Goal: Task Accomplishment & Management: Complete application form

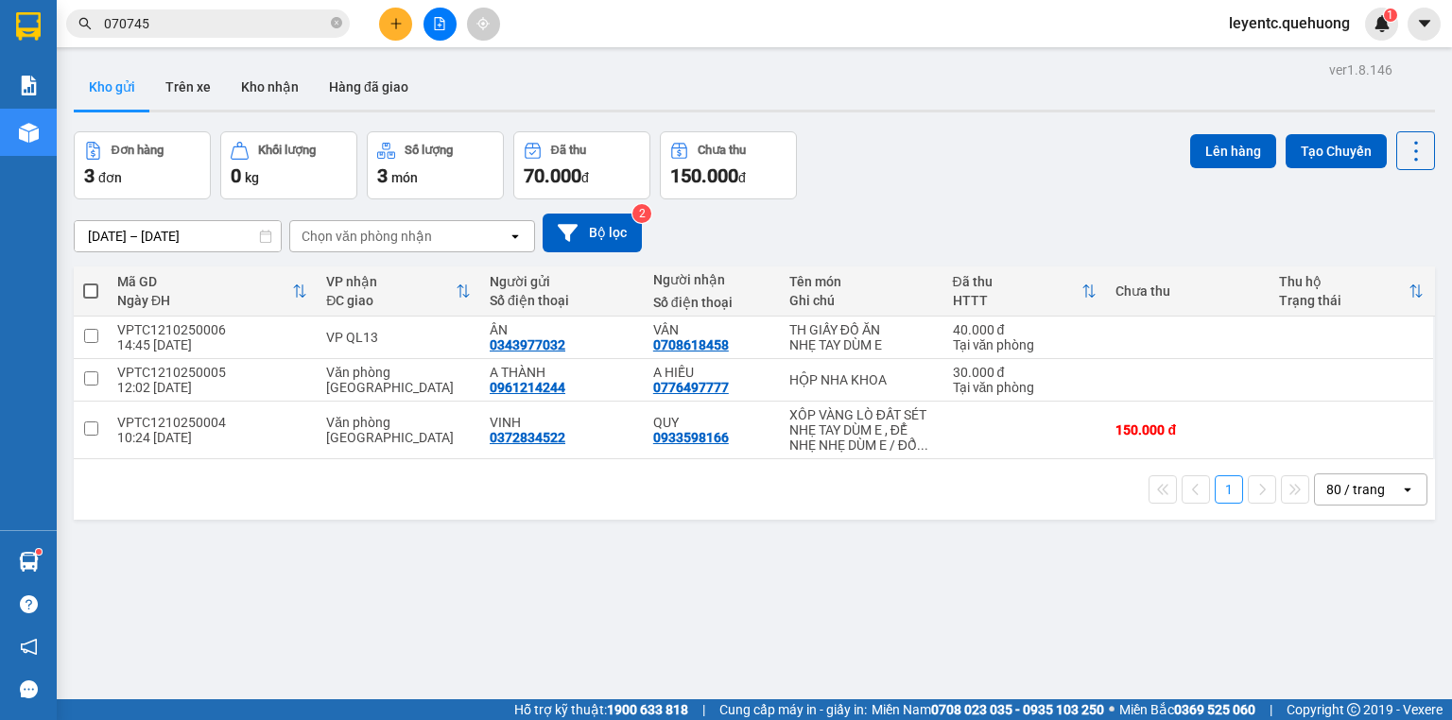
click at [337, 18] on icon "close-circle" at bounding box center [336, 22] width 11 height 11
click at [260, 21] on input "text" at bounding box center [215, 23] width 223 height 21
click at [261, 19] on input "text" at bounding box center [215, 23] width 223 height 21
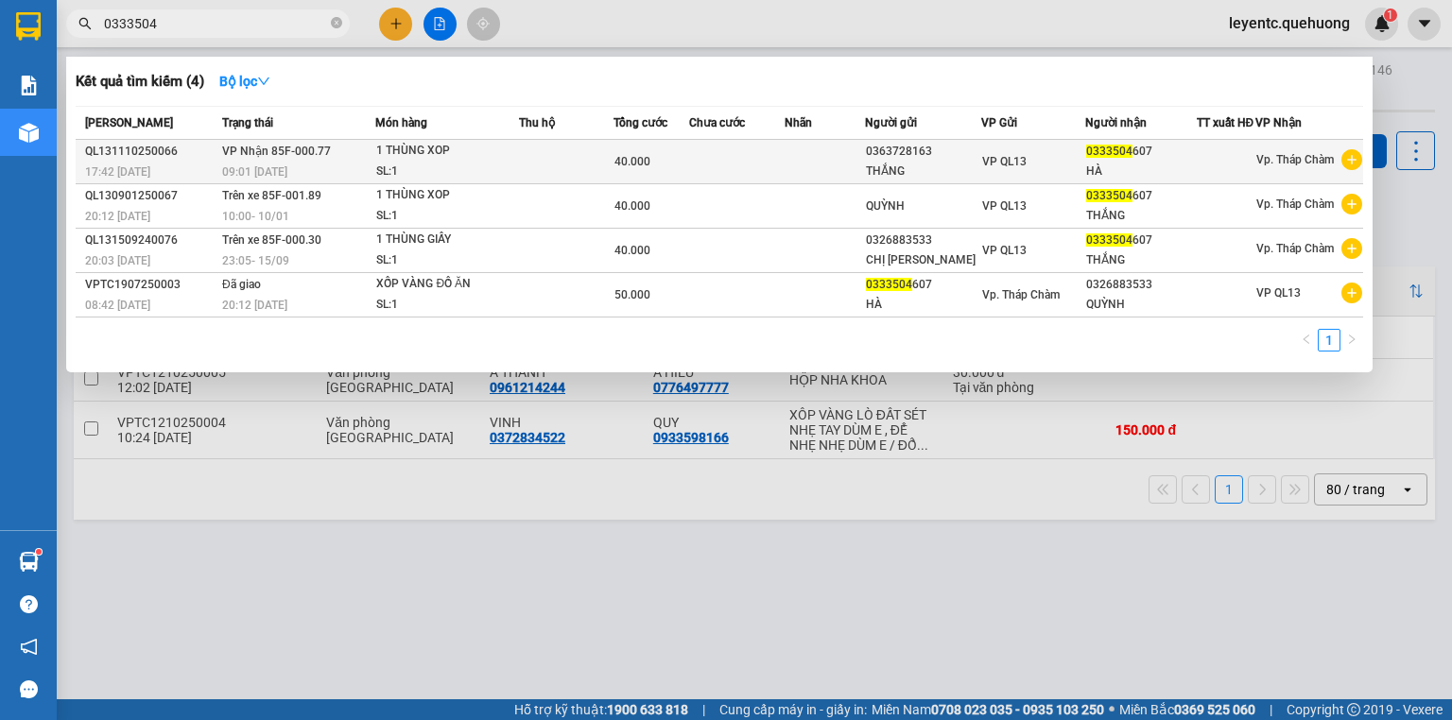
type input "0333504"
click at [476, 162] on div "1 THÙNG XOP" at bounding box center [447, 151] width 142 height 21
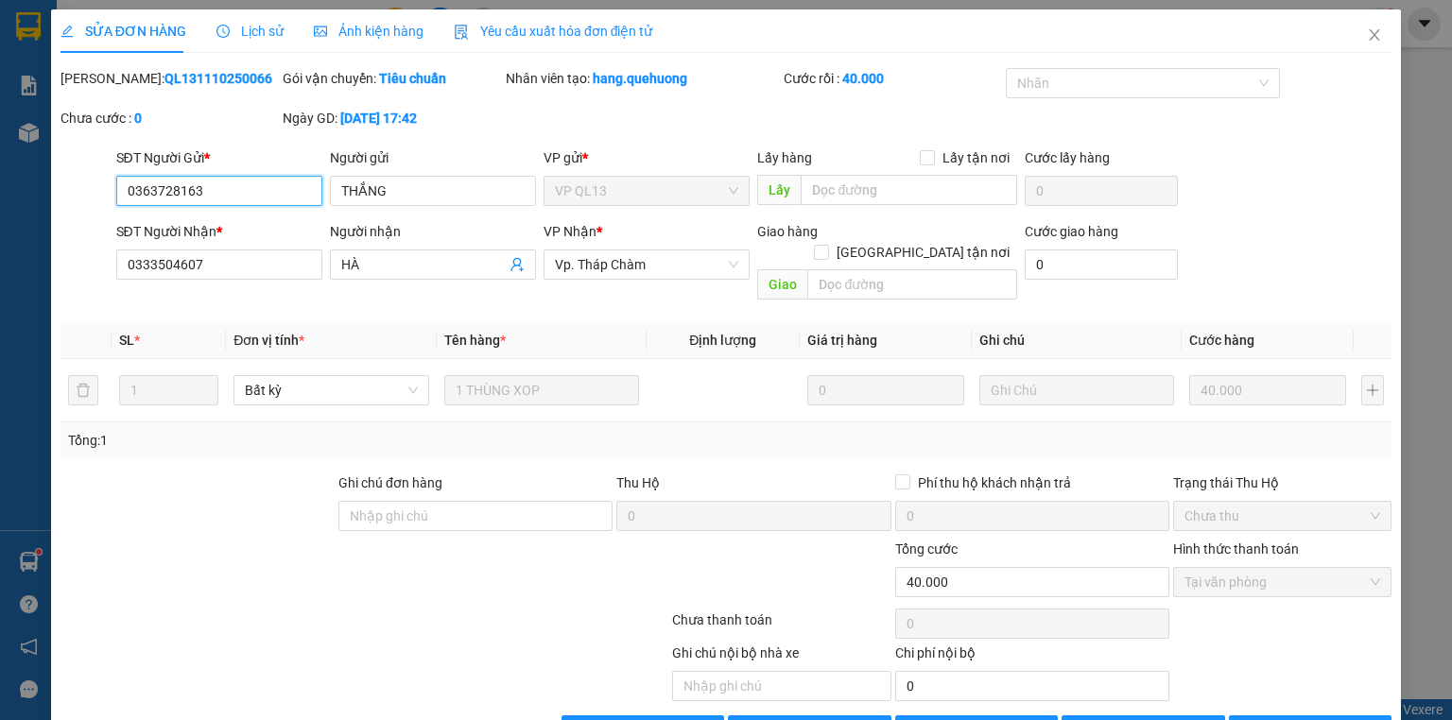
type input "0363728163"
type input "THẮNG"
type input "0333504607"
type input "HÀ"
type input "0"
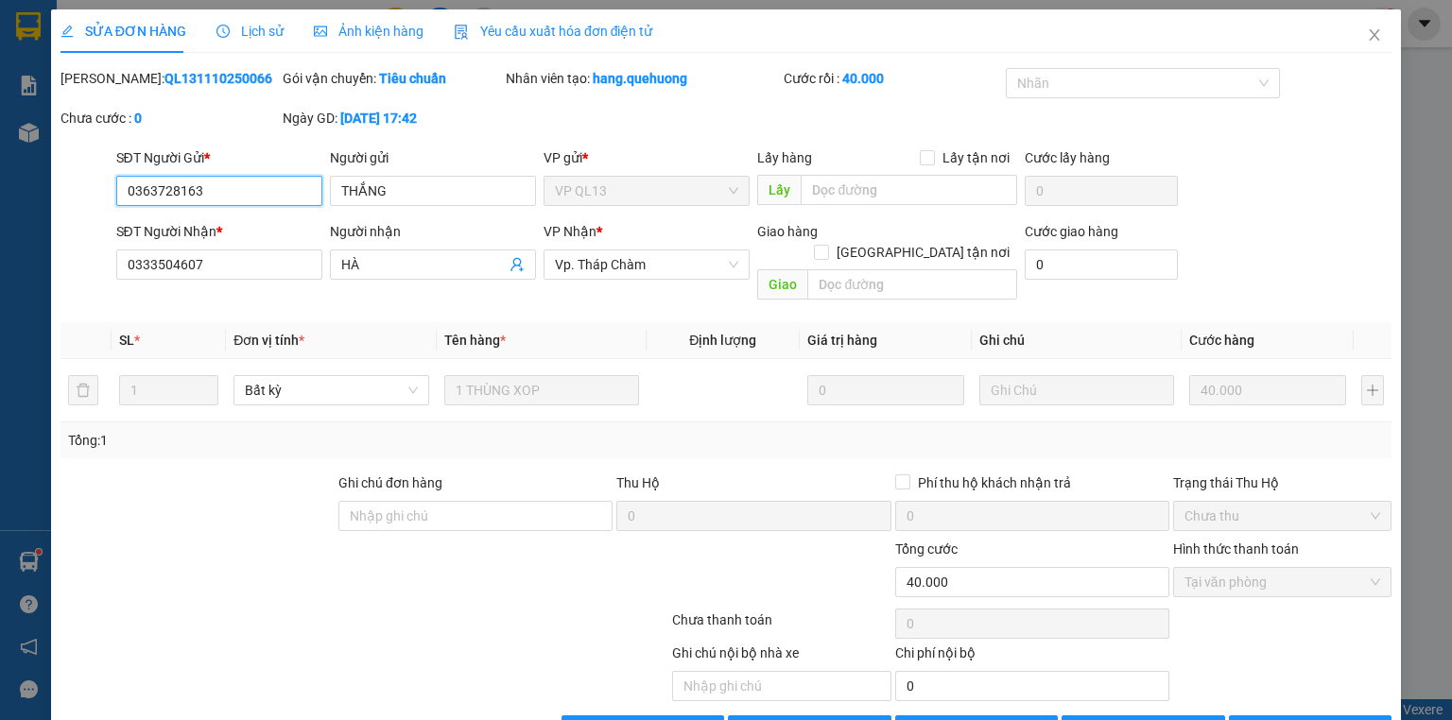
type input "40.000"
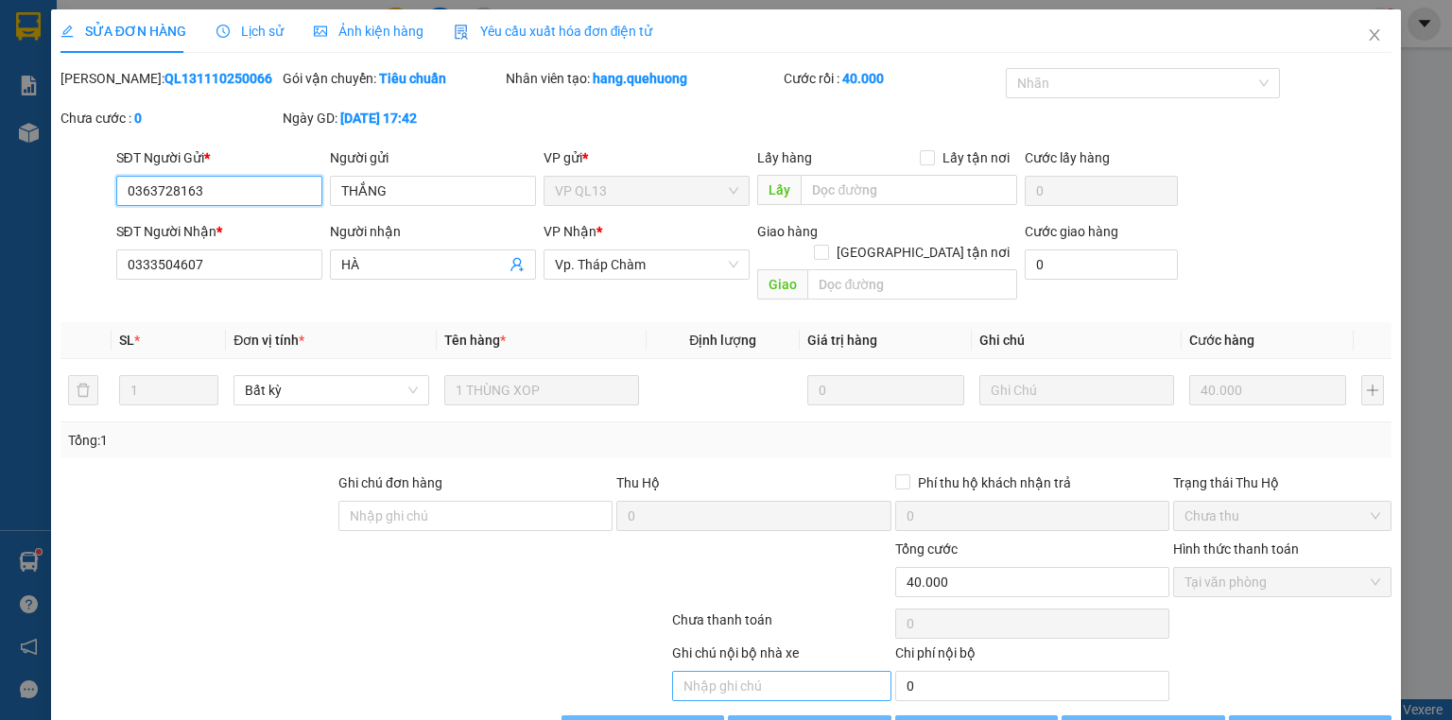
scroll to position [40, 0]
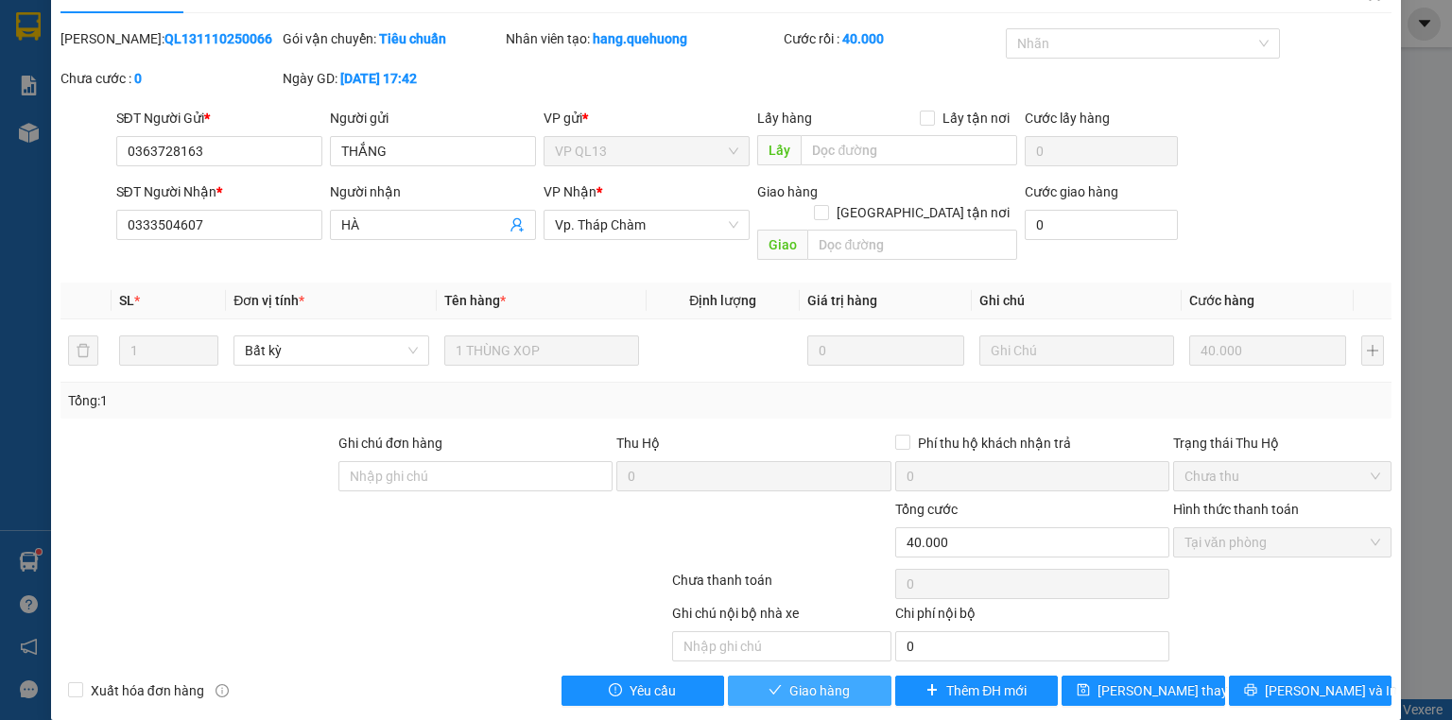
click at [818, 681] on span "Giao hàng" at bounding box center [820, 691] width 61 height 21
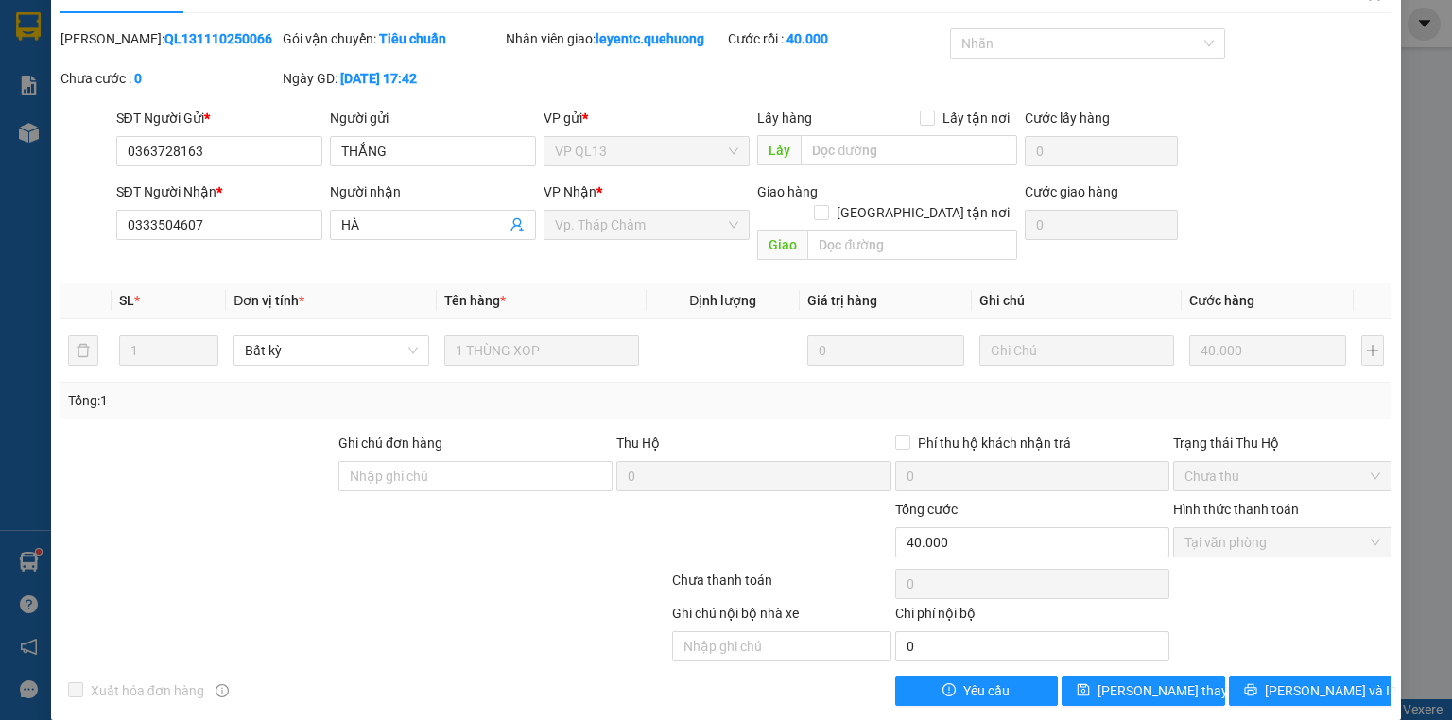
scroll to position [0, 0]
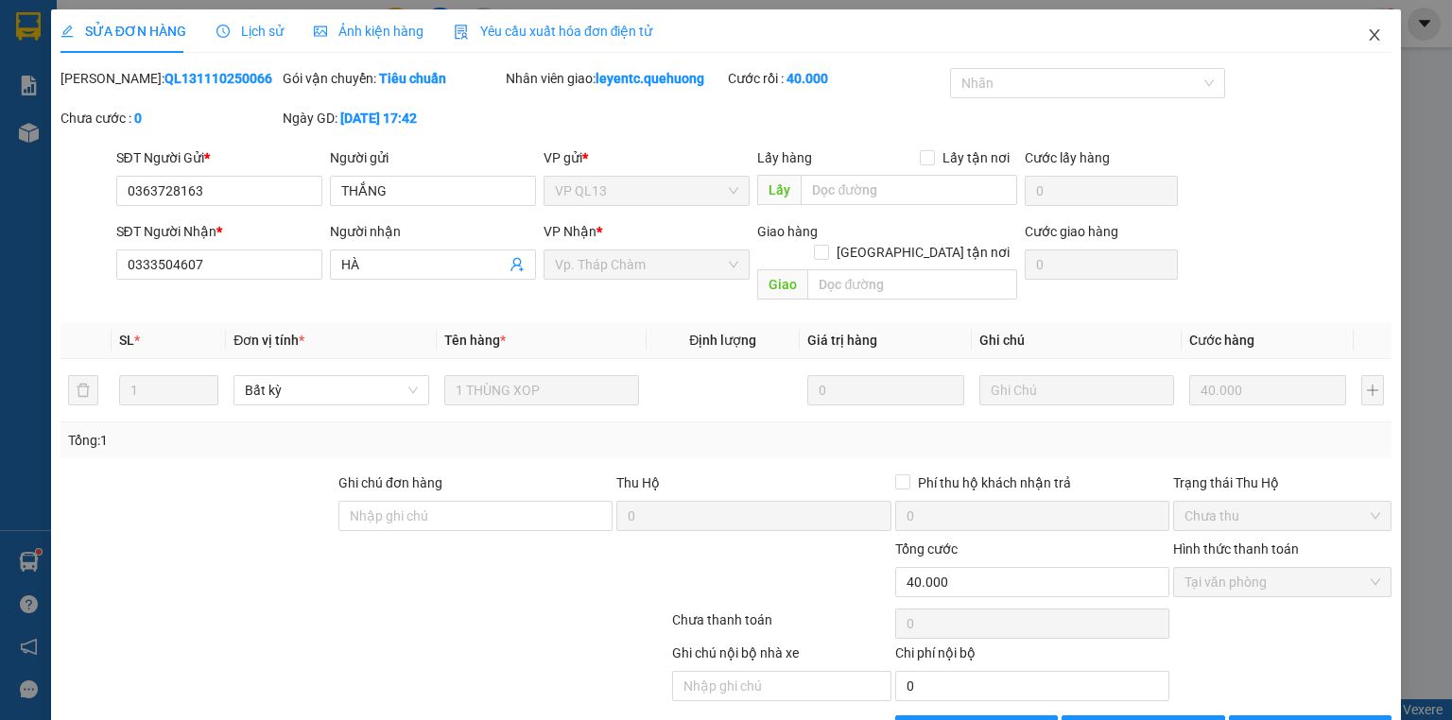
click at [1370, 40] on icon "close" at bounding box center [1375, 34] width 10 height 11
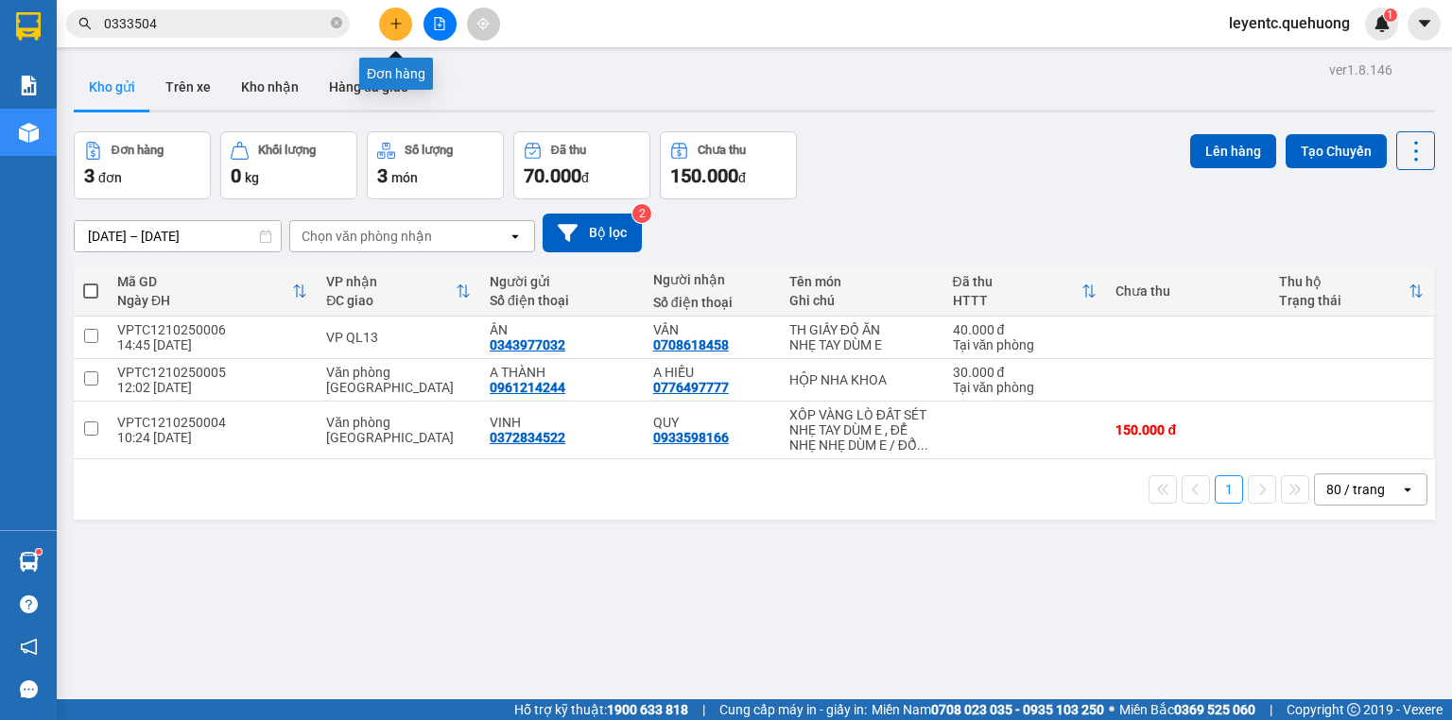
click at [388, 31] on button at bounding box center [395, 24] width 33 height 33
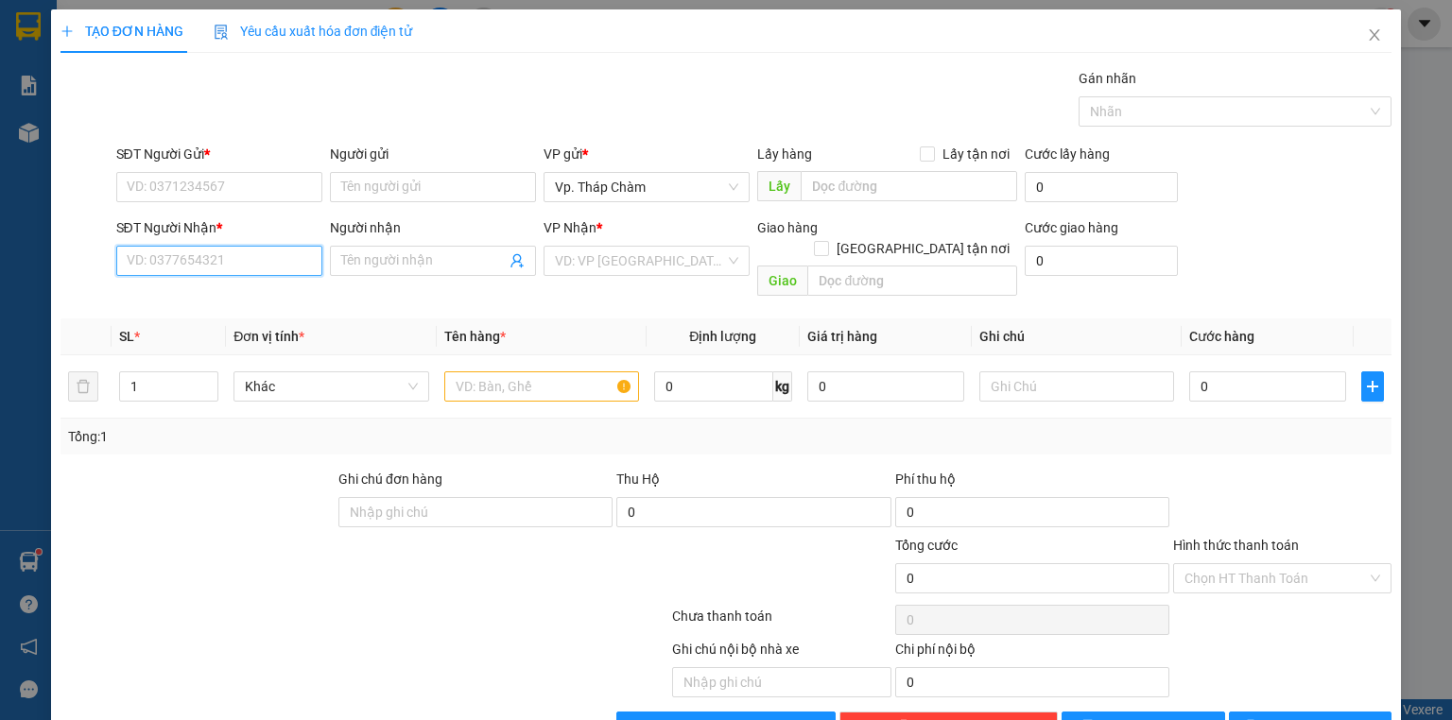
click at [225, 253] on input "SĐT Người Nhận *" at bounding box center [219, 261] width 206 height 30
click at [280, 275] on div "SĐT Người Nhận * VD: 0377654321" at bounding box center [219, 250] width 206 height 66
click at [267, 260] on input "SĐT Người Nhận *" at bounding box center [219, 261] width 206 height 30
click at [189, 296] on div "0987937979 - A HIẾU" at bounding box center [218, 297] width 182 height 21
type input "0987937979"
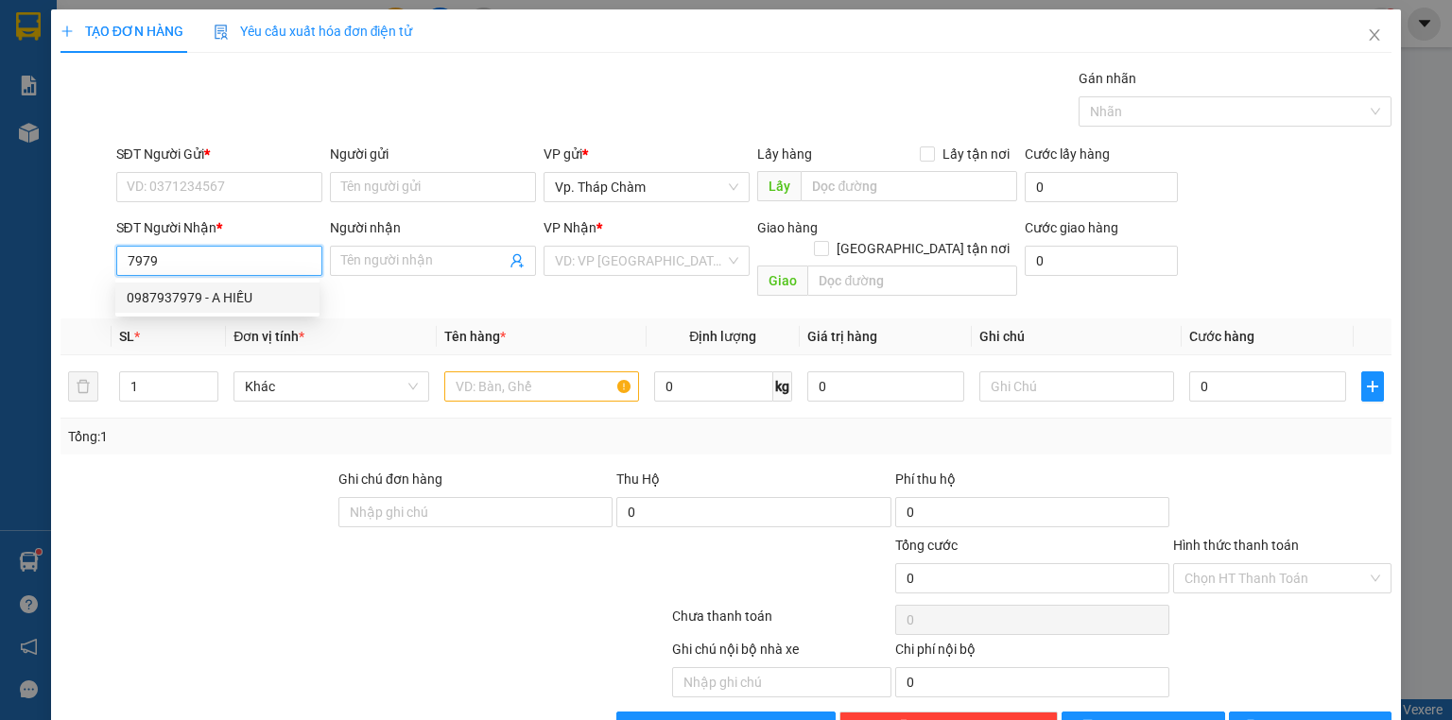
type input "A HIẾU"
type input "30.000"
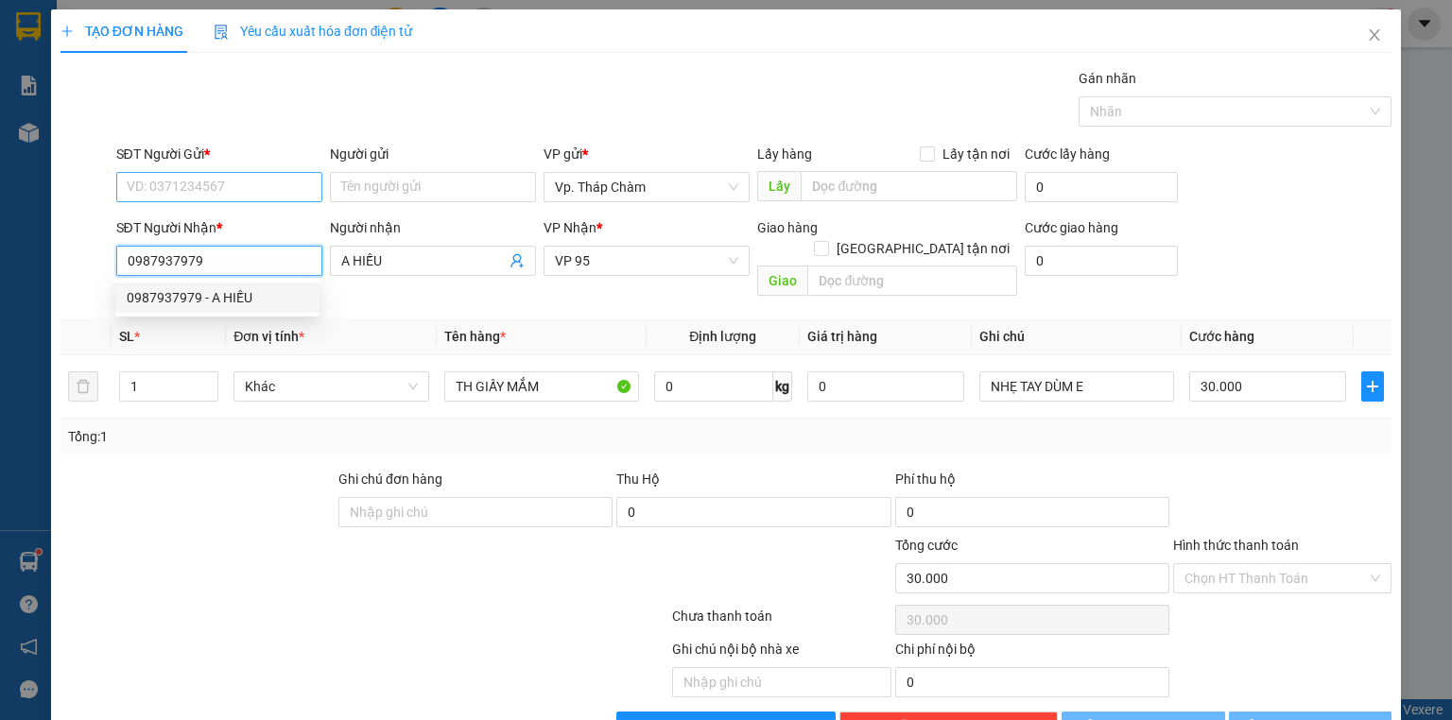
type input "0987937979"
click at [200, 184] on input "SĐT Người Gửi *" at bounding box center [219, 187] width 206 height 30
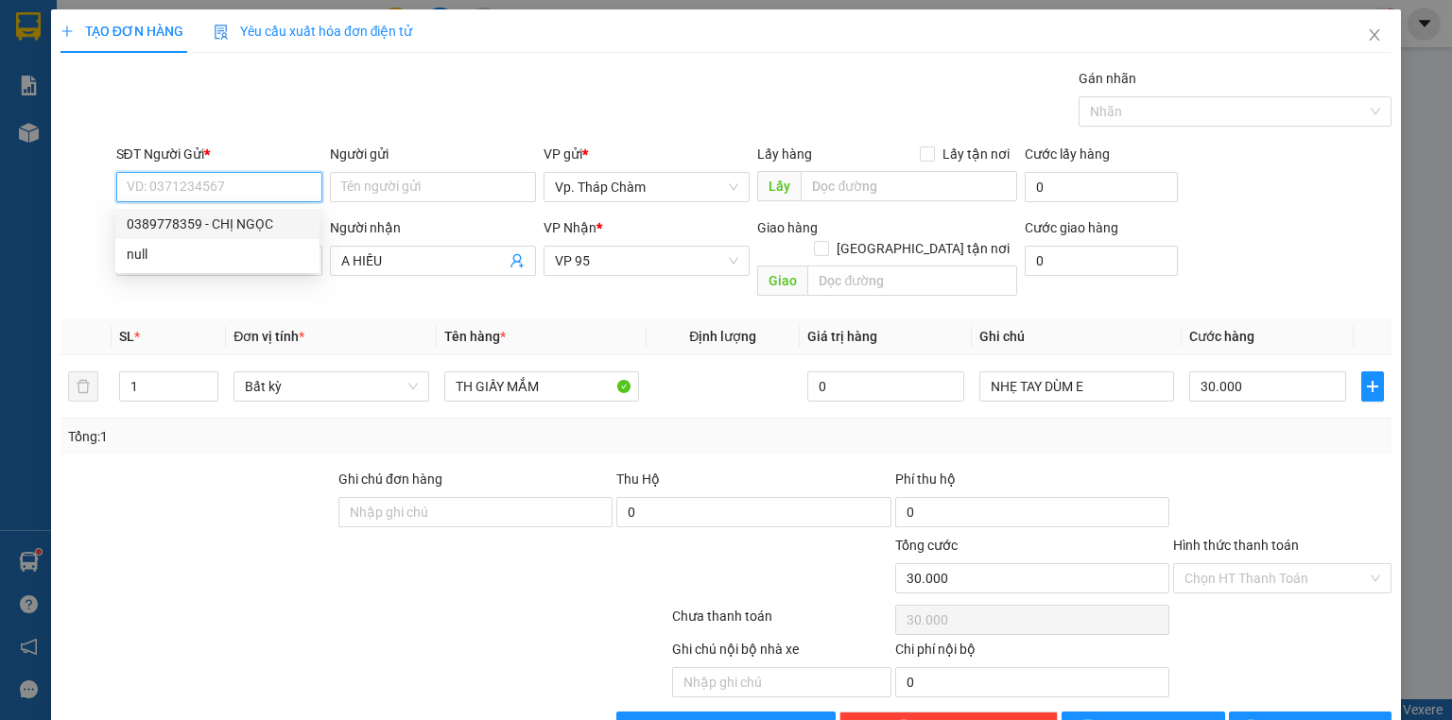
click at [202, 218] on div "0389778359 - CHỊ NGỌC" at bounding box center [218, 224] width 182 height 21
type input "0389778359"
type input "CHỊ NGỌC"
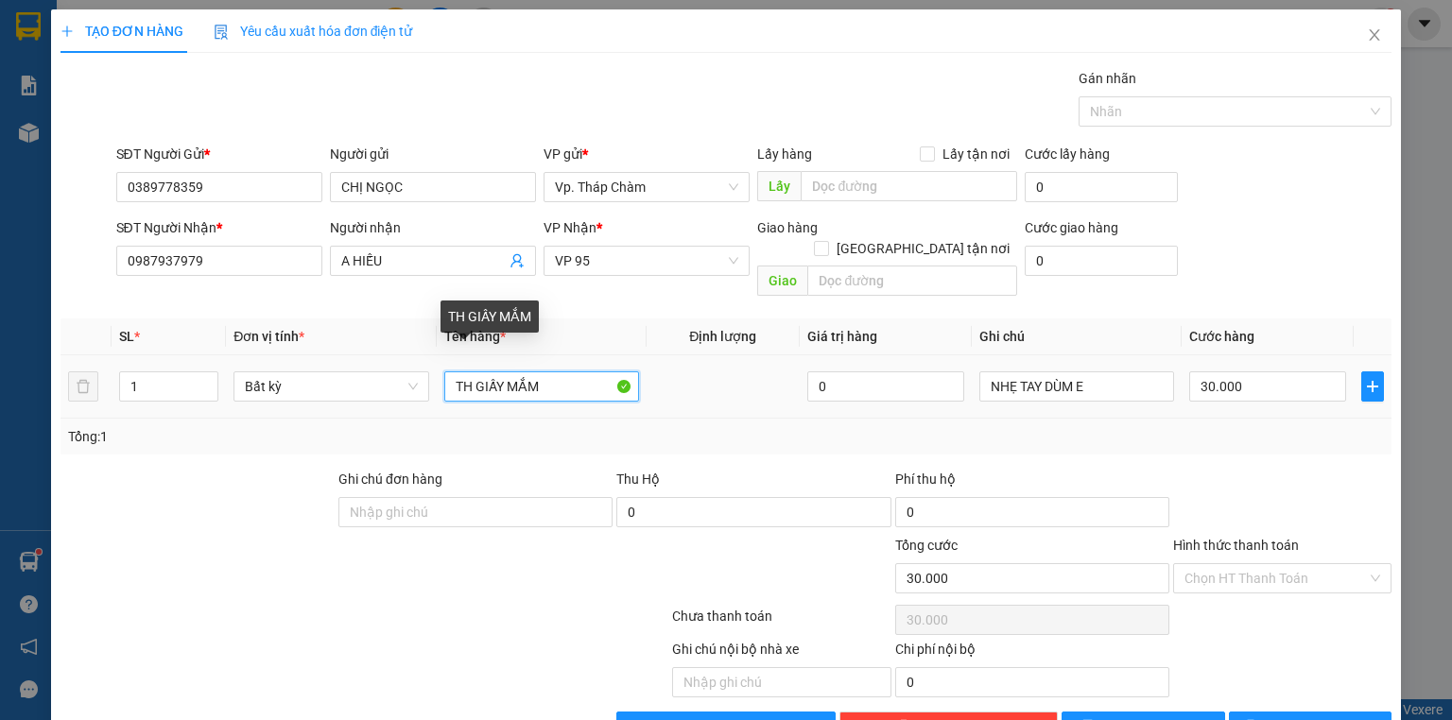
click at [569, 372] on input "TH GIẤY MẮM" at bounding box center [541, 387] width 195 height 30
click at [563, 372] on input "TH GIẤY MẮM" at bounding box center [541, 387] width 195 height 30
click at [575, 372] on input "TH GIẤY MẮM" at bounding box center [541, 387] width 195 height 30
type input "TH GIẤY MẮM , TỎI"
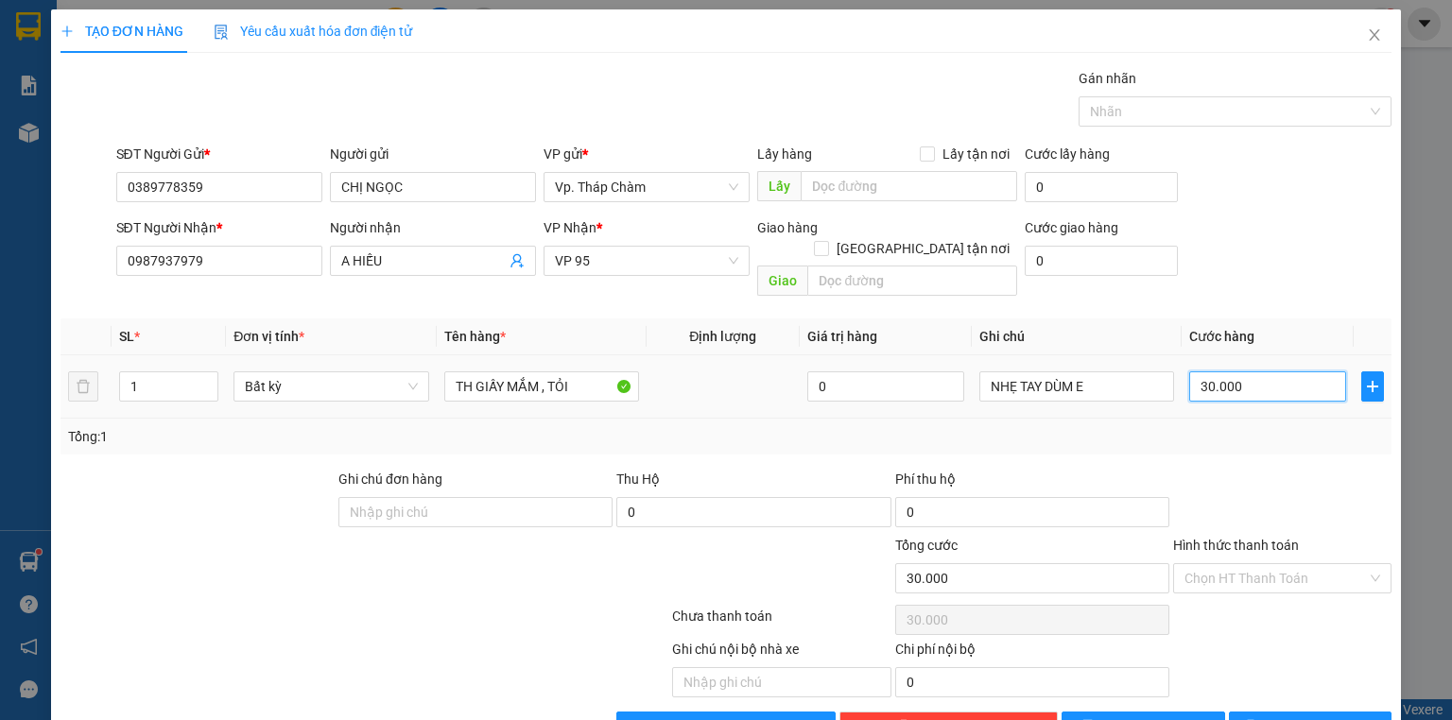
click at [1259, 372] on input "30.000" at bounding box center [1267, 387] width 157 height 30
type input "0"
type input "4"
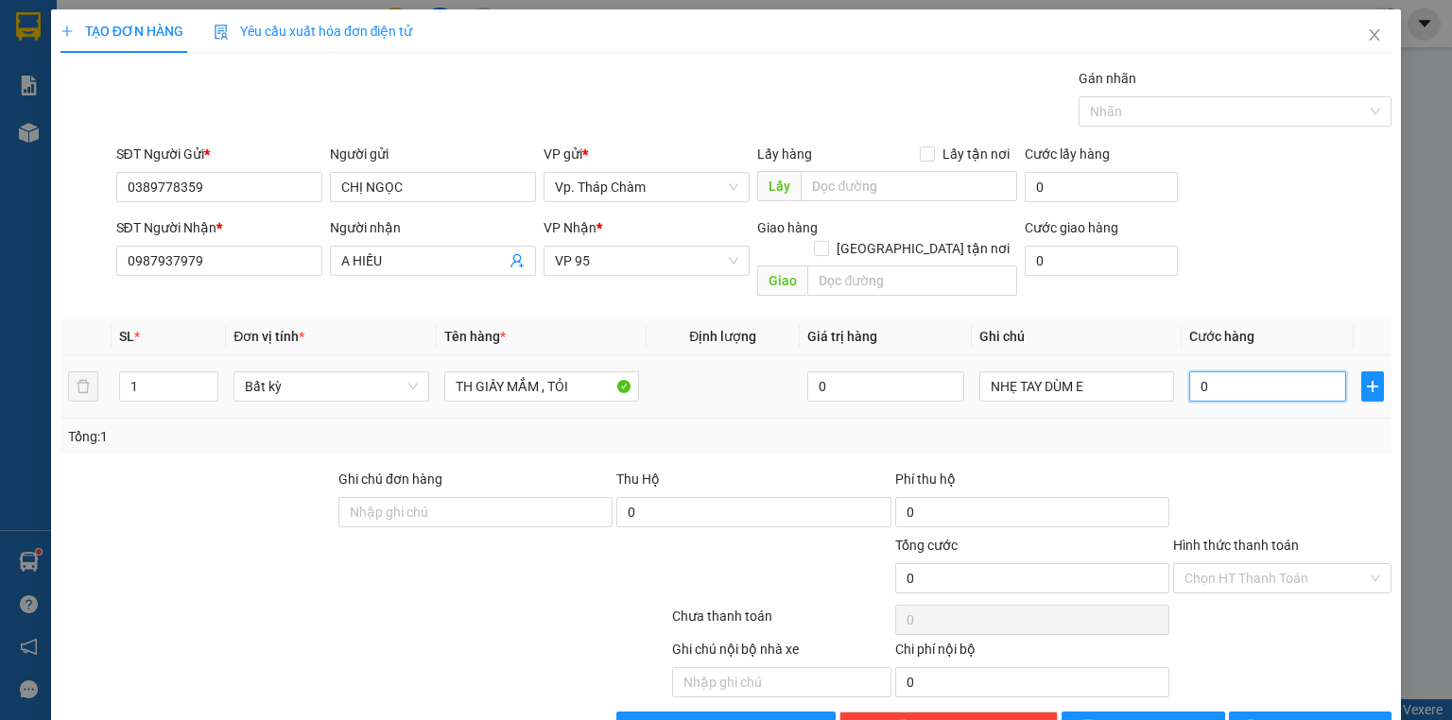
type input "4"
type input "04"
type input "40"
type input "040"
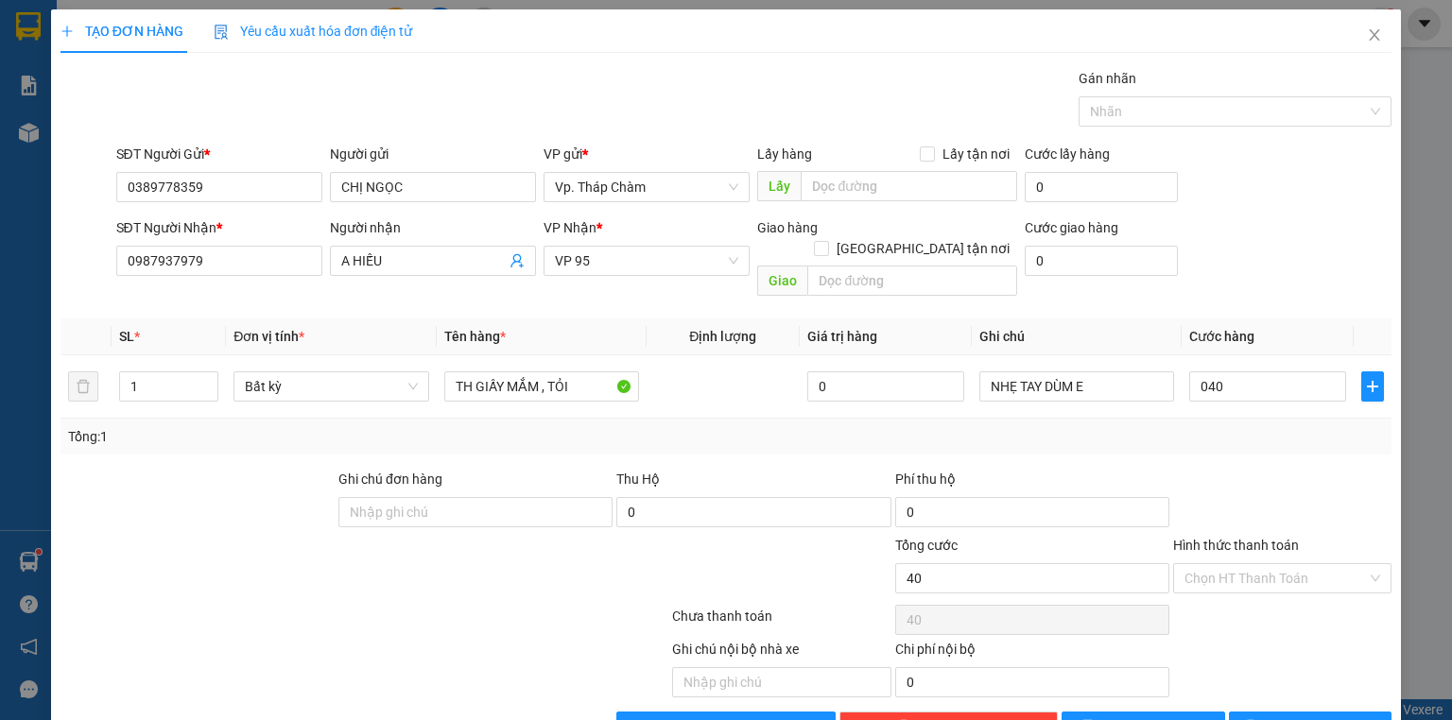
type input "40.000"
drag, startPoint x: 1278, startPoint y: 448, endPoint x: 1276, endPoint y: 460, distance: 11.5
click at [1278, 469] on div at bounding box center [1283, 502] width 222 height 66
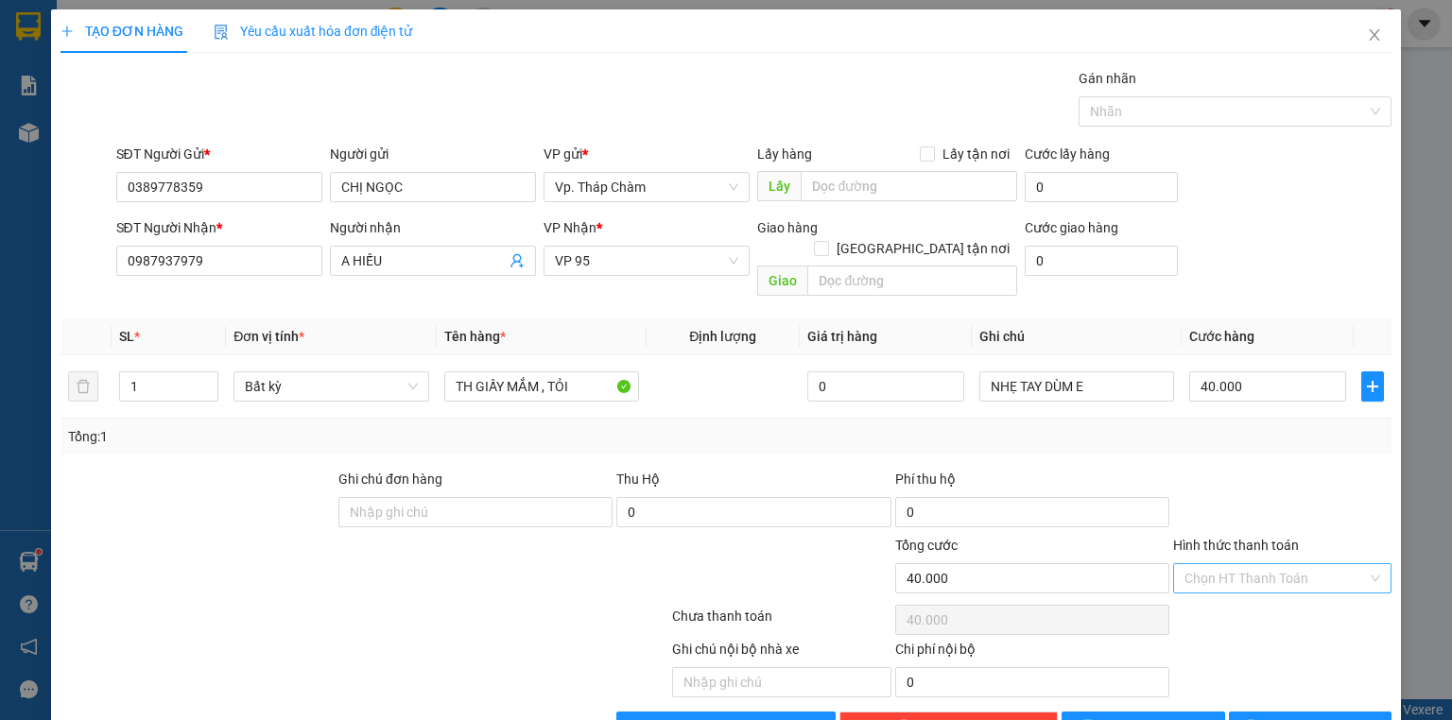
click at [1271, 564] on input "Hình thức thanh toán" at bounding box center [1276, 578] width 182 height 28
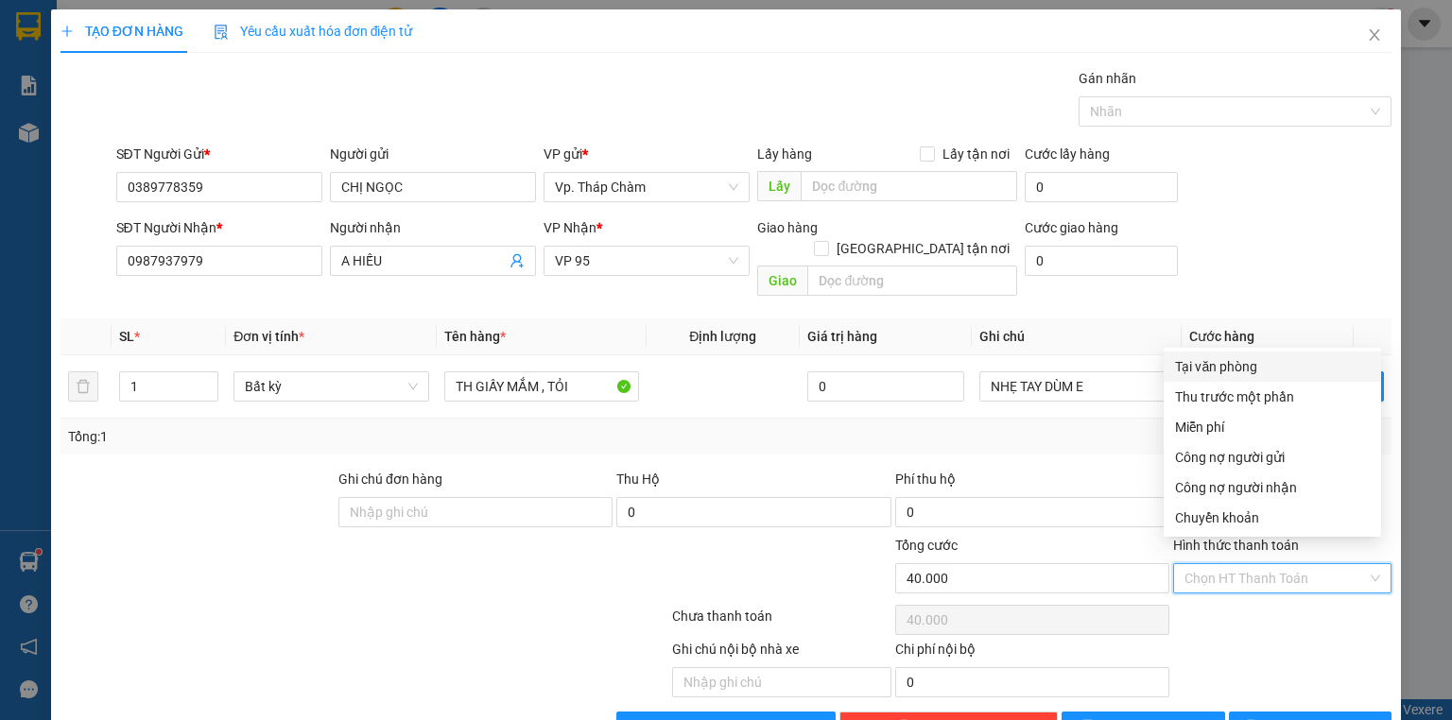
click at [1222, 357] on div "Tại văn phòng" at bounding box center [1272, 366] width 195 height 21
type input "0"
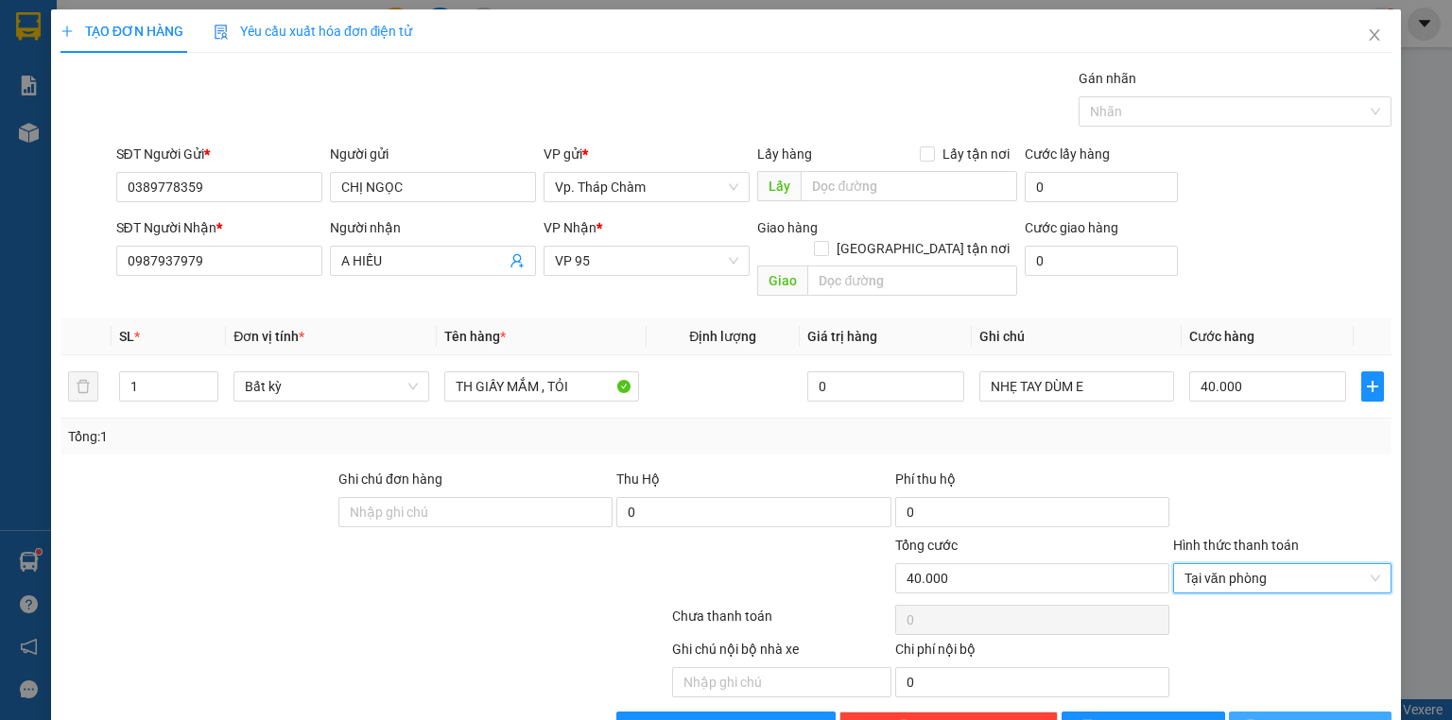
click at [1358, 712] on button "[PERSON_NAME] và In" at bounding box center [1311, 727] width 164 height 30
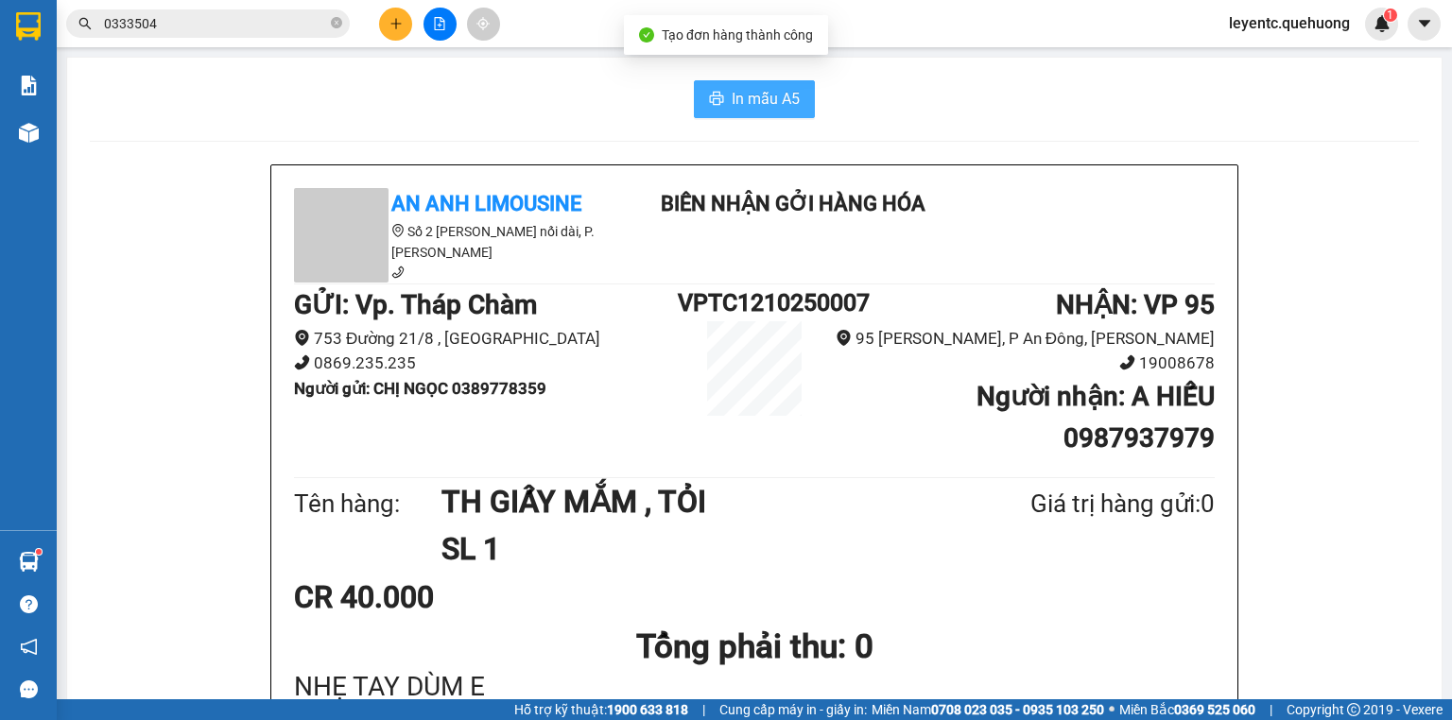
click at [748, 113] on button "In mẫu A5" at bounding box center [754, 99] width 121 height 38
click at [338, 19] on icon "close-circle" at bounding box center [336, 22] width 11 height 11
click at [283, 20] on input "text" at bounding box center [215, 23] width 223 height 21
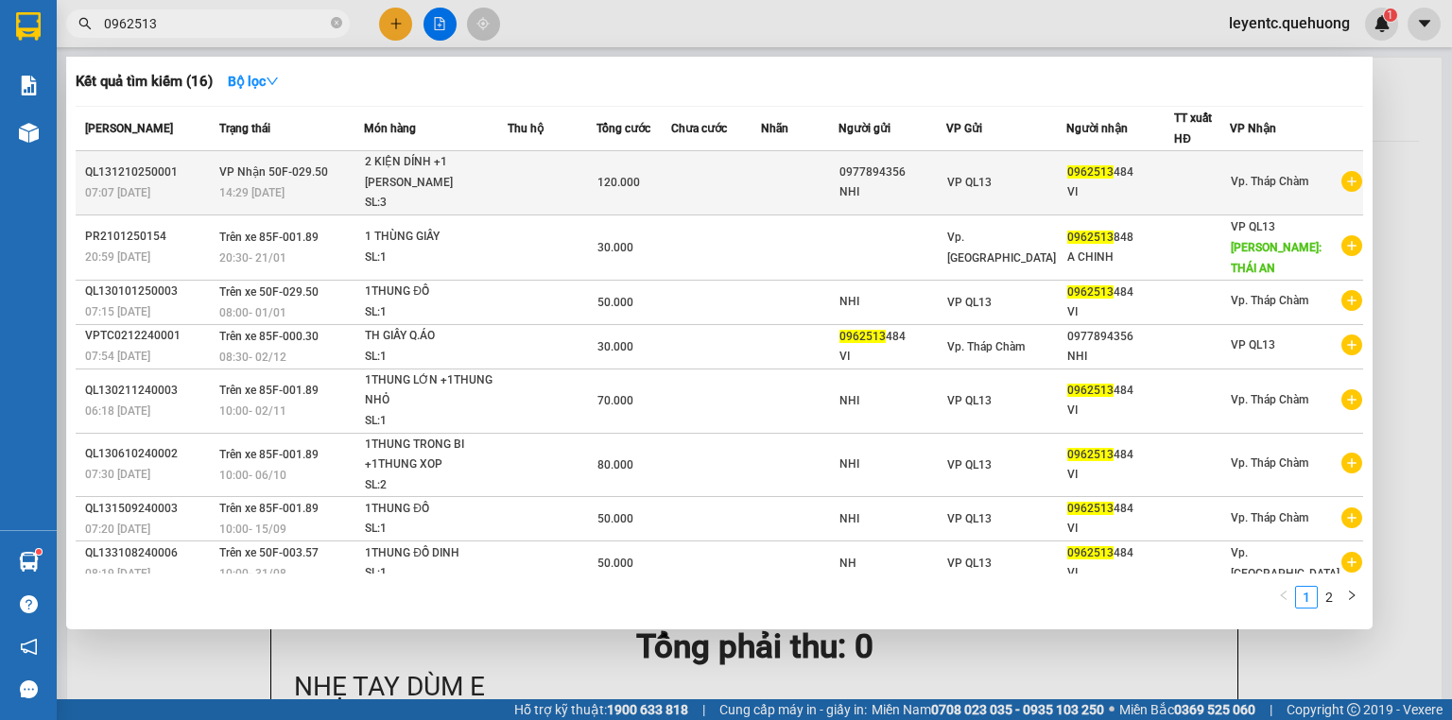
type input "0962513"
click at [597, 186] on td at bounding box center [552, 183] width 89 height 64
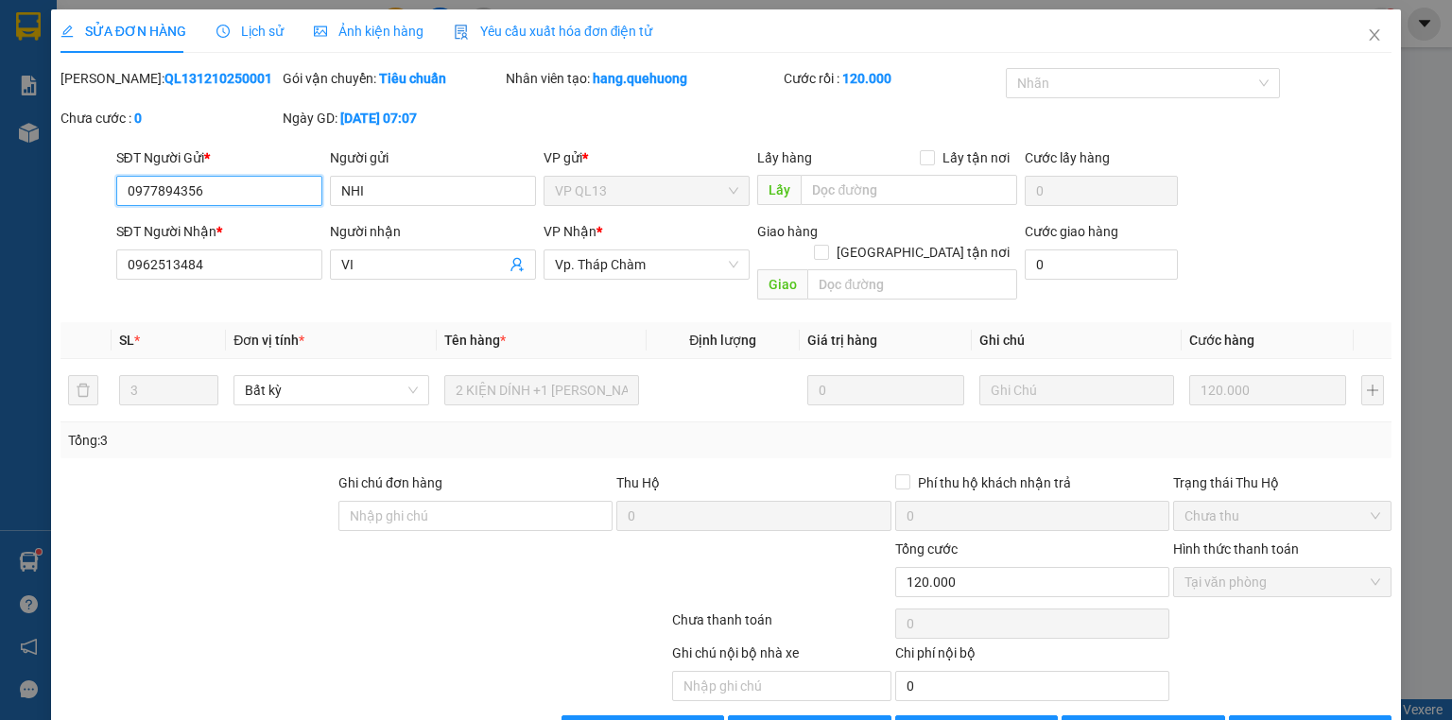
type input "0977894356"
type input "NHI"
type input "0962513484"
type input "VI"
type input "0"
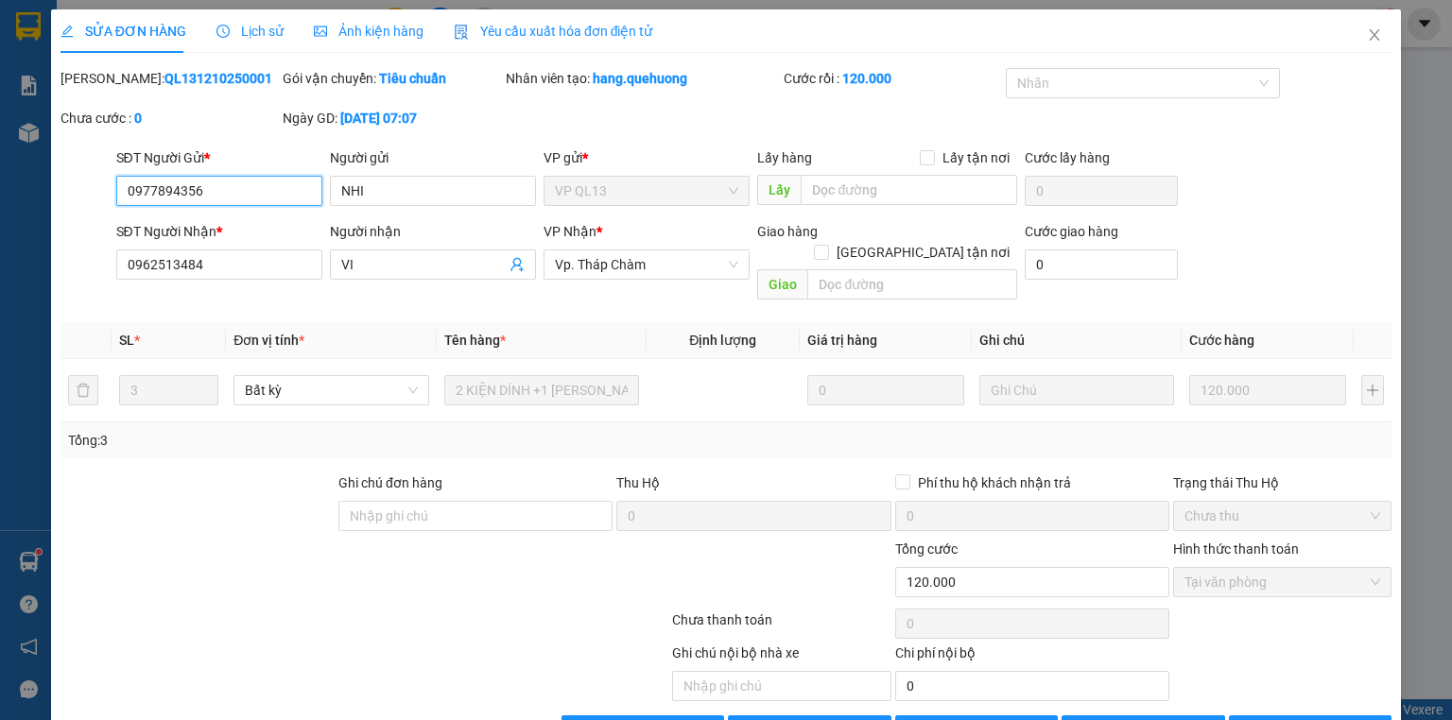
type input "120.000"
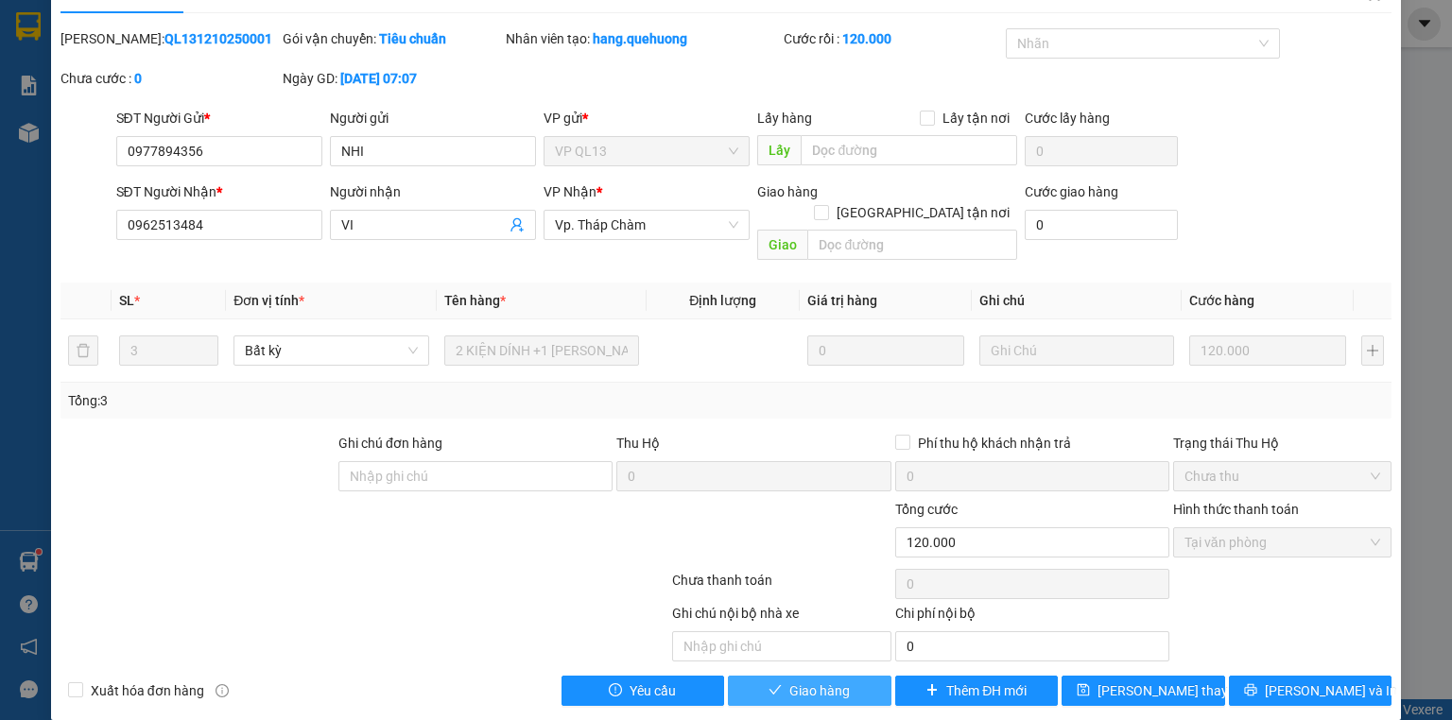
click at [825, 681] on span "Giao hàng" at bounding box center [820, 691] width 61 height 21
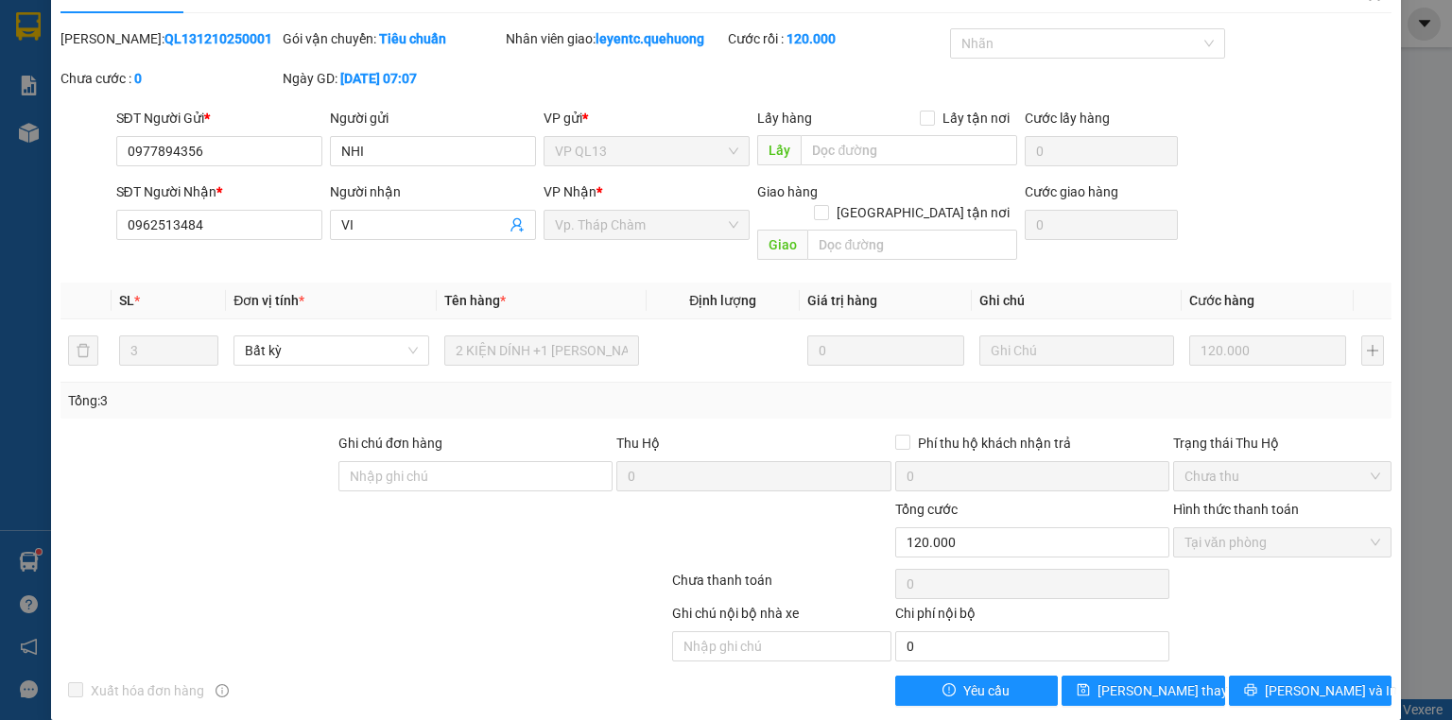
scroll to position [0, 0]
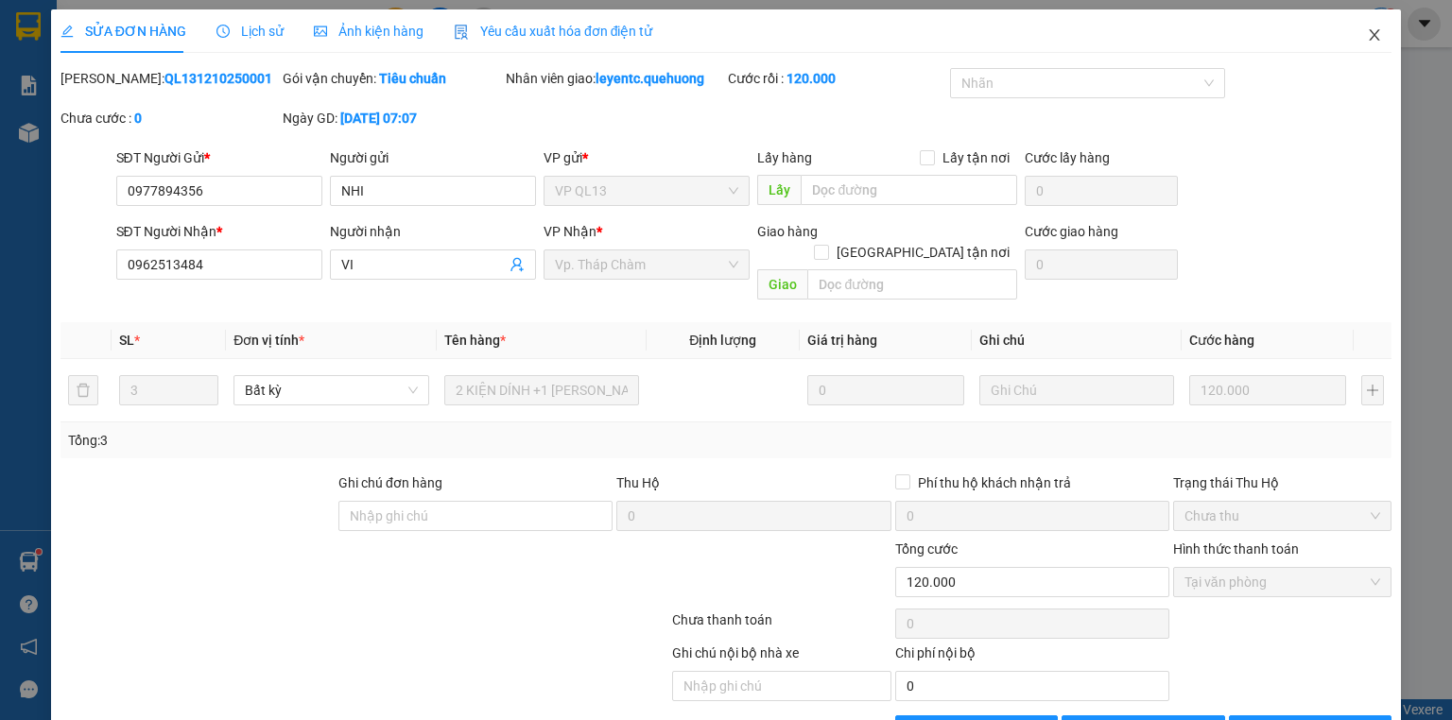
click at [1367, 29] on icon "close" at bounding box center [1374, 34] width 15 height 15
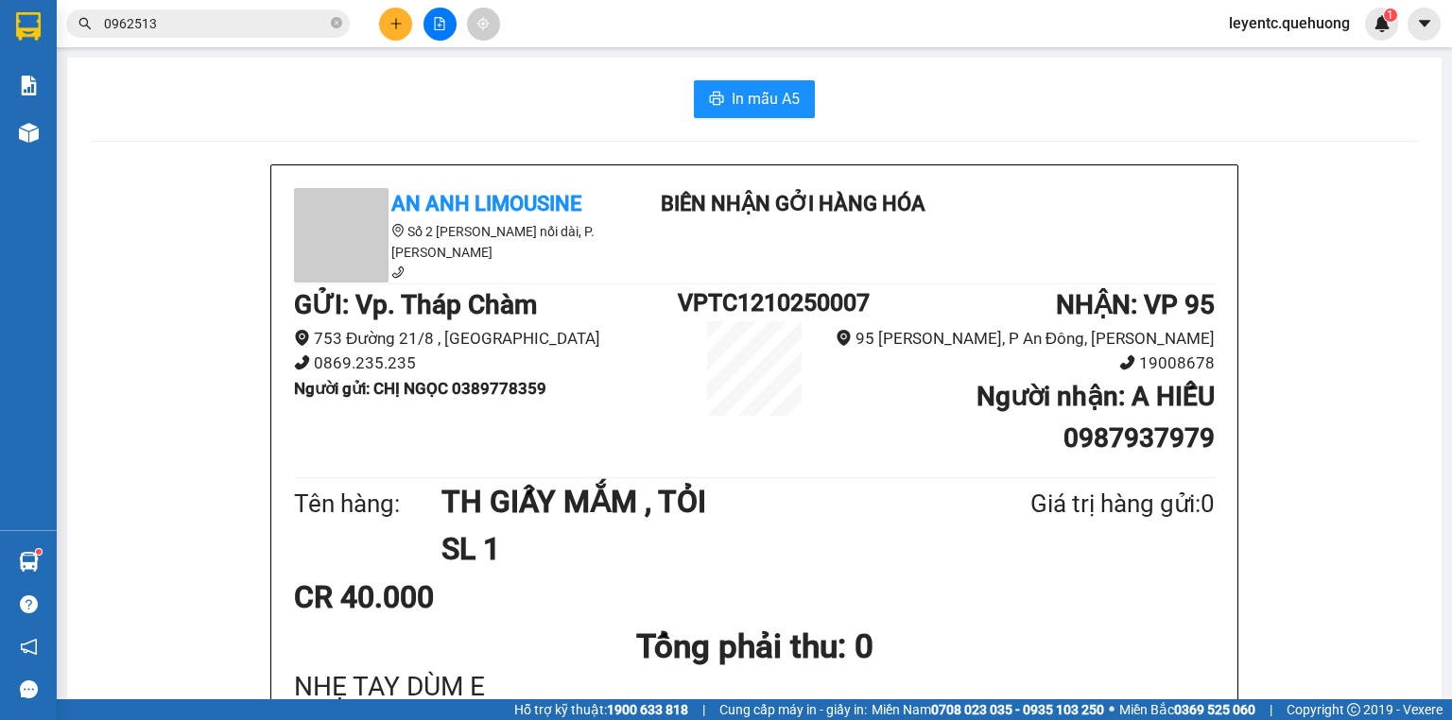
click at [391, 15] on button at bounding box center [395, 24] width 33 height 33
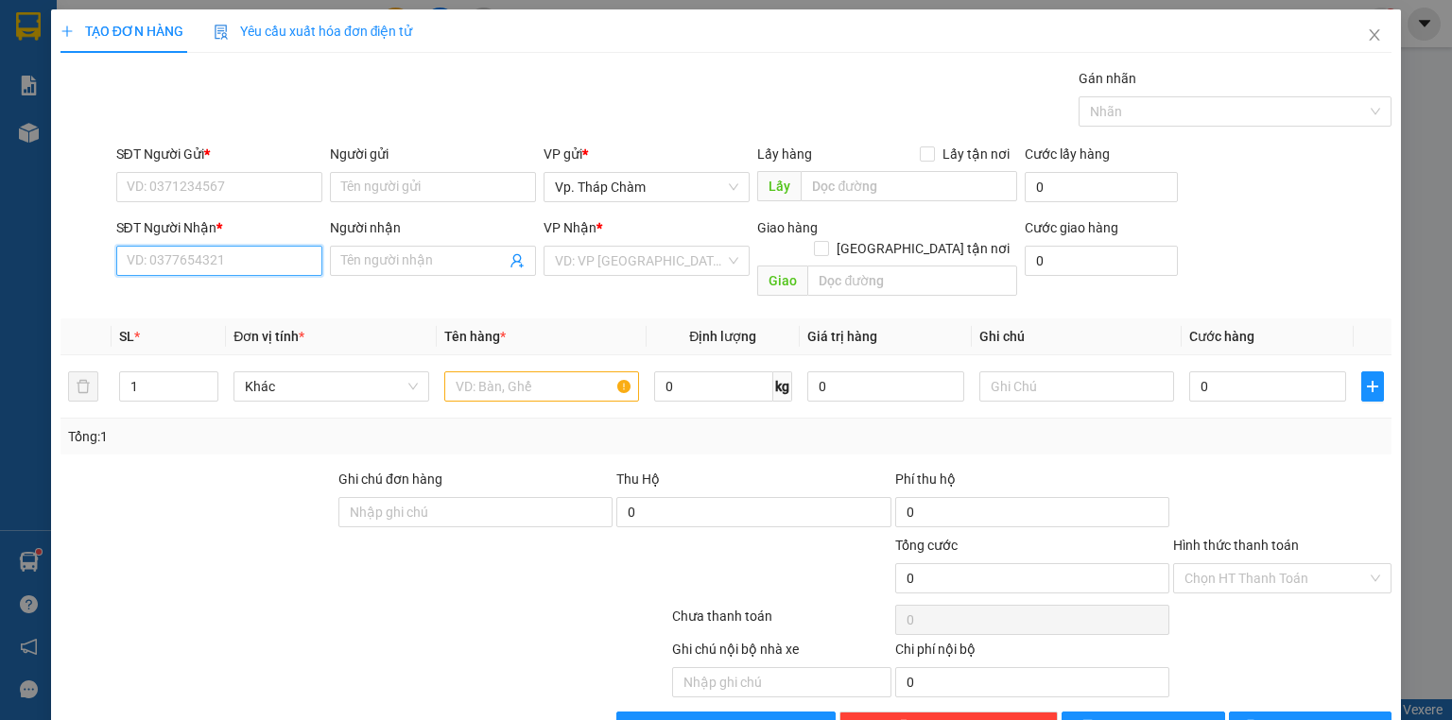
click at [257, 267] on input "SĐT Người Nhận *" at bounding box center [219, 261] width 206 height 30
click at [234, 189] on input "SĐT Người Gửi *" at bounding box center [219, 187] width 206 height 30
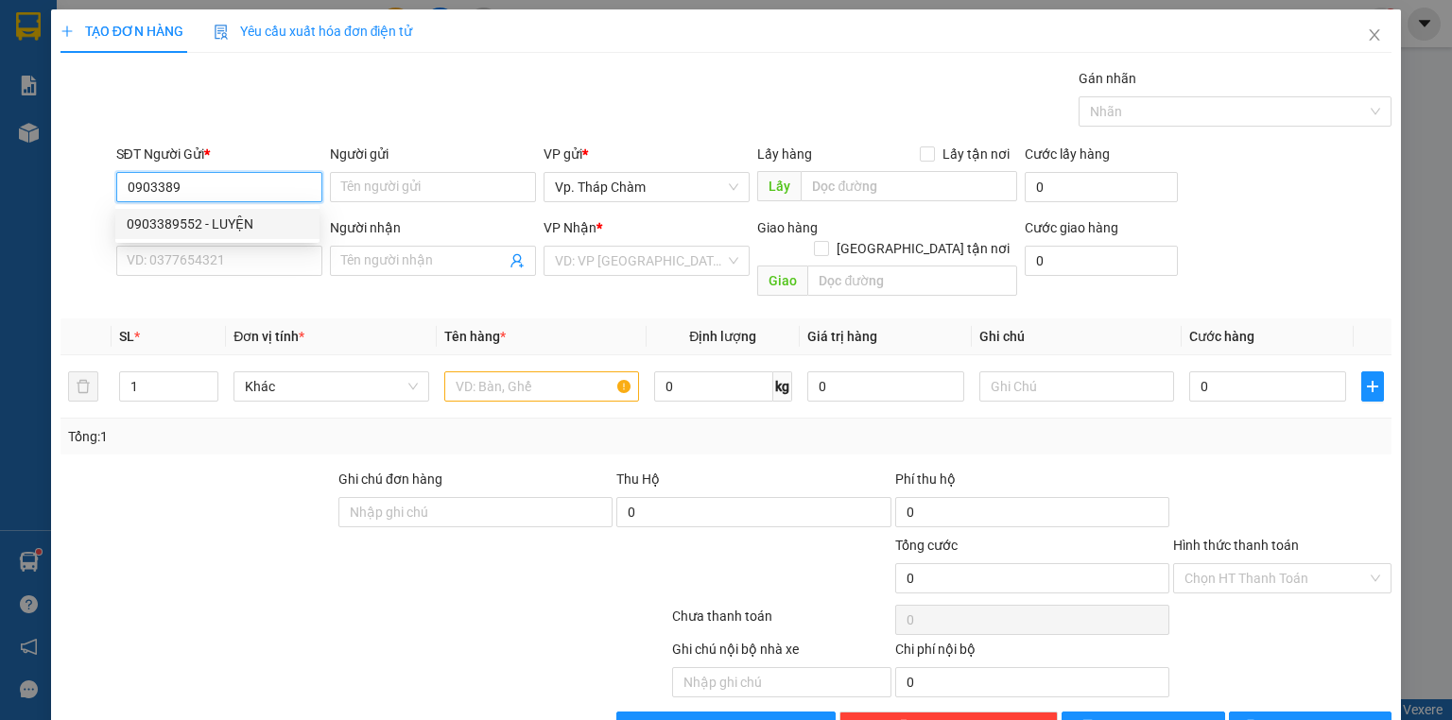
click at [175, 219] on div "0903389552 - LUYỆN" at bounding box center [218, 224] width 182 height 21
type input "0903389552"
type input "LUYỆN"
type input "0938374073"
type input "TÂN"
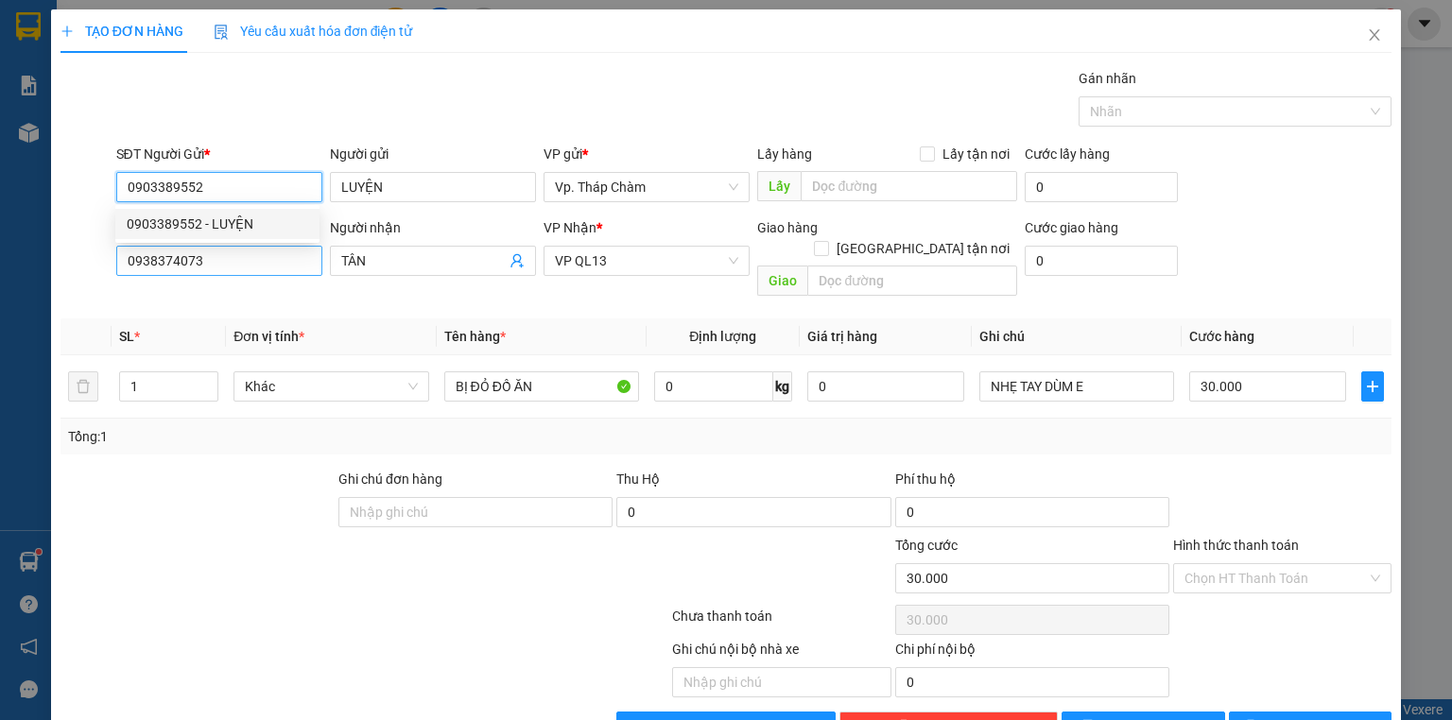
type input "30.000"
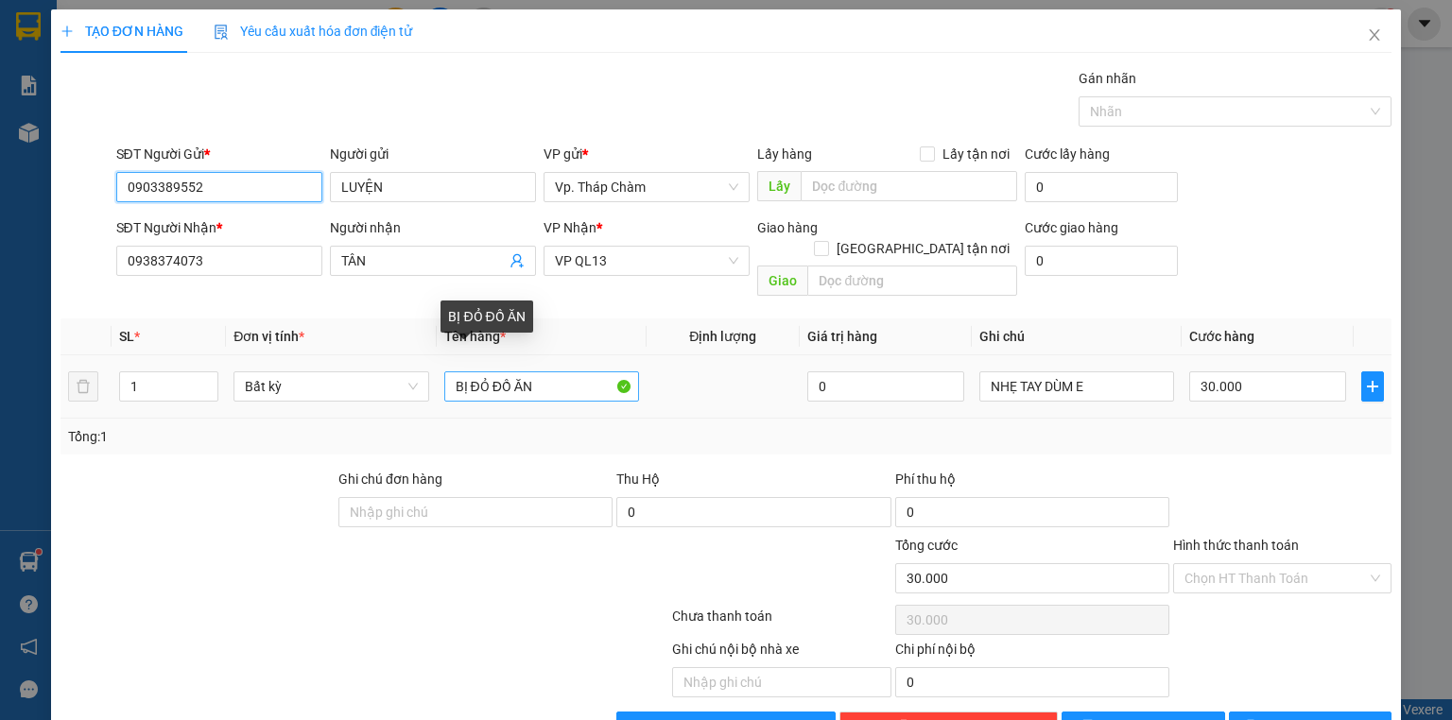
type input "0903389552"
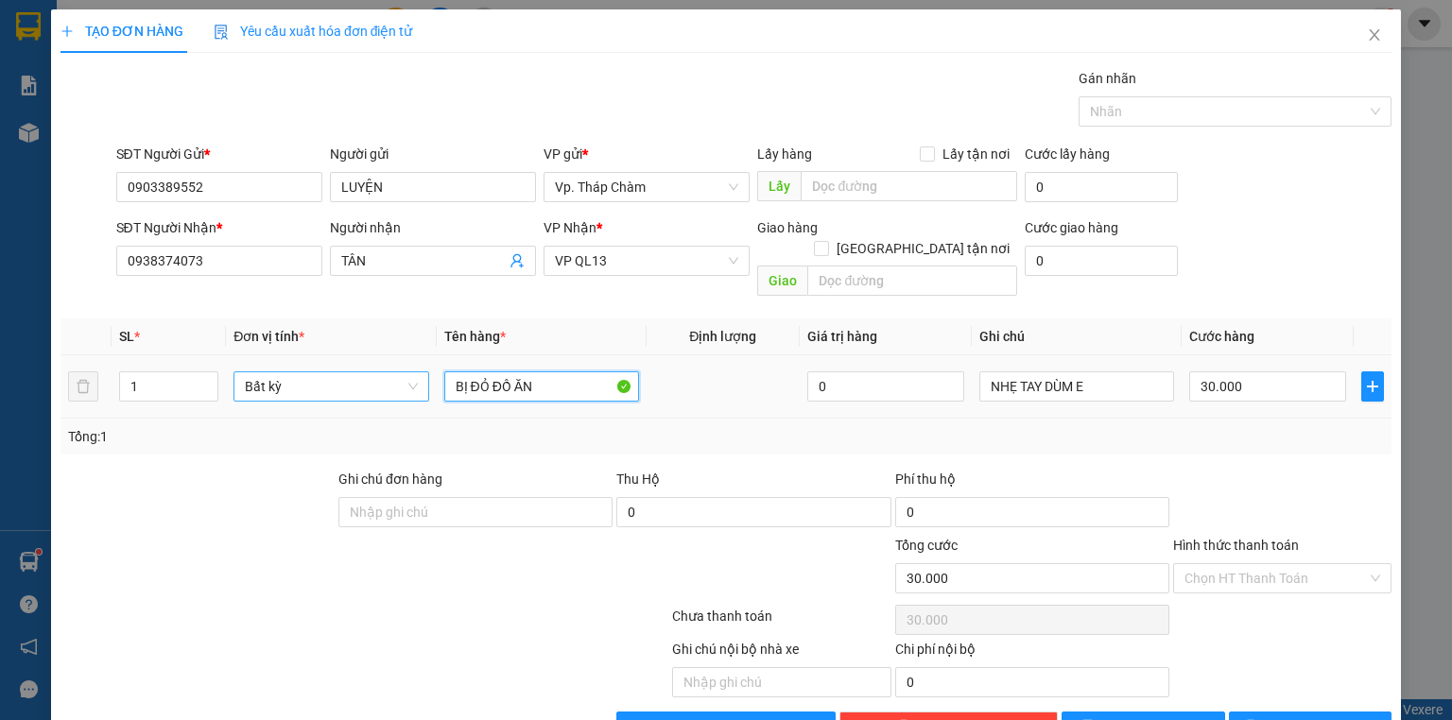
drag, startPoint x: 485, startPoint y: 358, endPoint x: 412, endPoint y: 359, distance: 72.8
click at [412, 359] on tr "1 Bất kỳ BỊ ĐỎ ĐỒ ĂN 0 NHẸ TAY DÙM E 30.000" at bounding box center [726, 387] width 1331 height 63
type input "HỘP GIẤY ĐỒ ĂN"
drag, startPoint x: 1272, startPoint y: 454, endPoint x: 1270, endPoint y: 497, distance: 43.5
click at [1272, 469] on div at bounding box center [1283, 502] width 222 height 66
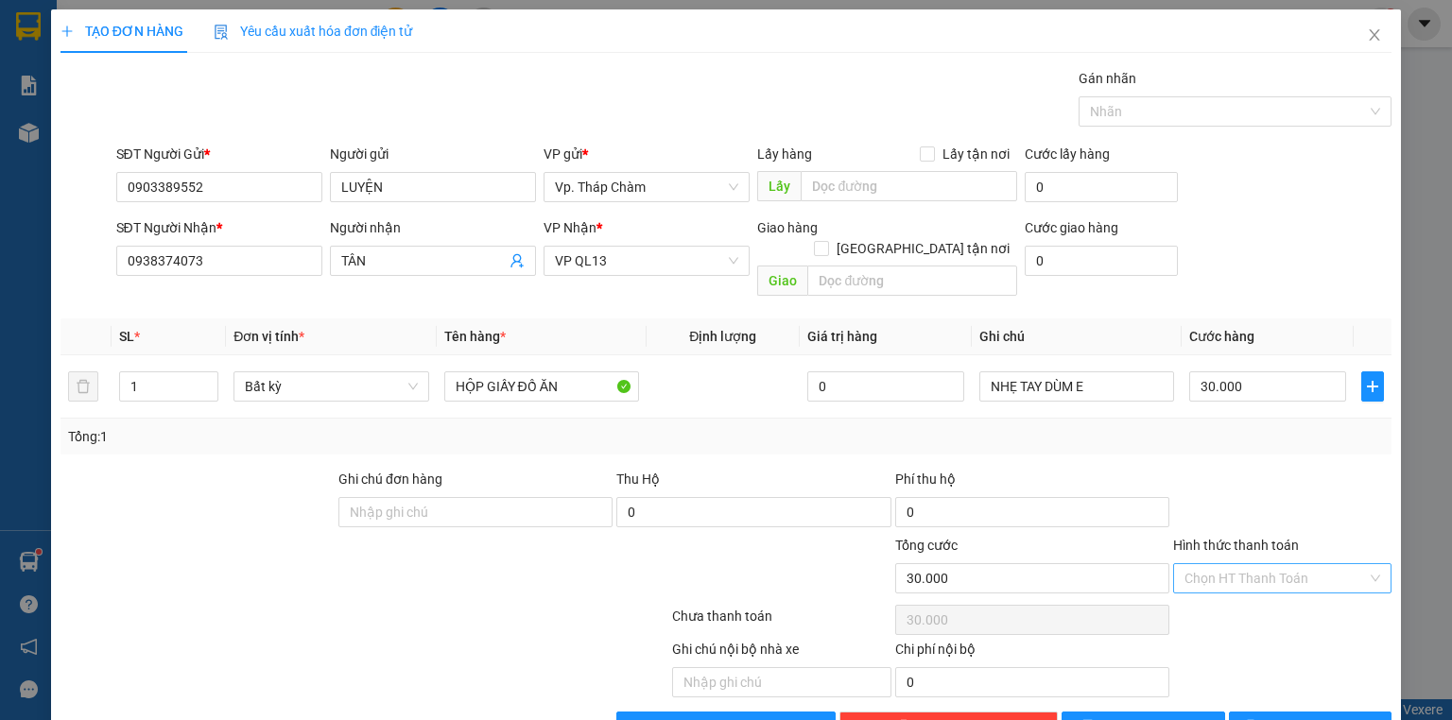
click at [1261, 564] on input "Hình thức thanh toán" at bounding box center [1276, 578] width 182 height 28
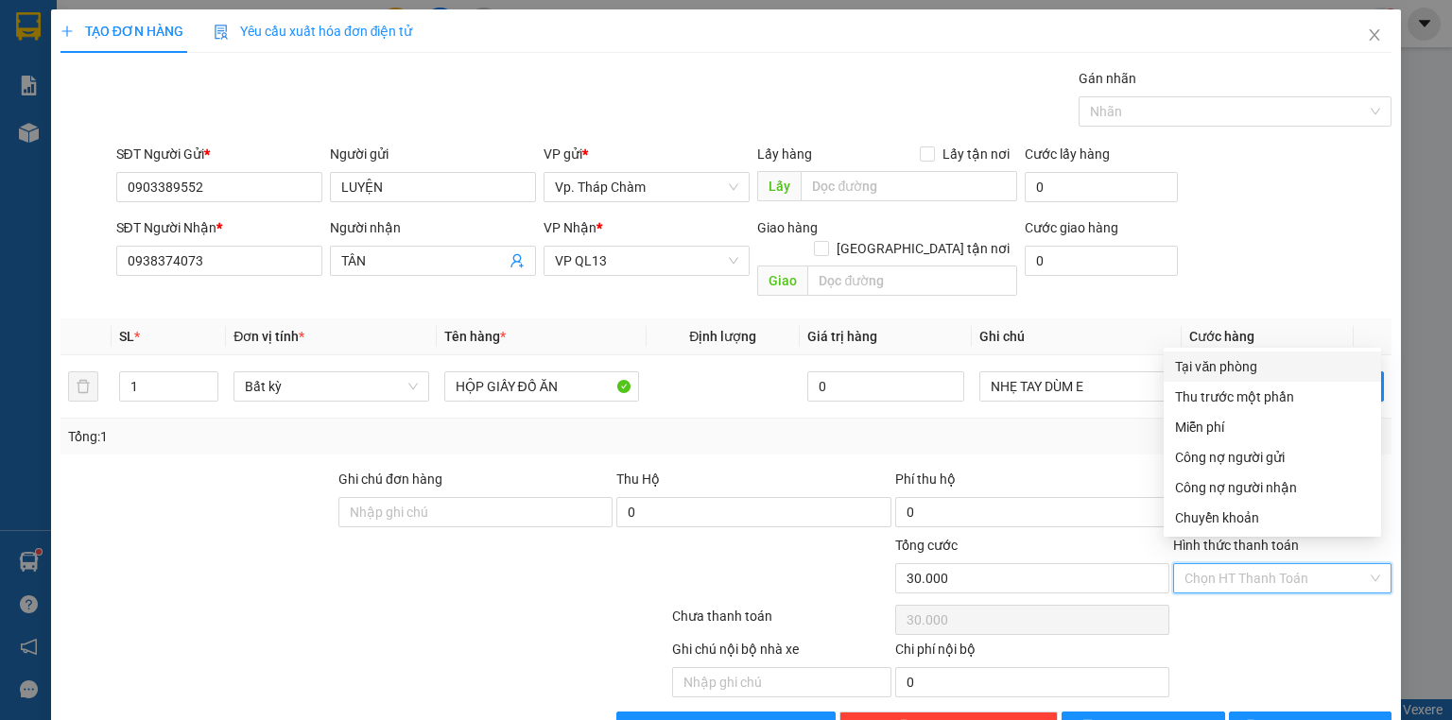
click at [1217, 373] on div "Tại văn phòng" at bounding box center [1272, 366] width 195 height 21
type input "0"
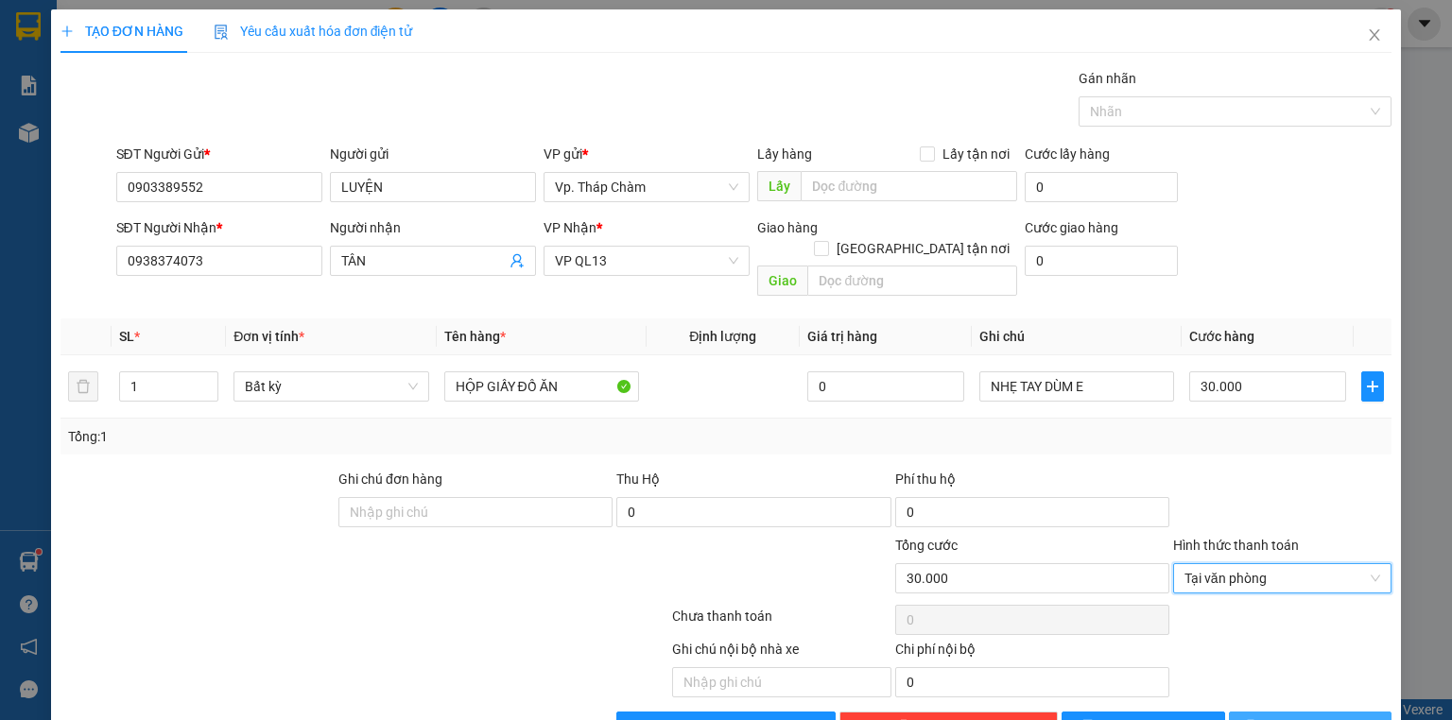
click at [1331, 717] on span "[PERSON_NAME] và In" at bounding box center [1331, 727] width 132 height 21
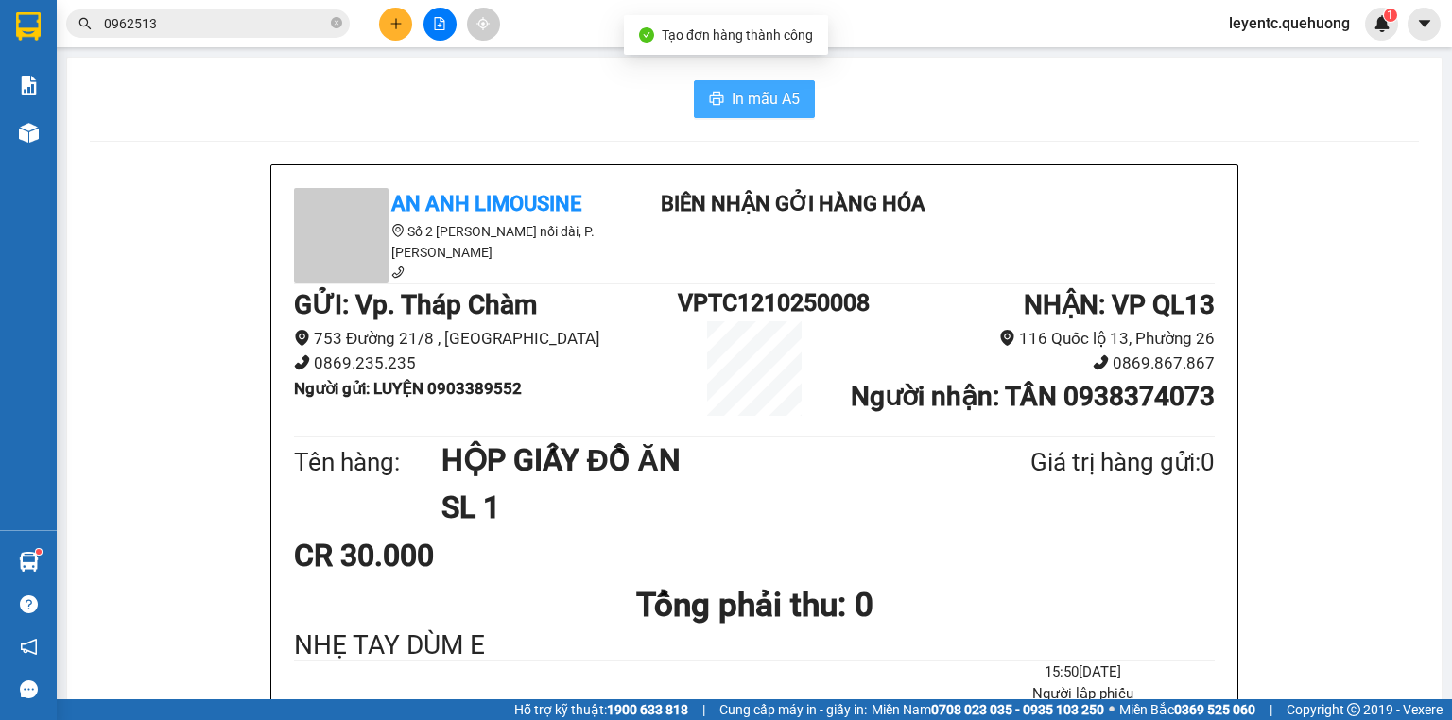
click at [764, 99] on span "In mẫu A5" at bounding box center [766, 99] width 68 height 24
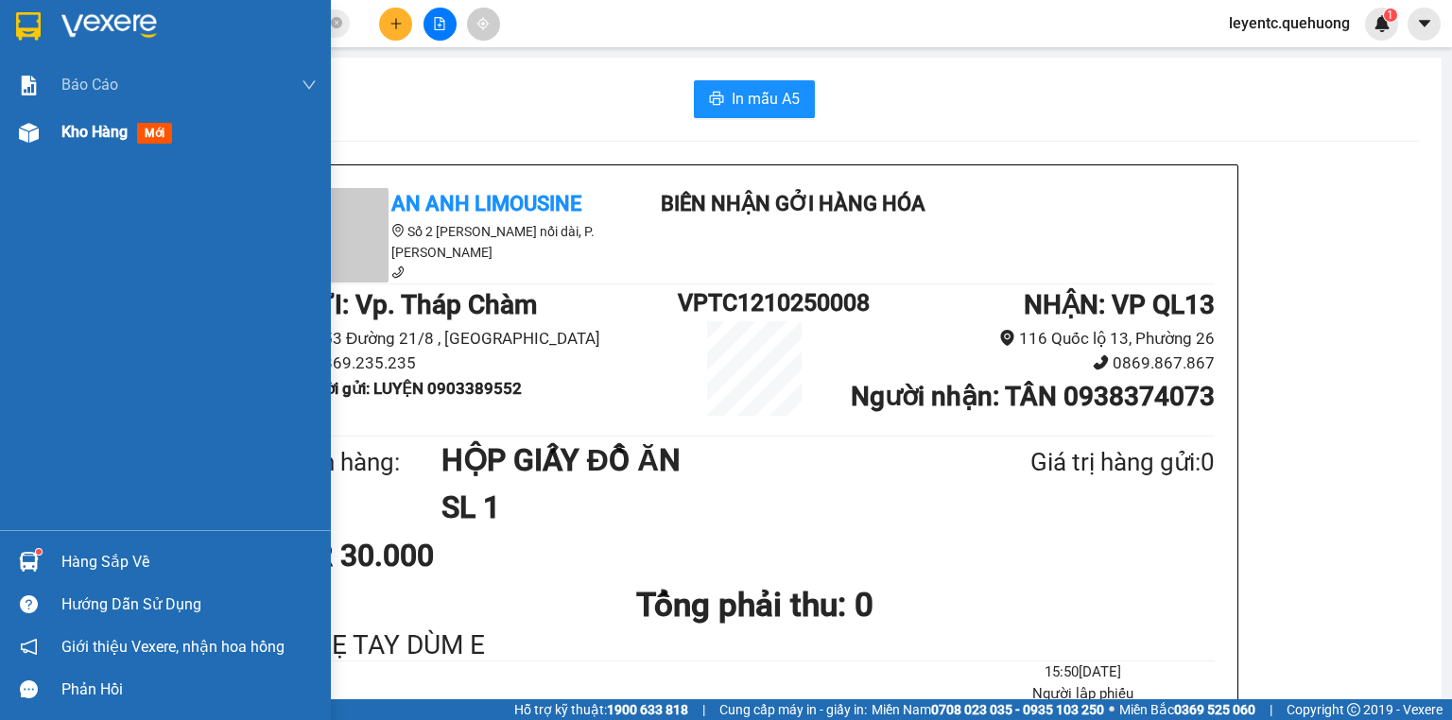
click at [61, 120] on div "Kho hàng mới" at bounding box center [120, 132] width 118 height 24
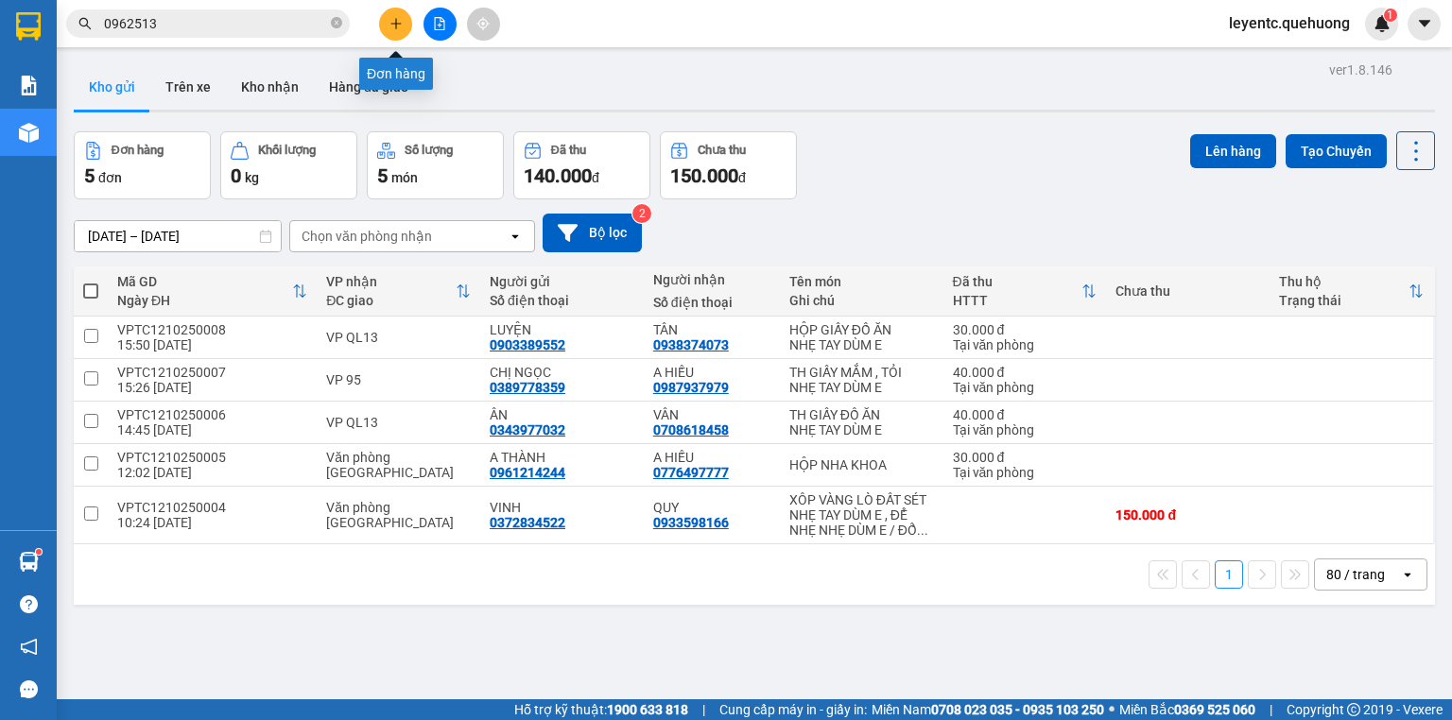
click at [396, 24] on icon "plus" at bounding box center [395, 23] width 1 height 10
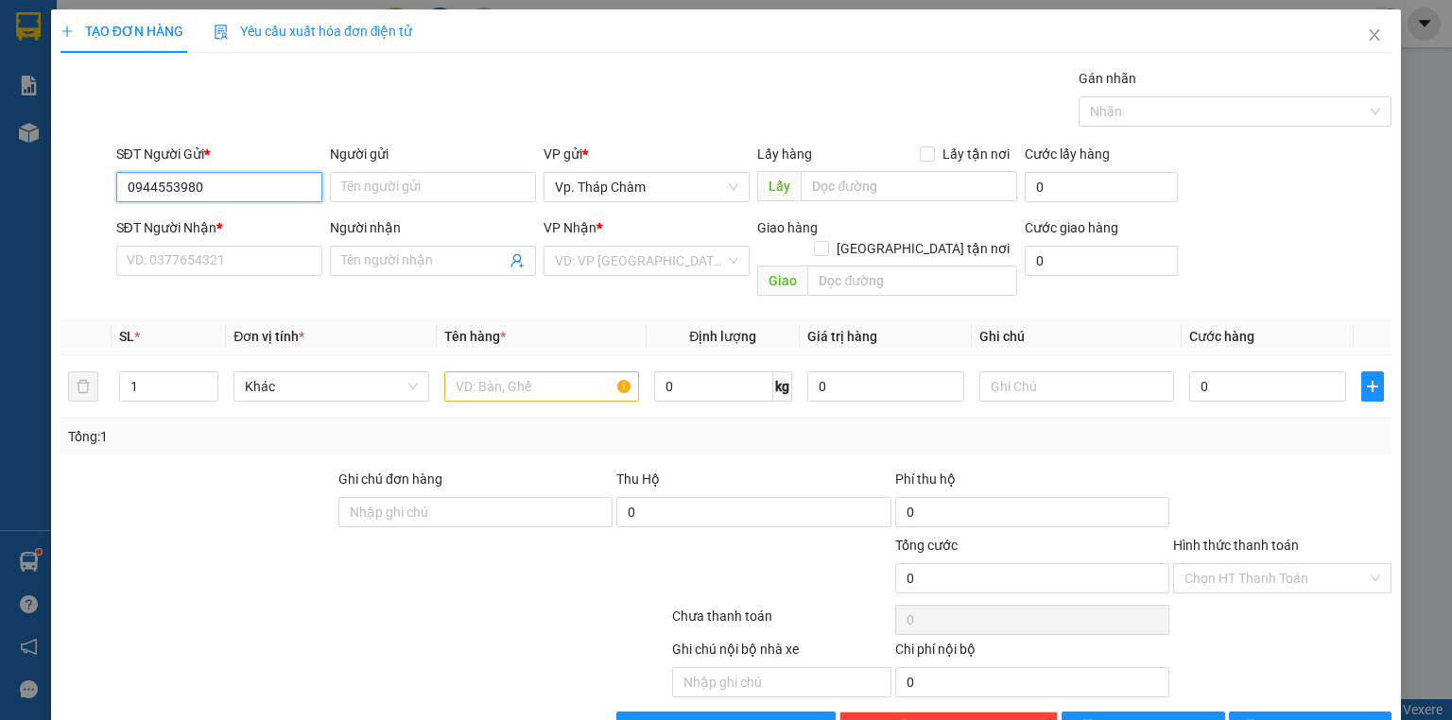
click at [160, 188] on input "0944553980" at bounding box center [219, 187] width 206 height 30
click at [161, 188] on input "0944553980" at bounding box center [219, 187] width 206 height 30
type input "0944353980"
click at [235, 227] on div "0944353980 - CHỊ HẠNH" at bounding box center [218, 224] width 182 height 21
type input "CHỊ HẠNH"
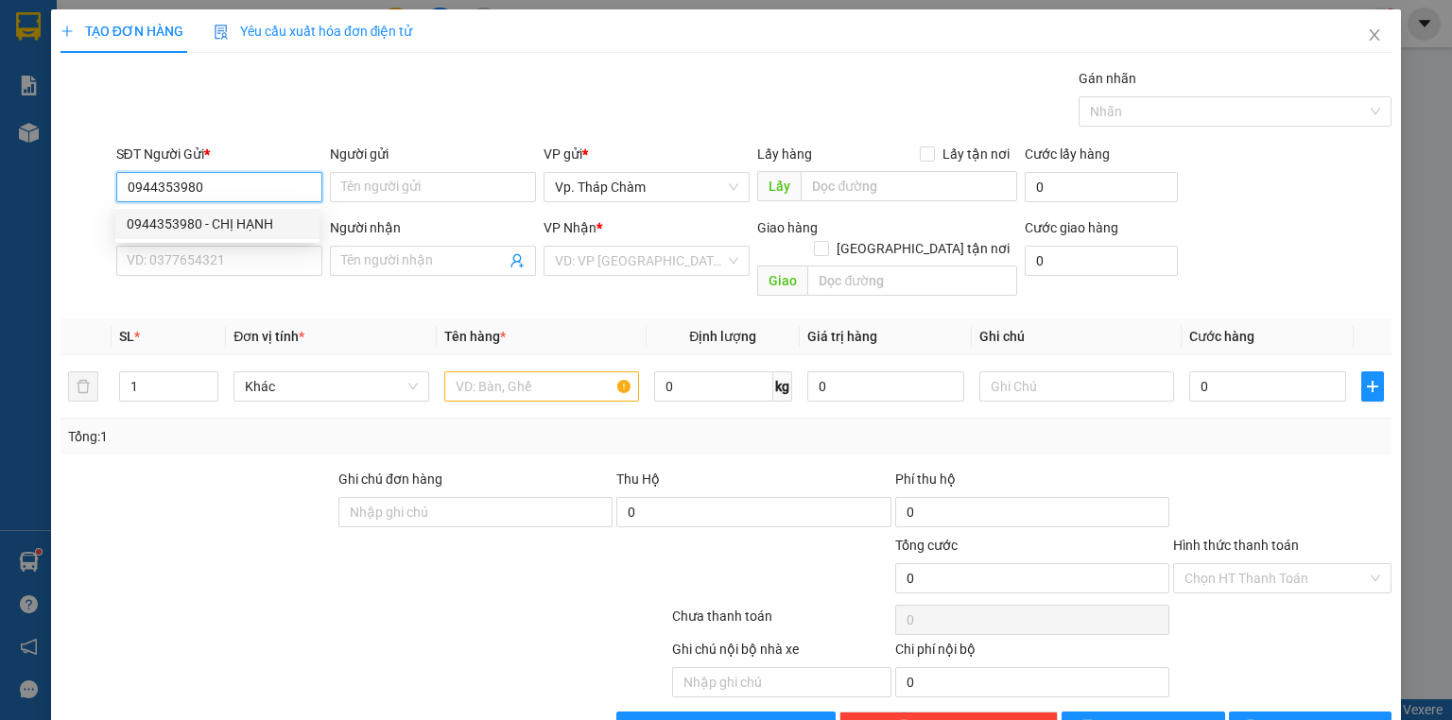
type input "0915221810"
type input "KHÁNH HÂN"
type input "40.000"
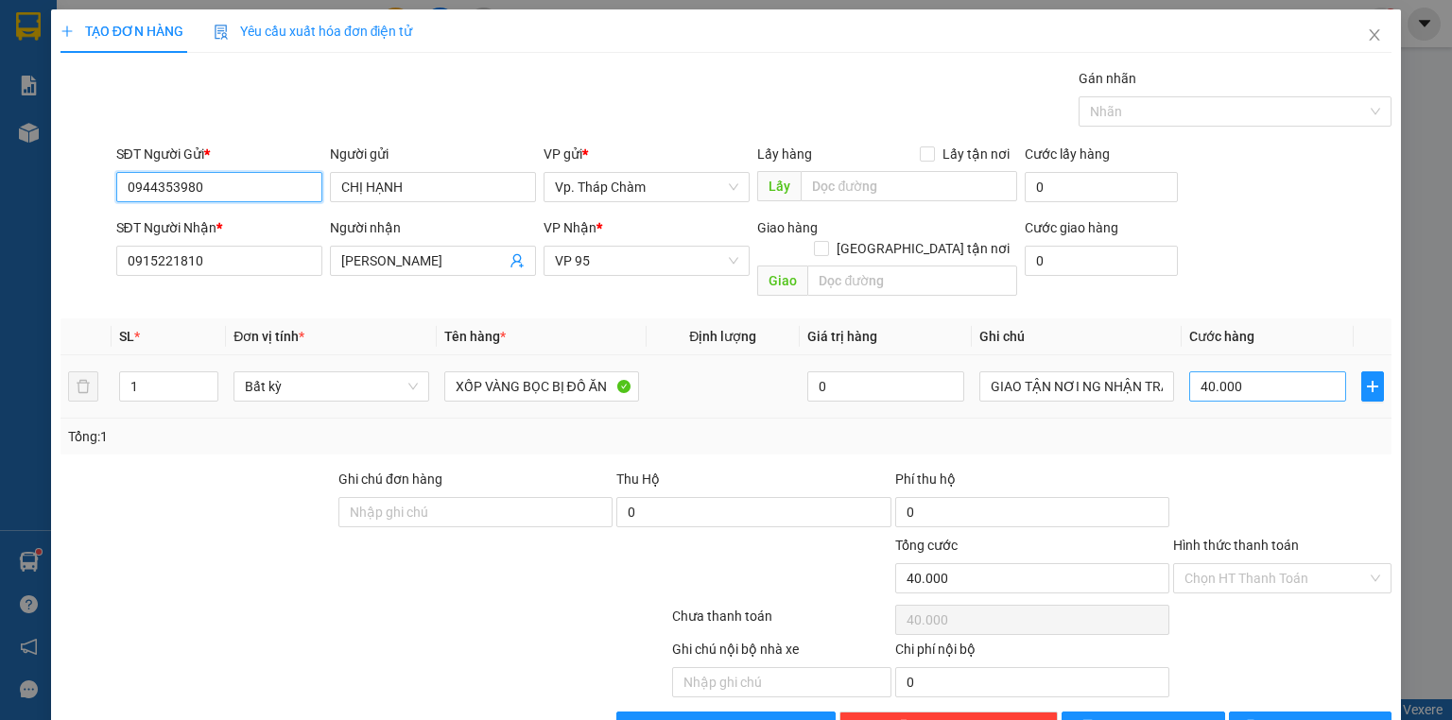
type input "0944353980"
click at [1322, 372] on input "40.000" at bounding box center [1267, 387] width 157 height 30
type input "0"
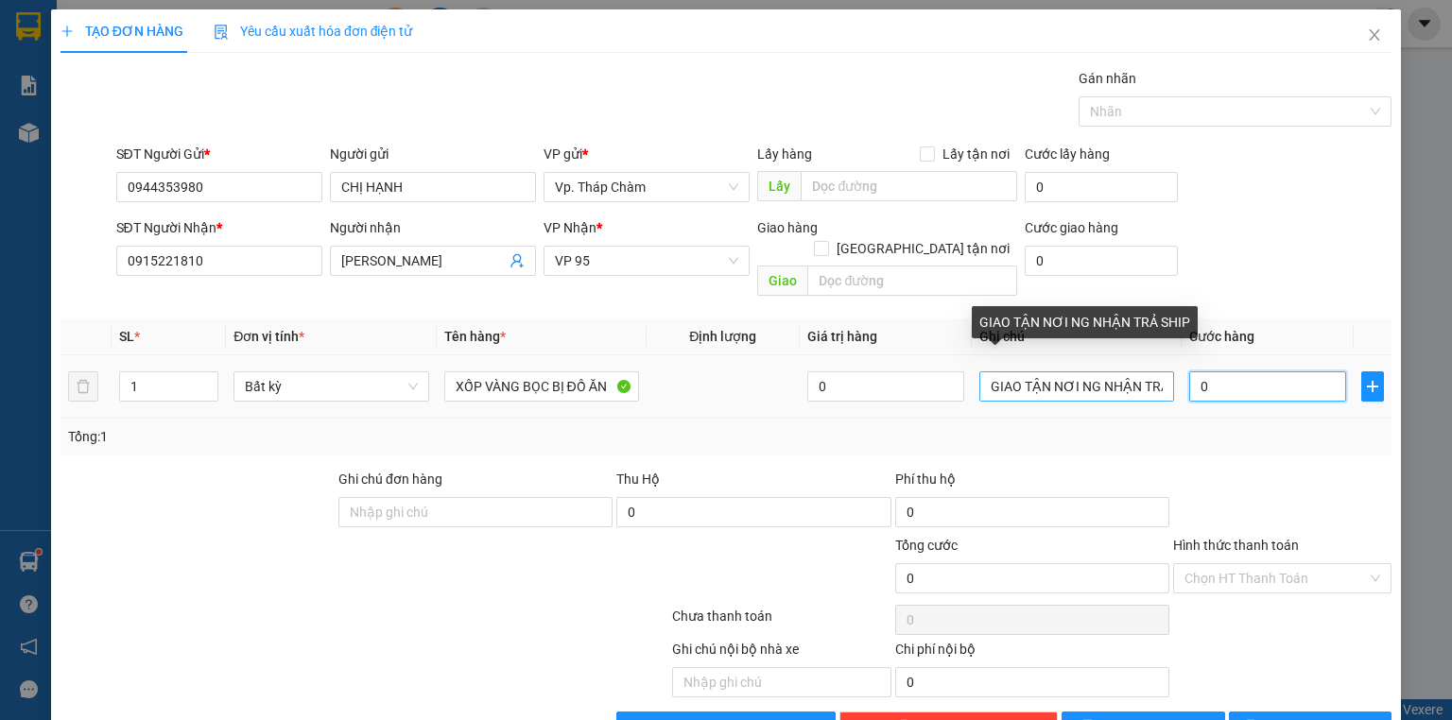
type input "4"
type input "04"
type input "40"
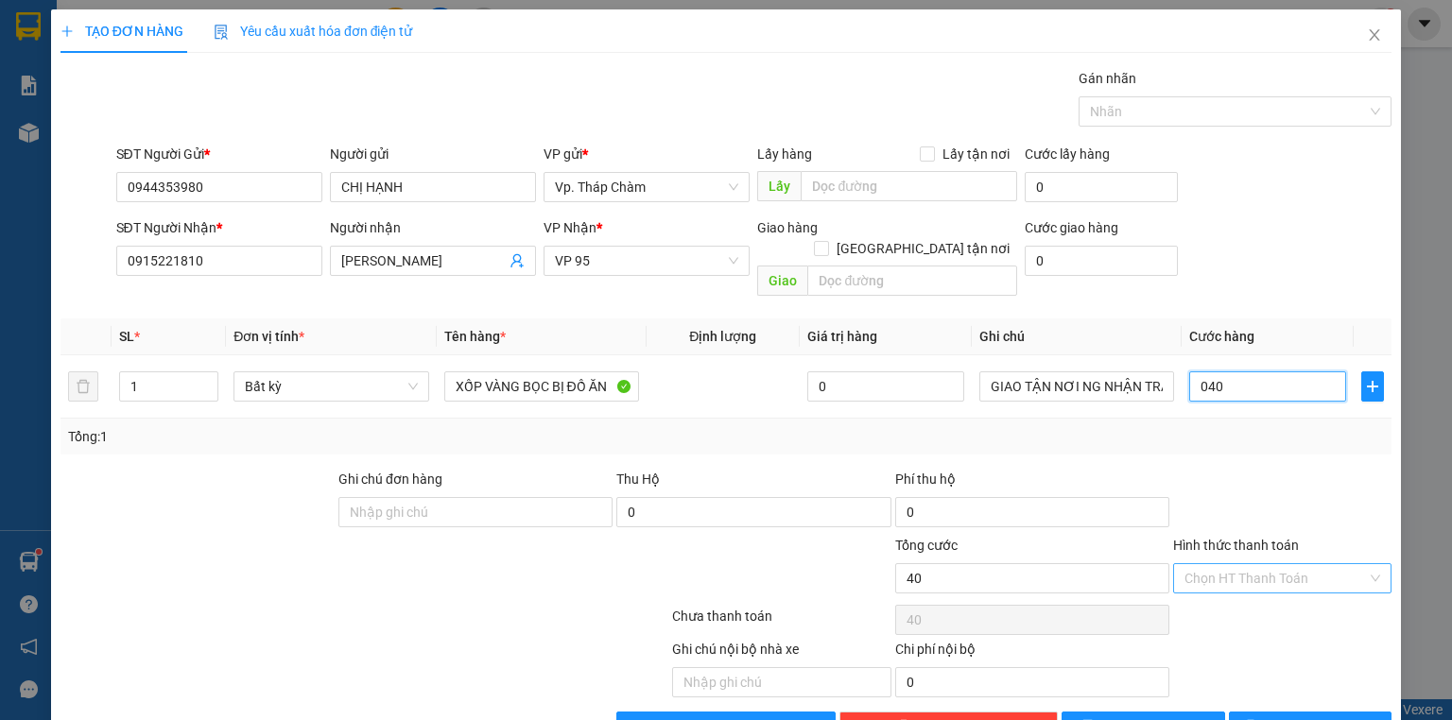
type input "040"
type input "40.000"
click at [1259, 564] on input "Hình thức thanh toán" at bounding box center [1276, 578] width 182 height 28
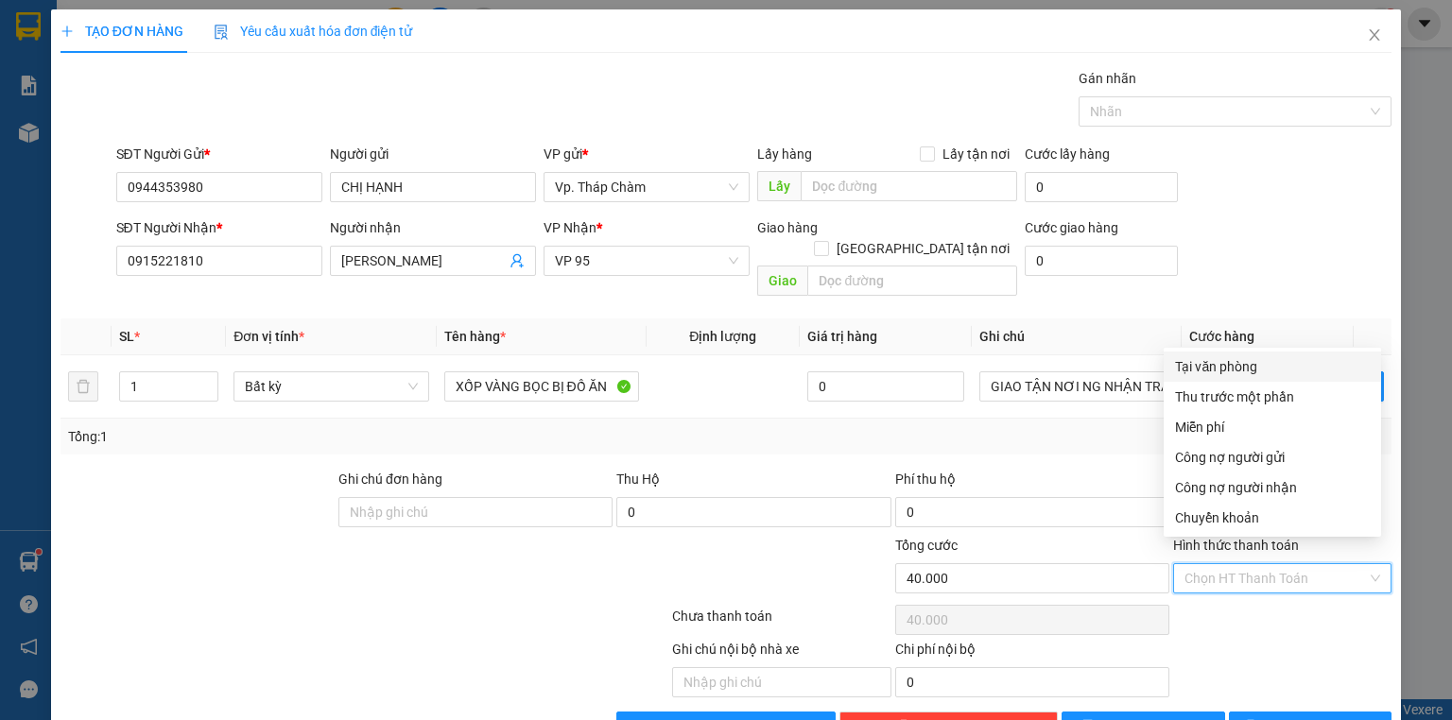
click at [1232, 353] on div "Tại văn phòng" at bounding box center [1272, 367] width 217 height 30
type input "0"
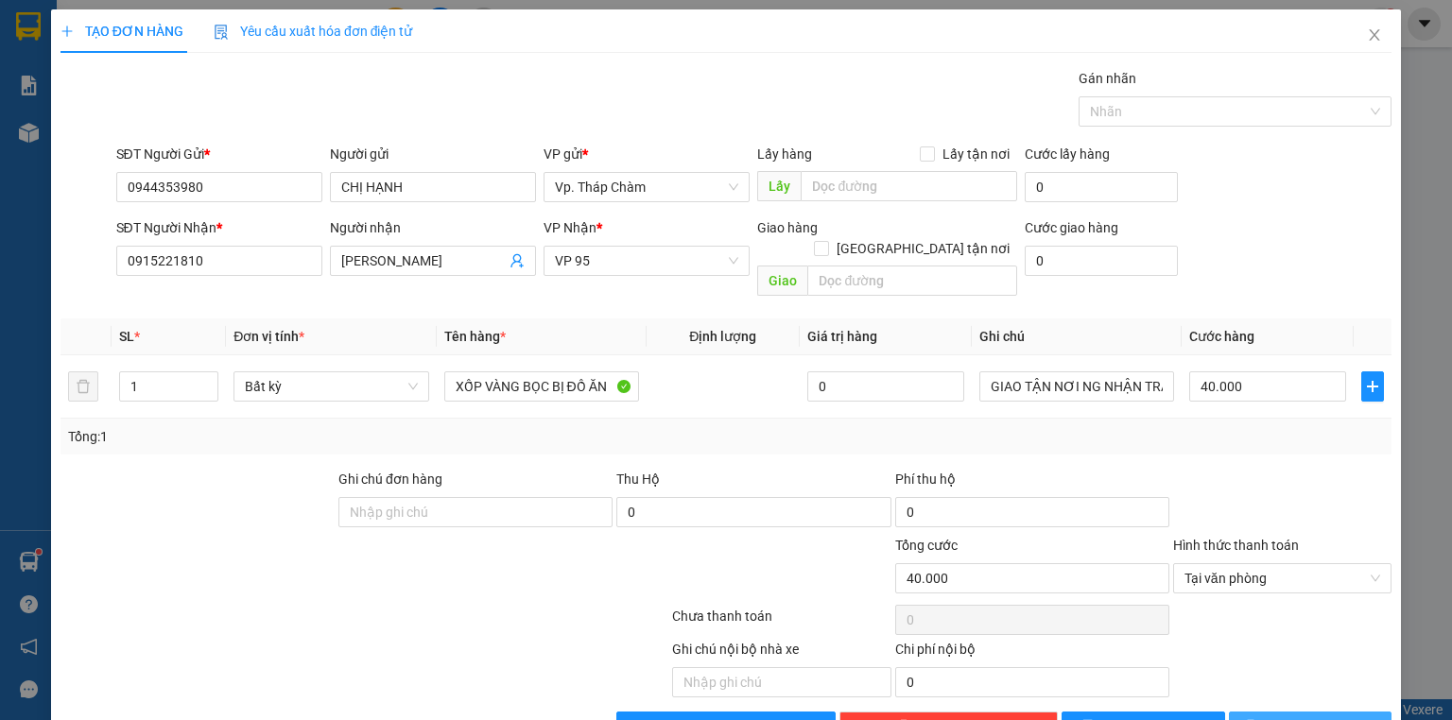
click at [1322, 717] on span "[PERSON_NAME] và In" at bounding box center [1331, 727] width 132 height 21
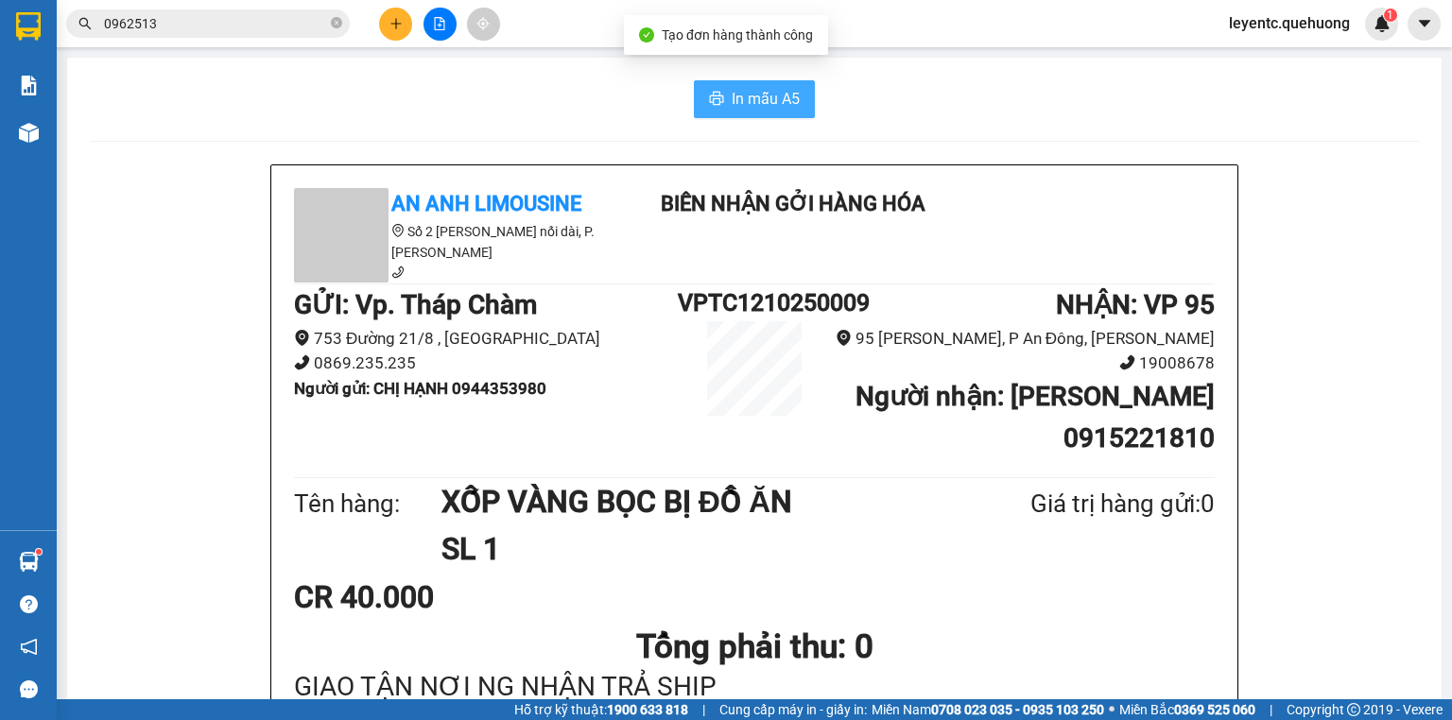
click at [784, 95] on span "In mẫu A5" at bounding box center [766, 99] width 68 height 24
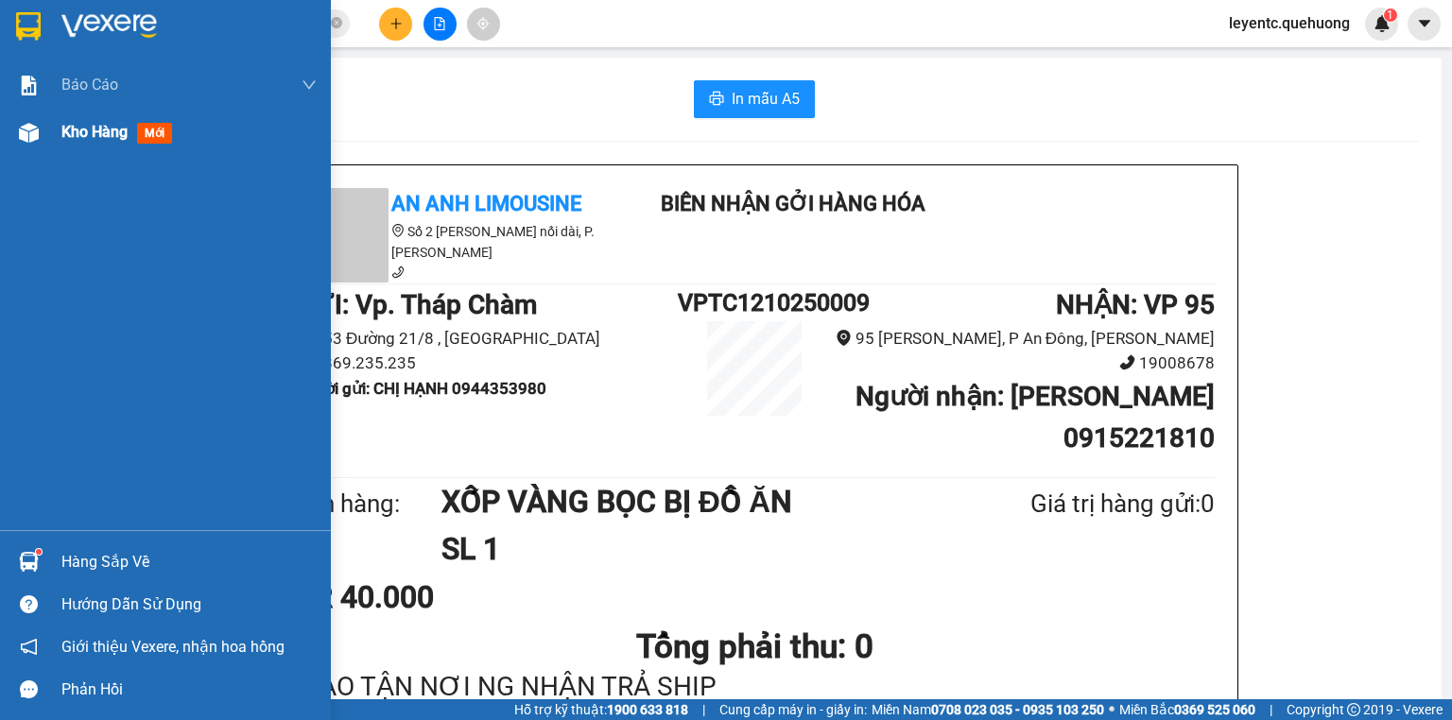
click at [89, 140] on span "Kho hàng" at bounding box center [94, 132] width 66 height 18
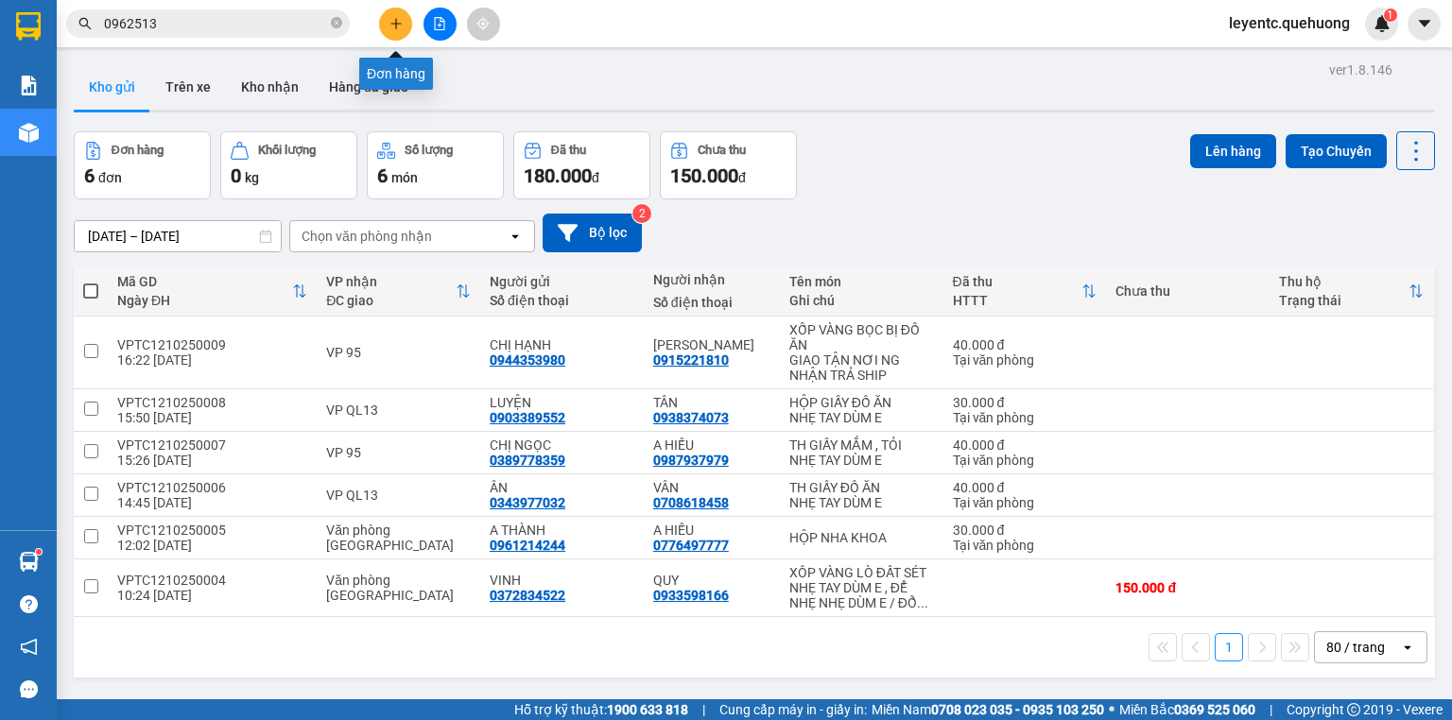
click at [408, 33] on button at bounding box center [395, 24] width 33 height 33
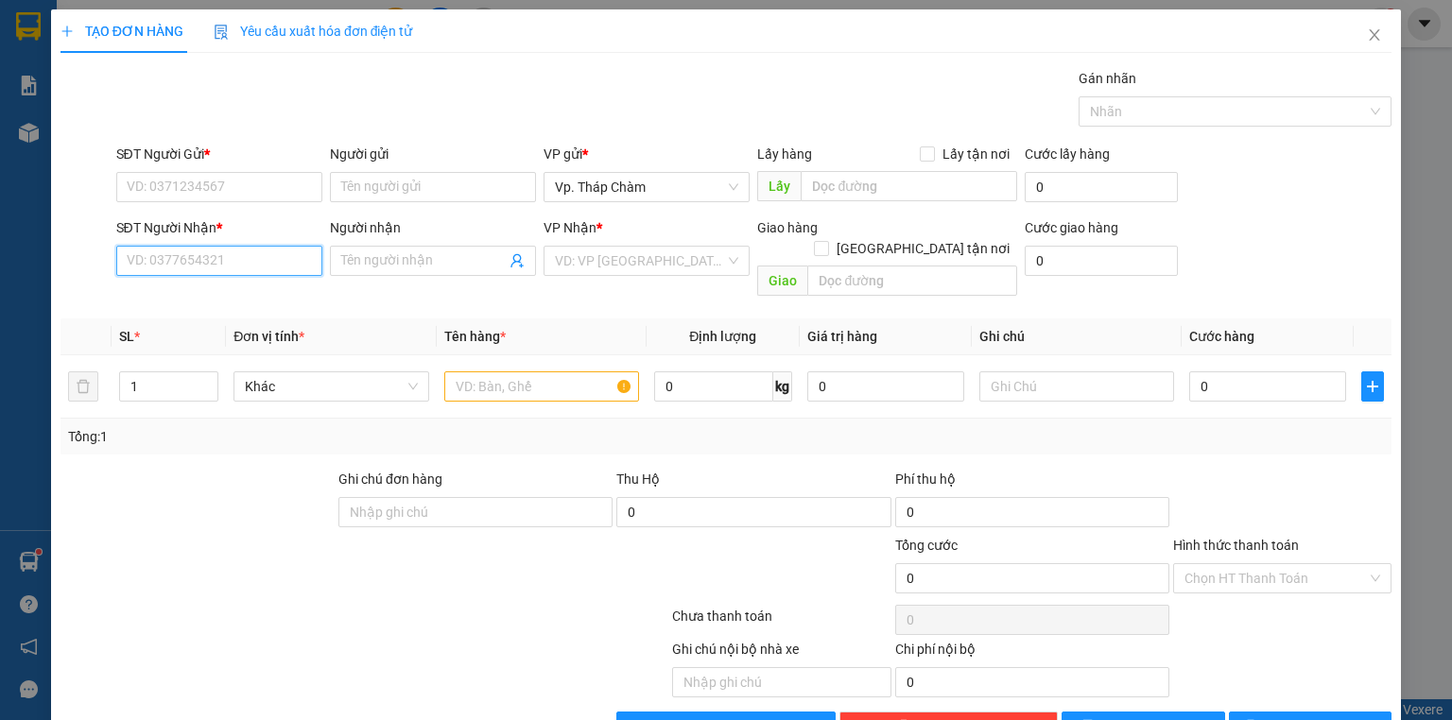
click at [200, 253] on input "SĐT Người Nhận *" at bounding box center [219, 261] width 206 height 30
type input "0908196638"
drag, startPoint x: 184, startPoint y: 268, endPoint x: 118, endPoint y: 269, distance: 66.2
click at [118, 269] on input "0908196638" at bounding box center [219, 261] width 206 height 30
paste input "0908196638"
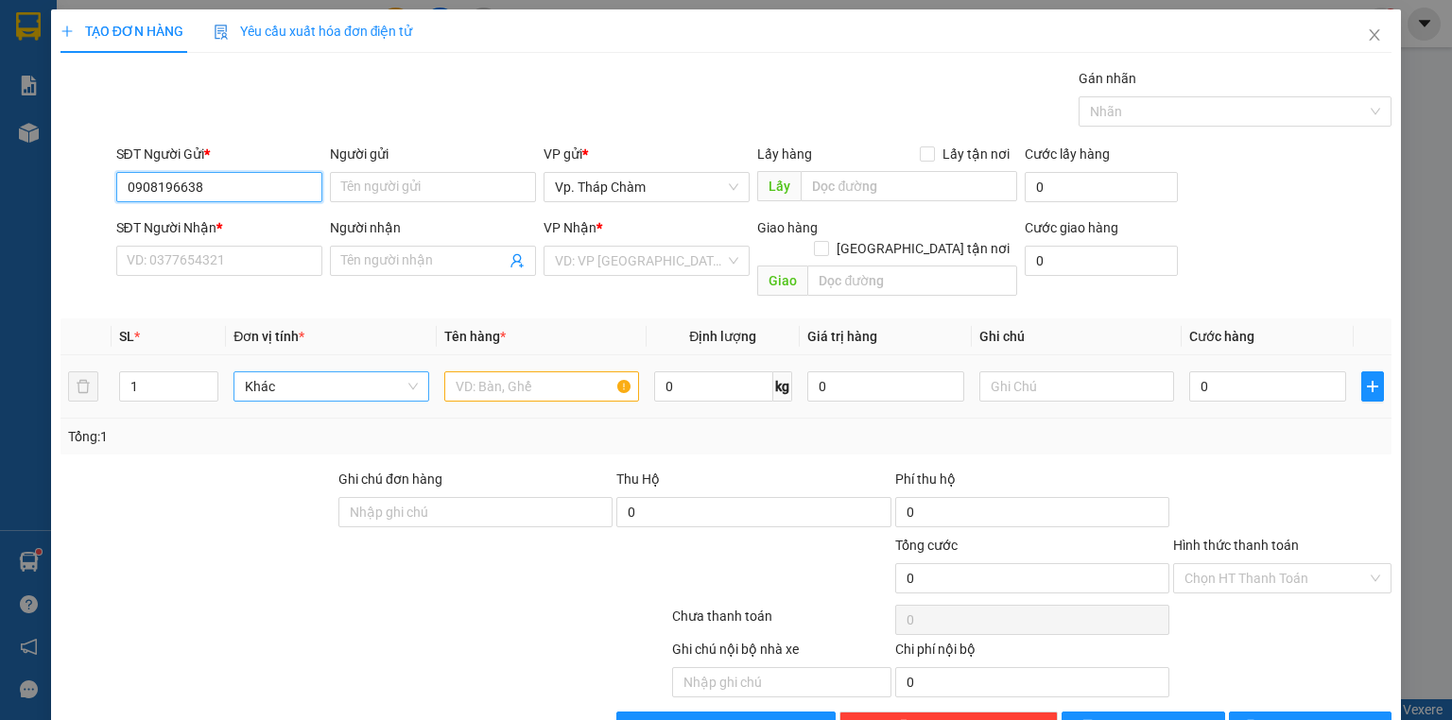
type input "0908196638"
click at [291, 223] on div "0908196638 - CHÚ CHIẾN ." at bounding box center [218, 224] width 182 height 21
type input "CHÚ CHIẾN ."
type input "0906856556"
type input "THẾ CHINH"
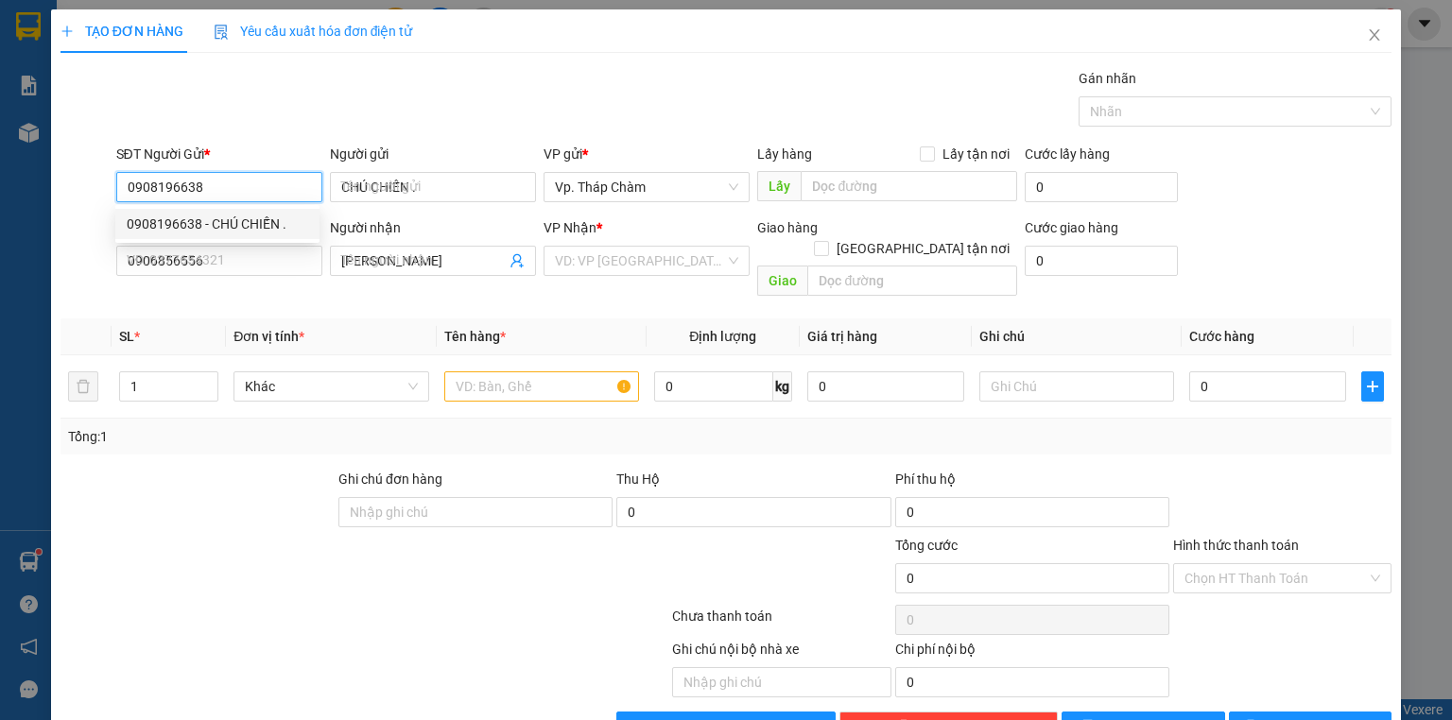
type input "80.000"
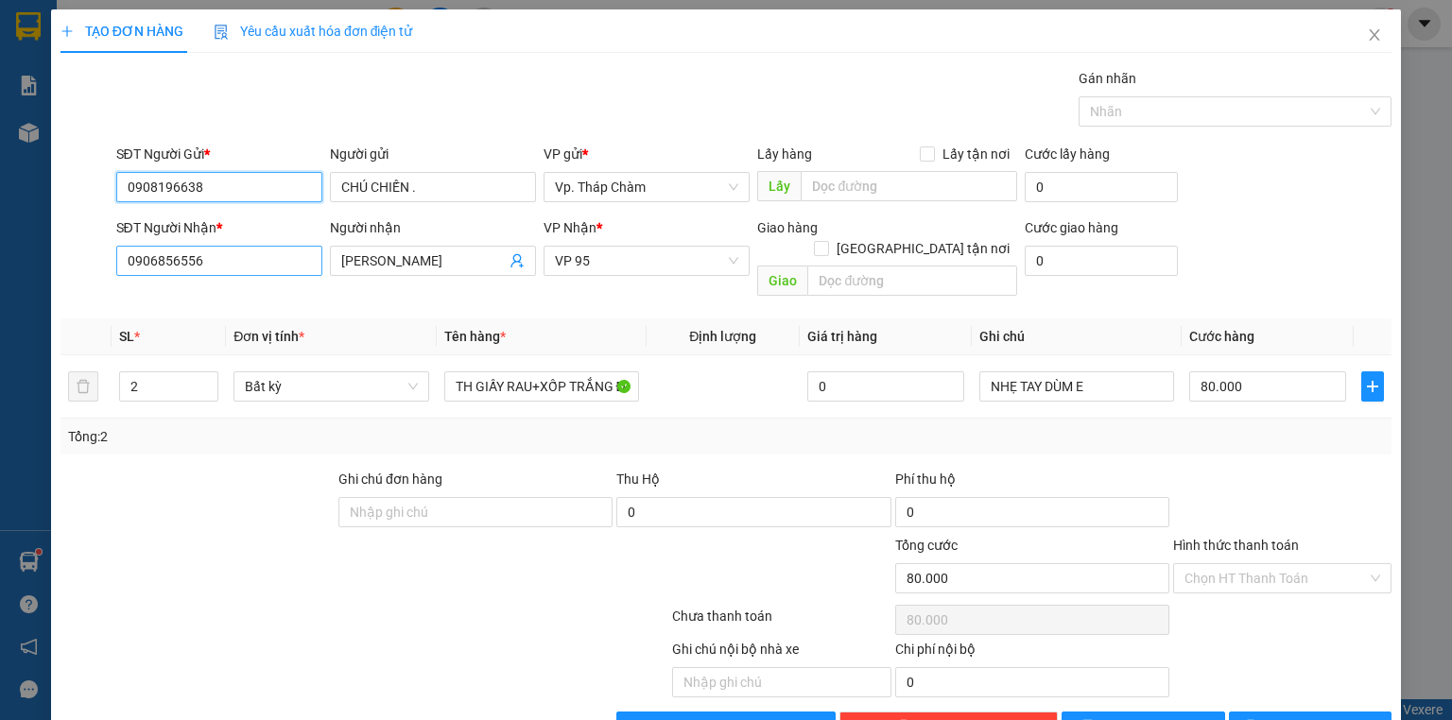
type input "0908196638"
click at [243, 263] on input "0906856556" at bounding box center [219, 261] width 206 height 30
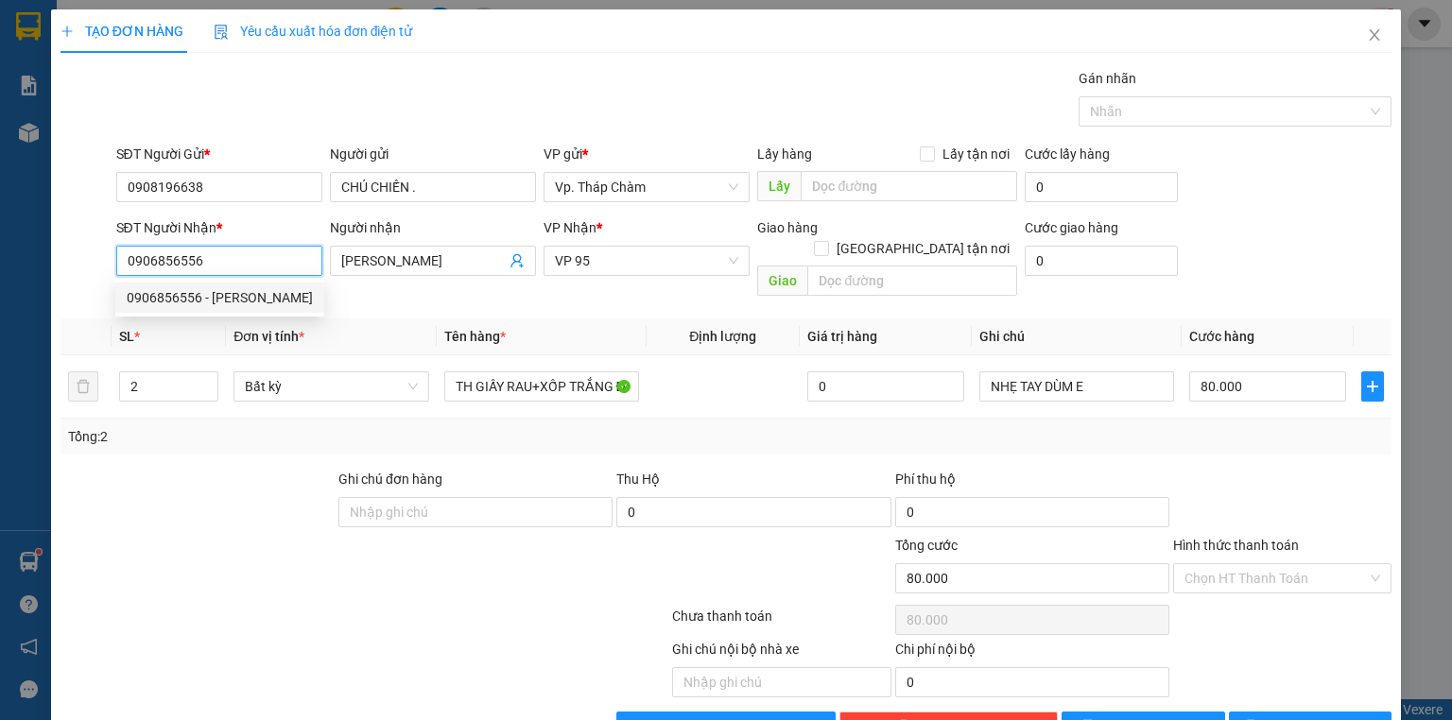
click at [259, 298] on div "0906856556 - THẾ CHINH" at bounding box center [220, 297] width 186 height 21
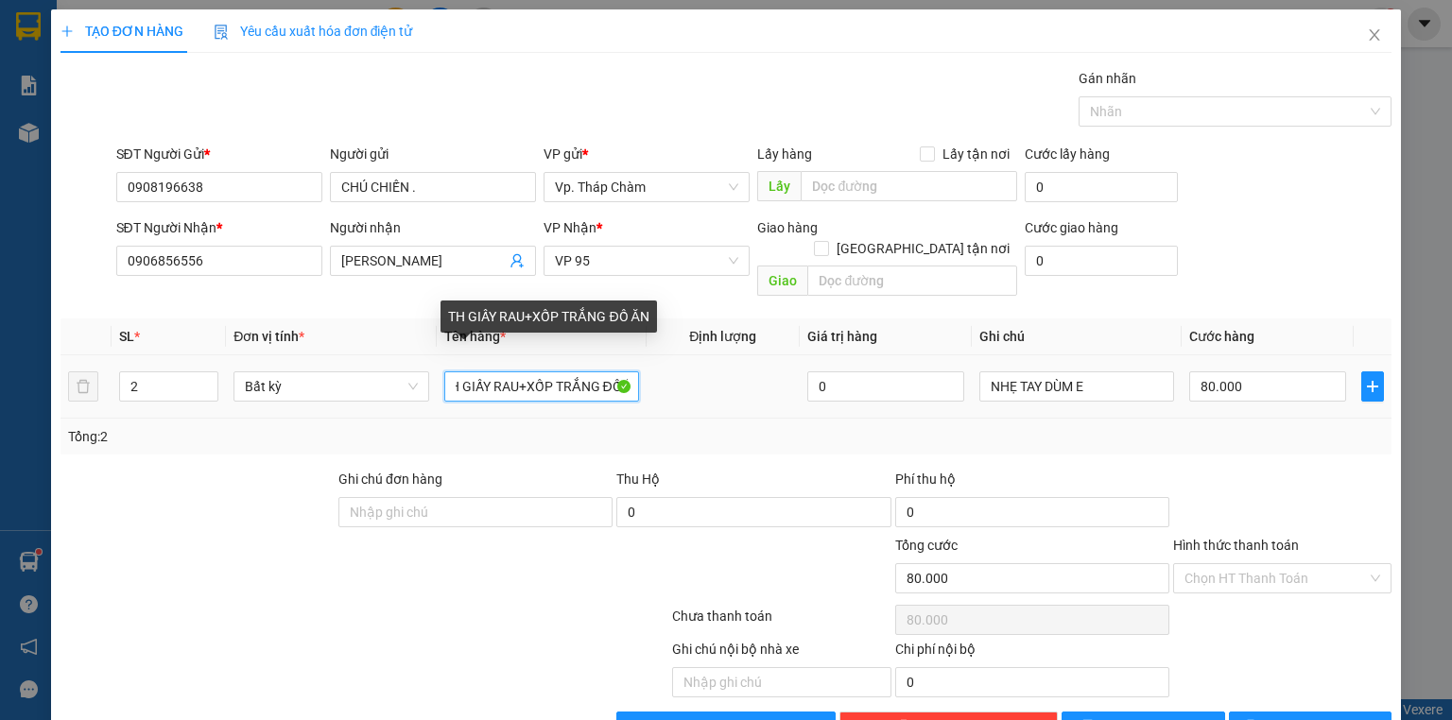
drag, startPoint x: 503, startPoint y: 365, endPoint x: 609, endPoint y: 353, distance: 106.6
click at [609, 372] on input "TH GIẤY RAU+XỐP TRẮNG ĐỒ ĂN" at bounding box center [541, 387] width 195 height 30
click at [548, 372] on input "TH GIẤY ĂN" at bounding box center [541, 387] width 195 height 30
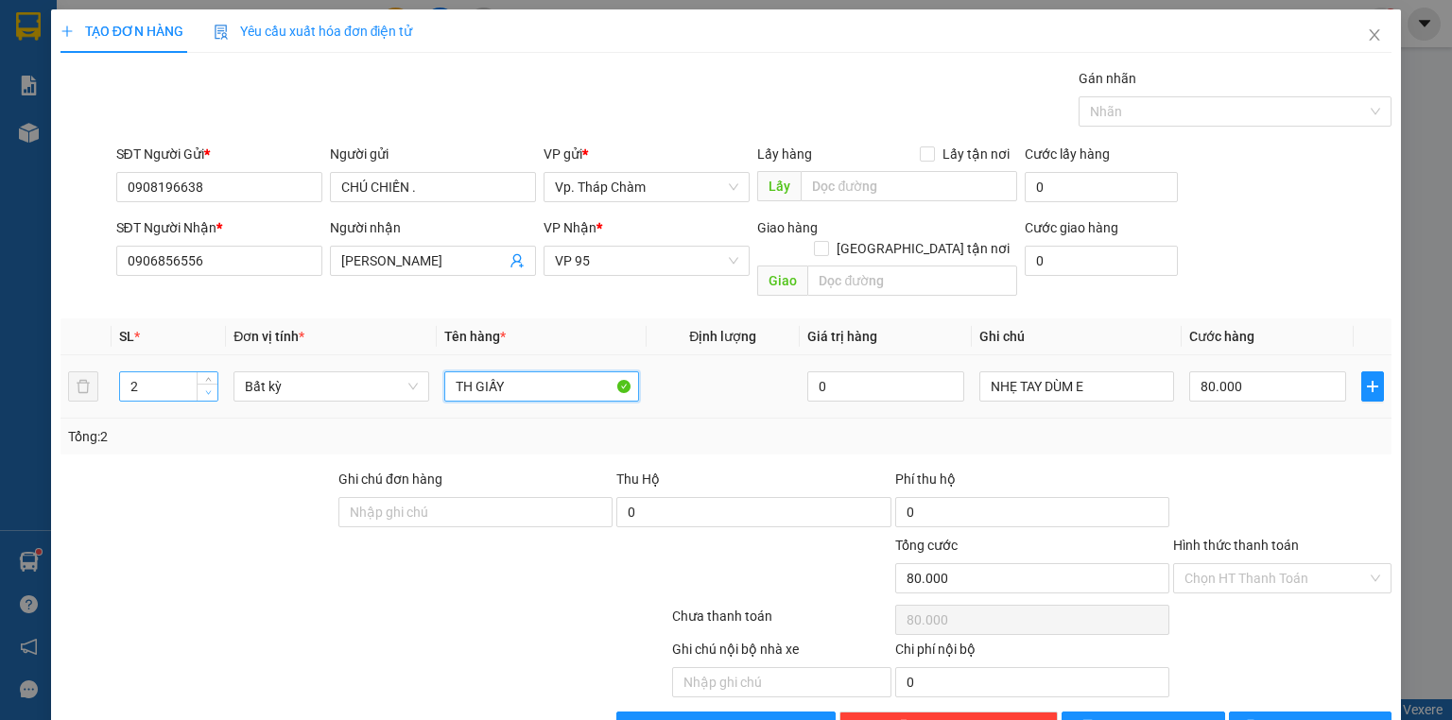
type input "TH GIẤY"
type input "1"
click at [212, 388] on span "down" at bounding box center [207, 393] width 11 height 11
click at [543, 372] on input "TH GIẤY" at bounding box center [541, 387] width 195 height 30
type input "0"
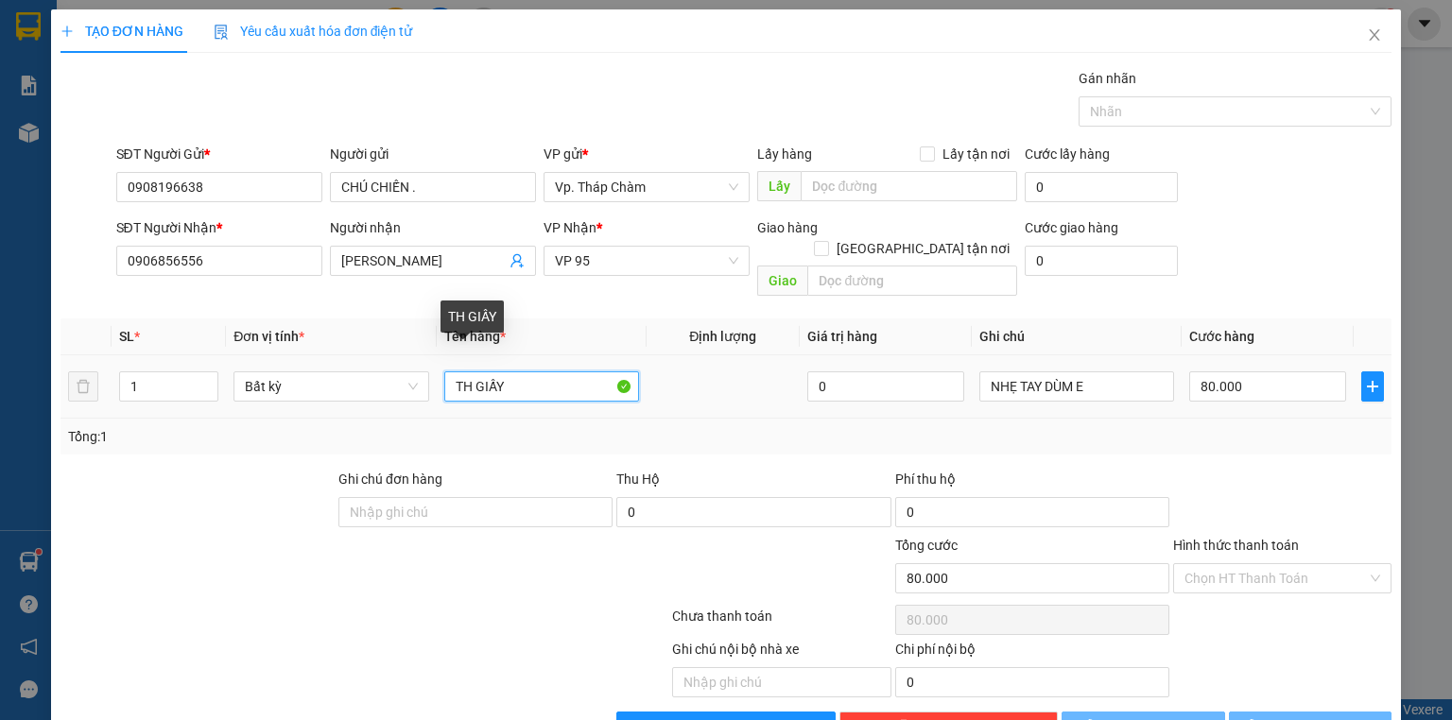
type input "0"
type input "TH GIẤY BỌC BỊ"
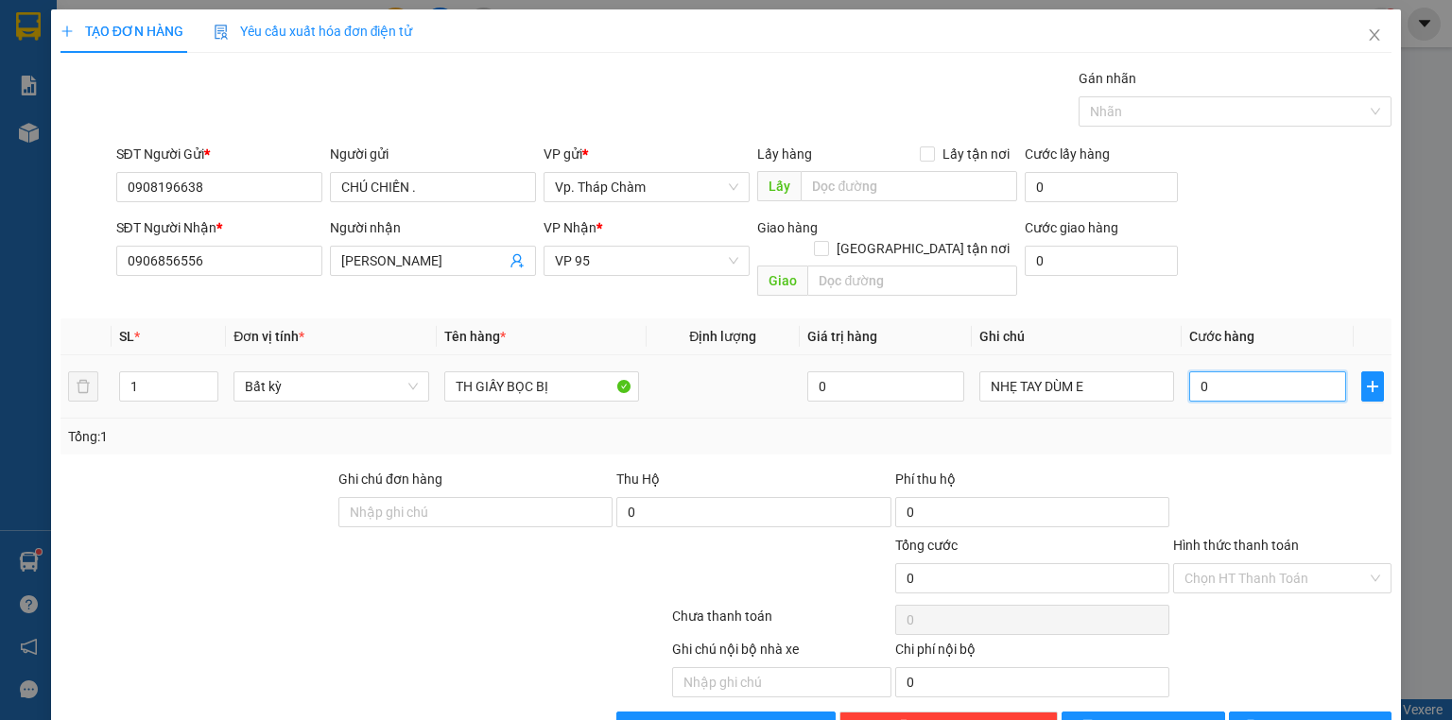
click at [1210, 372] on input "0" at bounding box center [1267, 387] width 157 height 30
type input "4"
type input "40"
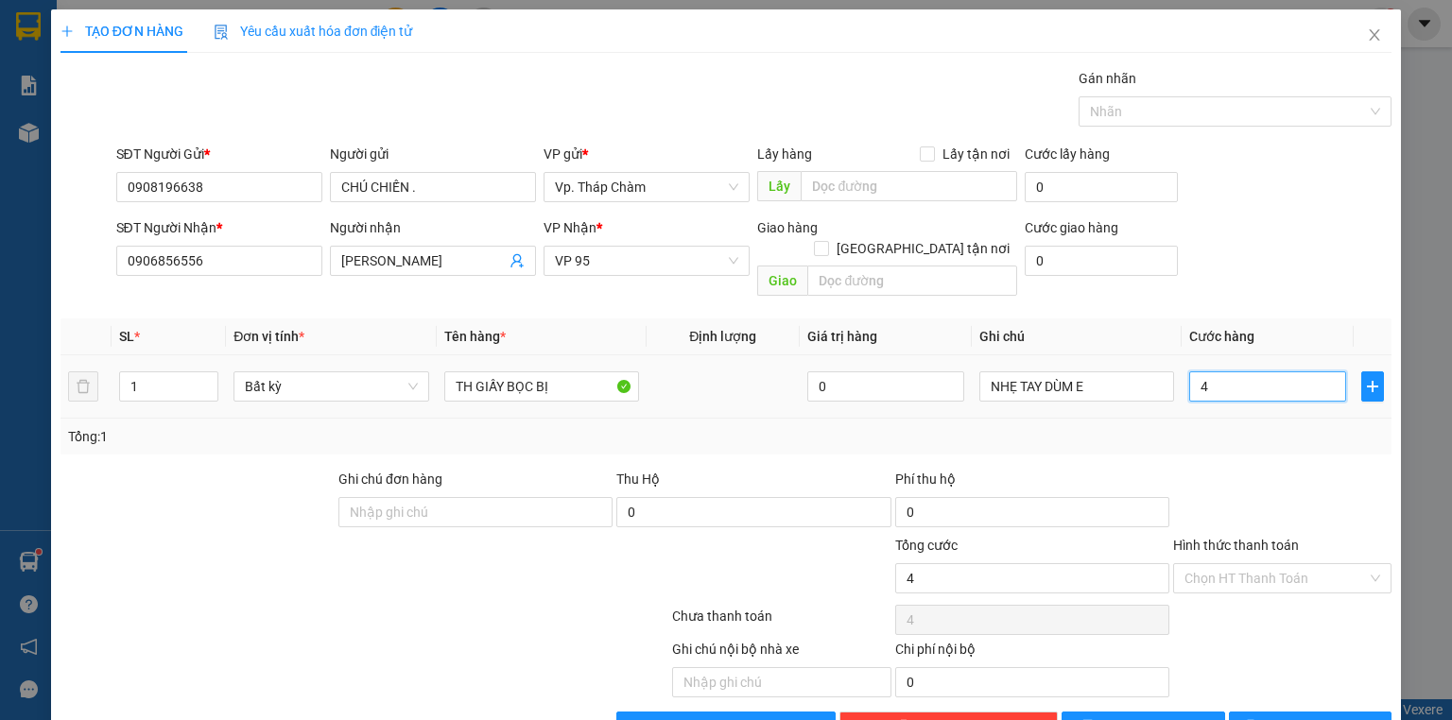
type input "40"
type input "40.000"
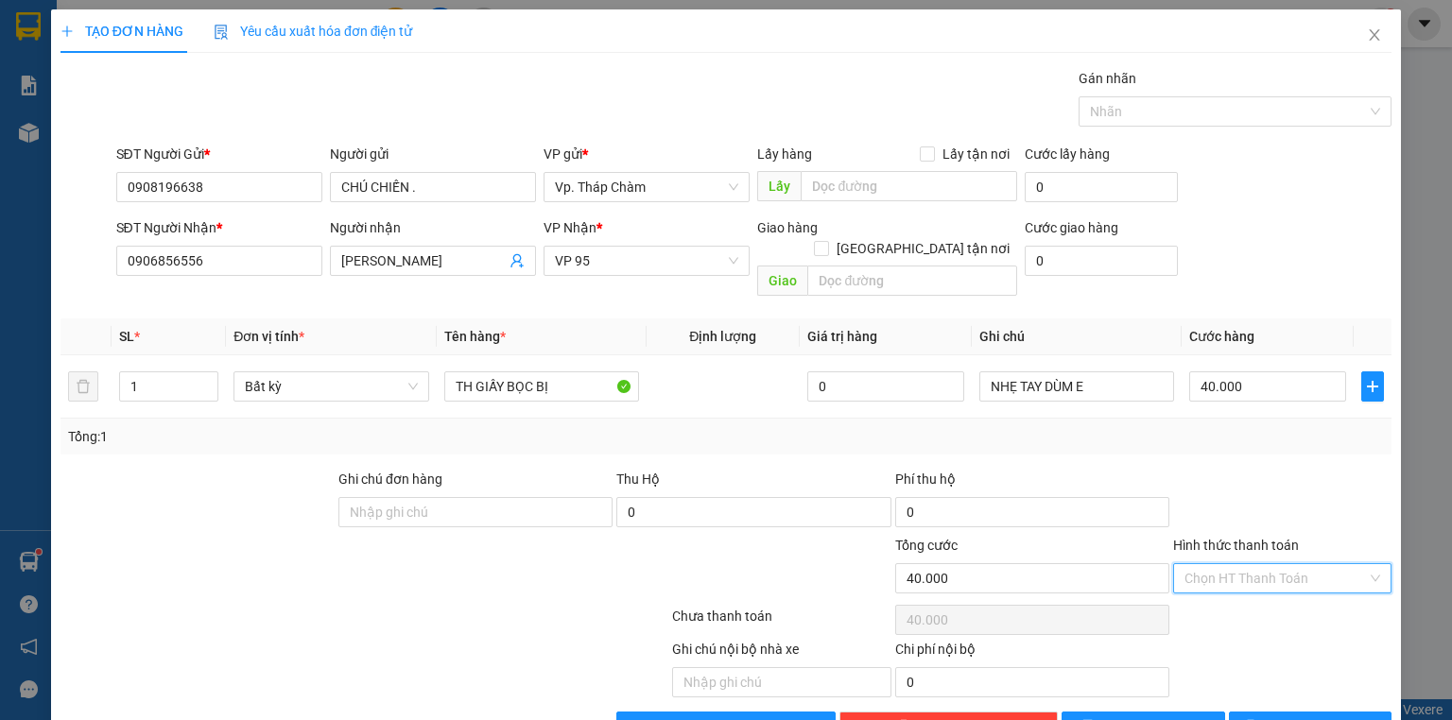
drag, startPoint x: 1241, startPoint y: 547, endPoint x: 1229, endPoint y: 514, distance: 35.0
click at [1241, 564] on input "Hình thức thanh toán" at bounding box center [1276, 578] width 182 height 28
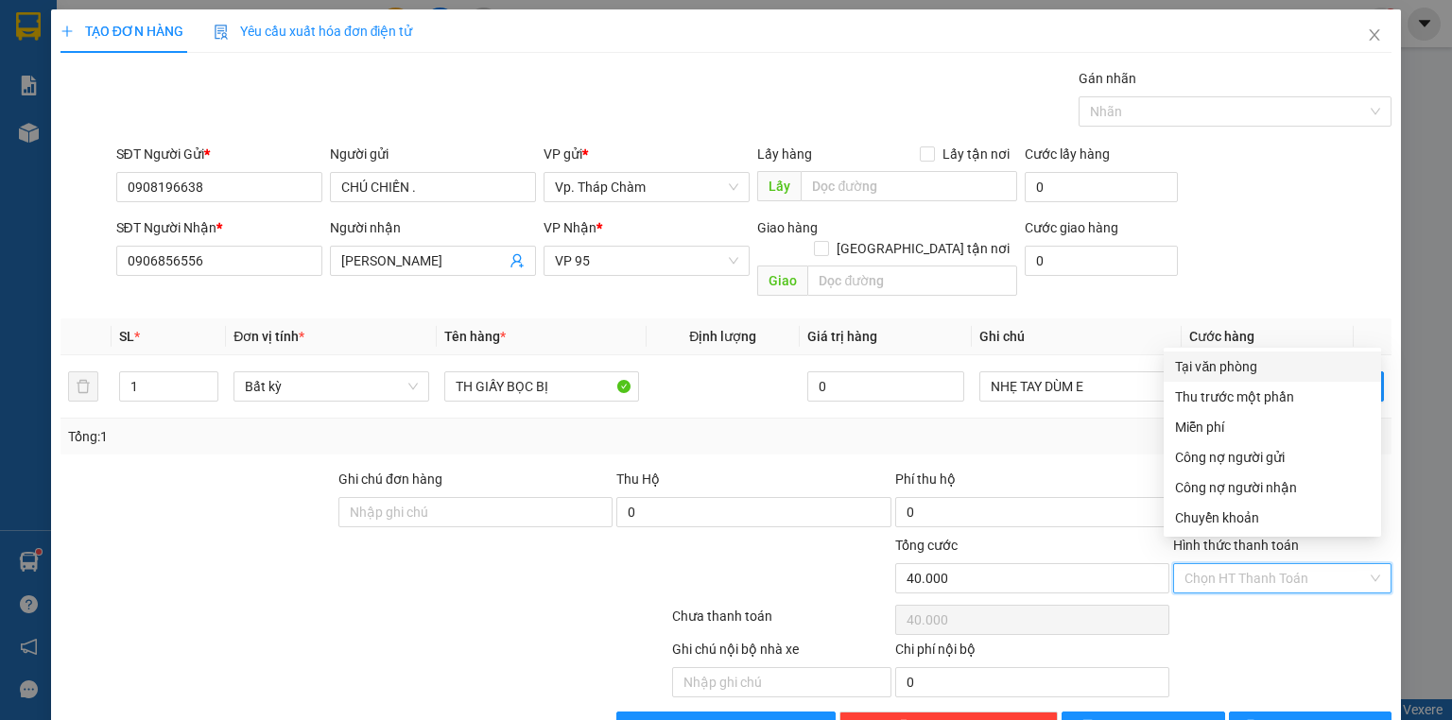
click at [1220, 363] on div "Tại văn phòng" at bounding box center [1272, 366] width 195 height 21
type input "0"
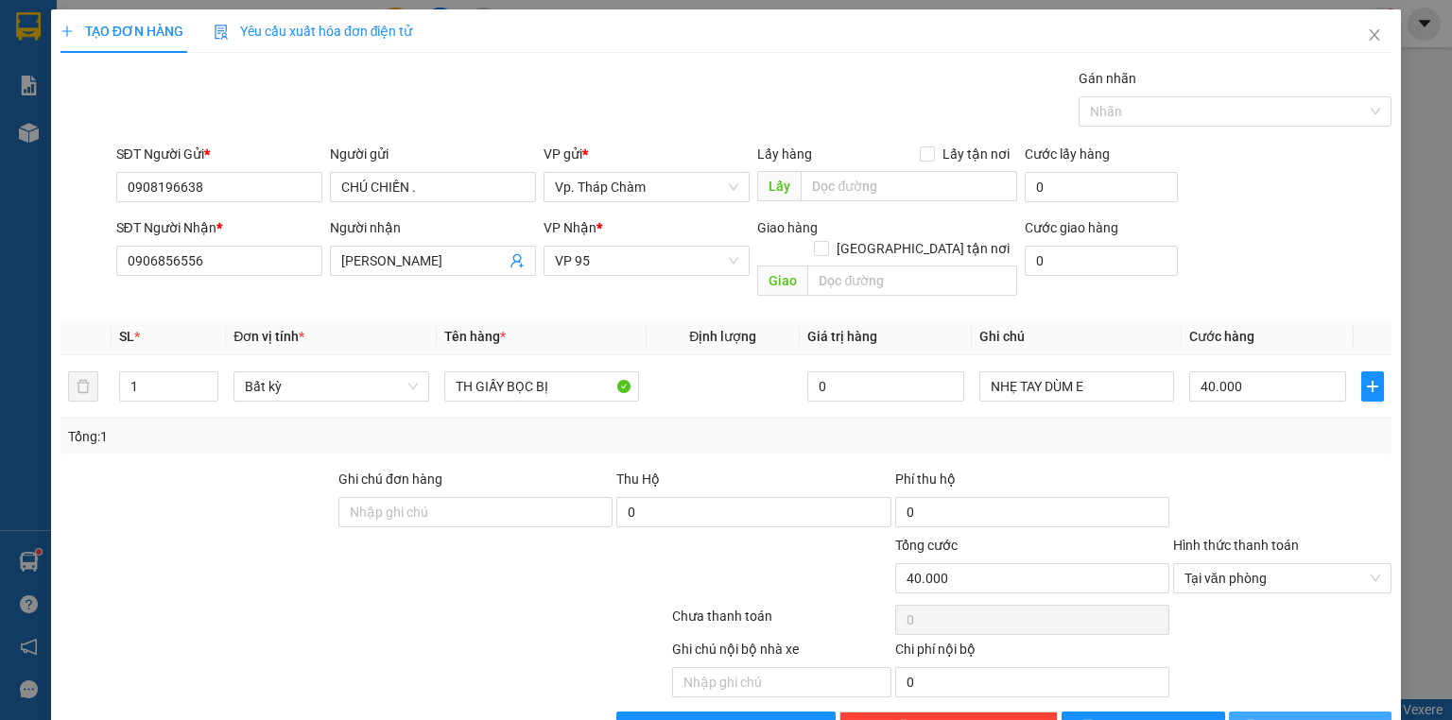
click at [1303, 717] on span "[PERSON_NAME] và In" at bounding box center [1331, 727] width 132 height 21
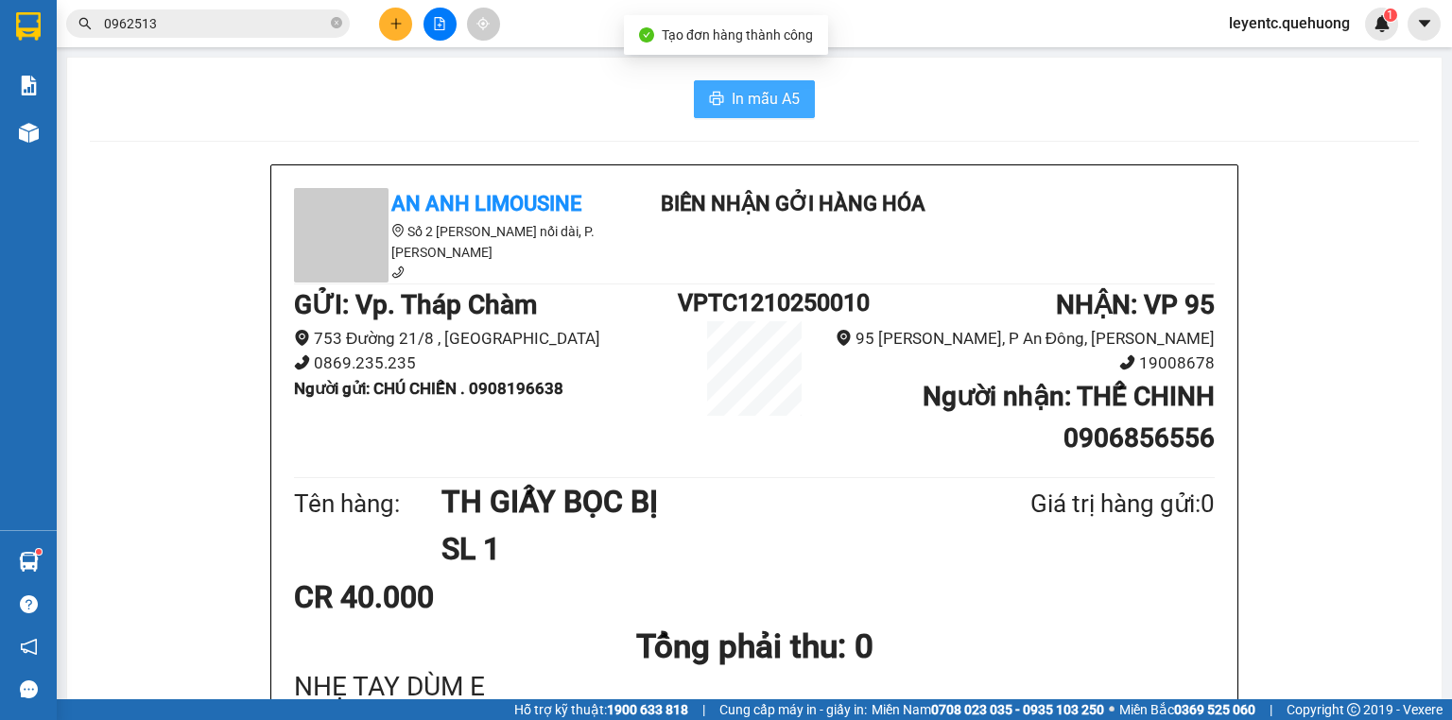
click at [770, 83] on button "In mẫu A5" at bounding box center [754, 99] width 121 height 38
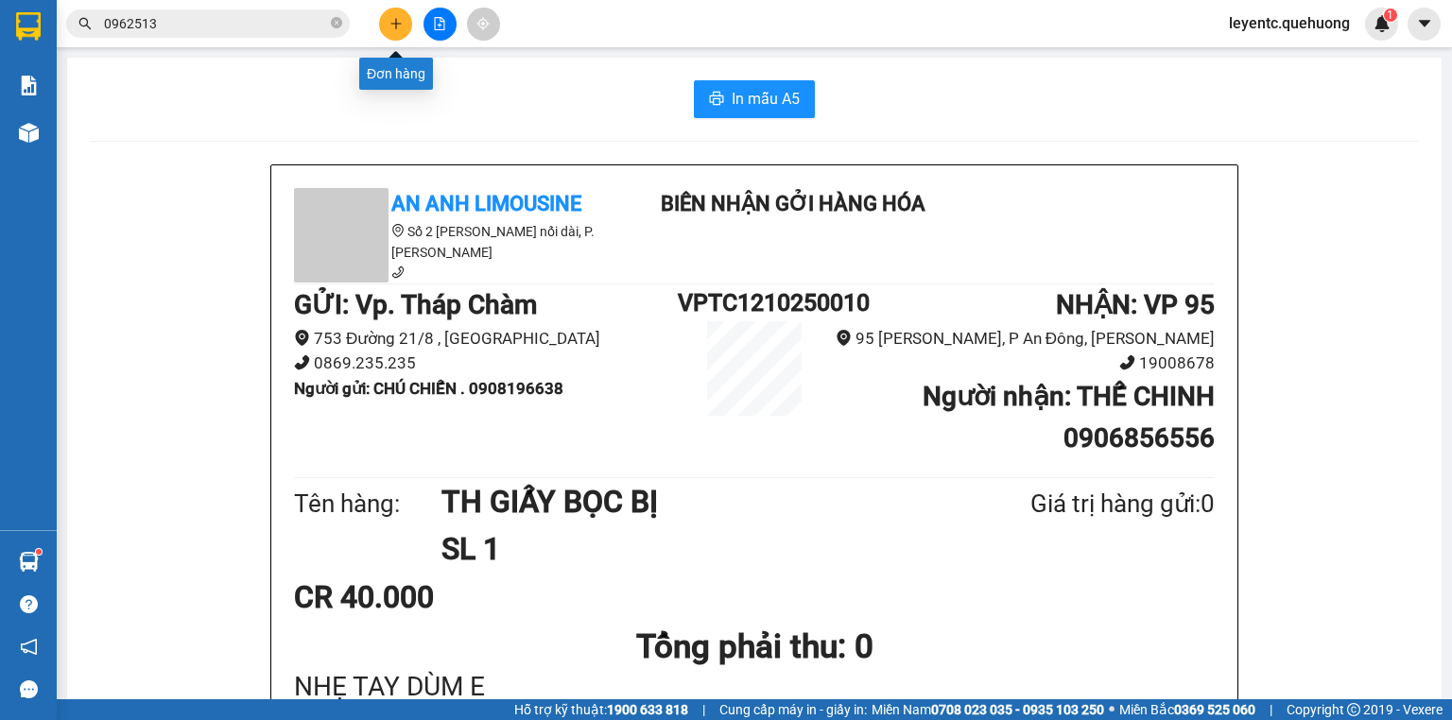
click at [401, 22] on icon "plus" at bounding box center [396, 23] width 13 height 13
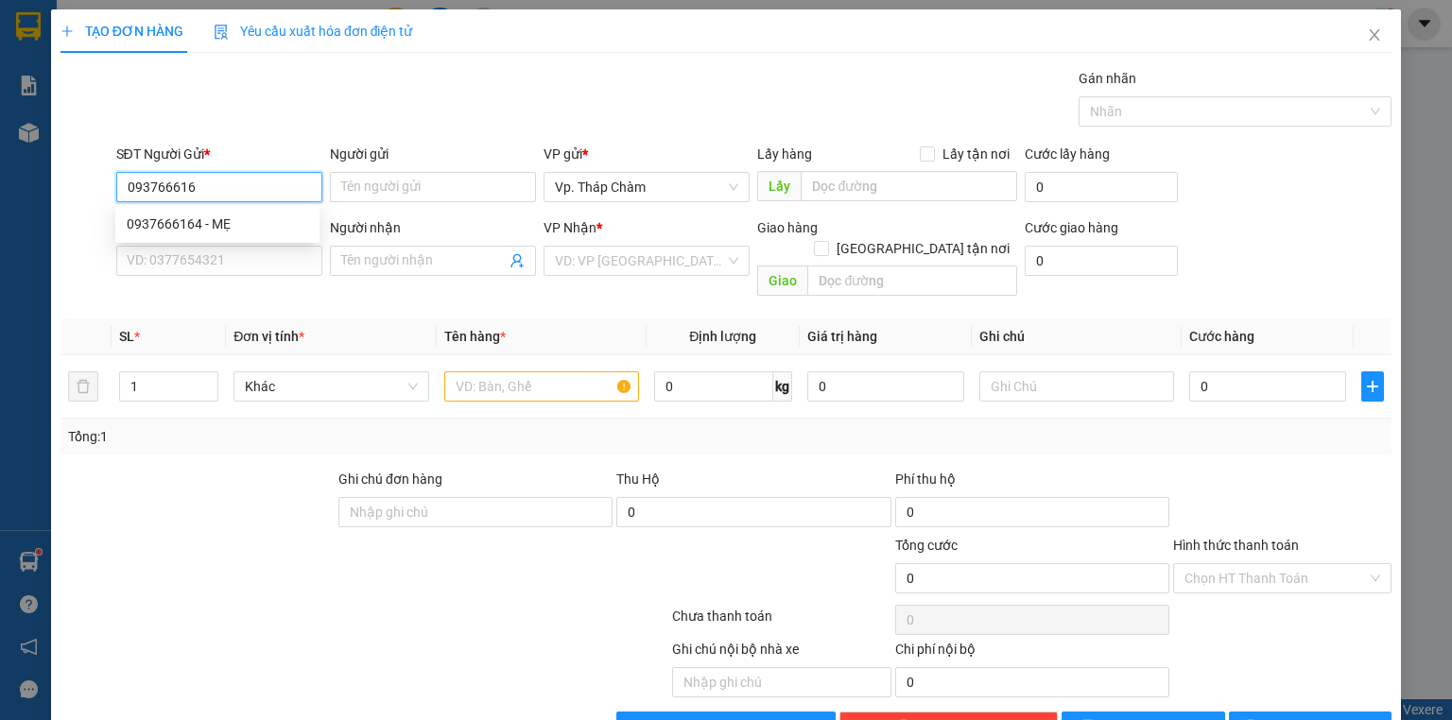
type input "0937666164"
drag, startPoint x: 166, startPoint y: 232, endPoint x: 174, endPoint y: 219, distance: 14.4
click at [168, 231] on div "0937666164 - MẸ" at bounding box center [218, 224] width 182 height 21
type input "MẸ"
type input "0931488296"
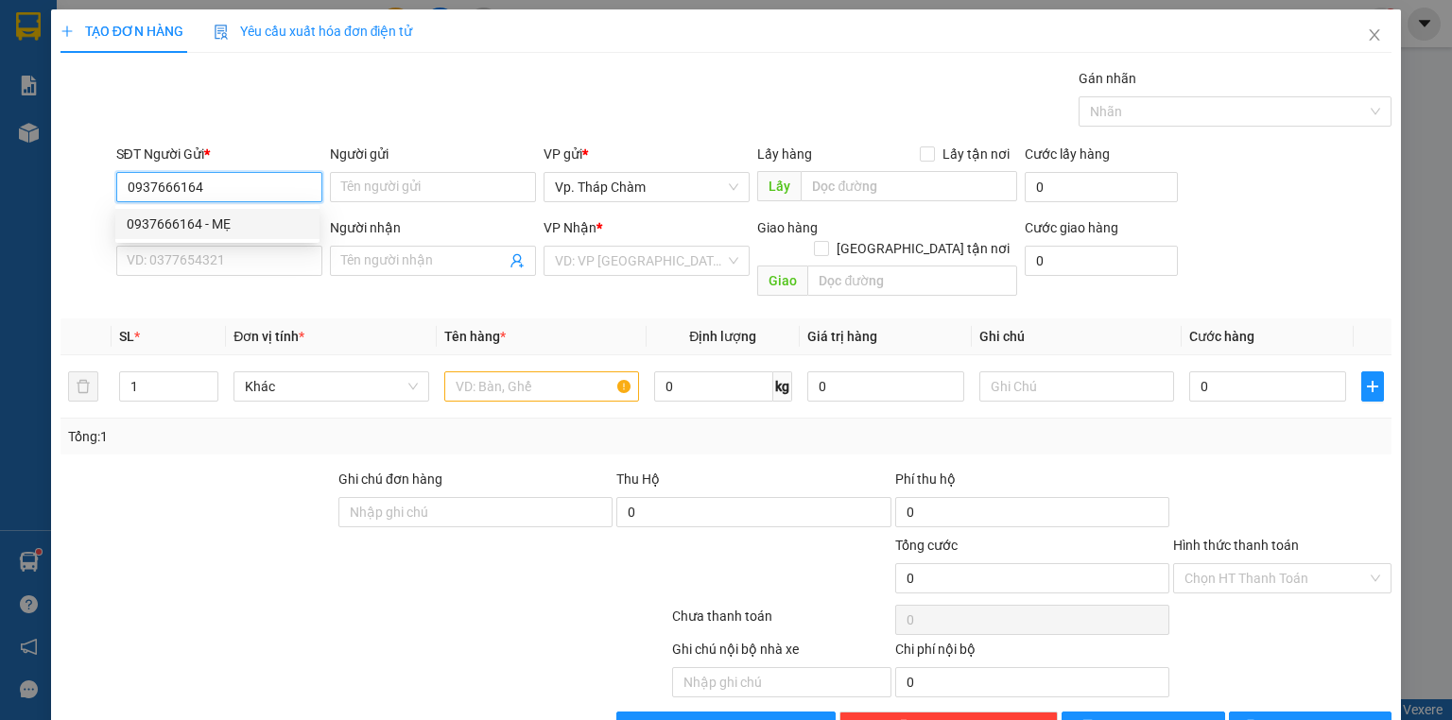
type input "THANH"
type input "30.000"
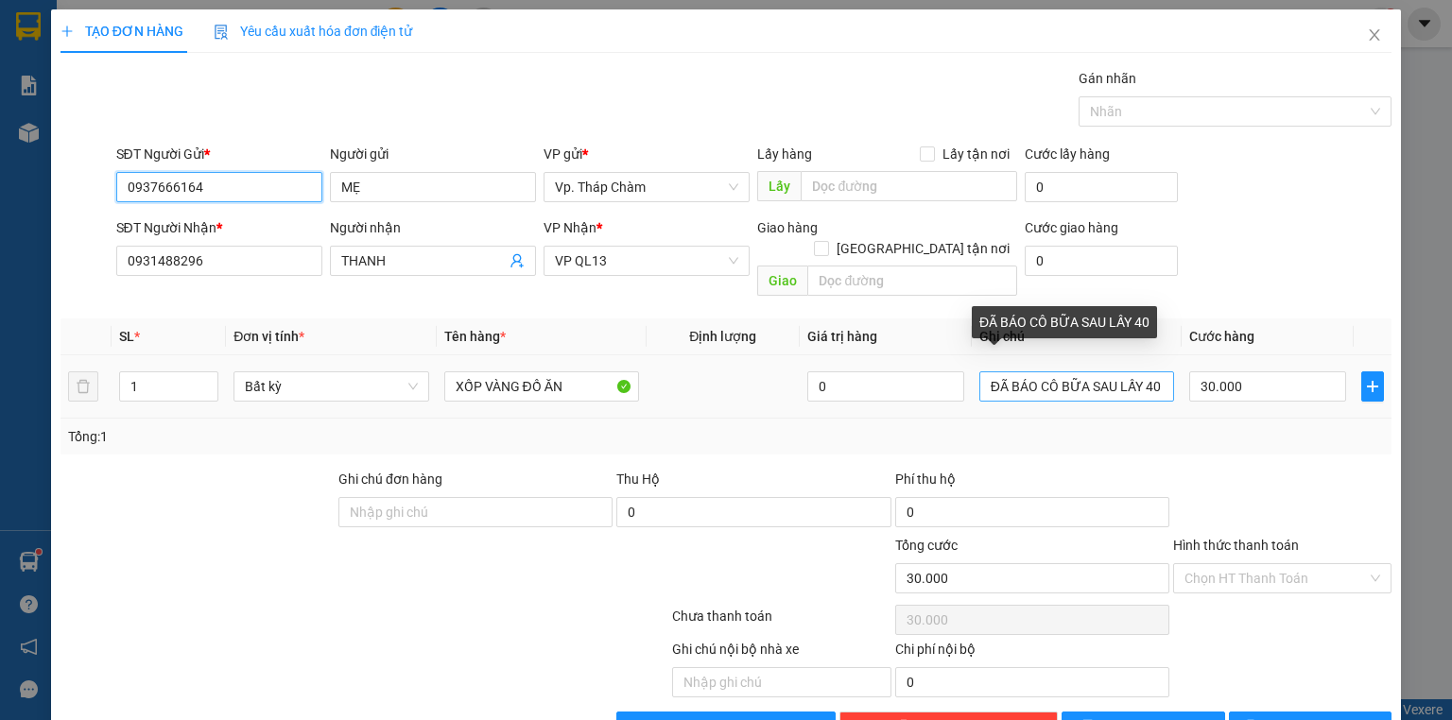
type input "0937666164"
drag, startPoint x: 978, startPoint y: 360, endPoint x: 1158, endPoint y: 368, distance: 180.8
click at [1158, 372] on input "ĐÃ BÁO CÔ BỮA SAU LẤY 40" at bounding box center [1077, 387] width 195 height 30
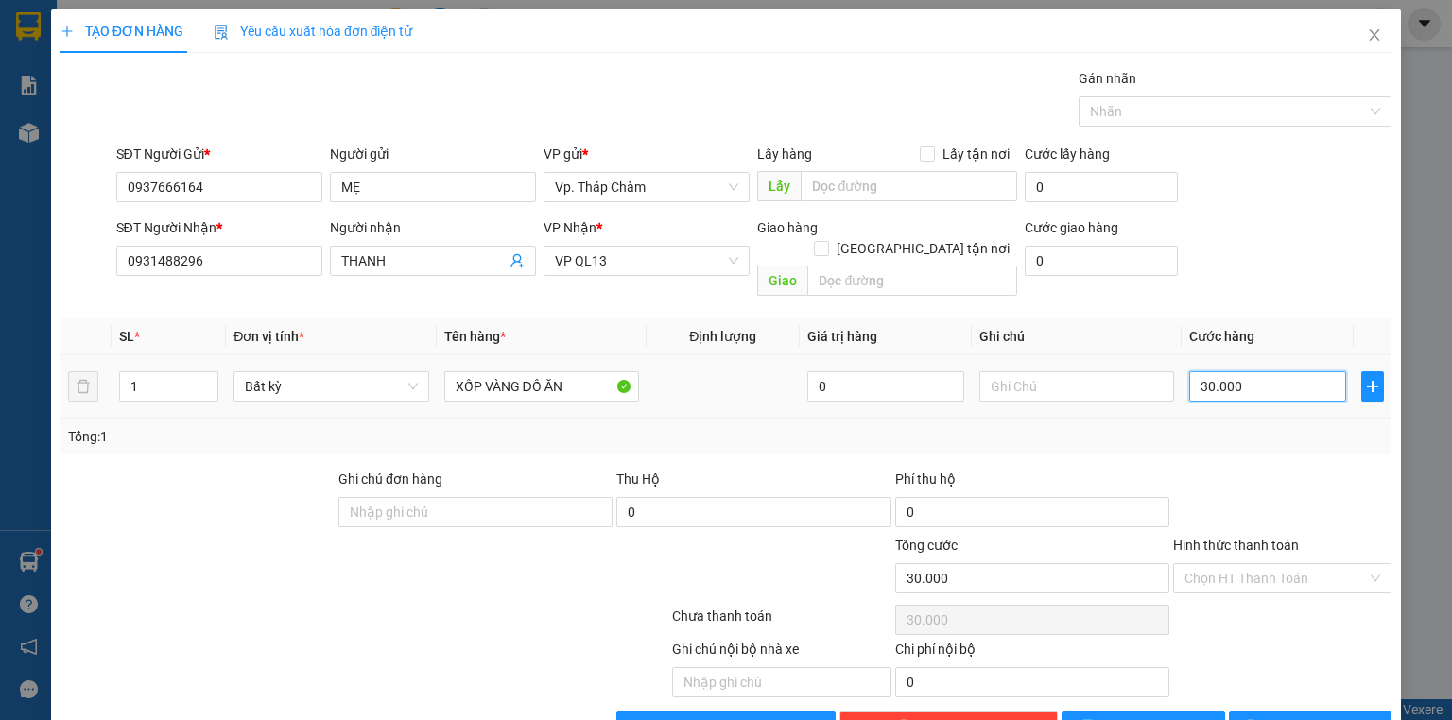
click at [1252, 372] on input "30.000" at bounding box center [1267, 387] width 157 height 30
type input "4"
type input "40"
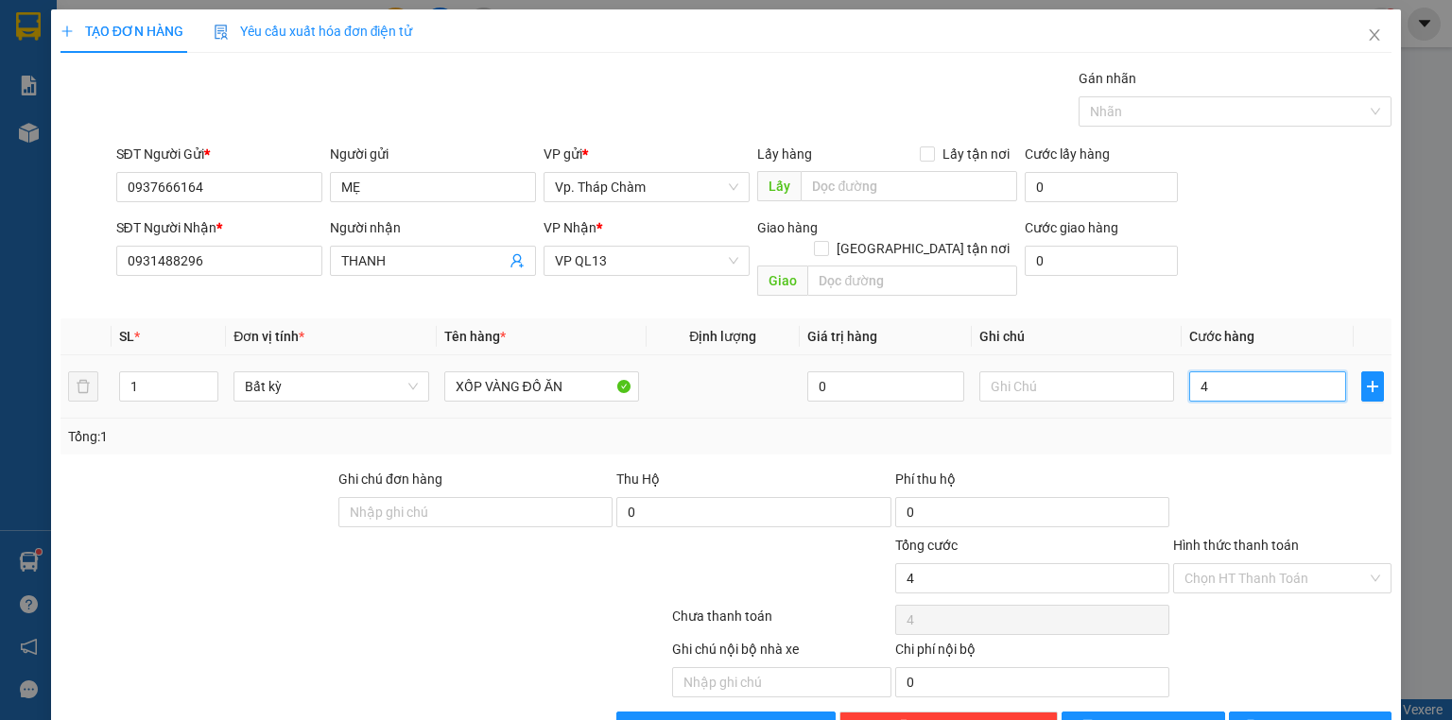
type input "40"
type input "40.000"
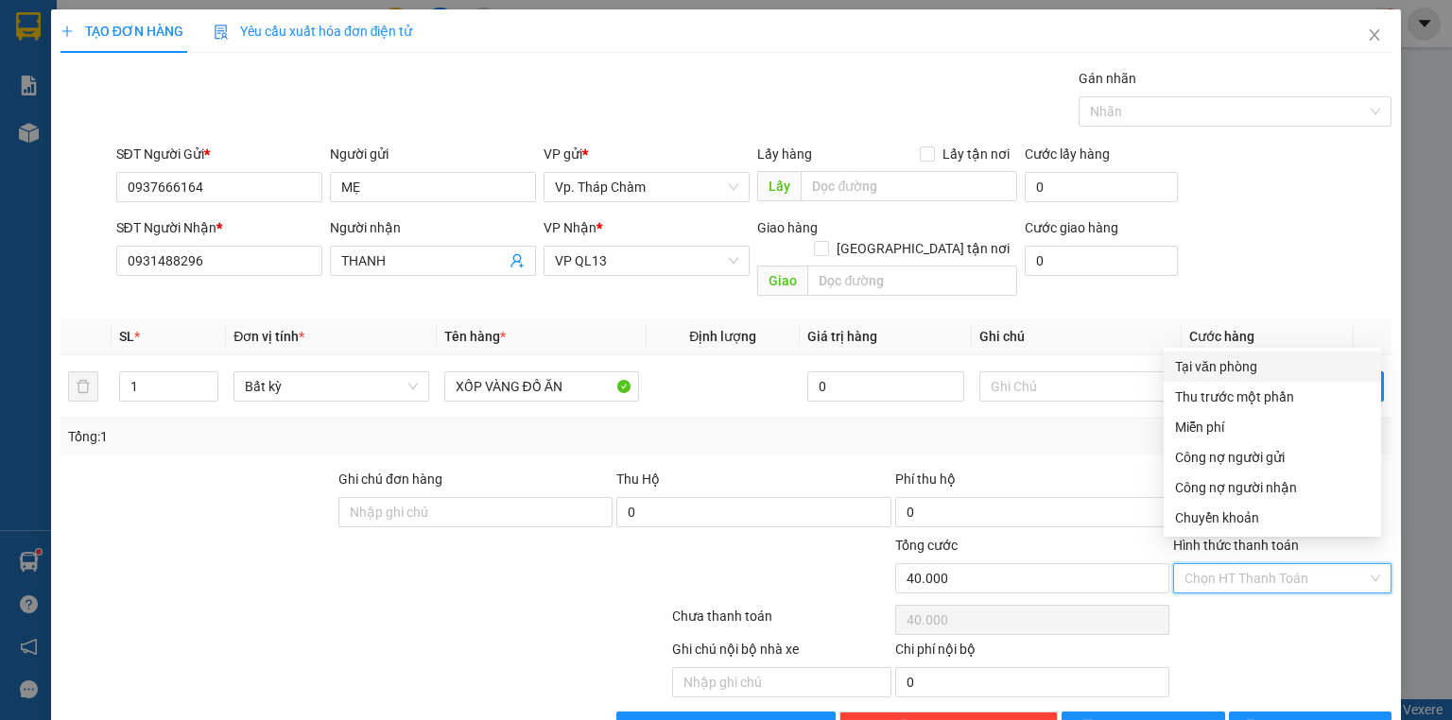
click at [1225, 564] on input "Hình thức thanh toán" at bounding box center [1276, 578] width 182 height 28
click at [1225, 356] on div "Tại văn phòng" at bounding box center [1272, 367] width 217 height 30
type input "0"
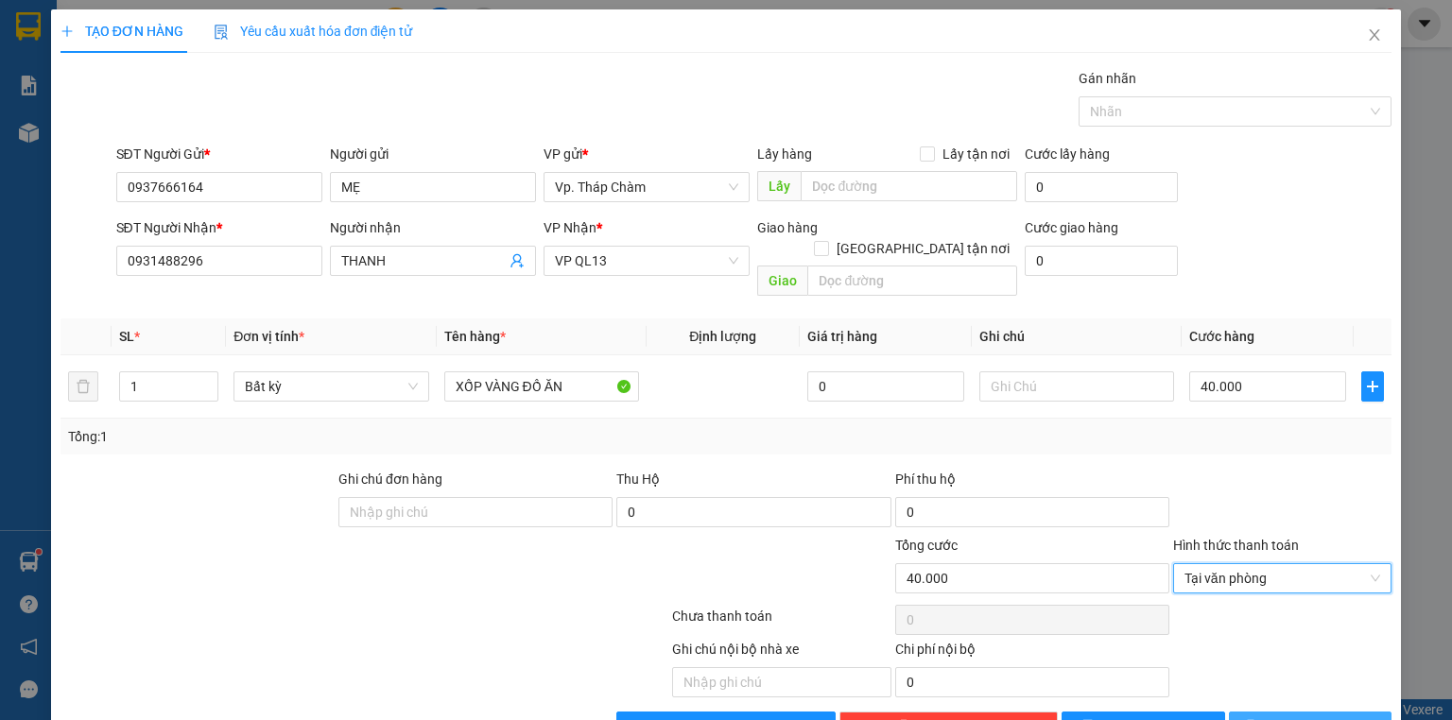
drag, startPoint x: 1260, startPoint y: 703, endPoint x: 1283, endPoint y: 701, distance: 22.9
click at [1262, 712] on button "[PERSON_NAME] và In" at bounding box center [1311, 727] width 164 height 30
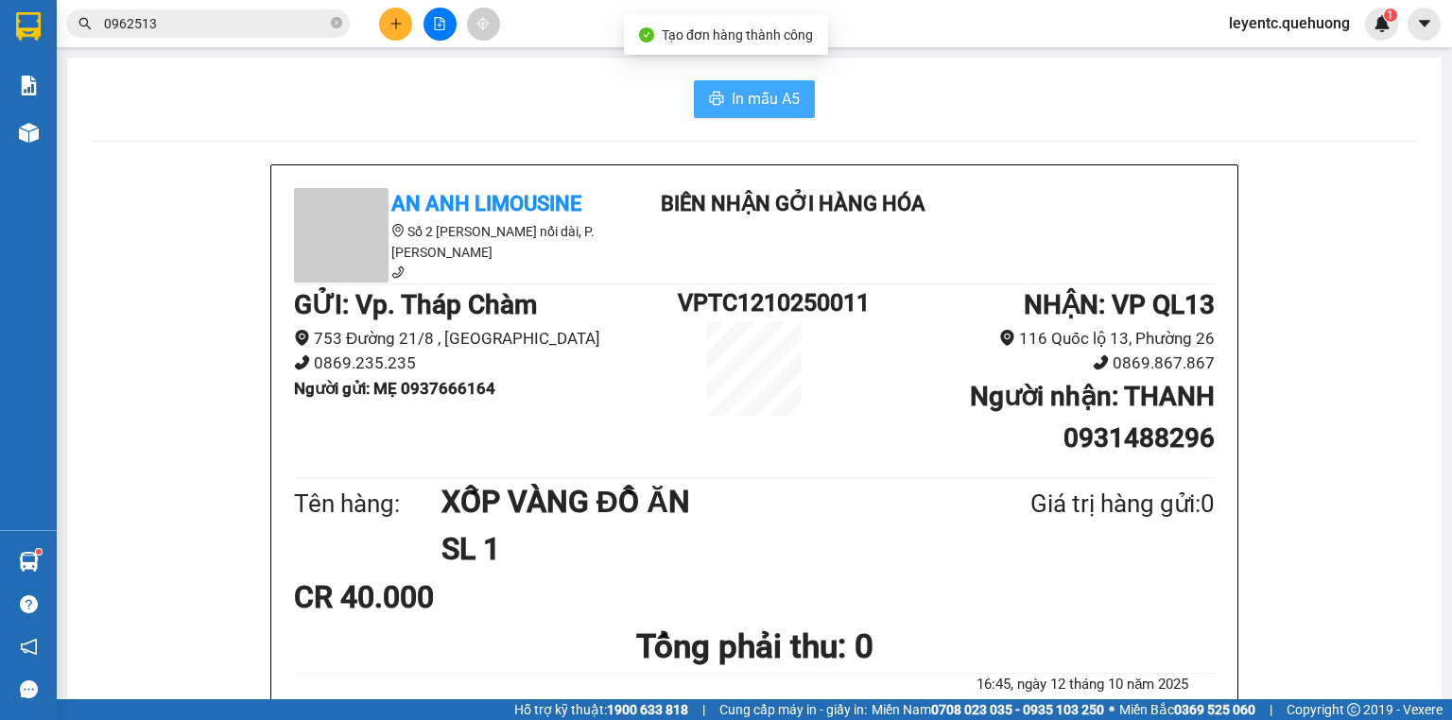
click at [785, 116] on button "In mẫu A5" at bounding box center [754, 99] width 121 height 38
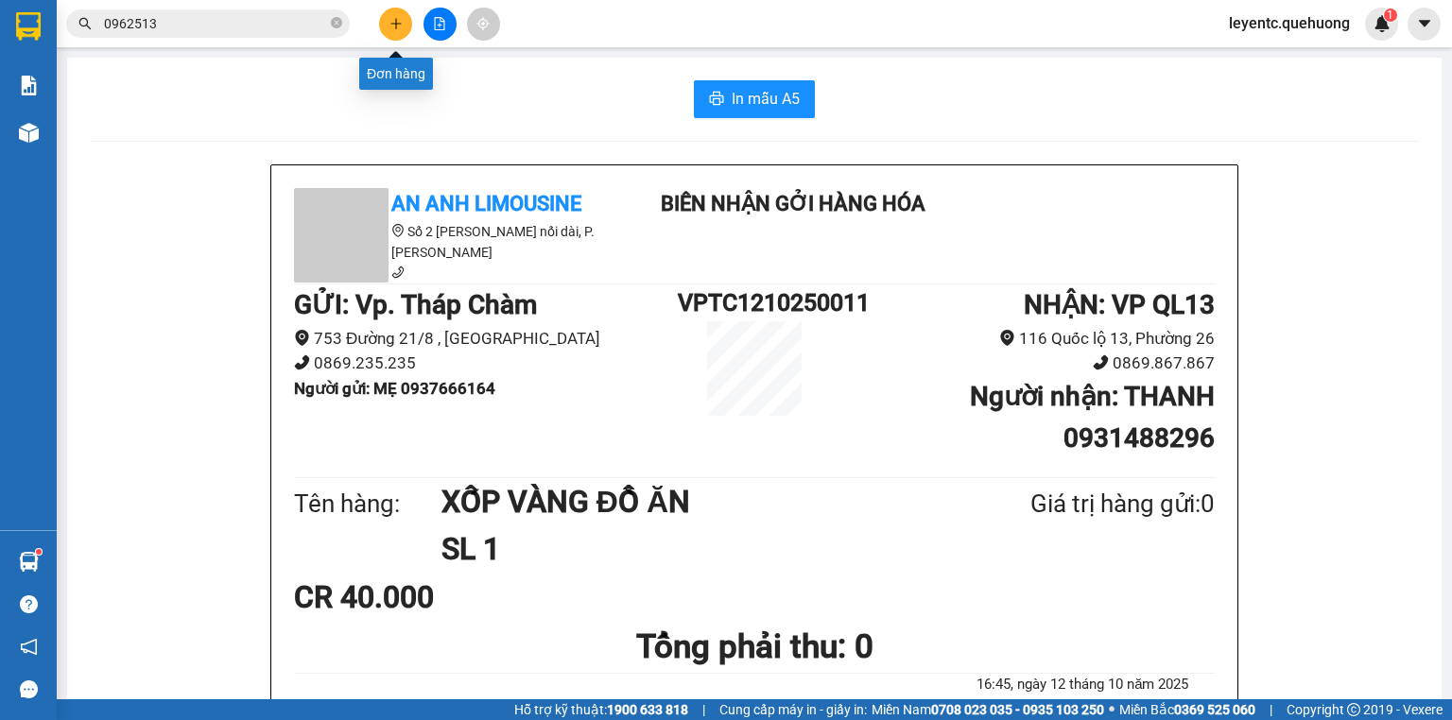
click at [385, 18] on button at bounding box center [395, 24] width 33 height 33
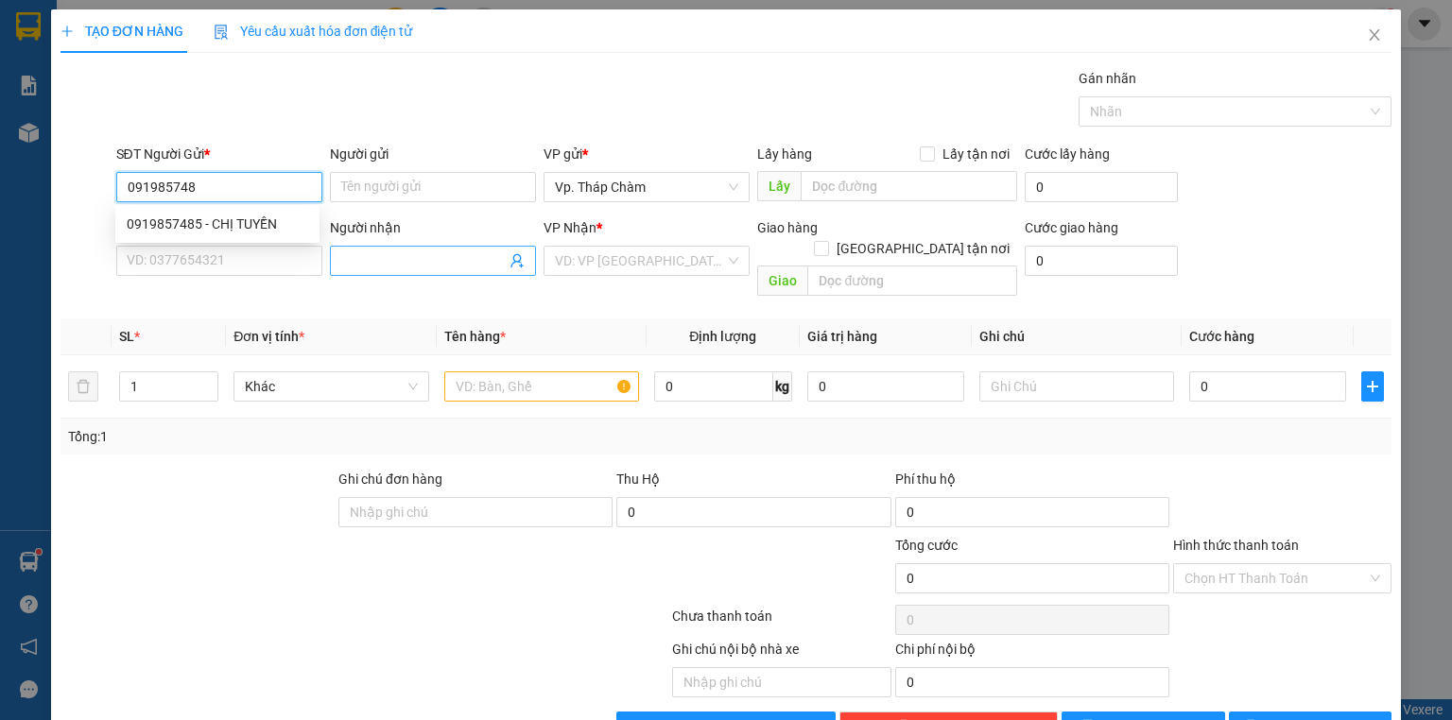
type input "0919857485"
click at [262, 227] on div "0919857485 - CHỊ TUYỀN" at bounding box center [218, 224] width 182 height 21
type input "CHỊ TUYỀN"
type input "0917667937"
type input "DƯƠNG"
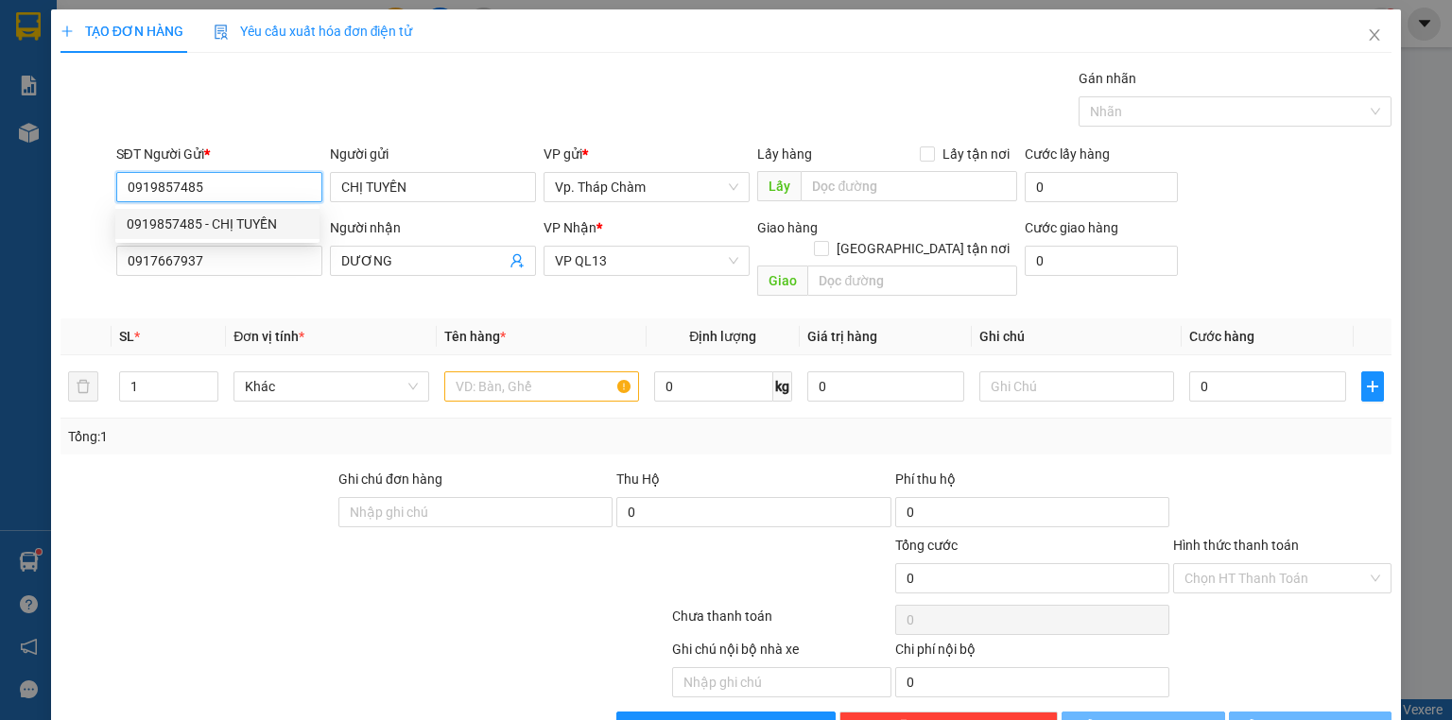
type input "40.000"
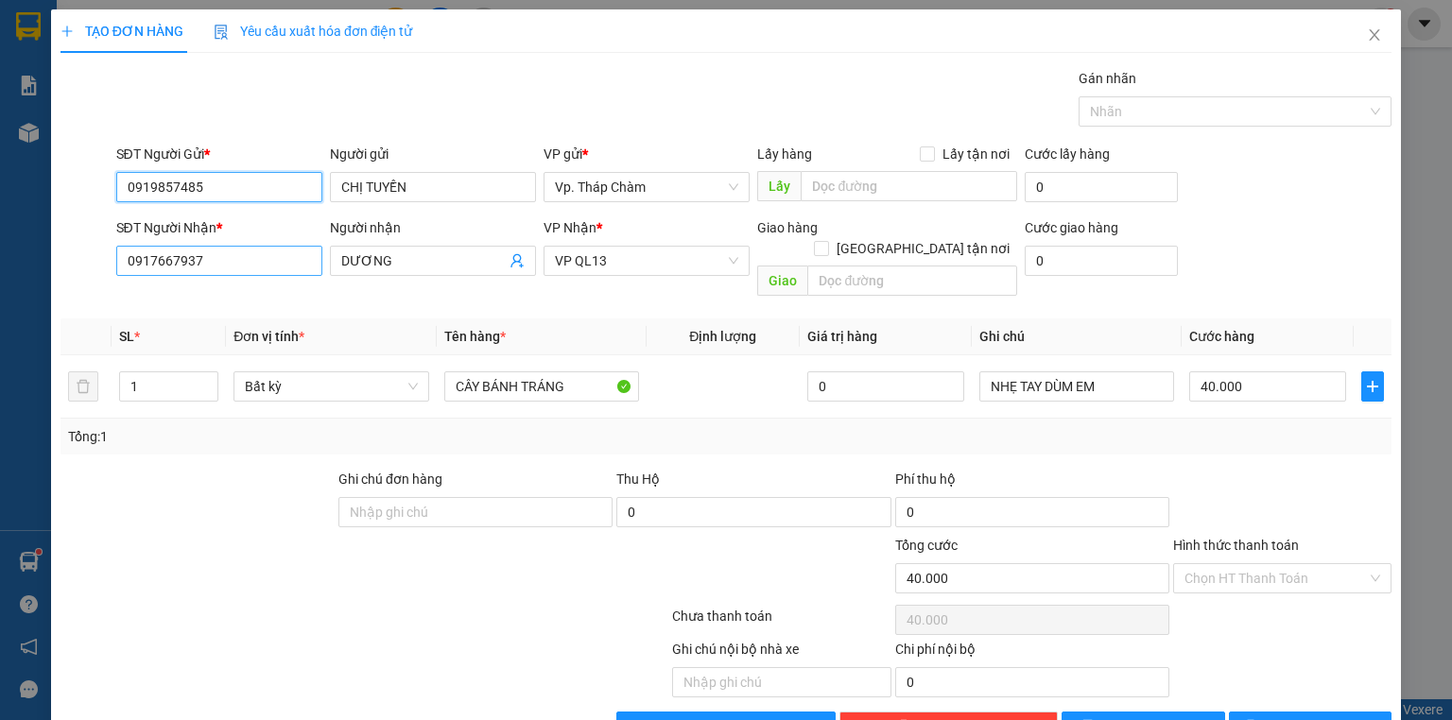
type input "0919857485"
click at [278, 259] on input "0917667937" at bounding box center [219, 261] width 206 height 30
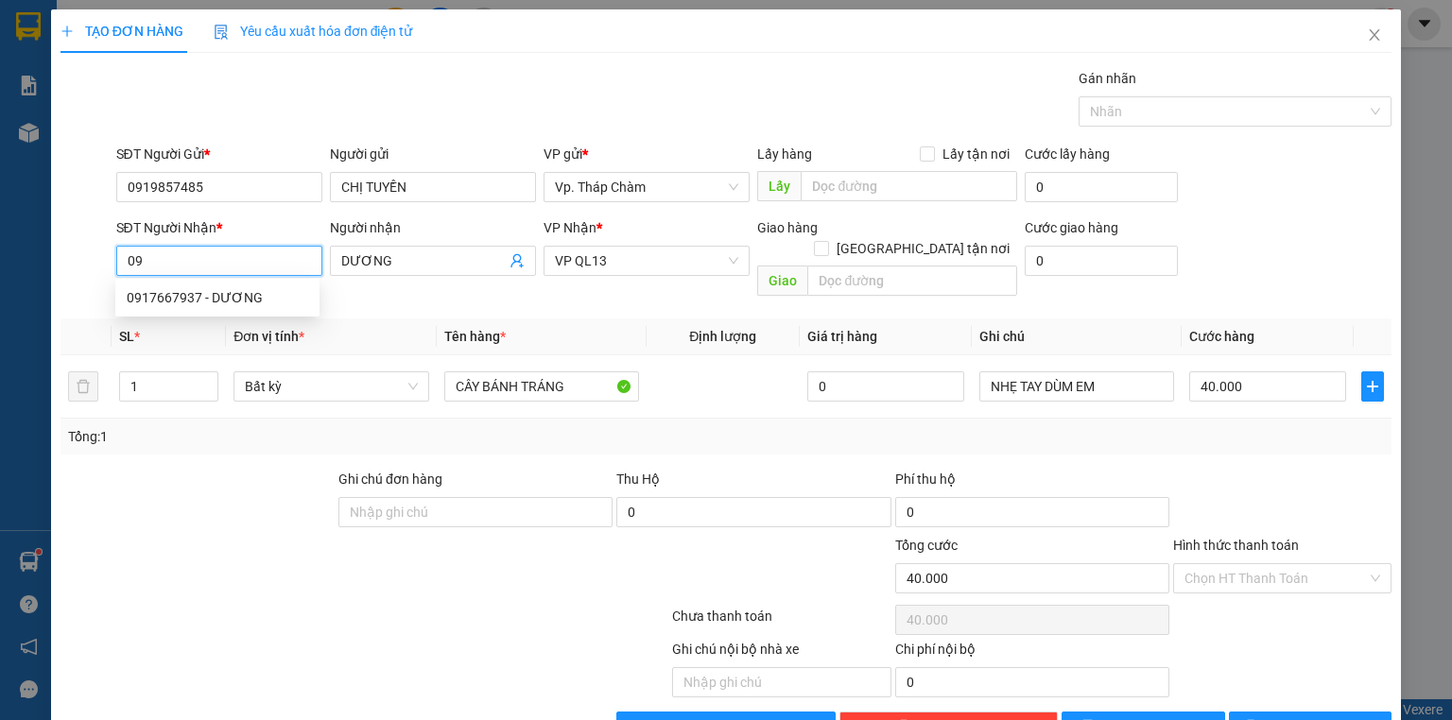
type input "0"
type input "0854544000"
drag, startPoint x: 197, startPoint y: 306, endPoint x: 192, endPoint y: 288, distance: 18.6
click at [197, 306] on div "0854544000 - LIÊN" at bounding box center [218, 297] width 182 height 21
type input "LIÊN"
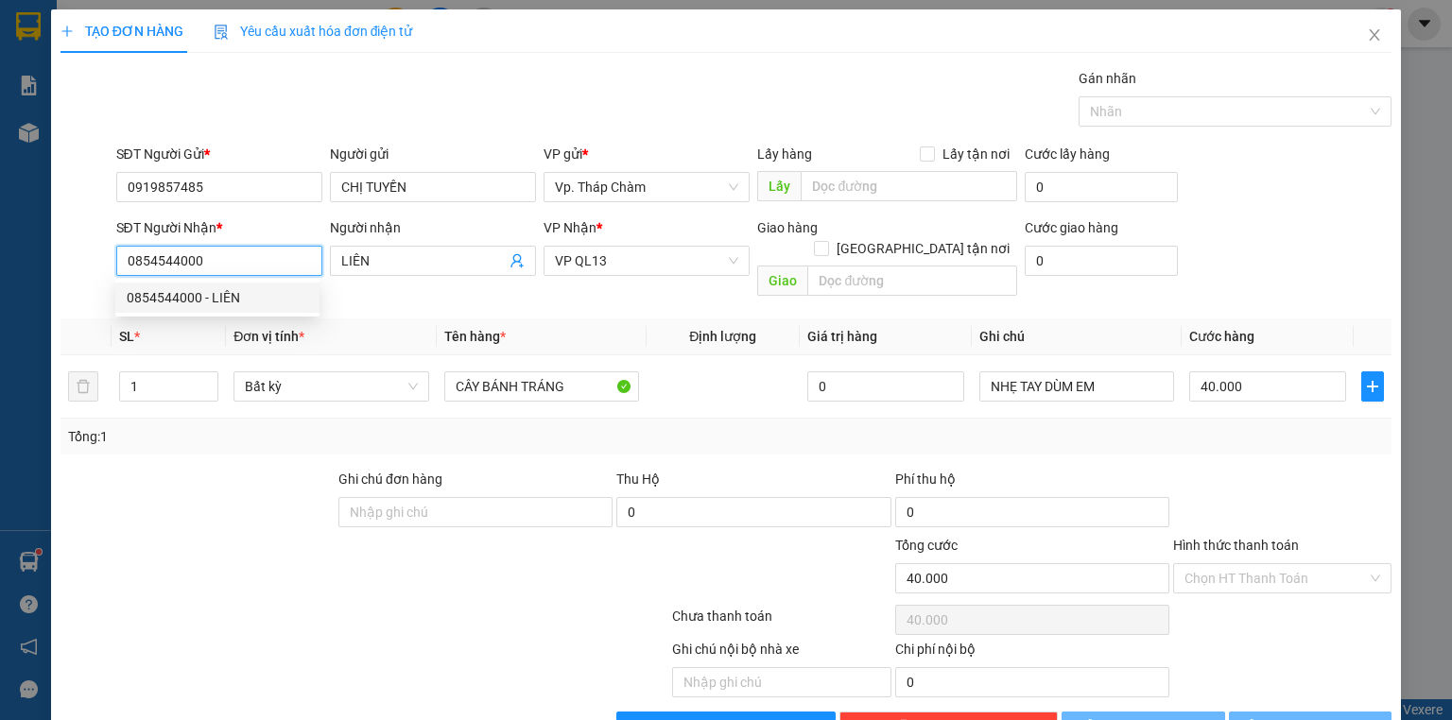
type input "200.000"
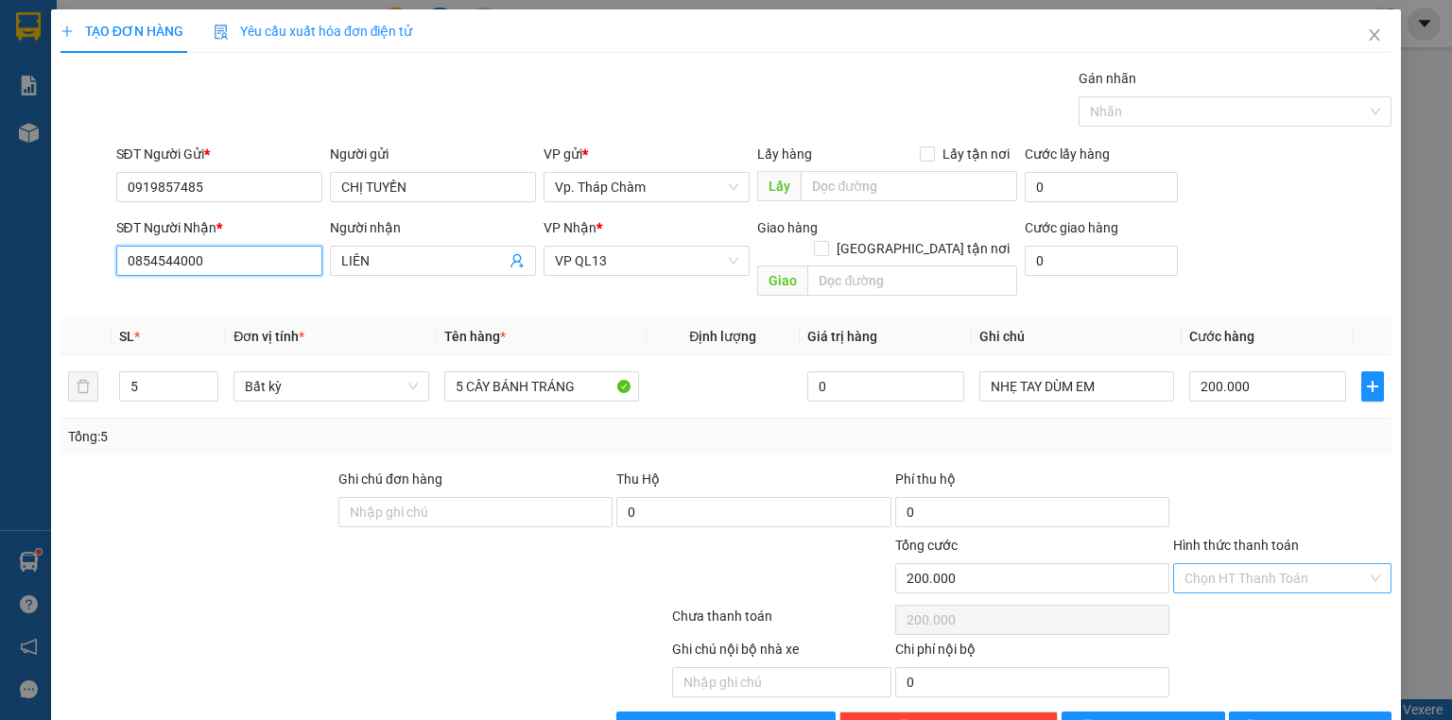
type input "0854544000"
click at [1285, 564] on input "Hình thức thanh toán" at bounding box center [1276, 578] width 182 height 28
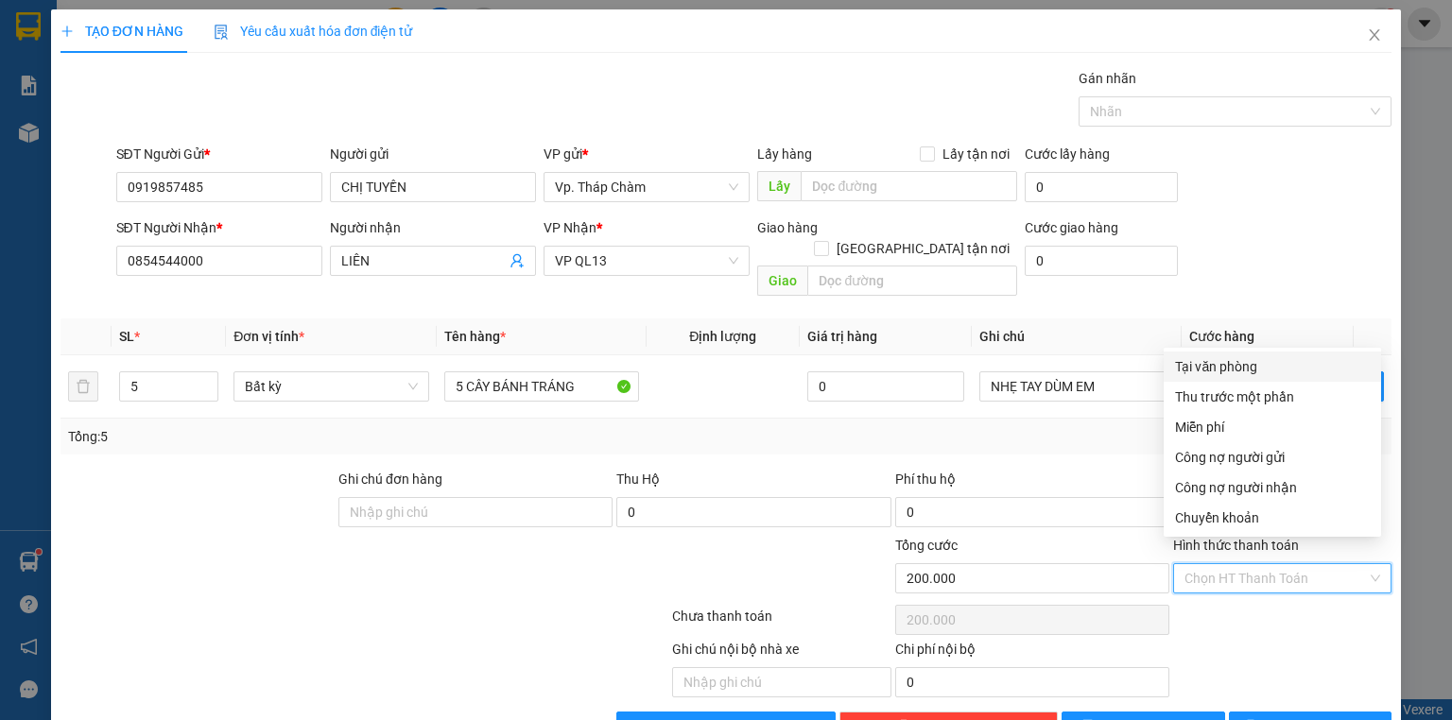
click at [1254, 366] on div "Tại văn phòng" at bounding box center [1272, 366] width 195 height 21
type input "0"
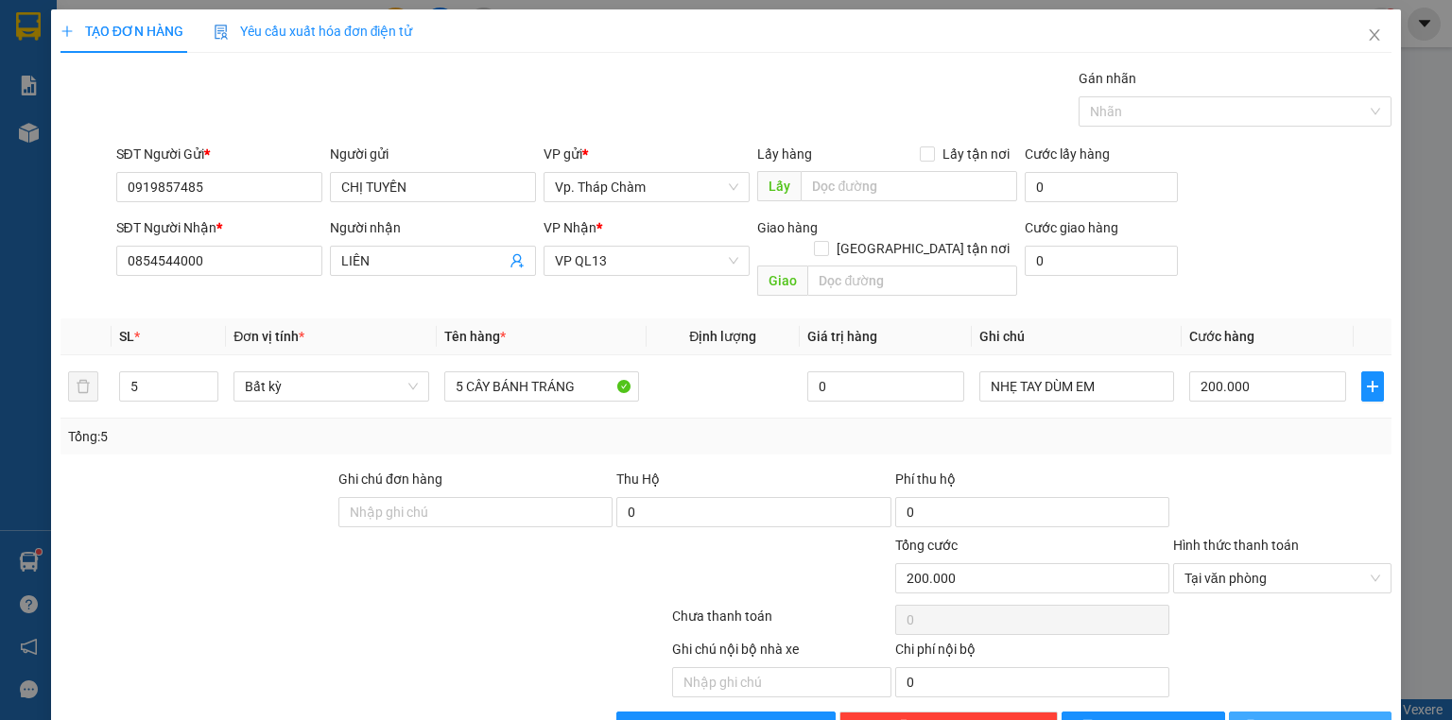
click at [1299, 717] on span "[PERSON_NAME] và In" at bounding box center [1331, 727] width 132 height 21
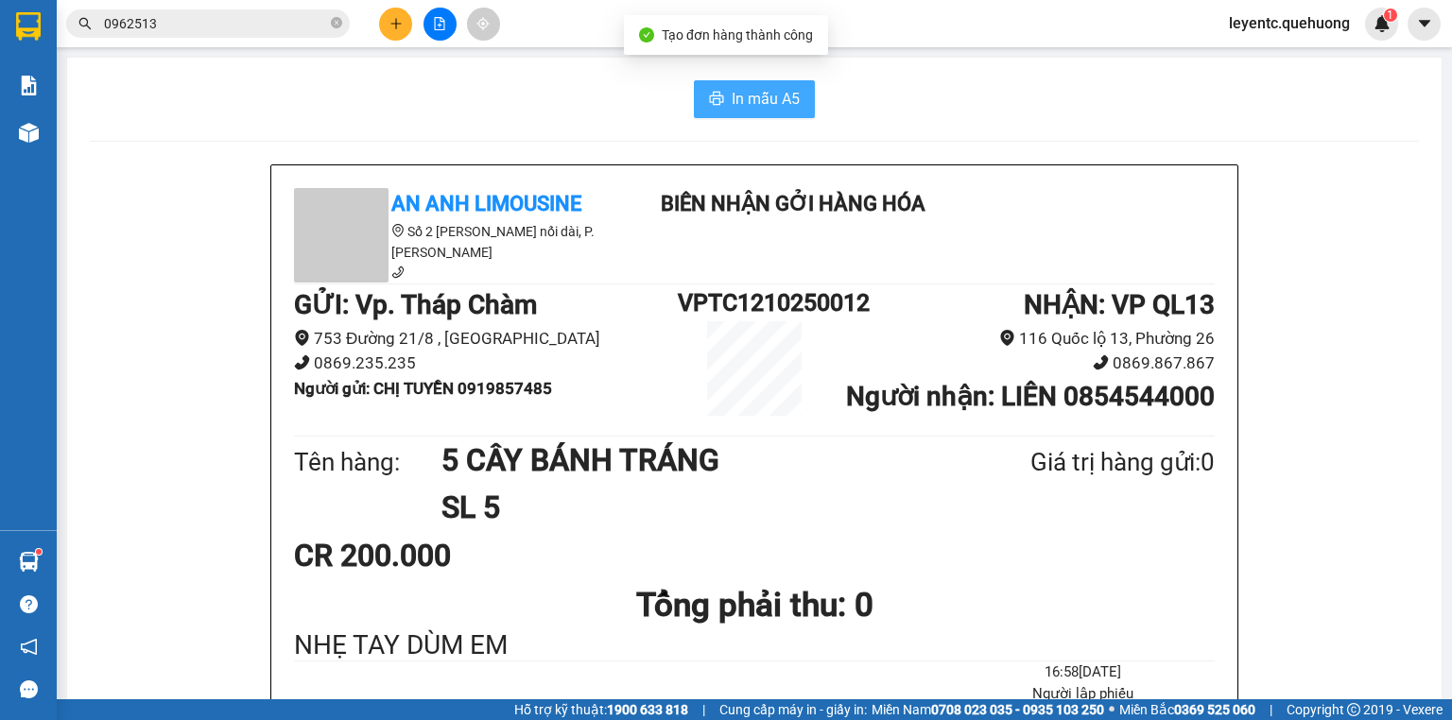
click at [738, 88] on span "In mẫu A5" at bounding box center [766, 99] width 68 height 24
click at [806, 98] on button "In mẫu A5" at bounding box center [754, 99] width 121 height 38
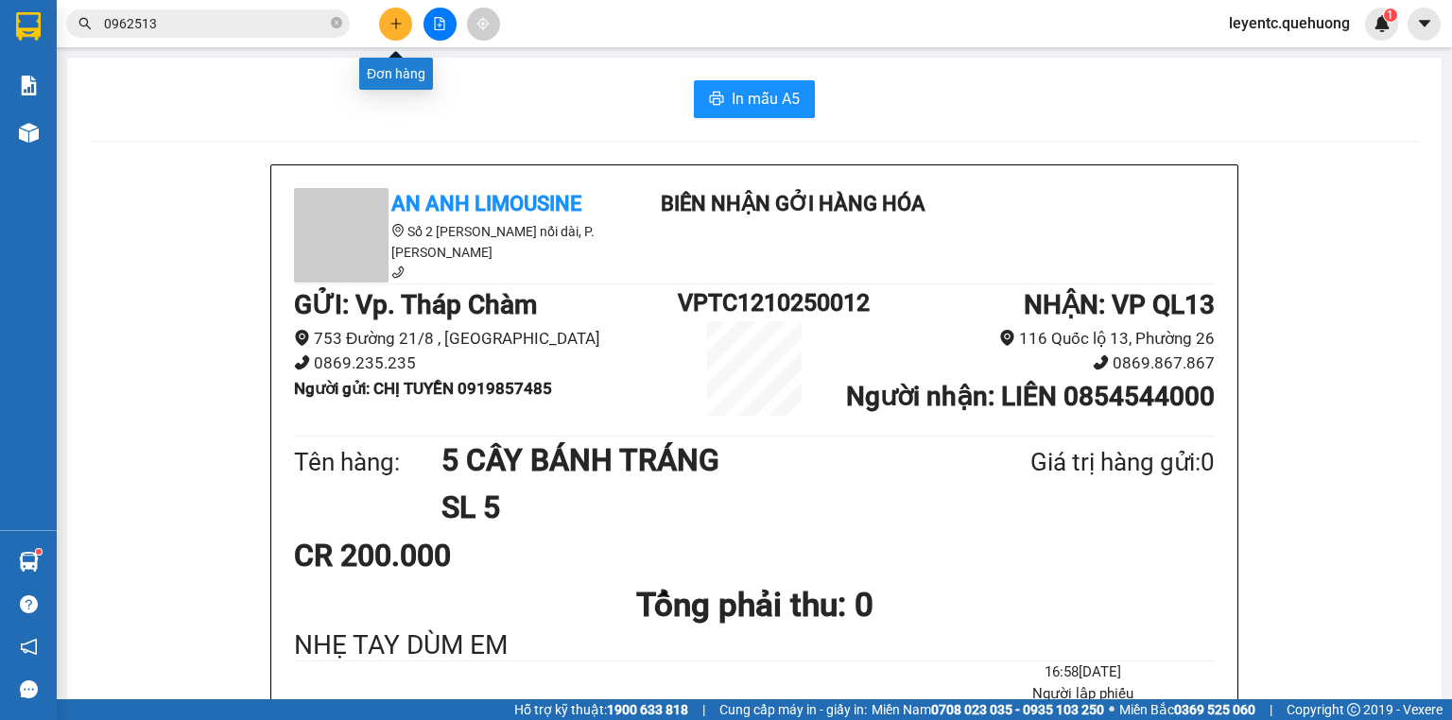
click at [405, 22] on button at bounding box center [395, 24] width 33 height 33
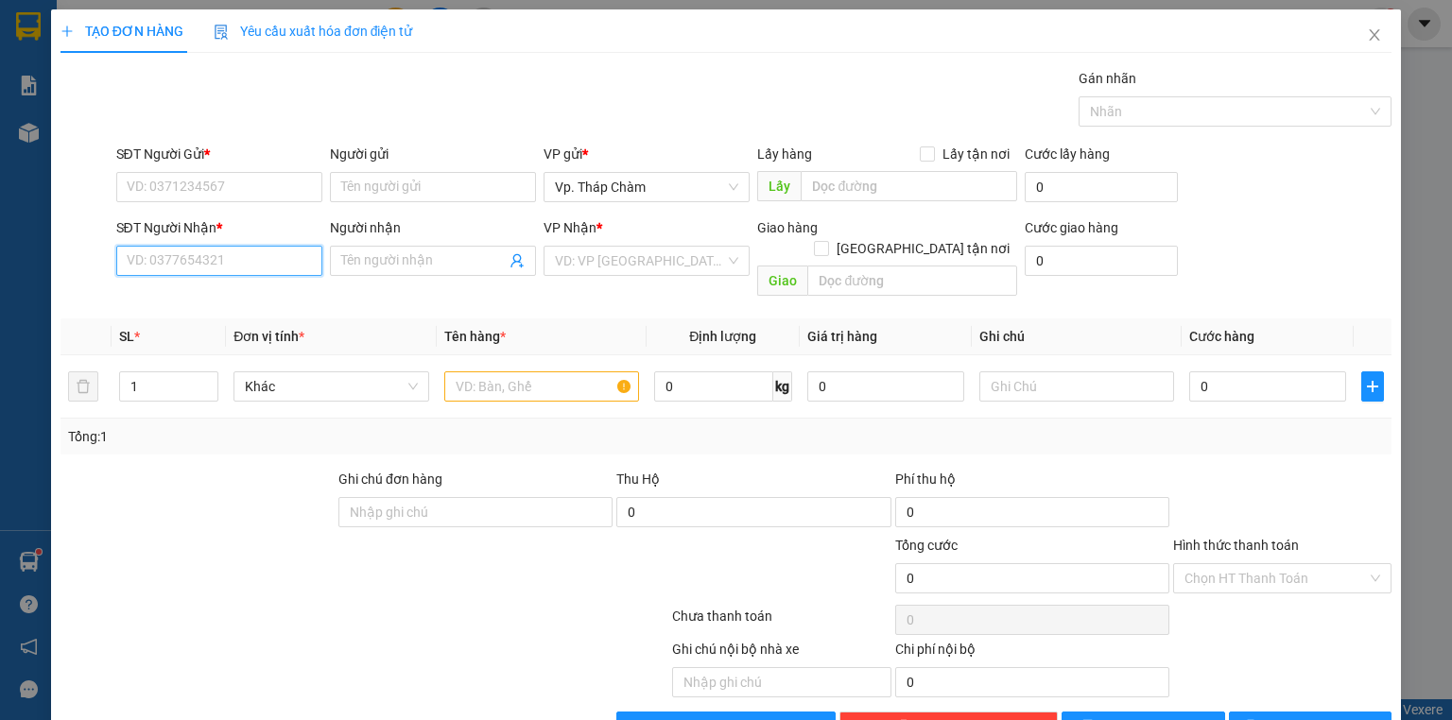
click at [247, 260] on input "SĐT Người Nhận *" at bounding box center [219, 261] width 206 height 30
type input "0564079578"
click at [305, 291] on div "0564079578 - NGUYỄN VĂN NHÂN" at bounding box center [220, 297] width 186 height 21
type input "NGUYỄN VĂN NHÂN"
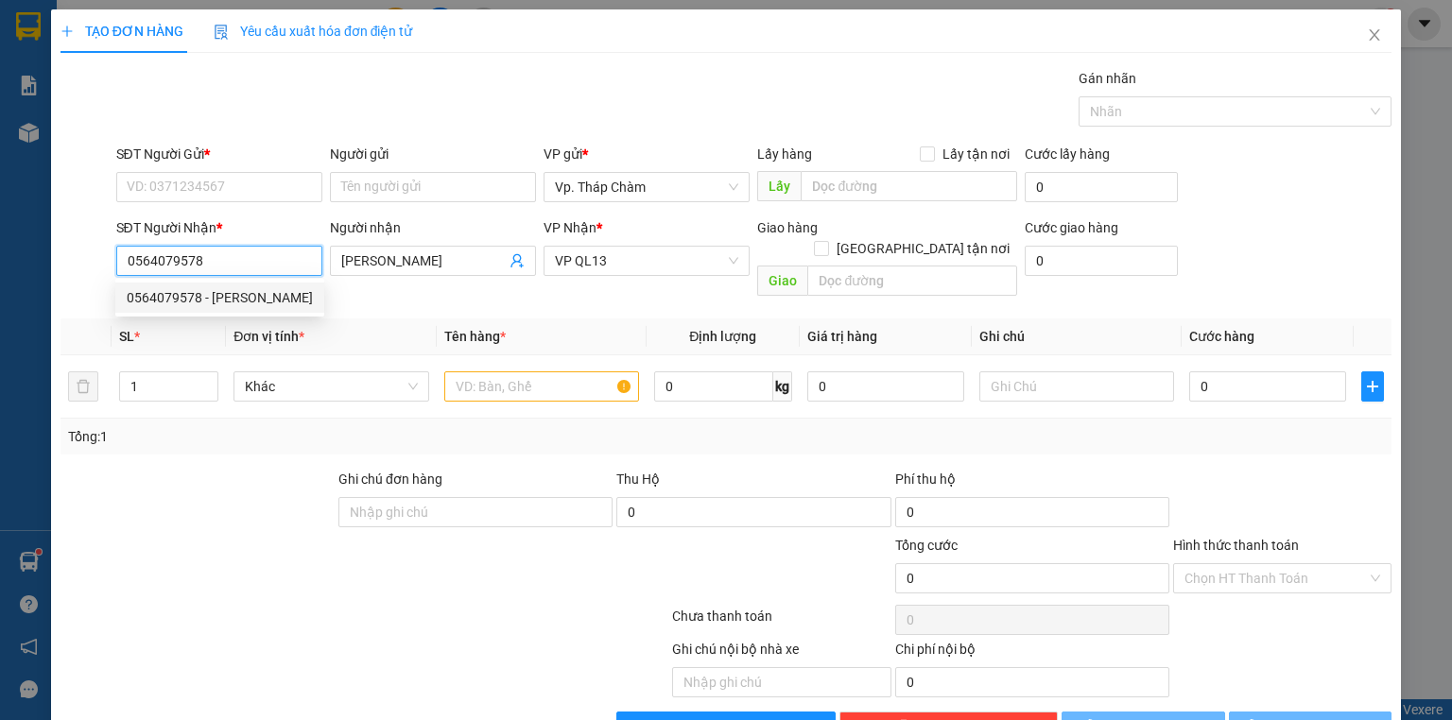
type input "90.000"
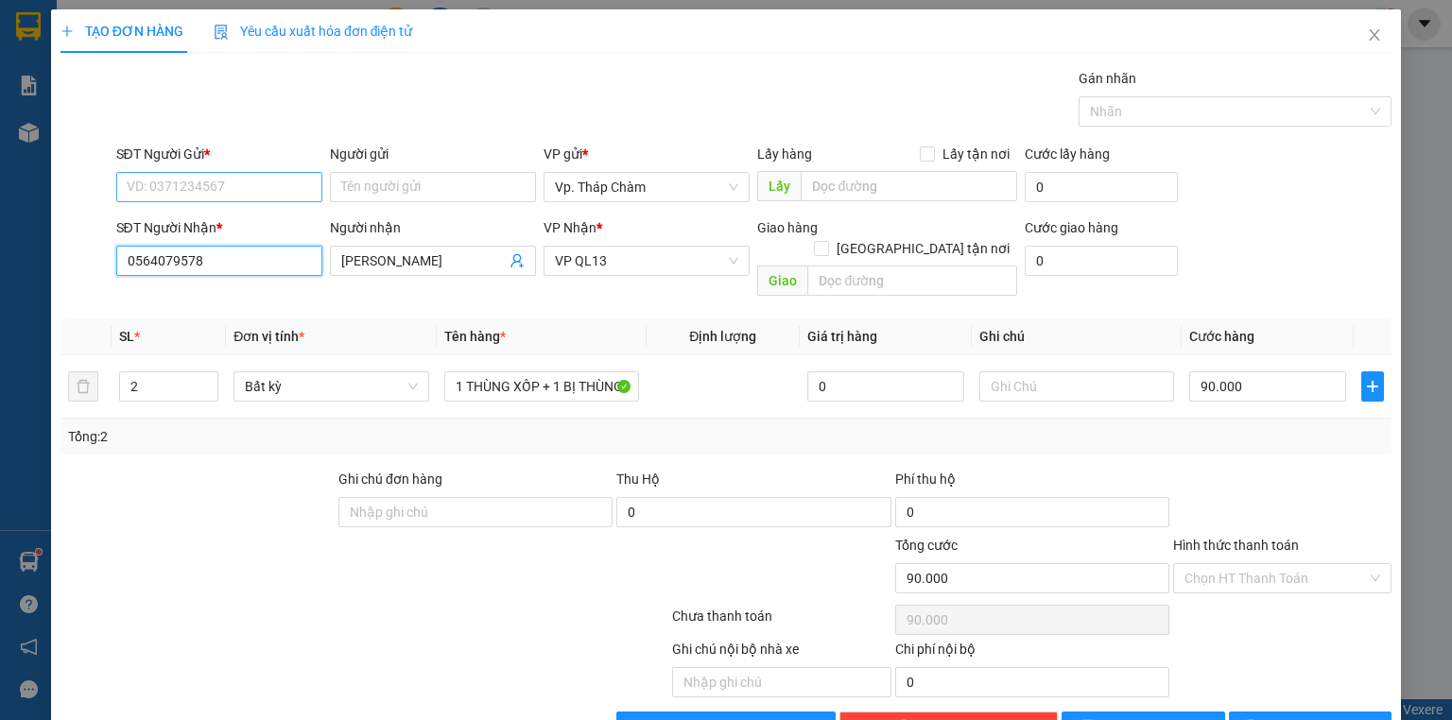
type input "0564079578"
click at [253, 182] on input "SĐT Người Gửi *" at bounding box center [219, 187] width 206 height 30
click at [242, 228] on div "0377599745 - HƯỞNG" at bounding box center [218, 224] width 182 height 21
type input "0377599745"
type input "HƯỞNG"
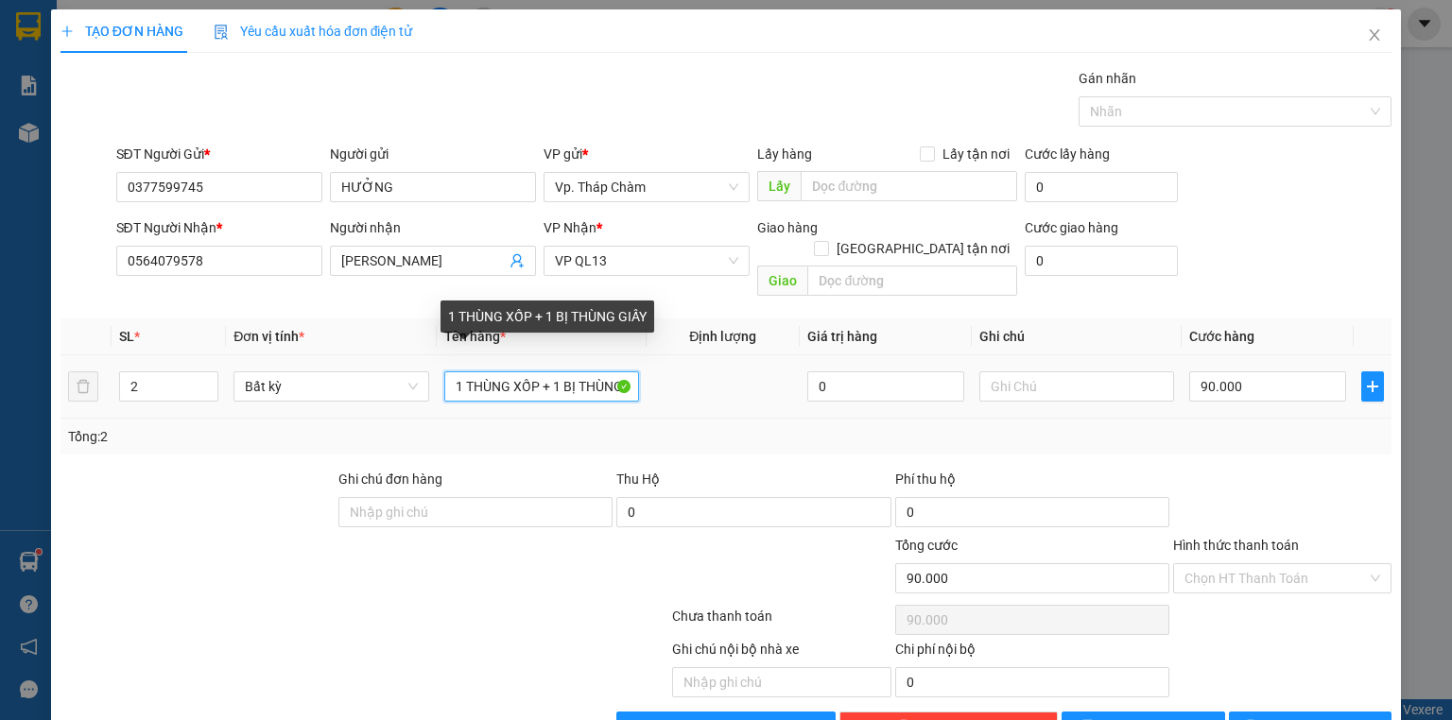
click at [580, 372] on input "1 THÙNG XỐP + 1 BỊ THÙNG GIẤY" at bounding box center [541, 387] width 195 height 30
click at [605, 372] on input "1 THÙNG XỐP + 1THÙNG GIẤY" at bounding box center [541, 387] width 195 height 30
click at [601, 372] on input "1 THÙNG XỐP + 1TH GIẤY" at bounding box center [541, 387] width 195 height 30
click at [511, 372] on input "1 THÙNG XỐP + 1TH GIẤY" at bounding box center [541, 387] width 195 height 30
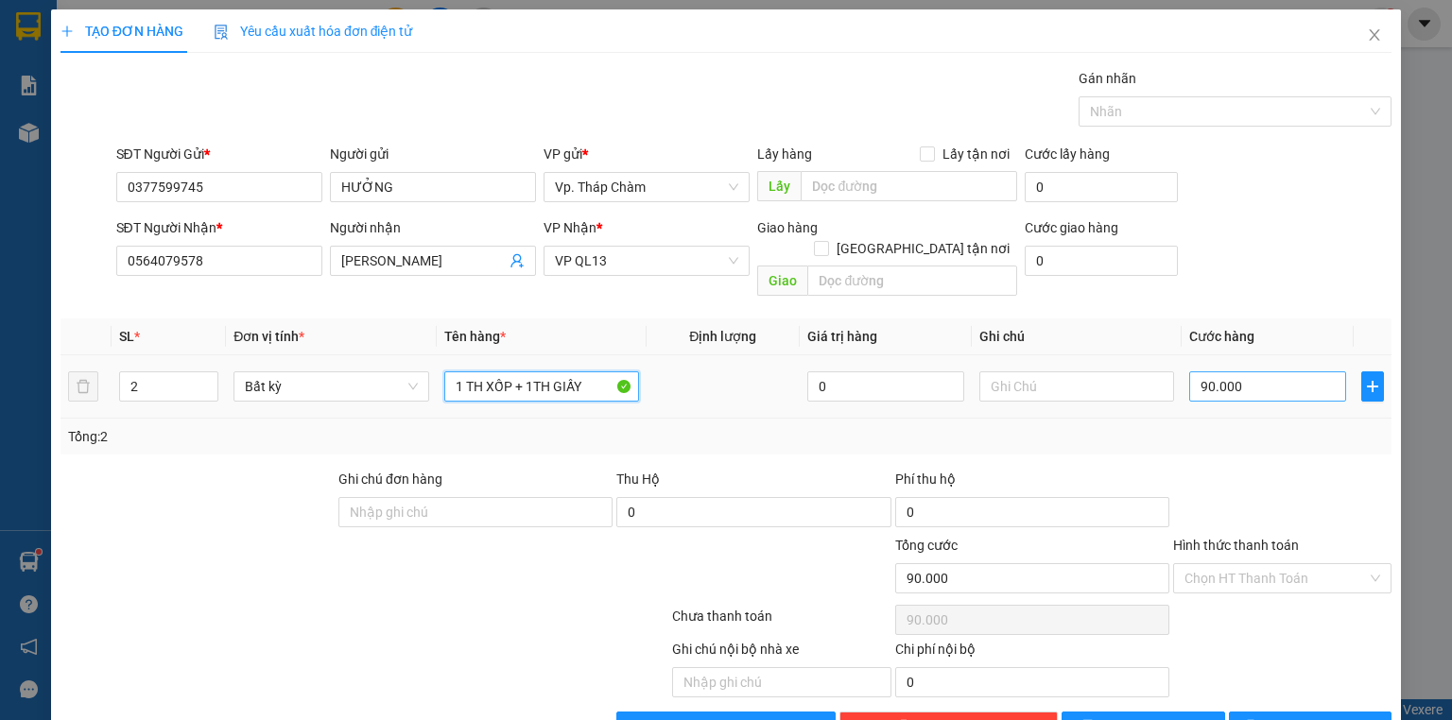
type input "1 TH XỐP + 1TH GIẤY"
click at [1251, 372] on input "90.000" at bounding box center [1267, 387] width 157 height 30
type input "8"
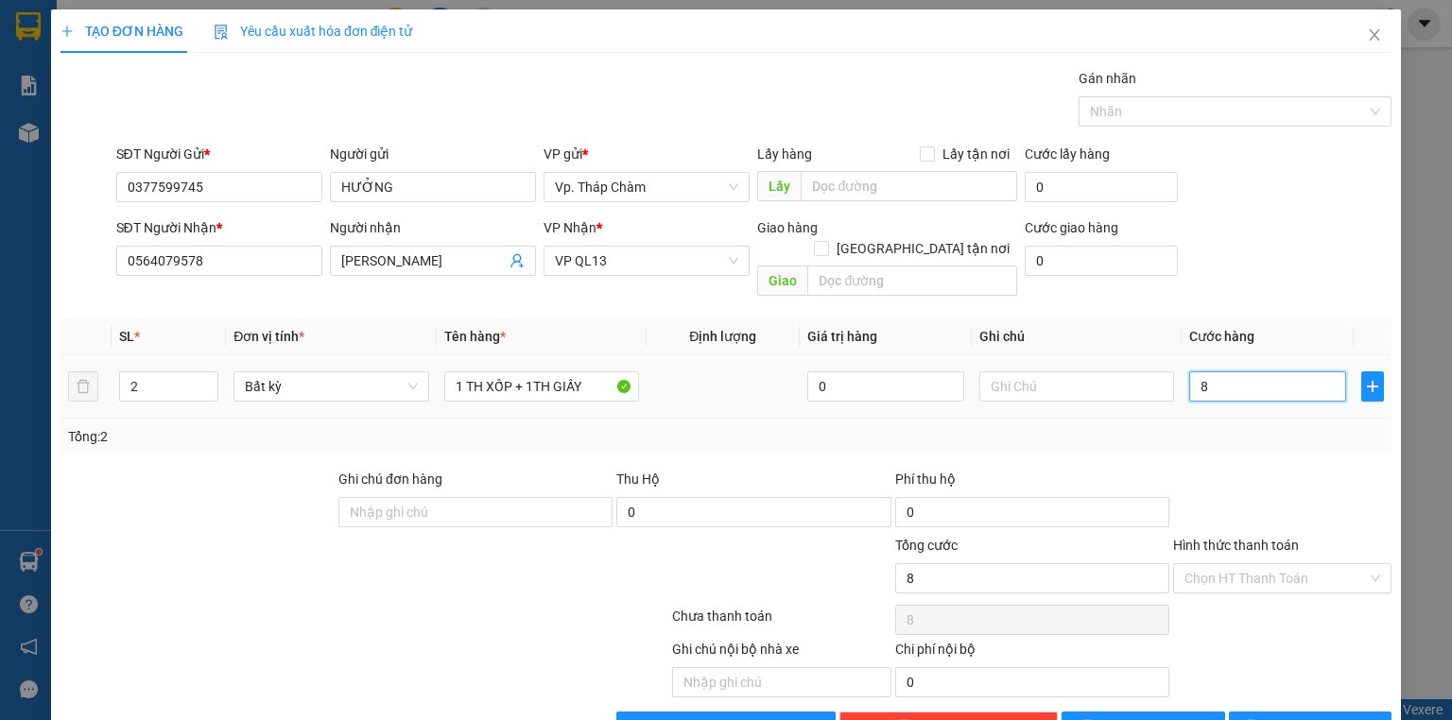
type input "80"
type input "80.000"
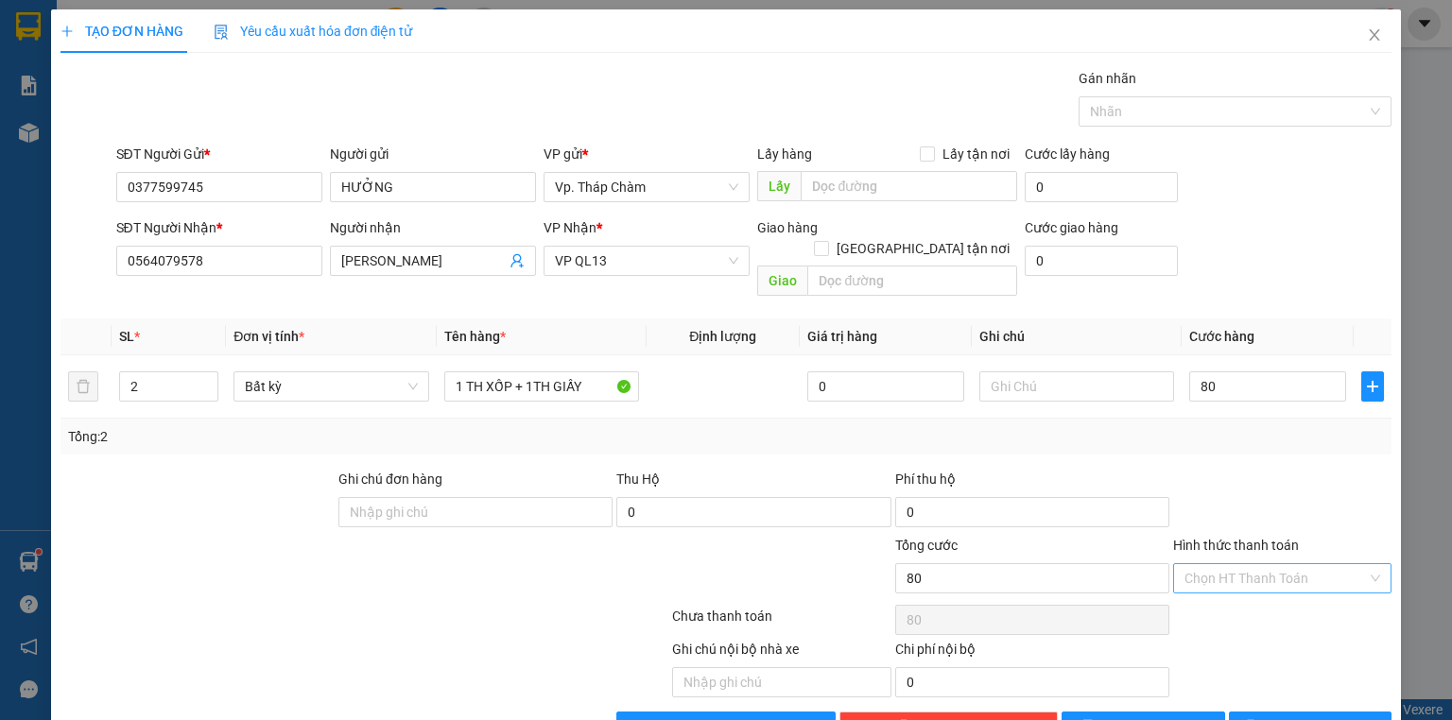
type input "80.000"
click at [1242, 564] on input "Hình thức thanh toán" at bounding box center [1276, 578] width 182 height 28
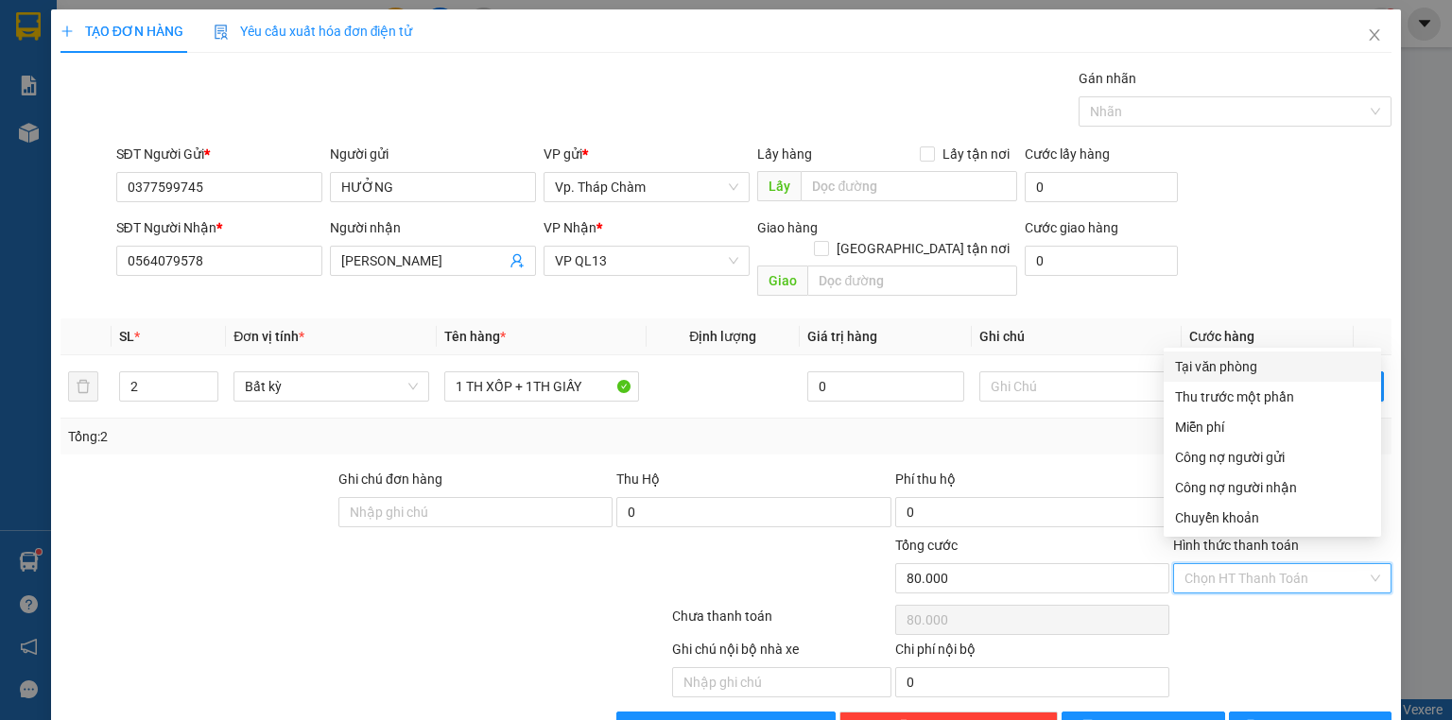
drag, startPoint x: 1261, startPoint y: 367, endPoint x: 1259, endPoint y: 407, distance: 39.8
click at [1261, 370] on div "Tại văn phòng" at bounding box center [1272, 366] width 195 height 21
type input "0"
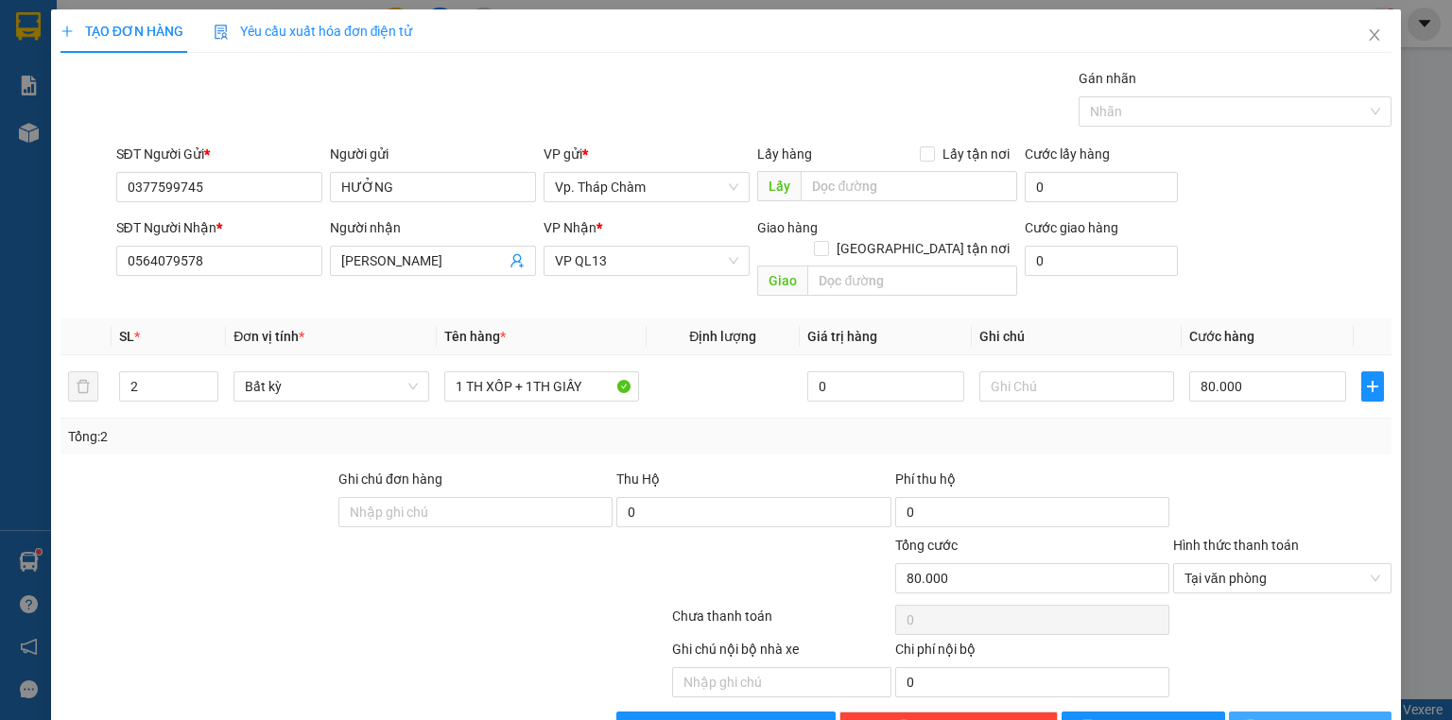
click at [1257, 720] on icon "printer" at bounding box center [1250, 726] width 12 height 12
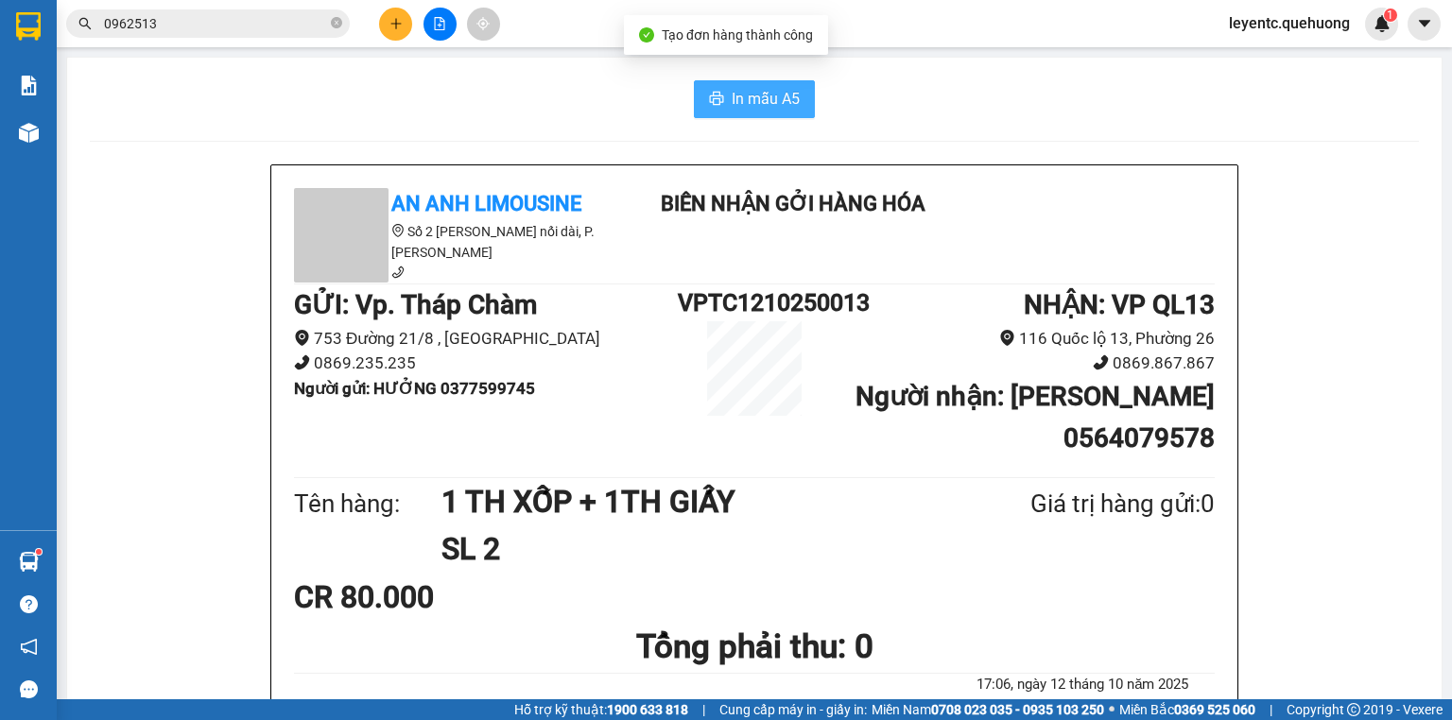
click at [790, 84] on button "In mẫu A5" at bounding box center [754, 99] width 121 height 38
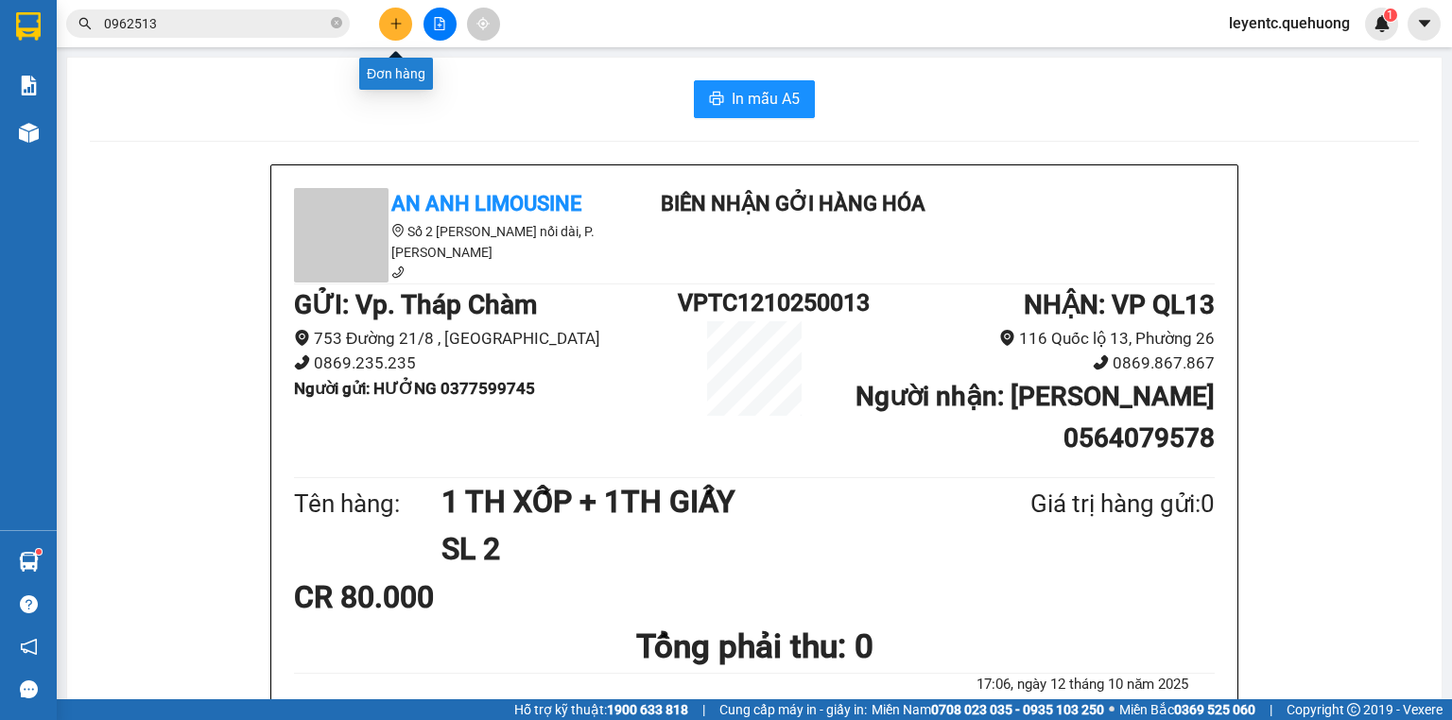
click at [387, 18] on button at bounding box center [395, 24] width 33 height 33
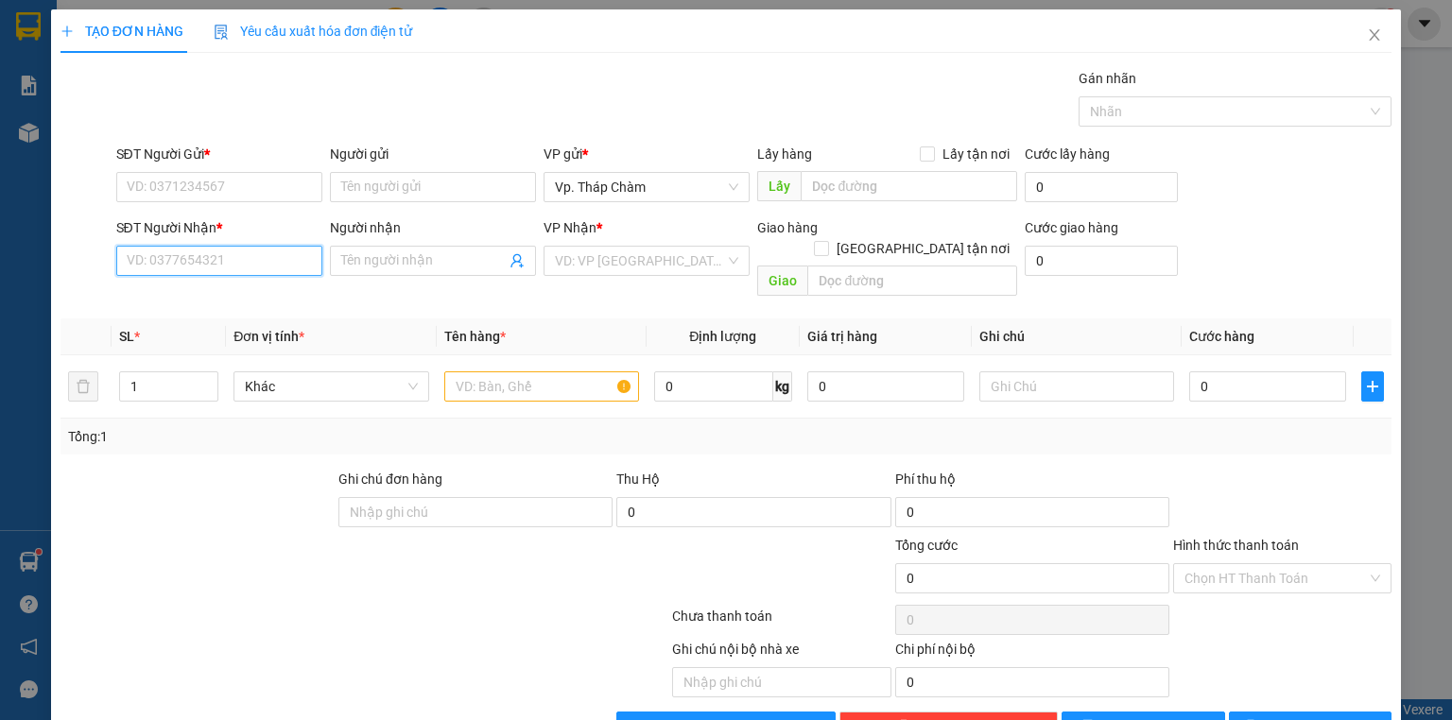
click at [276, 264] on input "SĐT Người Nhận *" at bounding box center [219, 261] width 206 height 30
type input "0387703131"
click at [262, 284] on div "0387703131 - LUẬN" at bounding box center [217, 298] width 204 height 30
type input "LUẬN"
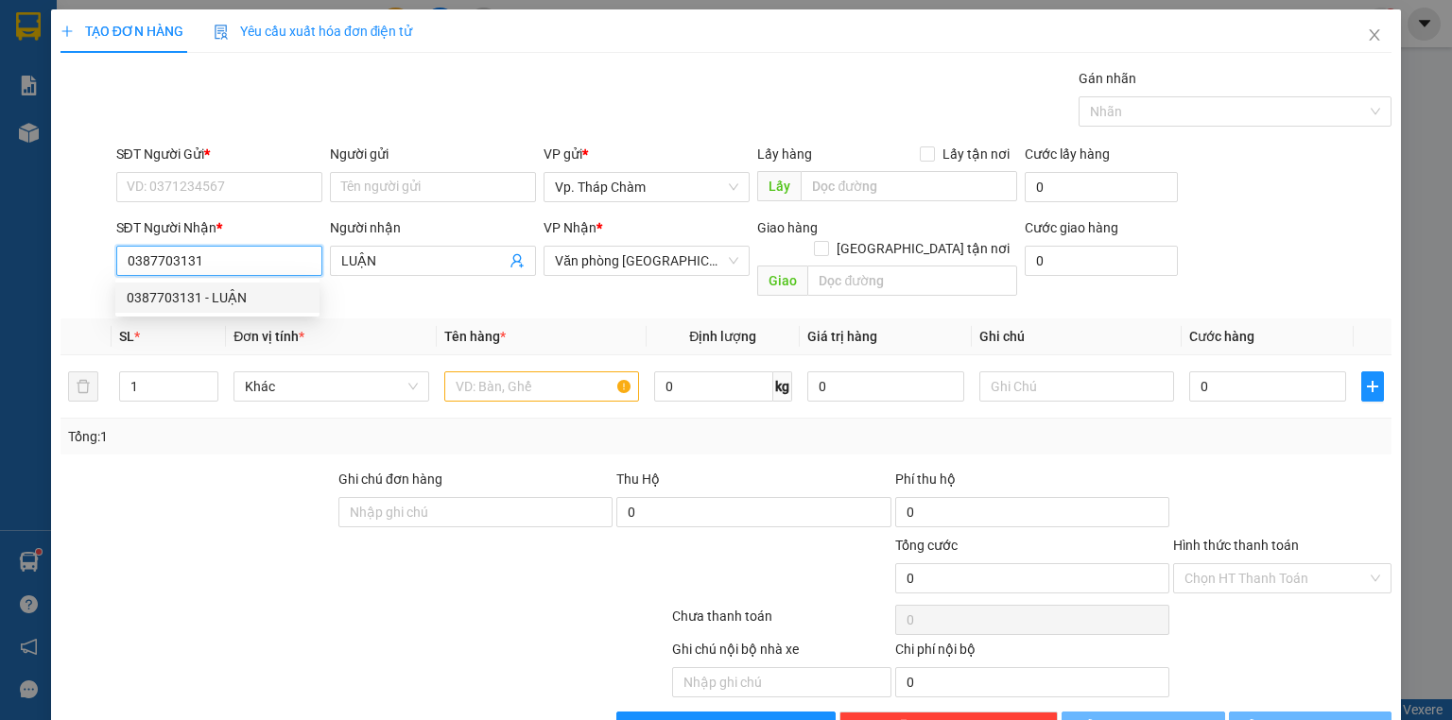
type input "40.000"
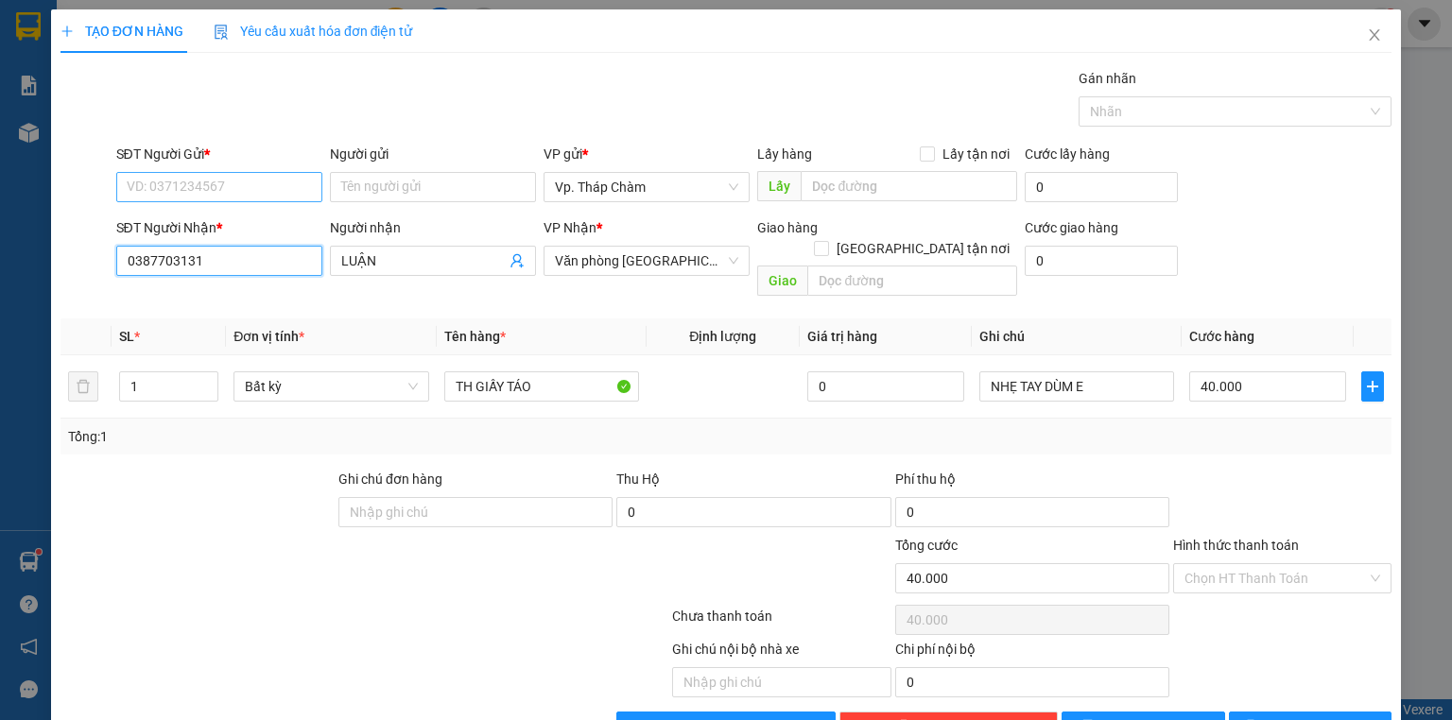
type input "0387703131"
click at [231, 183] on input "SĐT Người Gửi *" at bounding box center [219, 187] width 206 height 30
type input "0392736104"
click at [234, 225] on div "0392736104 - SANG" at bounding box center [218, 224] width 182 height 21
type input "SANG"
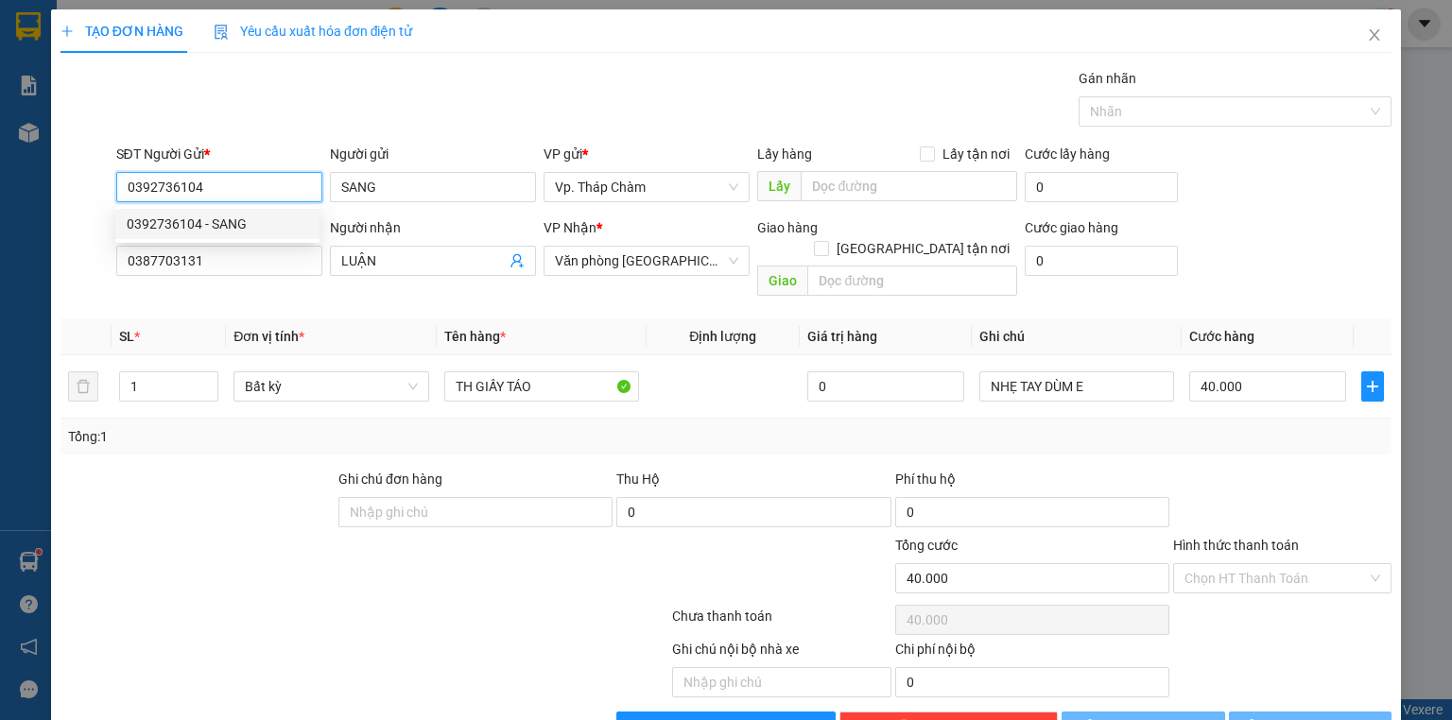
type input "30.000"
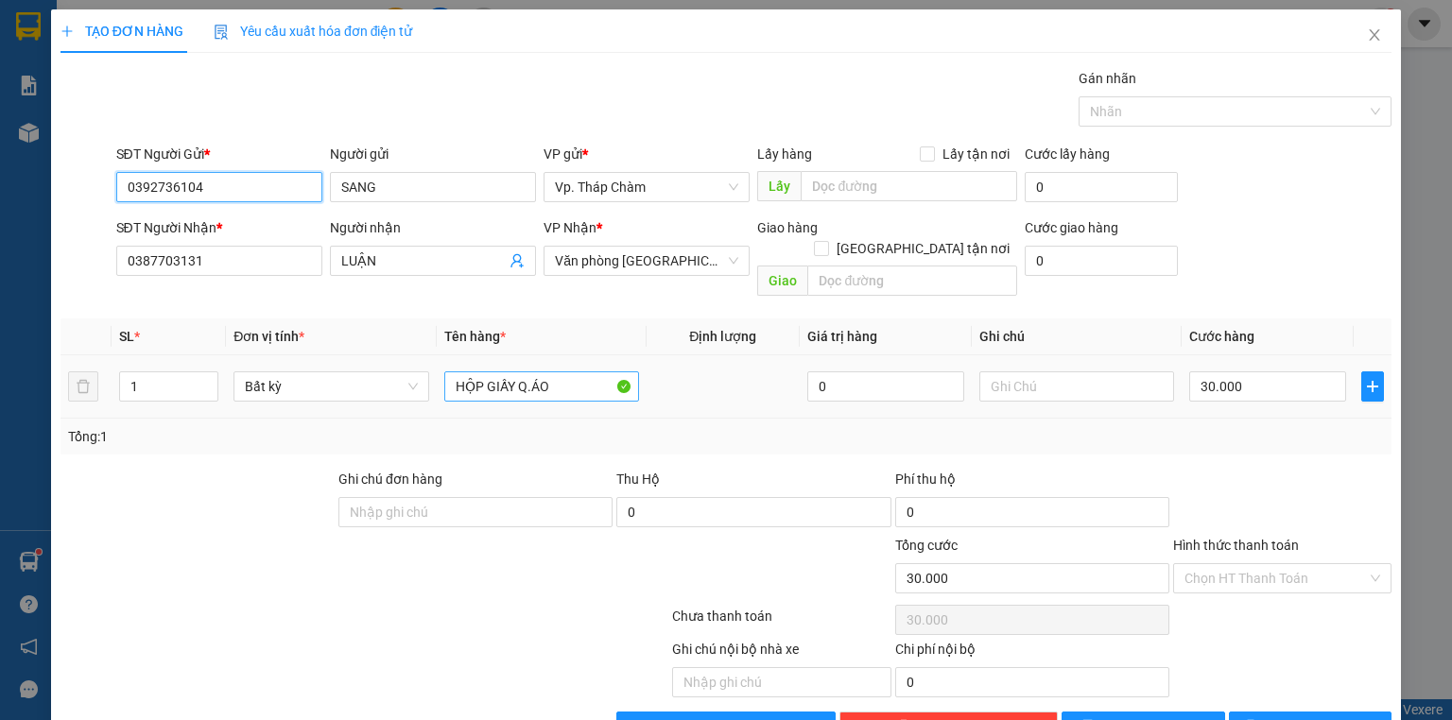
type input "0392736104"
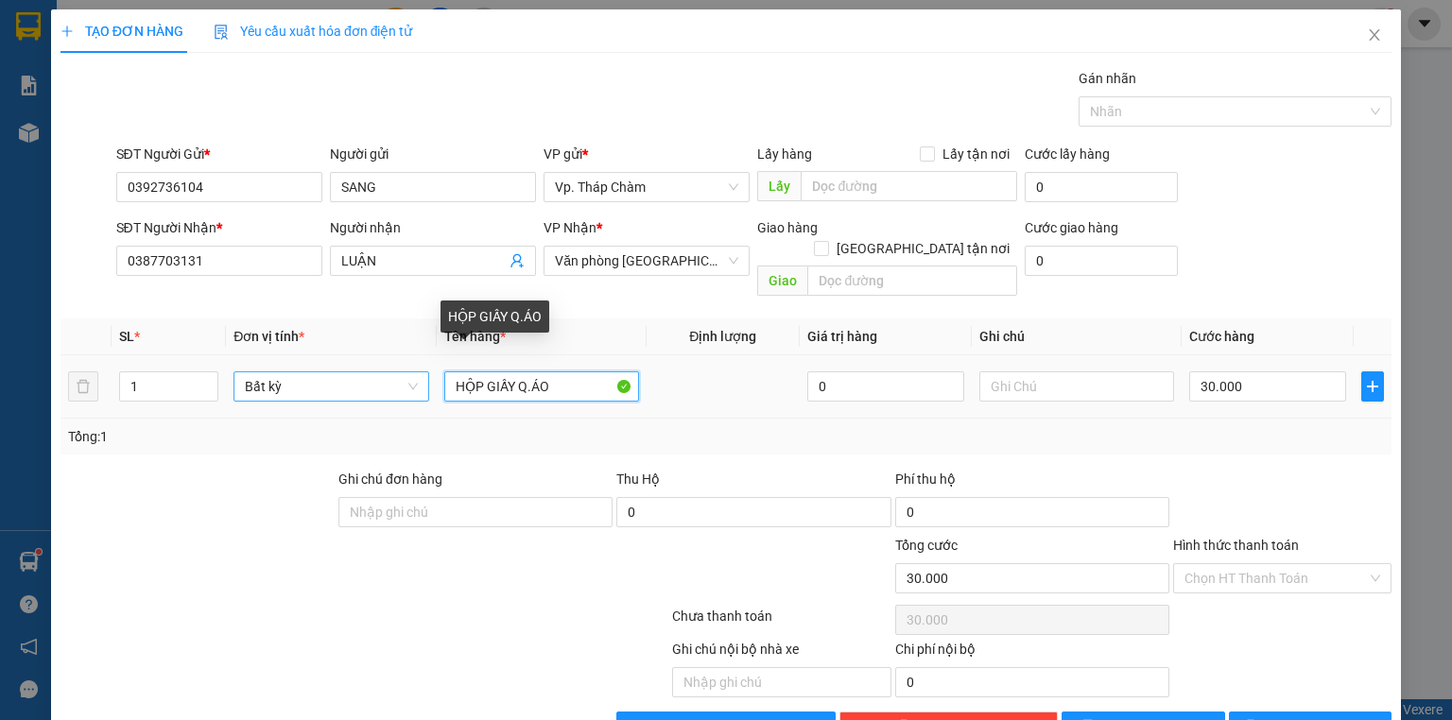
drag, startPoint x: 573, startPoint y: 356, endPoint x: 397, endPoint y: 353, distance: 175.9
click at [397, 356] on tr "1 Bất kỳ HỘP GIẤY Q.ÁO 0 30.000" at bounding box center [726, 387] width 1331 height 63
type input "TH GIẤY TÁO"
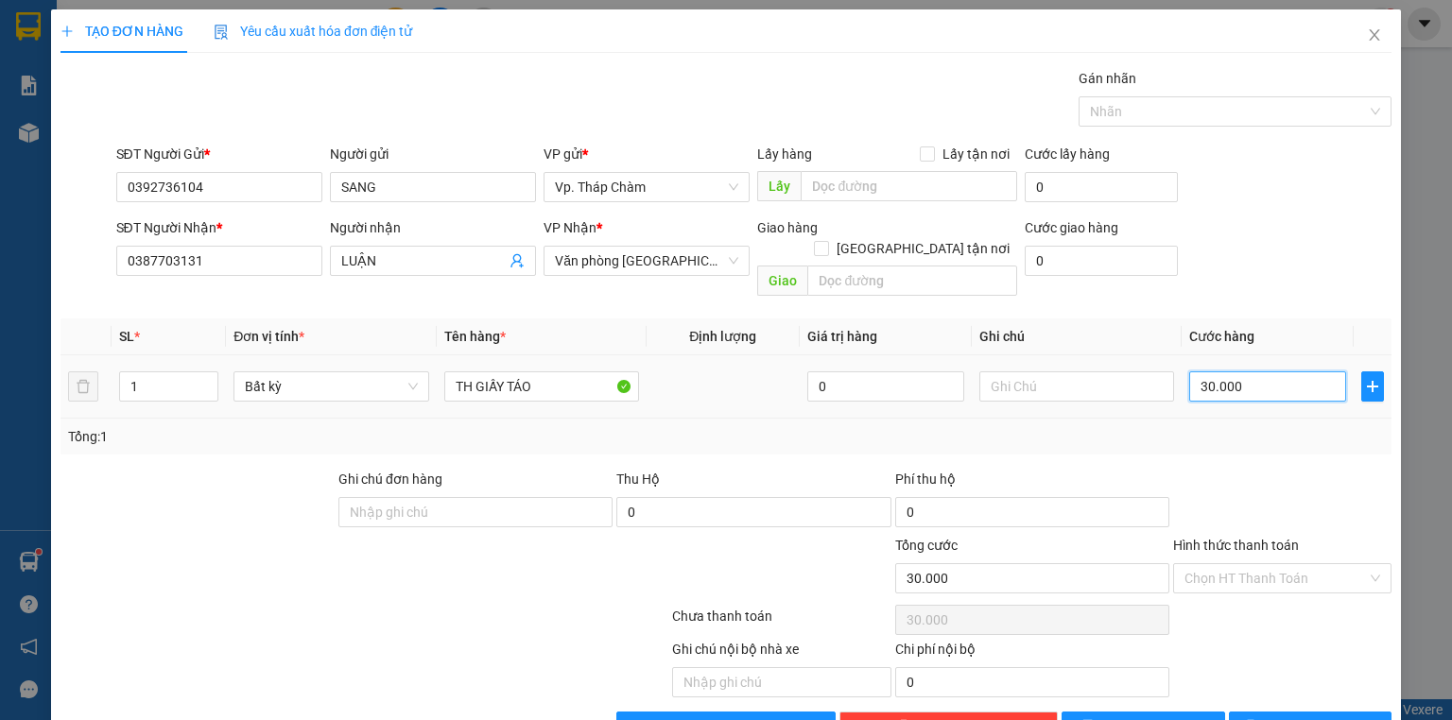
type input "4"
type input "40"
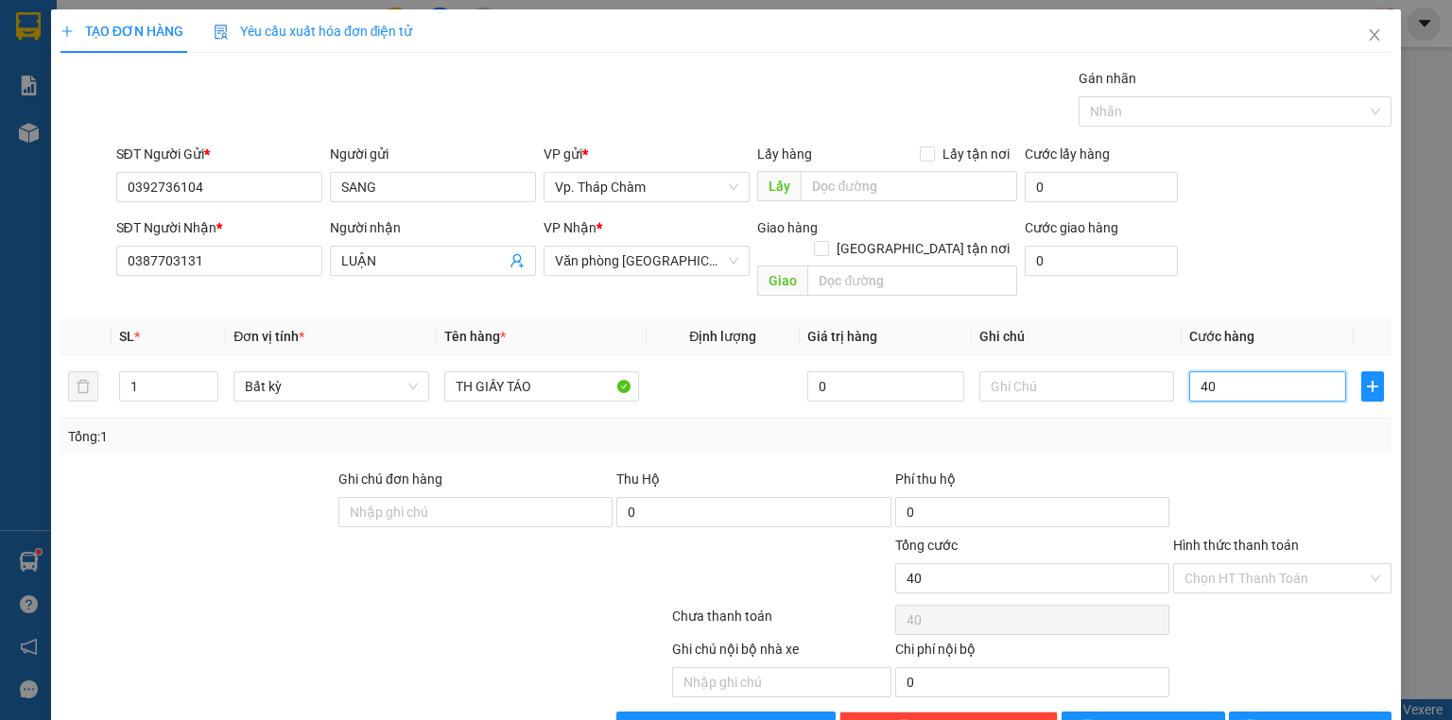
type input "40"
type input "40.000"
click at [1245, 571] on div "Hình thức thanh toán Chọn HT Thanh Toán" at bounding box center [1282, 568] width 218 height 66
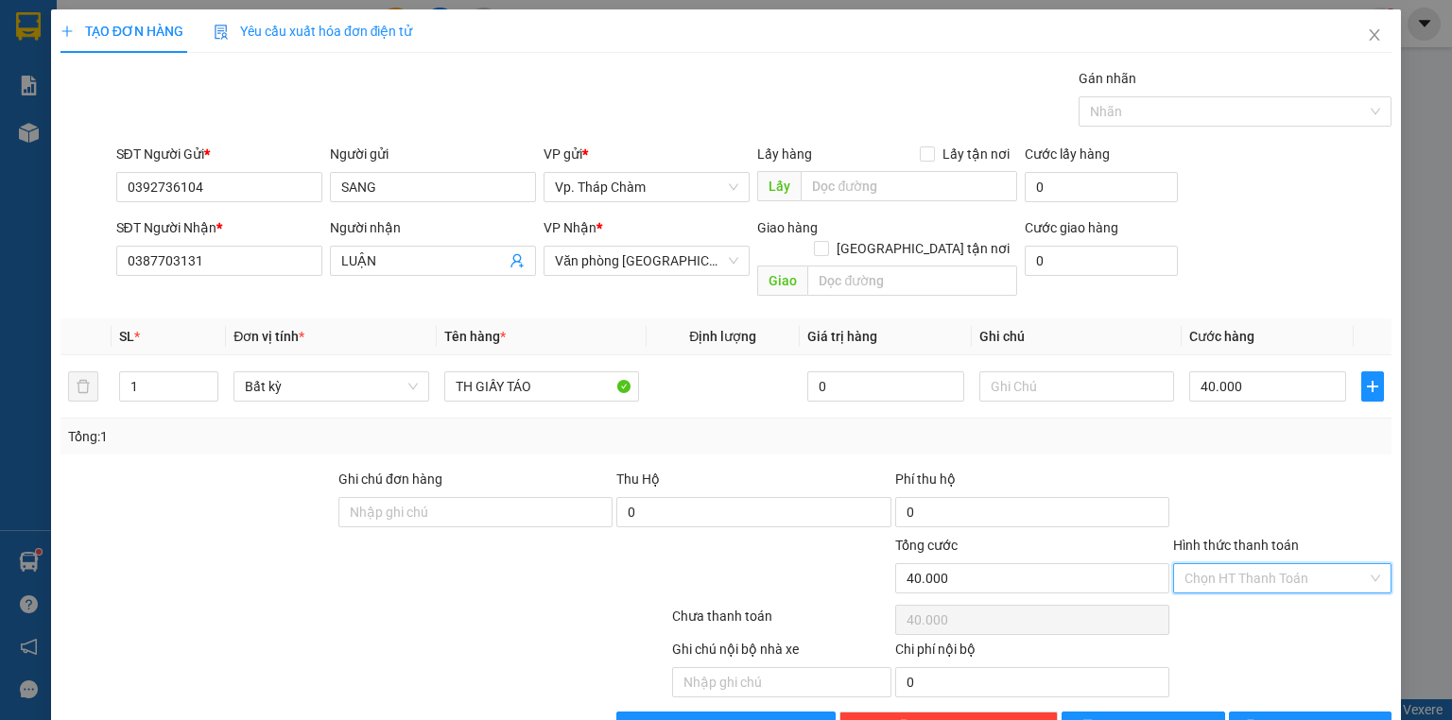
click at [1251, 564] on input "Hình thức thanh toán" at bounding box center [1276, 578] width 182 height 28
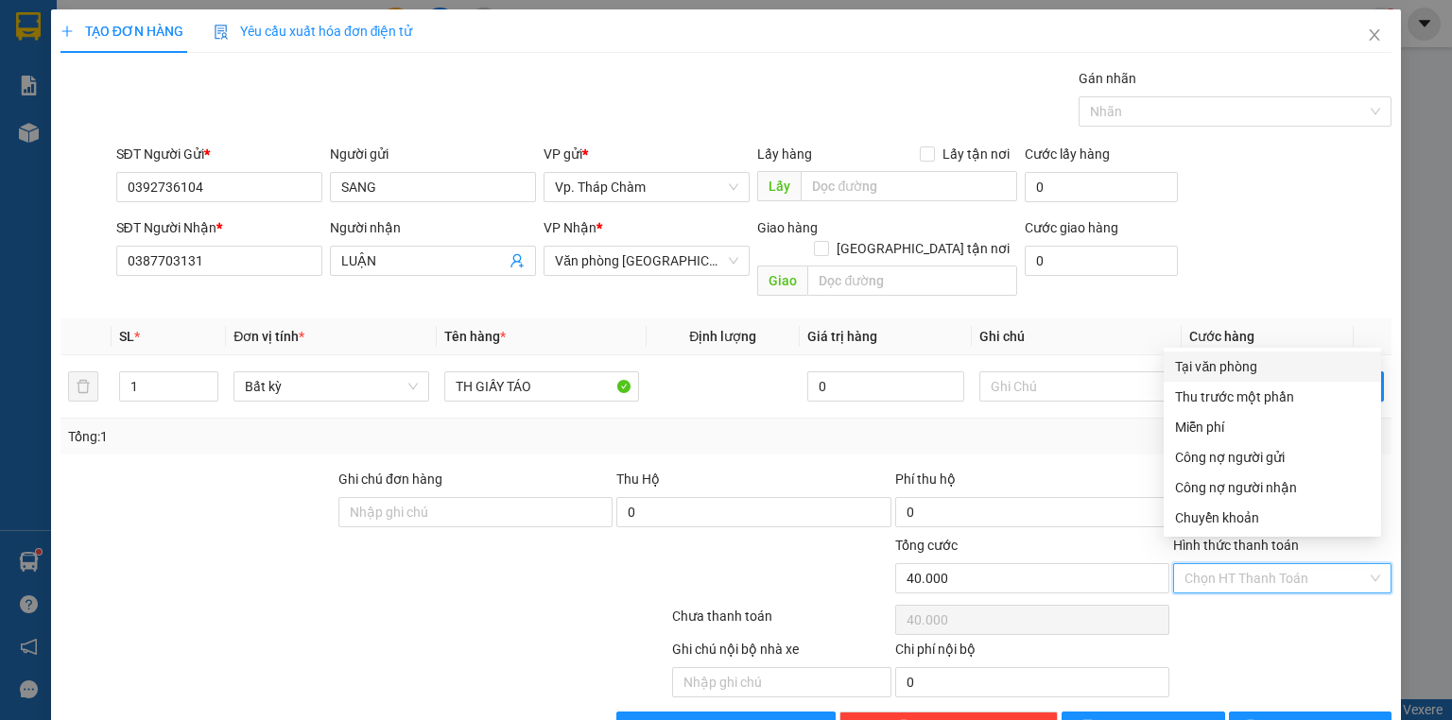
click at [1253, 363] on div "Tại văn phòng" at bounding box center [1272, 366] width 195 height 21
type input "0"
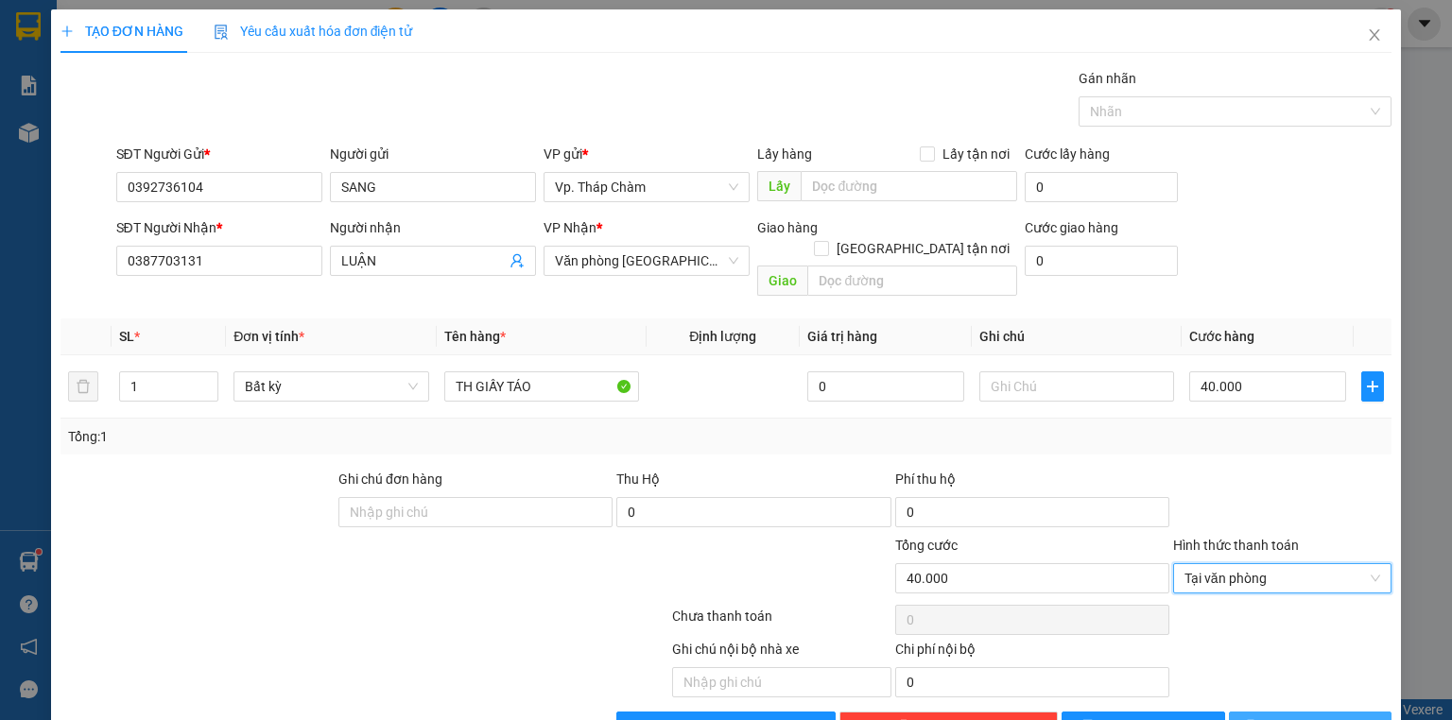
click at [1305, 717] on span "[PERSON_NAME] và In" at bounding box center [1331, 727] width 132 height 21
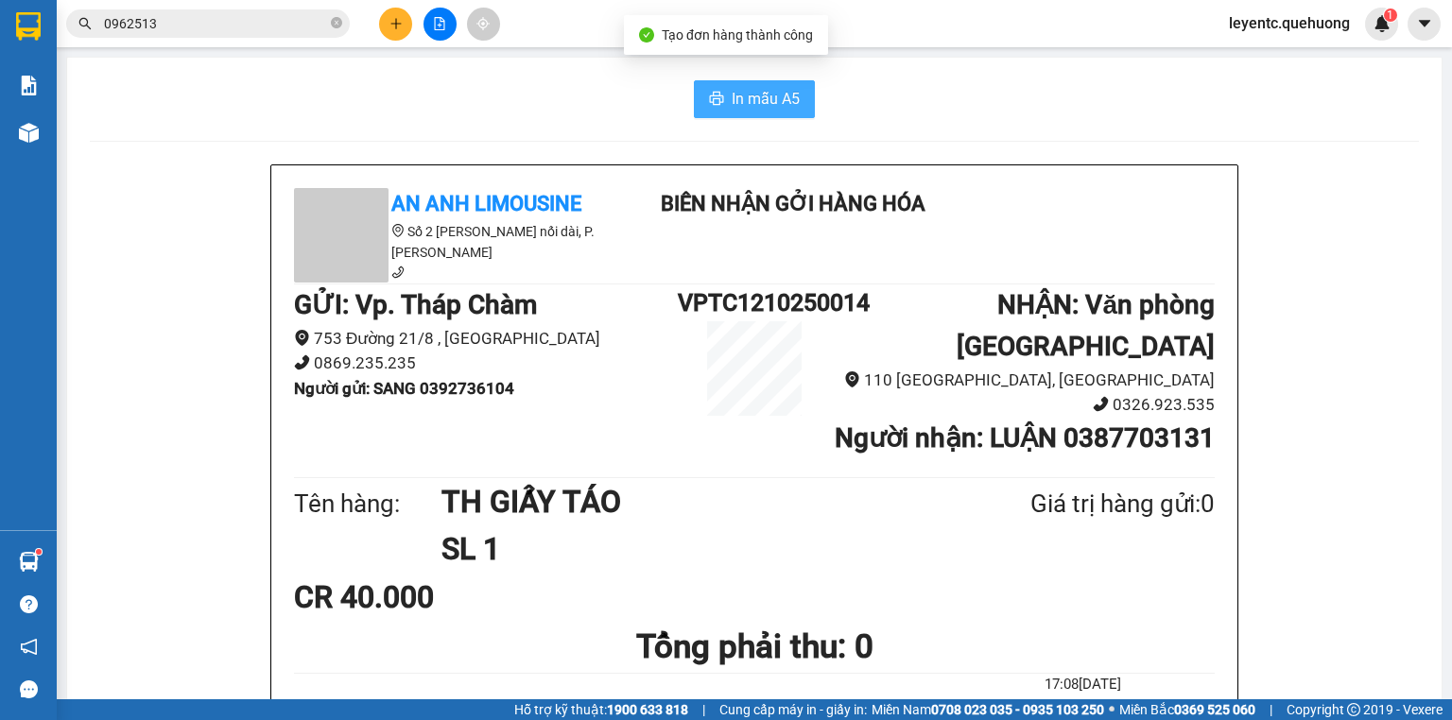
click at [779, 87] on span "In mẫu A5" at bounding box center [766, 99] width 68 height 24
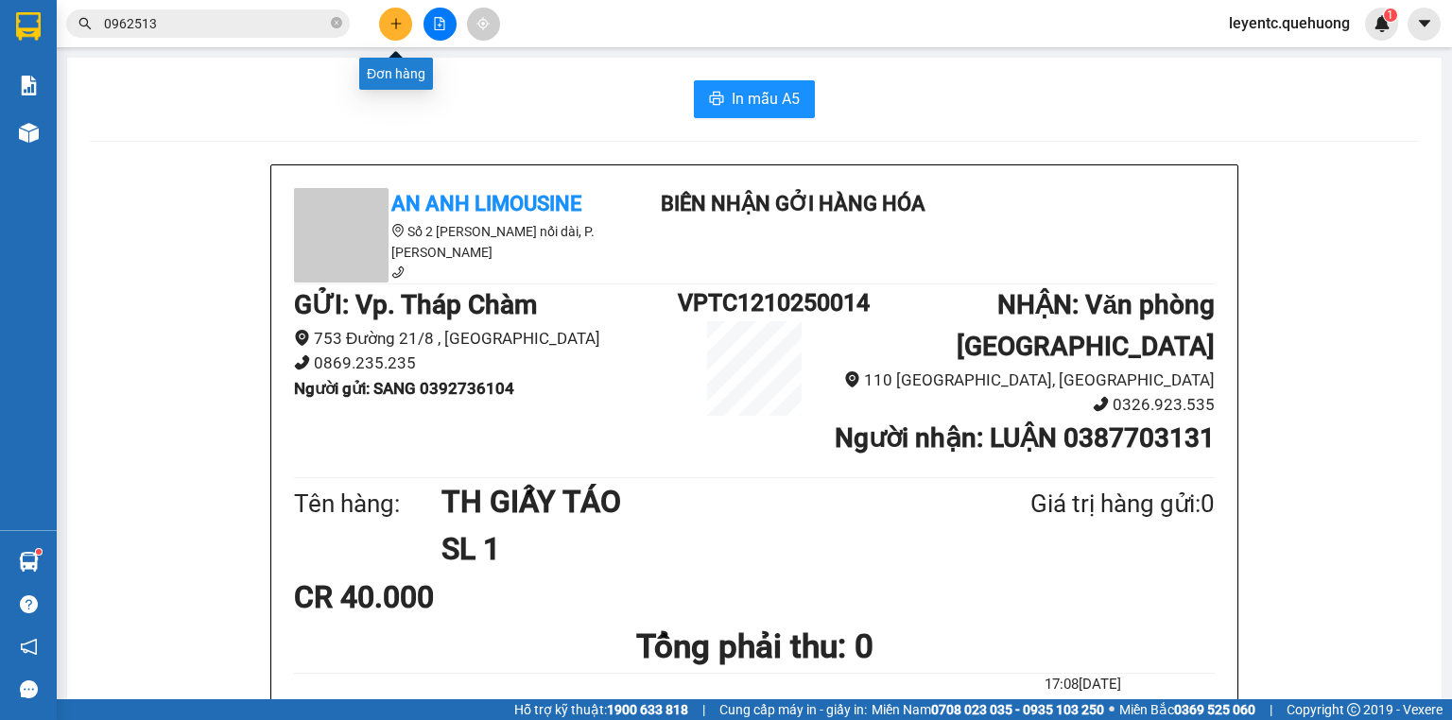
click at [391, 14] on button at bounding box center [395, 24] width 33 height 33
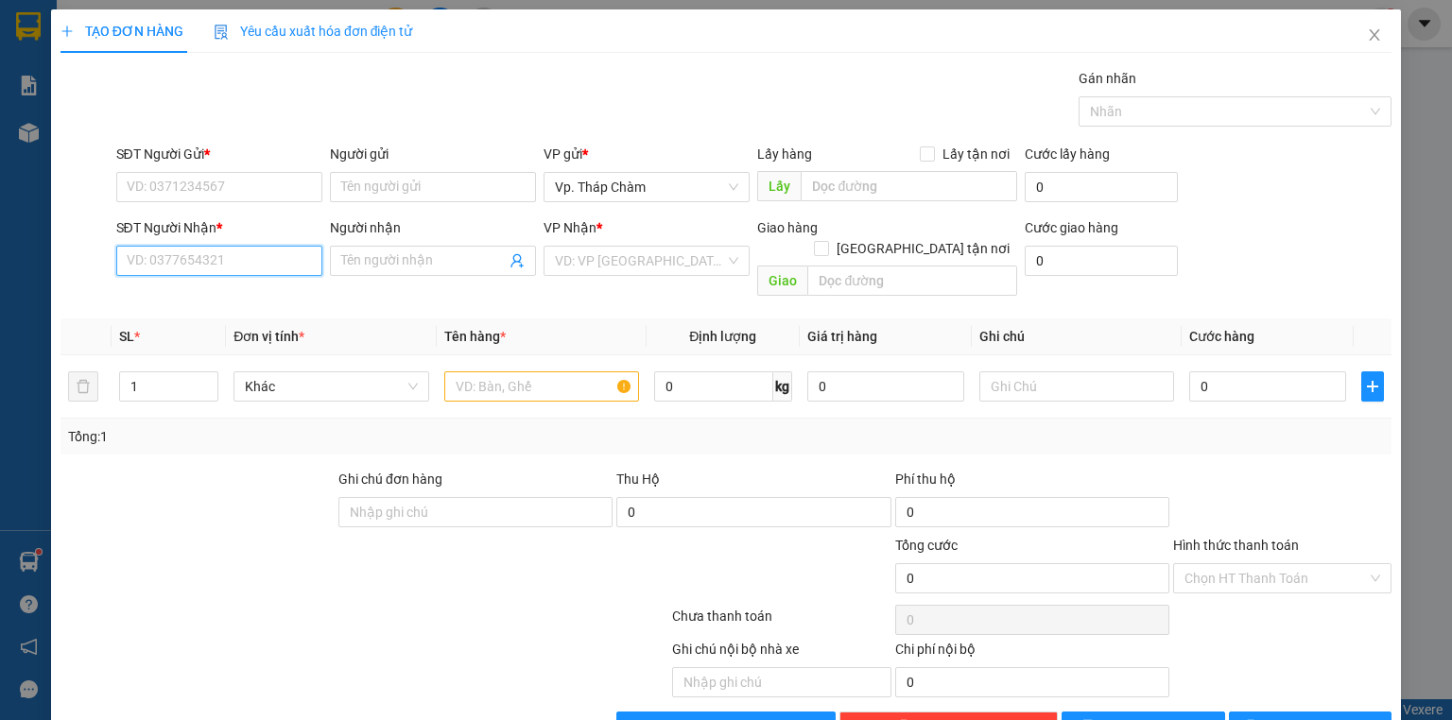
click at [253, 266] on input "SĐT Người Nhận *" at bounding box center [219, 261] width 206 height 30
type input "0"
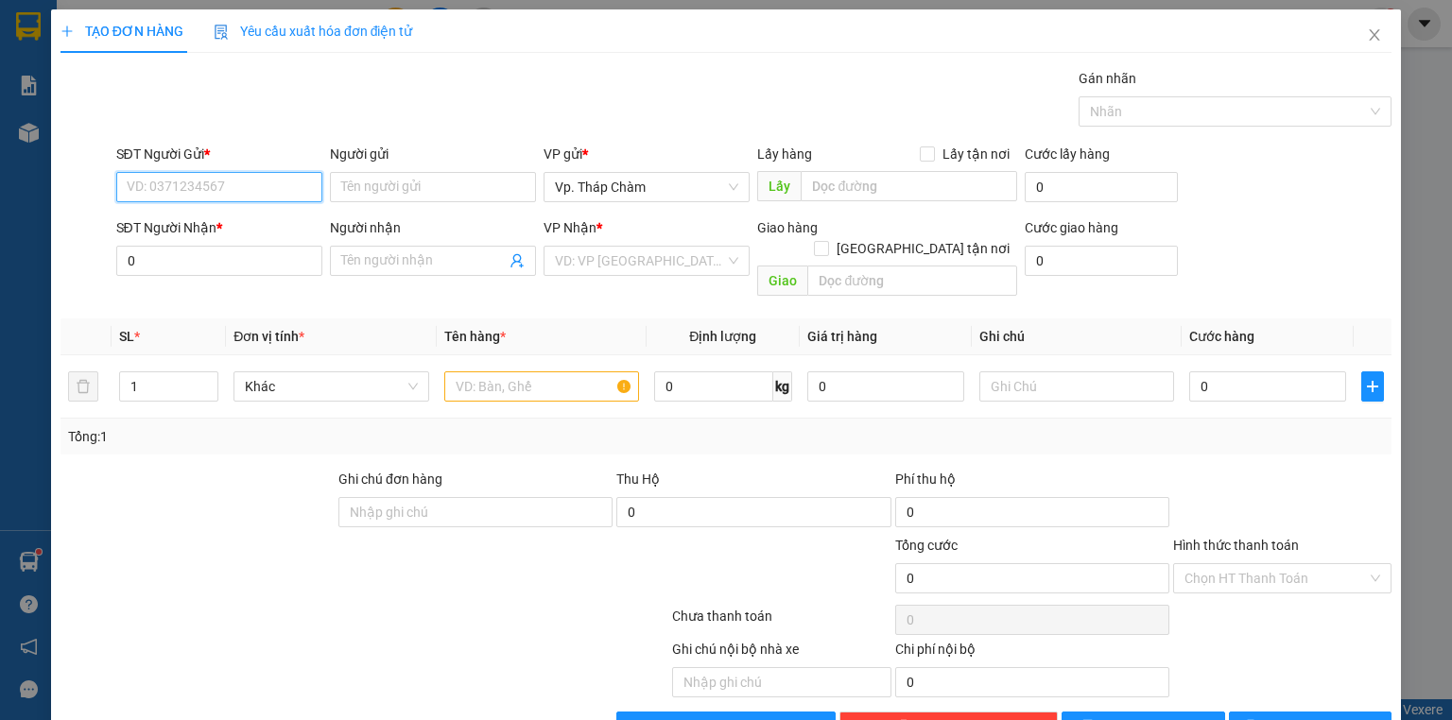
click at [252, 182] on input "SĐT Người Gửi *" at bounding box center [219, 187] width 206 height 30
type input "0377489504"
click at [399, 185] on input "Người gửi" at bounding box center [433, 187] width 206 height 30
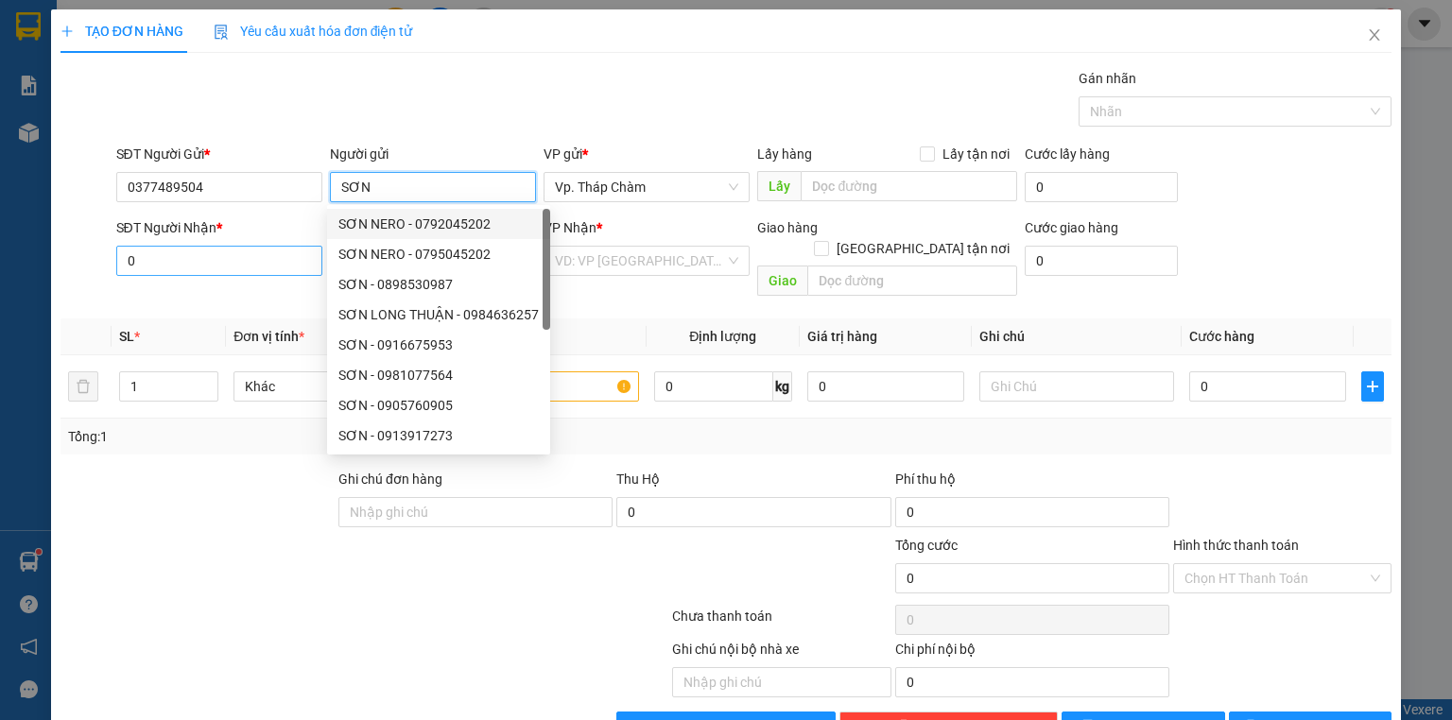
type input "SƠN"
click at [178, 252] on input "0" at bounding box center [219, 261] width 206 height 30
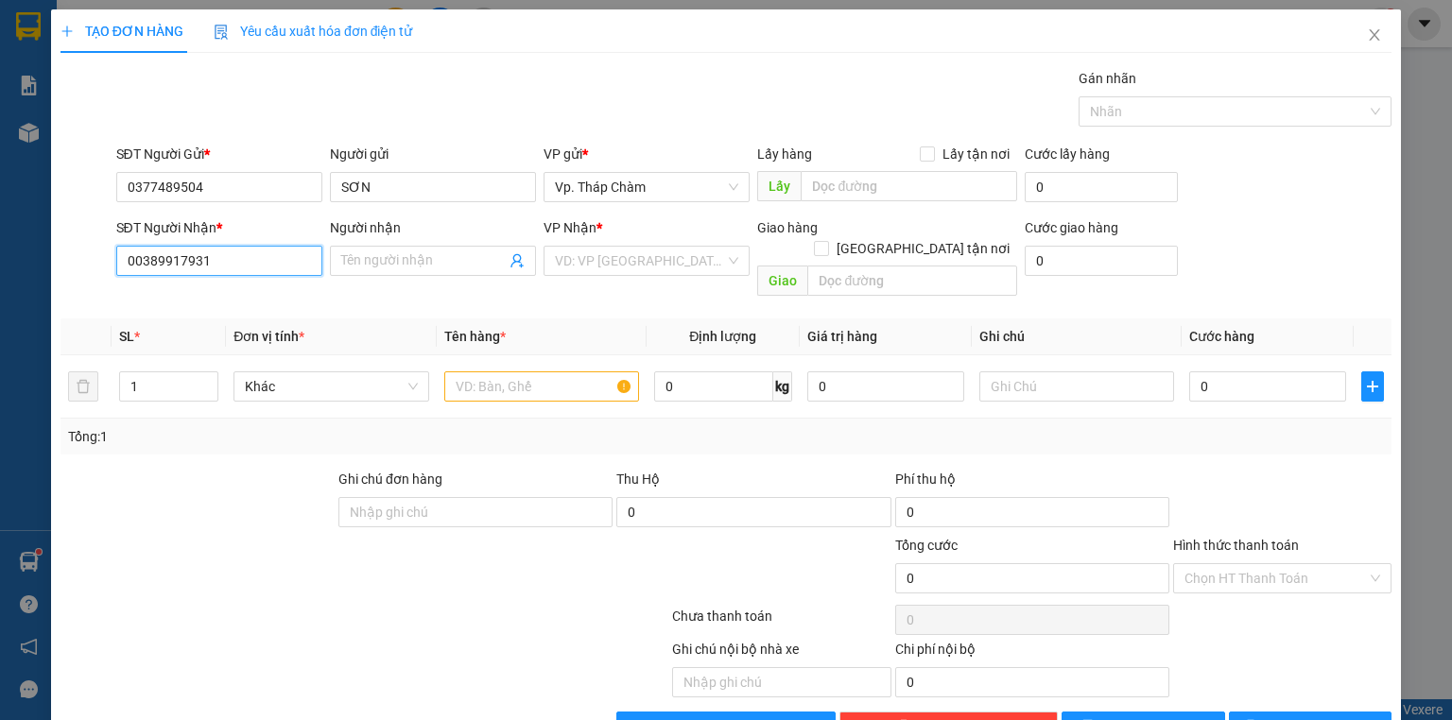
click at [144, 258] on input "00389917931" at bounding box center [219, 261] width 206 height 30
click at [140, 252] on input "00389917931" at bounding box center [219, 261] width 206 height 30
type input "0389917931"
click at [246, 295] on div "0389917931 - HẢI" at bounding box center [218, 297] width 182 height 21
type input "HẢI"
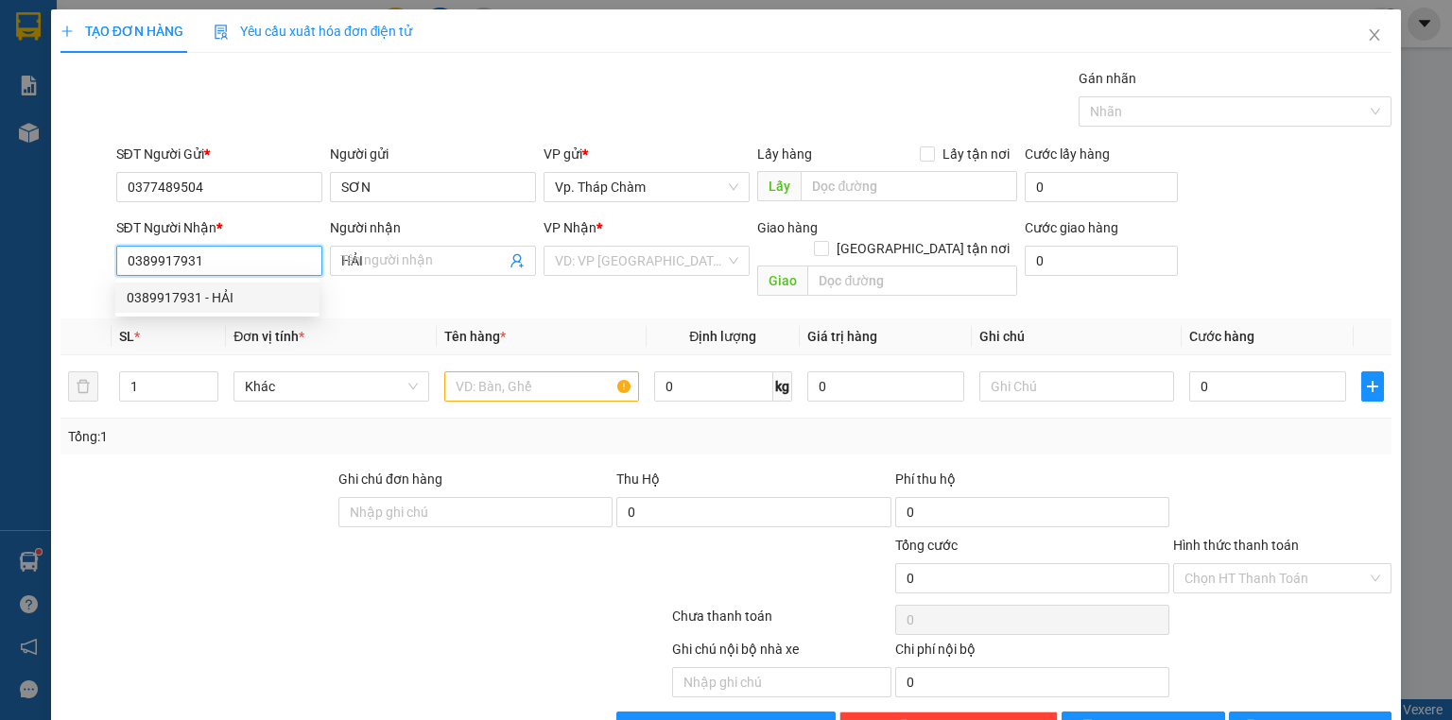
type input "40.000"
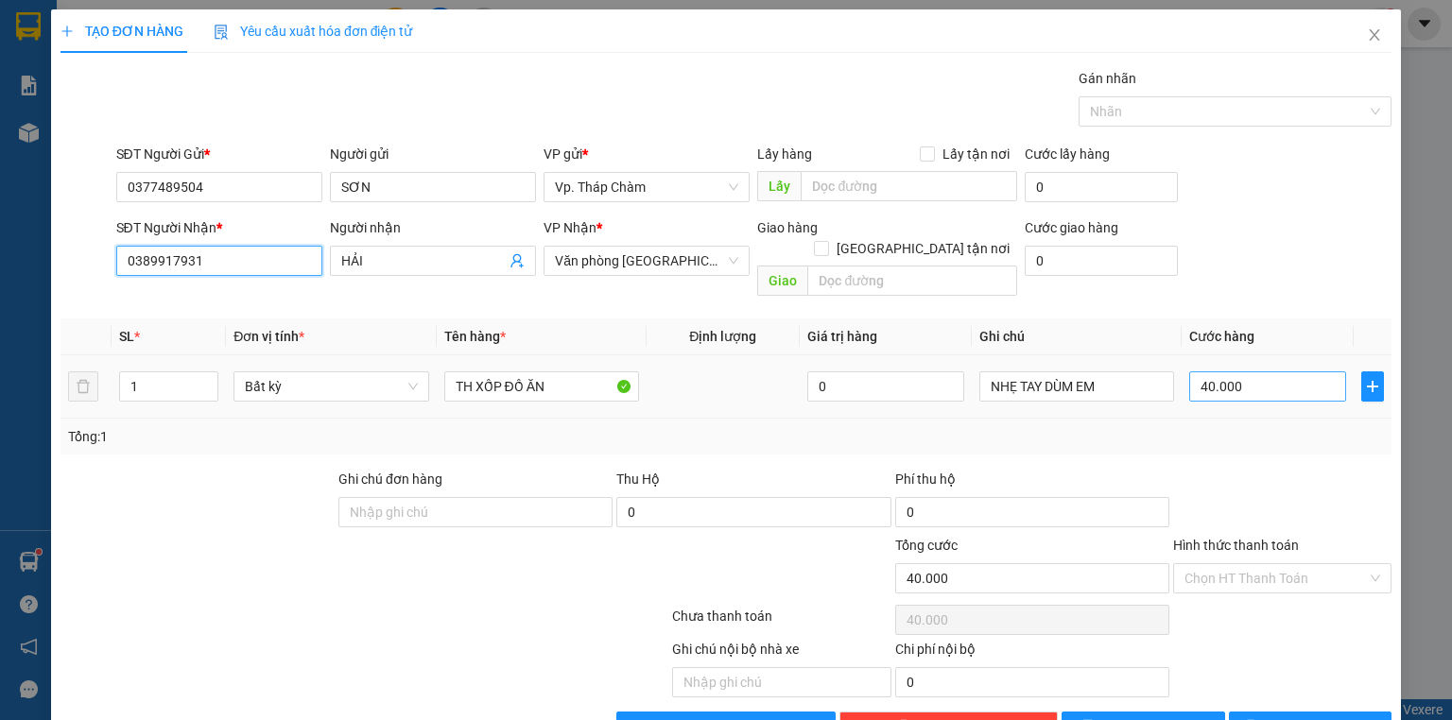
type input "0389917931"
click at [1288, 373] on input "40.000" at bounding box center [1267, 387] width 157 height 30
type input "5"
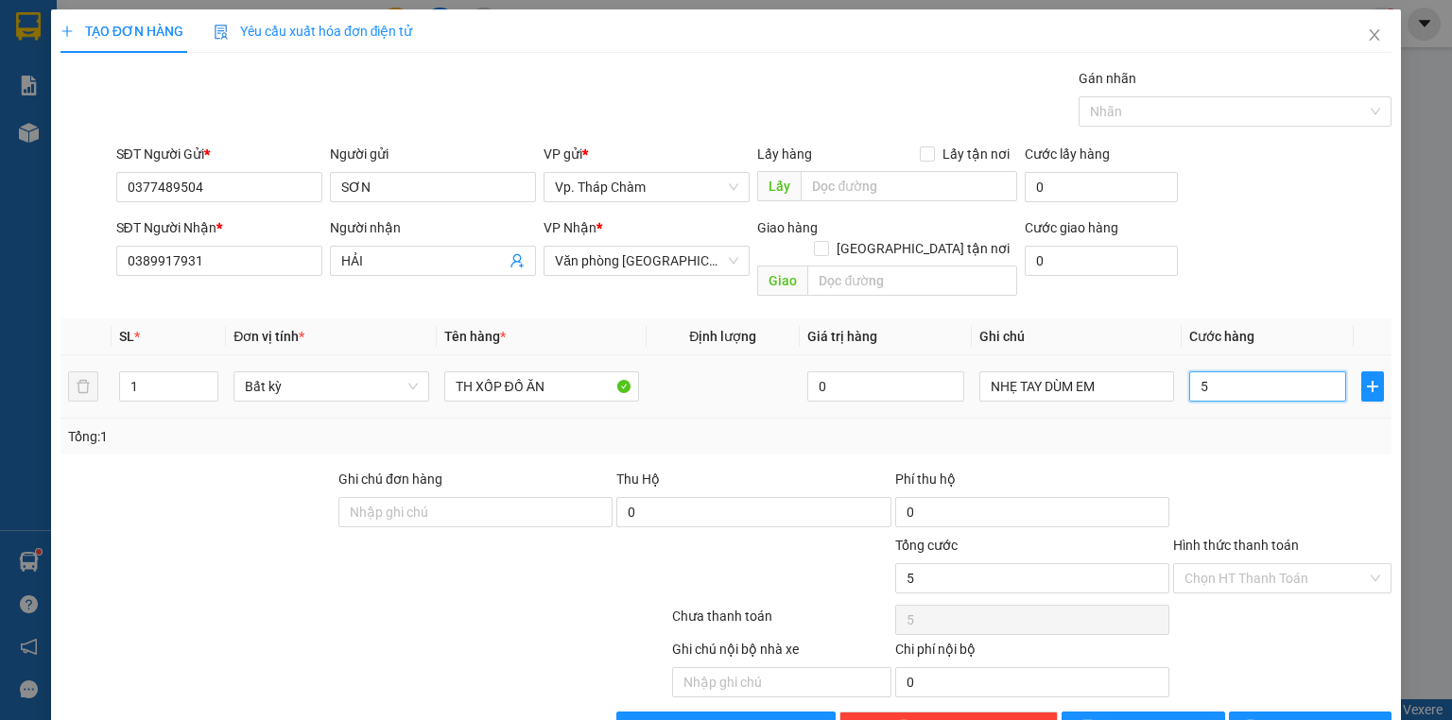
type input "50"
type input "50.000"
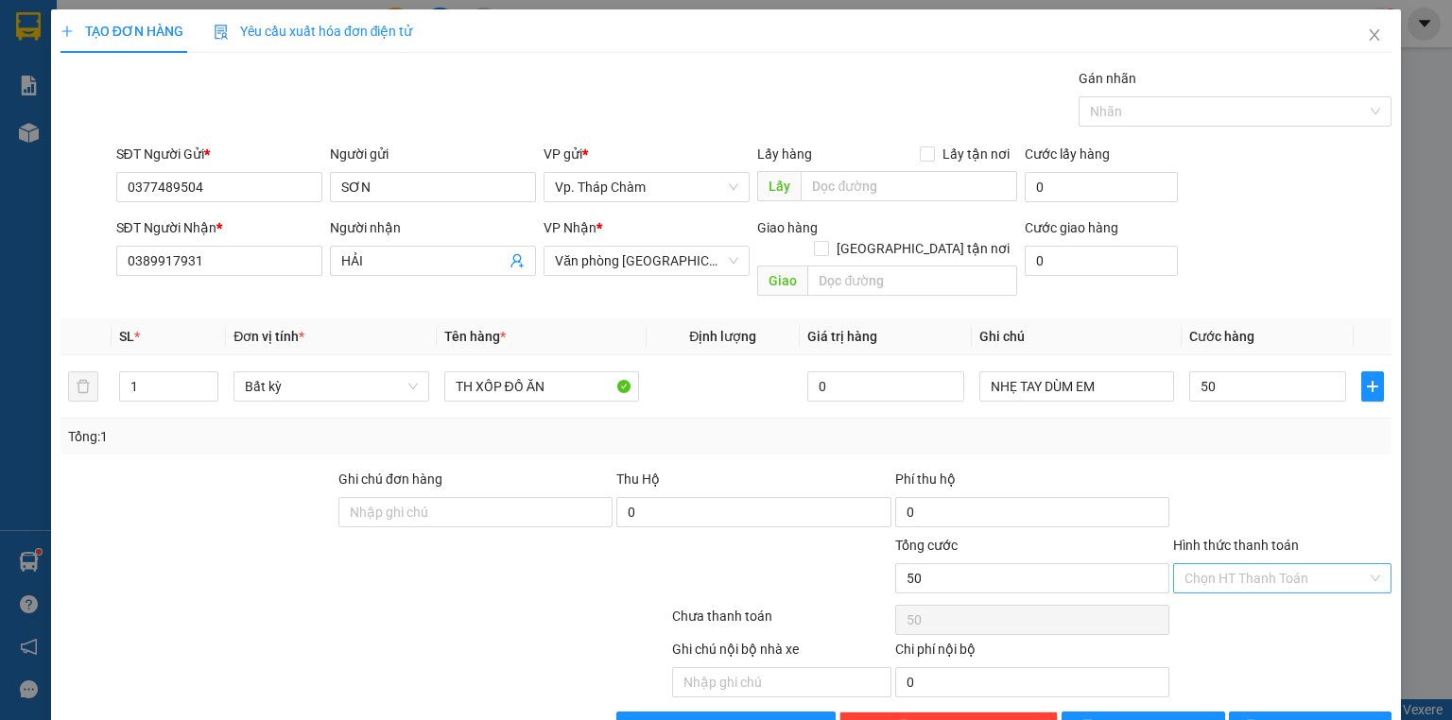
type input "50.000"
drag, startPoint x: 1292, startPoint y: 564, endPoint x: 1286, endPoint y: 544, distance: 20.7
click at [1291, 564] on input "Hình thức thanh toán" at bounding box center [1276, 578] width 182 height 28
drag, startPoint x: 1213, startPoint y: 346, endPoint x: 1209, endPoint y: 356, distance: 11.1
click at [1213, 356] on td "50.000" at bounding box center [1268, 387] width 172 height 63
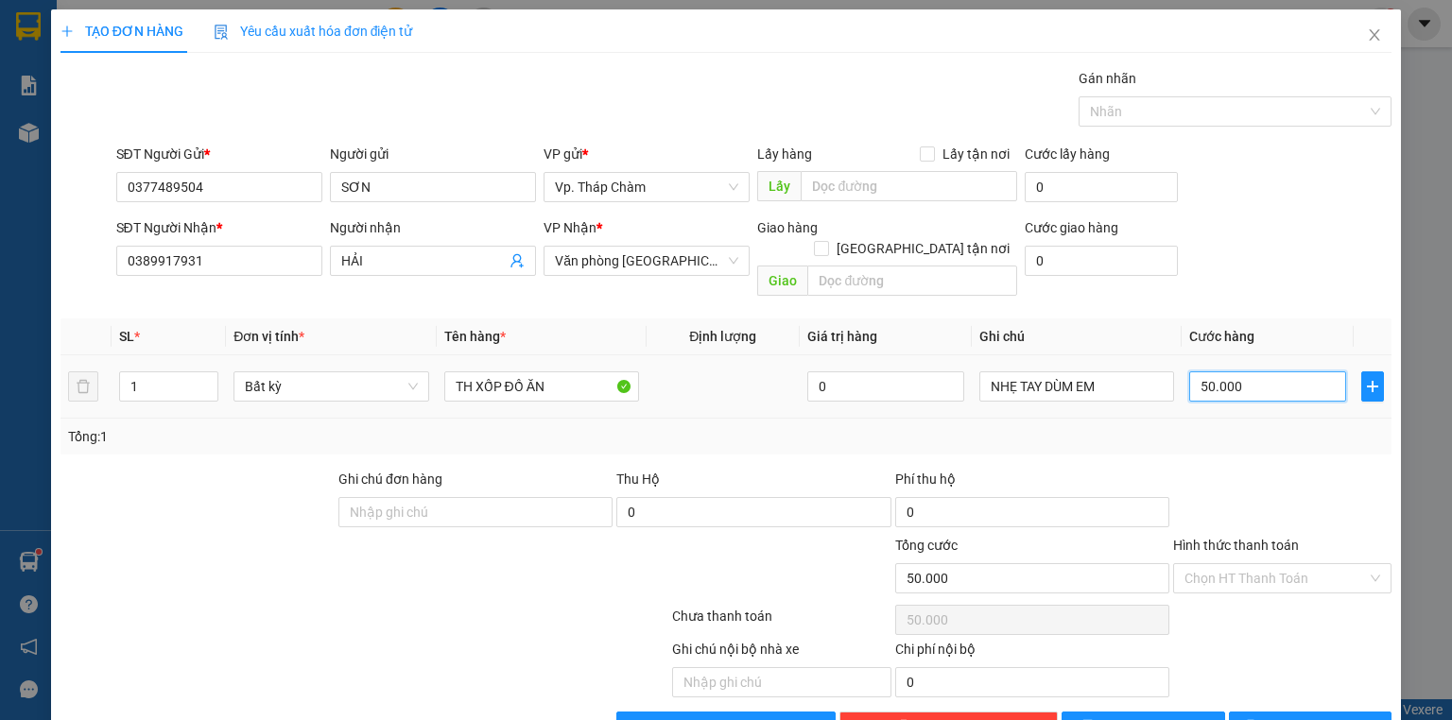
click at [1209, 372] on input "50.000" at bounding box center [1267, 387] width 157 height 30
click at [1293, 564] on input "Hình thức thanh toán" at bounding box center [1276, 578] width 182 height 28
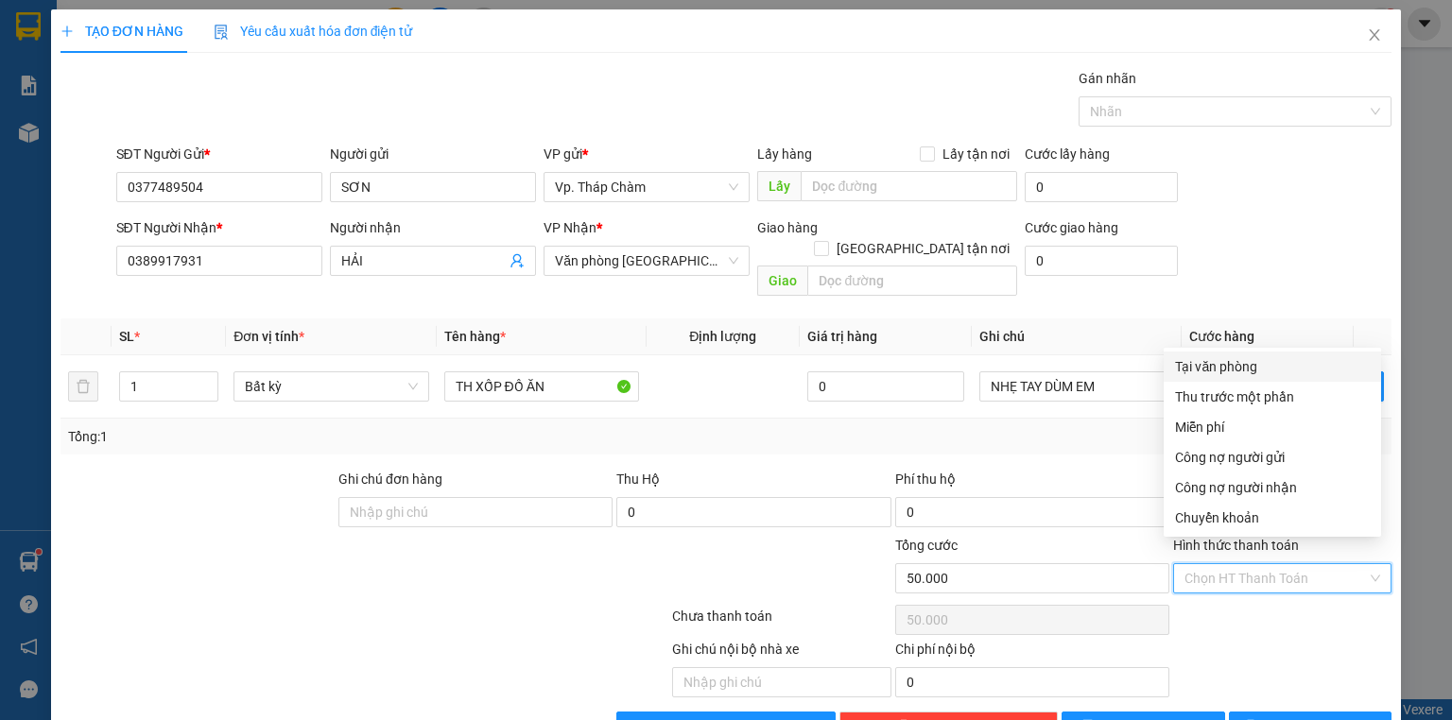
click at [1274, 368] on div "Tại văn phòng" at bounding box center [1272, 366] width 195 height 21
type input "0"
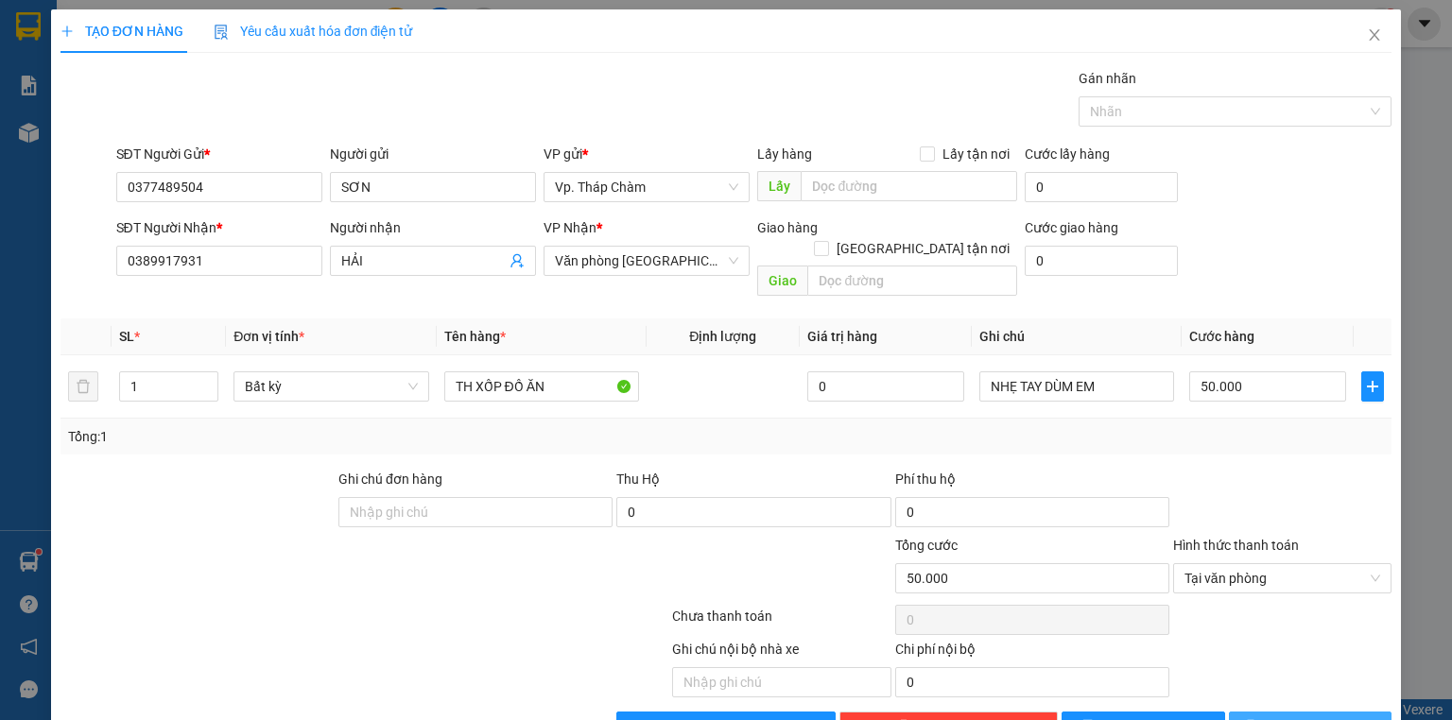
click at [1311, 717] on span "[PERSON_NAME] và In" at bounding box center [1331, 727] width 132 height 21
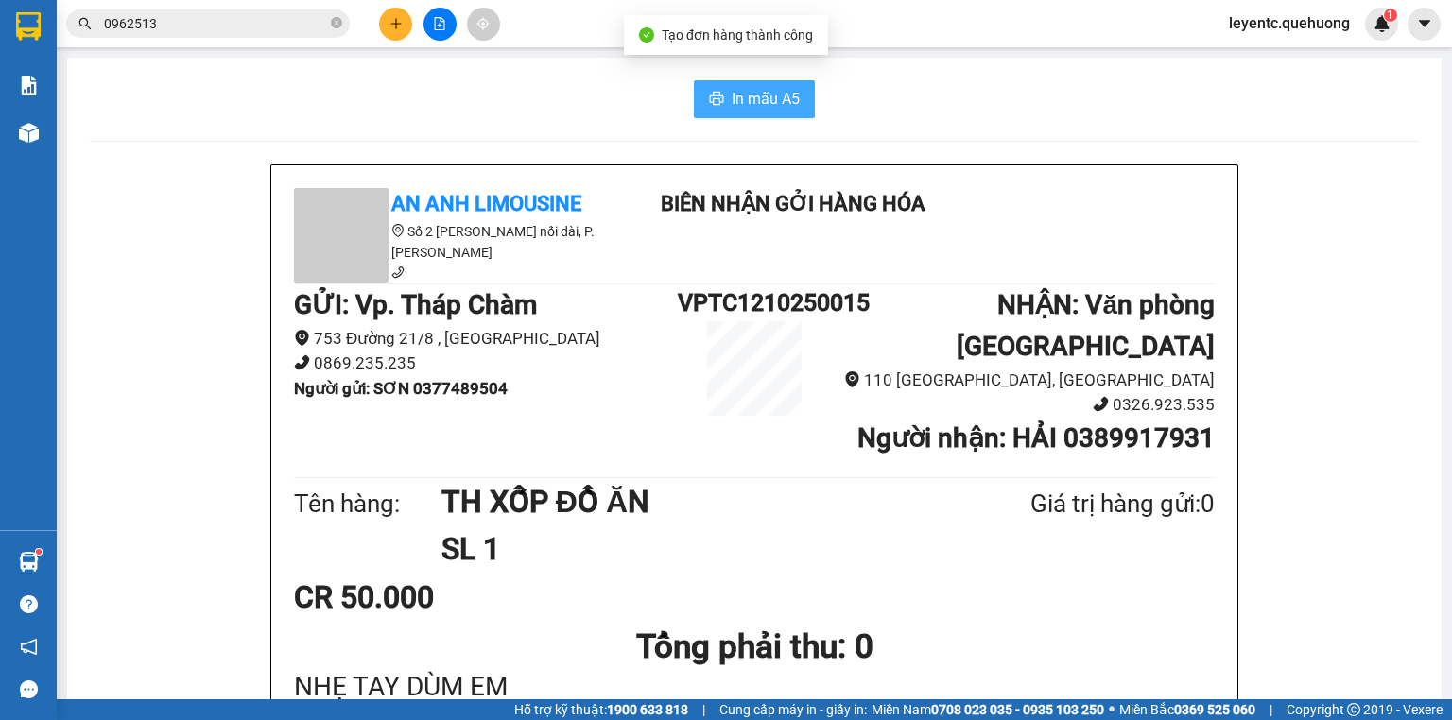
click at [747, 83] on button "In mẫu A5" at bounding box center [754, 99] width 121 height 38
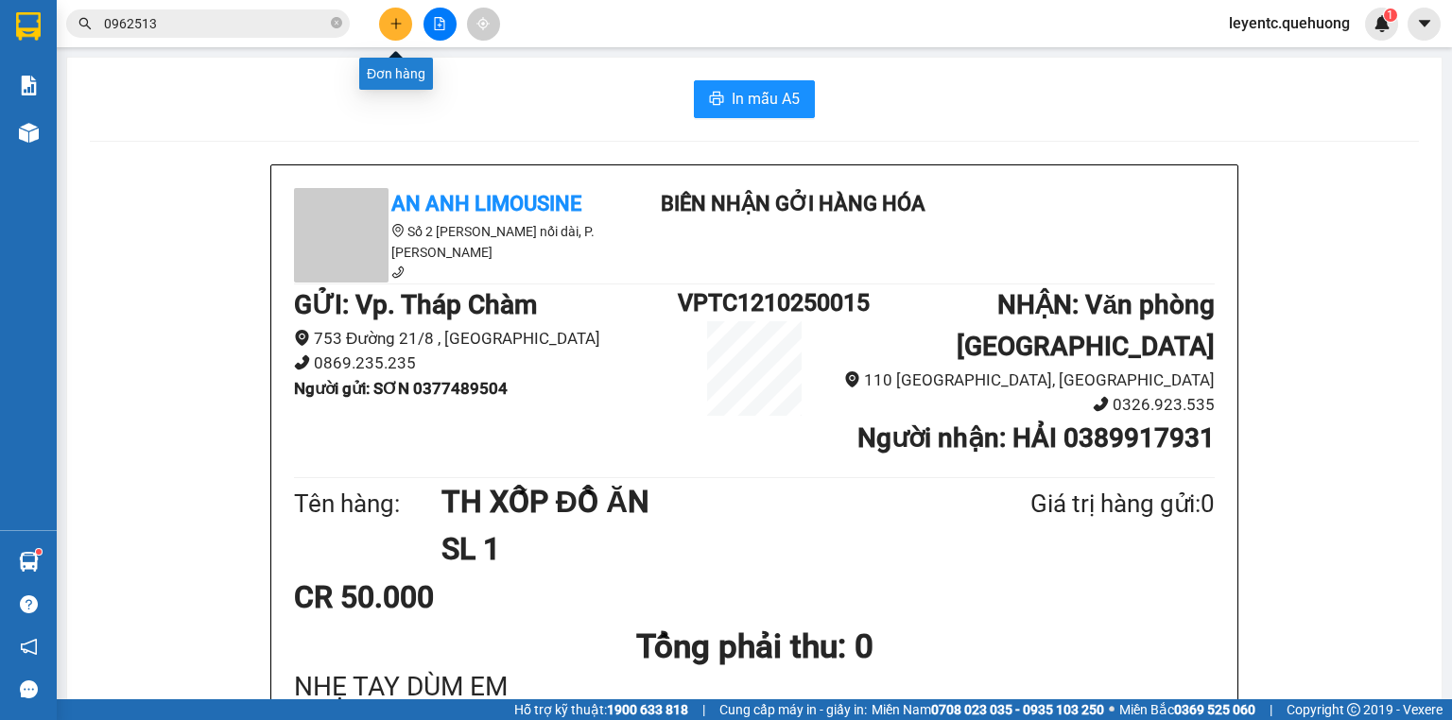
click at [386, 23] on button at bounding box center [395, 24] width 33 height 33
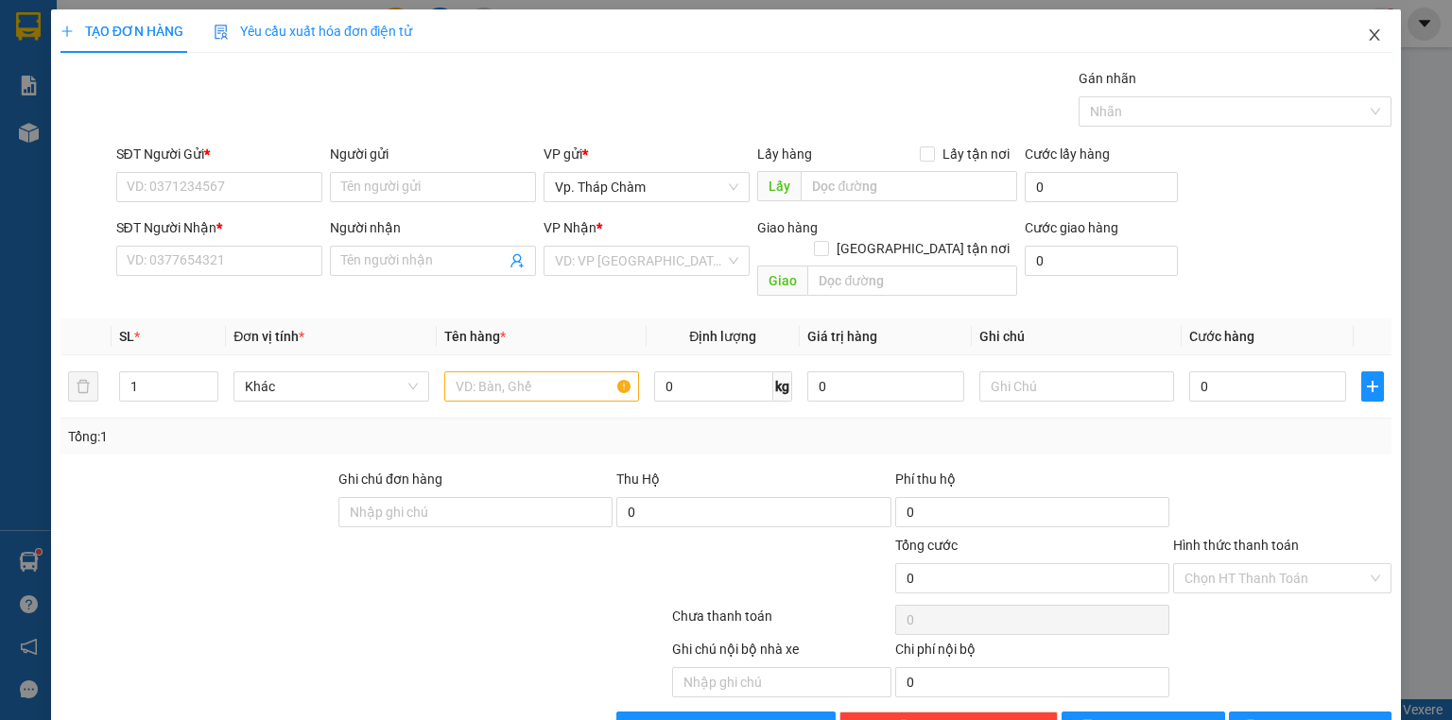
drag, startPoint x: 1367, startPoint y: 29, endPoint x: 1094, endPoint y: 0, distance: 274.8
click at [1367, 29] on icon "close" at bounding box center [1374, 34] width 15 height 15
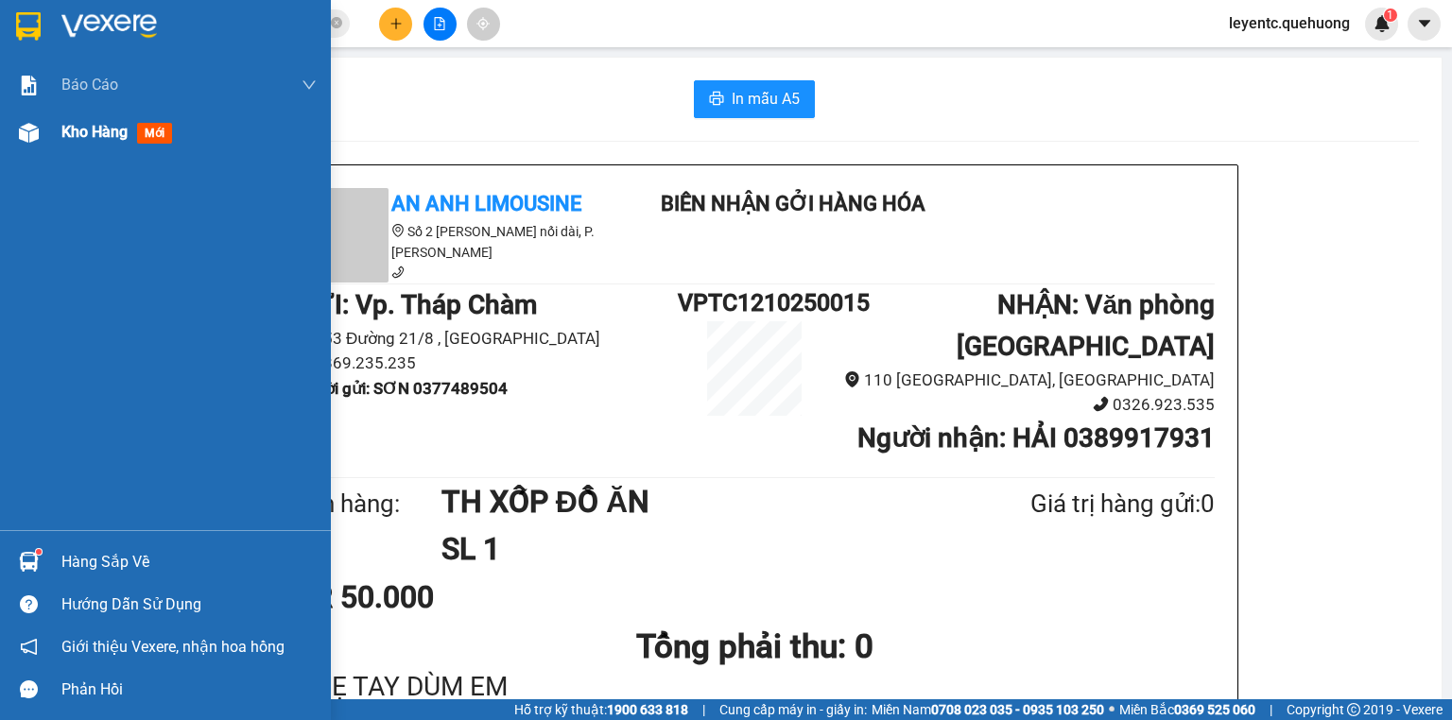
click at [106, 125] on span "Kho hàng" at bounding box center [94, 132] width 66 height 18
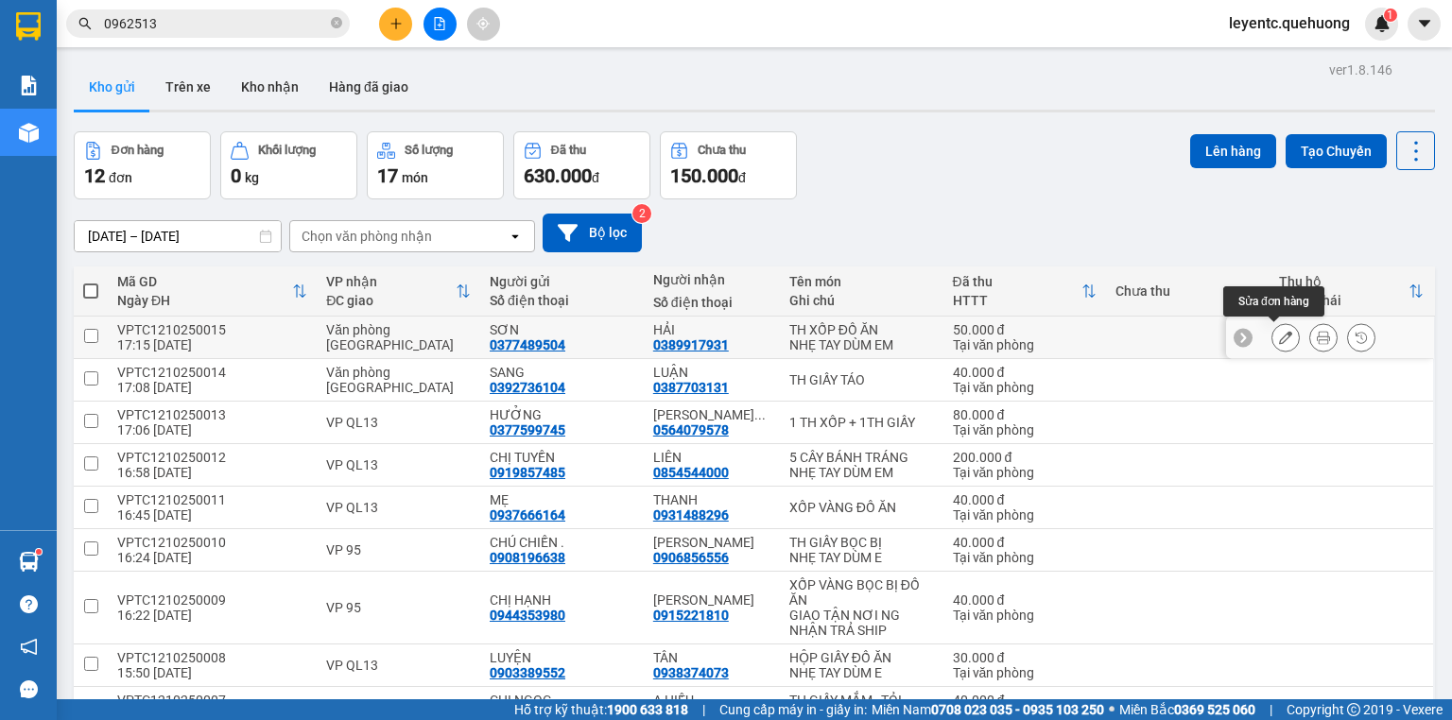
click at [1273, 333] on button at bounding box center [1286, 337] width 26 height 33
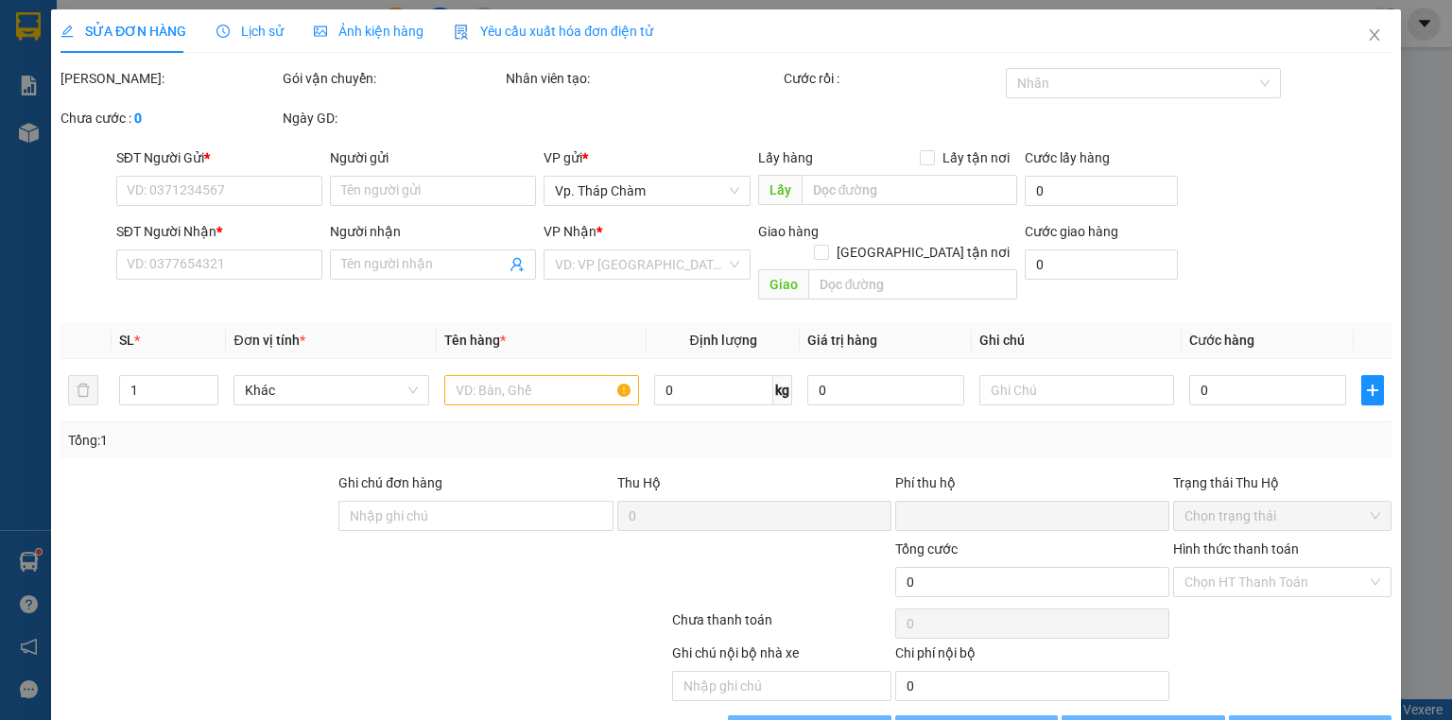
type input "0377489504"
type input "SƠN"
type input "0389917931"
type input "HẢI"
type input "0"
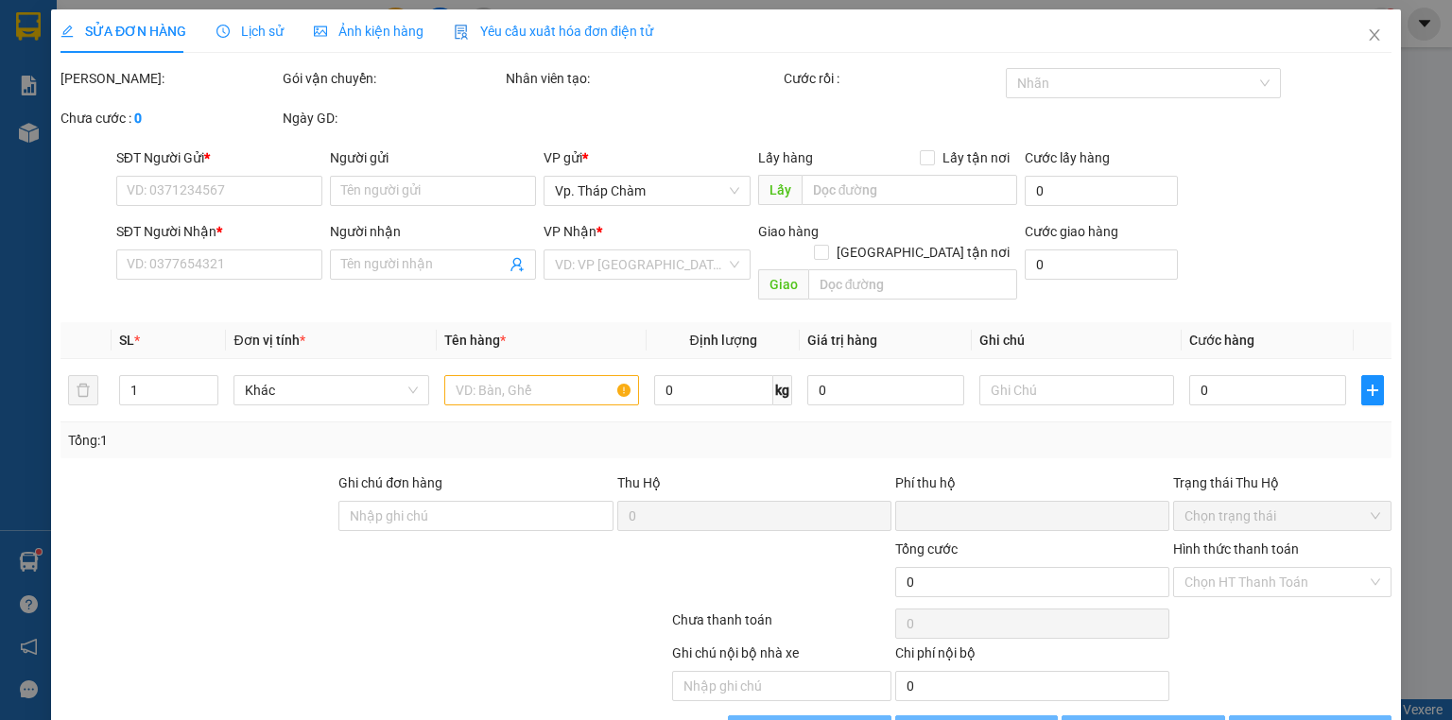
type input "50.000"
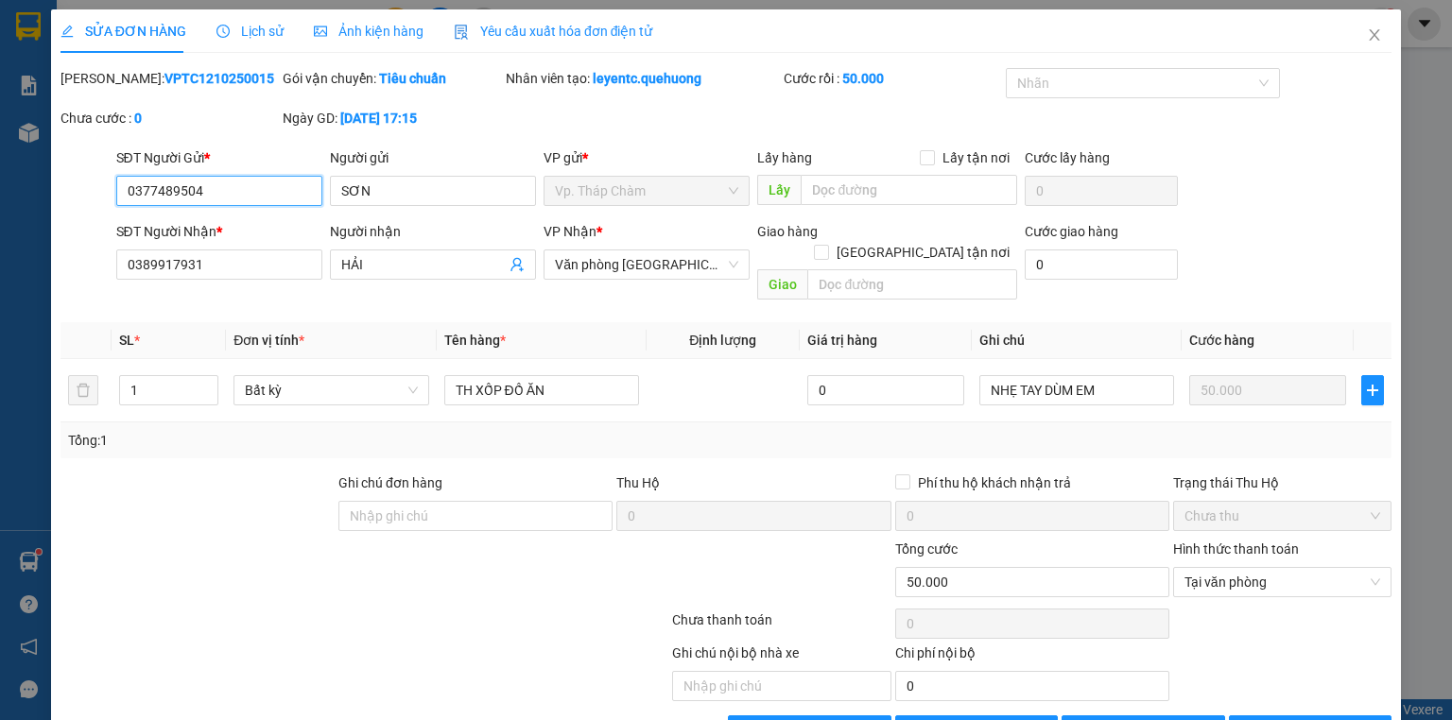
click at [176, 182] on input "0377489504" at bounding box center [219, 191] width 206 height 30
type input "0377486504"
click at [1120, 720] on span "Lưu thay đổi" at bounding box center [1173, 730] width 151 height 21
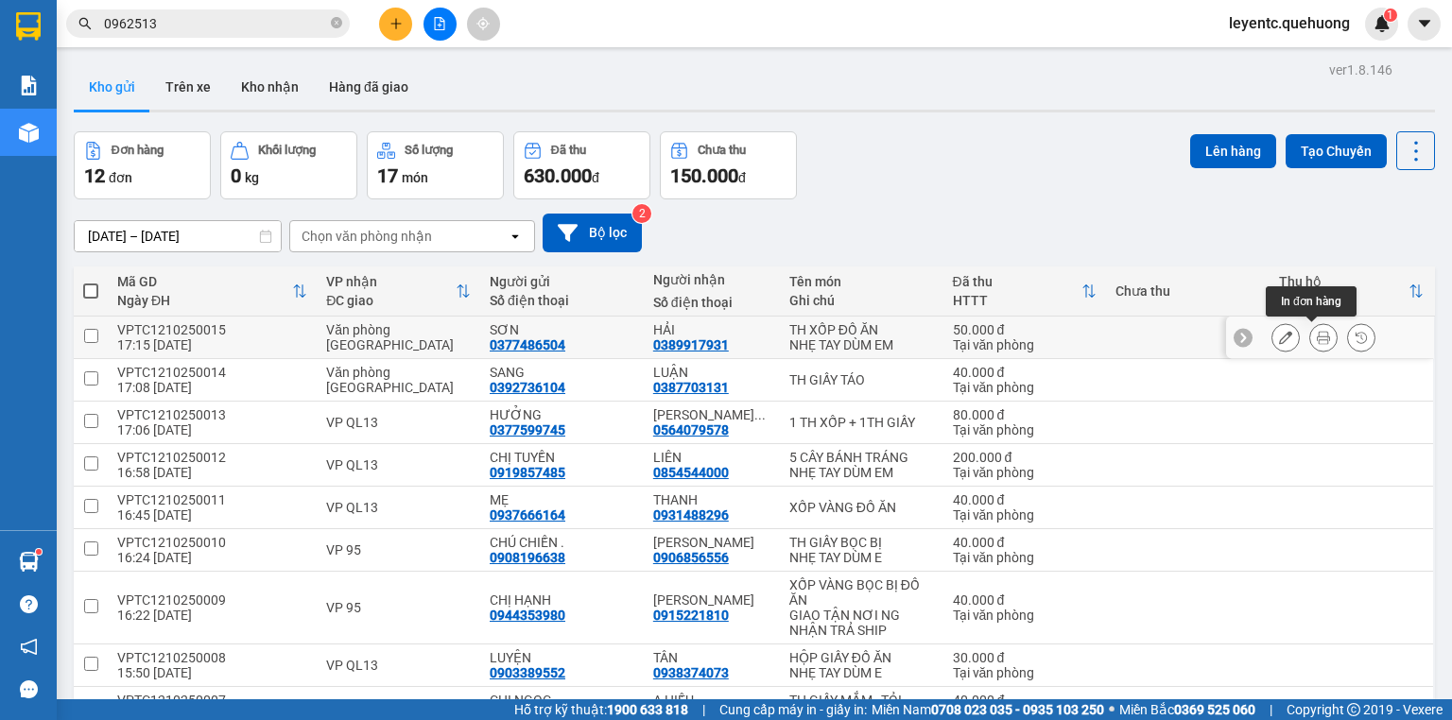
click at [1317, 340] on icon at bounding box center [1323, 337] width 13 height 13
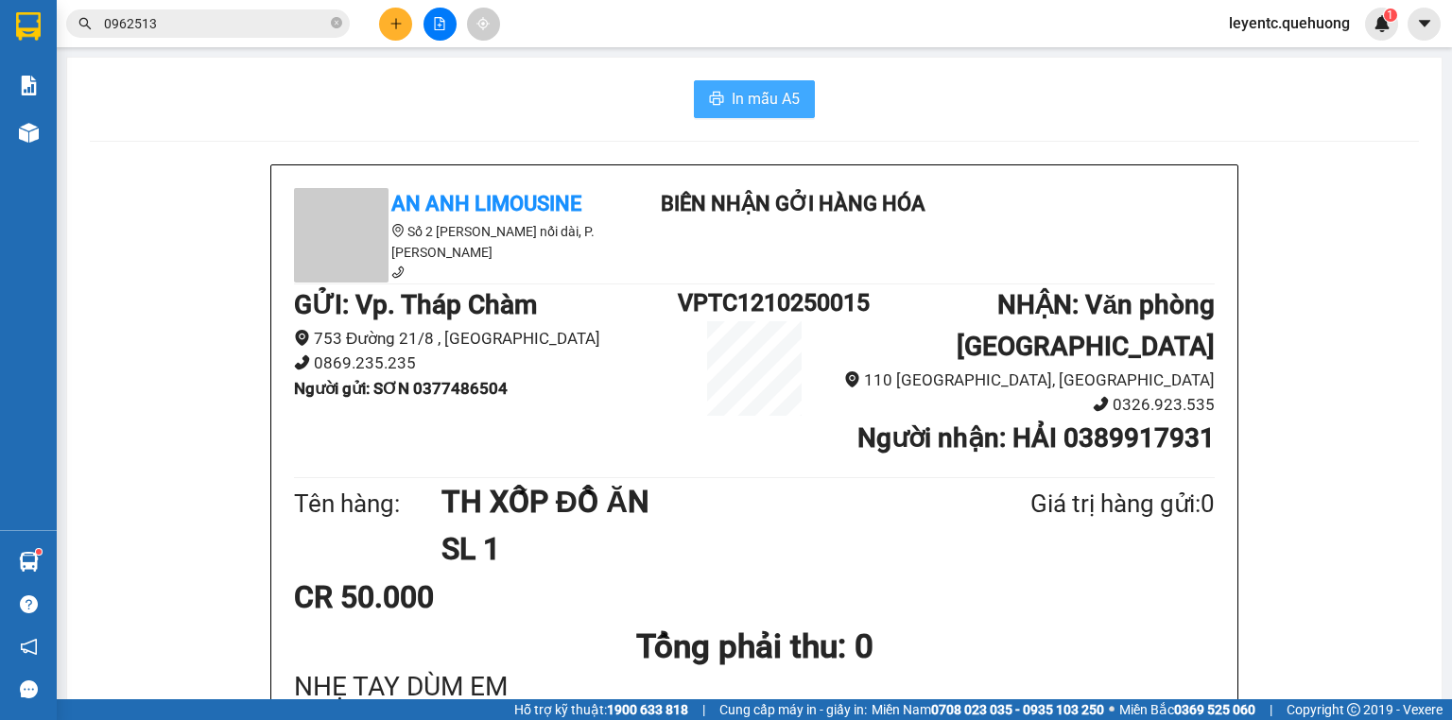
click at [761, 89] on span "In mẫu A5" at bounding box center [766, 99] width 68 height 24
click at [390, 24] on icon "plus" at bounding box center [396, 23] width 13 height 13
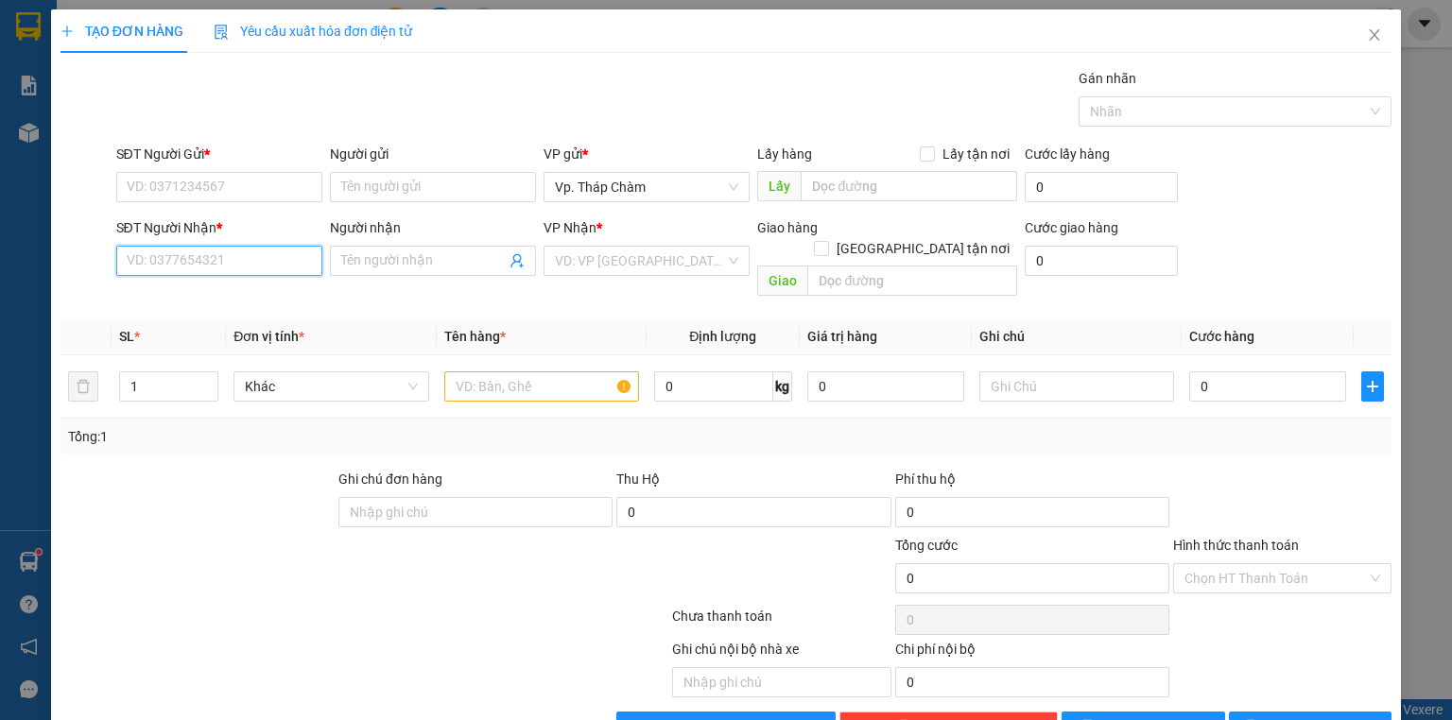
click at [275, 263] on input "SĐT Người Nhận *" at bounding box center [219, 261] width 206 height 30
type input "0937598943"
click at [246, 298] on div "0937598943 - TRÂM" at bounding box center [218, 297] width 182 height 21
type input "TRÂM"
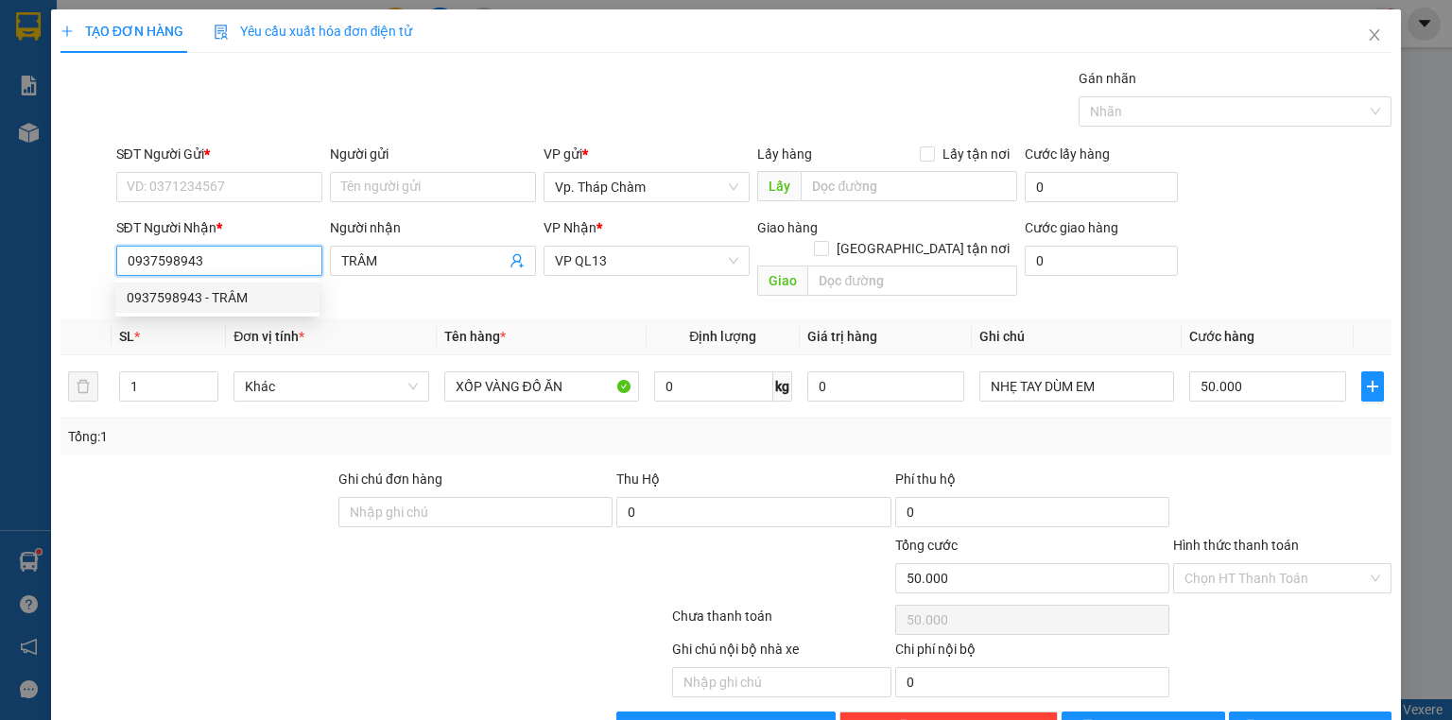
type input "50.000"
type input "0937598943"
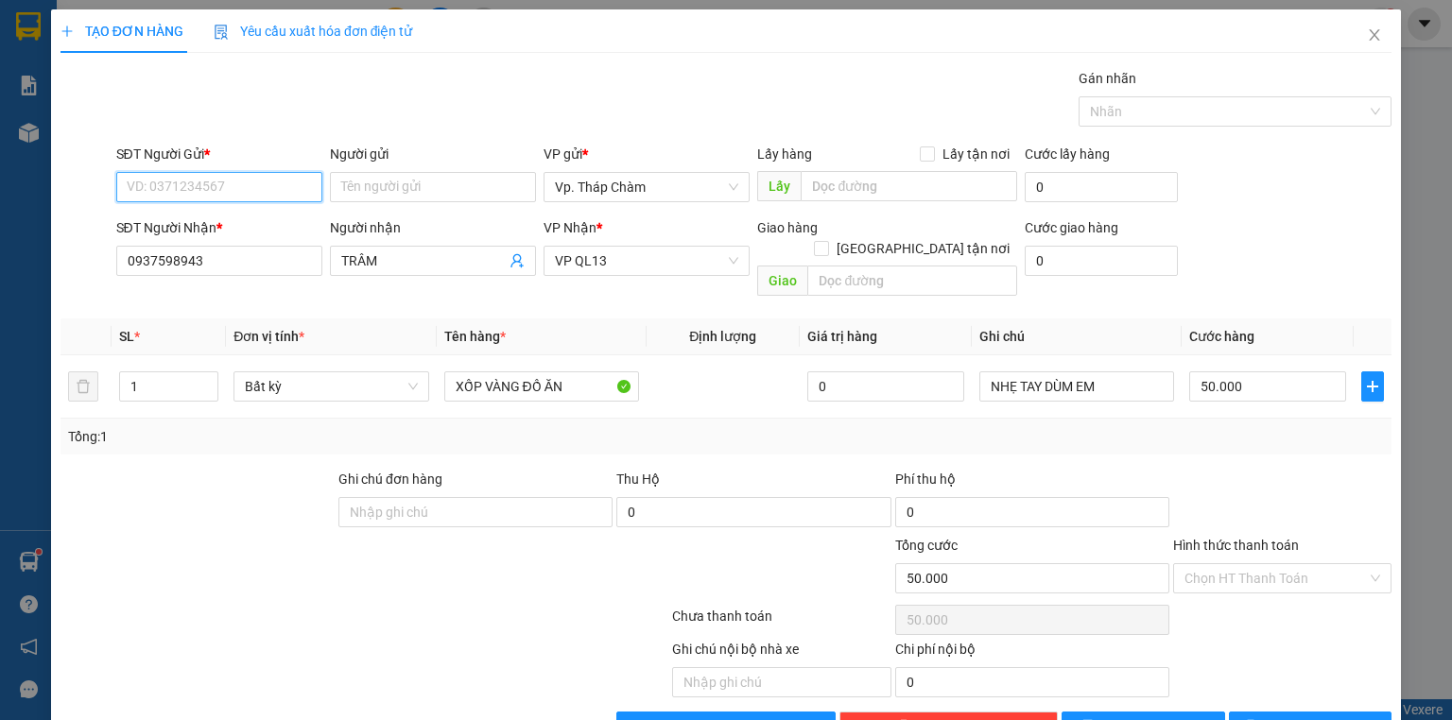
click at [280, 182] on input "SĐT Người Gửi *" at bounding box center [219, 187] width 206 height 30
click at [270, 214] on div "0387095409 - TRƯỜNG" at bounding box center [218, 224] width 182 height 21
type input "0387095409"
type input "TRƯỜNG"
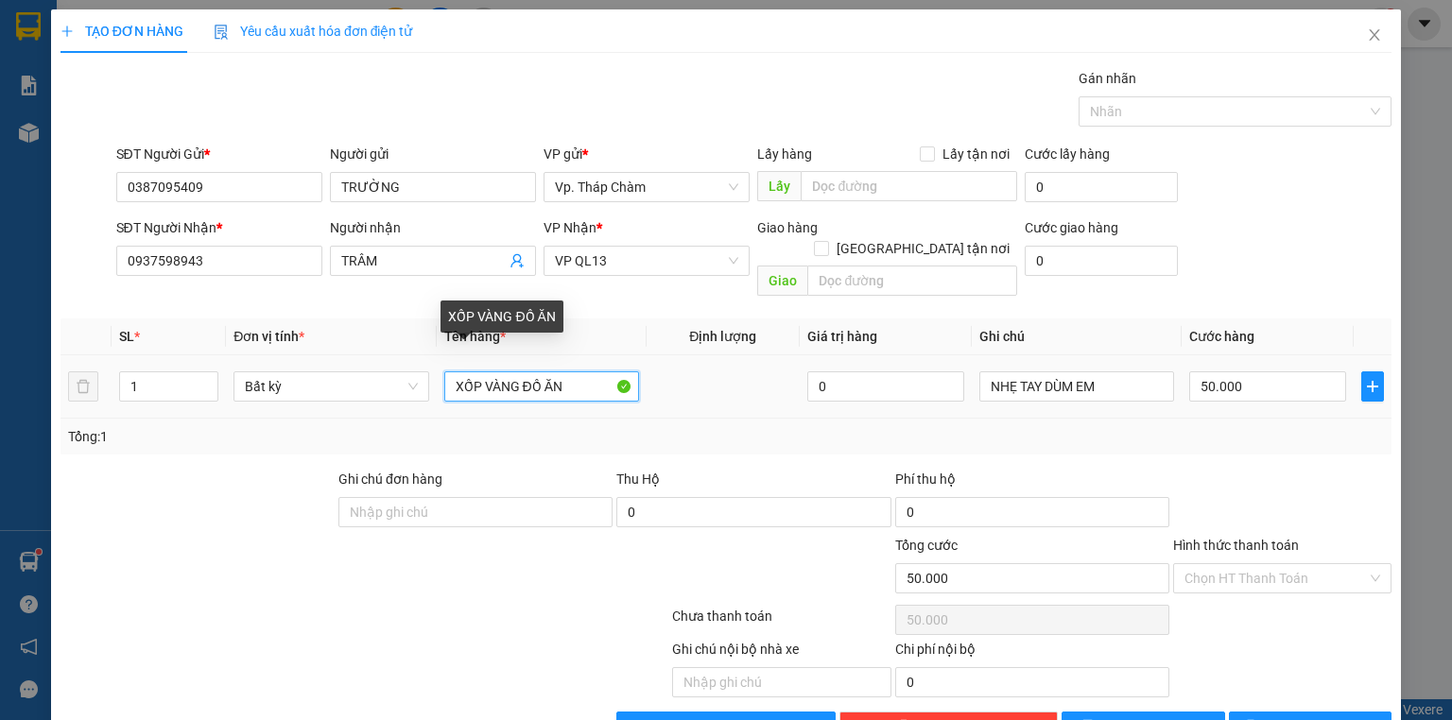
click at [517, 372] on input "XỐP VÀNG ĐỒ ĂN" at bounding box center [541, 387] width 195 height 30
type input "XỐP VÀNG DÍNH BỊ TRÊN ĐỒ ĂN"
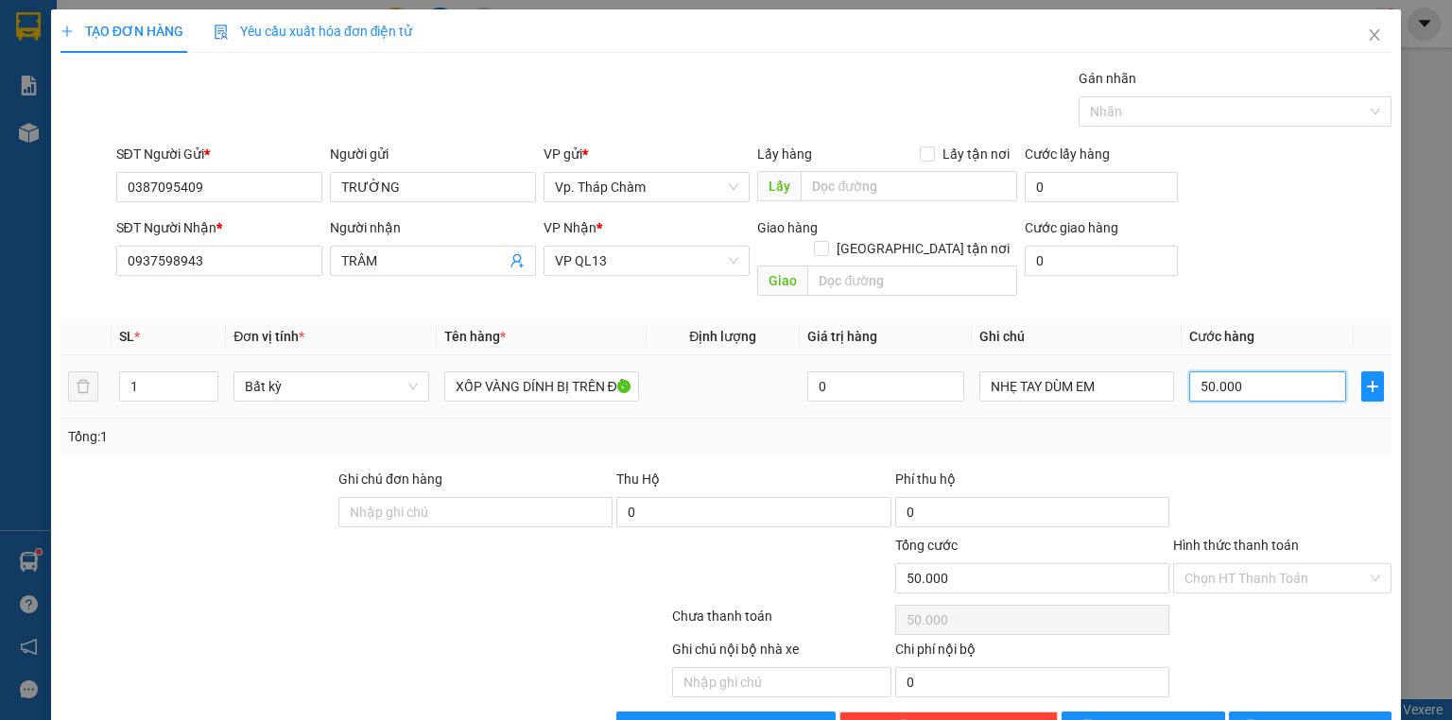
click at [1238, 372] on input "50.000" at bounding box center [1267, 387] width 157 height 30
type input "6"
type input "60"
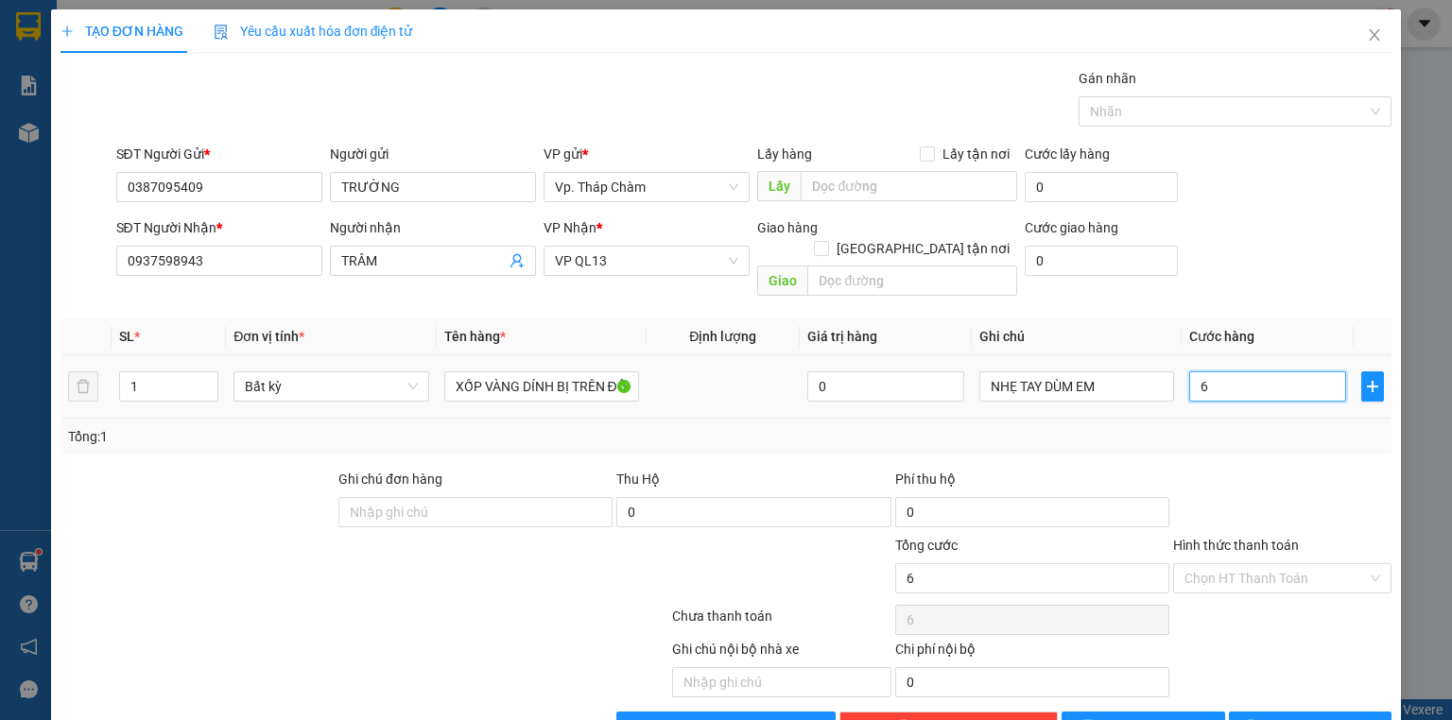
type input "60"
type input "60.000"
click at [1241, 564] on input "Hình thức thanh toán" at bounding box center [1276, 578] width 182 height 28
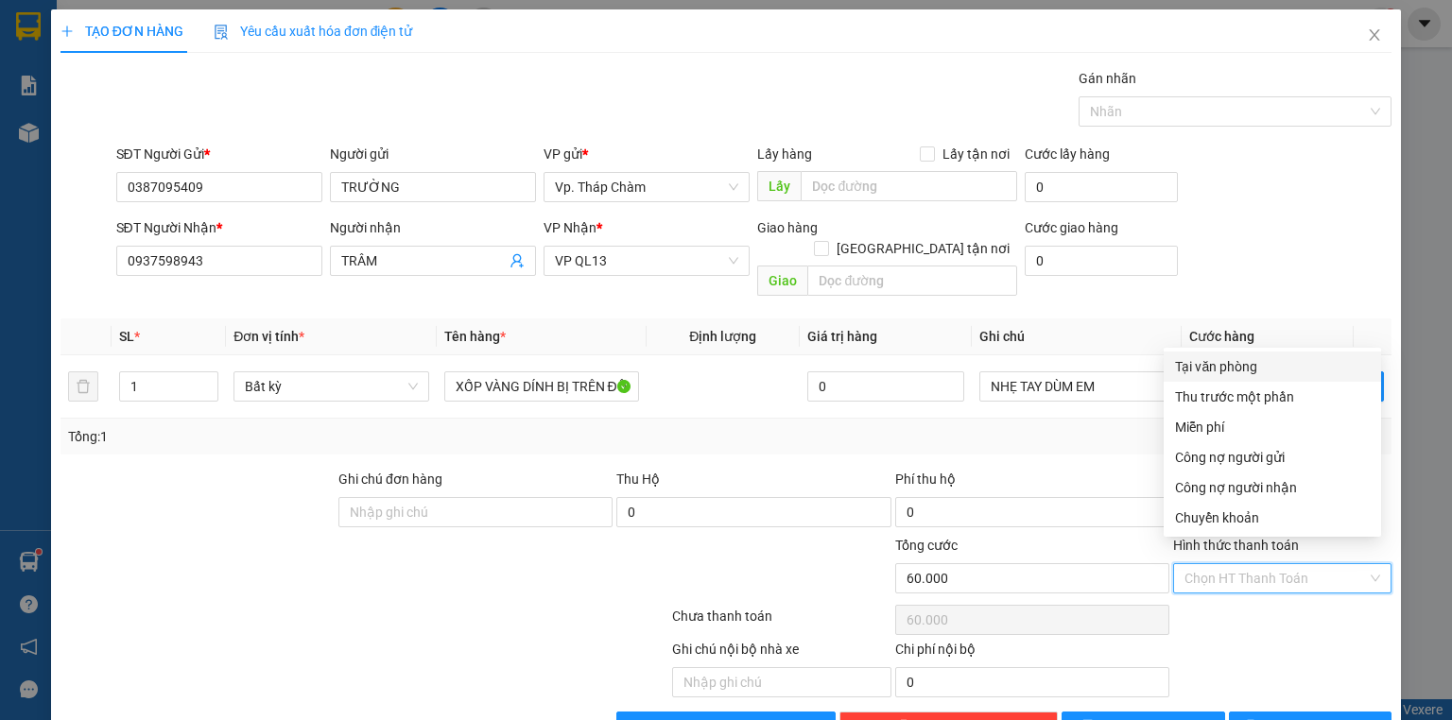
click at [1221, 356] on div "Tại văn phòng" at bounding box center [1272, 367] width 217 height 30
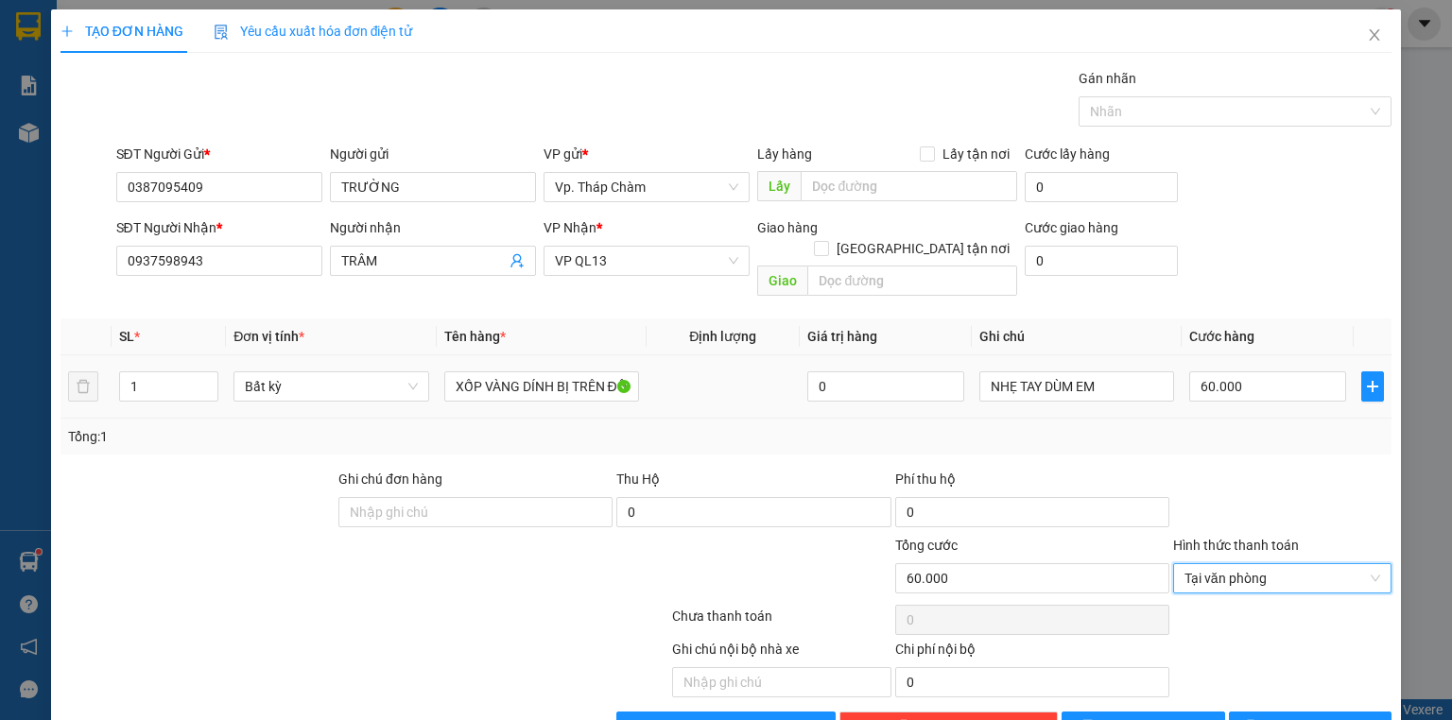
scroll to position [35, 0]
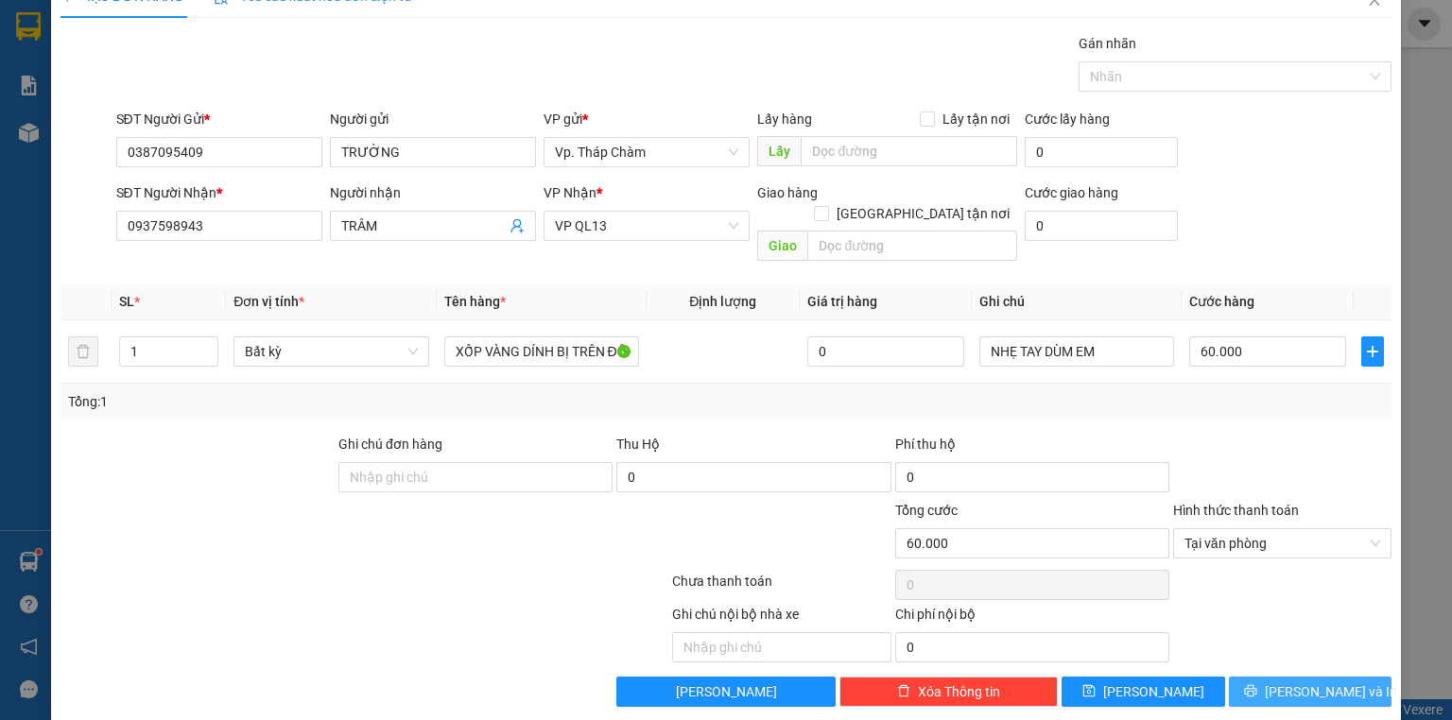
click at [1336, 682] on span "[PERSON_NAME] và In" at bounding box center [1331, 692] width 132 height 21
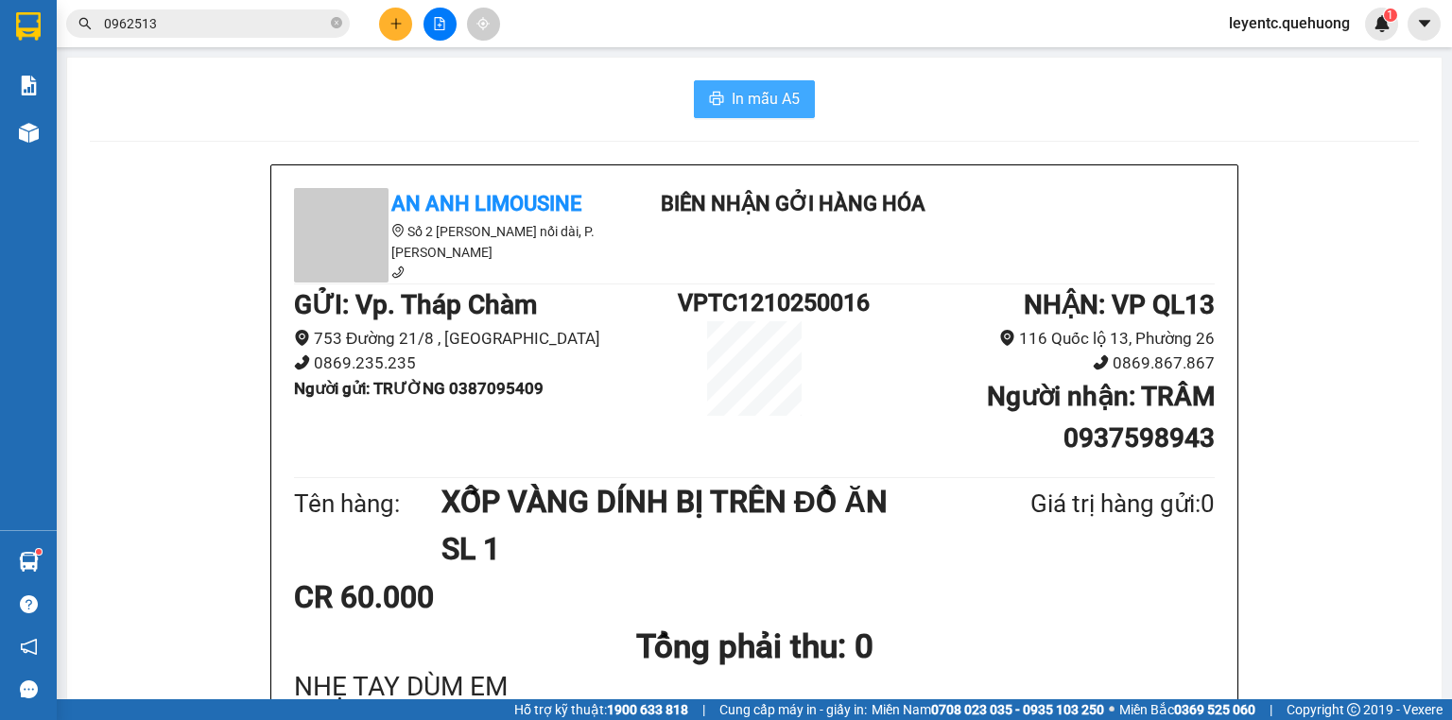
click at [741, 89] on span "In mẫu A5" at bounding box center [766, 99] width 68 height 24
click at [391, 21] on icon "plus" at bounding box center [396, 23] width 13 height 13
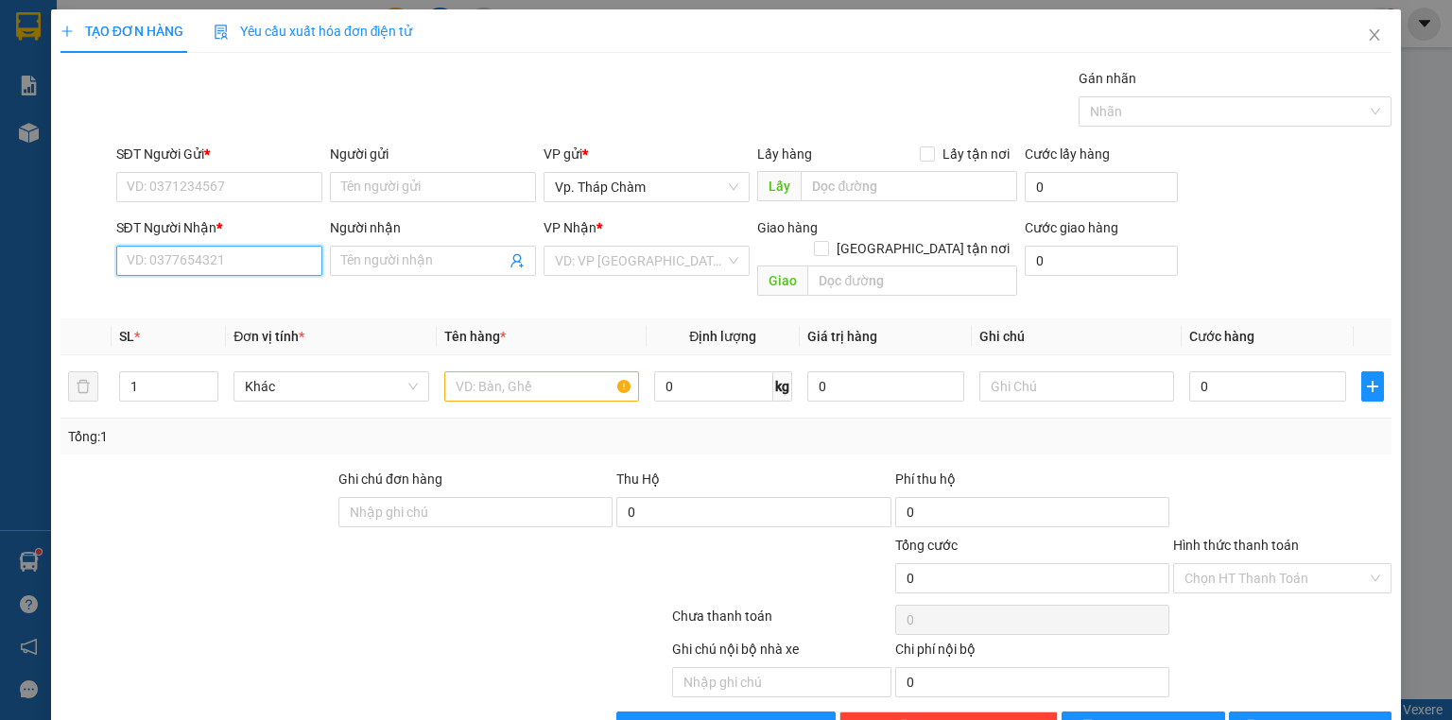
click at [261, 262] on input "SĐT Người Nhận *" at bounding box center [219, 261] width 206 height 30
drag, startPoint x: 200, startPoint y: 259, endPoint x: 155, endPoint y: 266, distance: 45.9
click at [100, 266] on div "SĐT Người Nhận * 0937334896 0937334896 Người nhận Tên người nhận VP Nhận * VD: …" at bounding box center [726, 260] width 1335 height 87
paste input "0937334896"
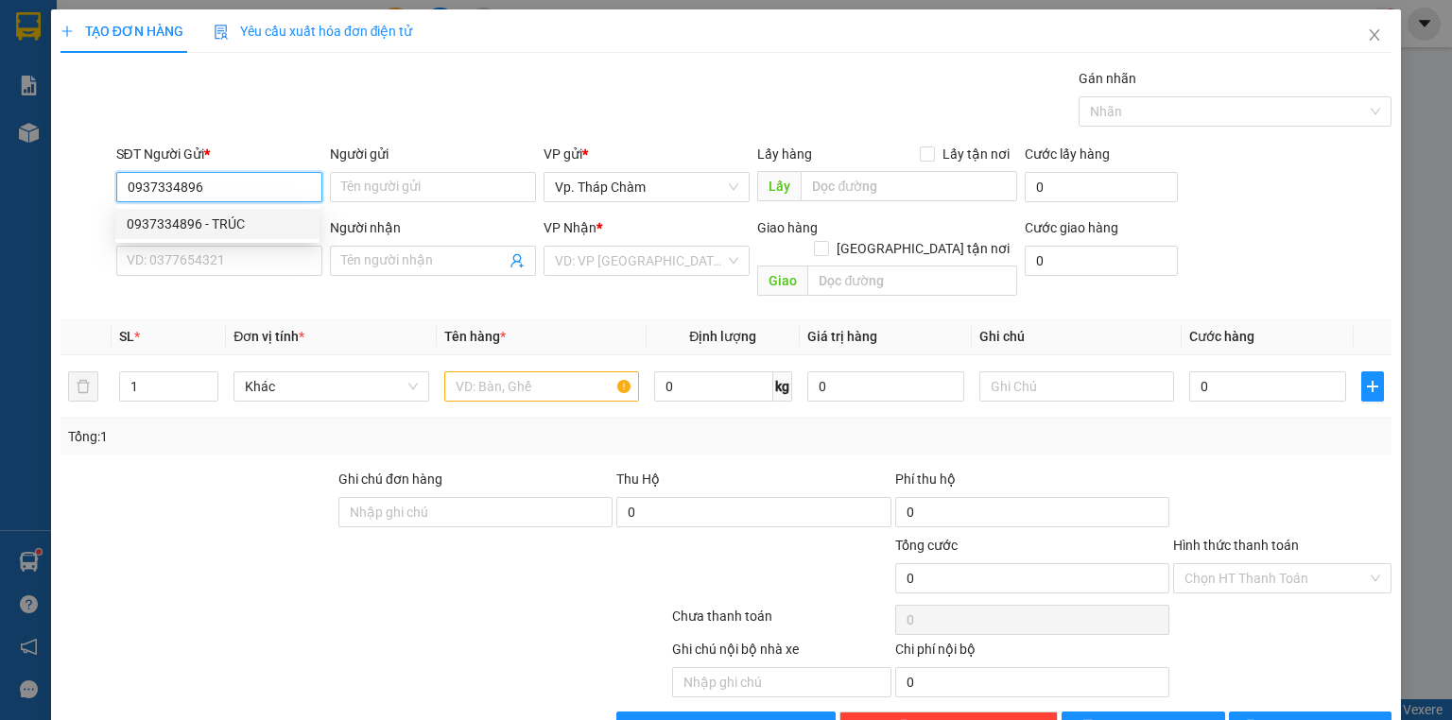
click at [250, 223] on div "0937334896 - TRÚC" at bounding box center [218, 224] width 182 height 21
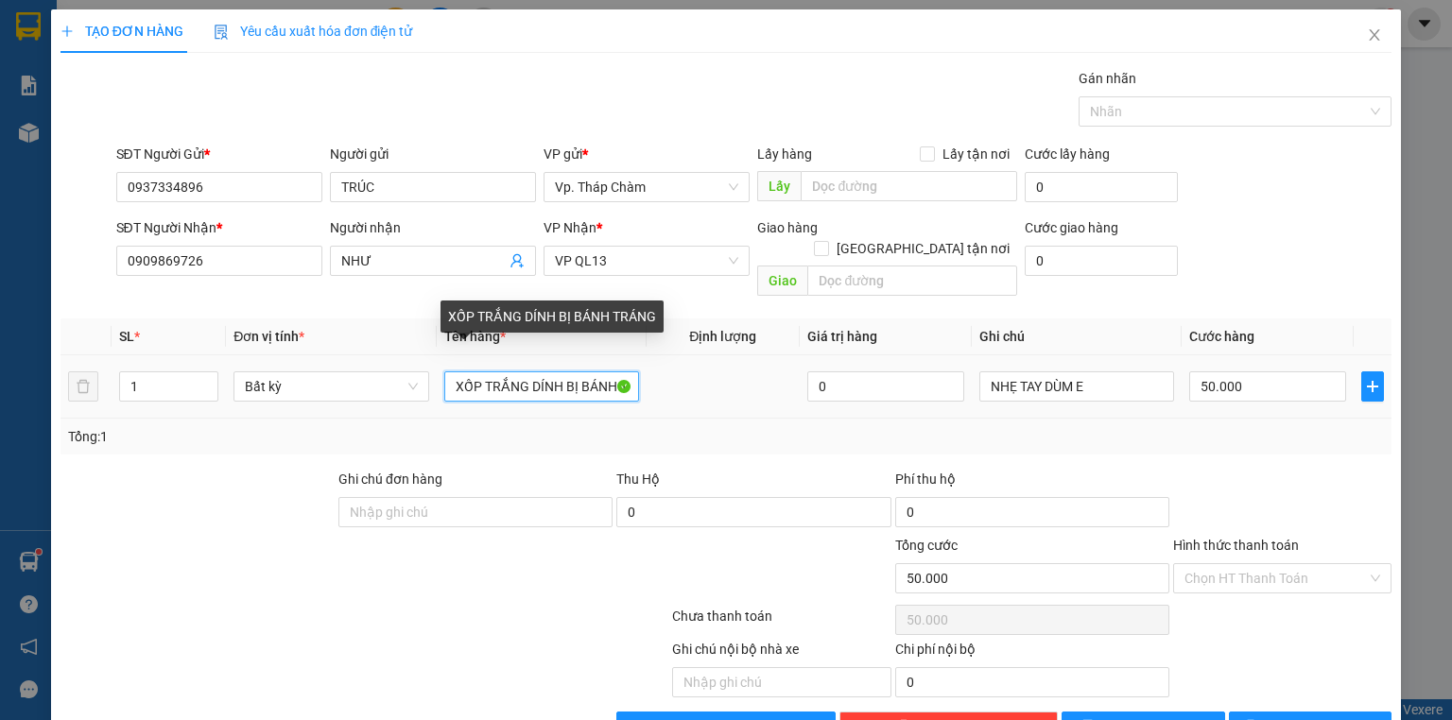
scroll to position [0, 35]
drag, startPoint x: 528, startPoint y: 359, endPoint x: 654, endPoint y: 354, distance: 126.8
click at [654, 356] on tr "1 Bất kỳ XỐP TRẮNG DÍNH BỊ BÁNH TRÁNG 0 NHẸ TAY DÙM E 50.000" at bounding box center [726, 387] width 1331 height 63
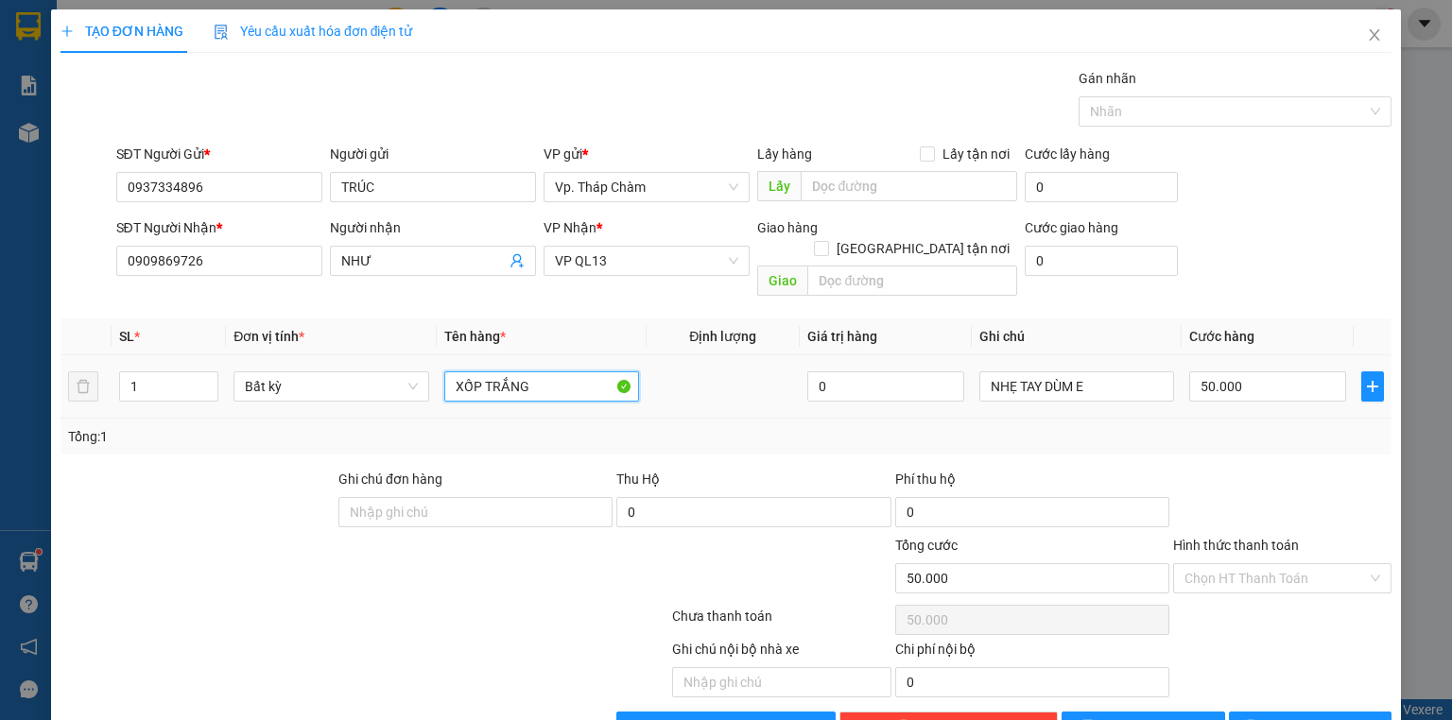
scroll to position [0, 0]
click at [1276, 564] on input "Hình thức thanh toán" at bounding box center [1276, 578] width 182 height 28
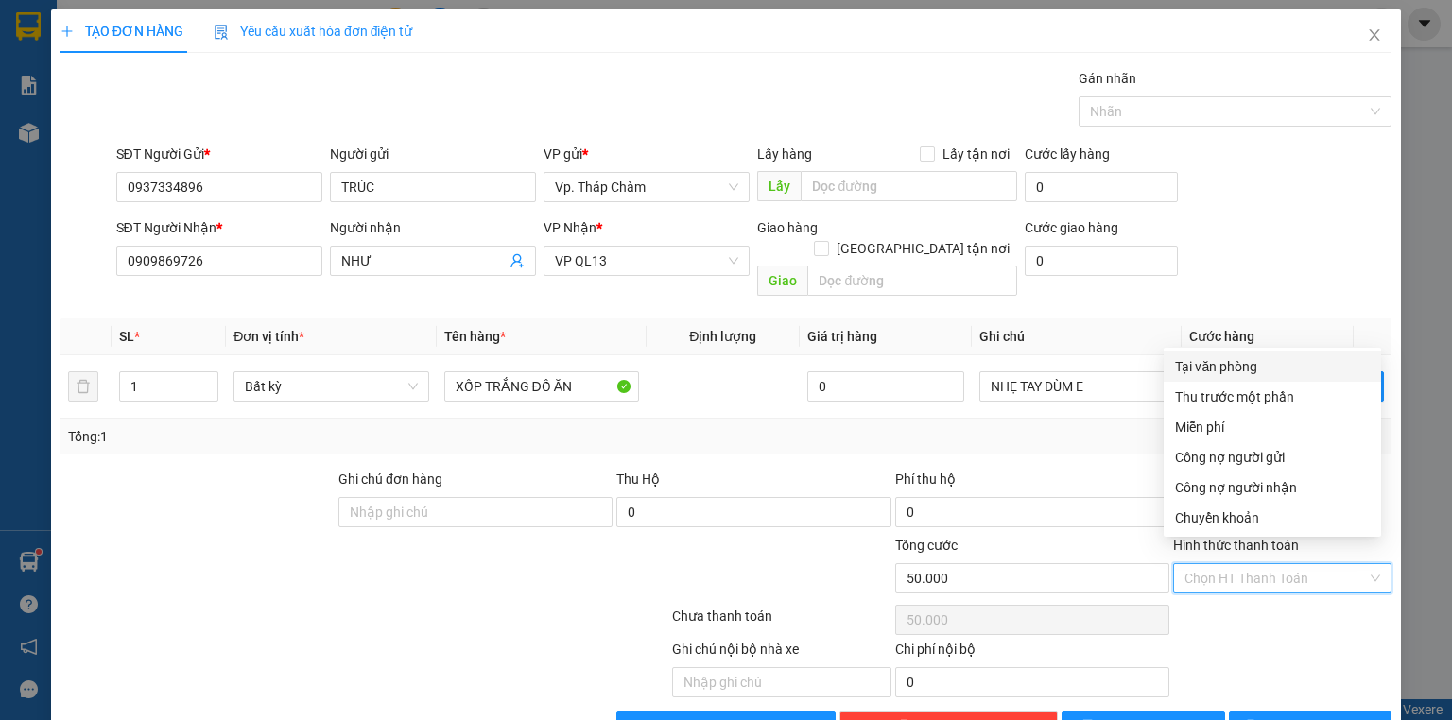
click at [1258, 364] on div "Tại văn phòng" at bounding box center [1272, 366] width 195 height 21
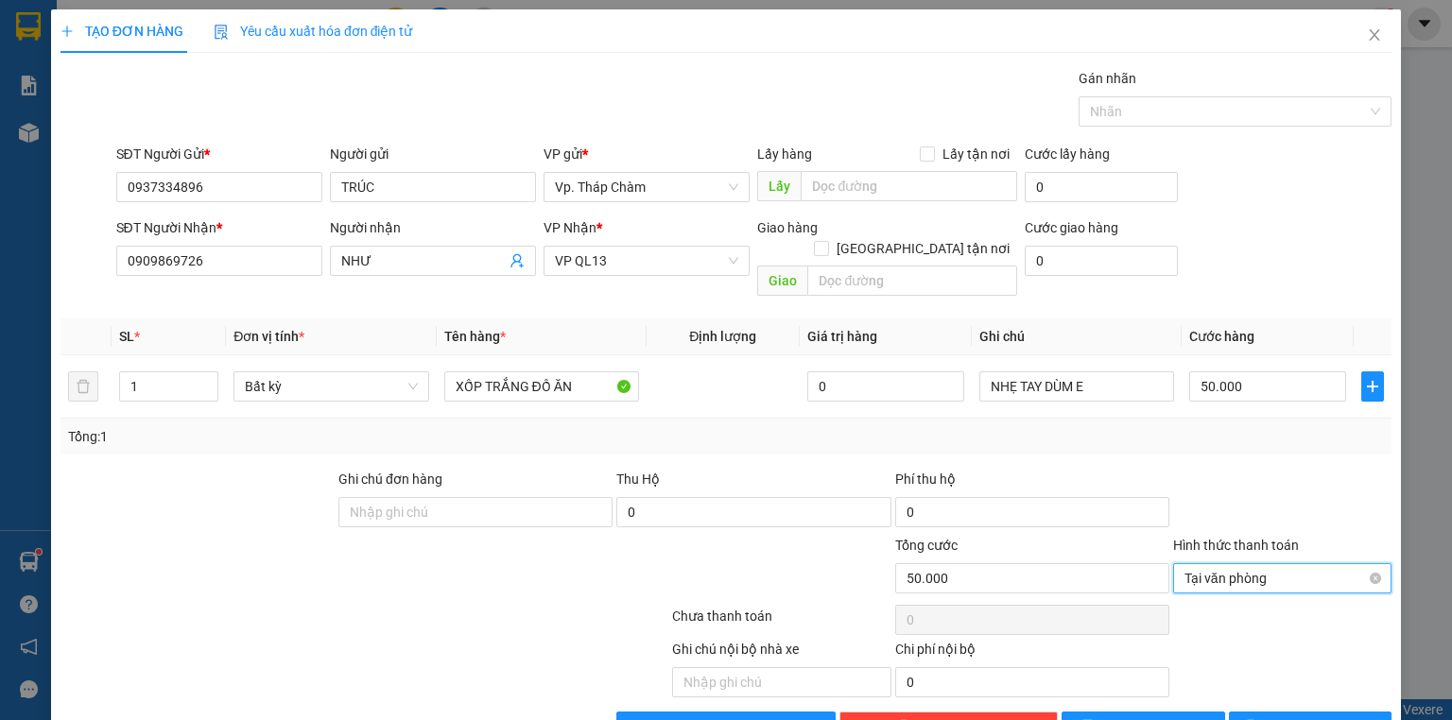
scroll to position [35, 0]
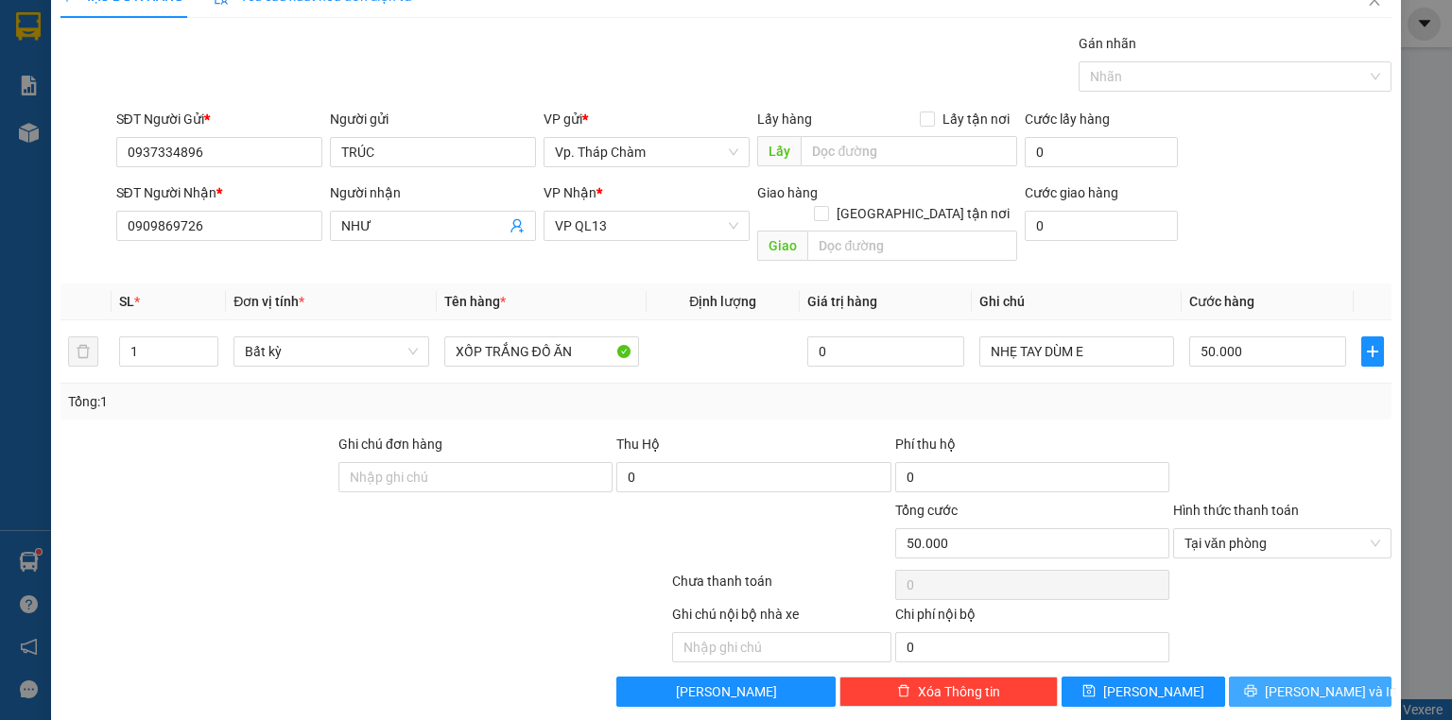
click at [1347, 677] on button "[PERSON_NAME] và In" at bounding box center [1311, 692] width 164 height 30
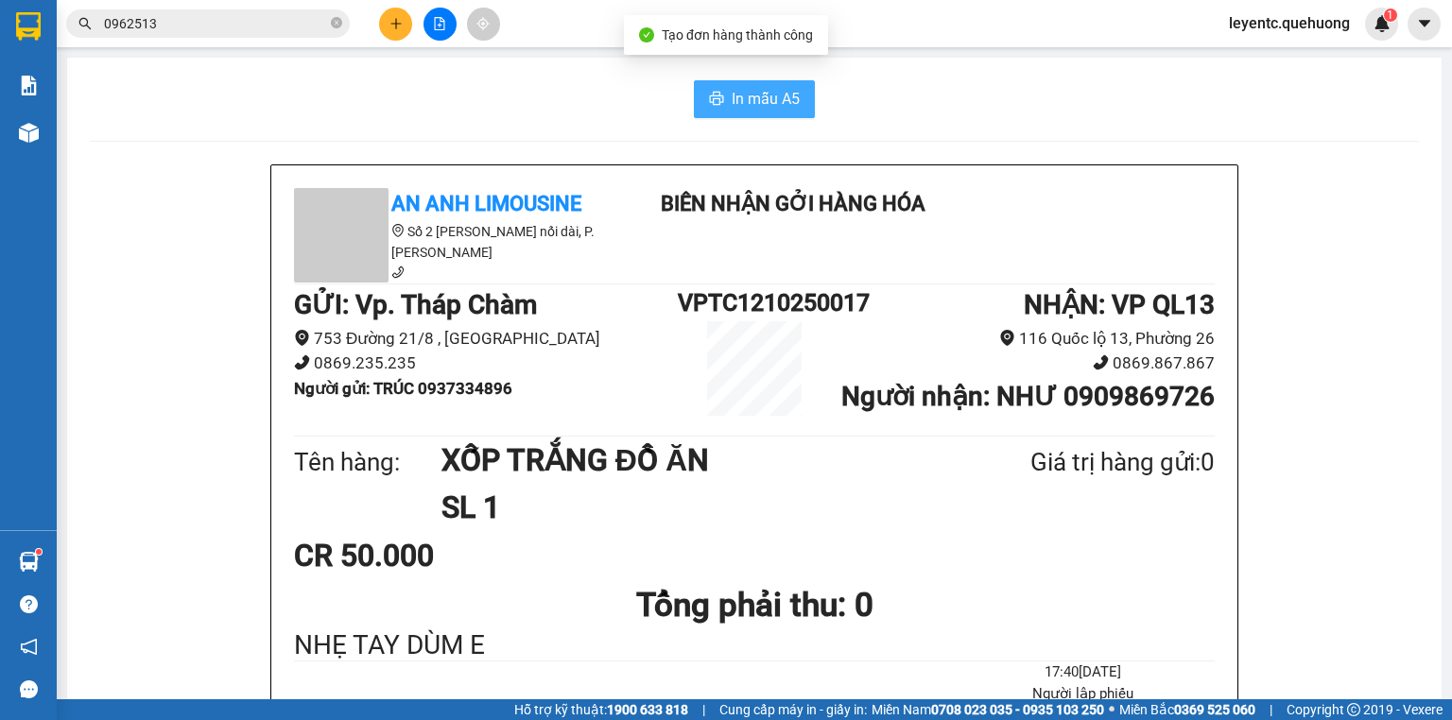
click at [768, 91] on span "In mẫu A5" at bounding box center [766, 99] width 68 height 24
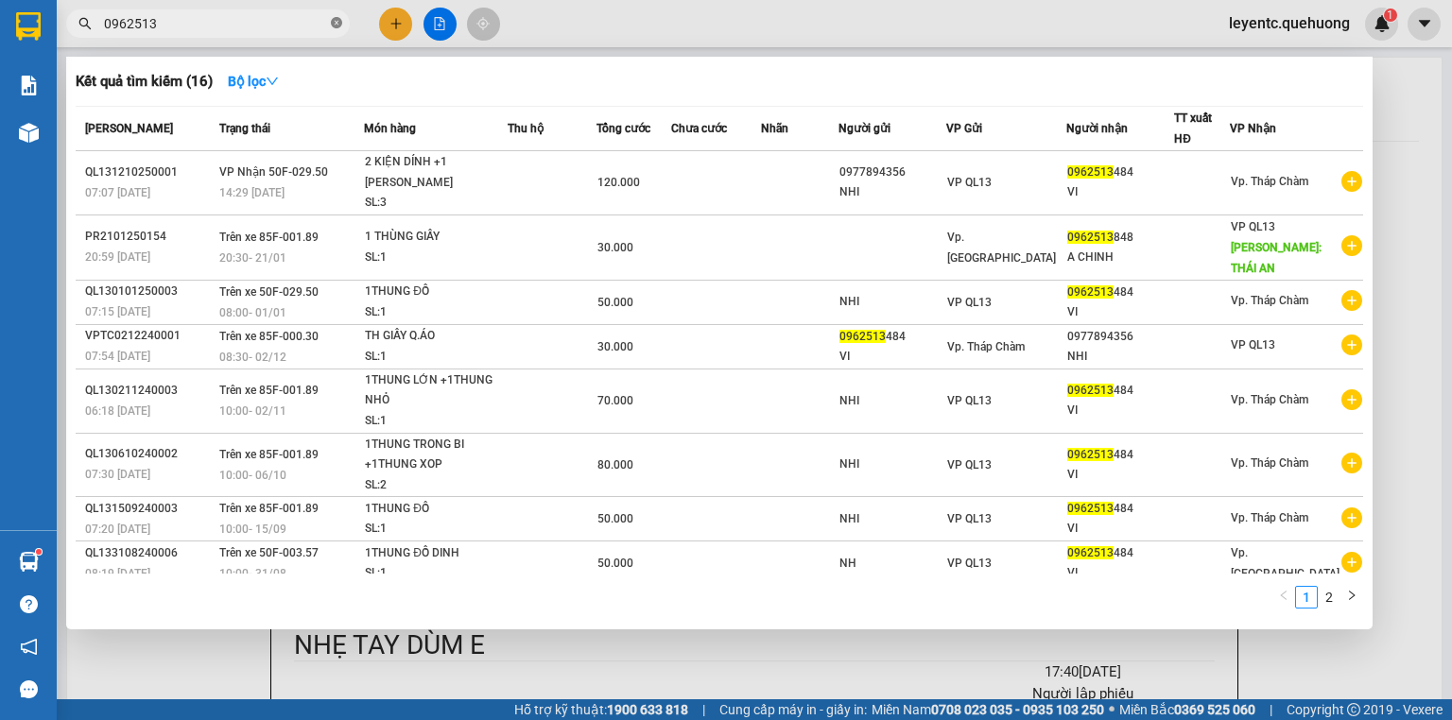
click at [339, 25] on icon "close-circle" at bounding box center [336, 22] width 11 height 11
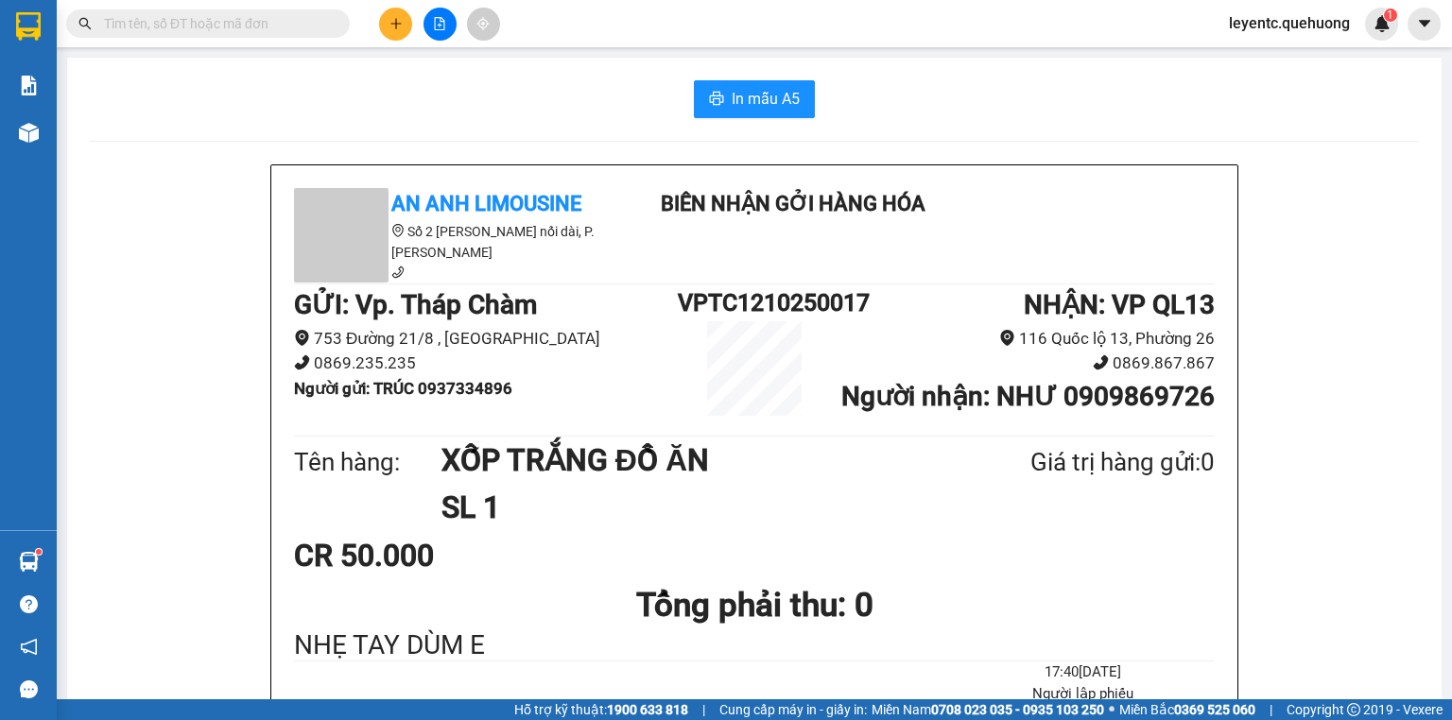
click at [180, 28] on input "text" at bounding box center [215, 23] width 223 height 21
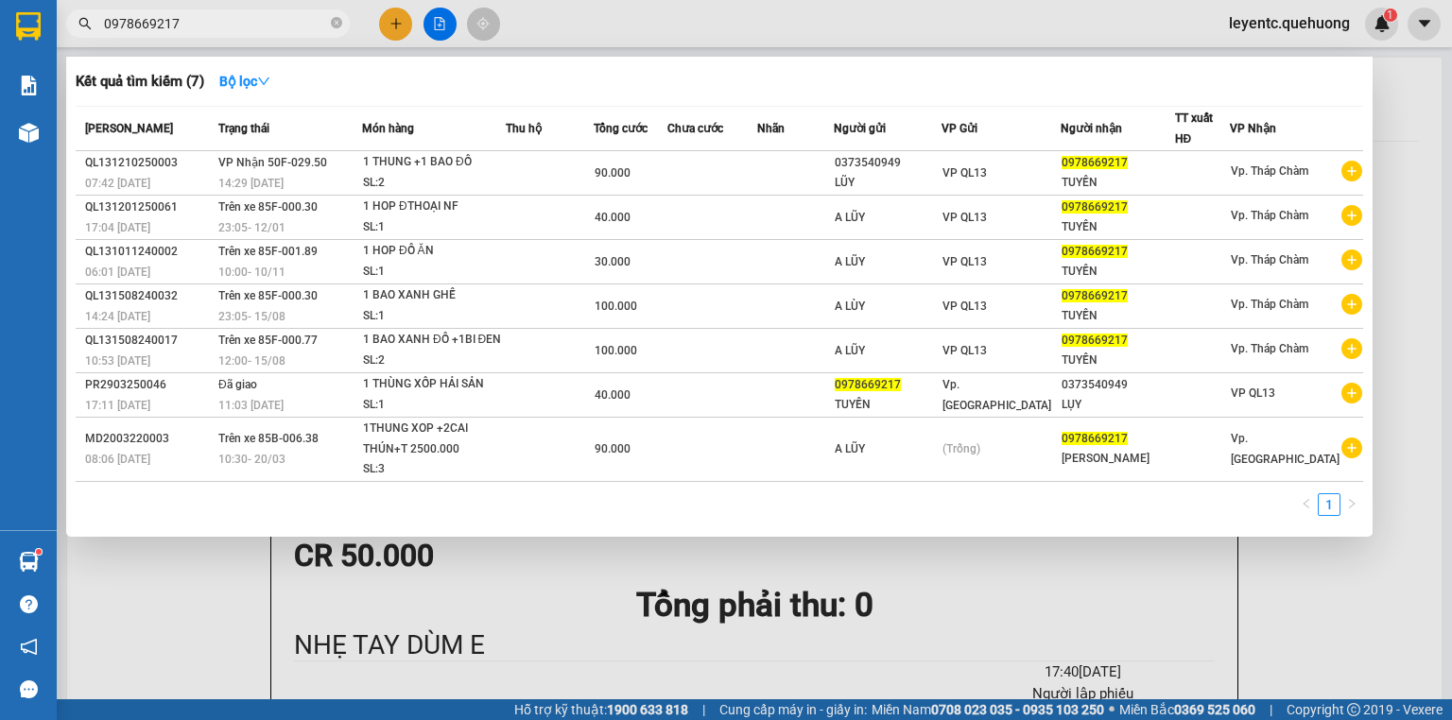
click at [387, 32] on div at bounding box center [726, 360] width 1452 height 720
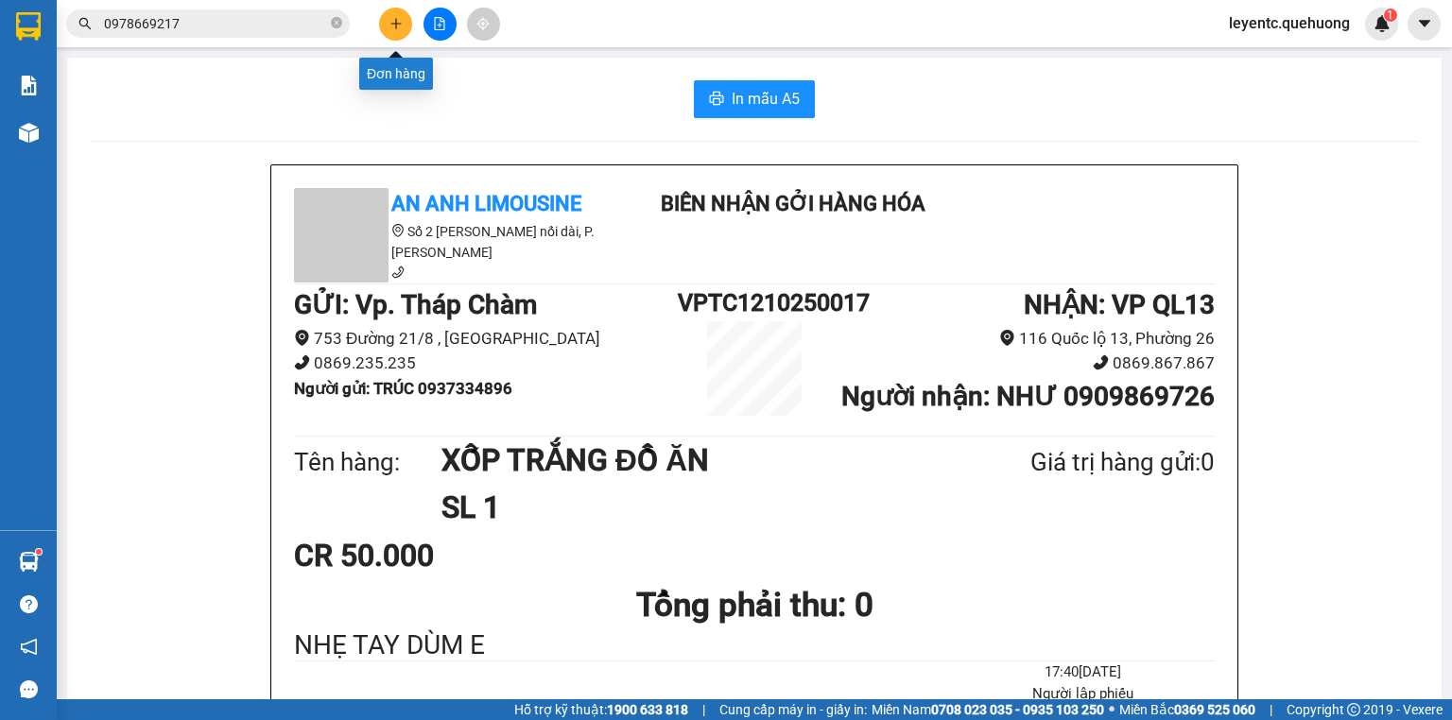
click at [392, 21] on icon "plus" at bounding box center [396, 23] width 13 height 13
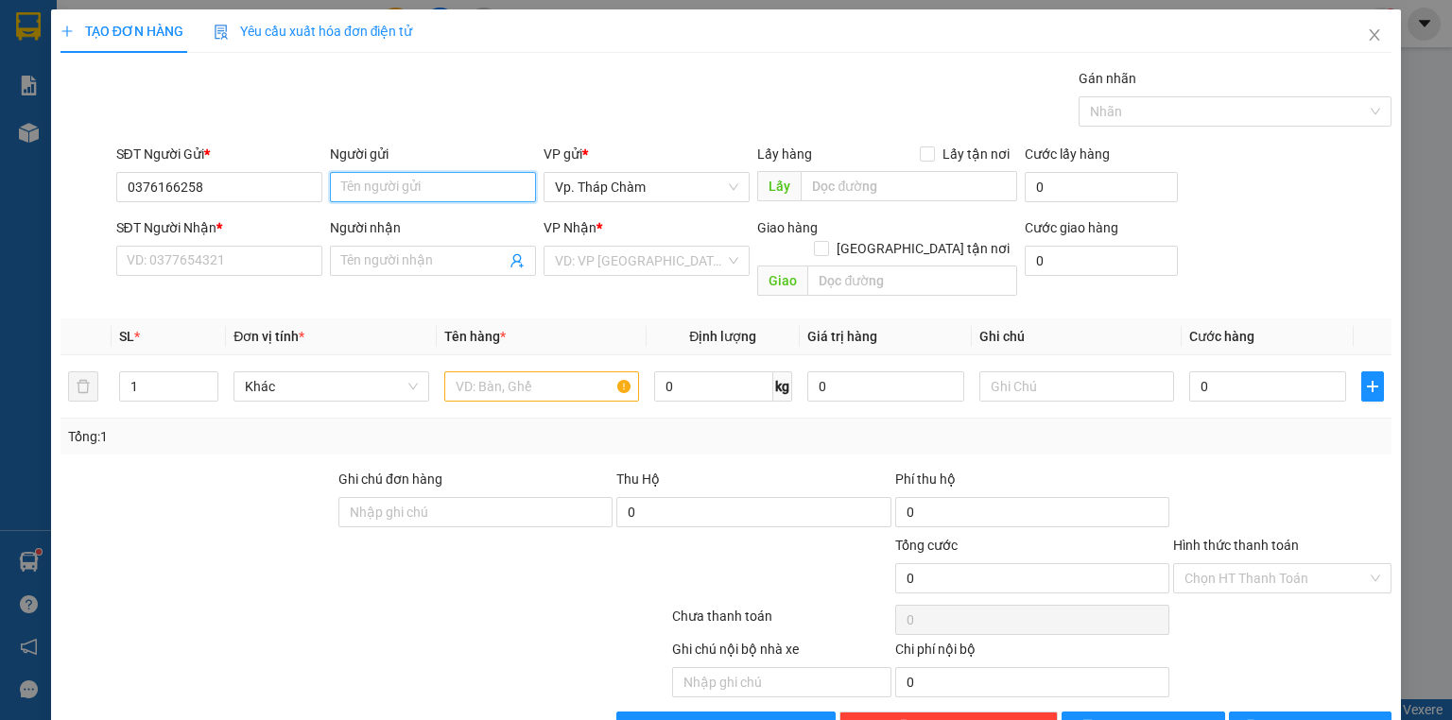
click at [427, 187] on input "Người gửi" at bounding box center [433, 187] width 206 height 30
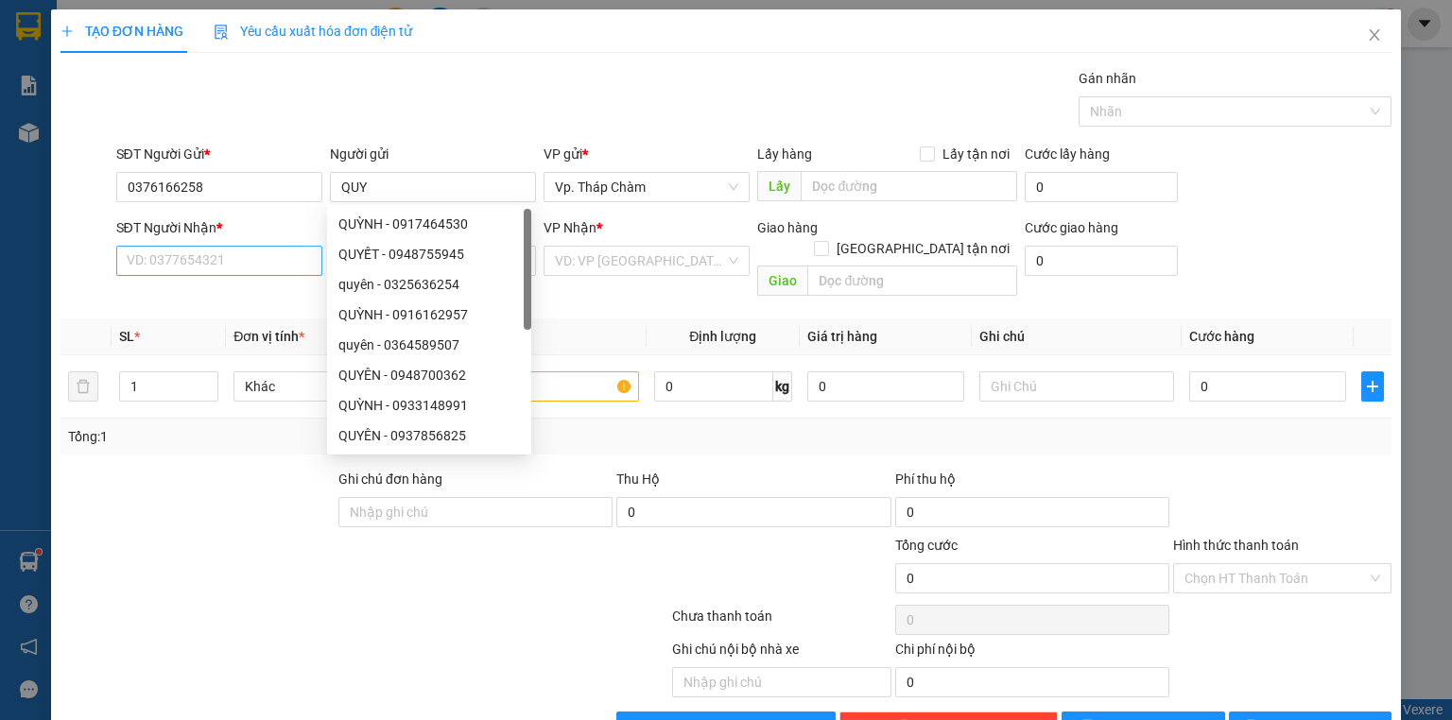
click at [197, 278] on div "SĐT Người Nhận * VD: 0377654321" at bounding box center [219, 250] width 206 height 66
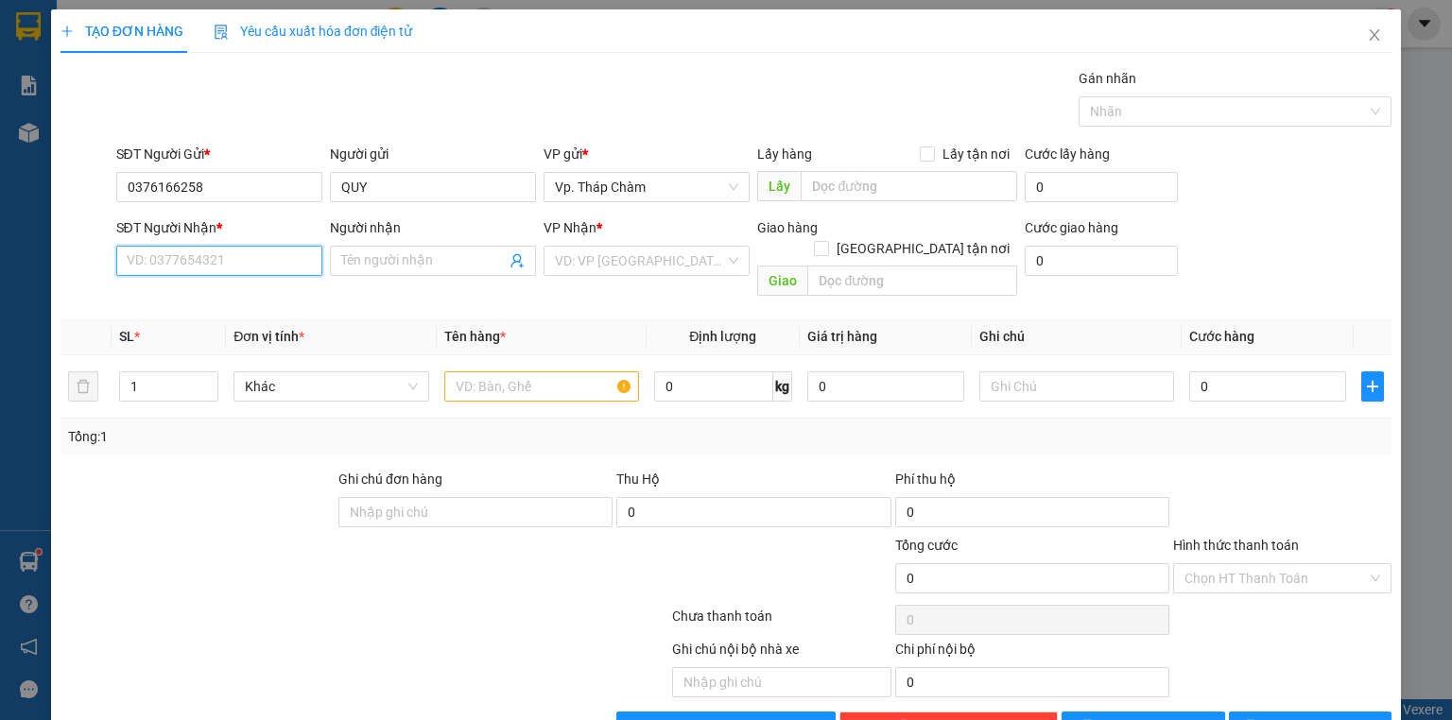
click at [197, 265] on input "SĐT Người Nhận *" at bounding box center [219, 261] width 206 height 30
click at [460, 263] on input "Người nhận" at bounding box center [423, 261] width 165 height 21
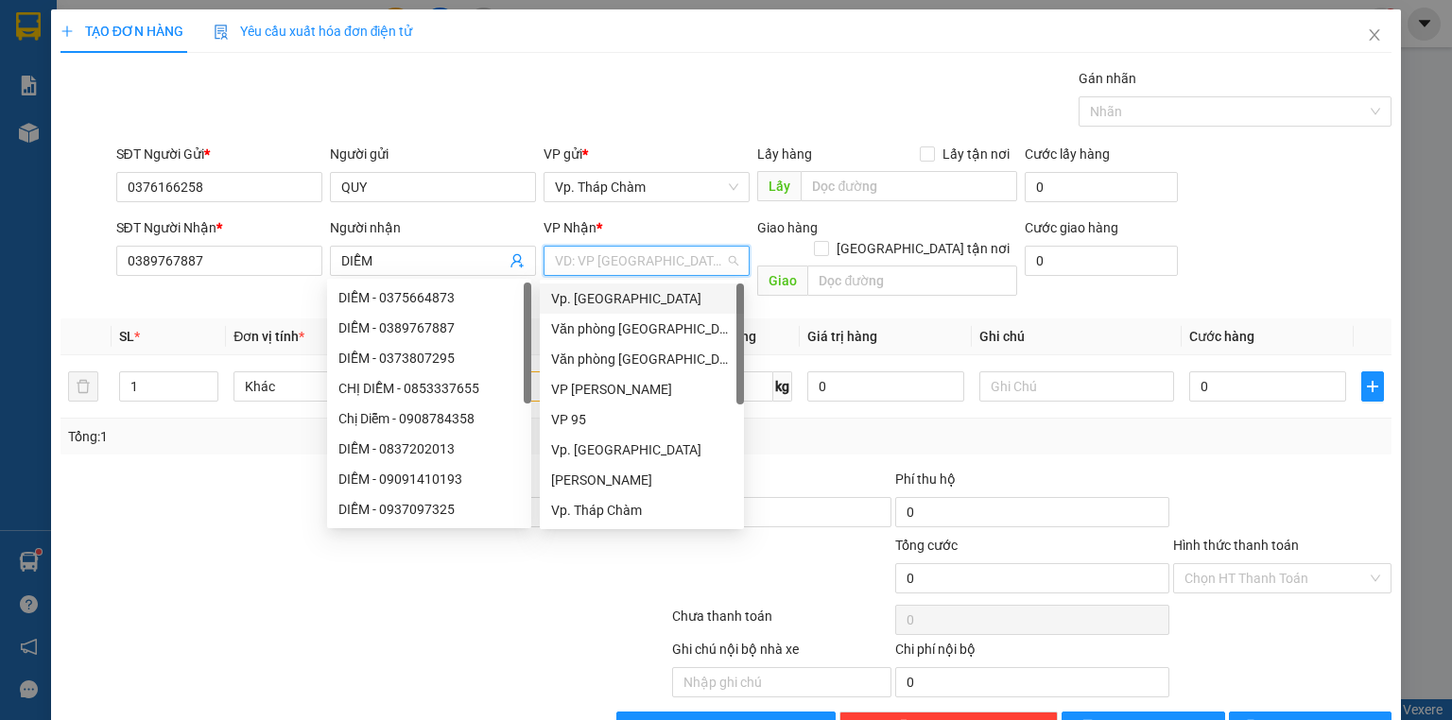
click at [677, 271] on input "search" at bounding box center [640, 261] width 170 height 28
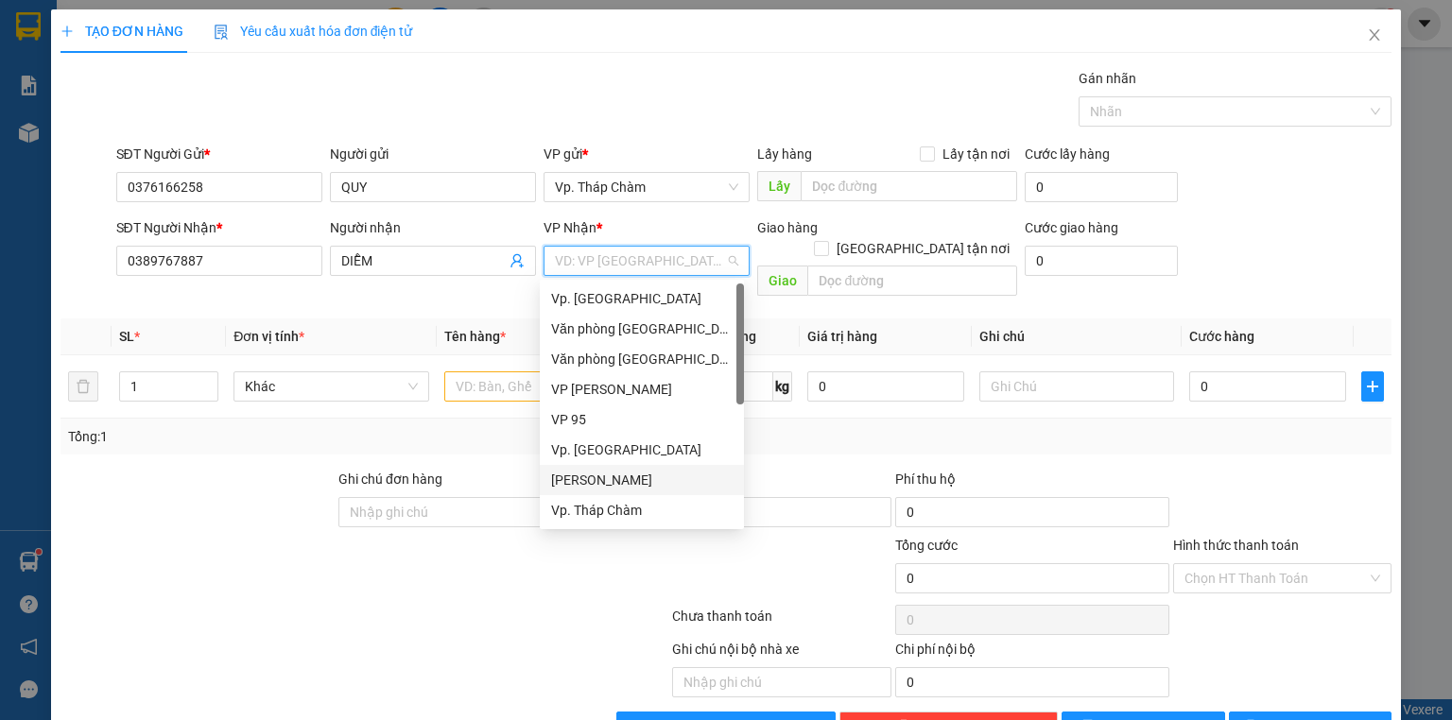
scroll to position [151, 0]
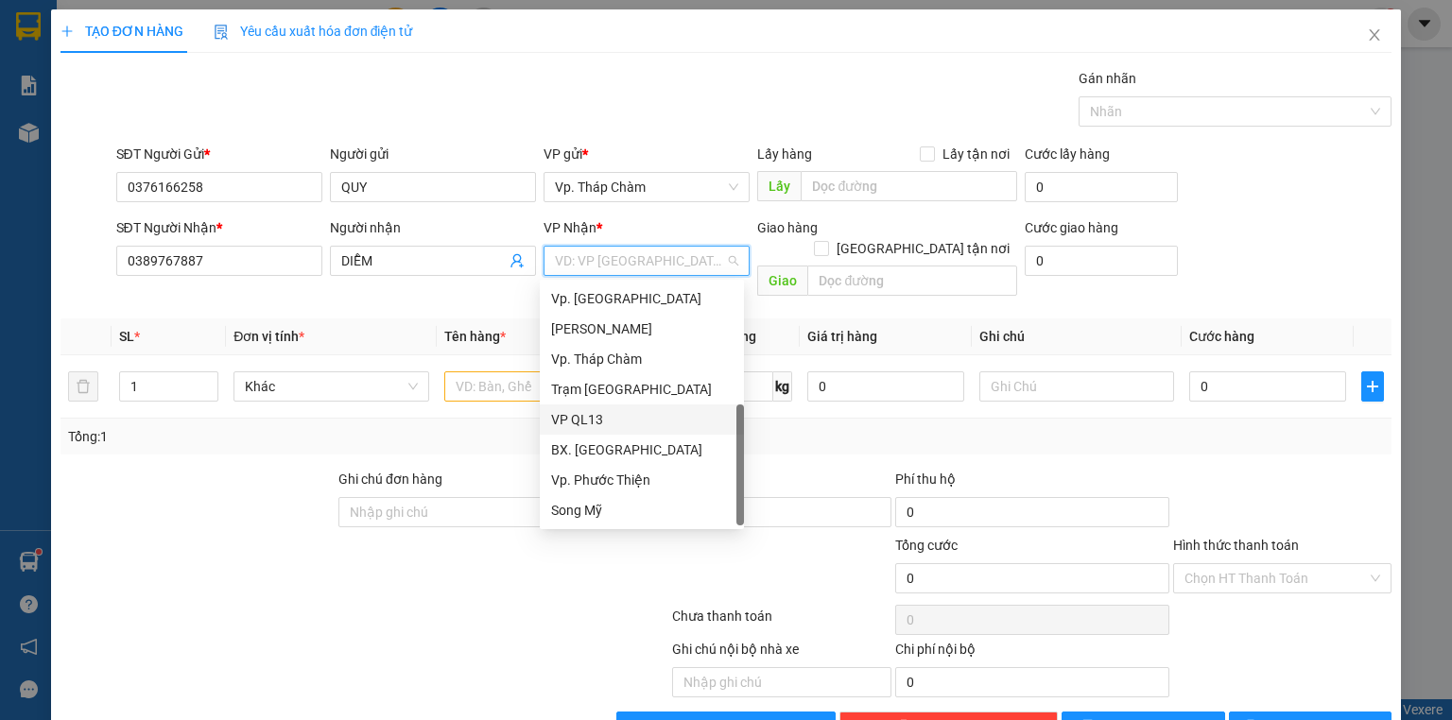
drag, startPoint x: 618, startPoint y: 413, endPoint x: 479, endPoint y: 370, distance: 145.6
click at [619, 412] on div "VP QL13" at bounding box center [642, 419] width 182 height 21
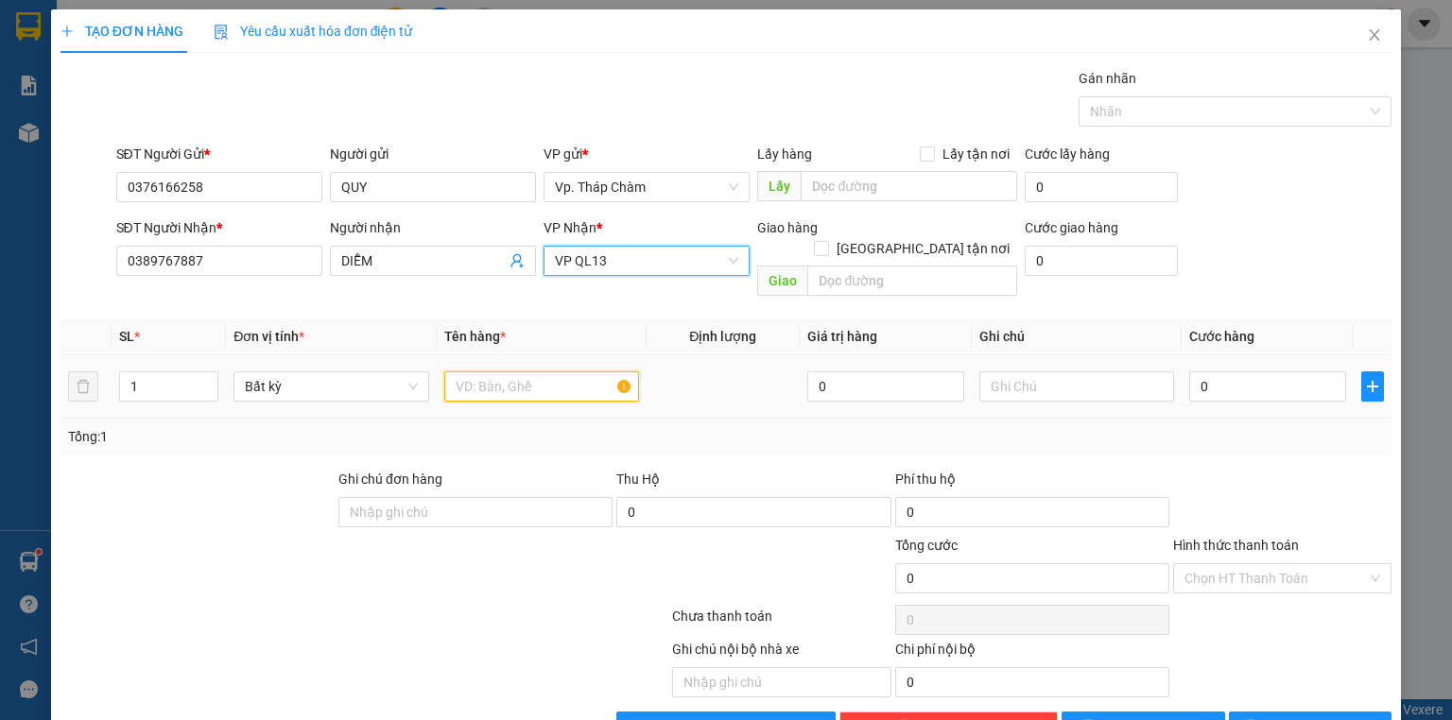
click at [487, 372] on input "text" at bounding box center [541, 387] width 195 height 30
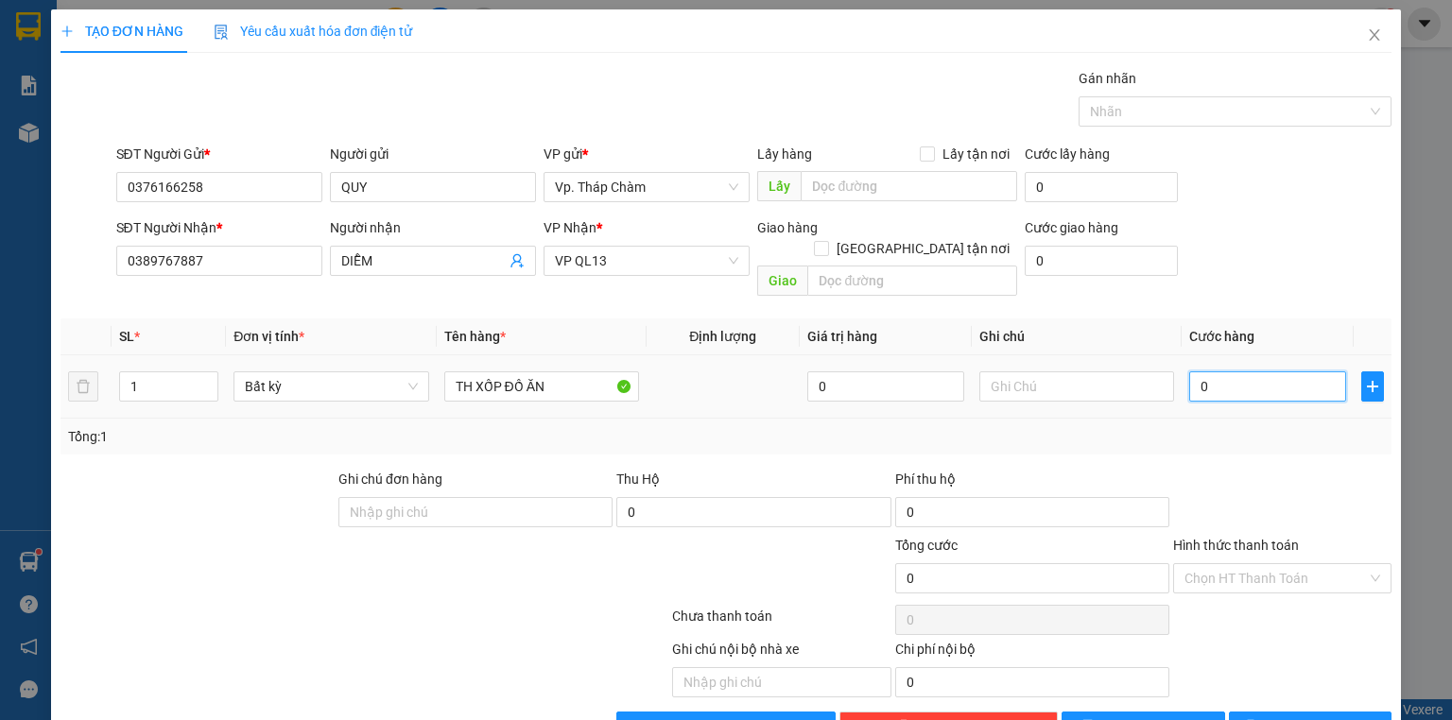
click at [1213, 372] on input "0" at bounding box center [1267, 387] width 157 height 30
click at [1225, 564] on input "Hình thức thanh toán" at bounding box center [1276, 578] width 182 height 28
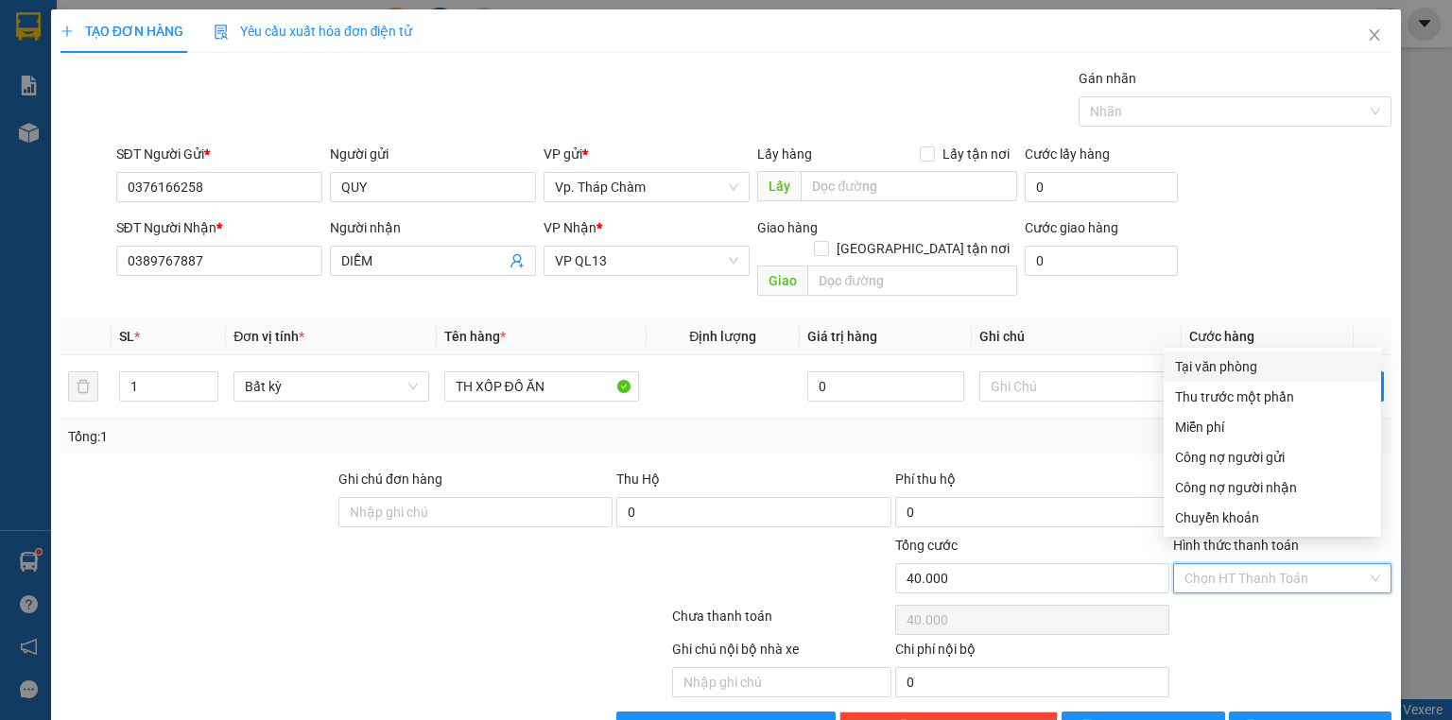
click at [1224, 369] on div "Tại văn phòng" at bounding box center [1272, 366] width 195 height 21
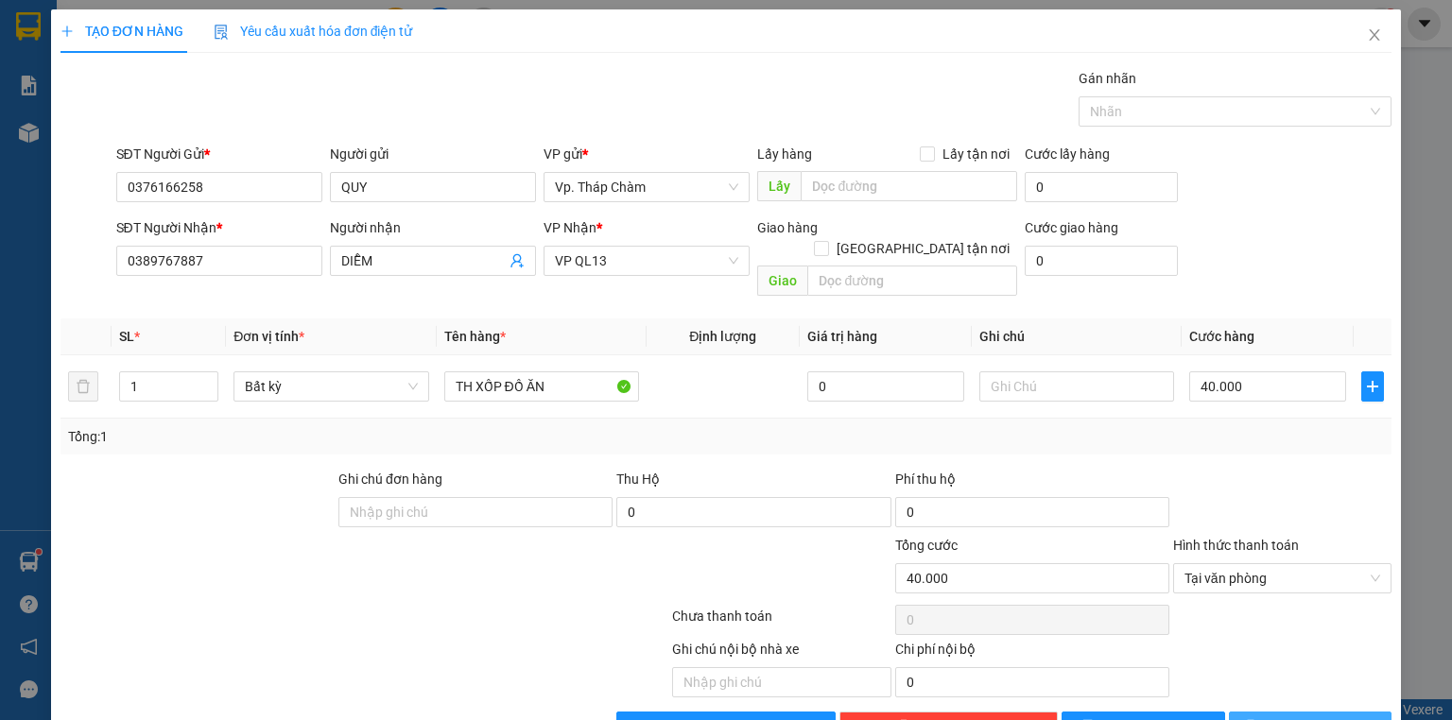
click at [1293, 717] on span "[PERSON_NAME] và In" at bounding box center [1331, 727] width 132 height 21
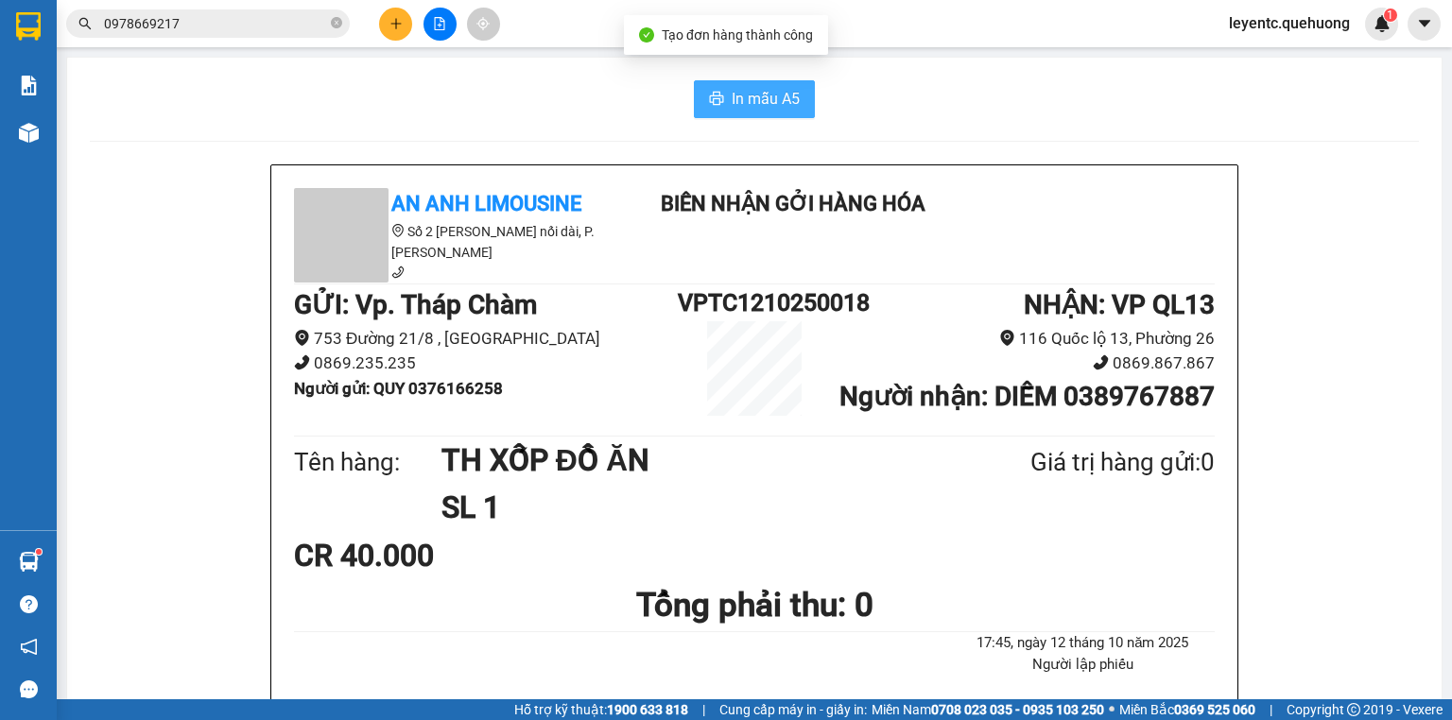
click at [732, 102] on span "In mẫu A5" at bounding box center [766, 99] width 68 height 24
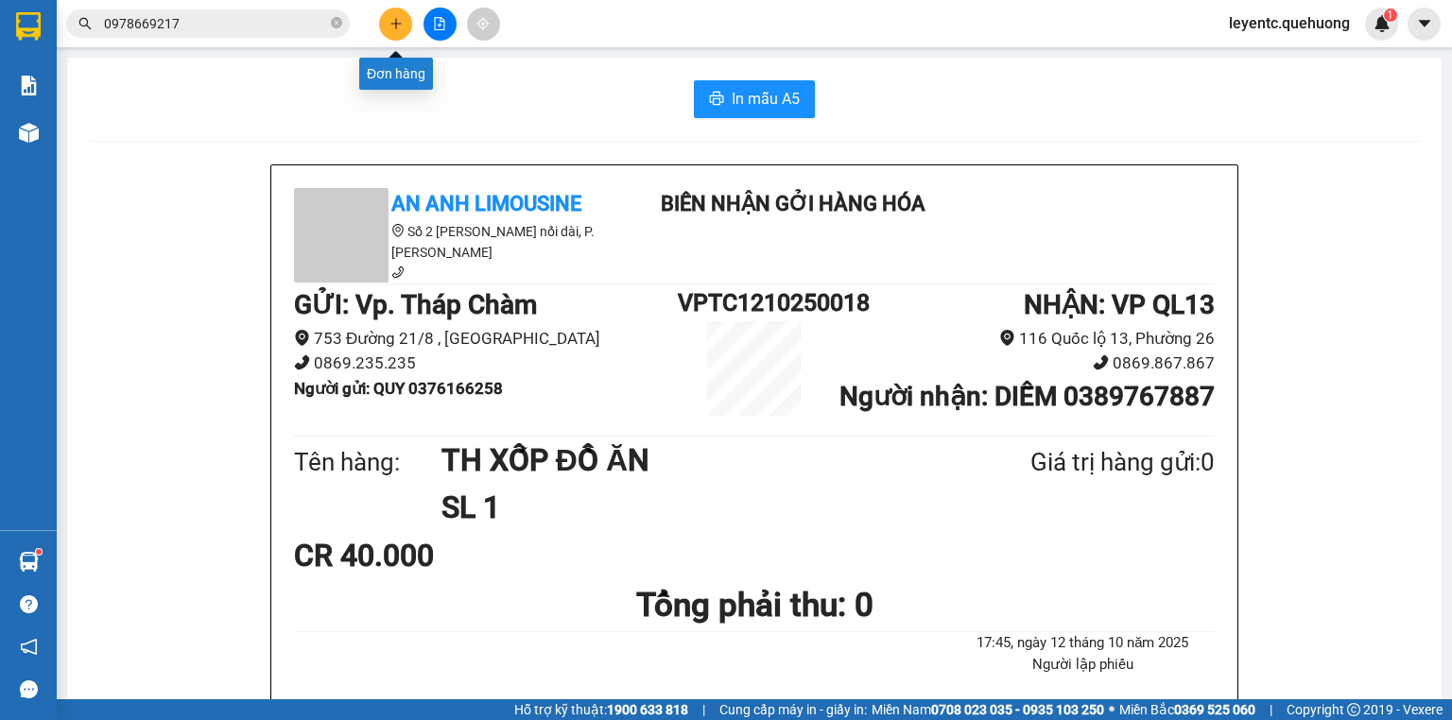
click at [399, 22] on icon "plus" at bounding box center [396, 23] width 13 height 13
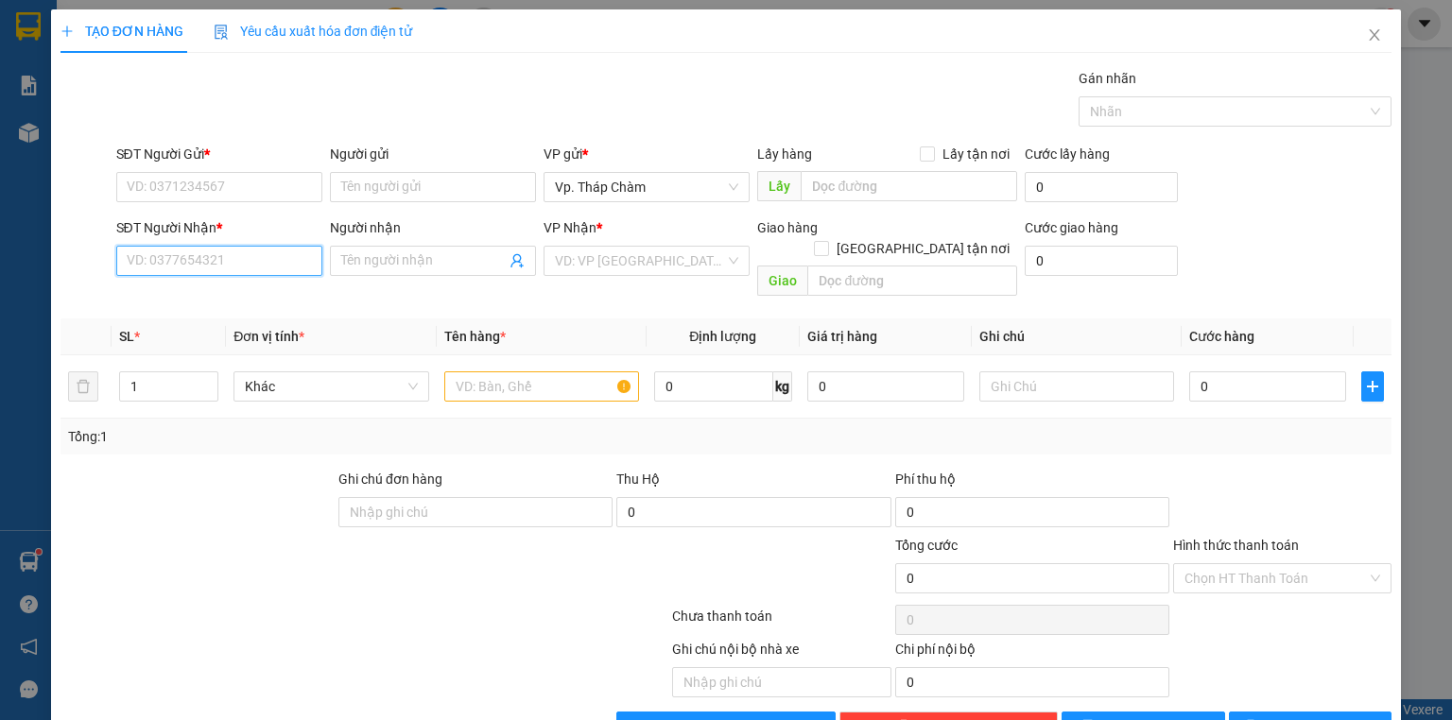
click at [276, 246] on input "SĐT Người Nhận *" at bounding box center [219, 261] width 206 height 30
click at [257, 296] on div "0903771797 - CHI" at bounding box center [218, 297] width 182 height 21
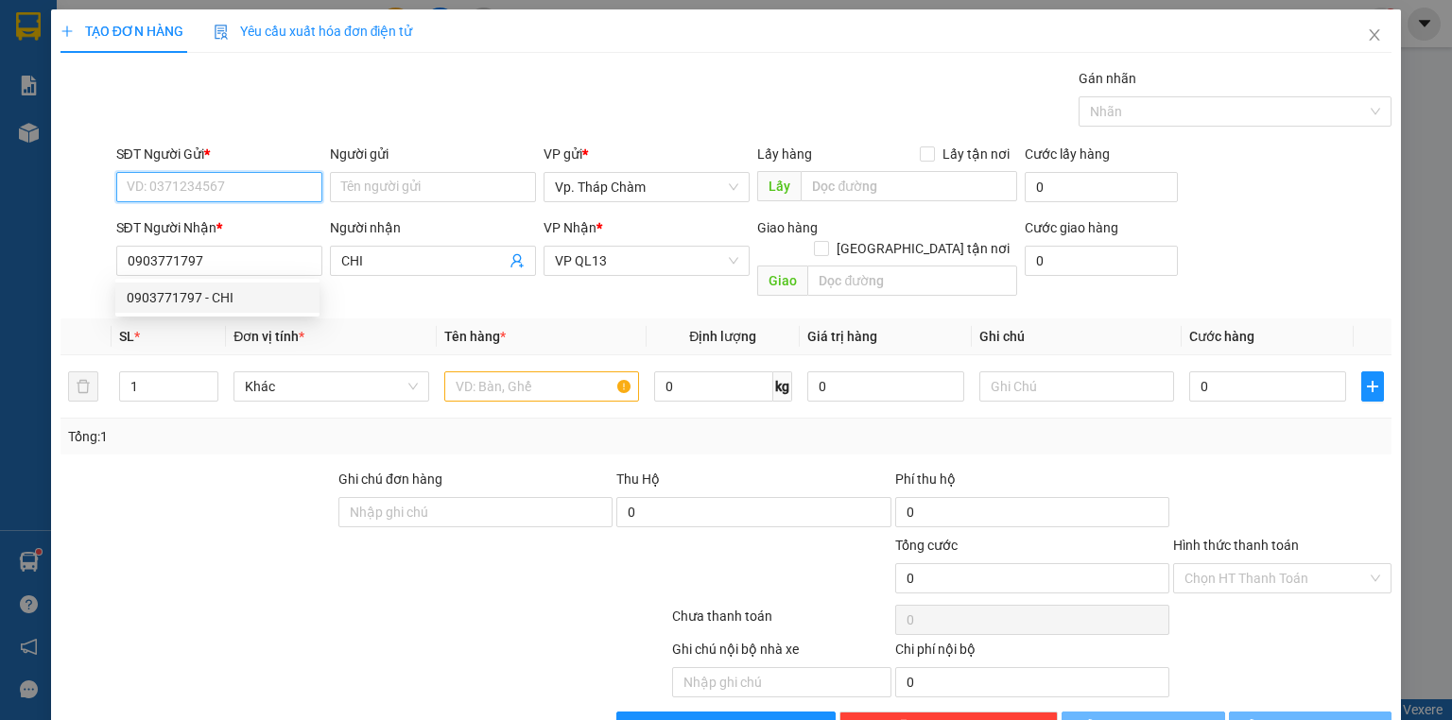
click at [270, 195] on input "SĐT Người Gửi *" at bounding box center [219, 187] width 206 height 30
click at [271, 176] on input "SĐT Người Gửi *" at bounding box center [219, 187] width 206 height 30
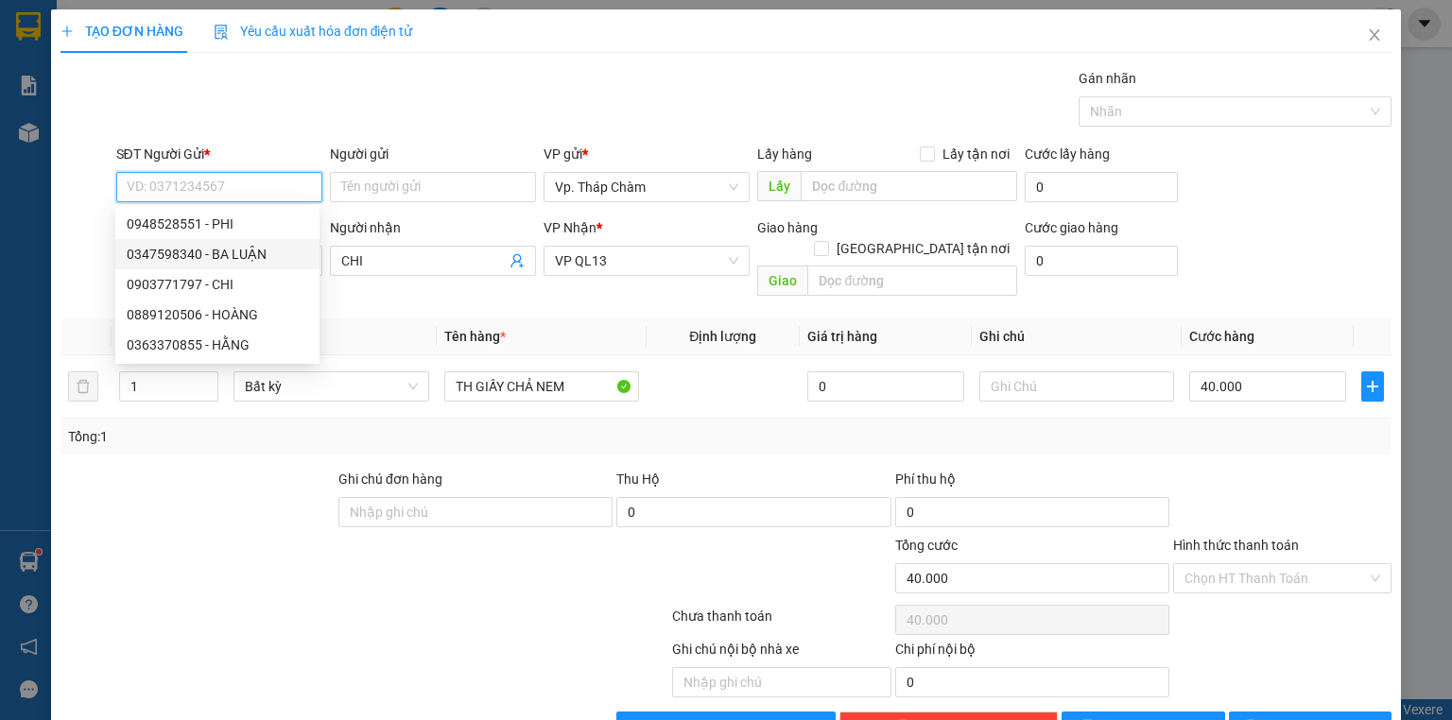
click at [276, 253] on div "0347598340 - BA LUẬN" at bounding box center [218, 254] width 182 height 21
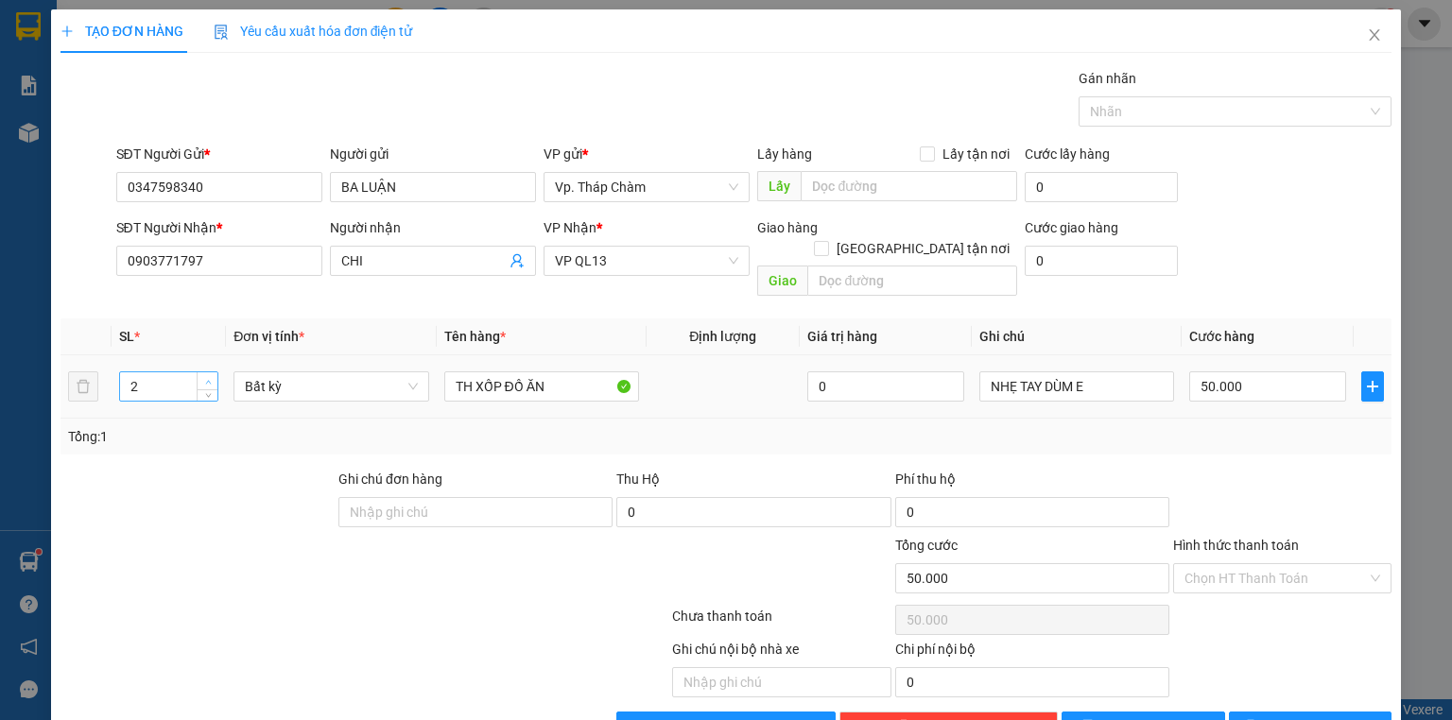
click at [203, 376] on span "up" at bounding box center [207, 381] width 11 height 11
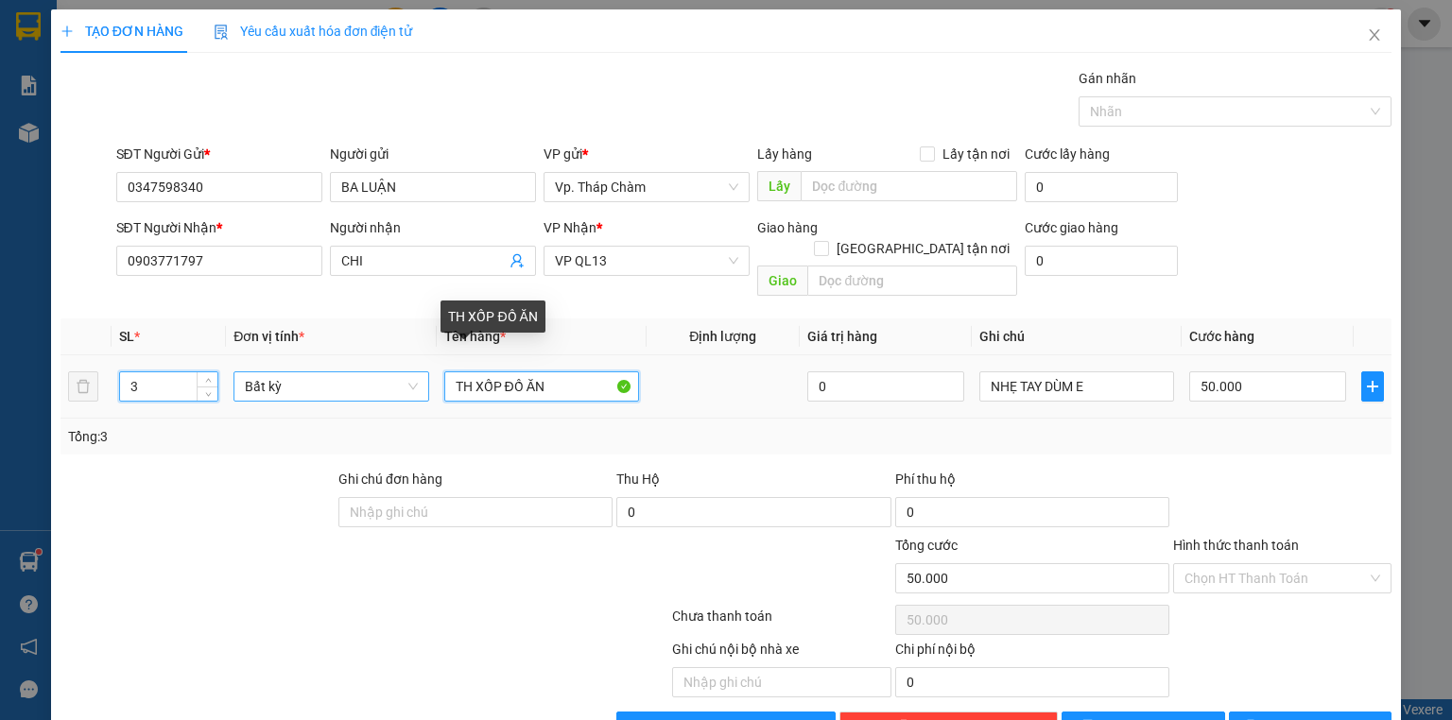
drag, startPoint x: 564, startPoint y: 361, endPoint x: 354, endPoint y: 369, distance: 211.0
click at [355, 374] on tr "3 Bất kỳ TH XỐP ĐỒ ĂN 0 NHẸ TAY DÙM E 50.000" at bounding box center [726, 387] width 1331 height 63
click at [594, 372] on input "2 BAO XANH" at bounding box center [541, 387] width 195 height 30
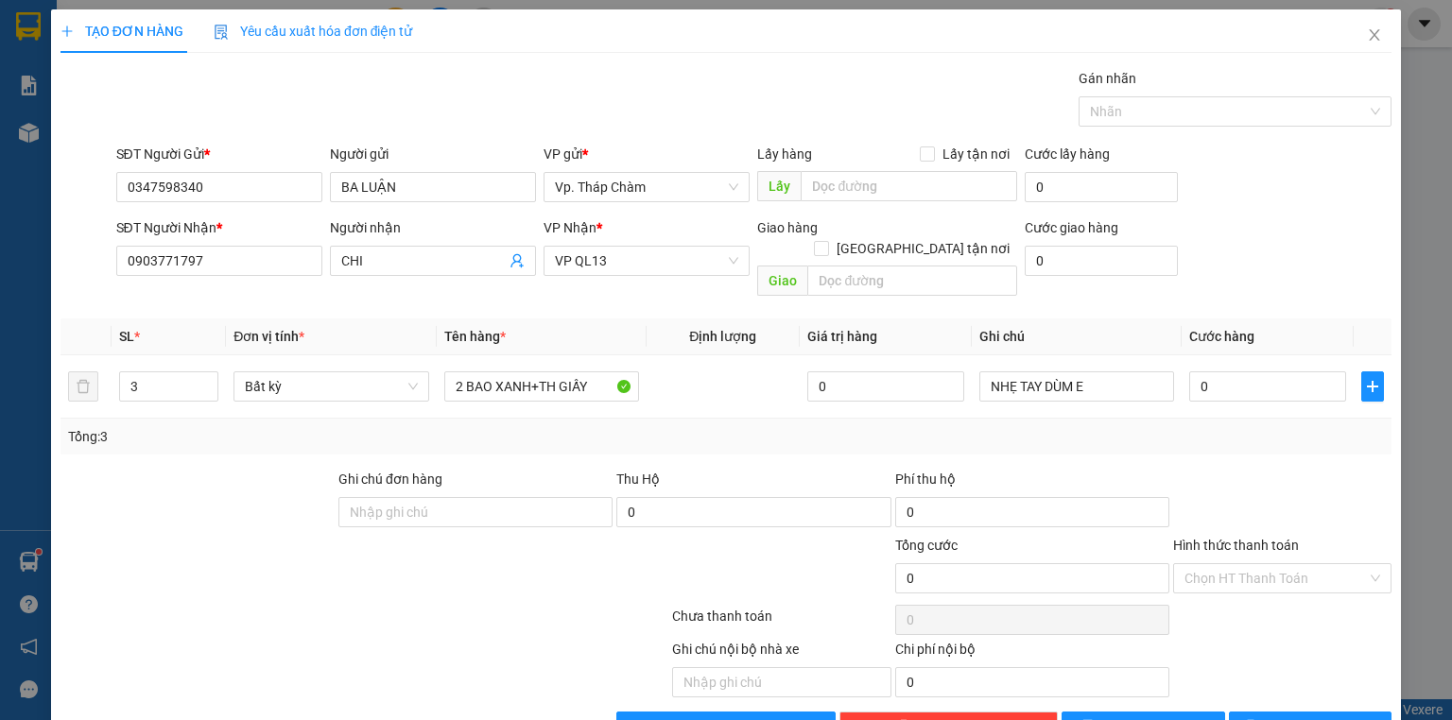
click at [473, 122] on div "Gói vận chuyển * Tiêu chuẩn Gán nhãn Nhãn" at bounding box center [755, 101] width 1284 height 66
click at [1316, 571] on div "Chọn HT Thanh Toán" at bounding box center [1282, 579] width 218 height 30
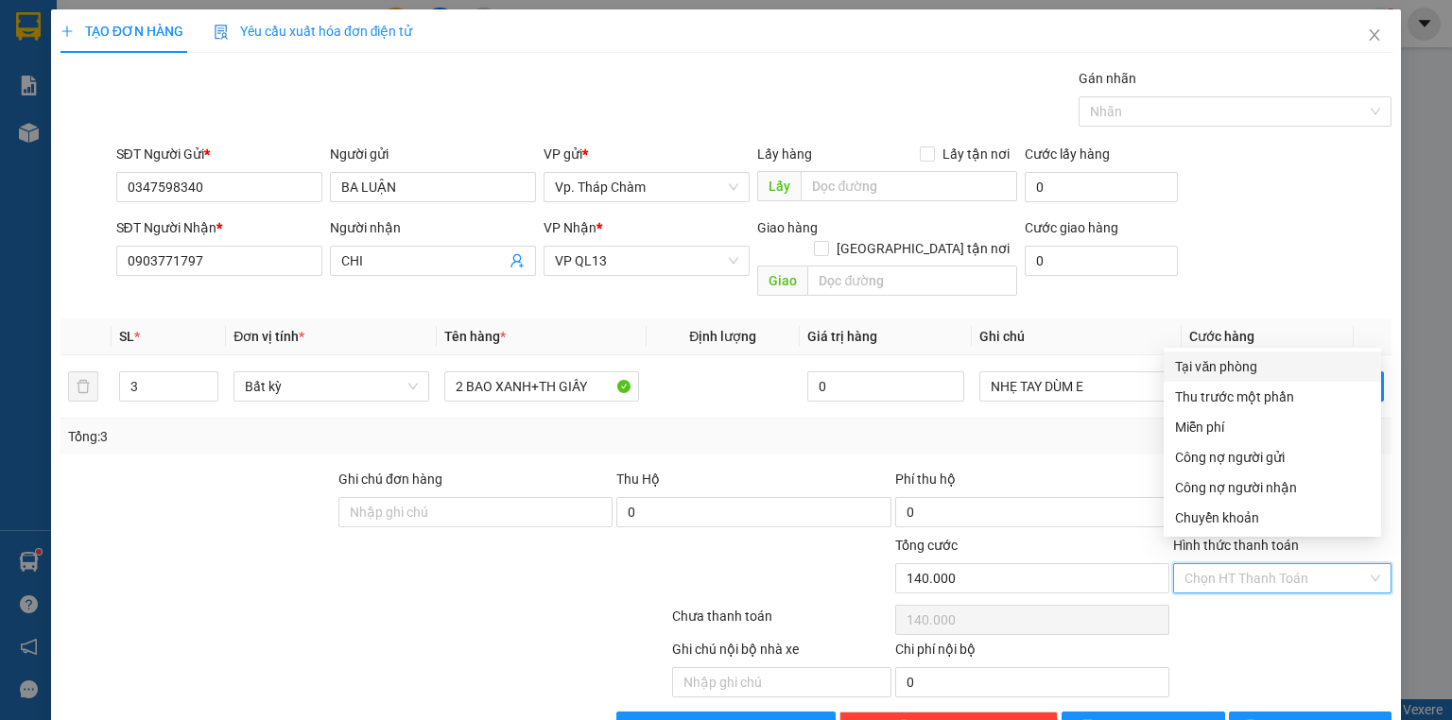
click at [1297, 364] on div "Tại văn phòng" at bounding box center [1272, 366] width 195 height 21
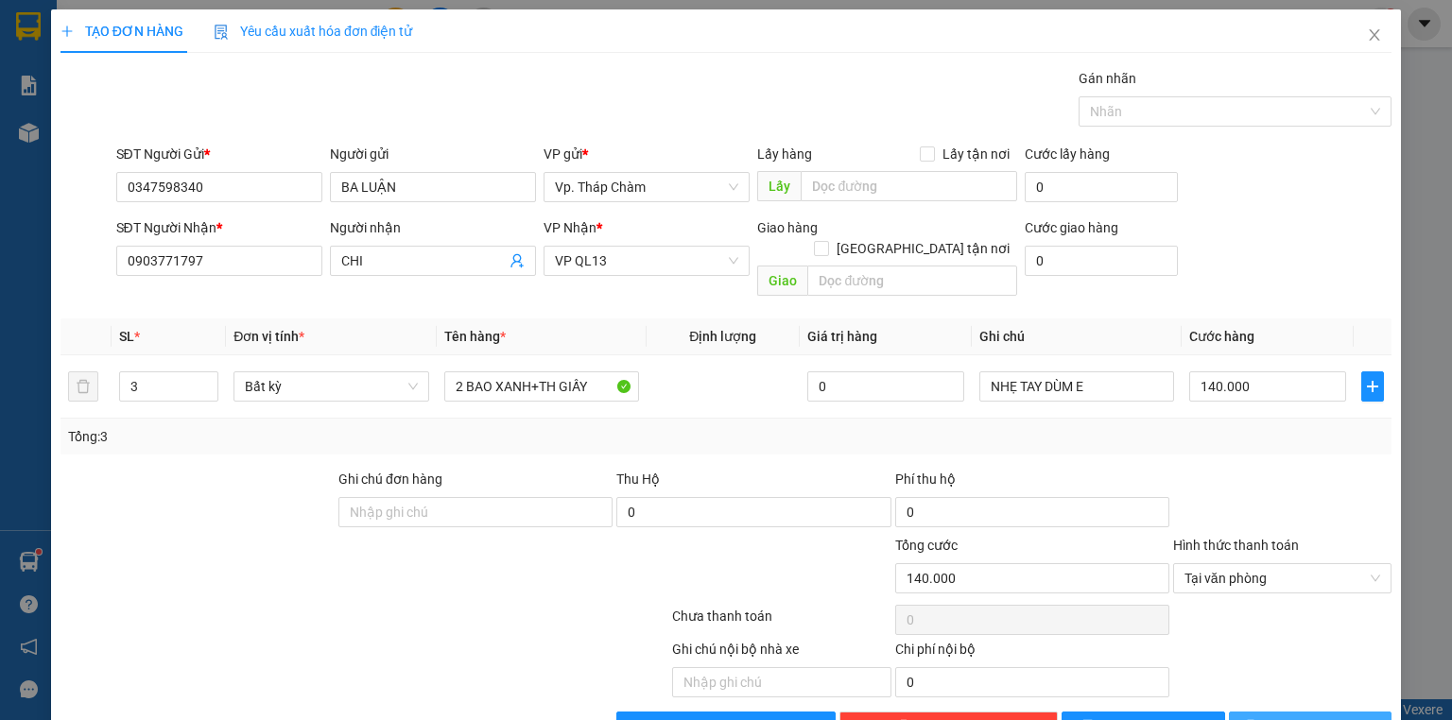
click at [1285, 717] on span "[PERSON_NAME] và In" at bounding box center [1331, 727] width 132 height 21
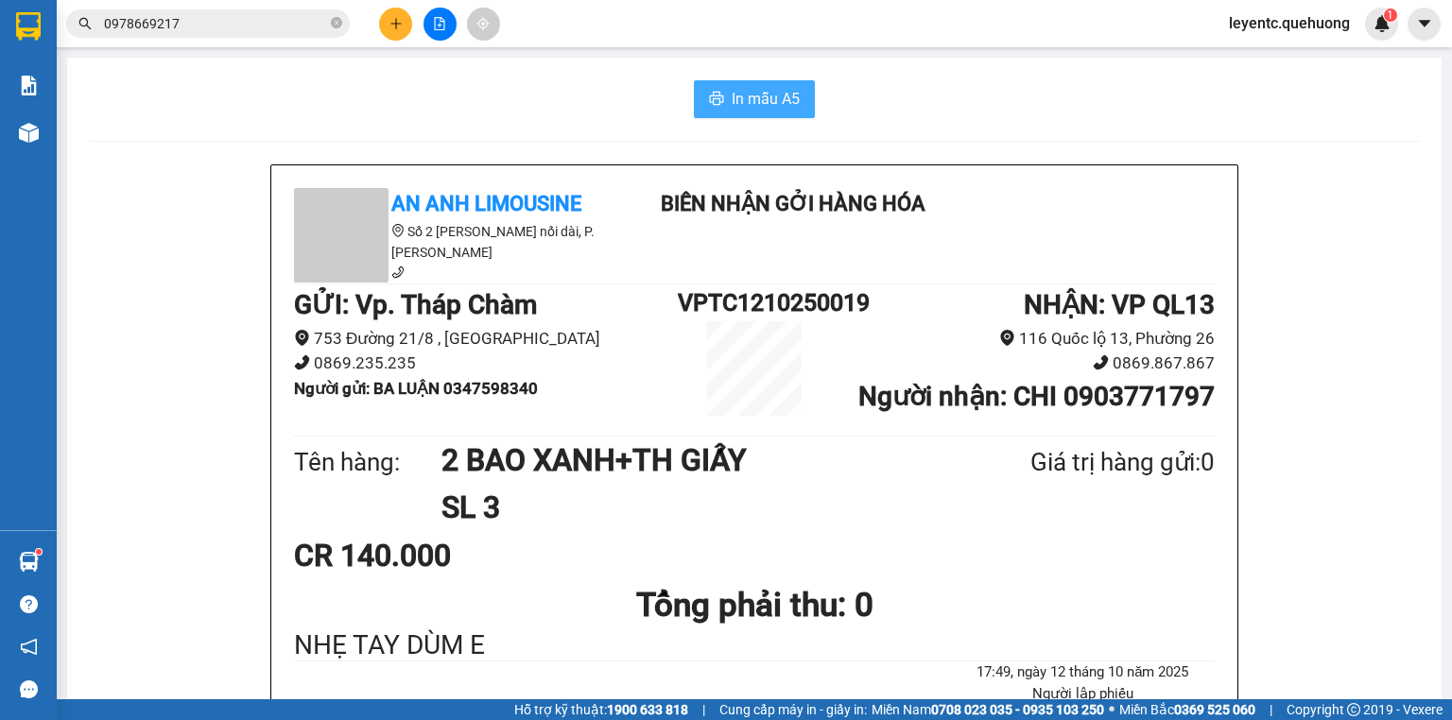
click at [790, 97] on span "In mẫu A5" at bounding box center [766, 99] width 68 height 24
click at [745, 101] on span "In mẫu A5" at bounding box center [766, 99] width 68 height 24
click at [396, 26] on icon "plus" at bounding box center [395, 23] width 1 height 10
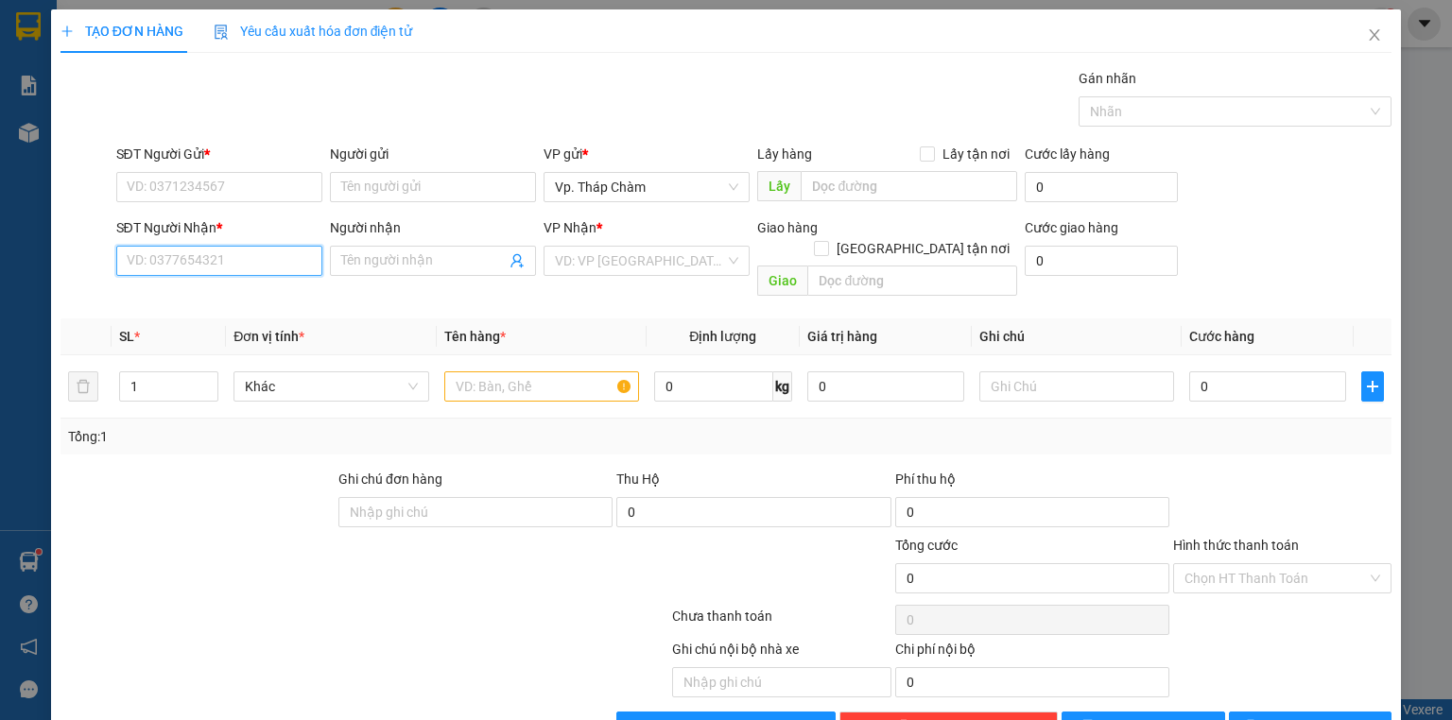
click at [212, 266] on input "SĐT Người Nhận *" at bounding box center [219, 261] width 206 height 30
click at [227, 181] on input "SĐT Người Gửi *" at bounding box center [219, 187] width 206 height 30
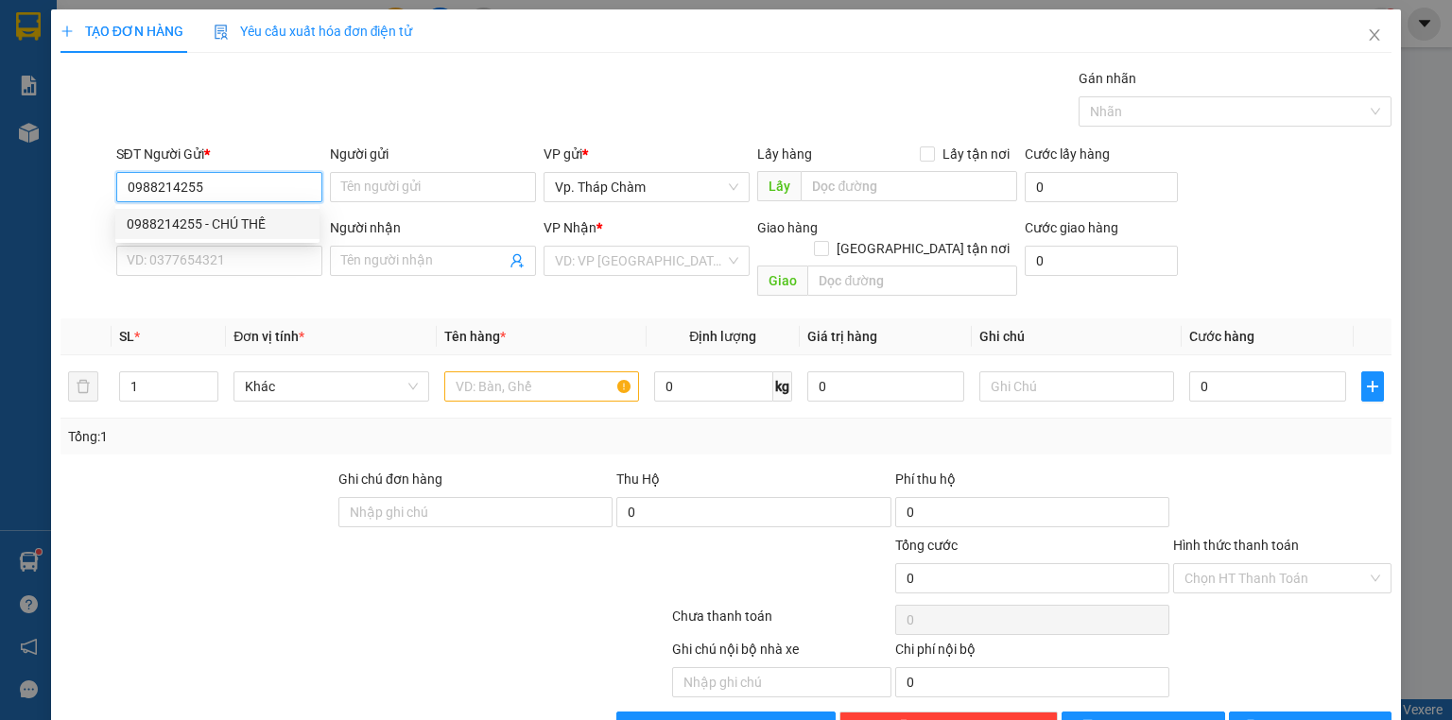
click at [245, 219] on div "0988214255 - CHÚ THẾ" at bounding box center [218, 224] width 182 height 21
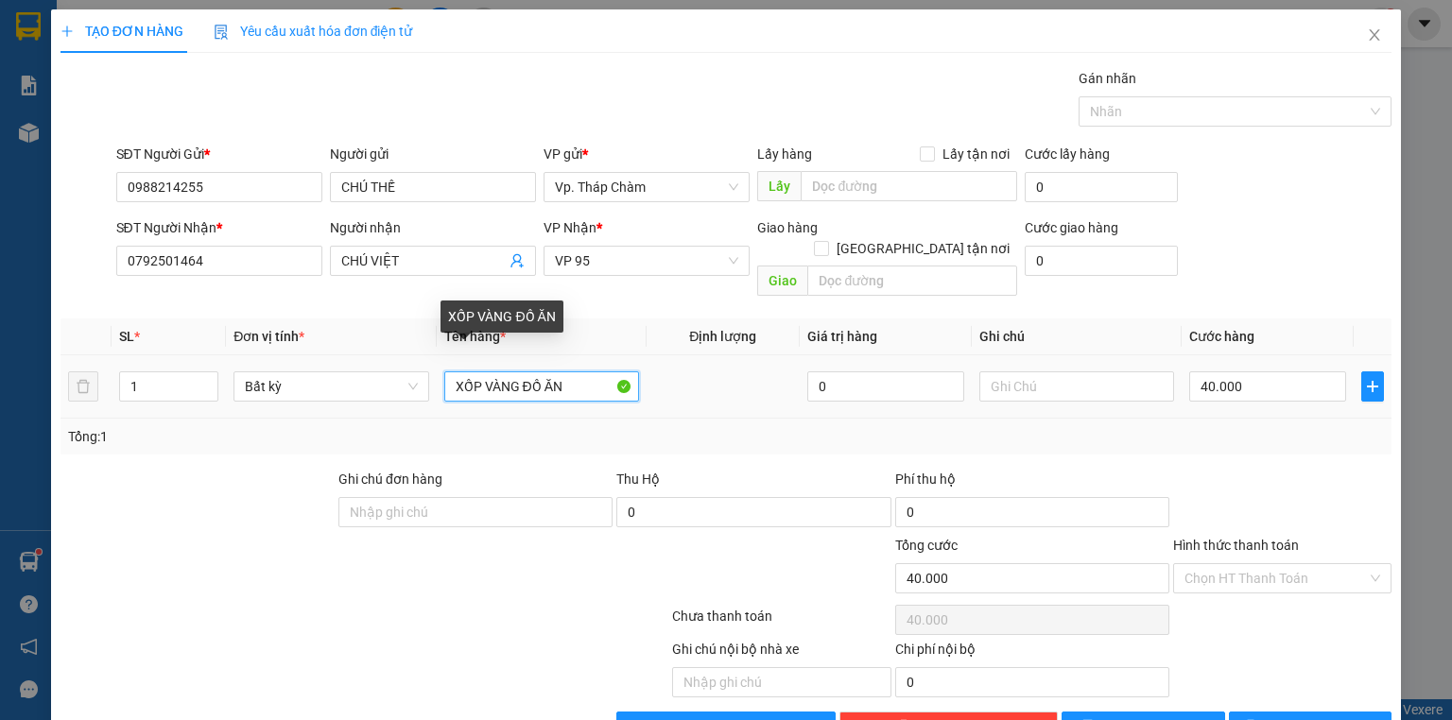
drag, startPoint x: 564, startPoint y: 363, endPoint x: 428, endPoint y: 340, distance: 137.1
click at [428, 356] on tr "1 Bất kỳ XỐP VÀNG ĐỒ ĂN 0 40.000" at bounding box center [726, 387] width 1331 height 63
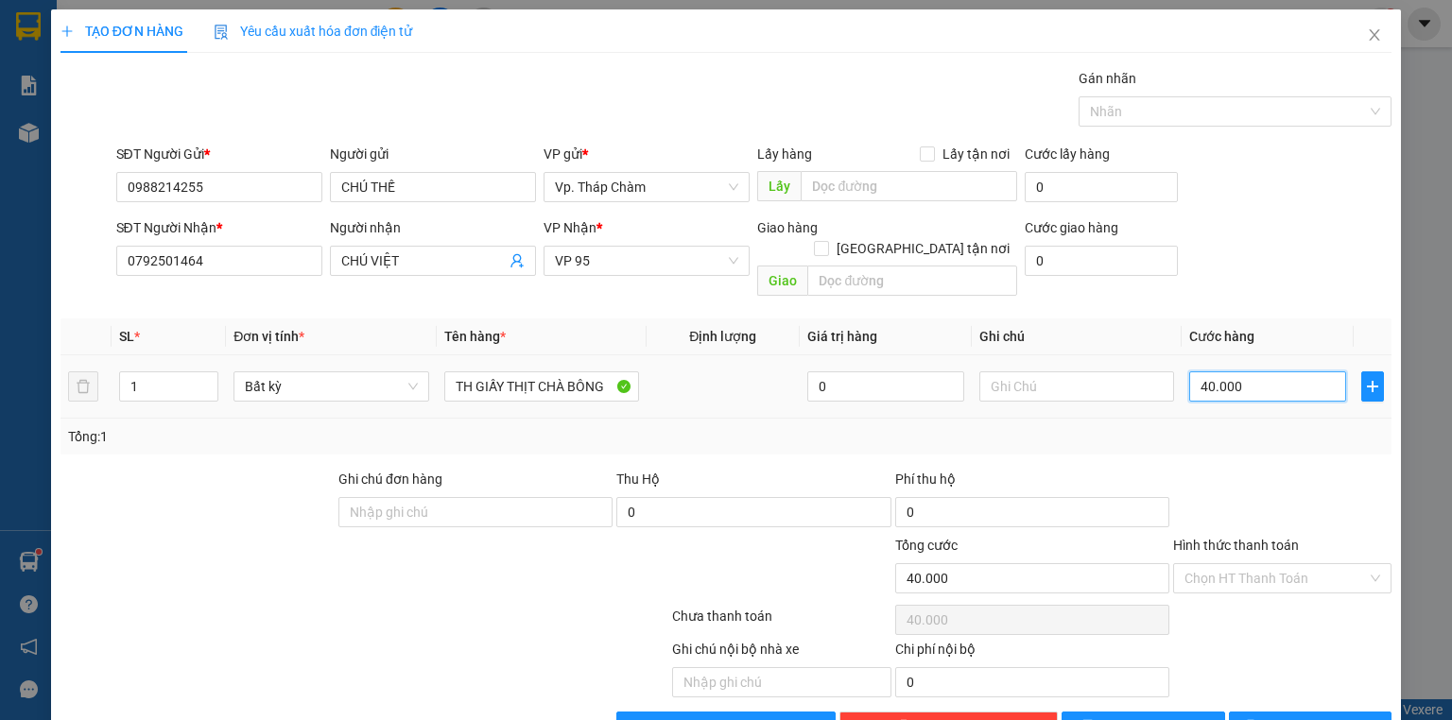
click at [1278, 372] on input "40.000" at bounding box center [1267, 387] width 157 height 30
click at [1242, 564] on input "Hình thức thanh toán" at bounding box center [1276, 578] width 182 height 28
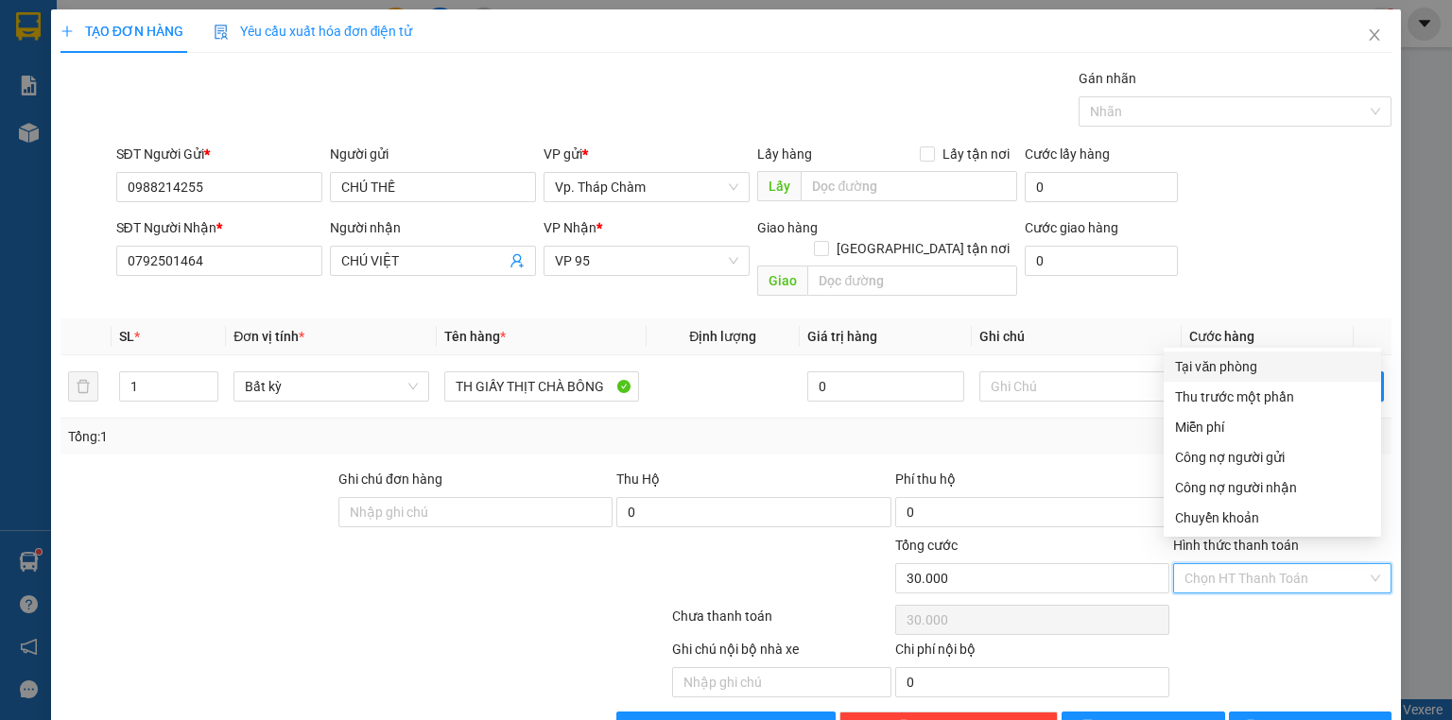
click at [1225, 366] on div "Tại văn phòng" at bounding box center [1272, 366] width 195 height 21
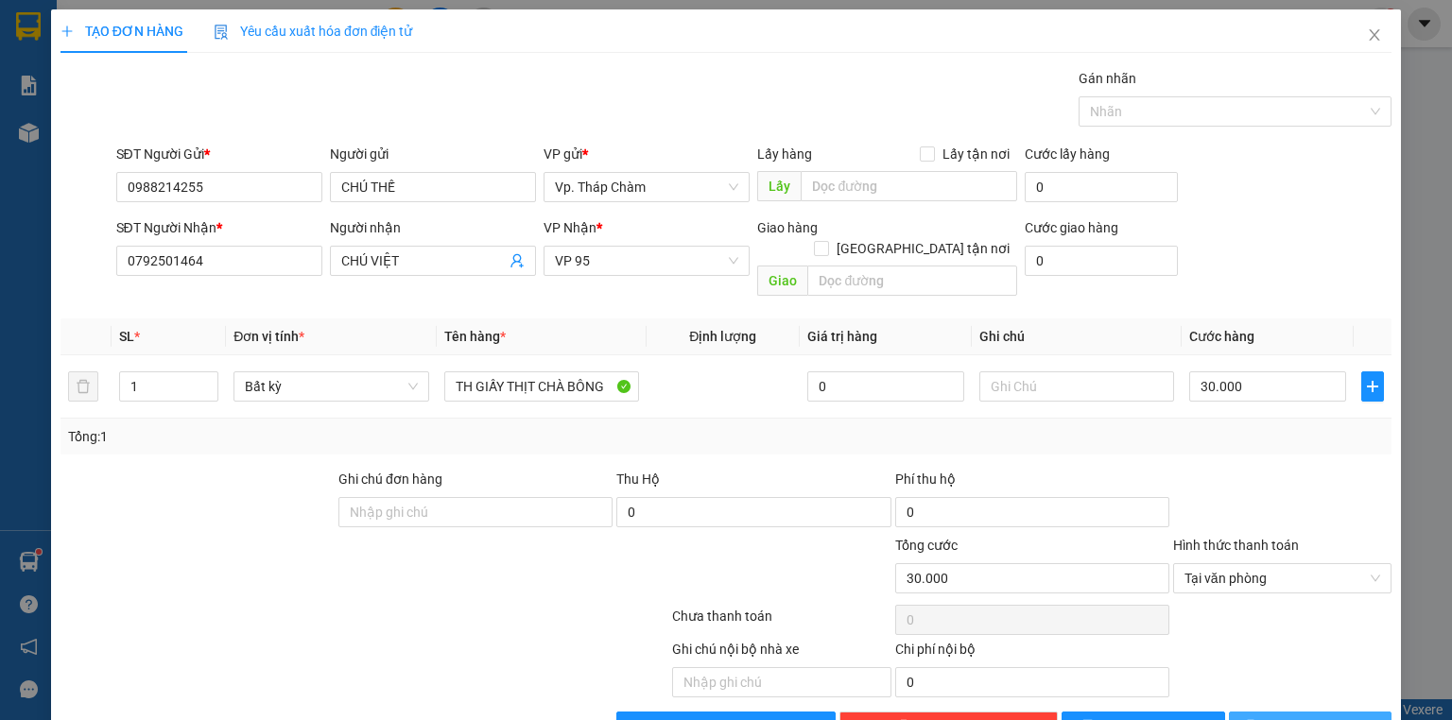
click at [1297, 717] on span "[PERSON_NAME] và In" at bounding box center [1331, 727] width 132 height 21
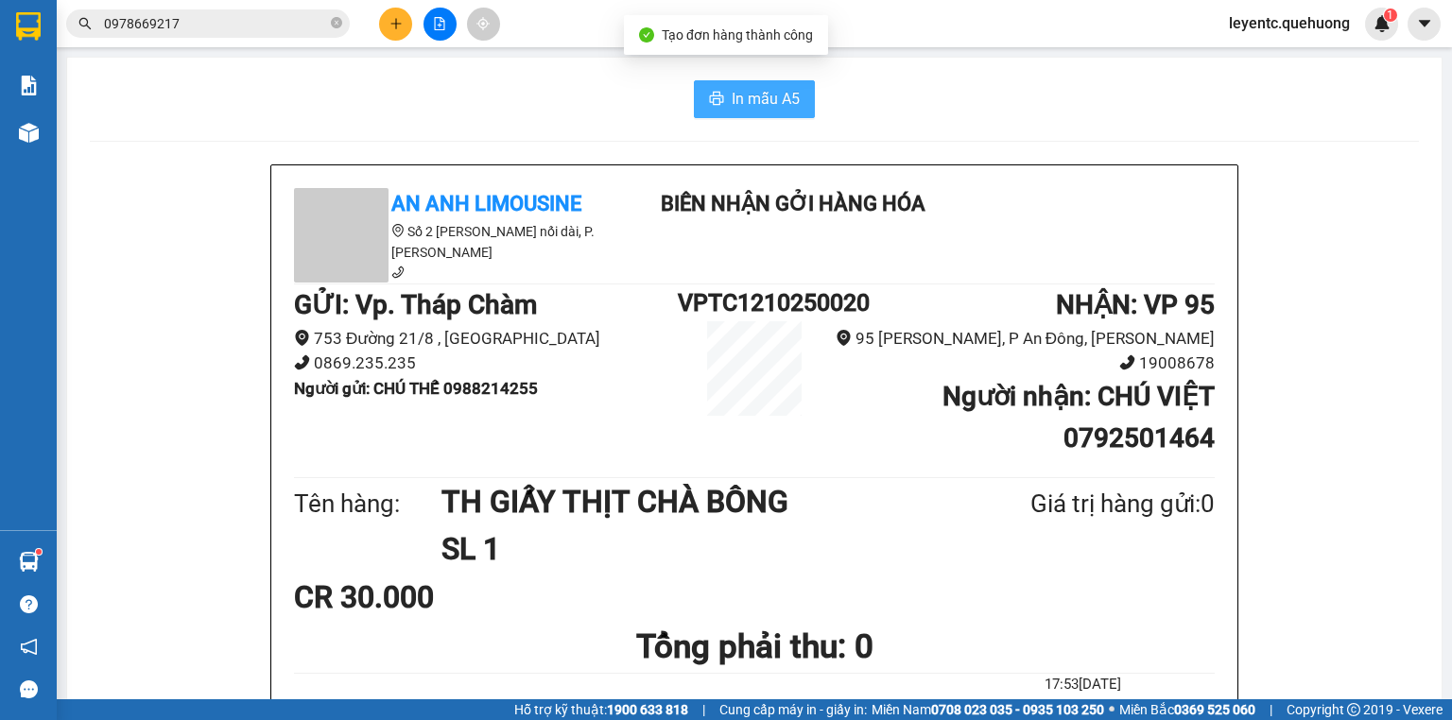
click at [754, 90] on span "In mẫu A5" at bounding box center [766, 99] width 68 height 24
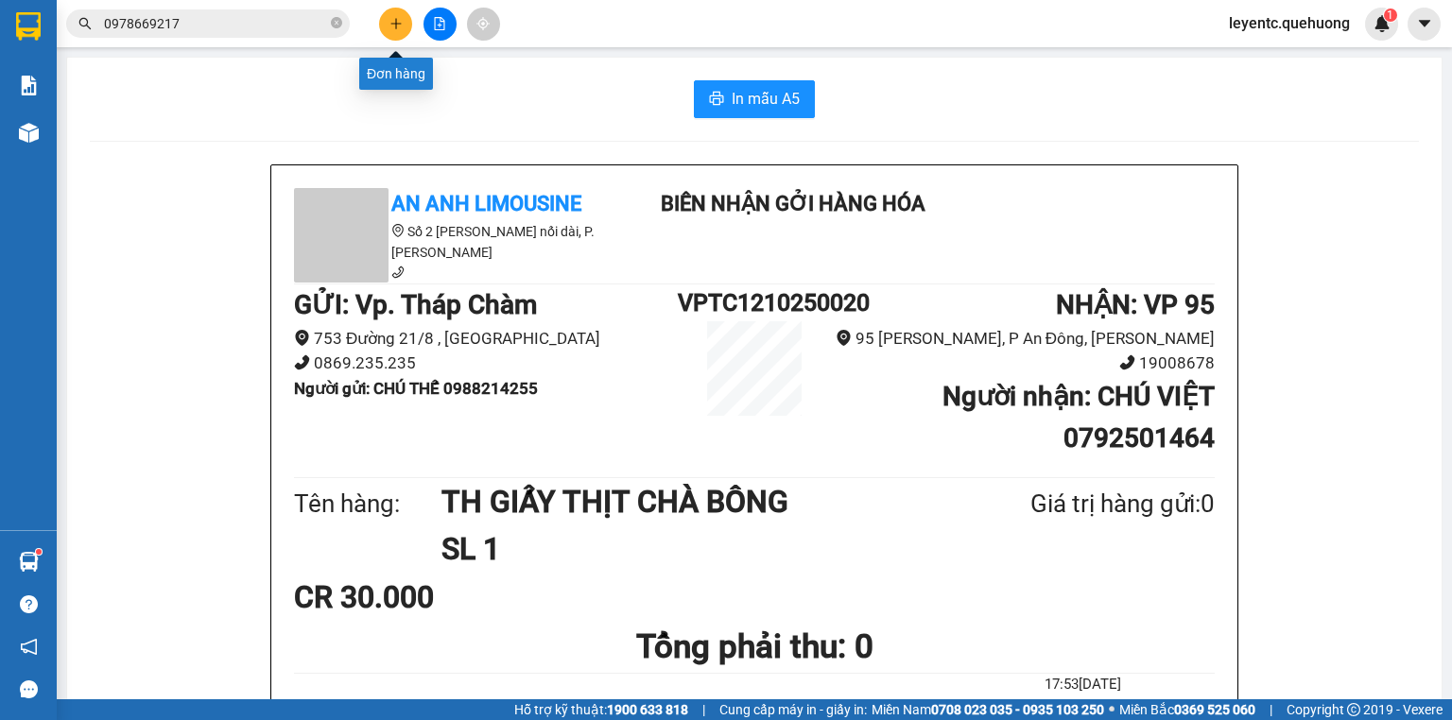
click at [398, 27] on icon "plus" at bounding box center [396, 23] width 13 height 13
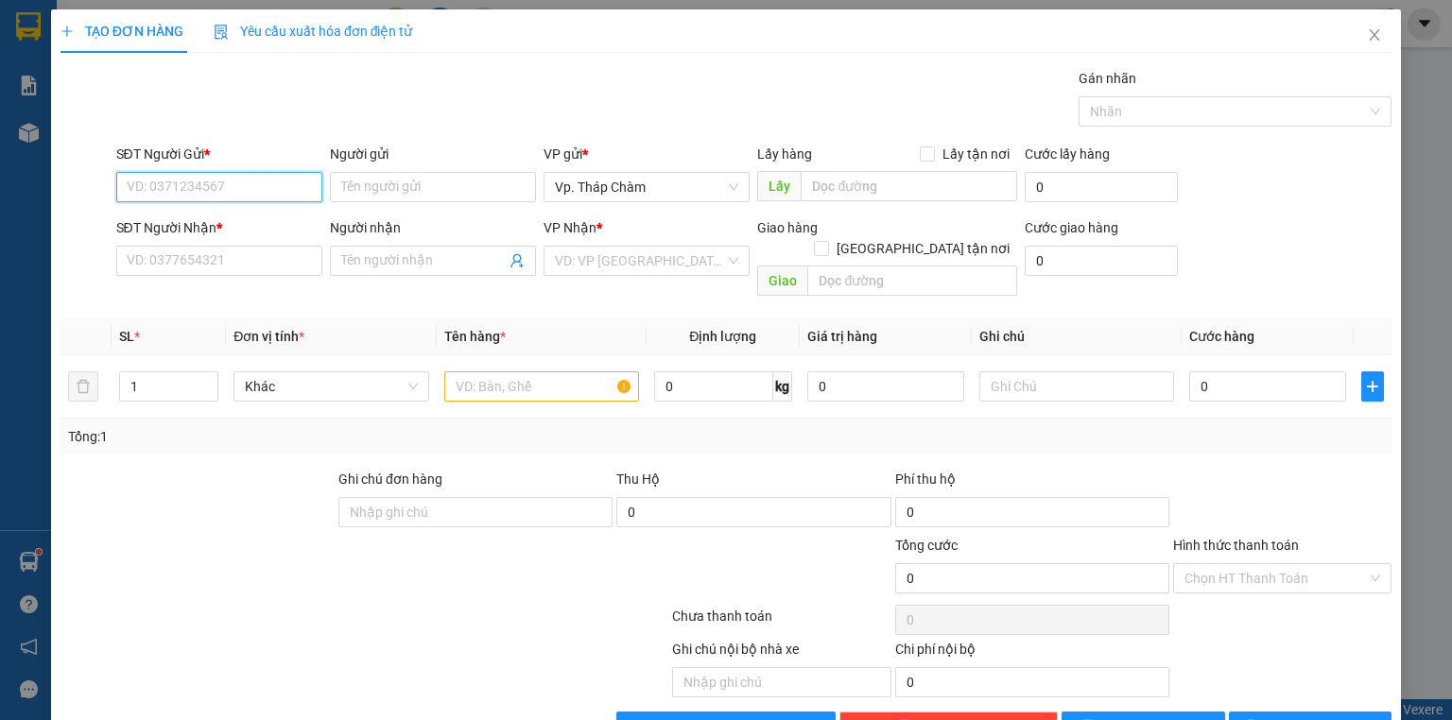
click at [221, 187] on input "SĐT Người Gửi *" at bounding box center [219, 187] width 206 height 30
click at [408, 185] on input "Người gửi" at bounding box center [433, 187] width 206 height 30
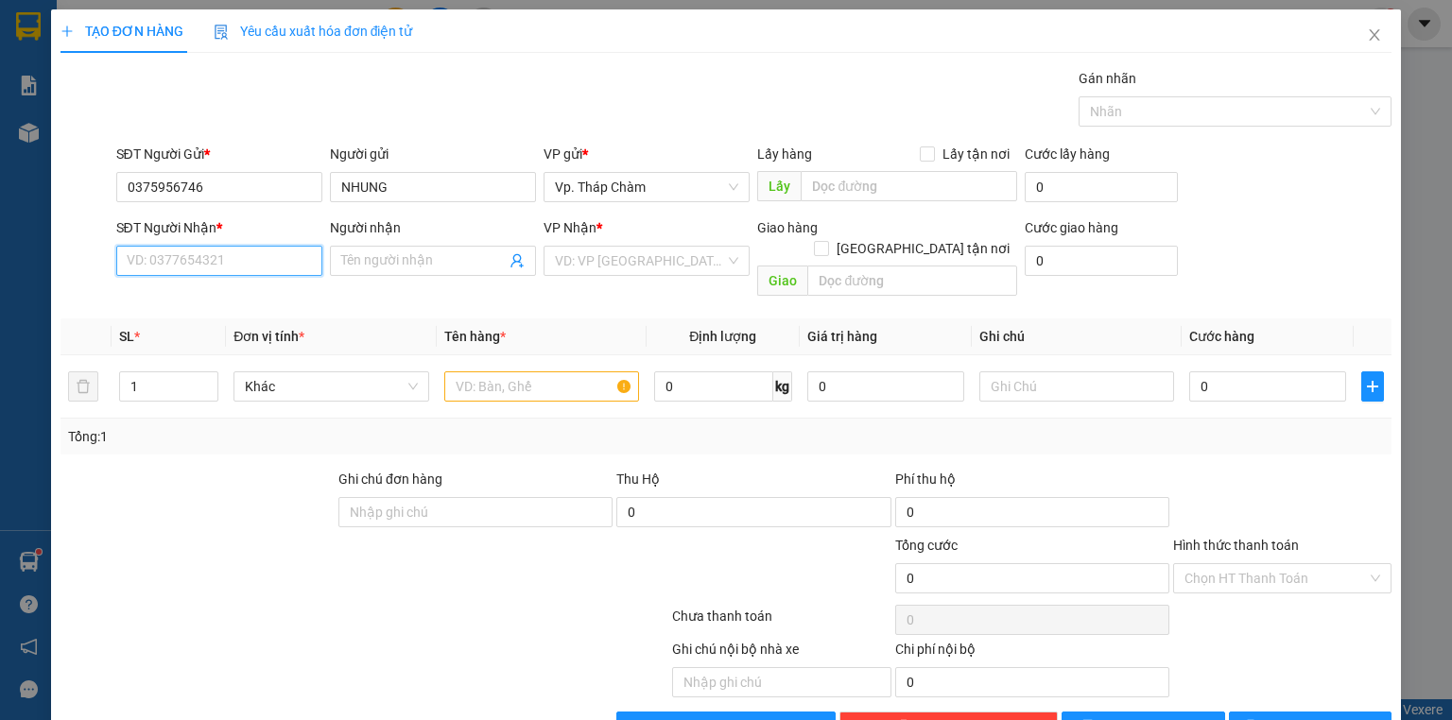
click at [190, 263] on input "SĐT Người Nhận *" at bounding box center [219, 261] width 206 height 30
click at [217, 297] on div "0366456856 - TRANG" at bounding box center [218, 297] width 182 height 21
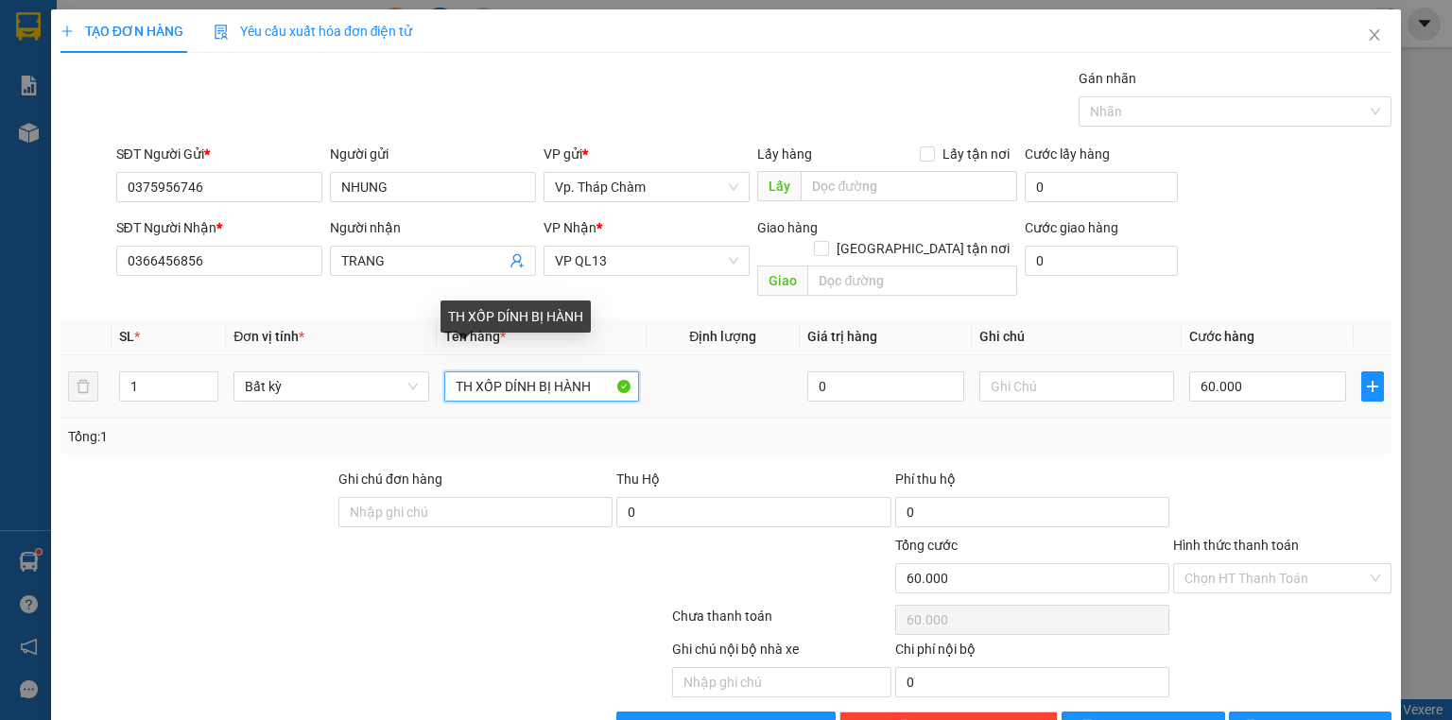
click at [592, 372] on input "TH XỐP DÍNH BỊ HÀNH" at bounding box center [541, 387] width 195 height 30
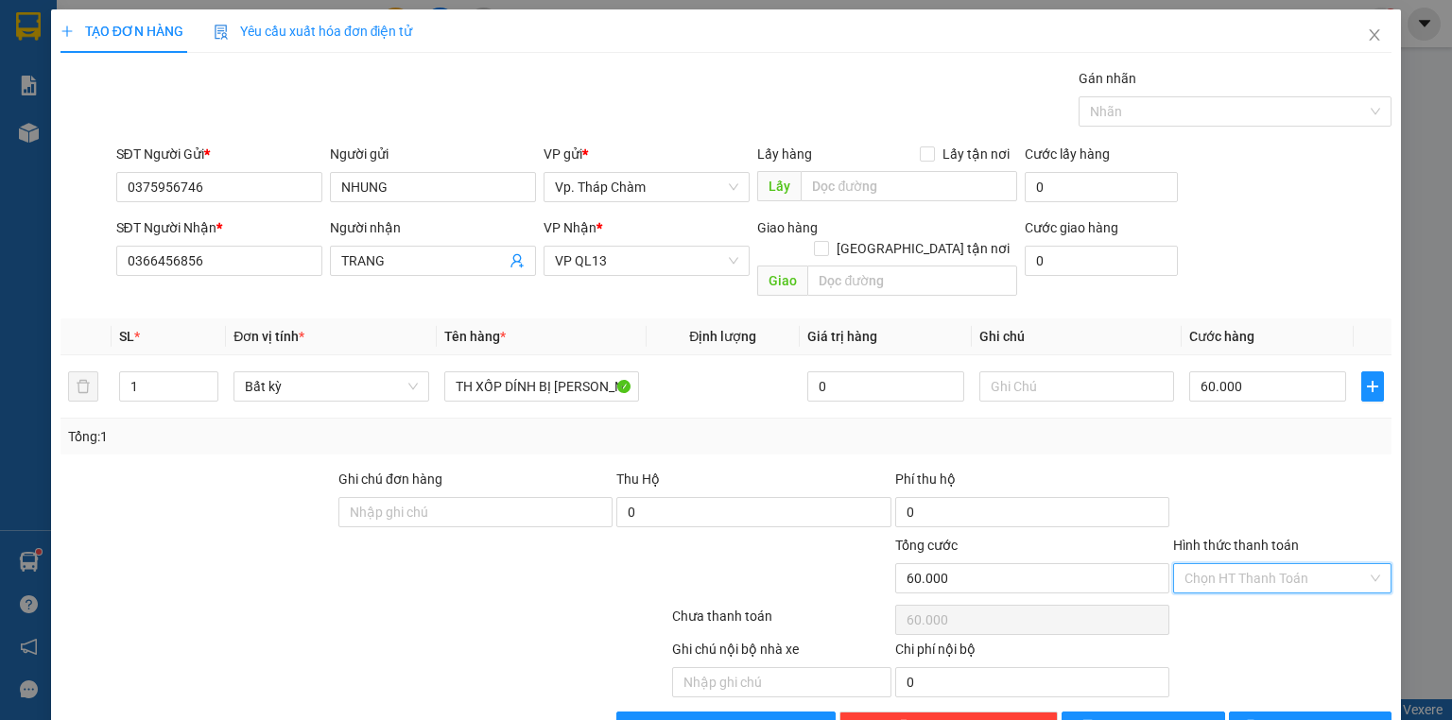
click at [1259, 564] on input "Hình thức thanh toán" at bounding box center [1276, 578] width 182 height 28
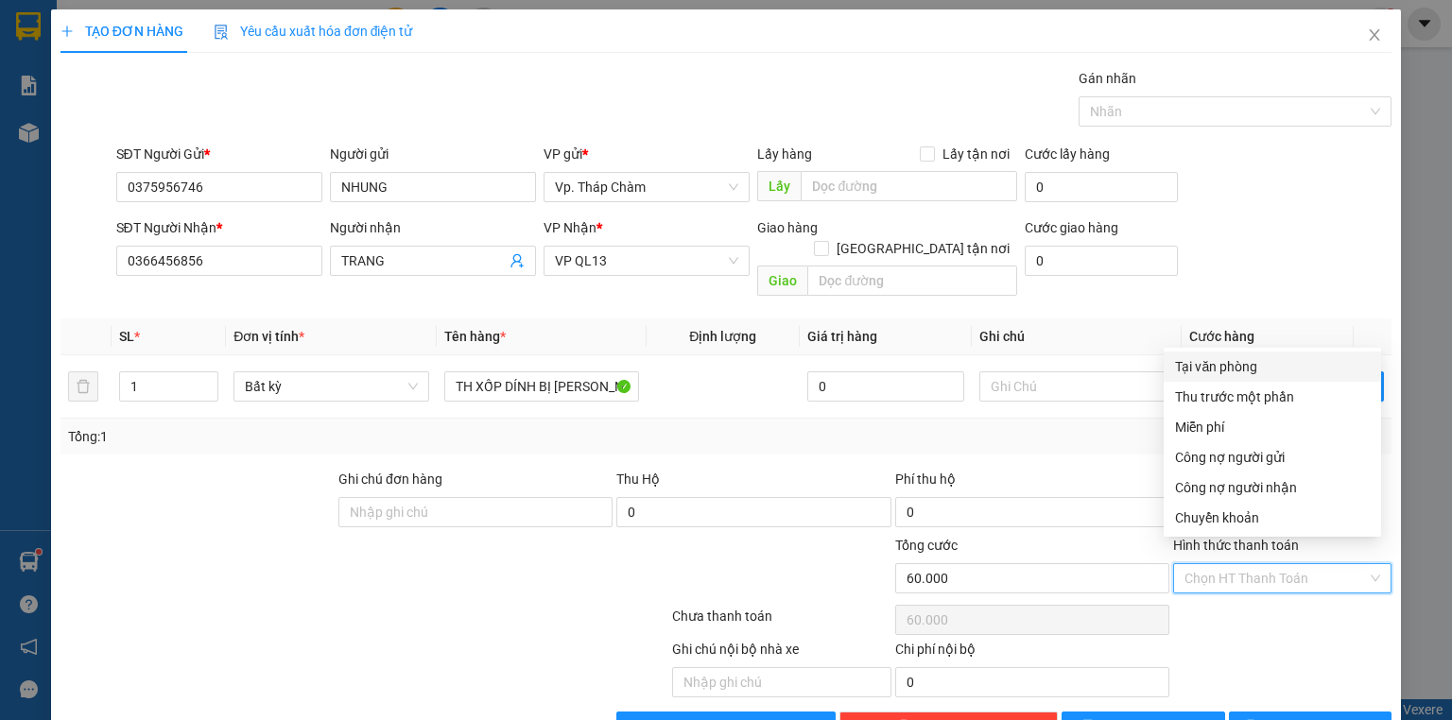
click at [1255, 359] on div "Tại văn phòng" at bounding box center [1272, 366] width 195 height 21
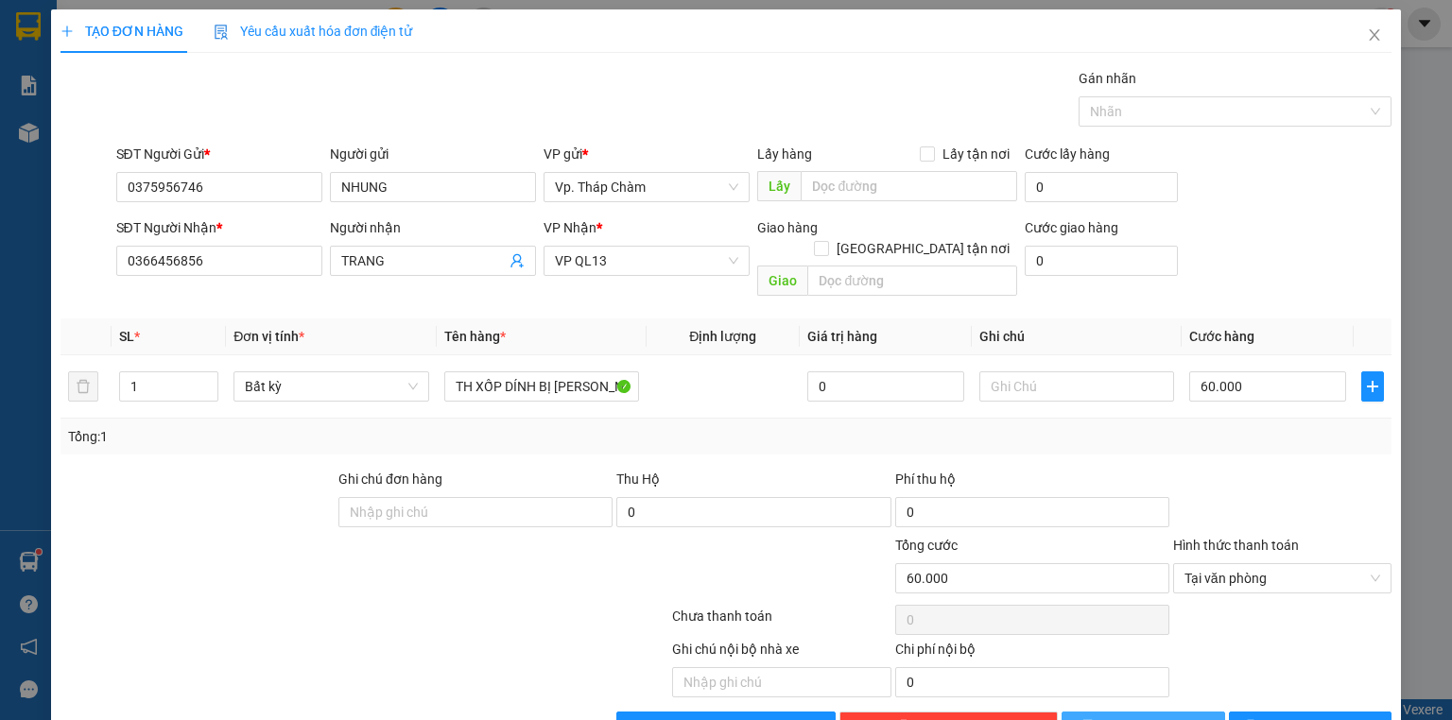
click at [1154, 717] on span "[PERSON_NAME]" at bounding box center [1153, 727] width 101 height 21
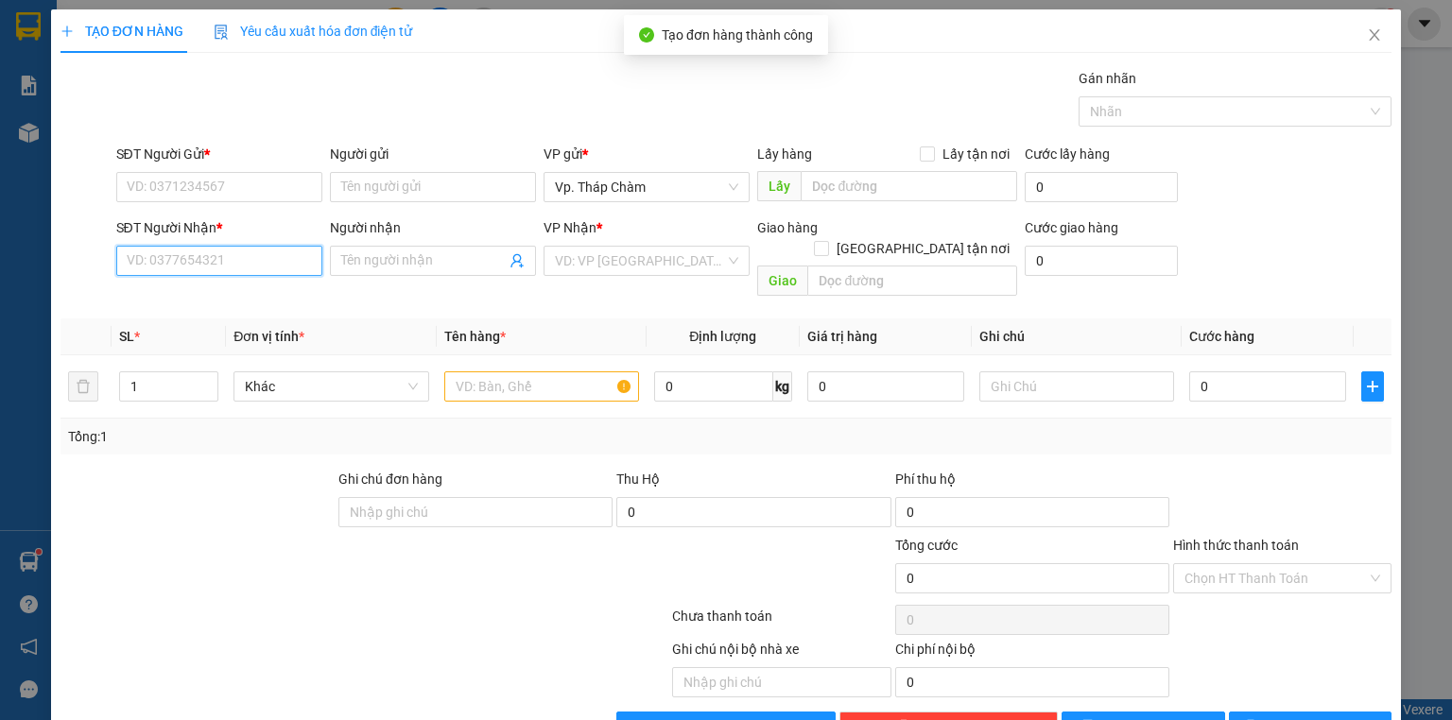
click at [189, 253] on input "SĐT Người Nhận *" at bounding box center [219, 261] width 206 height 30
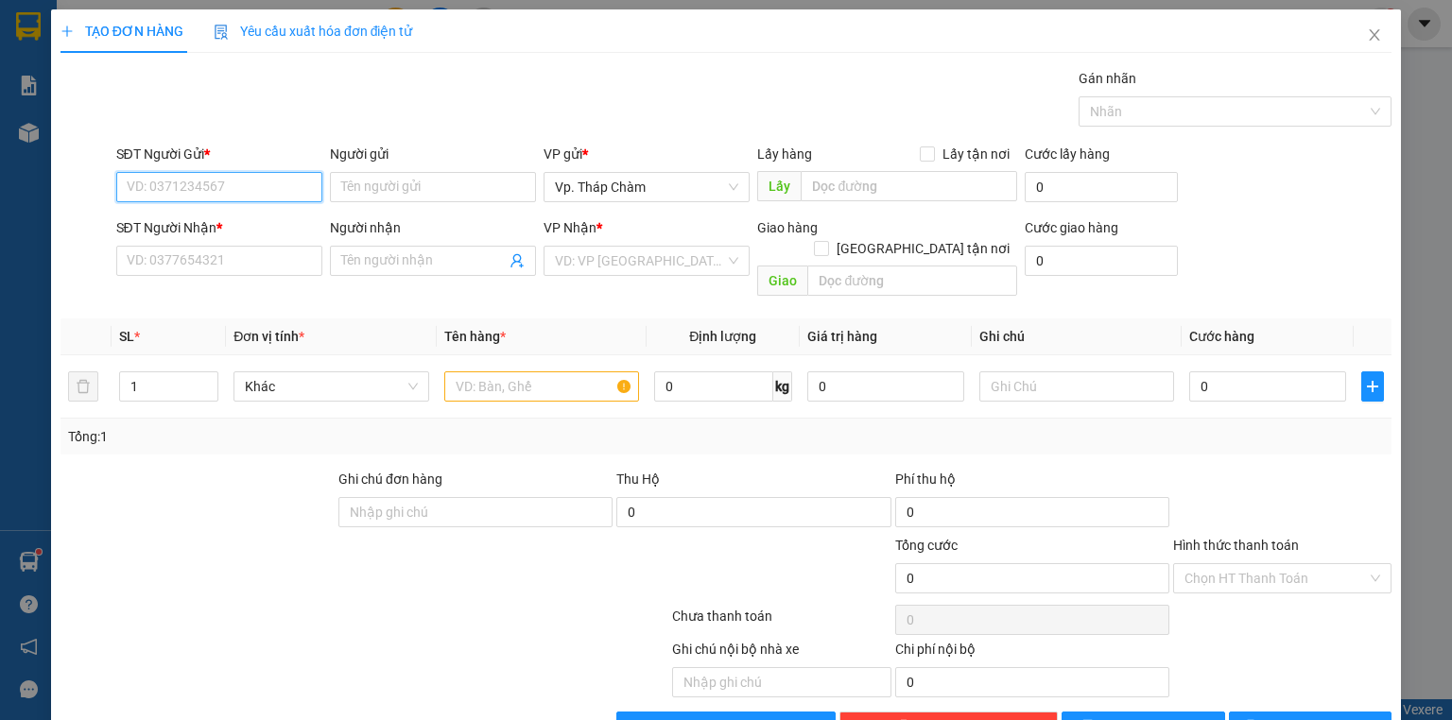
click at [238, 186] on input "SĐT Người Gửi *" at bounding box center [219, 187] width 206 height 30
click at [231, 220] on div "0868883500 - HOÀI" at bounding box center [218, 224] width 182 height 21
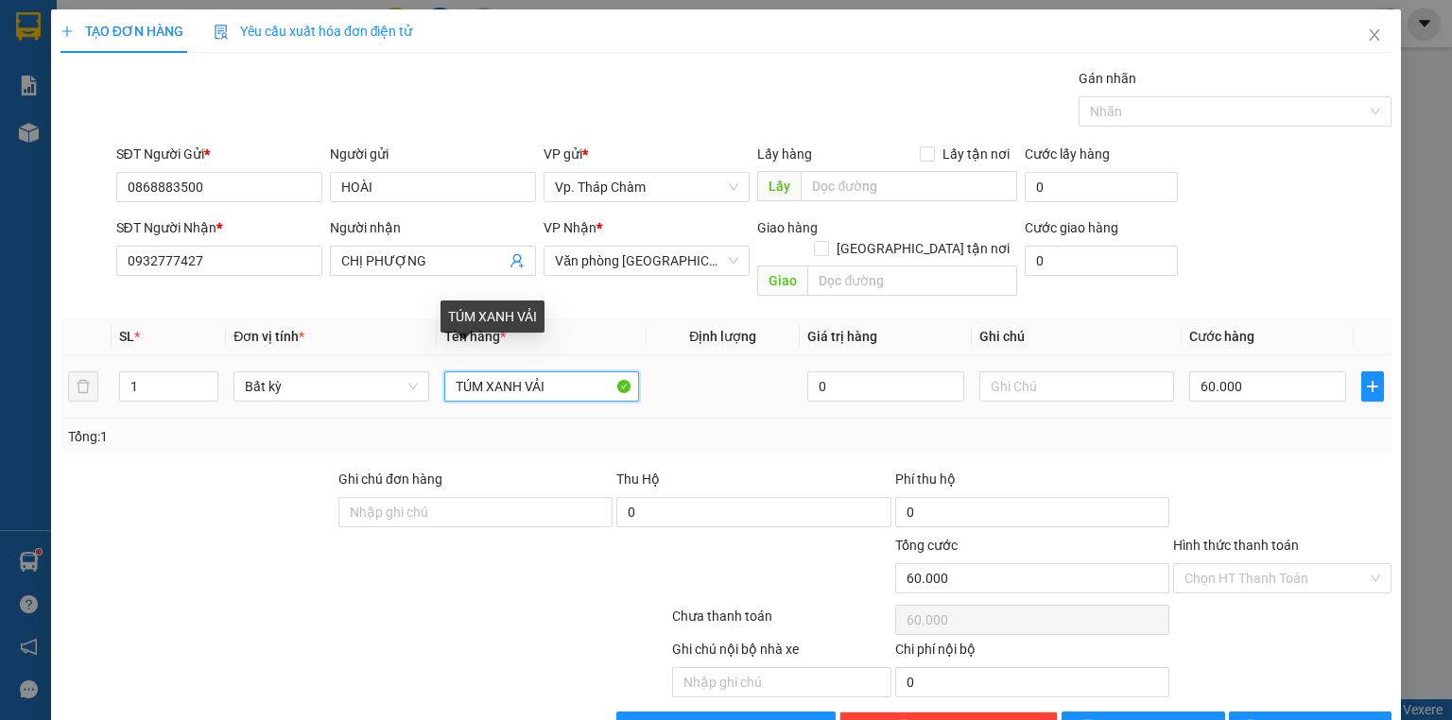
drag, startPoint x: 480, startPoint y: 358, endPoint x: 443, endPoint y: 366, distance: 38.6
click at [444, 372] on input "TÚM XANH VẢI" at bounding box center [541, 387] width 195 height 30
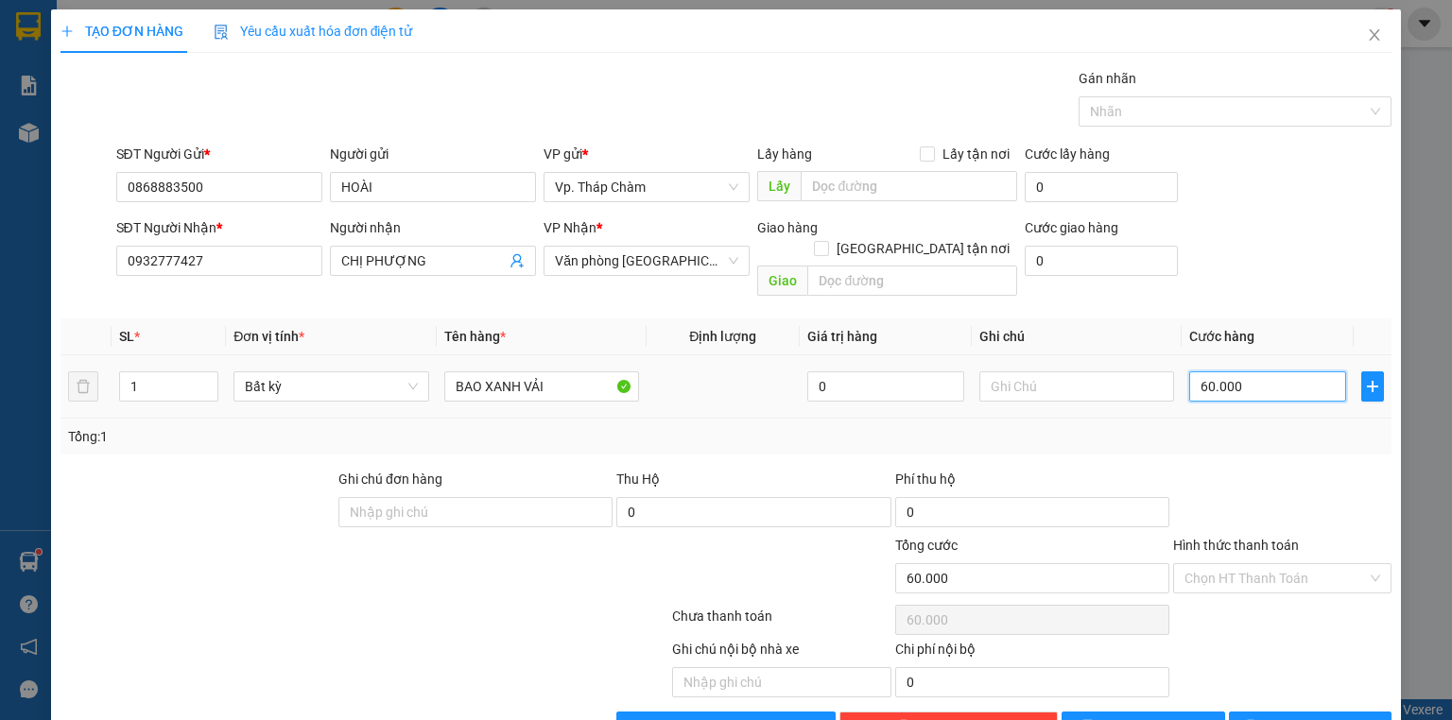
click at [1209, 372] on input "60.000" at bounding box center [1267, 387] width 157 height 30
drag, startPoint x: 1259, startPoint y: 561, endPoint x: 1252, endPoint y: 470, distance: 91.0
click at [1259, 564] on input "Hình thức thanh toán" at bounding box center [1276, 578] width 182 height 28
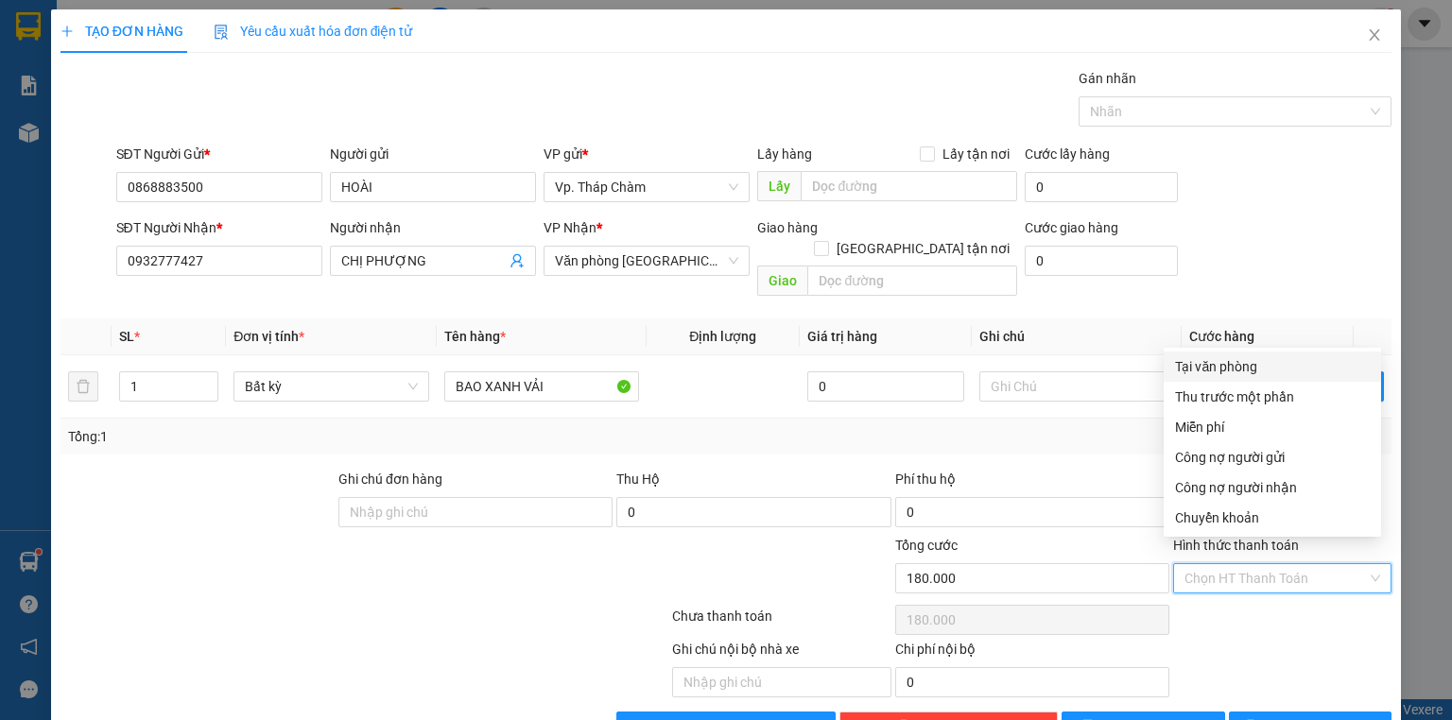
click at [1241, 358] on div "Tại văn phòng" at bounding box center [1272, 366] width 195 height 21
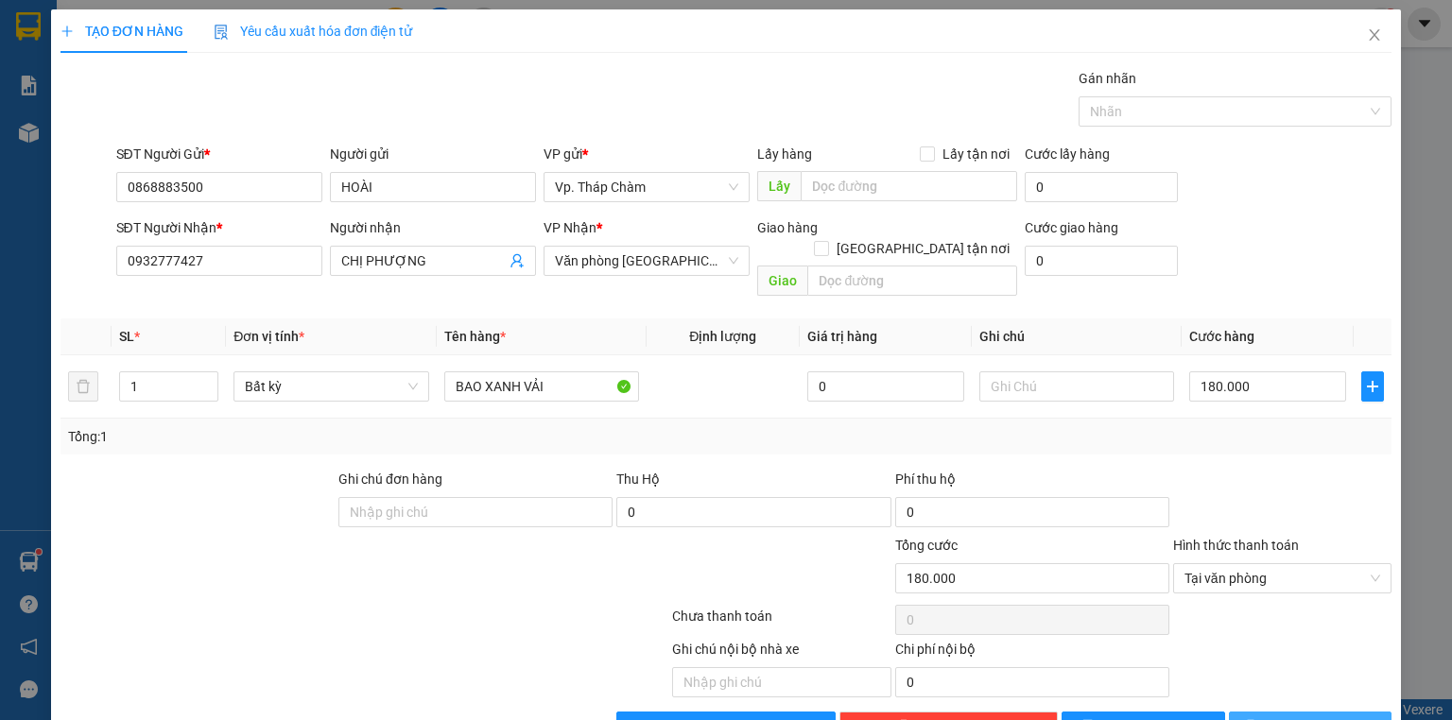
click at [1257, 720] on icon "printer" at bounding box center [1250, 726] width 12 height 12
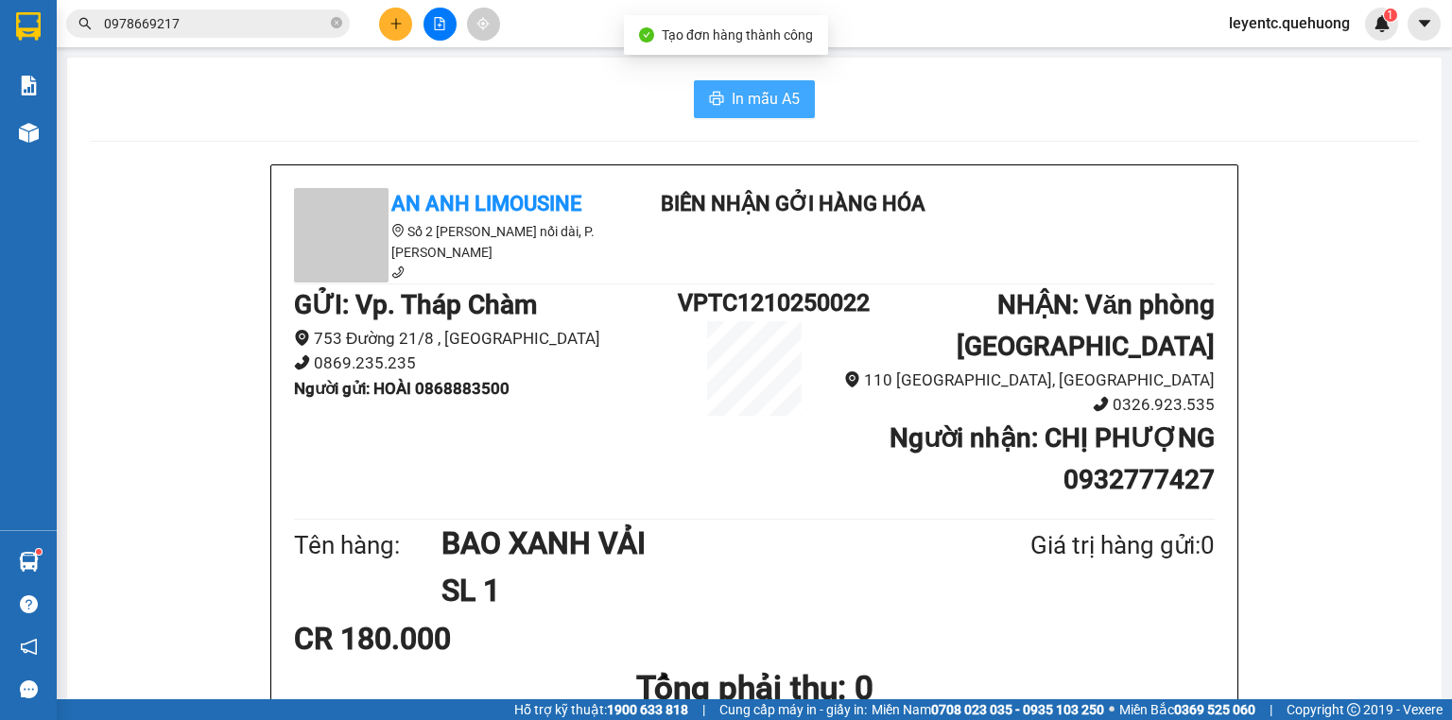
click at [764, 95] on span "In mẫu A5" at bounding box center [766, 99] width 68 height 24
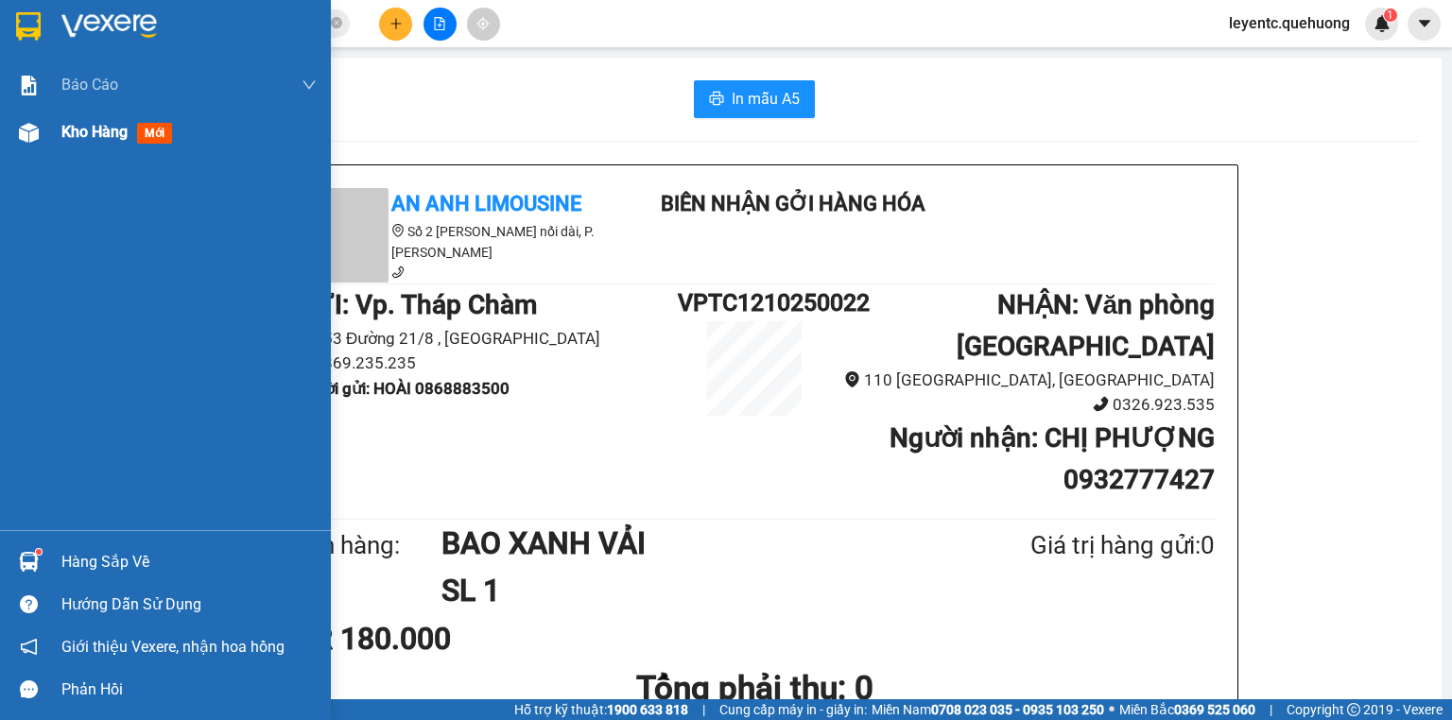
click at [93, 127] on span "Kho hàng" at bounding box center [94, 132] width 66 height 18
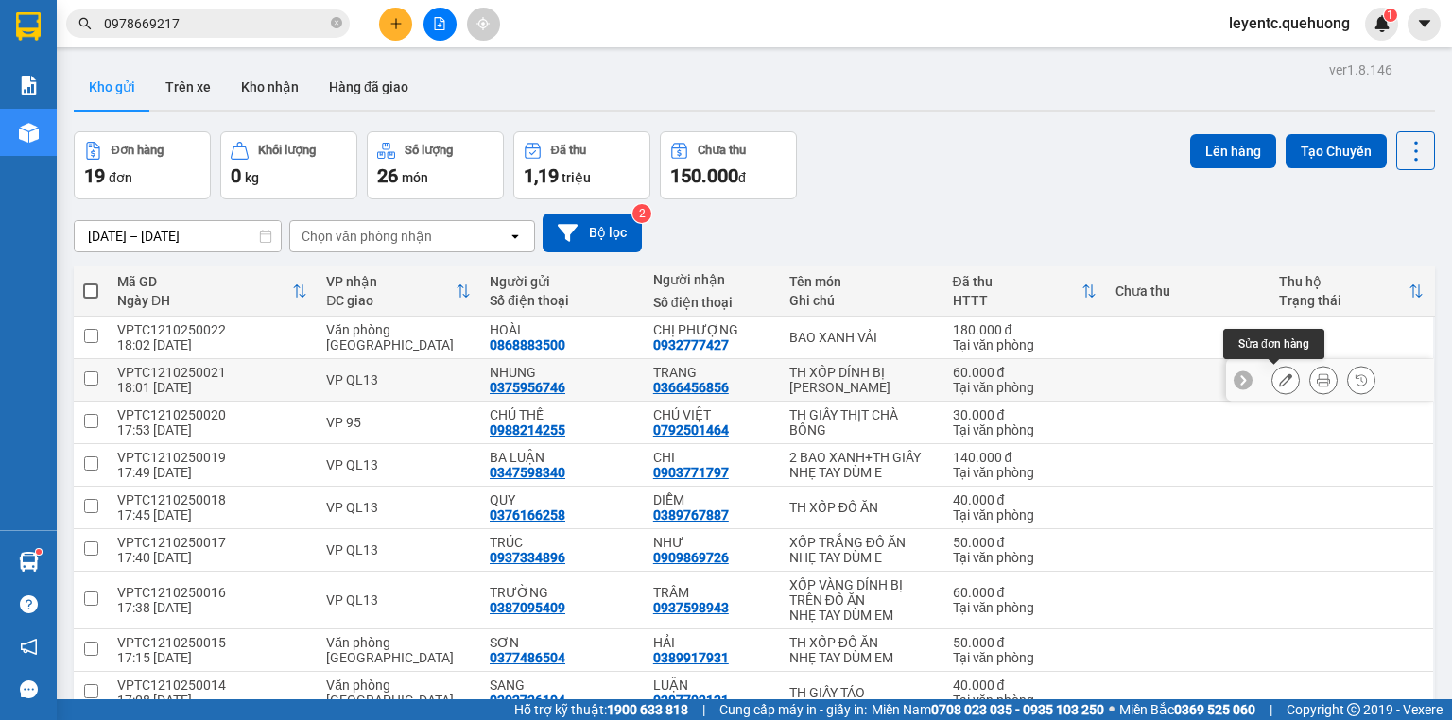
click at [1279, 376] on icon at bounding box center [1285, 379] width 13 height 13
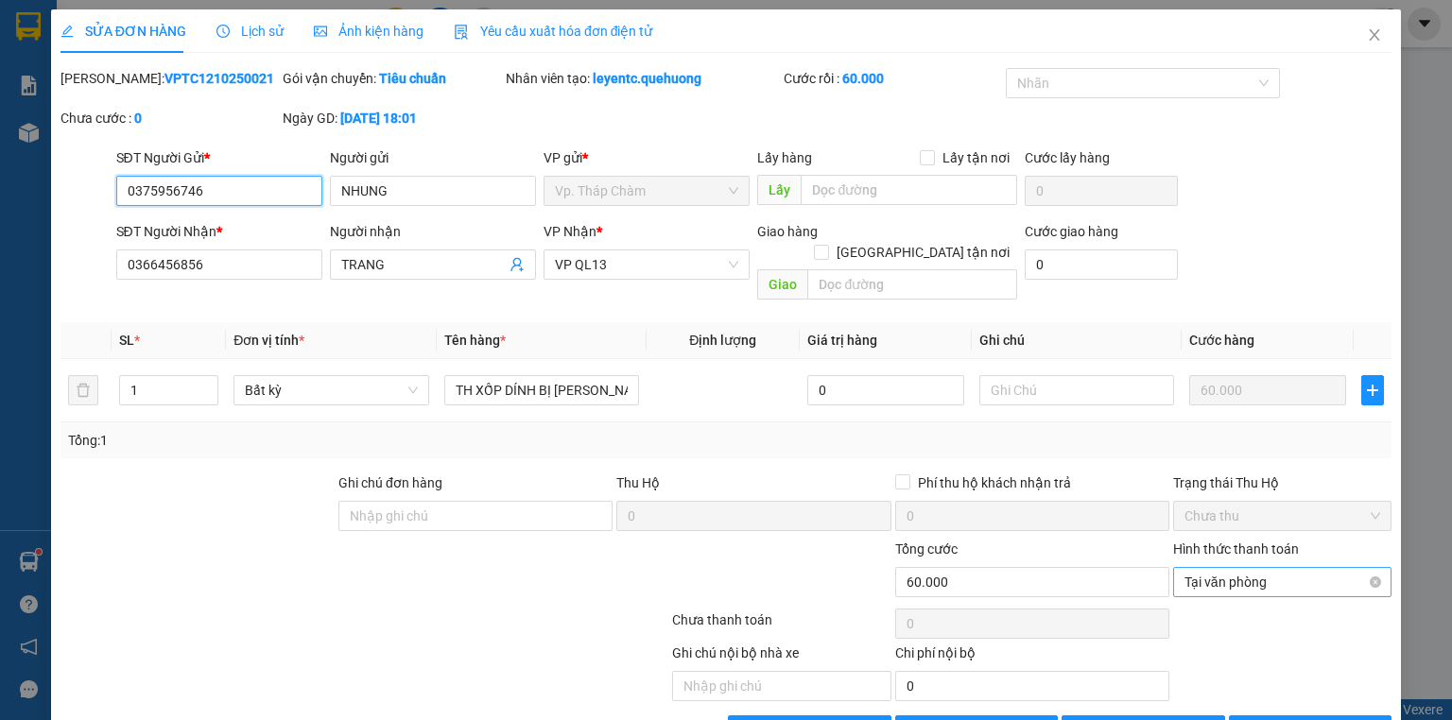
scroll to position [40, 0]
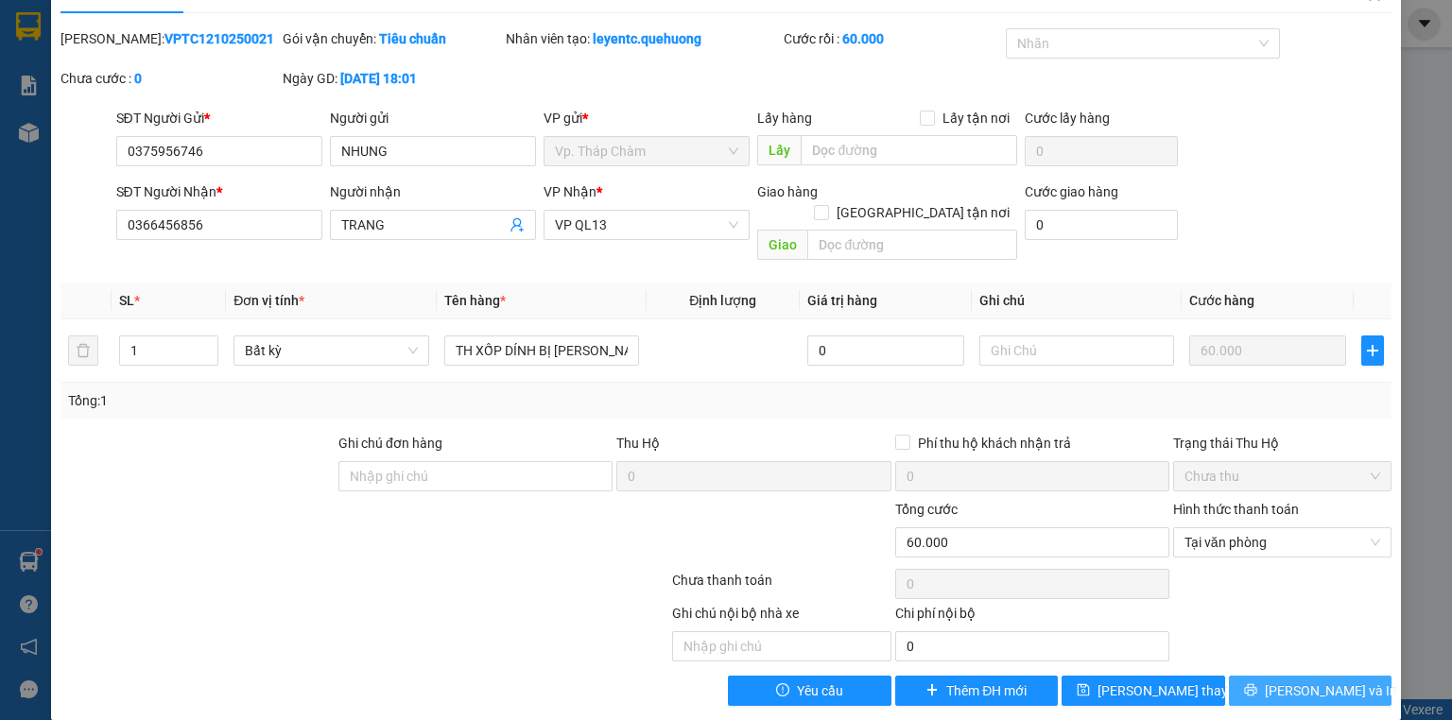
click at [1312, 681] on span "[PERSON_NAME] và In" at bounding box center [1331, 691] width 132 height 21
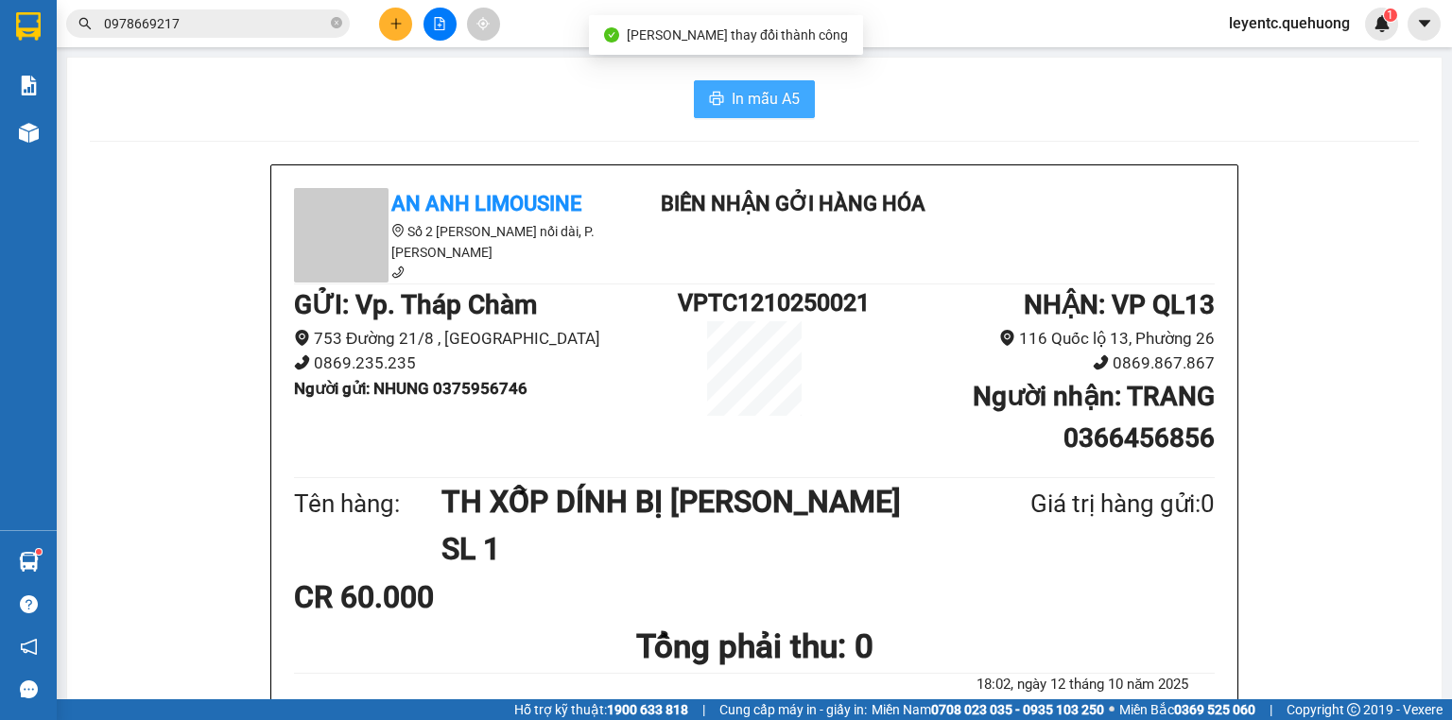
click at [775, 110] on span "In mẫu A5" at bounding box center [766, 99] width 68 height 24
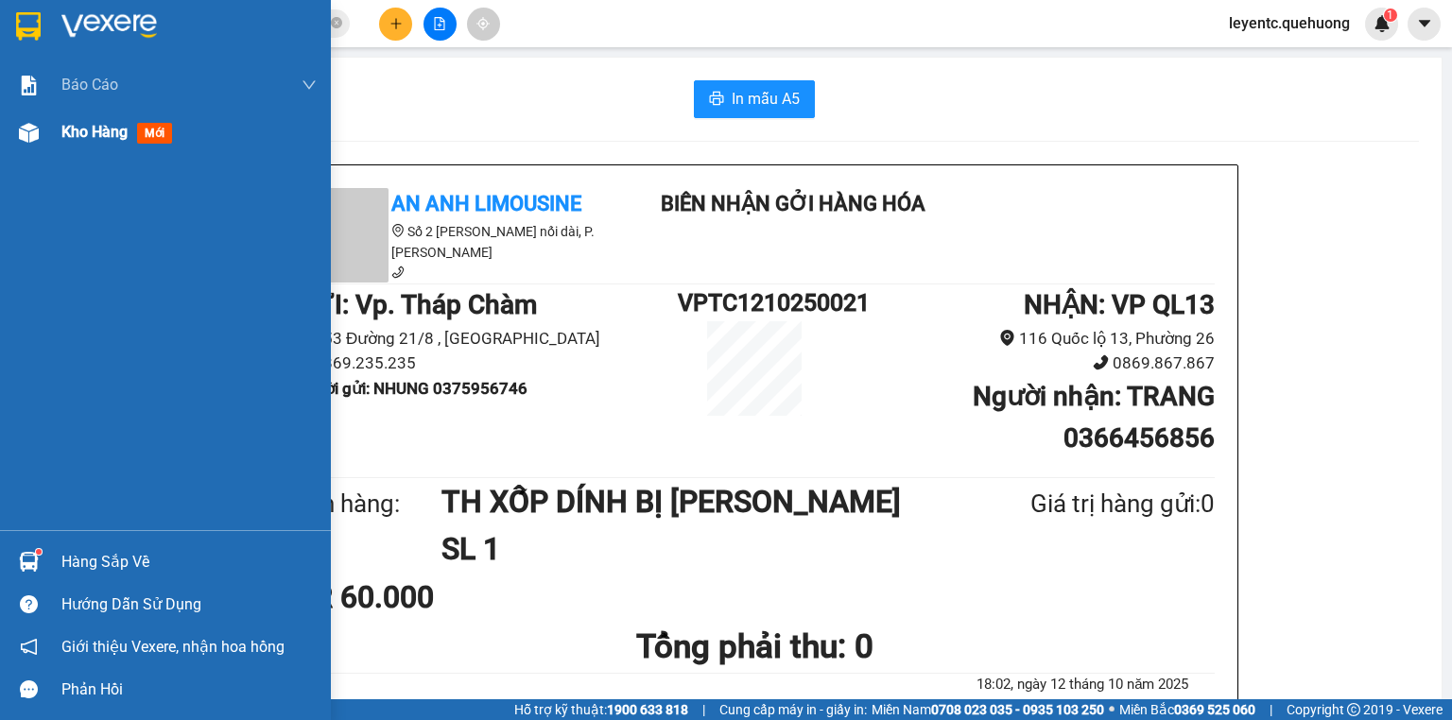
click at [110, 123] on span "Kho hàng" at bounding box center [94, 132] width 66 height 18
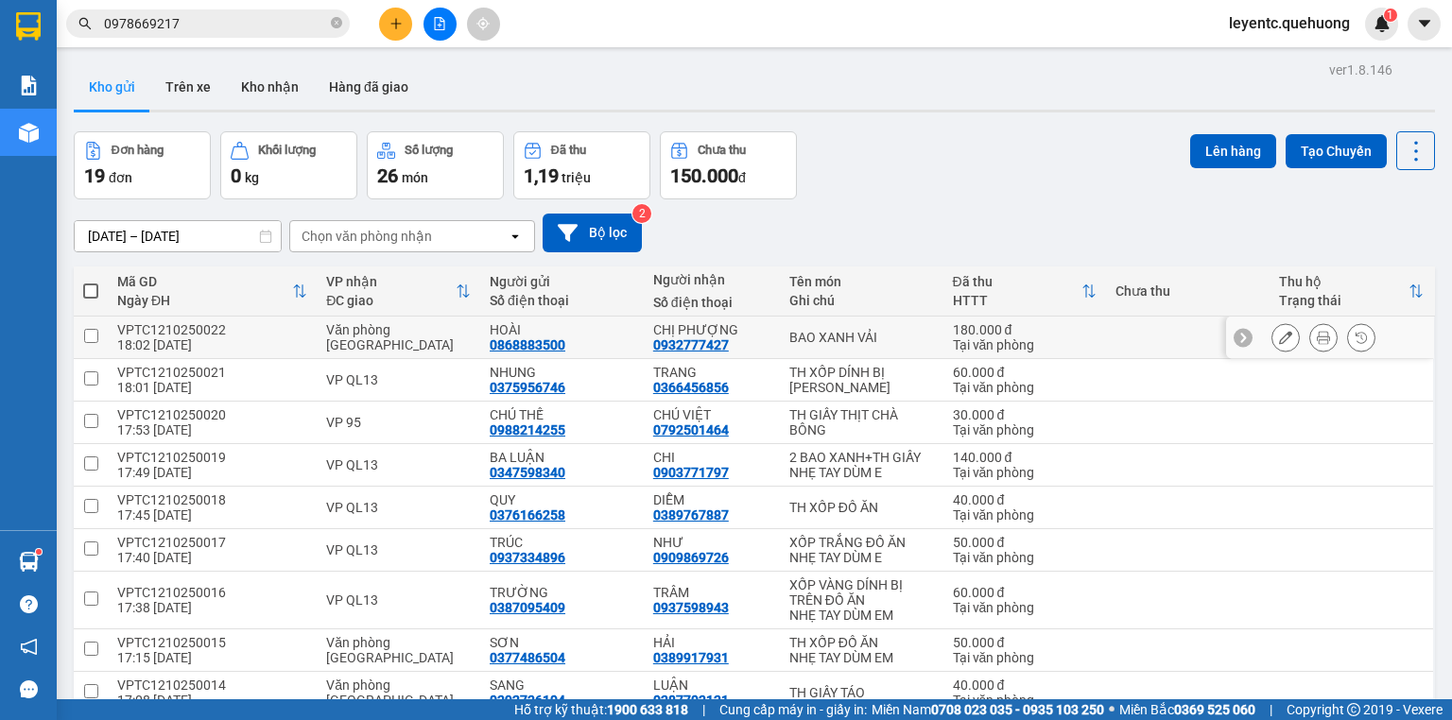
click at [1317, 334] on icon at bounding box center [1323, 337] width 13 height 13
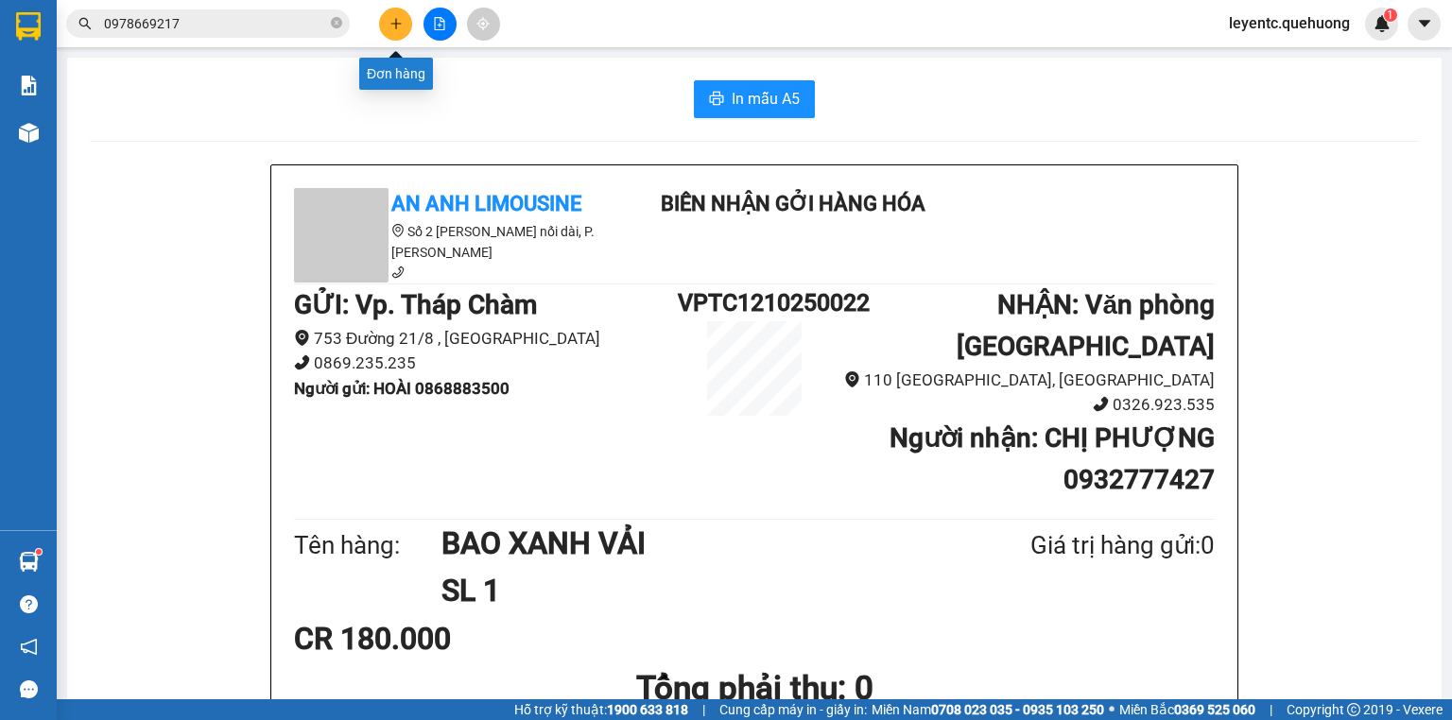
click at [396, 26] on icon "plus" at bounding box center [395, 23] width 1 height 10
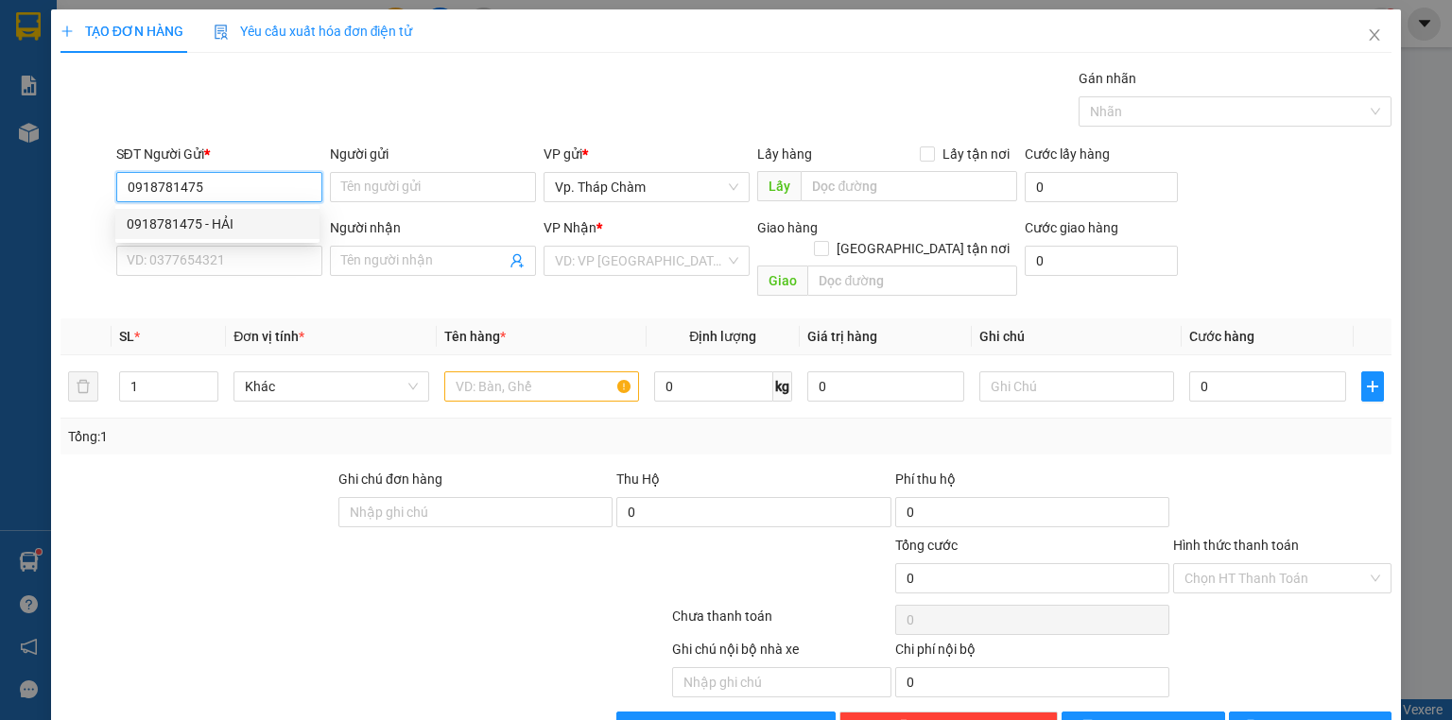
click at [266, 217] on div "0918781475 - HẢI" at bounding box center [218, 224] width 182 height 21
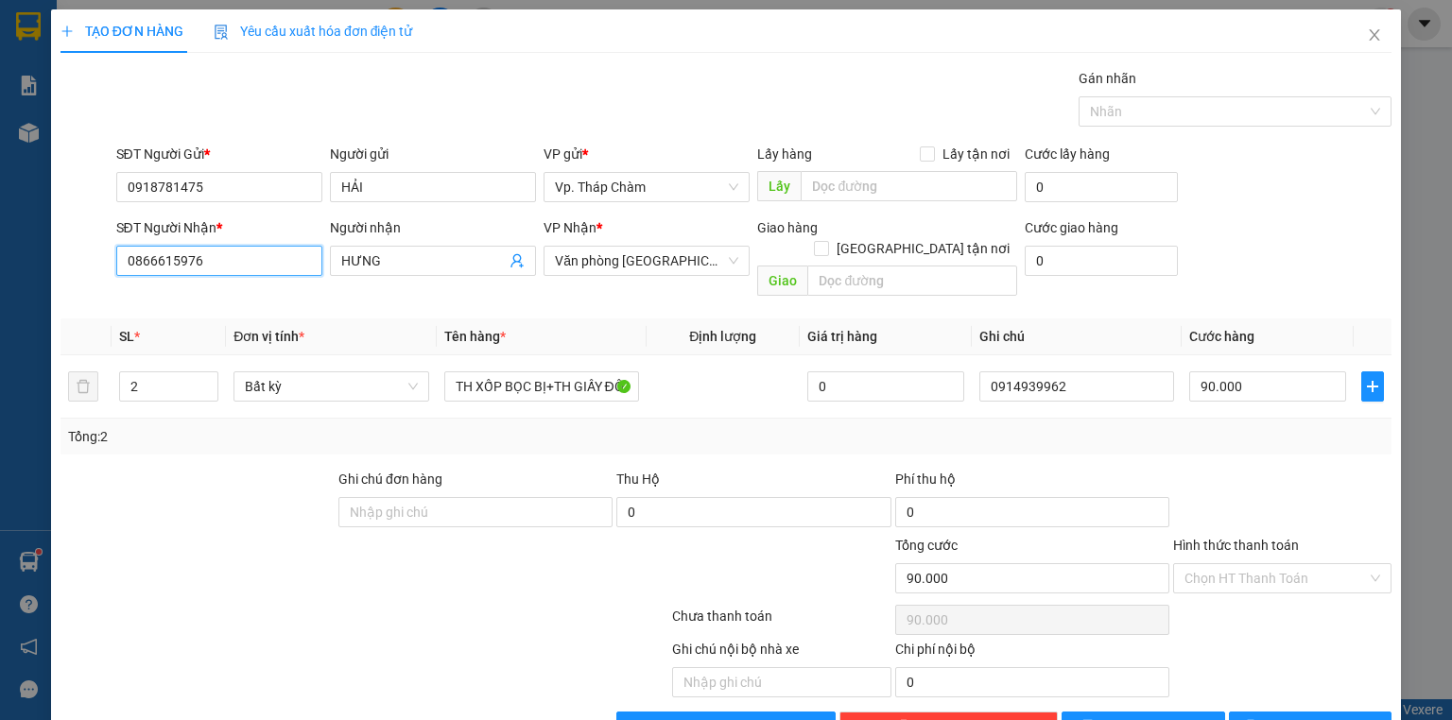
click at [244, 259] on input "0866615976" at bounding box center [219, 261] width 206 height 30
click at [265, 295] on div "0914939962 - HƯNG" at bounding box center [218, 297] width 182 height 21
click at [259, 296] on div "0866615976 - HƯNG" at bounding box center [218, 297] width 182 height 21
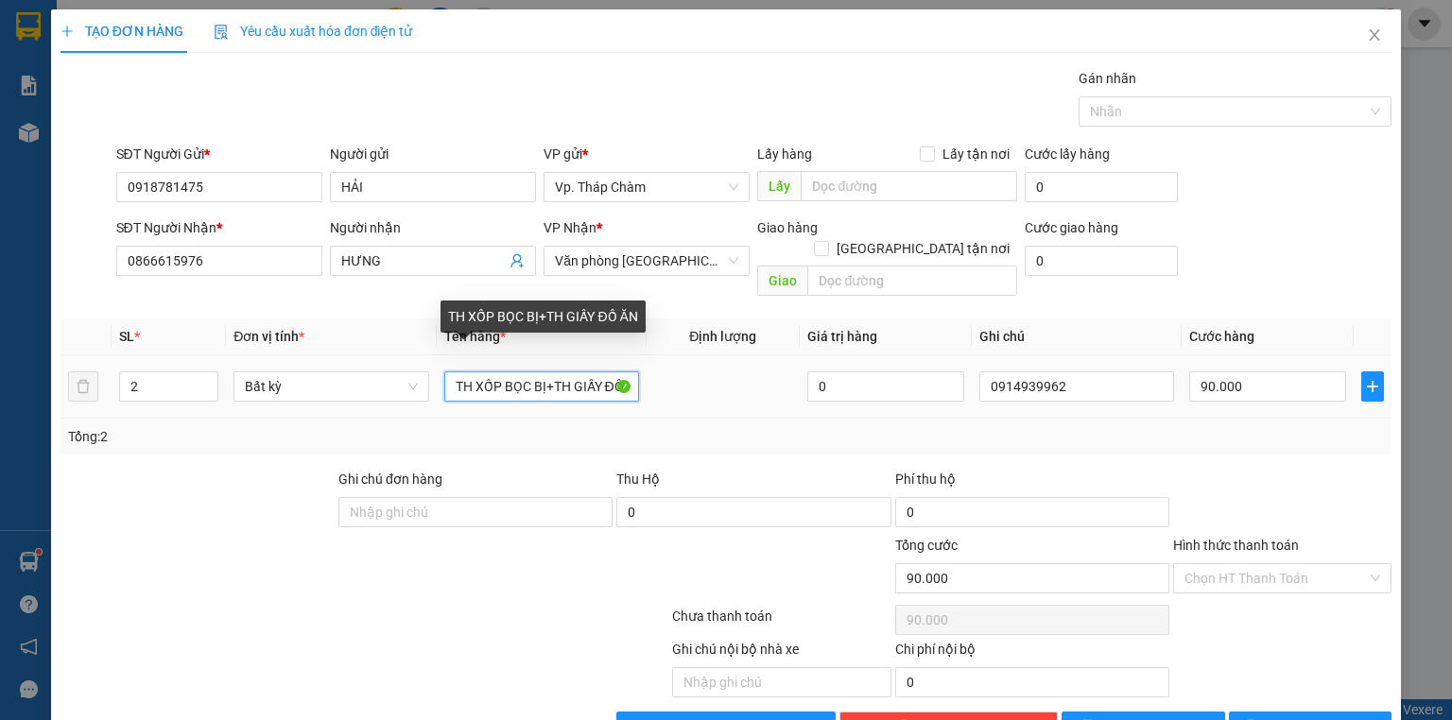
drag, startPoint x: 501, startPoint y: 365, endPoint x: 597, endPoint y: 352, distance: 96.4
click at [597, 372] on input "TH XỐP BỌC BỊ+TH GIẤY ĐỒ ĂN" at bounding box center [541, 387] width 195 height 30
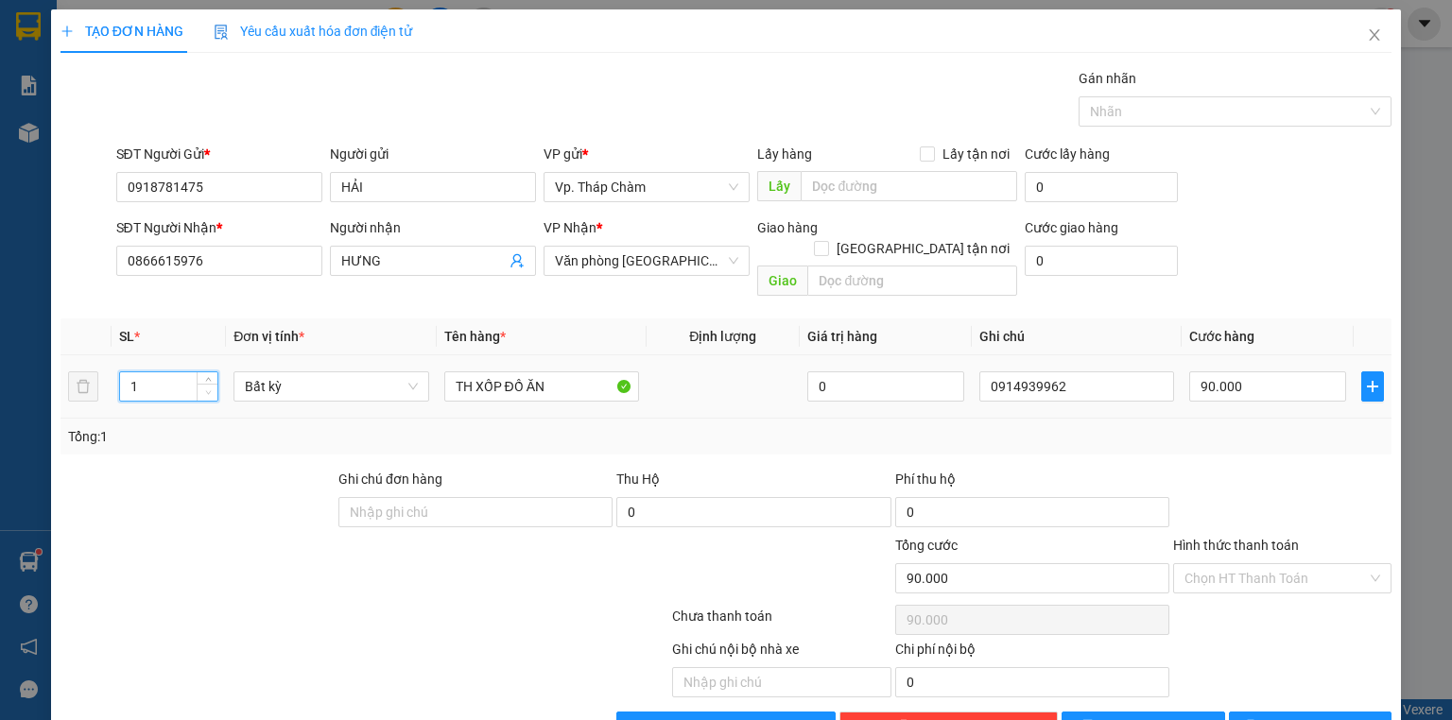
click at [205, 391] on icon "down" at bounding box center [208, 393] width 6 height 4
click at [1235, 372] on input "90.000" at bounding box center [1267, 387] width 157 height 30
drag, startPoint x: 1098, startPoint y: 354, endPoint x: 1079, endPoint y: 378, distance: 31.0
click at [1097, 372] on input "0914939962" at bounding box center [1077, 387] width 195 height 30
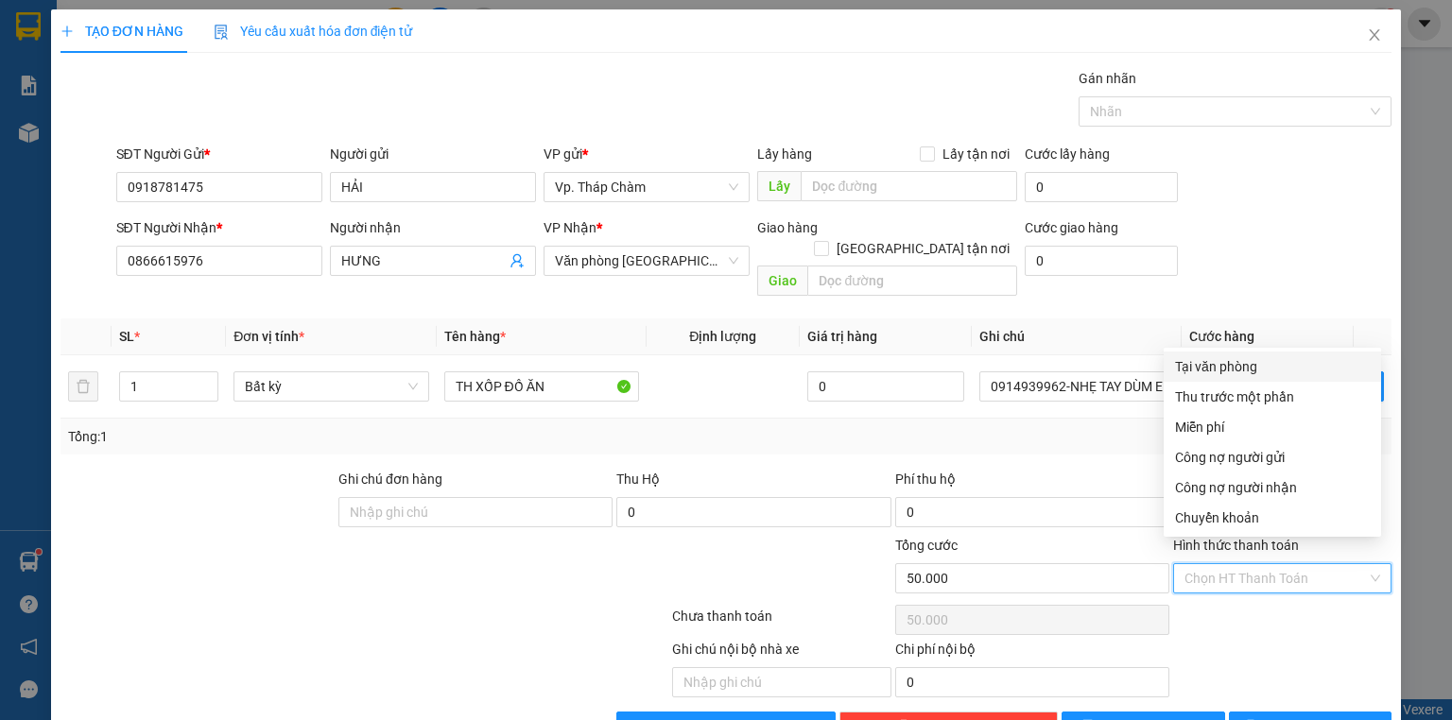
click at [1298, 564] on input "Hình thức thanh toán" at bounding box center [1276, 578] width 182 height 28
click at [1229, 363] on div "Tại văn phòng" at bounding box center [1272, 366] width 195 height 21
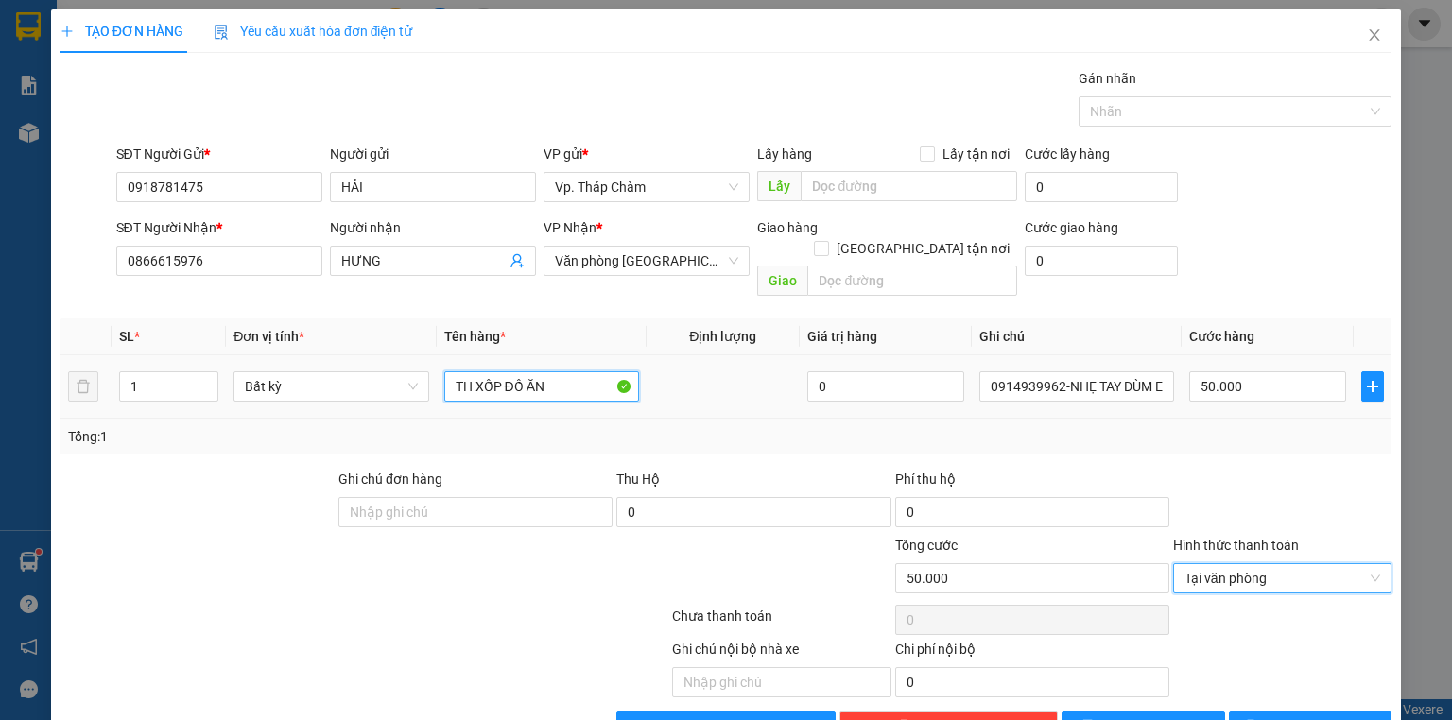
click at [574, 372] on input "TH XỐP ĐỒ ĂN" at bounding box center [541, 387] width 195 height 30
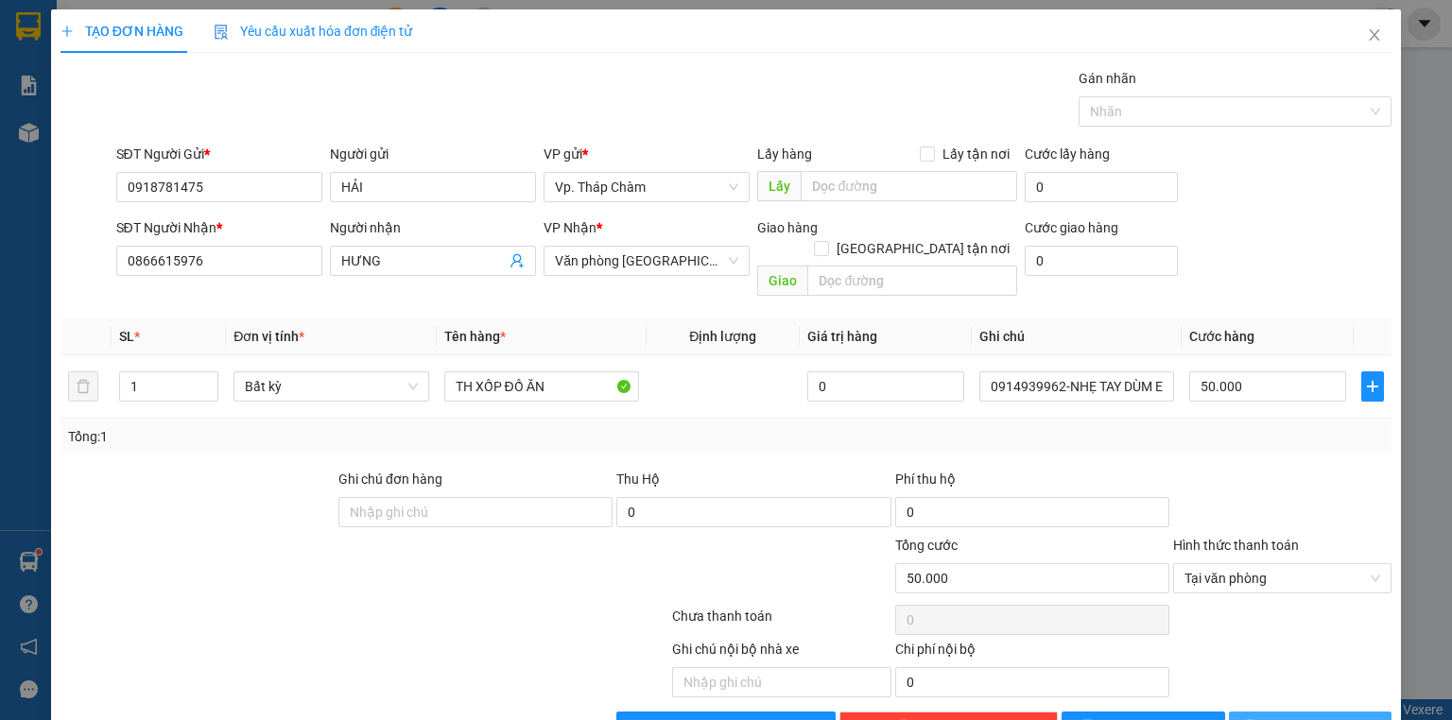
click at [1294, 717] on span "[PERSON_NAME] và In" at bounding box center [1331, 727] width 132 height 21
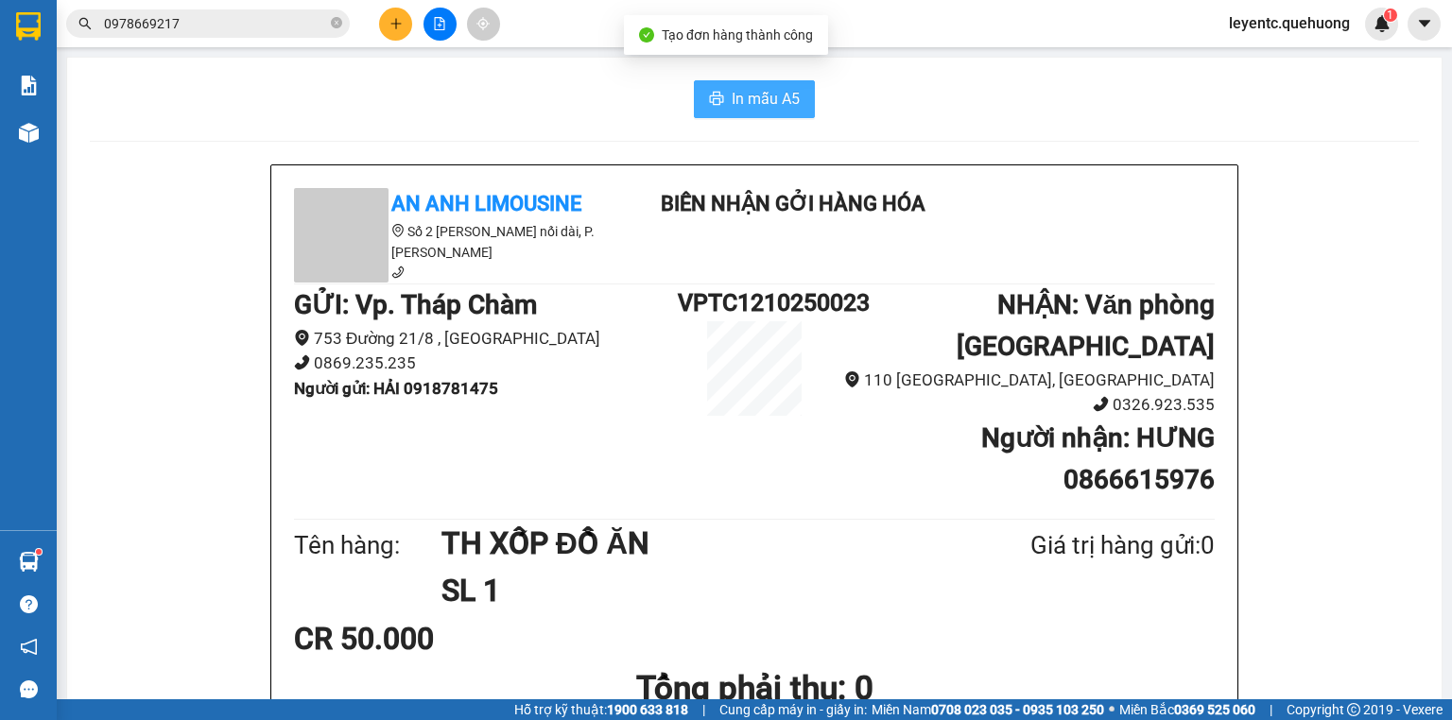
click at [779, 83] on button "In mẫu A5" at bounding box center [754, 99] width 121 height 38
click at [391, 23] on icon "plus" at bounding box center [396, 23] width 13 height 13
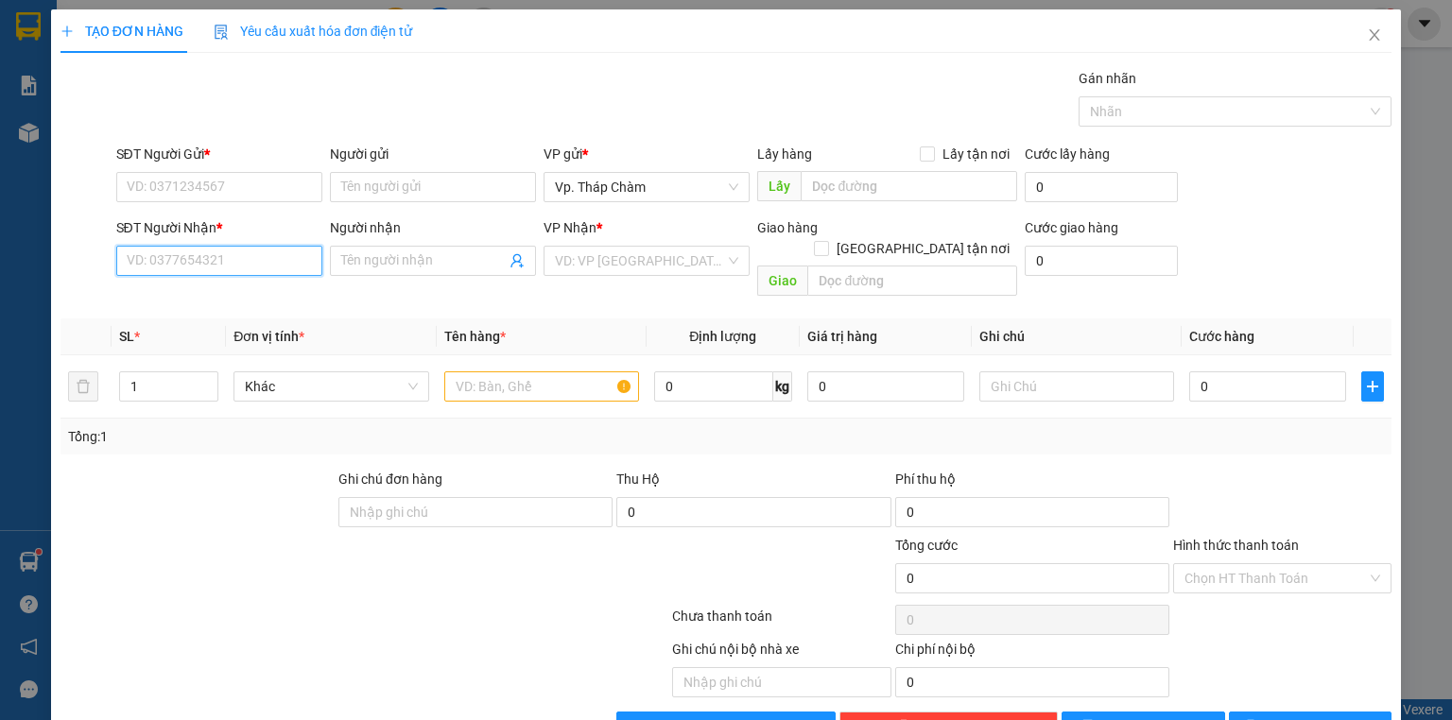
click at [280, 255] on input "SĐT Người Nhận *" at bounding box center [219, 261] width 206 height 30
drag, startPoint x: 292, startPoint y: 187, endPoint x: 282, endPoint y: 191, distance: 11.1
click at [286, 189] on input "SĐT Người Gửi *" at bounding box center [219, 187] width 206 height 30
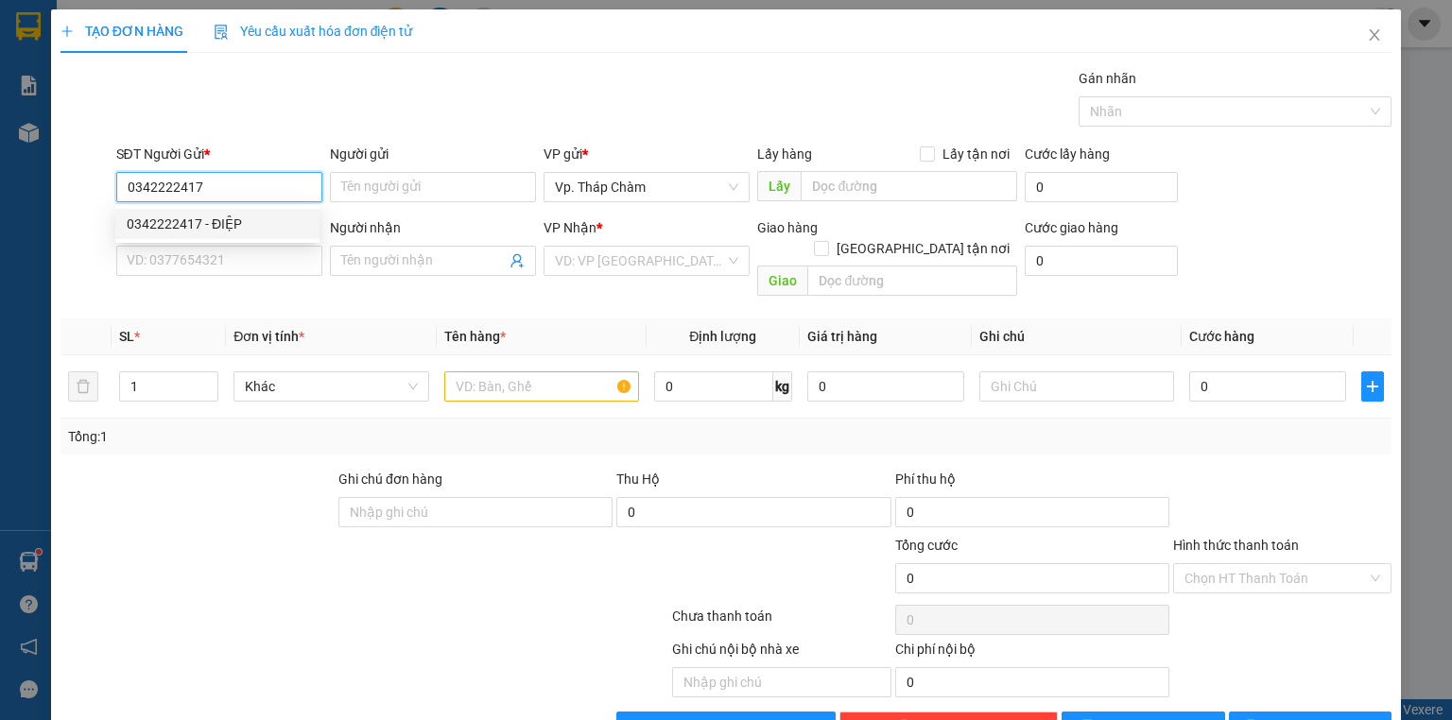
click at [251, 226] on div "0342222417 - ĐIỆP" at bounding box center [218, 224] width 182 height 21
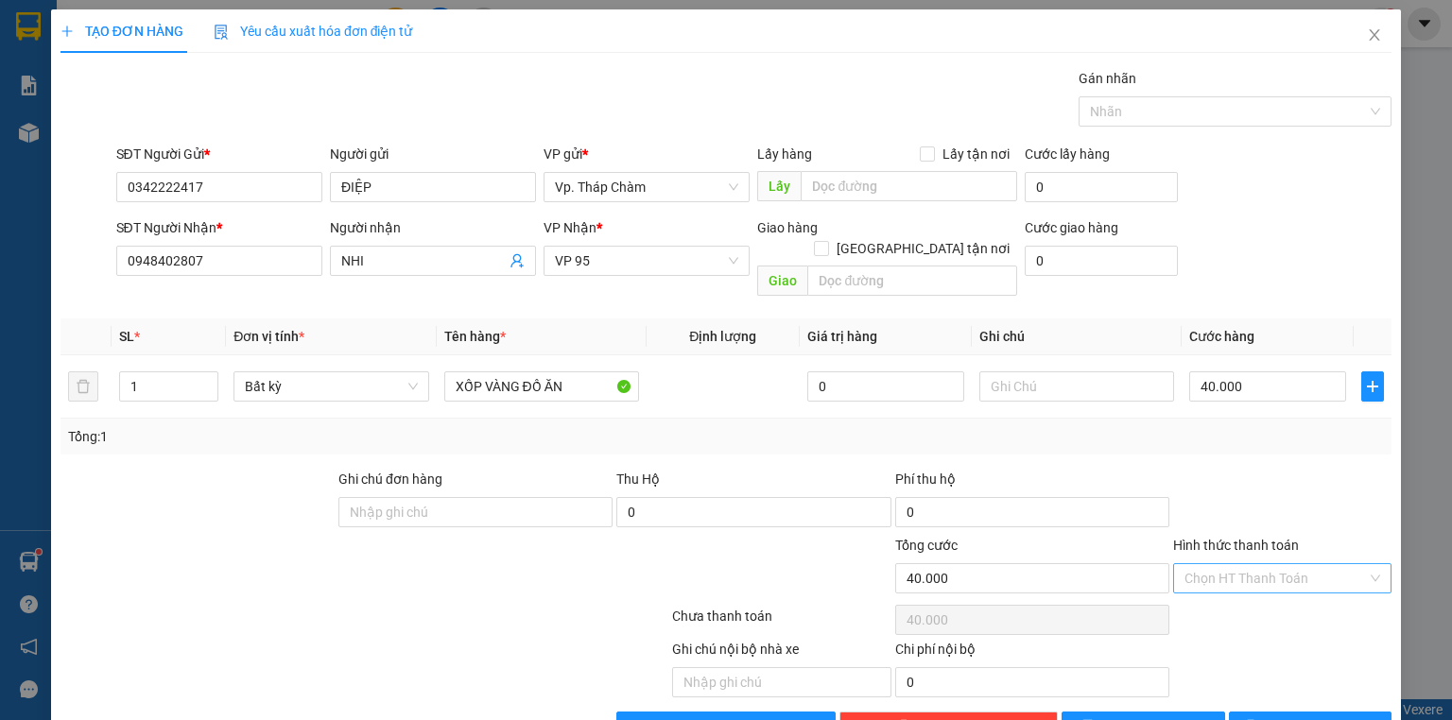
click at [1255, 564] on input "Hình thức thanh toán" at bounding box center [1276, 578] width 182 height 28
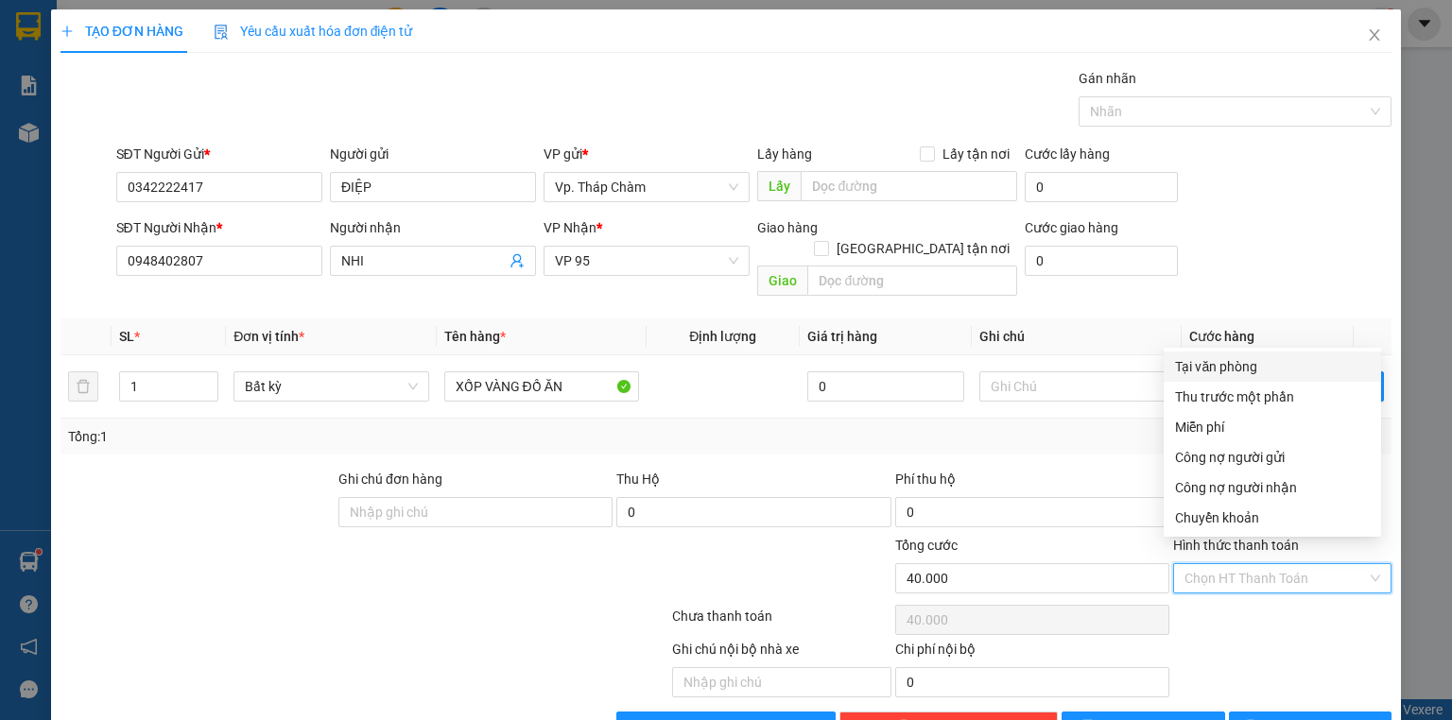
click at [1269, 371] on div "Tại văn phòng" at bounding box center [1272, 366] width 195 height 21
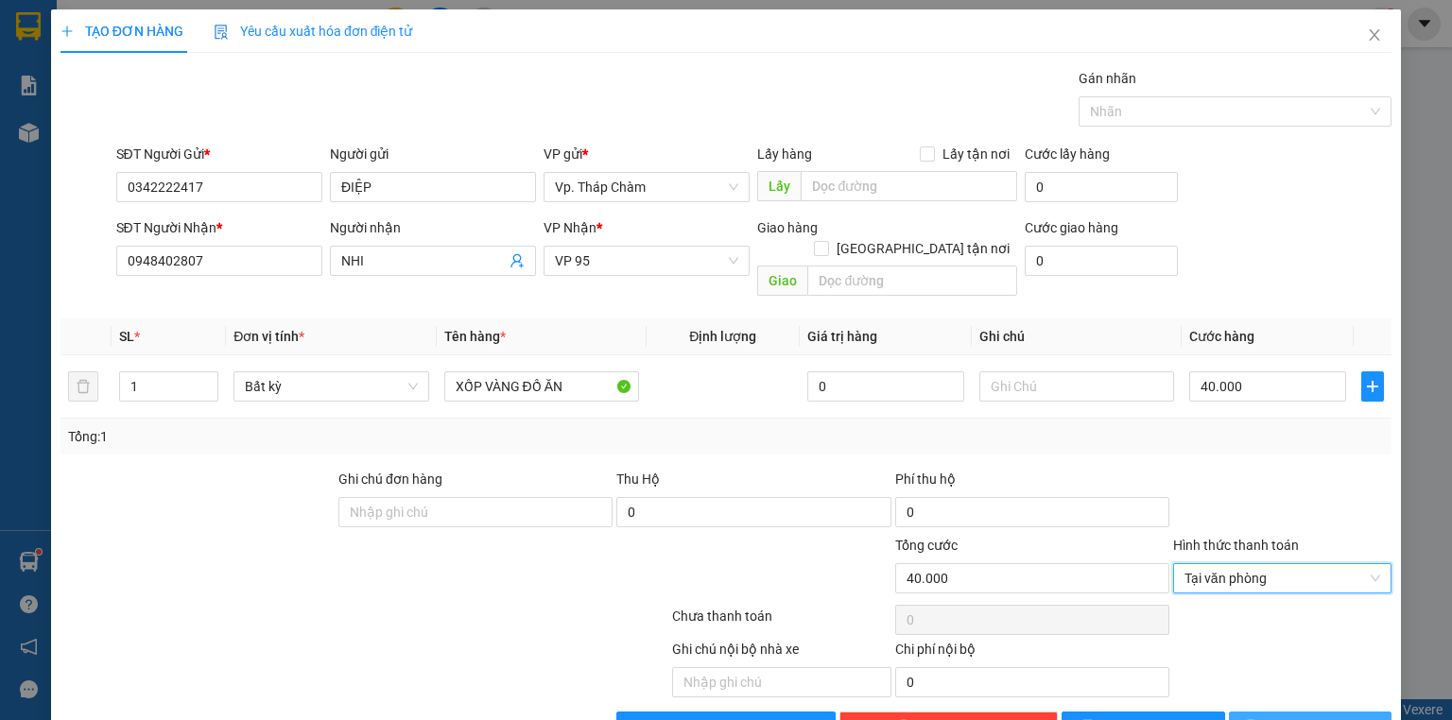
click at [1346, 712] on button "[PERSON_NAME] và In" at bounding box center [1311, 727] width 164 height 30
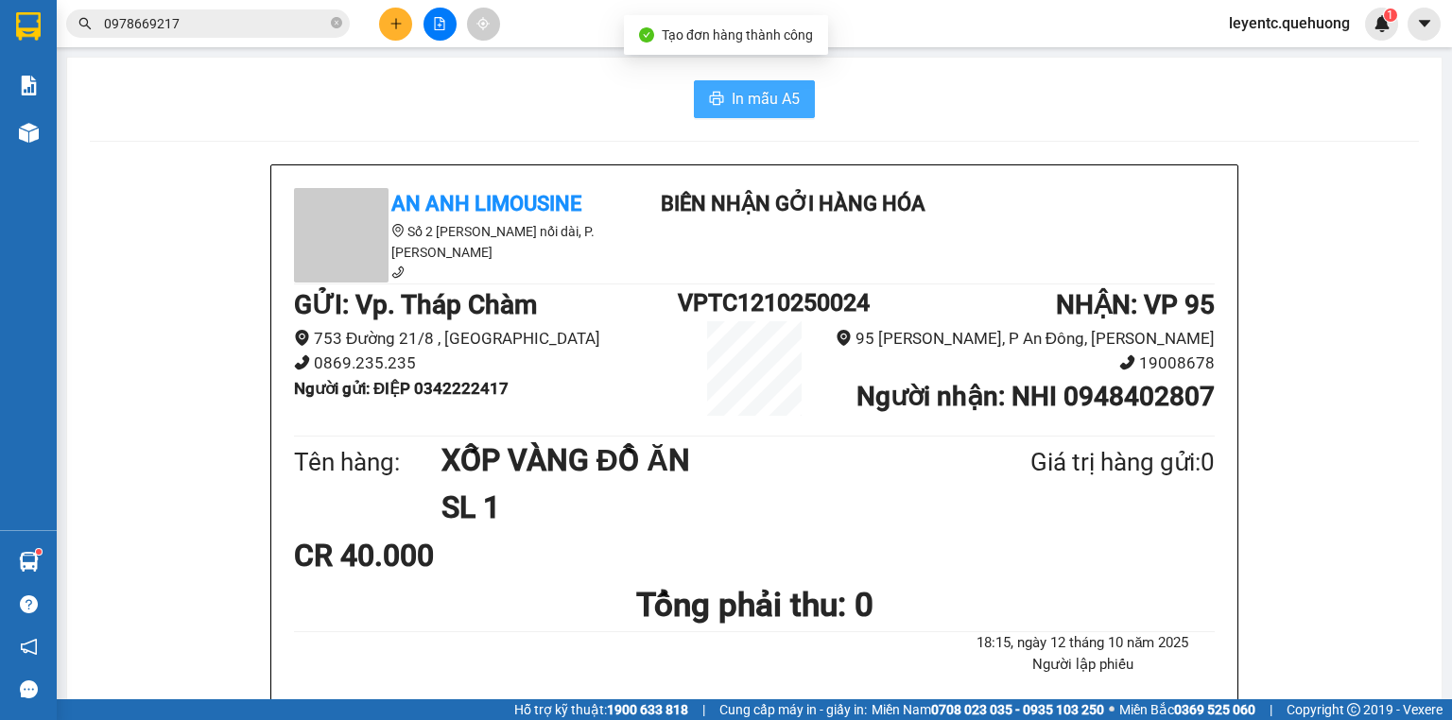
drag, startPoint x: 713, startPoint y: 102, endPoint x: 723, endPoint y: 100, distance: 10.6
click at [715, 102] on icon "printer" at bounding box center [716, 98] width 15 height 15
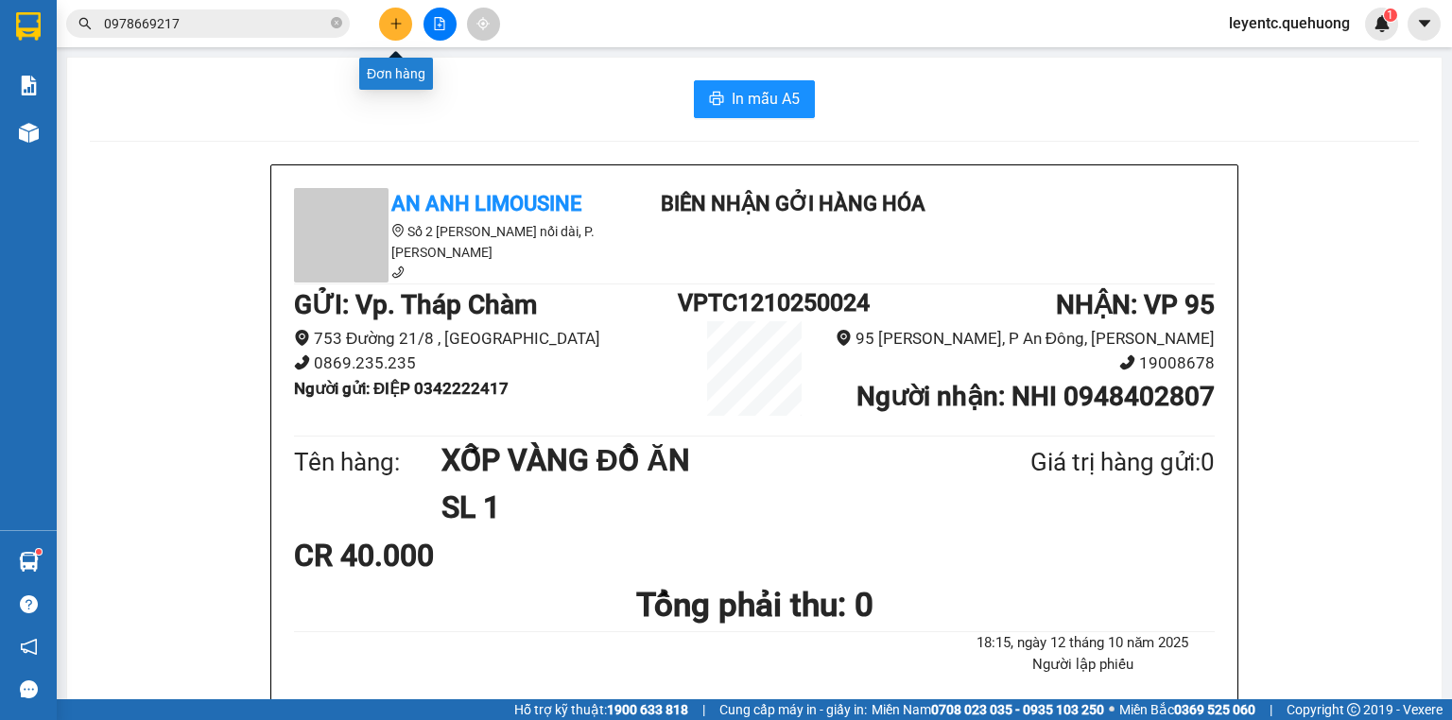
click at [396, 21] on icon "plus" at bounding box center [395, 23] width 1 height 10
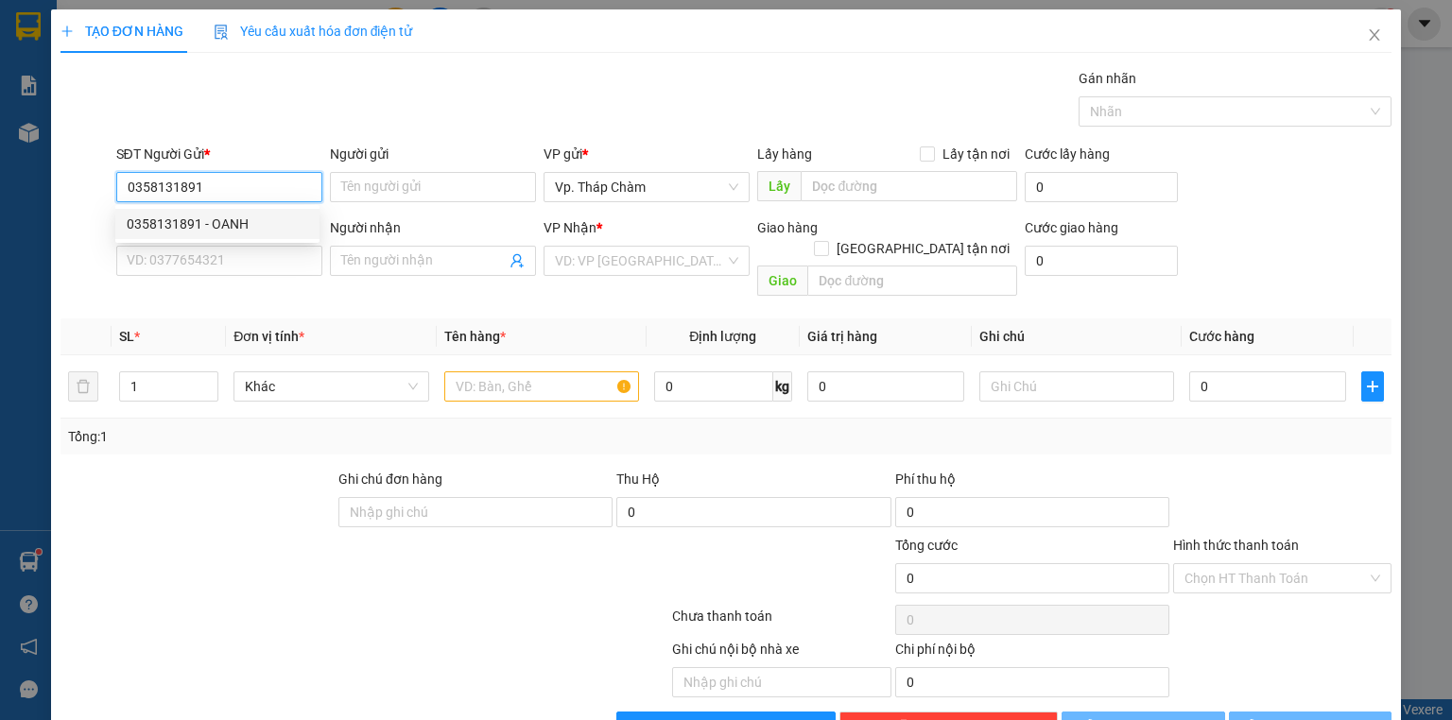
click at [237, 231] on div "0358131891 - OANH" at bounding box center [218, 224] width 182 height 21
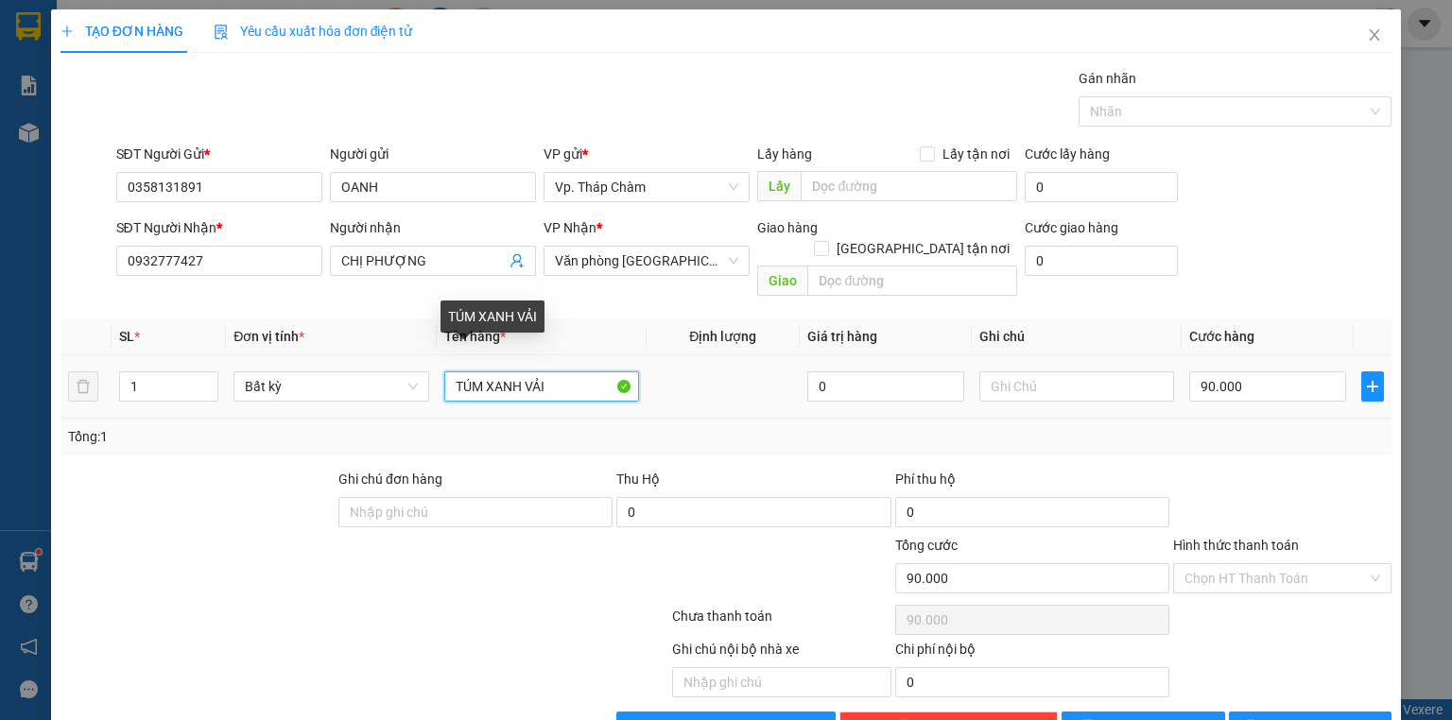
click at [480, 372] on input "TÚM XANH VẢI" at bounding box center [541, 387] width 195 height 30
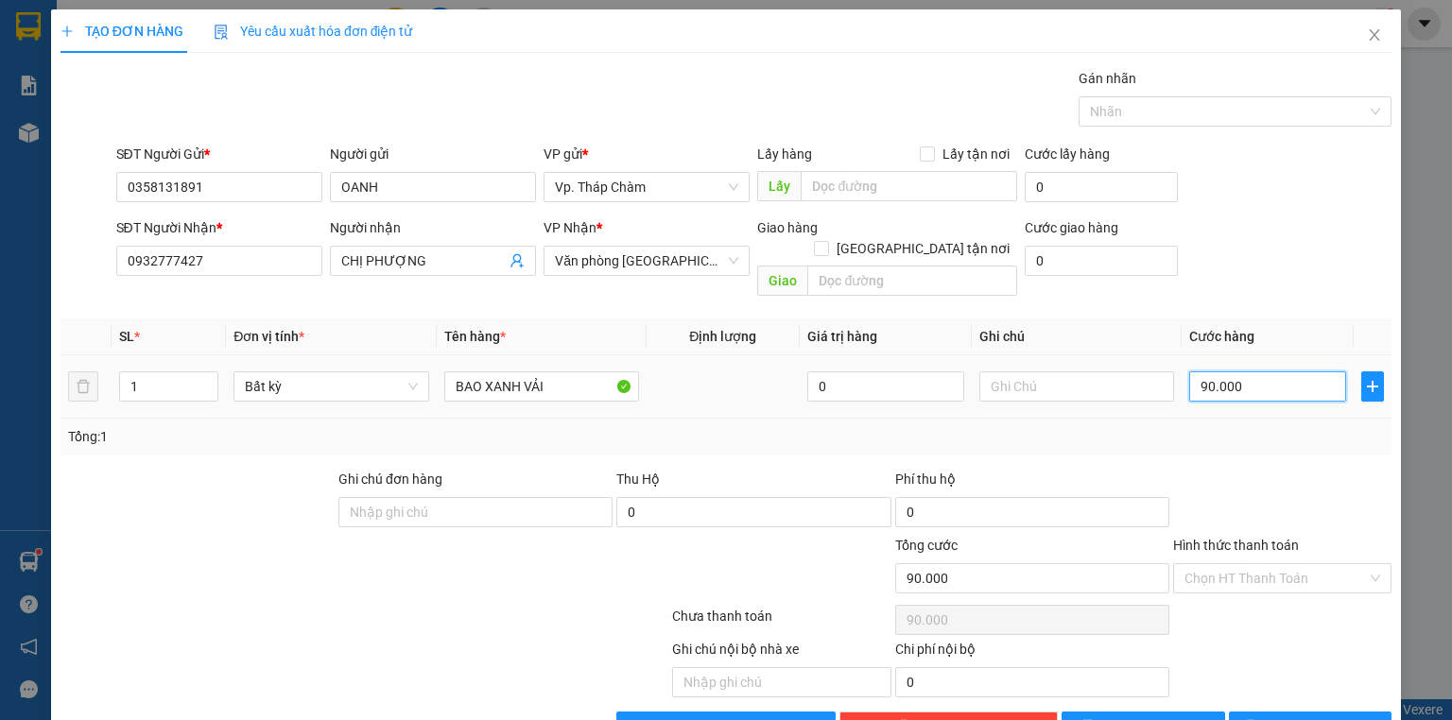
click at [1237, 372] on input "90.000" at bounding box center [1267, 387] width 157 height 30
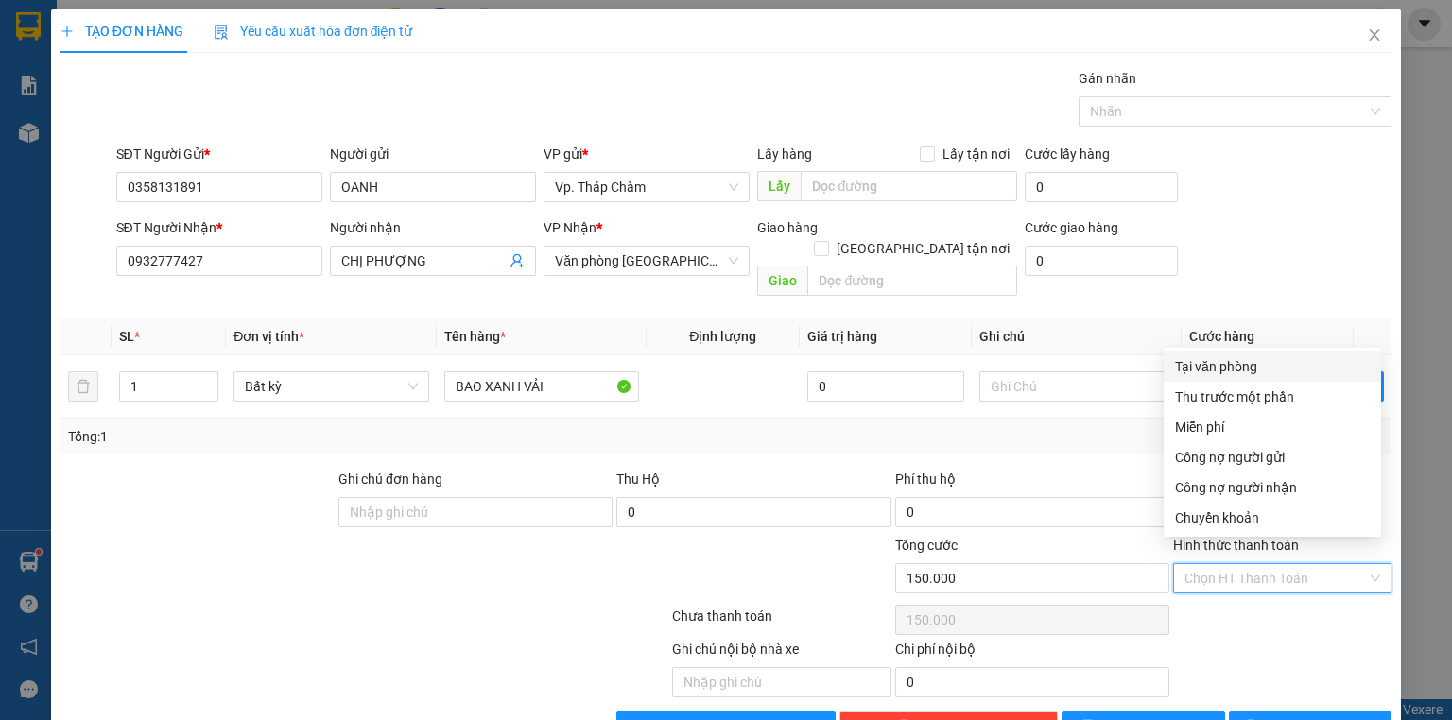
drag, startPoint x: 1248, startPoint y: 564, endPoint x: 1244, endPoint y: 552, distance: 12.0
click at [1247, 564] on input "Hình thức thanh toán" at bounding box center [1276, 578] width 182 height 28
click at [1218, 364] on div "Tại văn phòng" at bounding box center [1272, 366] width 195 height 21
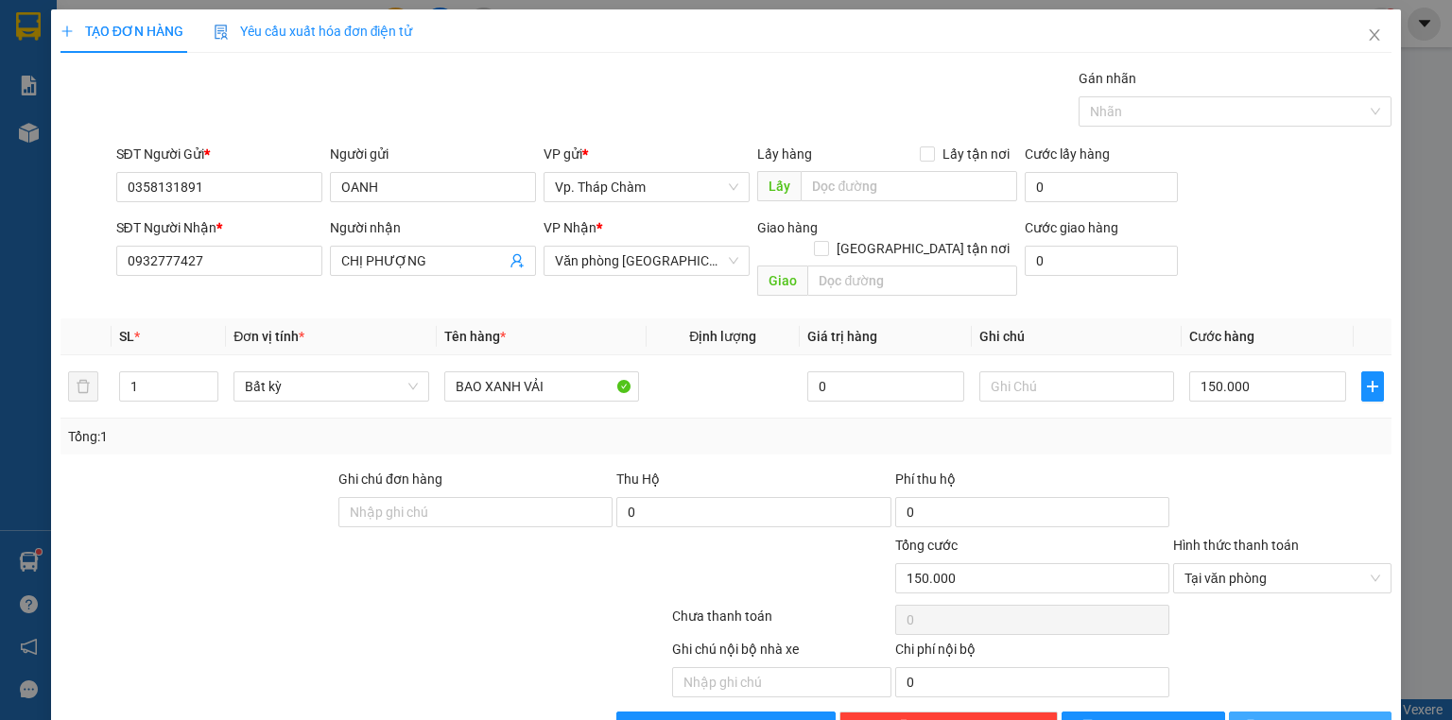
click at [1317, 717] on span "[PERSON_NAME] và In" at bounding box center [1331, 727] width 132 height 21
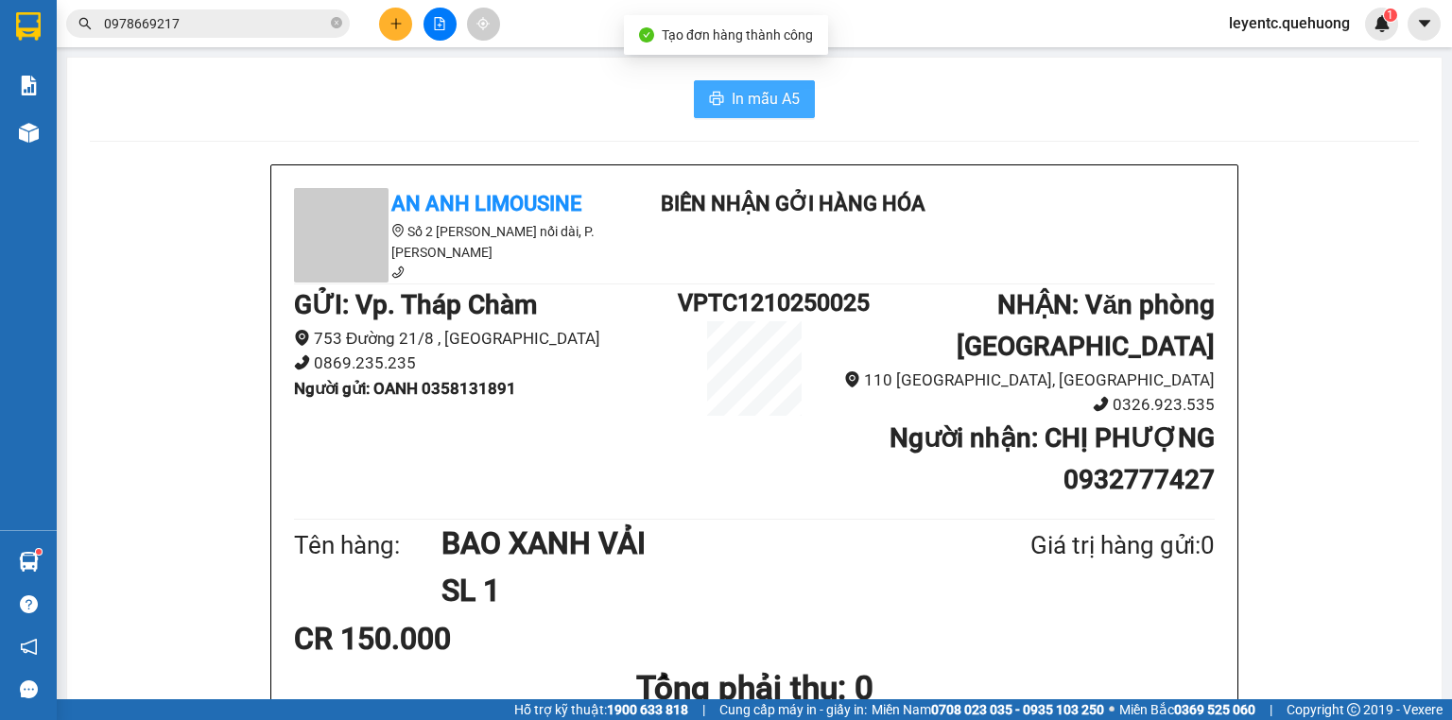
click at [798, 101] on button "In mẫu A5" at bounding box center [754, 99] width 121 height 38
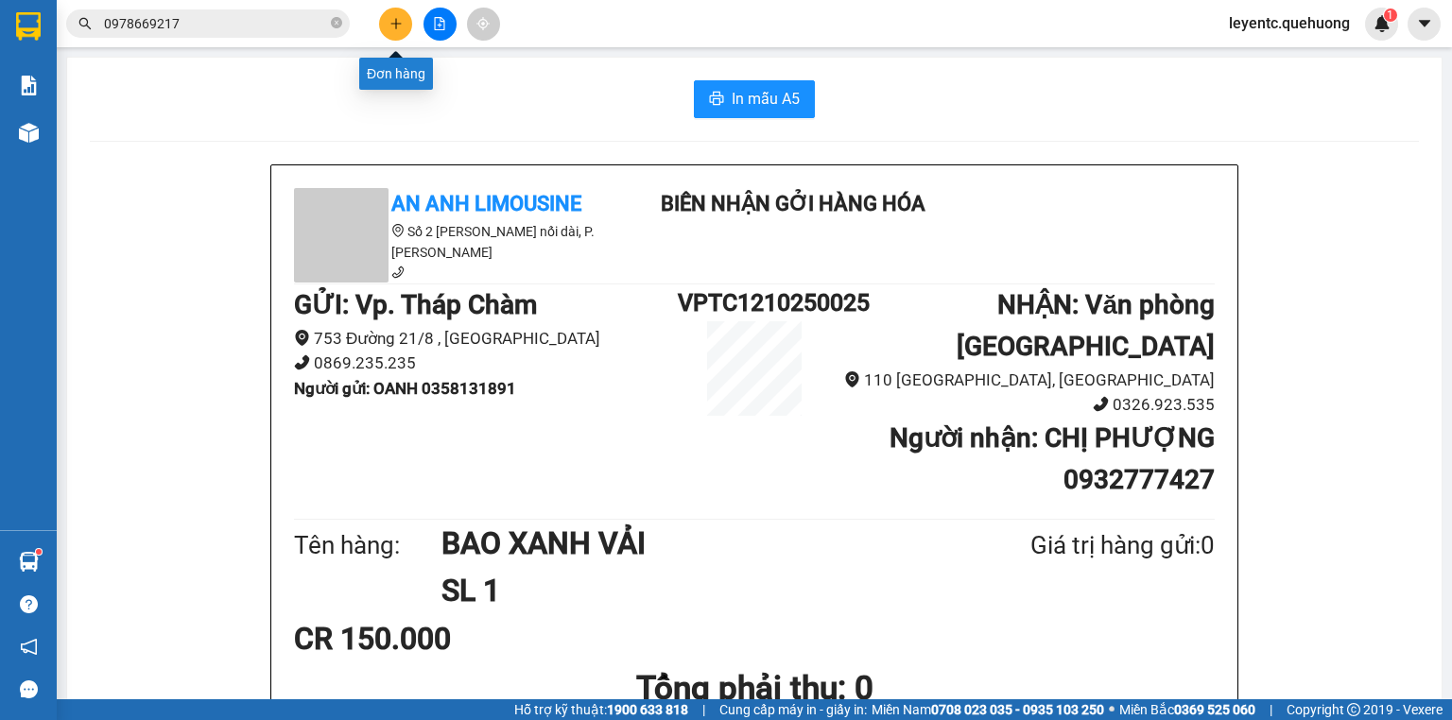
click at [388, 22] on button at bounding box center [395, 24] width 33 height 33
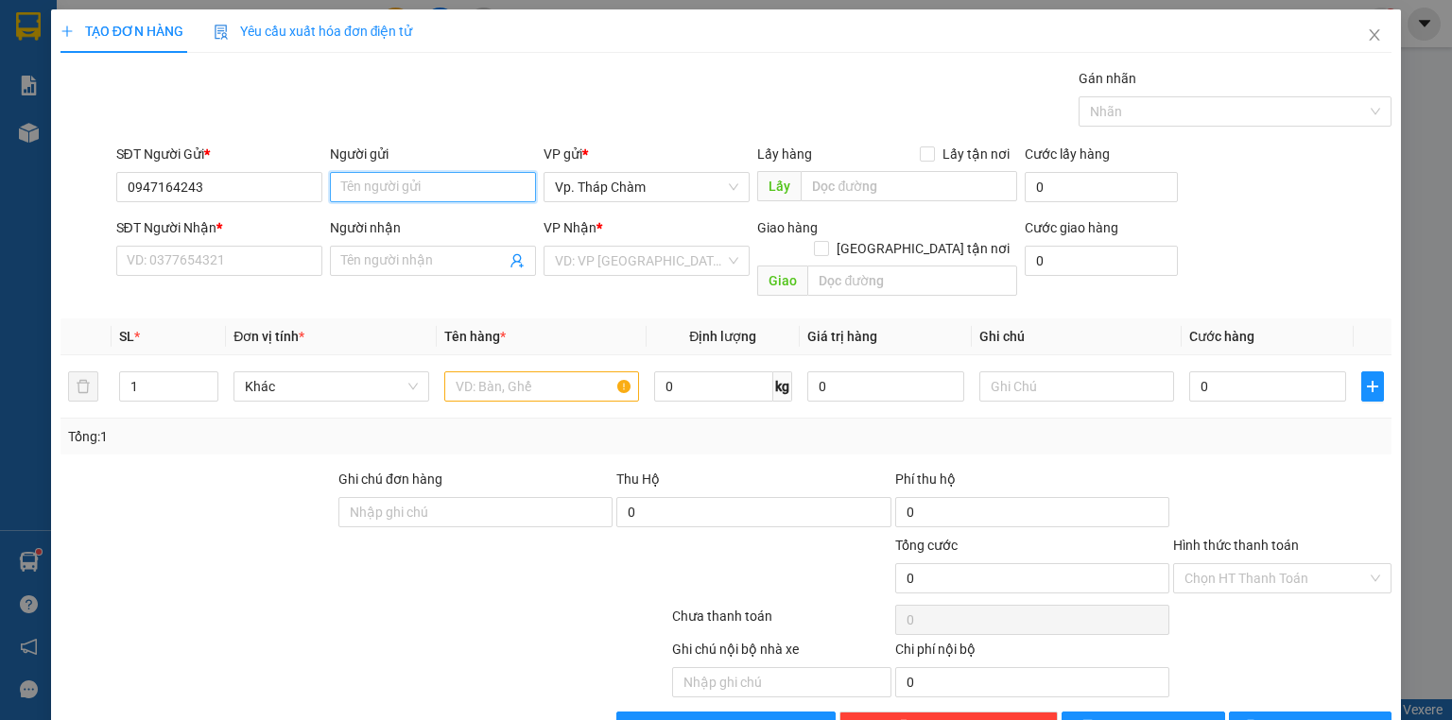
click at [428, 185] on input "Người gửi" at bounding box center [433, 187] width 206 height 30
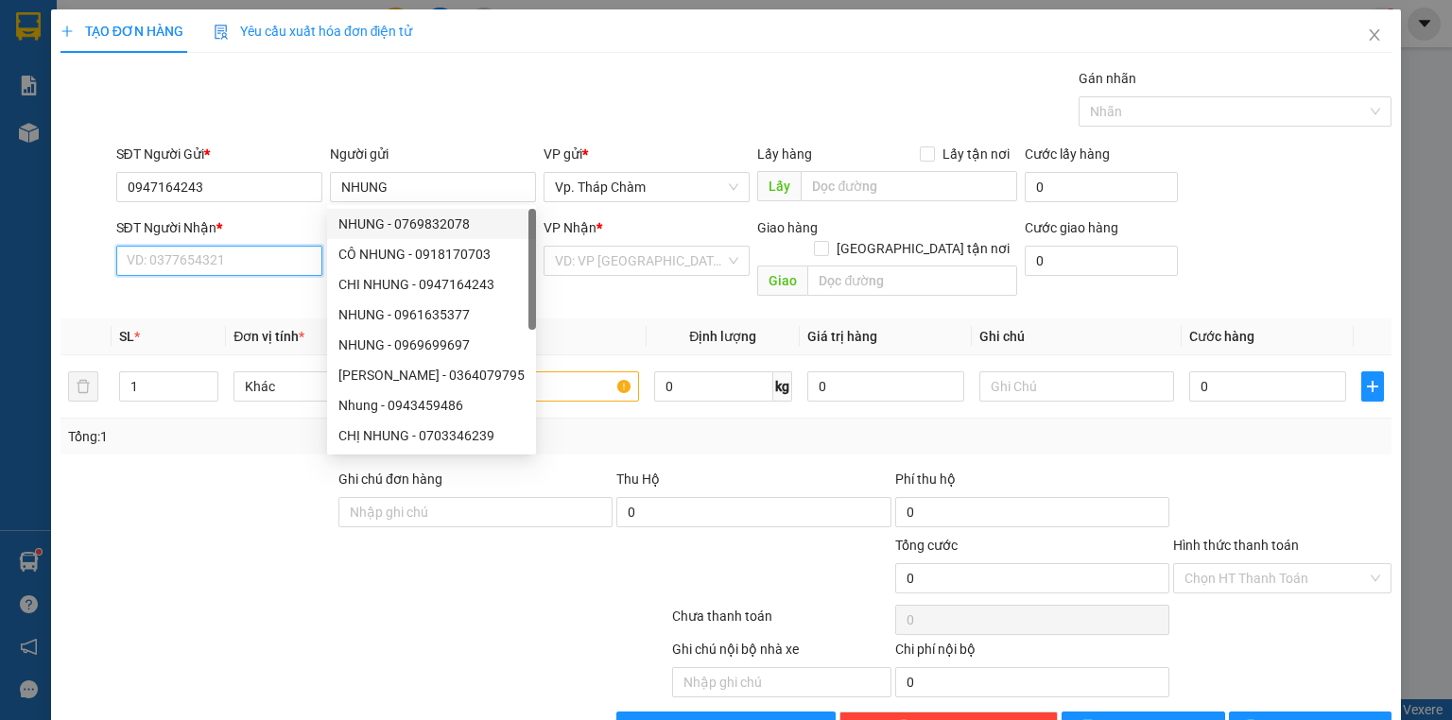
click at [221, 269] on input "SĐT Người Nhận *" at bounding box center [219, 261] width 206 height 30
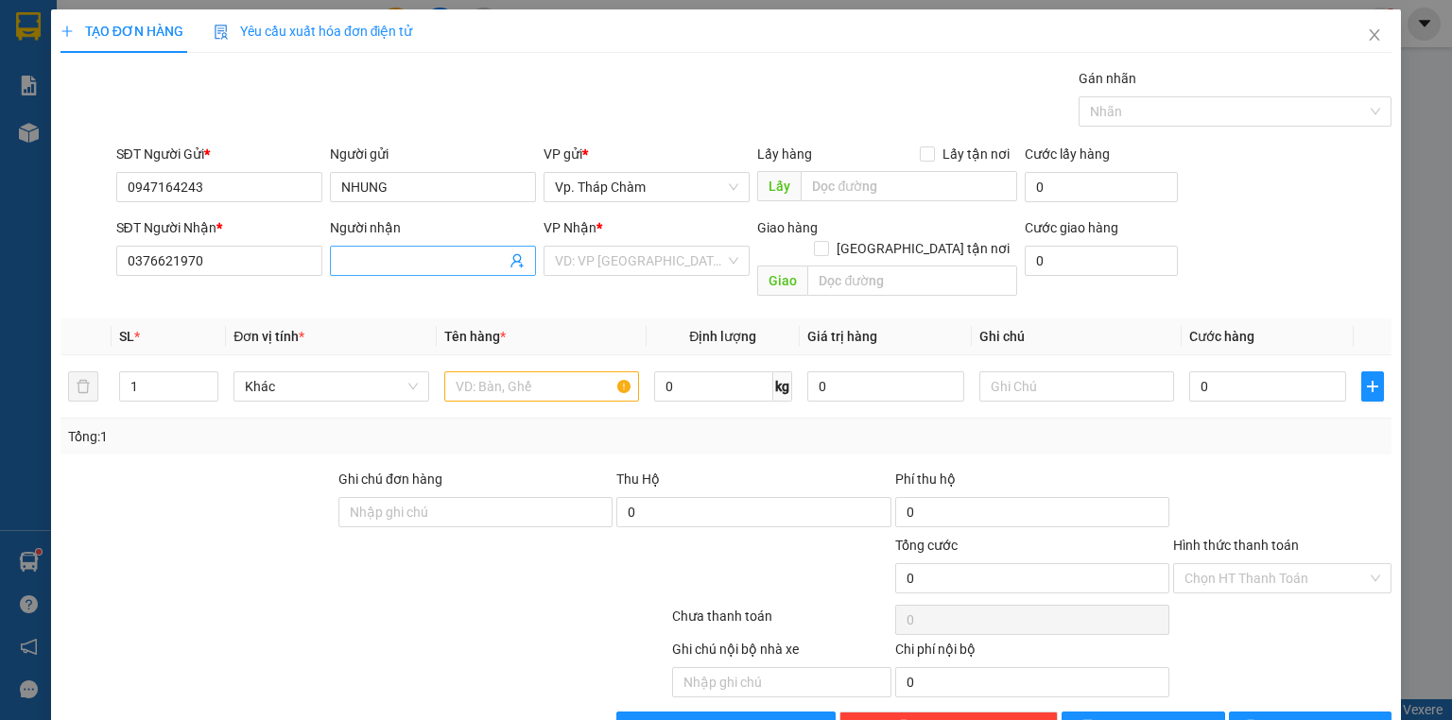
click at [402, 257] on input "Người nhận" at bounding box center [423, 261] width 165 height 21
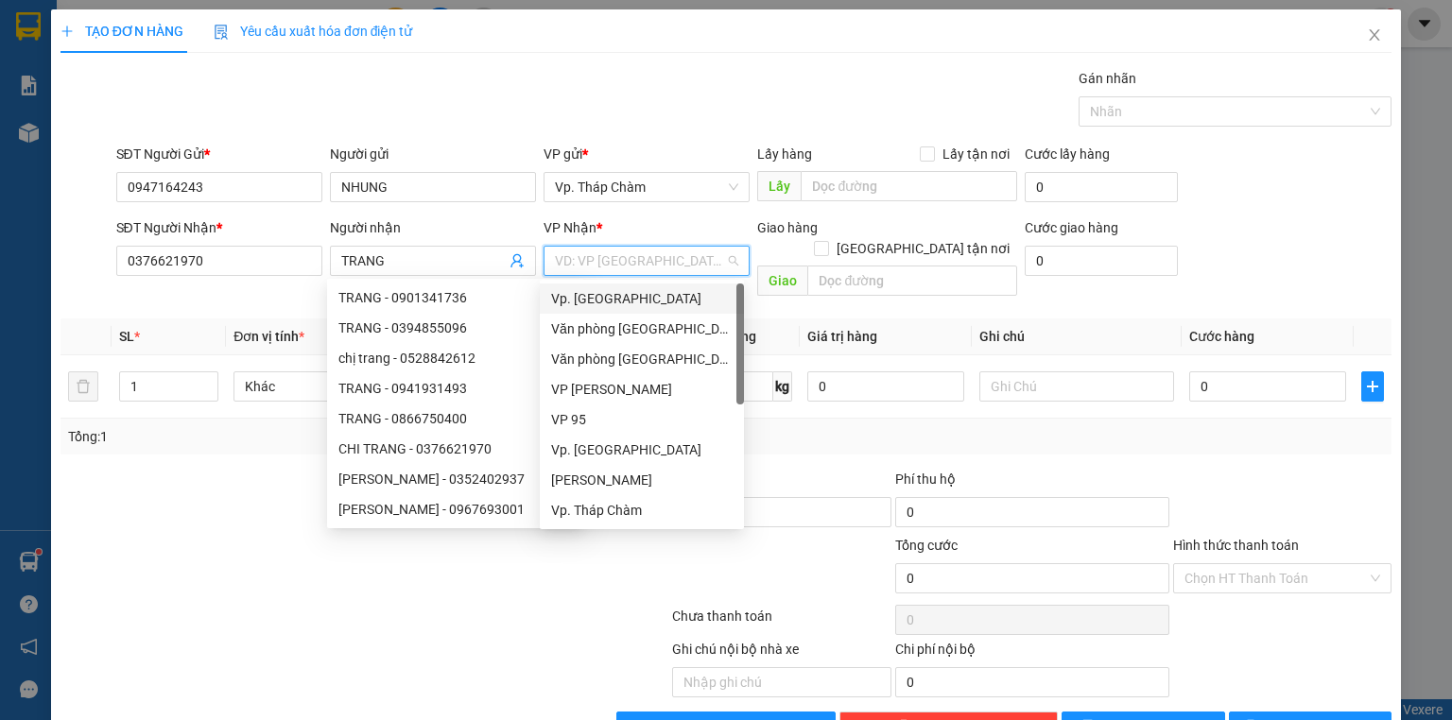
click at [619, 265] on input "search" at bounding box center [640, 261] width 170 height 28
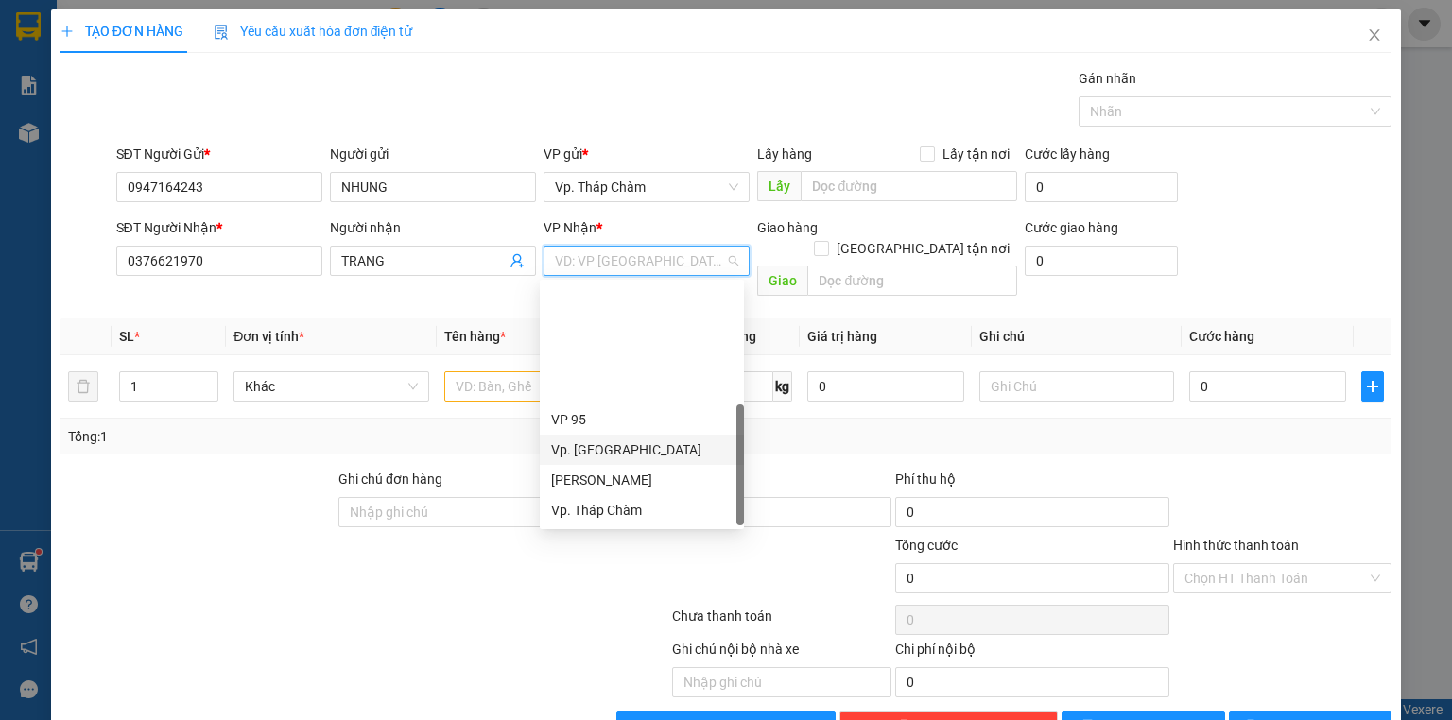
scroll to position [151, 0]
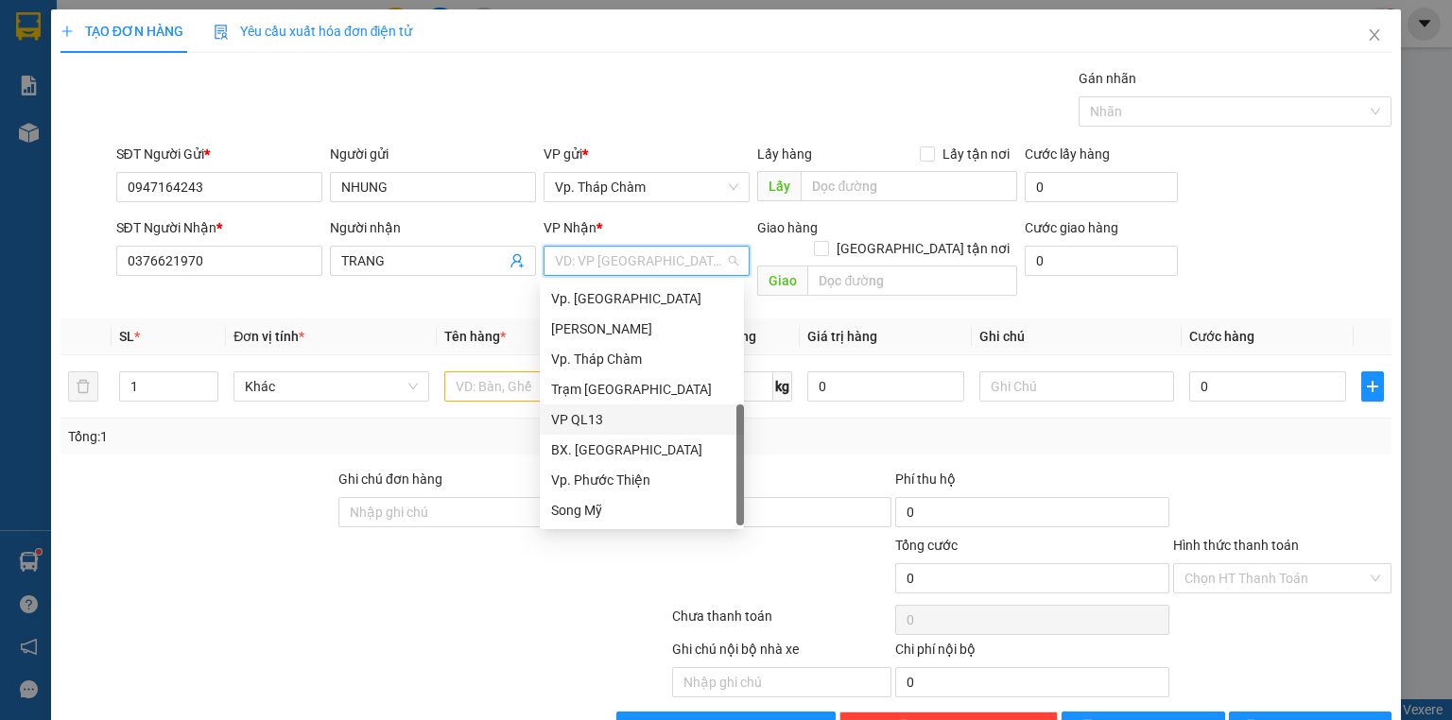
click at [594, 420] on div "VP QL13" at bounding box center [642, 419] width 182 height 21
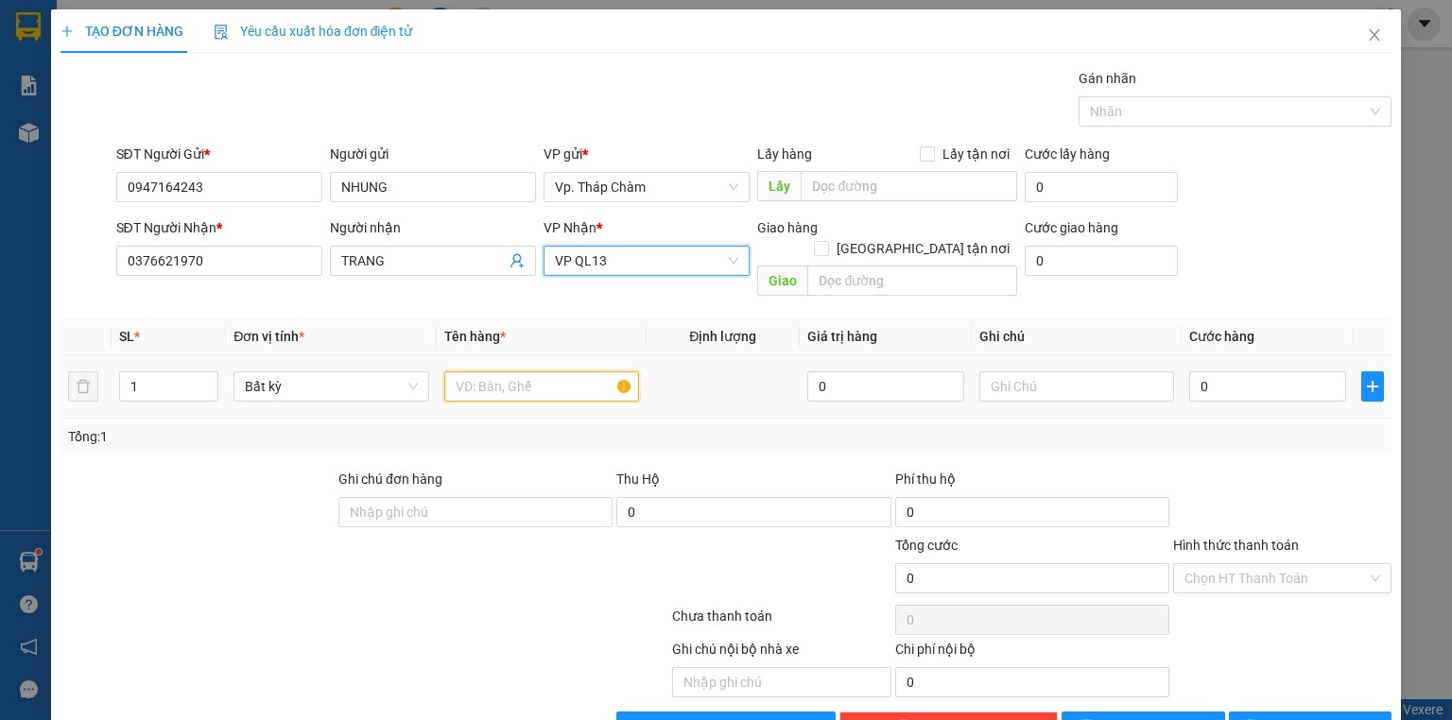
click at [514, 372] on input "text" at bounding box center [541, 387] width 195 height 30
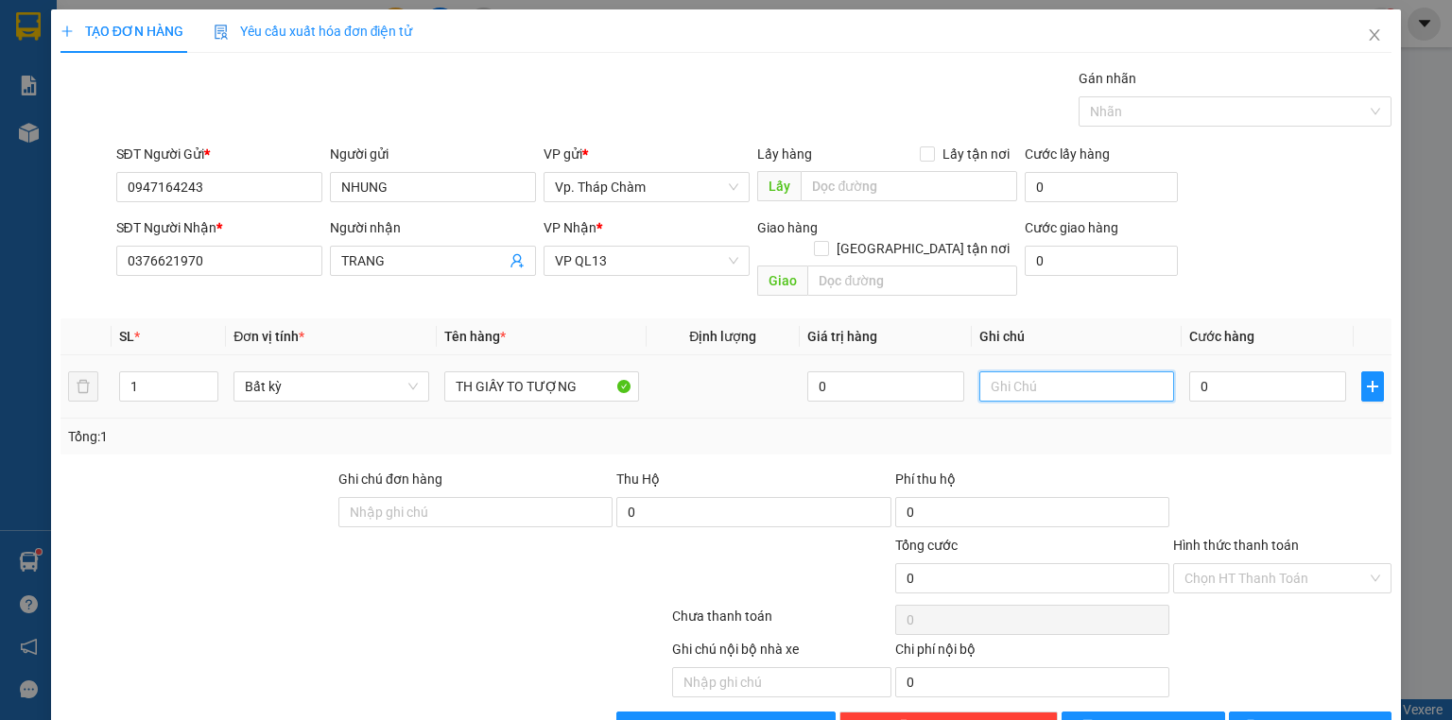
click at [1067, 372] on input "text" at bounding box center [1077, 387] width 195 height 30
click at [1244, 372] on input "0" at bounding box center [1267, 387] width 157 height 30
click at [1257, 720] on icon "printer" at bounding box center [1250, 726] width 12 height 12
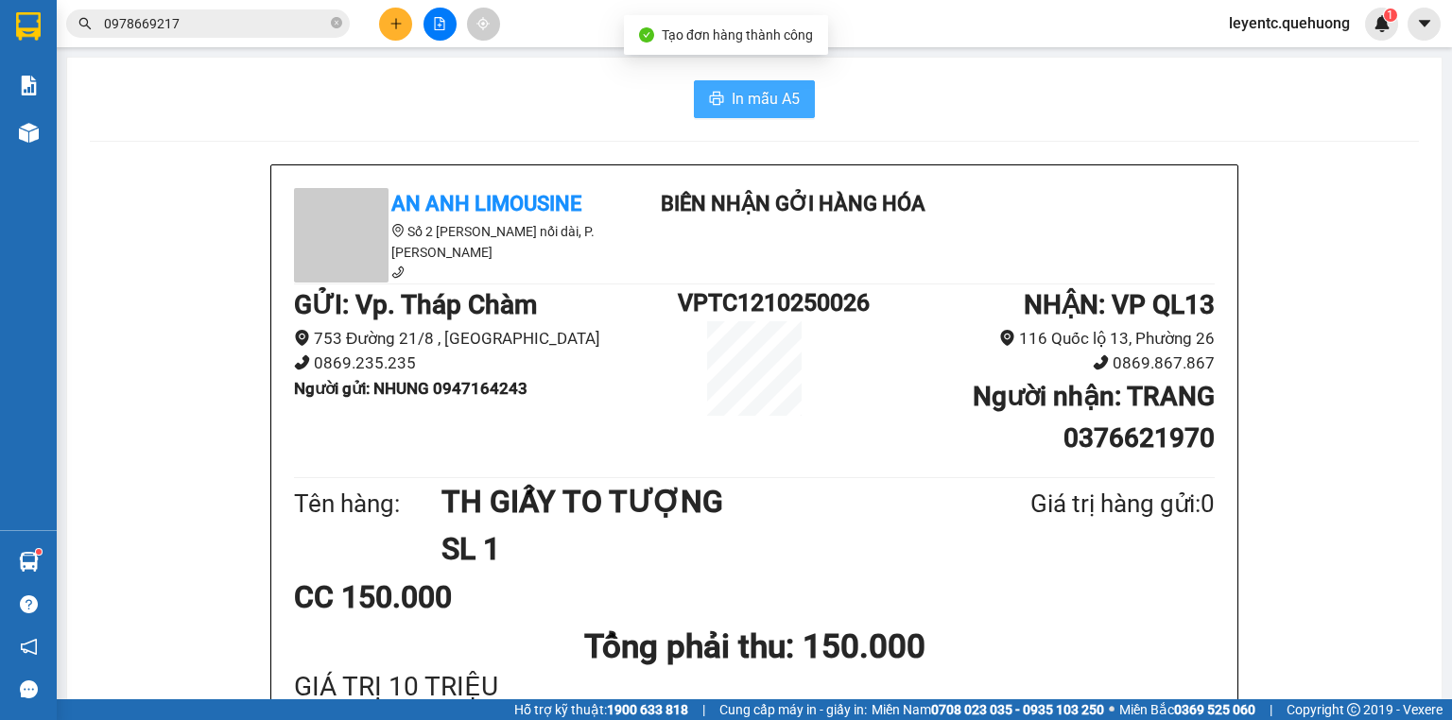
click at [772, 99] on span "In mẫu A5" at bounding box center [766, 99] width 68 height 24
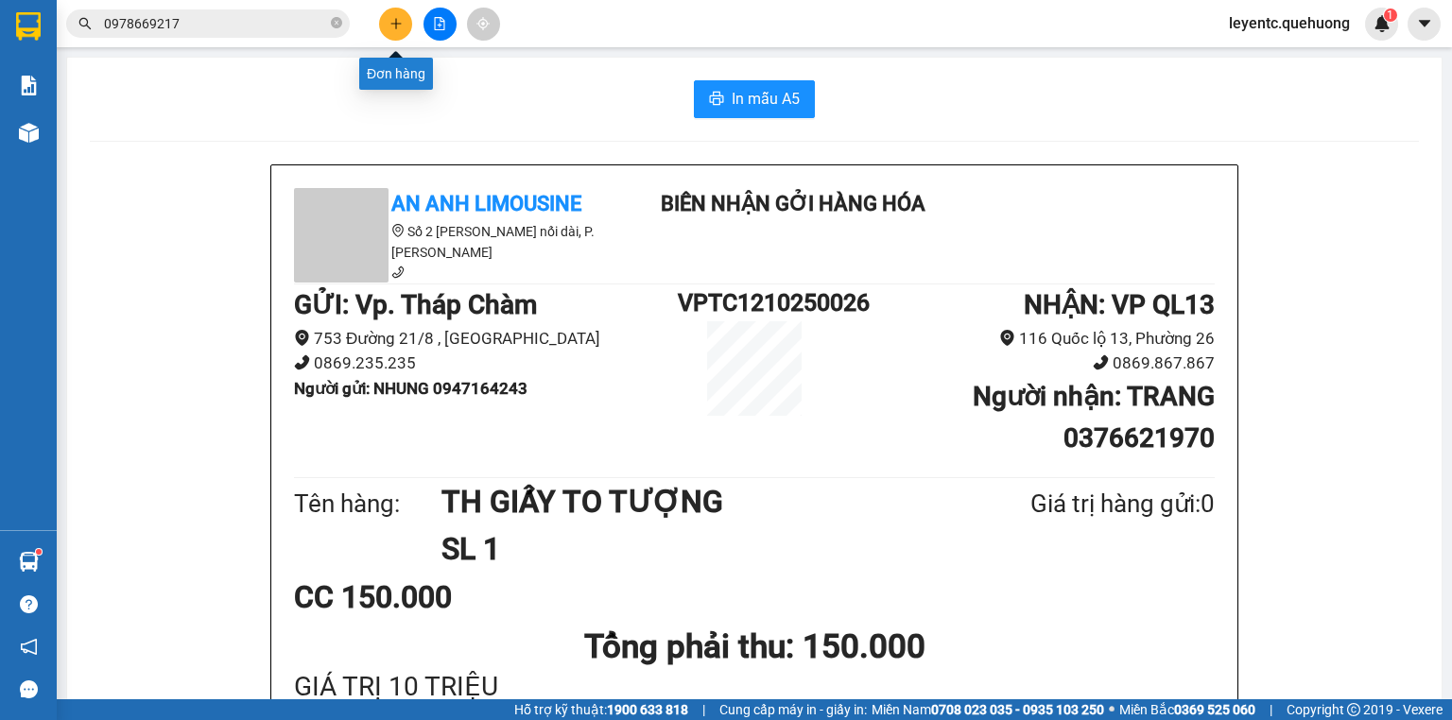
click at [391, 23] on icon "plus" at bounding box center [396, 23] width 10 height 1
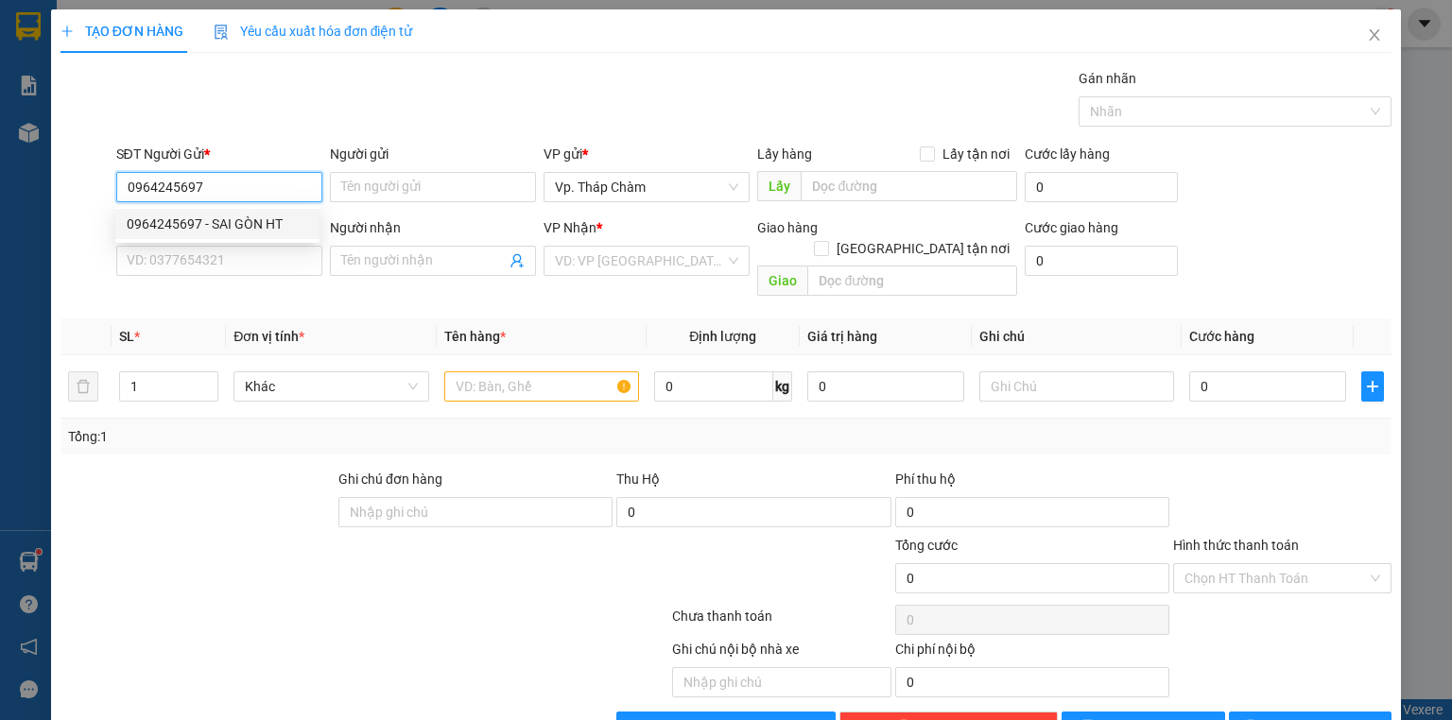
click at [280, 216] on div "0964245697 - SAI GÒN HT" at bounding box center [218, 224] width 182 height 21
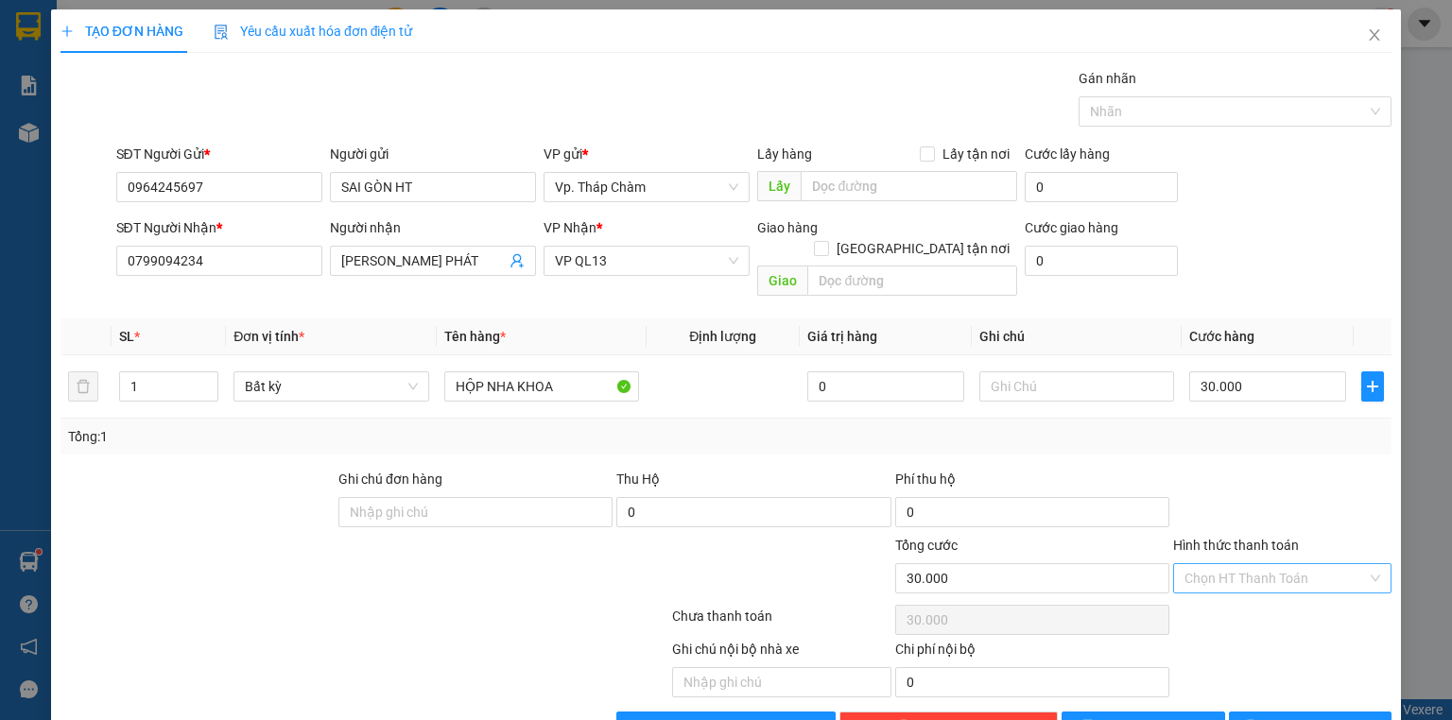
click at [1222, 564] on input "Hình thức thanh toán" at bounding box center [1276, 578] width 182 height 28
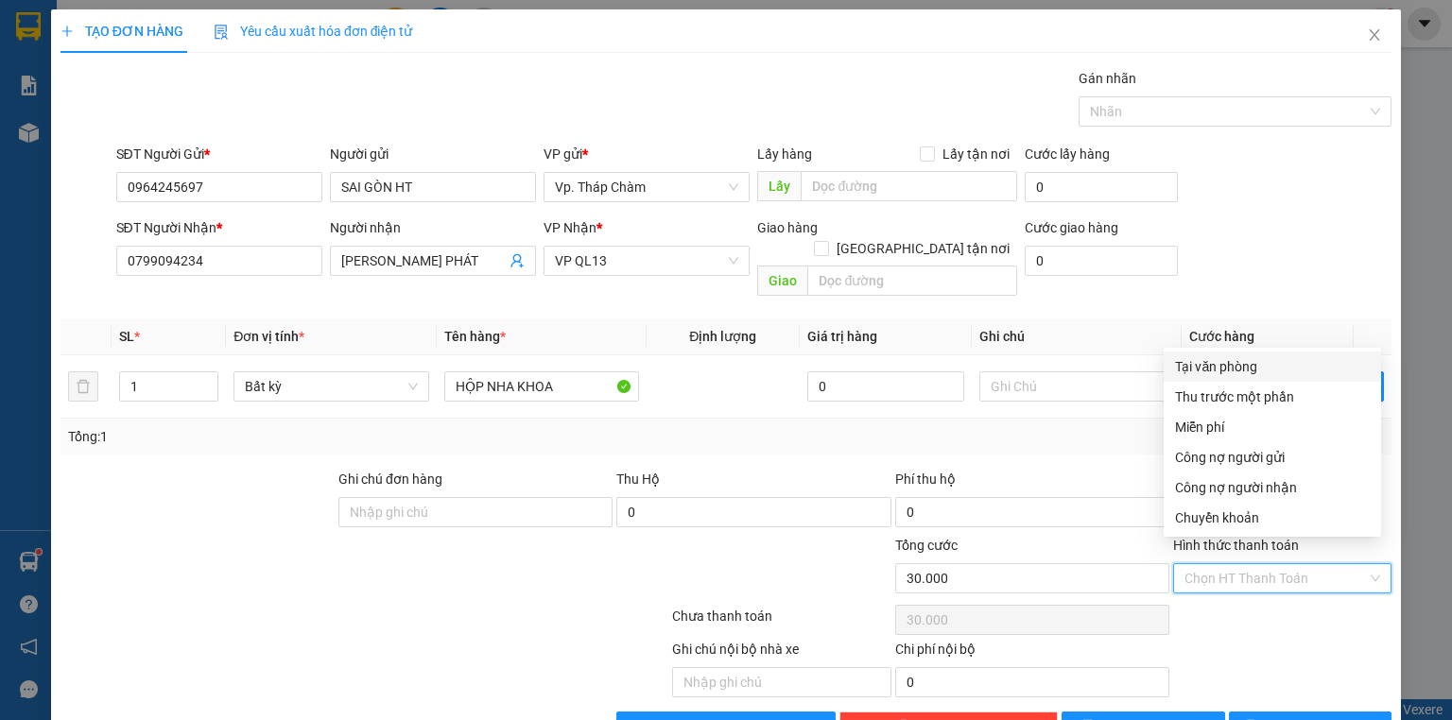
click at [1244, 365] on div "Tại văn phòng" at bounding box center [1272, 366] width 195 height 21
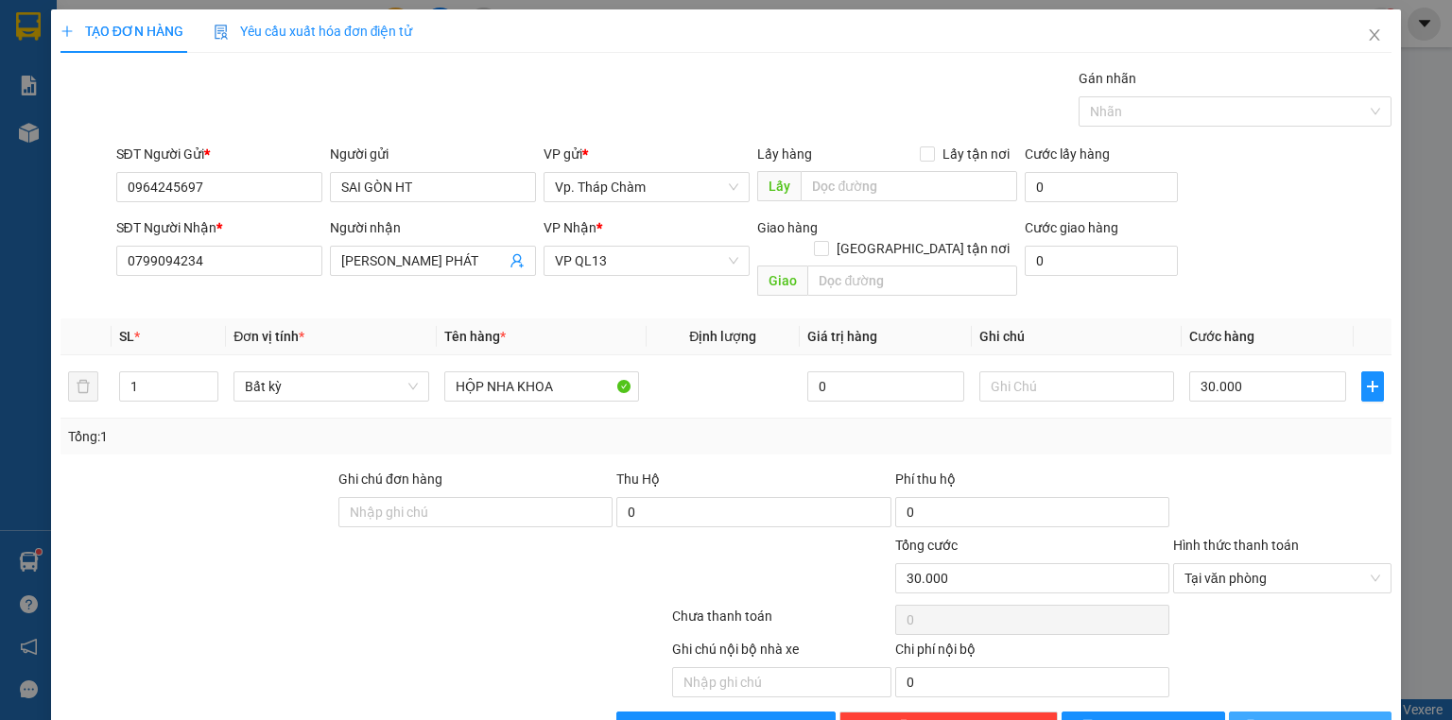
click at [1297, 717] on span "[PERSON_NAME] và In" at bounding box center [1331, 727] width 132 height 21
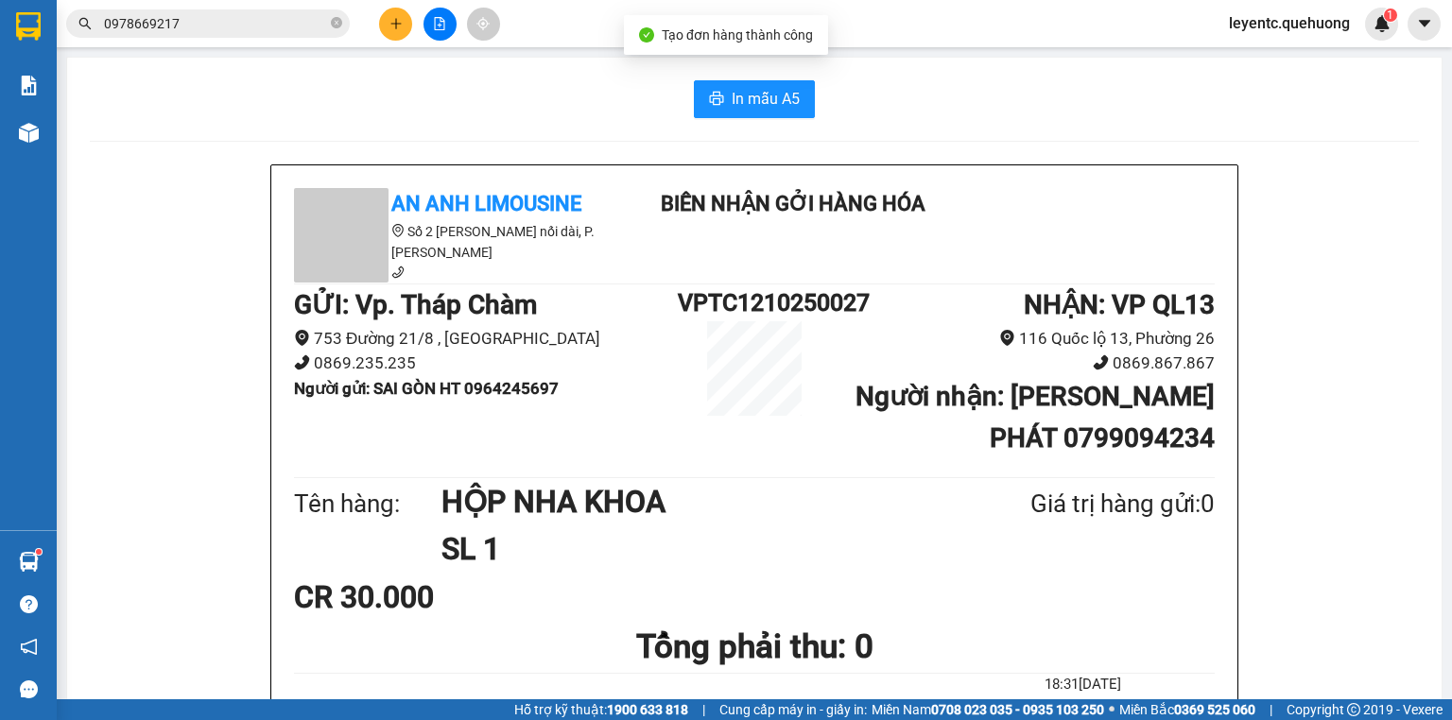
click at [797, 110] on button "In mẫu A5" at bounding box center [754, 99] width 121 height 38
click at [393, 24] on icon "plus" at bounding box center [396, 23] width 13 height 13
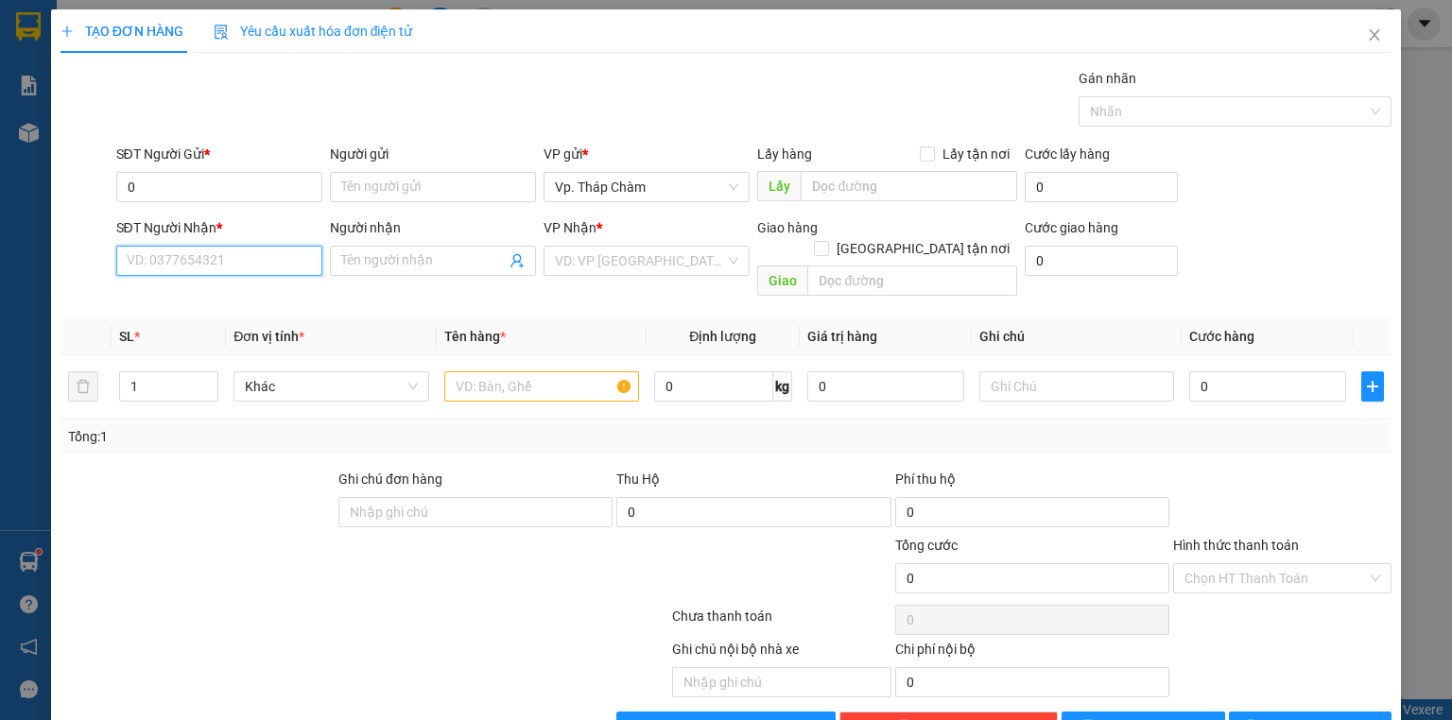
click at [253, 266] on input "SĐT Người Nhận *" at bounding box center [219, 261] width 206 height 30
drag, startPoint x: 242, startPoint y: 298, endPoint x: 250, endPoint y: 286, distance: 14.4
click at [242, 299] on div "0966817818 - LOAN" at bounding box center [218, 297] width 182 height 21
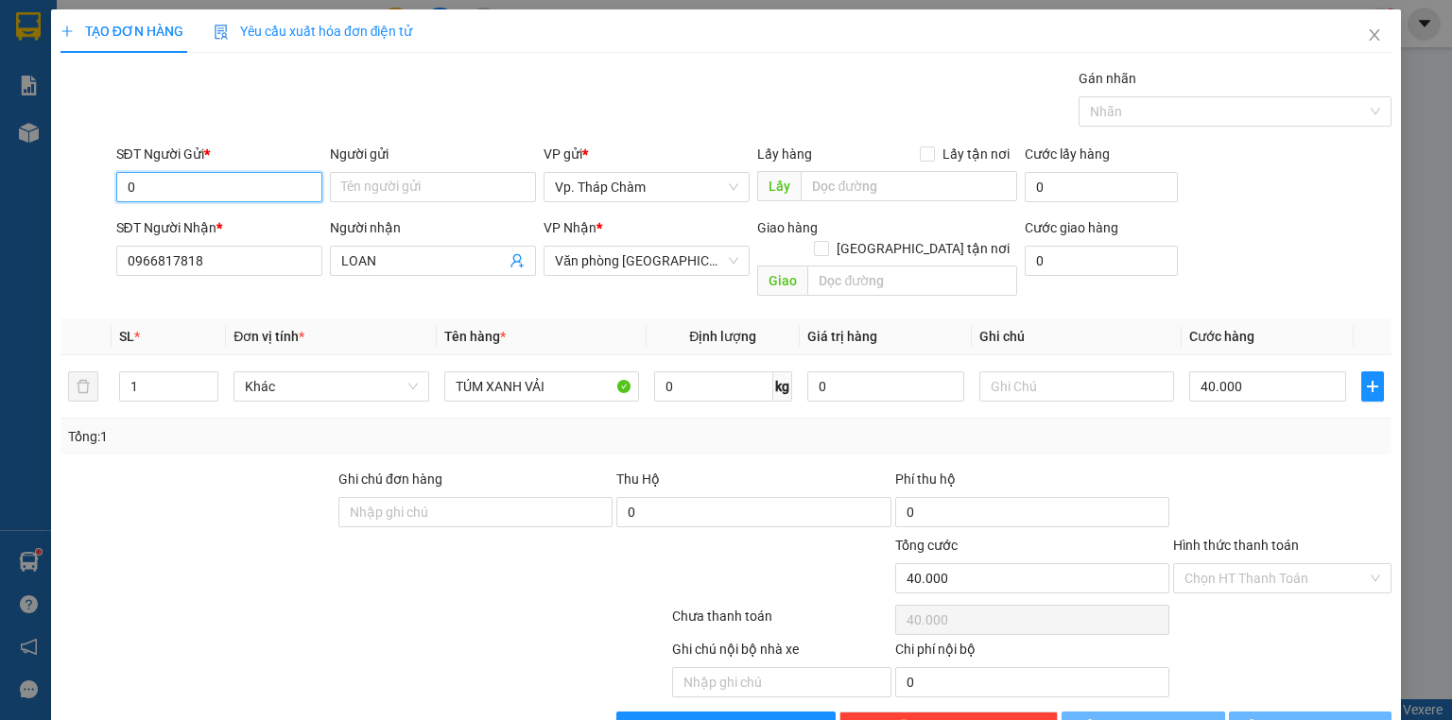
click at [219, 176] on input "0" at bounding box center [219, 187] width 206 height 30
click at [219, 180] on input "0" at bounding box center [219, 187] width 206 height 30
click at [212, 227] on div "0869879007 - GIÀU" at bounding box center [218, 224] width 182 height 21
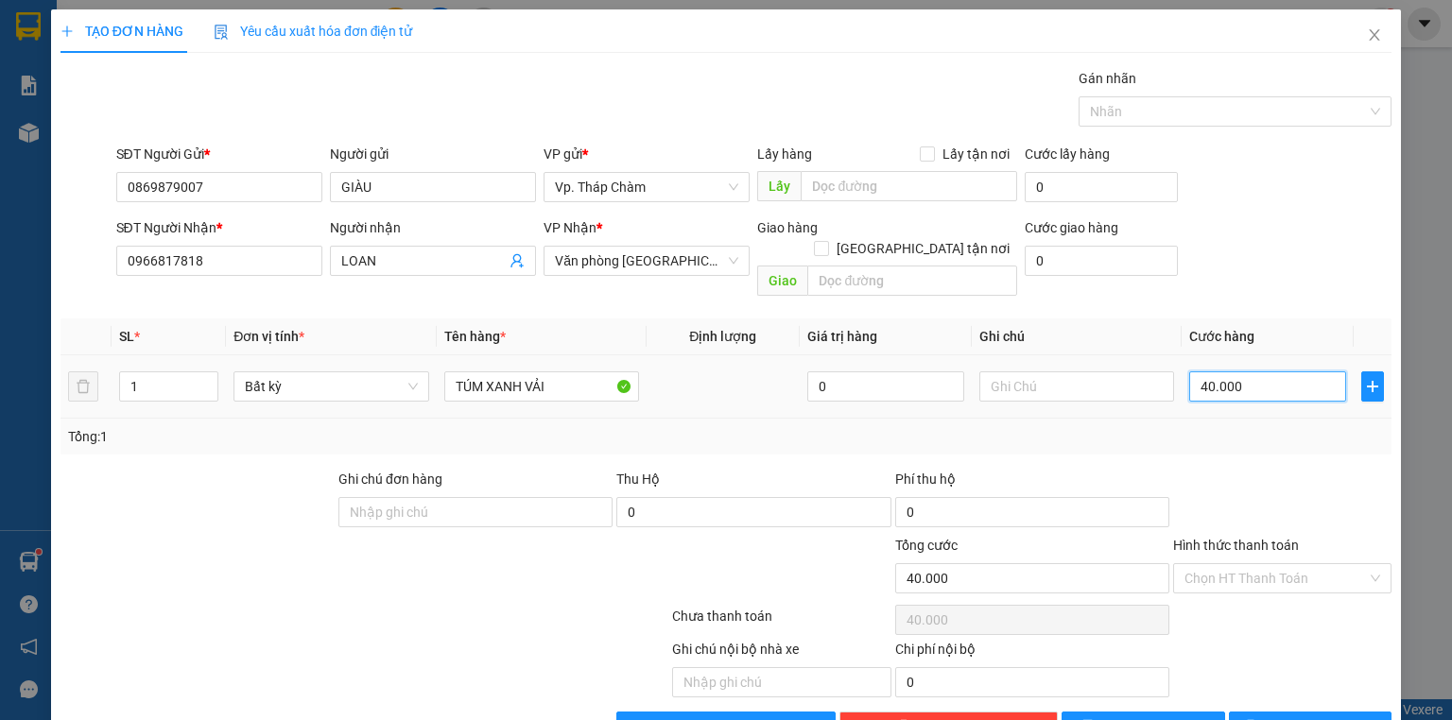
click at [1265, 372] on input "40.000" at bounding box center [1267, 387] width 157 height 30
click at [1249, 564] on input "Hình thức thanh toán" at bounding box center [1276, 578] width 182 height 28
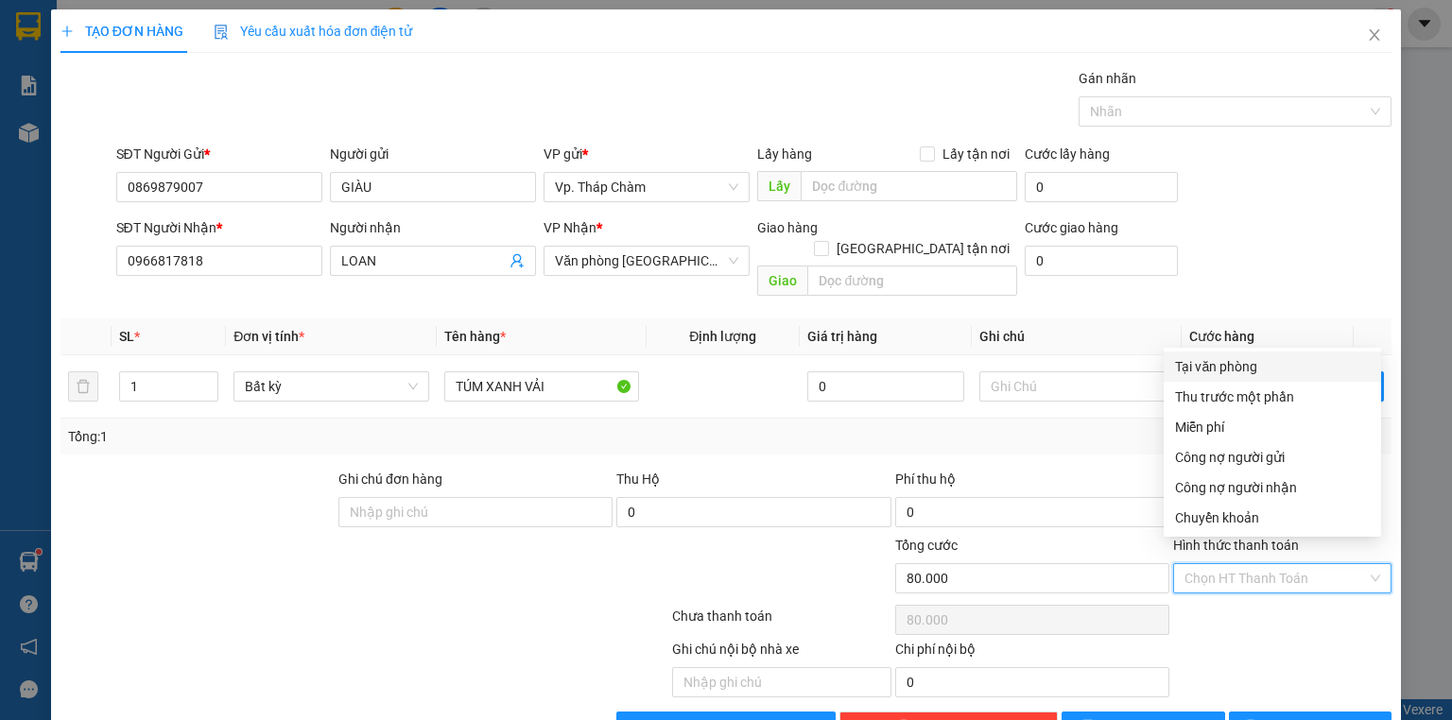
click at [1241, 367] on div "Tại văn phòng" at bounding box center [1272, 366] width 195 height 21
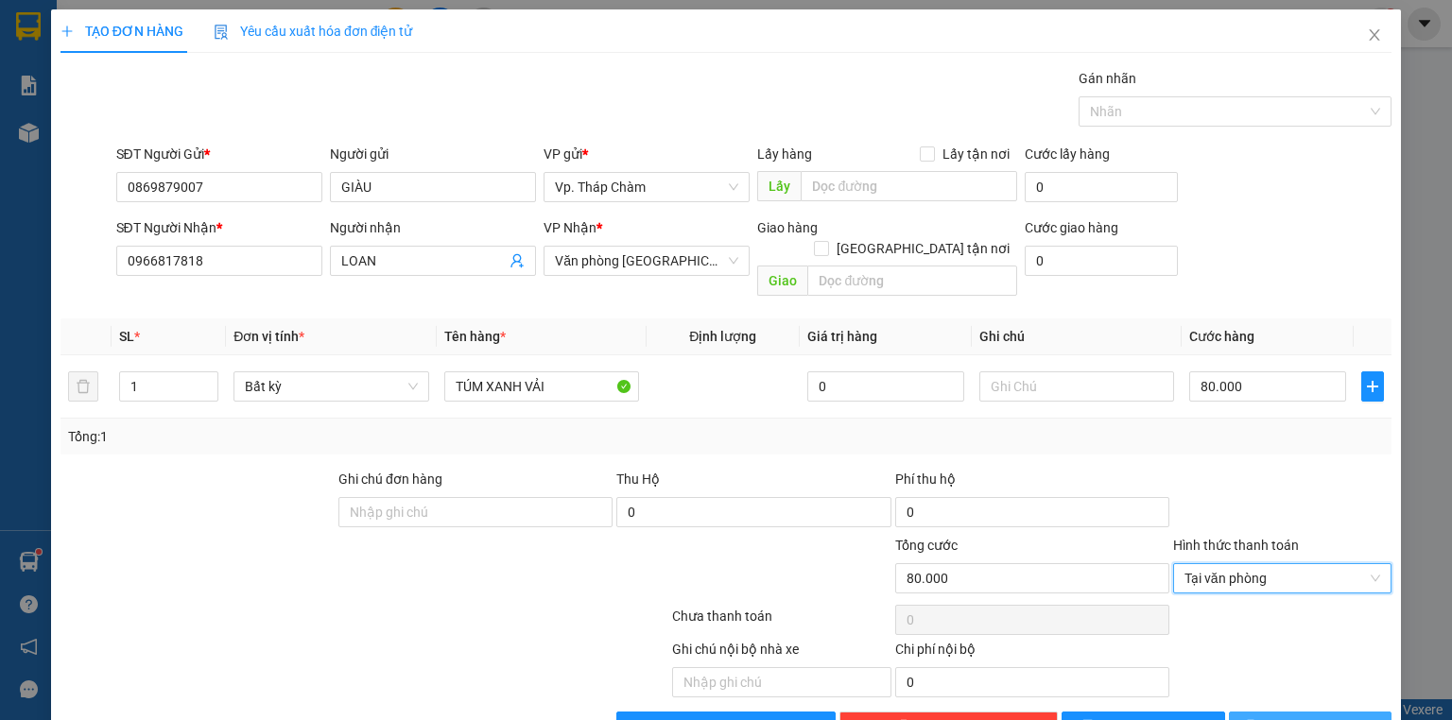
click at [1292, 717] on span "[PERSON_NAME] và In" at bounding box center [1331, 727] width 132 height 21
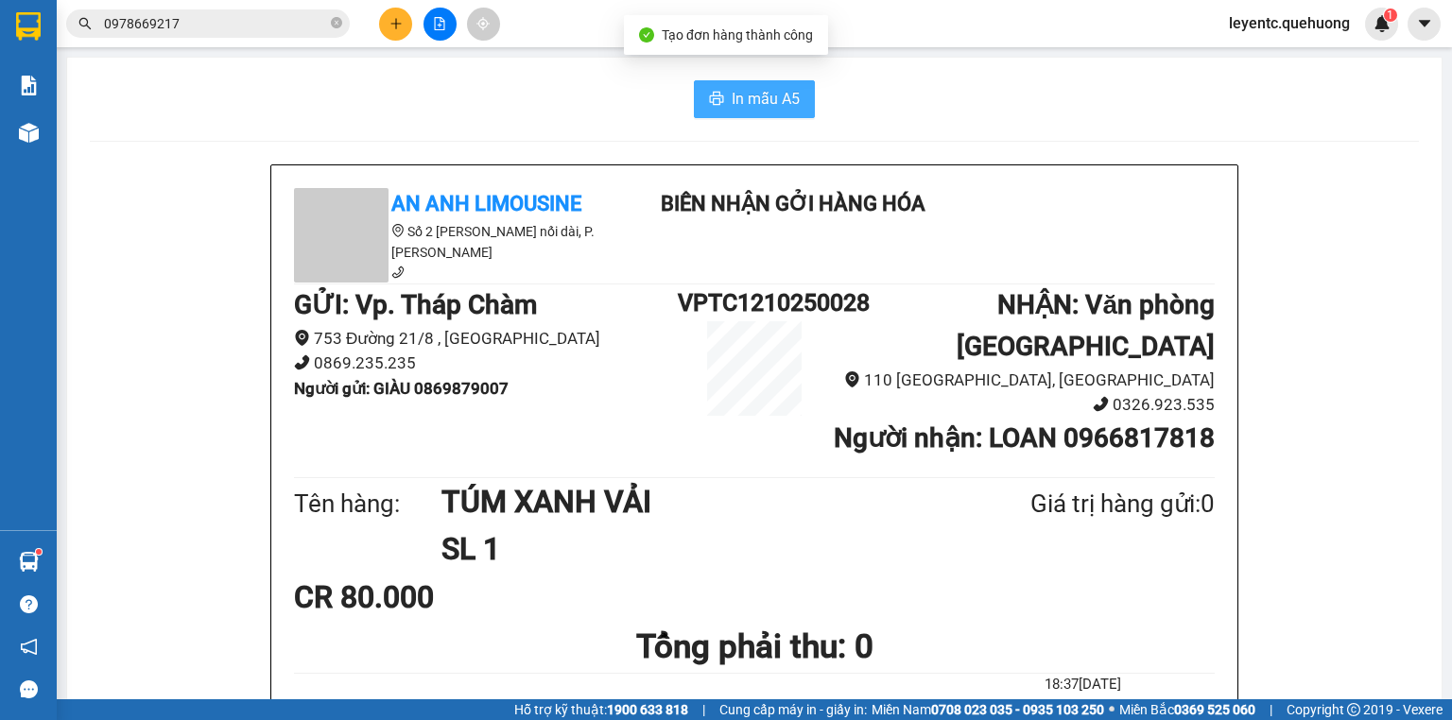
click at [748, 97] on span "In mẫu A5" at bounding box center [766, 99] width 68 height 24
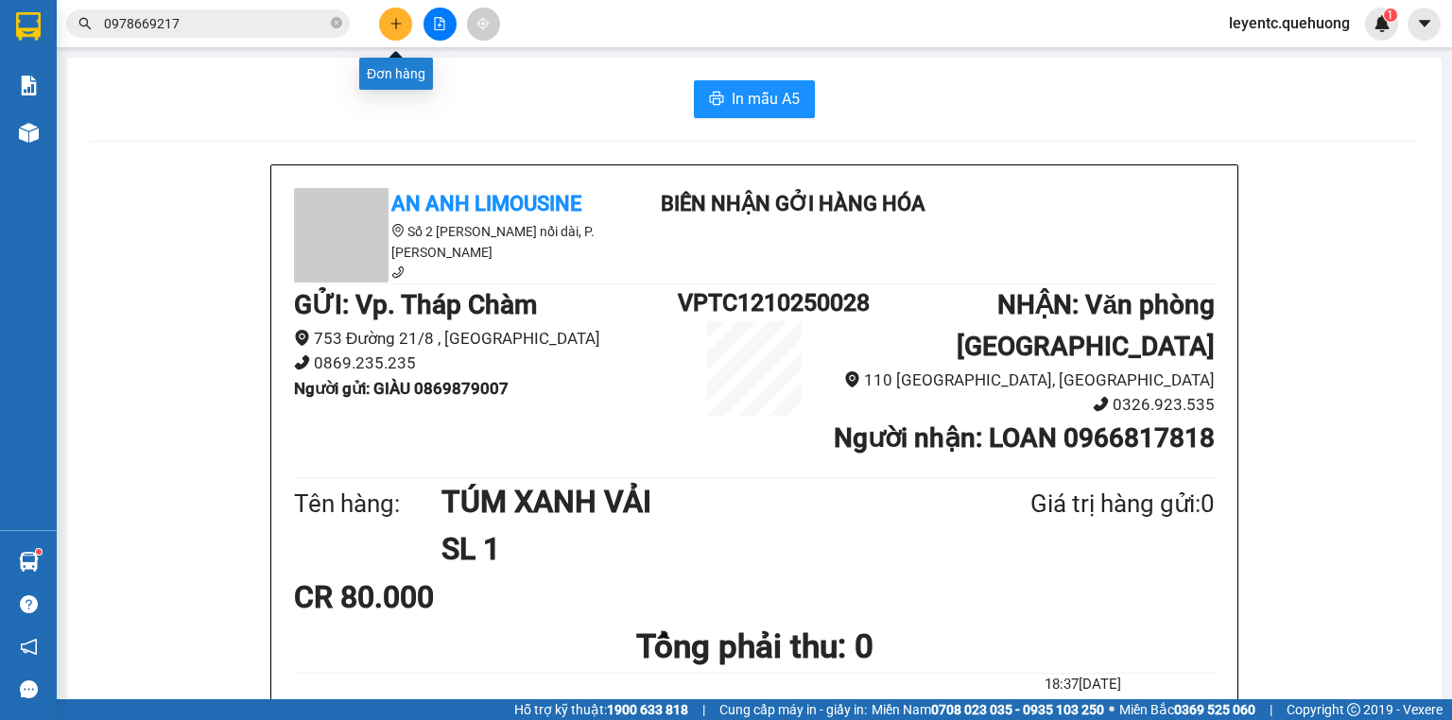
click at [393, 23] on icon "plus" at bounding box center [396, 23] width 13 height 13
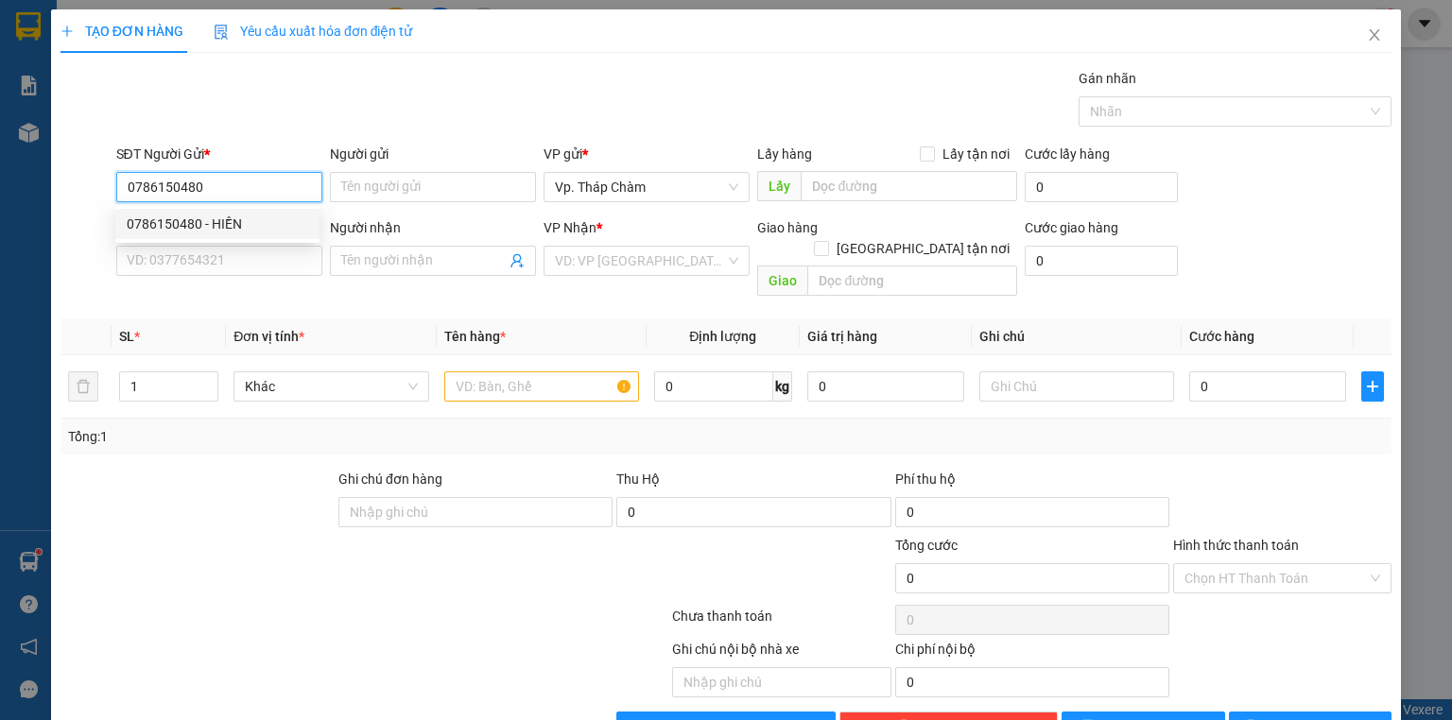
click at [273, 221] on div "0786150480 - HIỀN" at bounding box center [218, 224] width 182 height 21
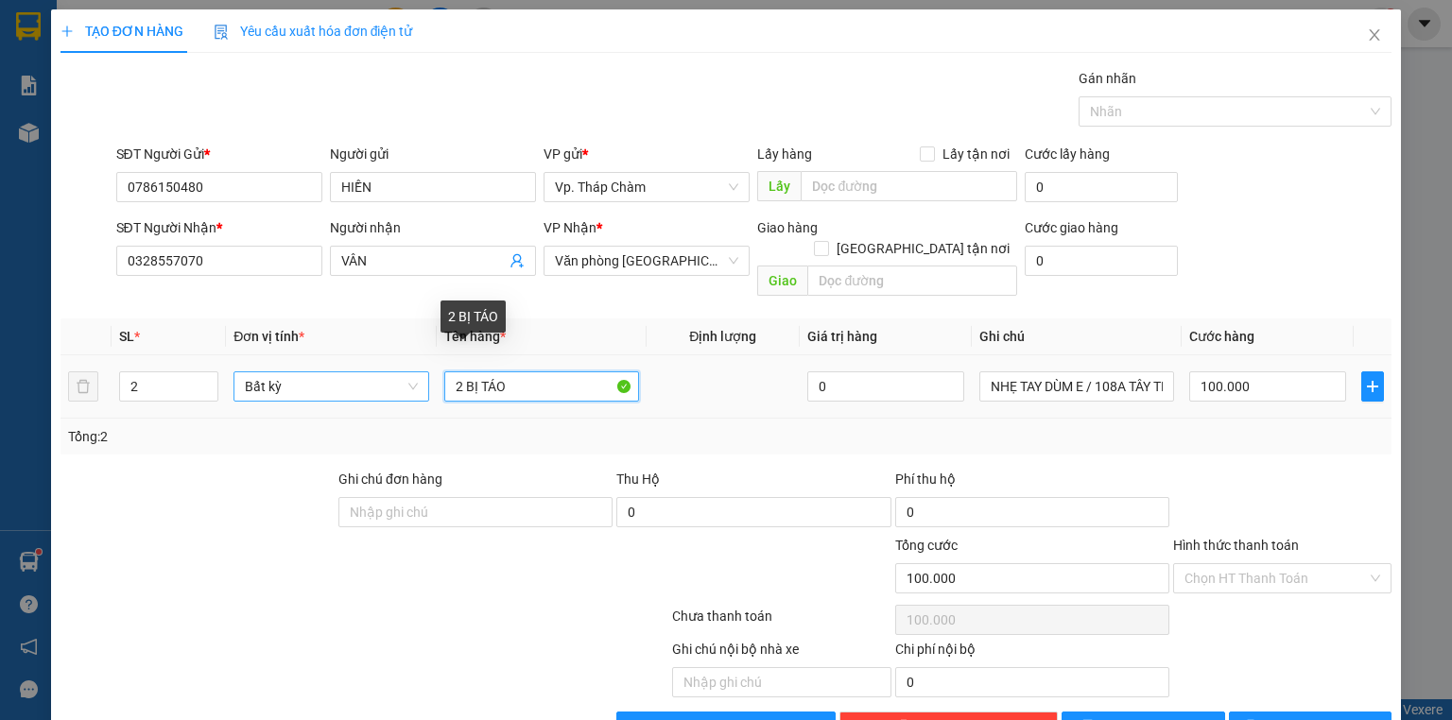
drag, startPoint x: 519, startPoint y: 364, endPoint x: 401, endPoint y: 359, distance: 118.3
click at [401, 359] on tr "2 Bất kỳ 2 BỊ TÁO 0 NHẸ TAY DÙM E / 108A TÂY THẠNH , PHƯỜNG TÂY THẠNH 100.000" at bounding box center [726, 387] width 1331 height 63
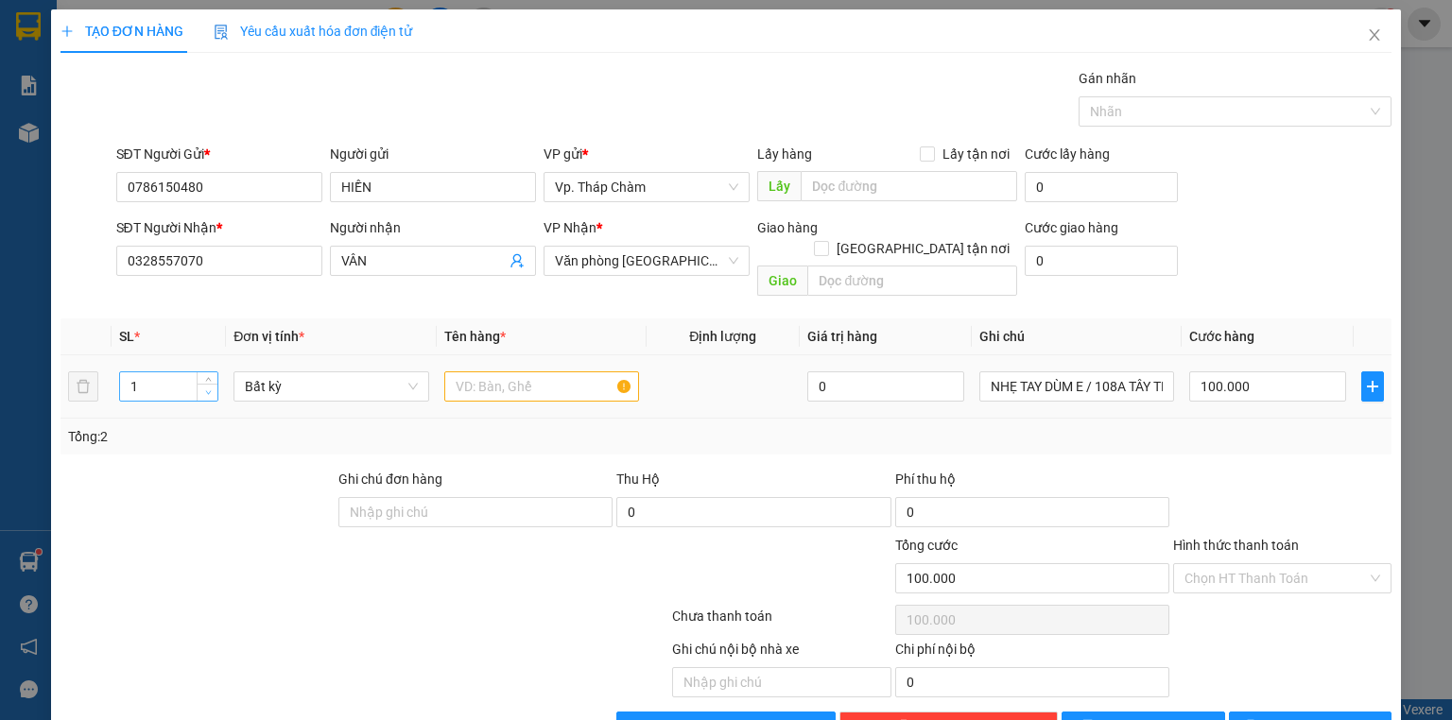
click at [208, 388] on span "down" at bounding box center [207, 393] width 11 height 11
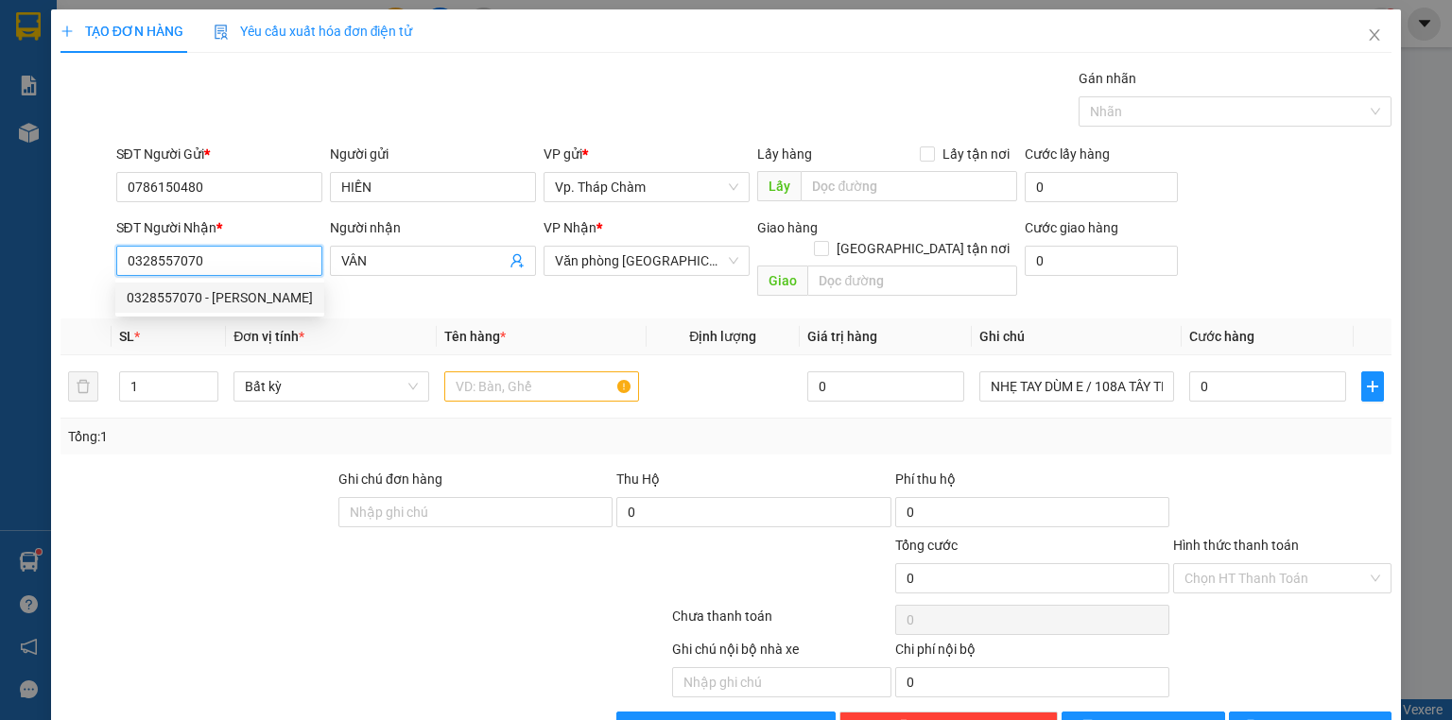
drag, startPoint x: 222, startPoint y: 257, endPoint x: 66, endPoint y: 266, distance: 156.2
click at [78, 267] on div "SĐT Người Nhận * 0328557070 Người nhận VÂN VP Nhận * Văn phòng Tân Phú Giao hàn…" at bounding box center [726, 260] width 1335 height 87
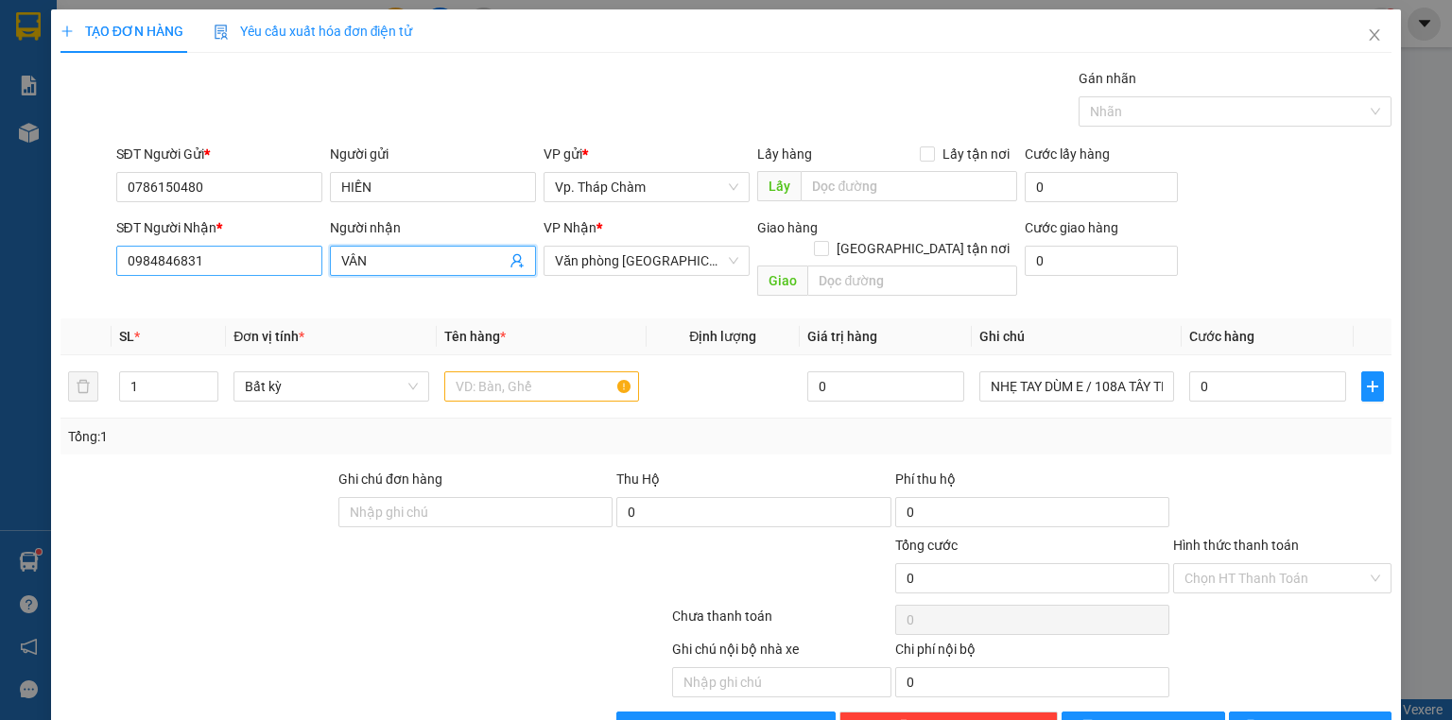
drag, startPoint x: 409, startPoint y: 265, endPoint x: 304, endPoint y: 265, distance: 105.9
click at [318, 274] on div "SĐT Người Nhận * 0984846831 Người nhận VÂN VP Nhận * Văn phòng Tân Phú Giao hàn…" at bounding box center [755, 260] width 1284 height 87
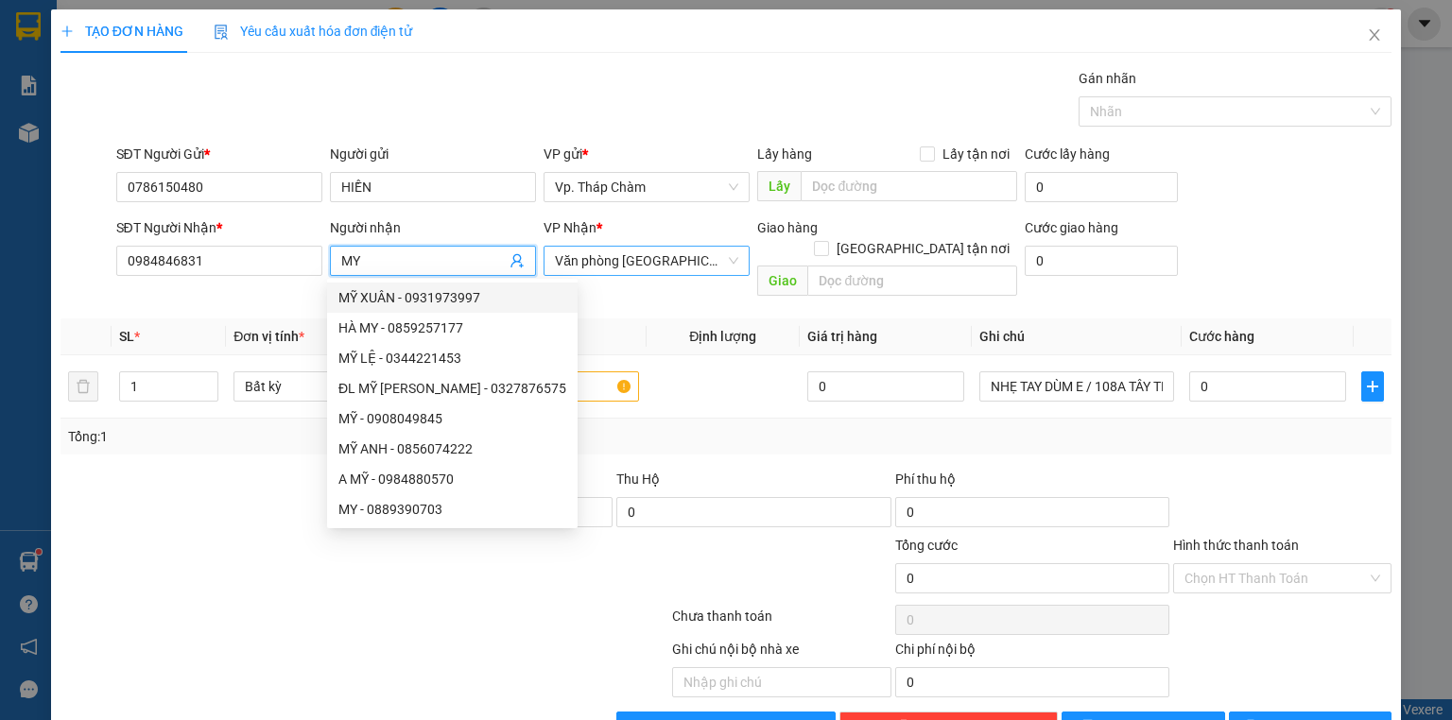
click at [711, 266] on span "Văn phòng [GEOGRAPHIC_DATA]" at bounding box center [646, 261] width 183 height 28
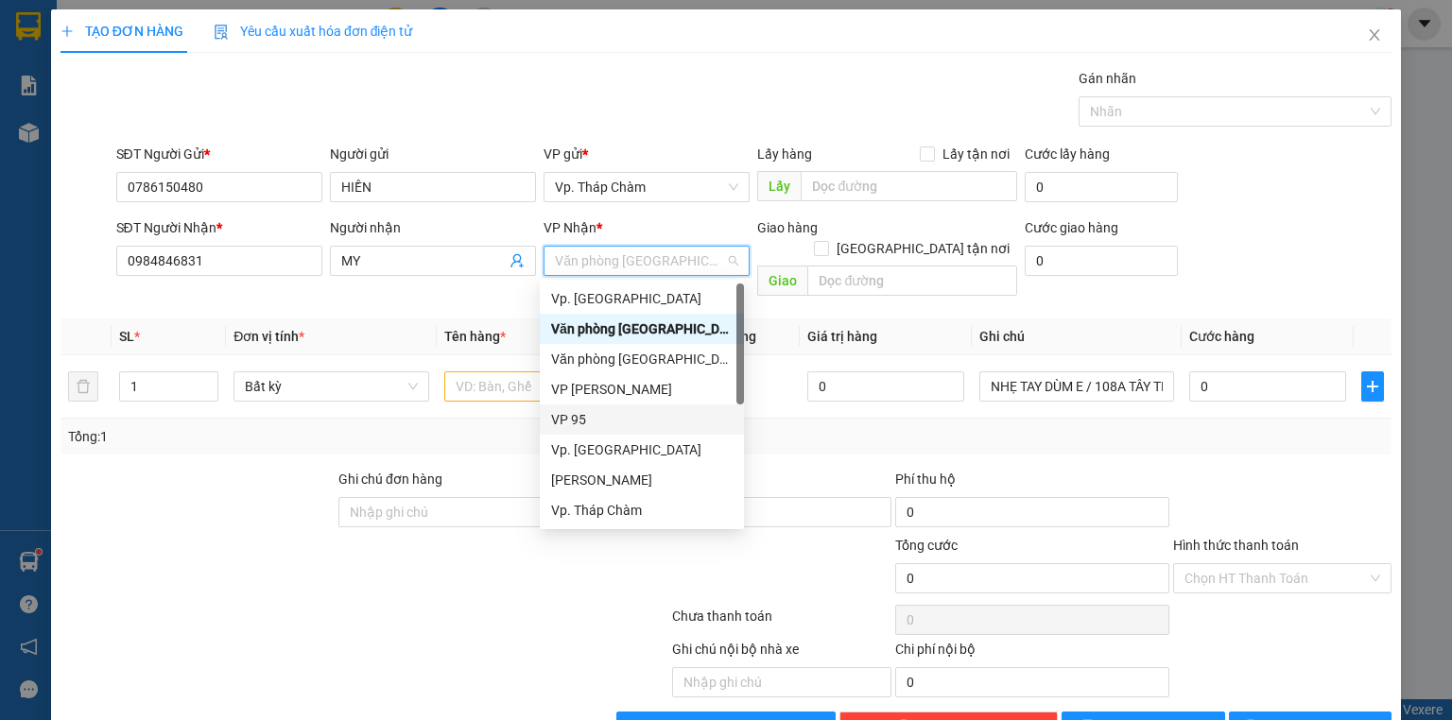
click at [620, 415] on div "VP 95" at bounding box center [642, 419] width 182 height 21
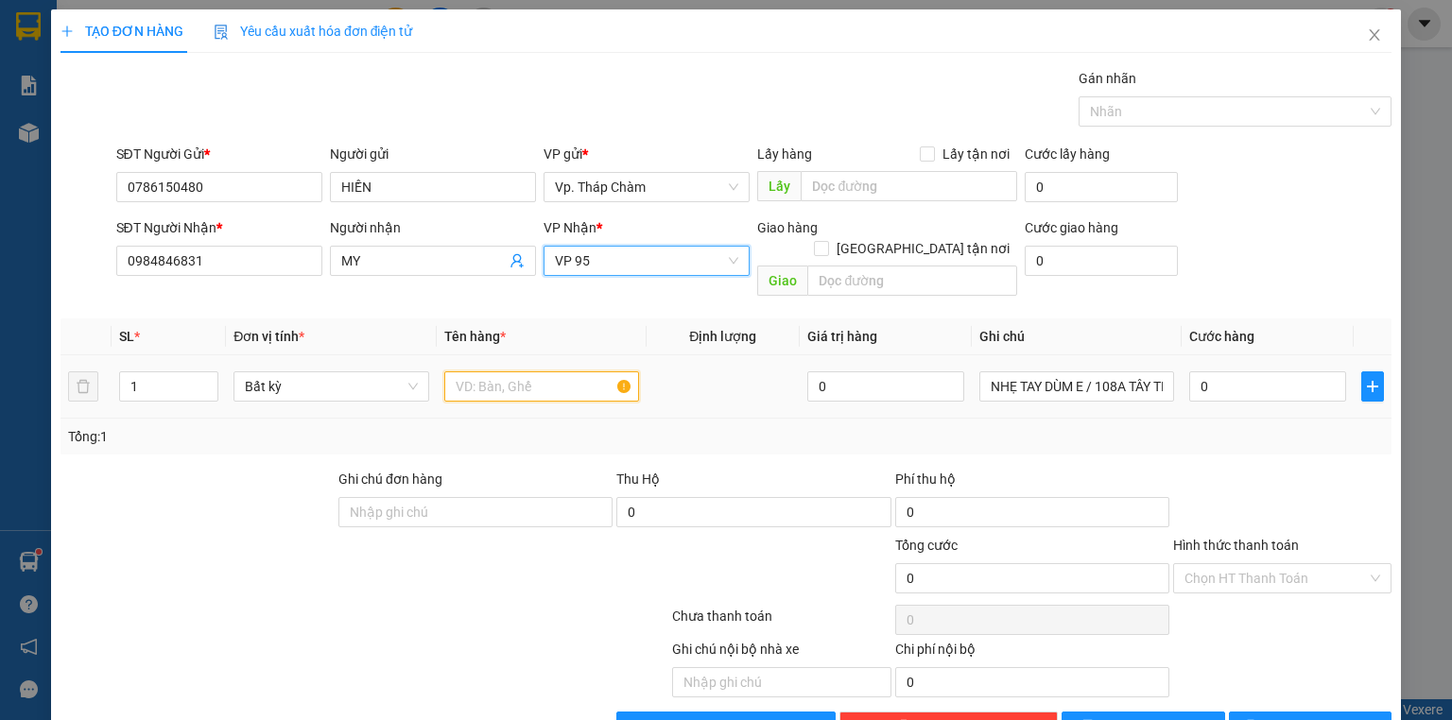
click at [532, 372] on input "text" at bounding box center [541, 387] width 195 height 30
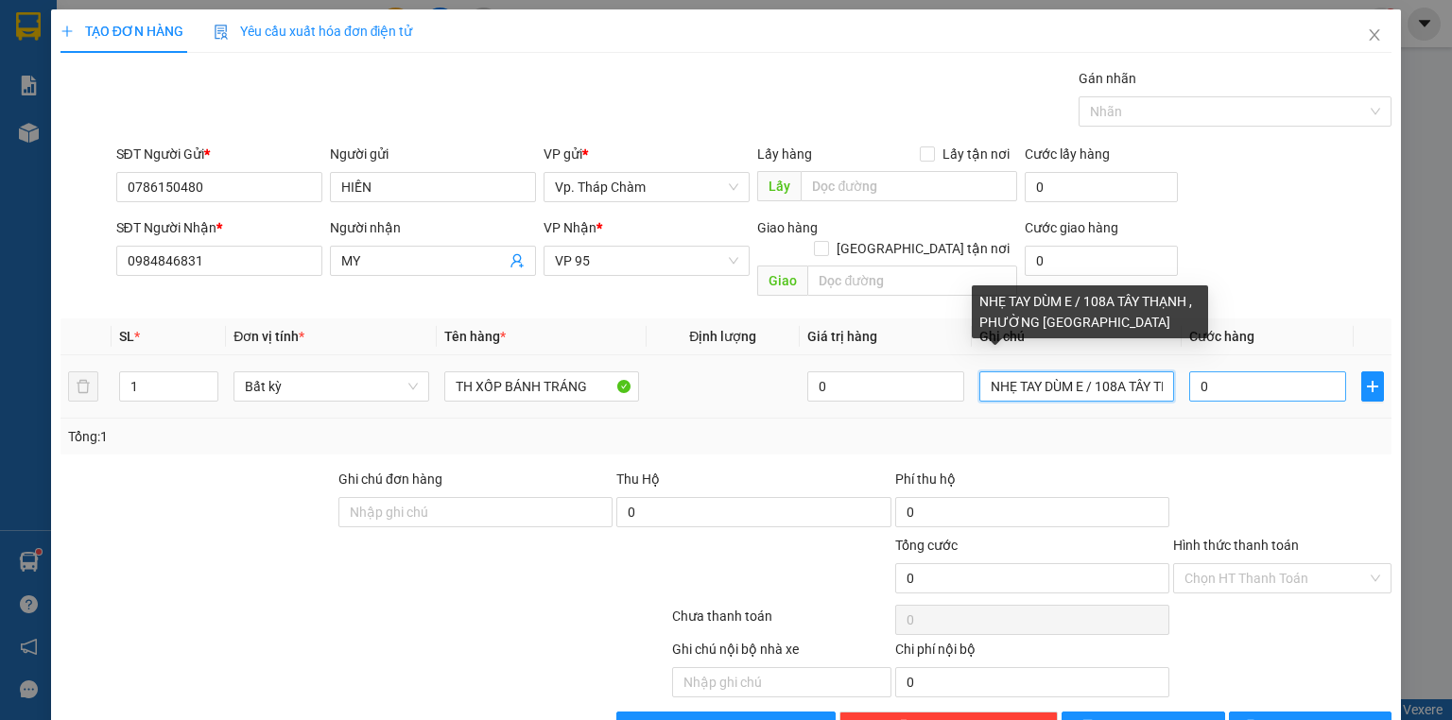
scroll to position [0, 176]
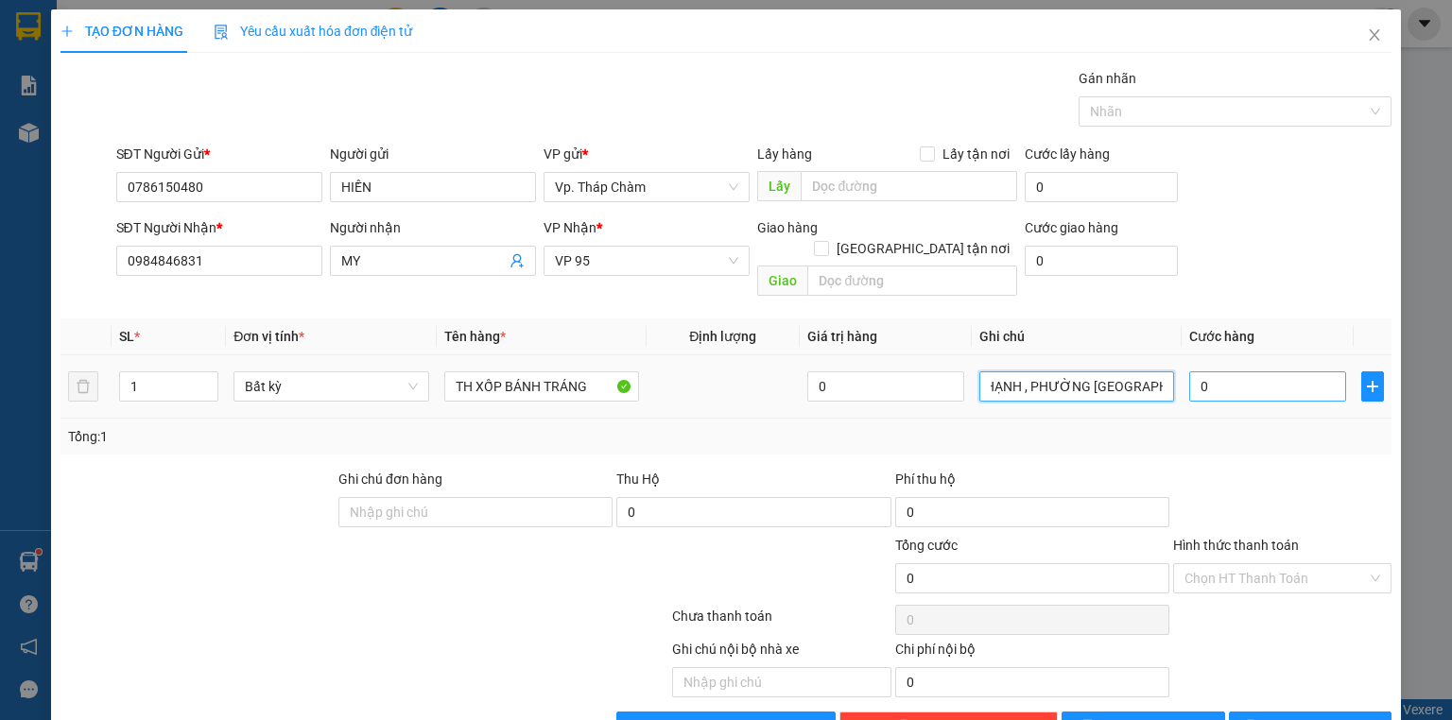
drag, startPoint x: 1082, startPoint y: 362, endPoint x: 1240, endPoint y: 362, distance: 157.9
click at [1240, 362] on tr "1 Bất kỳ TH XỐP BÁNH TRÁNG 0 NHẸ TAY DÙM E / 108A TÂY THẠNH , PHƯỜNG TÂY THẠNH 0" at bounding box center [726, 387] width 1331 height 63
click at [1275, 372] on input "0" at bounding box center [1267, 387] width 157 height 30
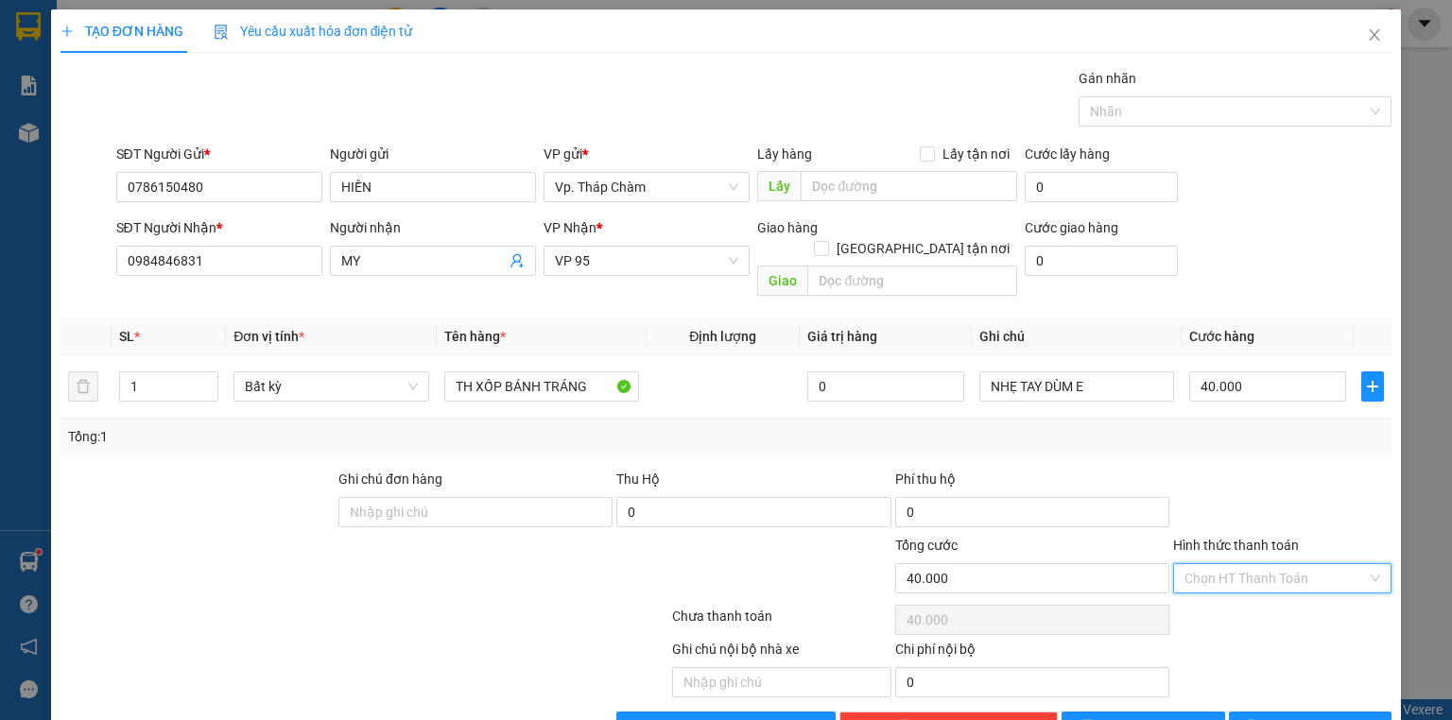
click at [1236, 564] on input "Hình thức thanh toán" at bounding box center [1276, 578] width 182 height 28
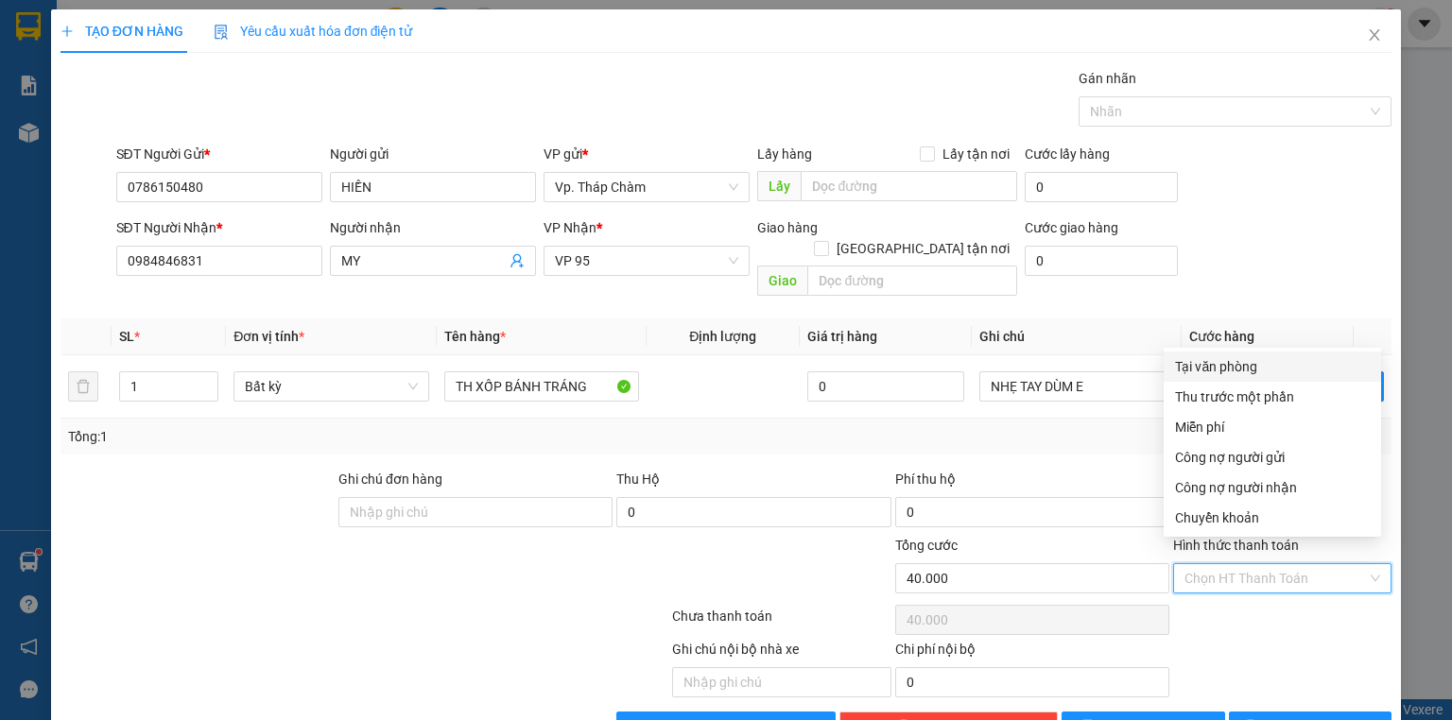
click at [1237, 365] on div "Tại văn phòng" at bounding box center [1272, 366] width 195 height 21
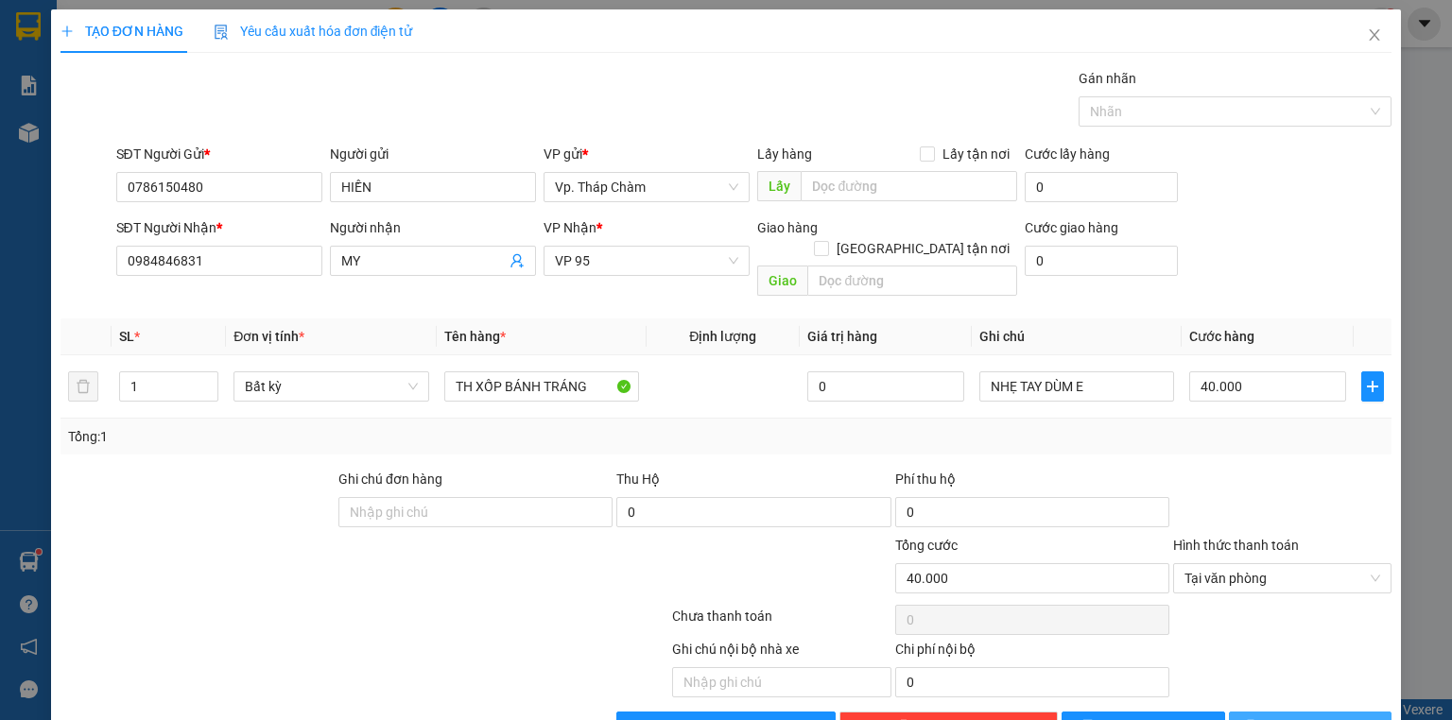
click at [1305, 717] on span "[PERSON_NAME] và In" at bounding box center [1331, 727] width 132 height 21
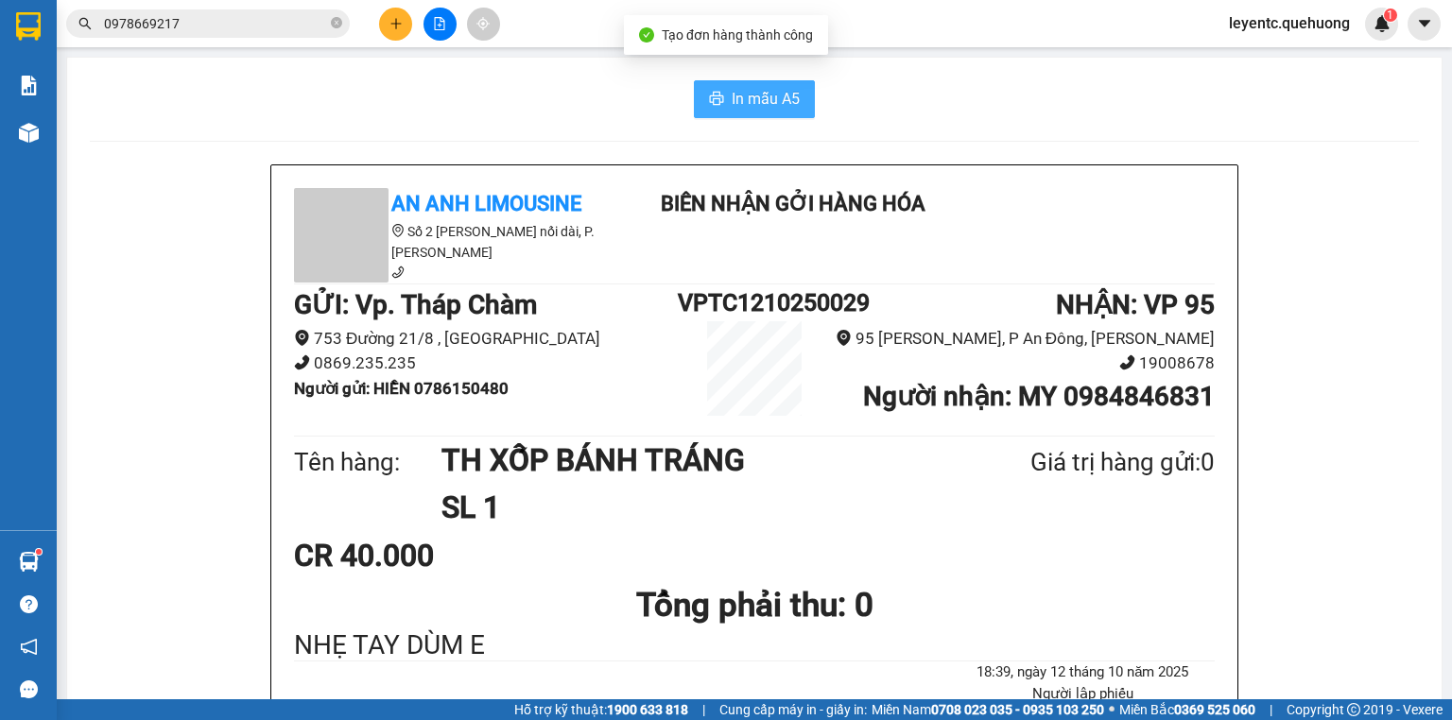
click at [760, 95] on span "In mẫu A5" at bounding box center [766, 99] width 68 height 24
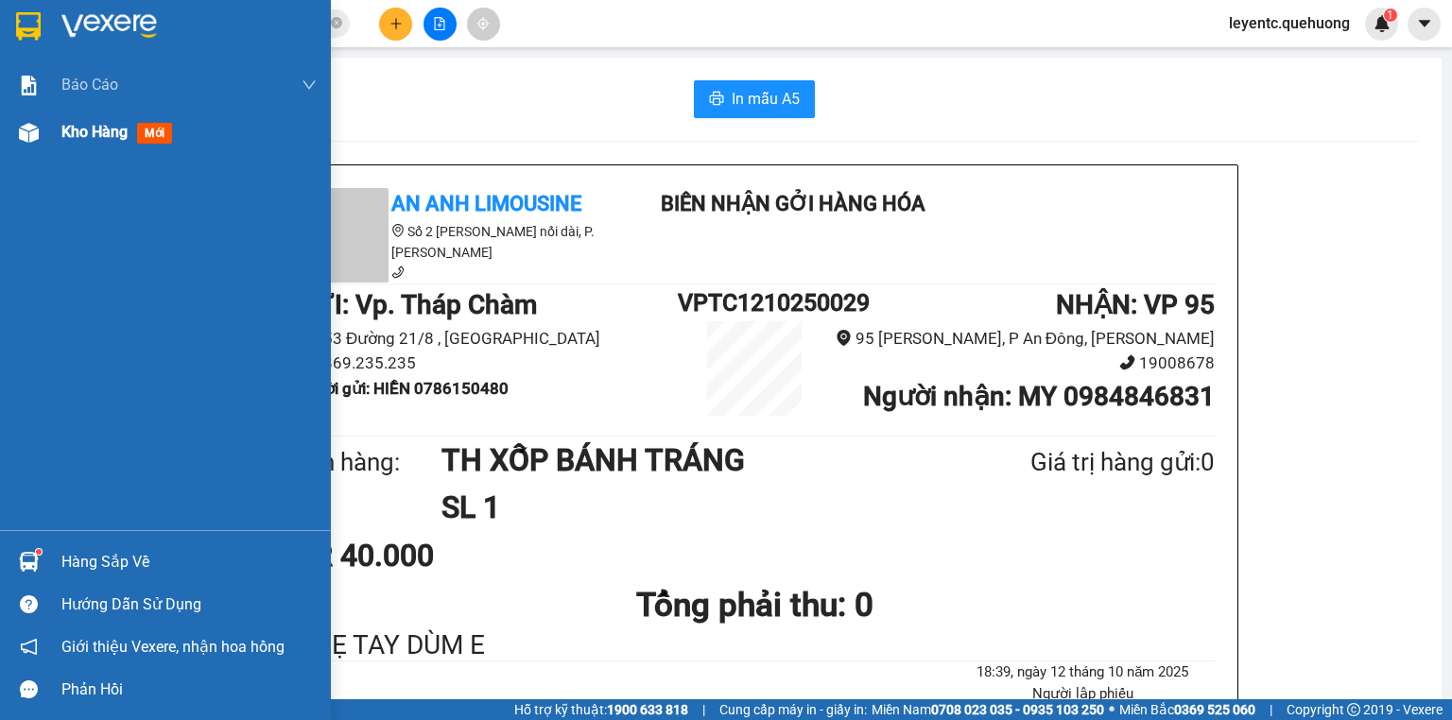
drag, startPoint x: 57, startPoint y: 125, endPoint x: 57, endPoint y: 155, distance: 30.3
click at [57, 125] on div "Kho hàng mới" at bounding box center [165, 132] width 331 height 47
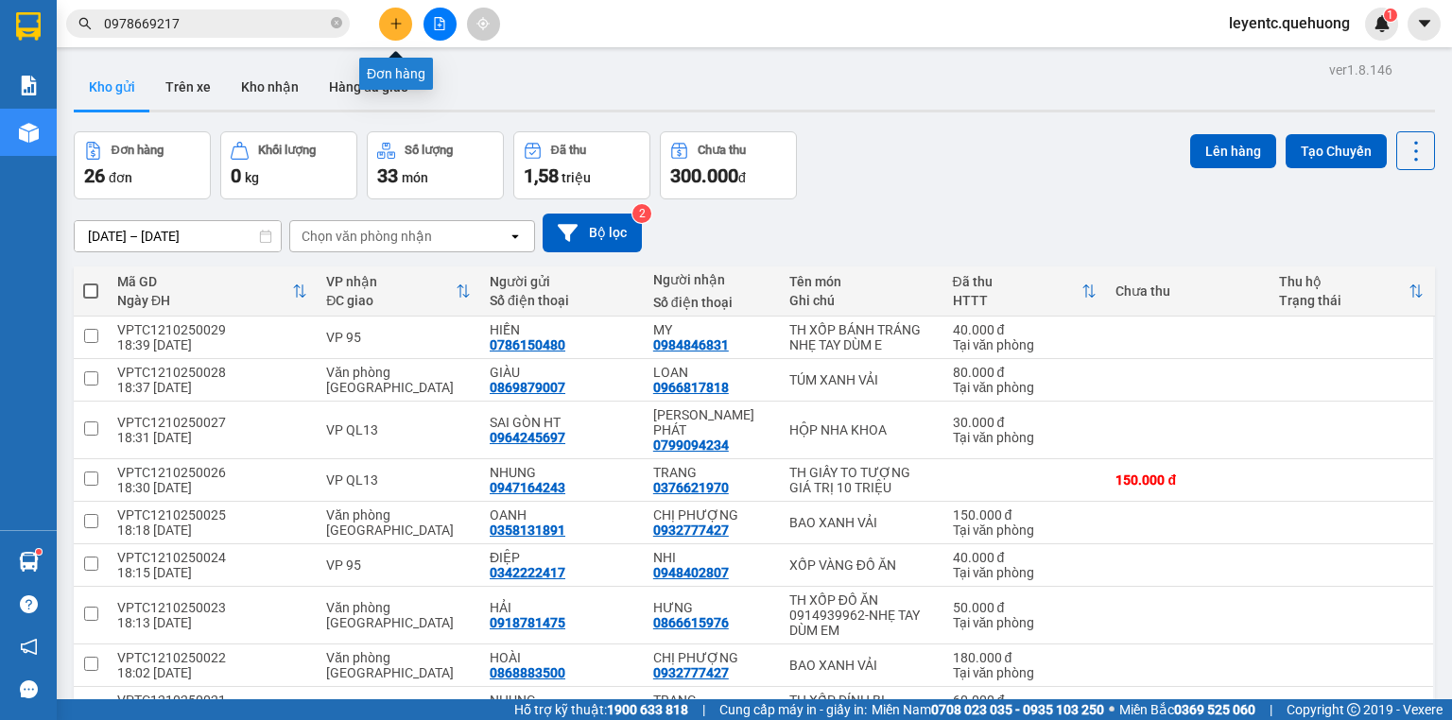
click at [389, 19] on button at bounding box center [395, 24] width 33 height 33
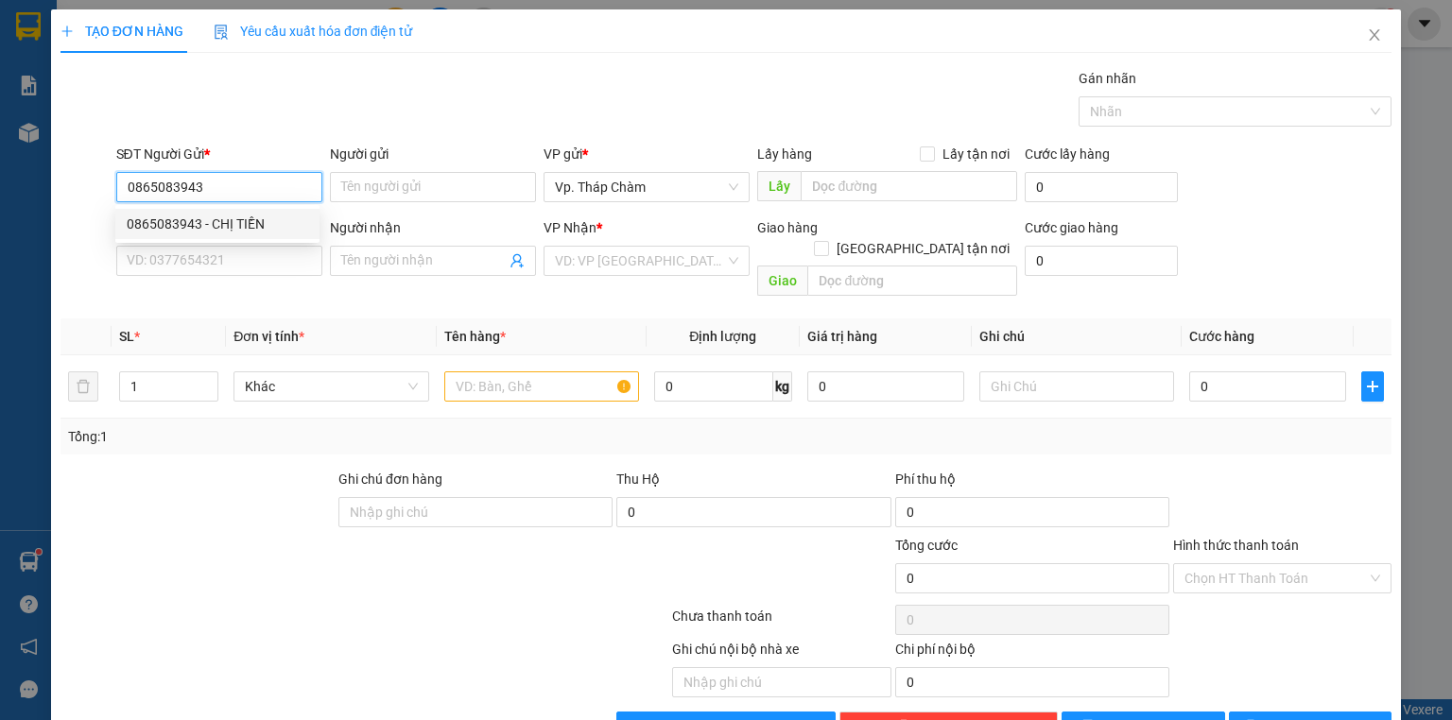
click at [216, 218] on div "0865083943 - CHỊ TIỀN" at bounding box center [218, 224] width 182 height 21
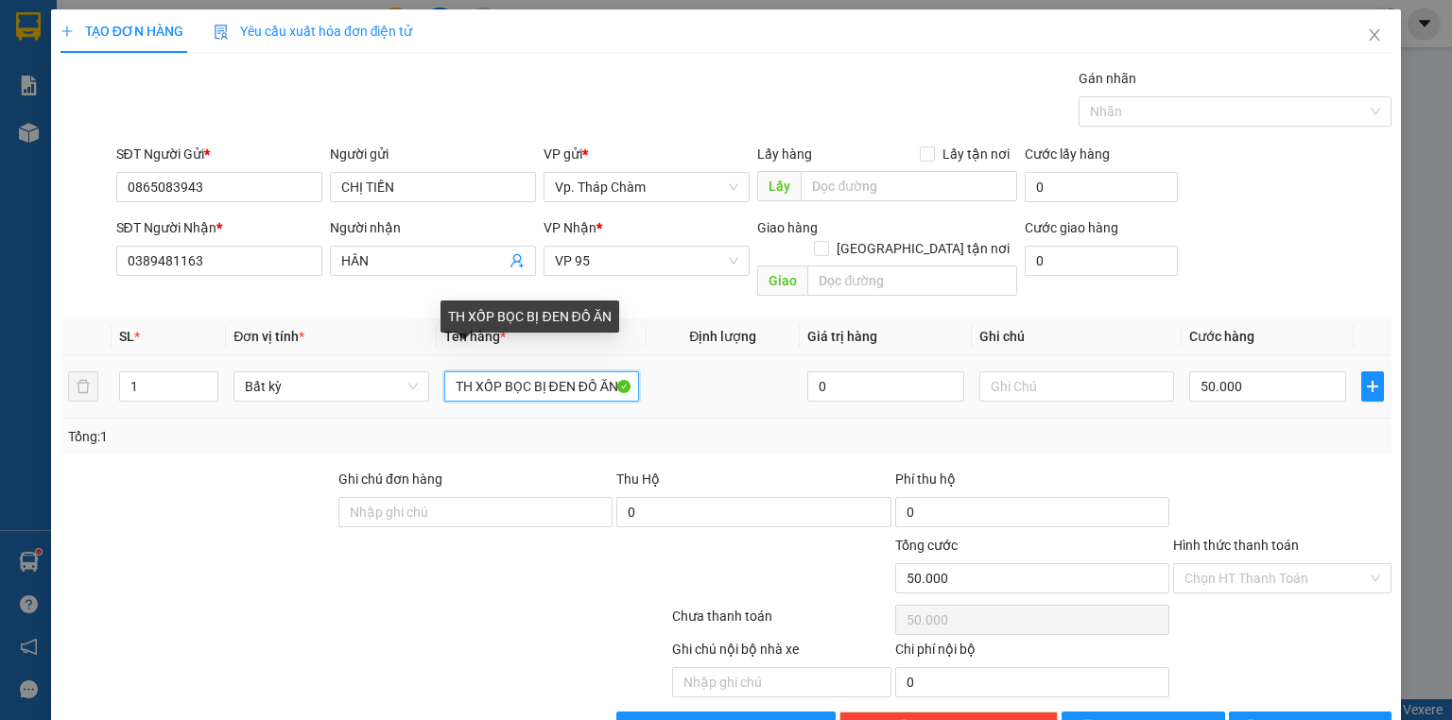
drag, startPoint x: 473, startPoint y: 362, endPoint x: 567, endPoint y: 371, distance: 94.9
click at [567, 372] on input "TH XỐP BỌC BỊ ĐEN ĐỒ ĂN" at bounding box center [541, 387] width 195 height 30
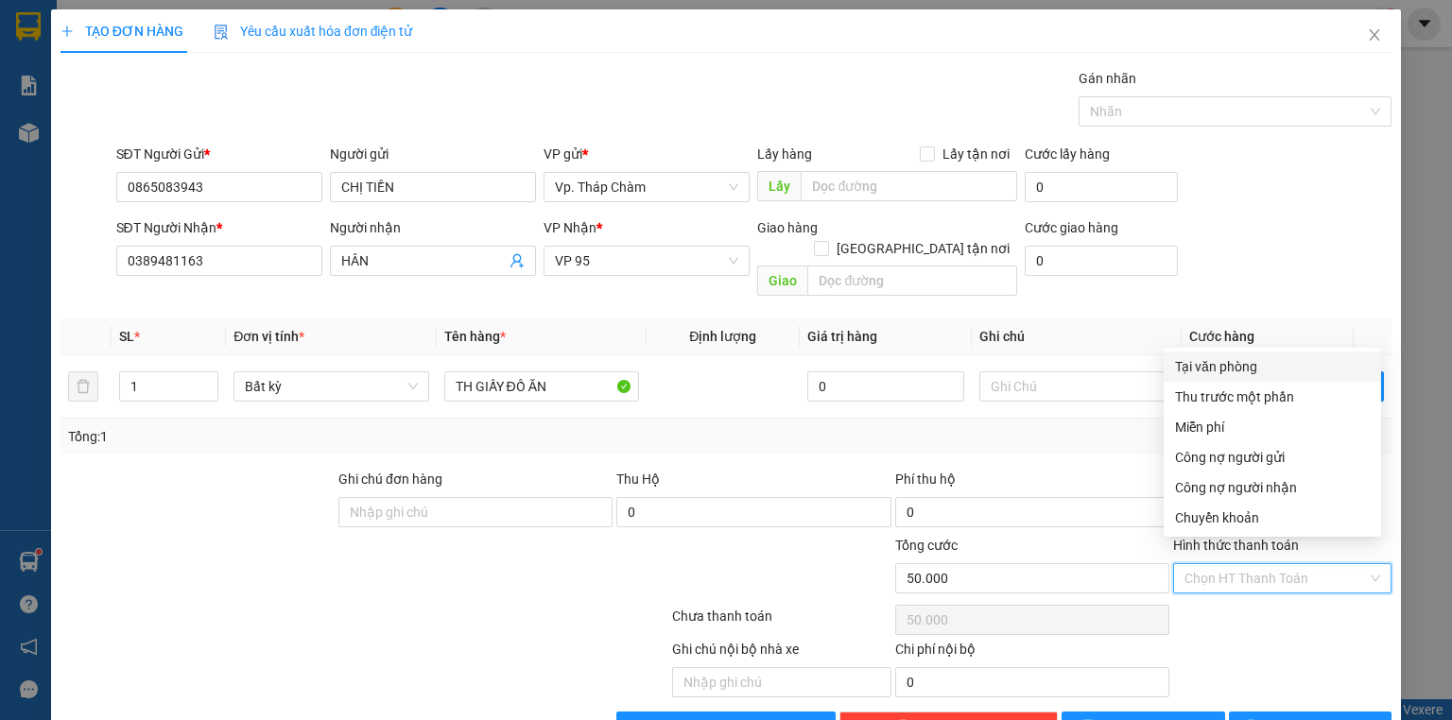
click at [1224, 569] on input "Hình thức thanh toán" at bounding box center [1276, 578] width 182 height 28
click at [1248, 359] on div "Tại văn phòng" at bounding box center [1272, 366] width 195 height 21
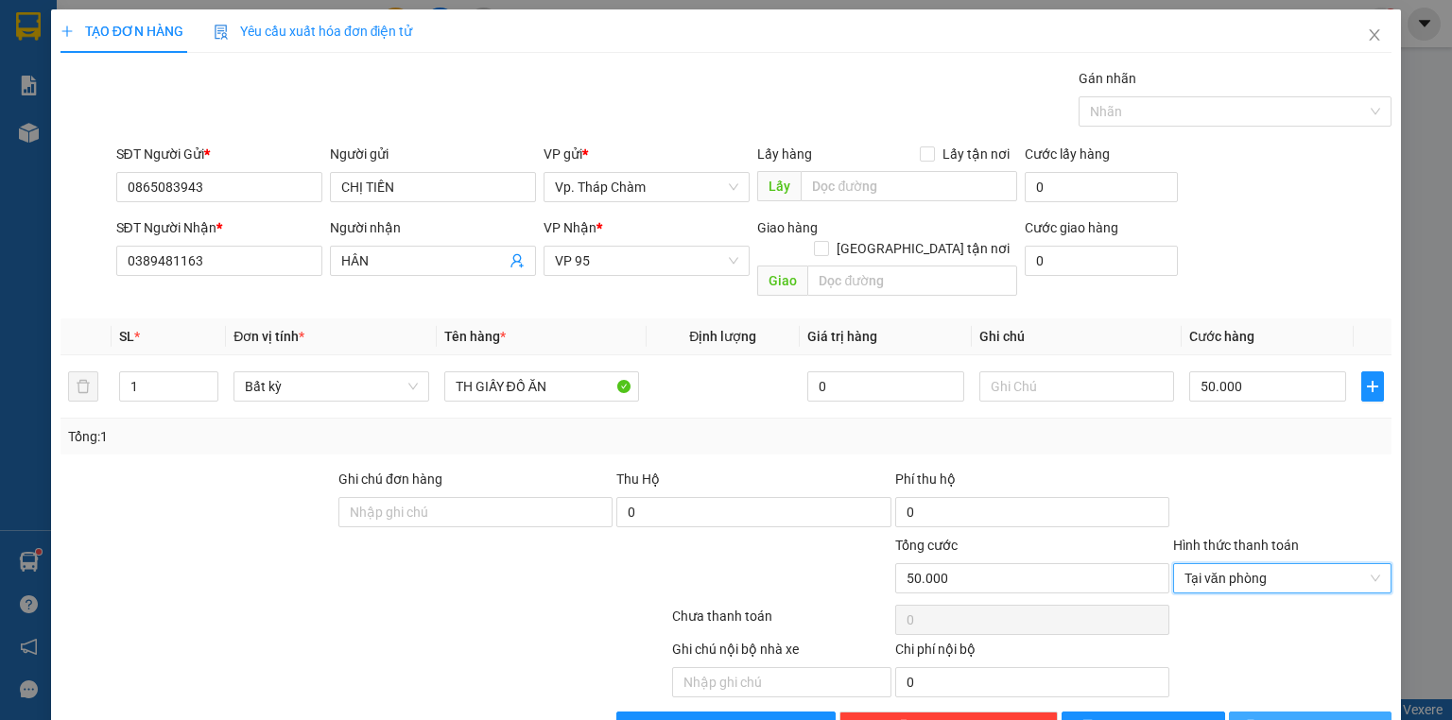
click at [1263, 712] on button "[PERSON_NAME] và In" at bounding box center [1311, 727] width 164 height 30
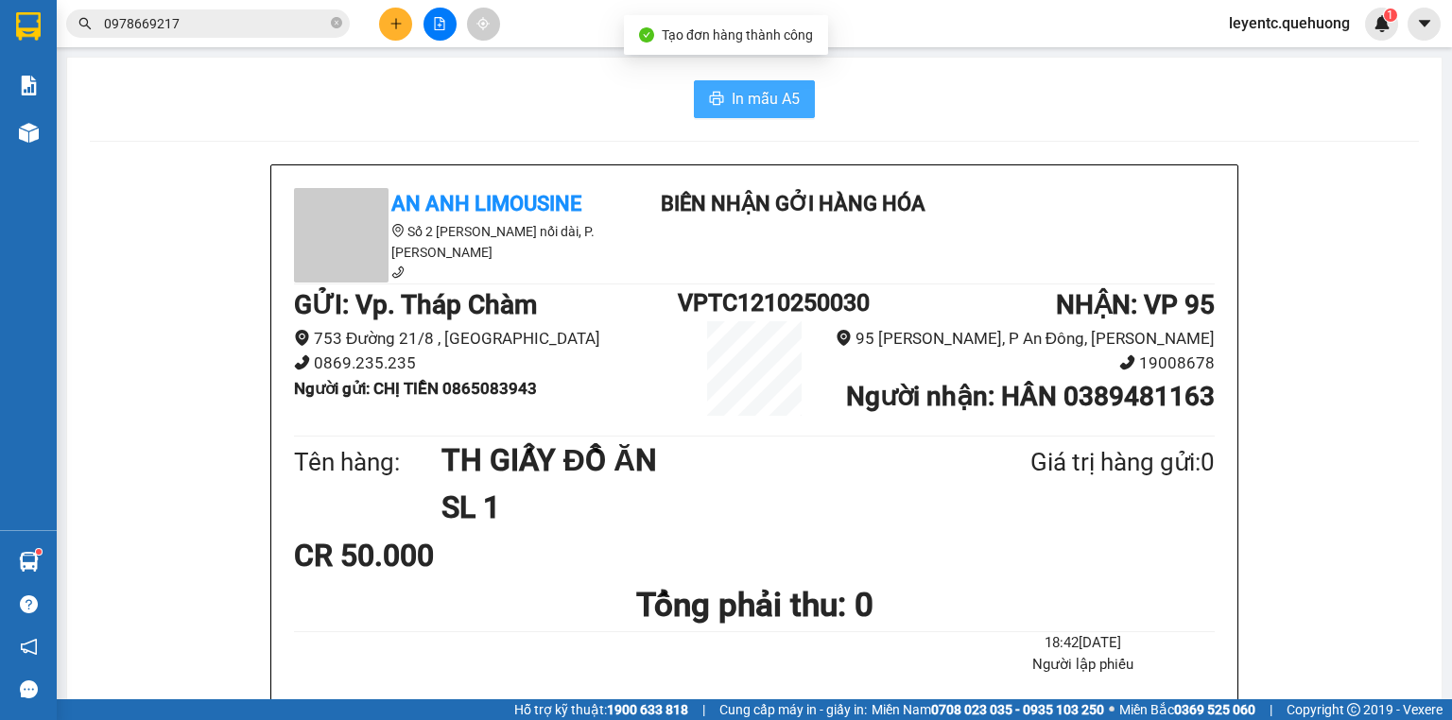
click at [741, 97] on span "In mẫu A5" at bounding box center [766, 99] width 68 height 24
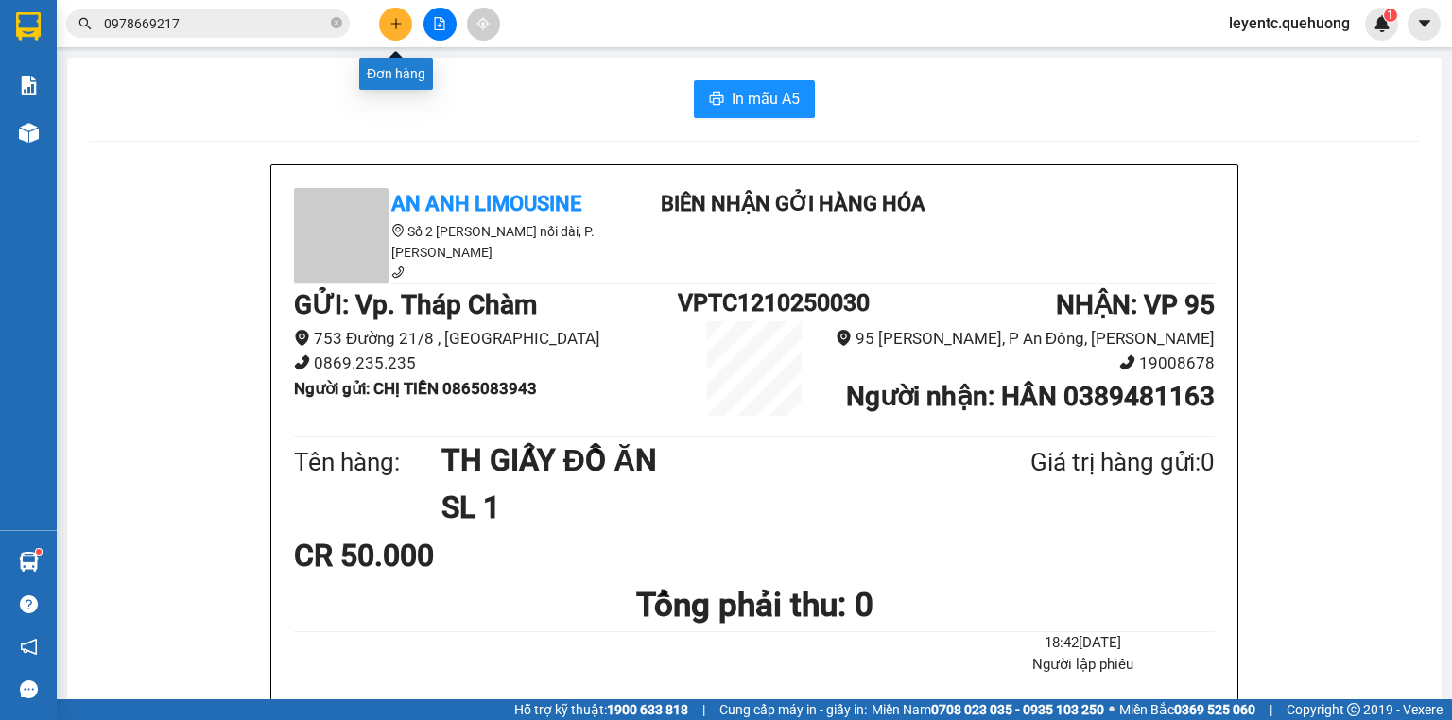
click at [390, 25] on icon "plus" at bounding box center [396, 23] width 13 height 13
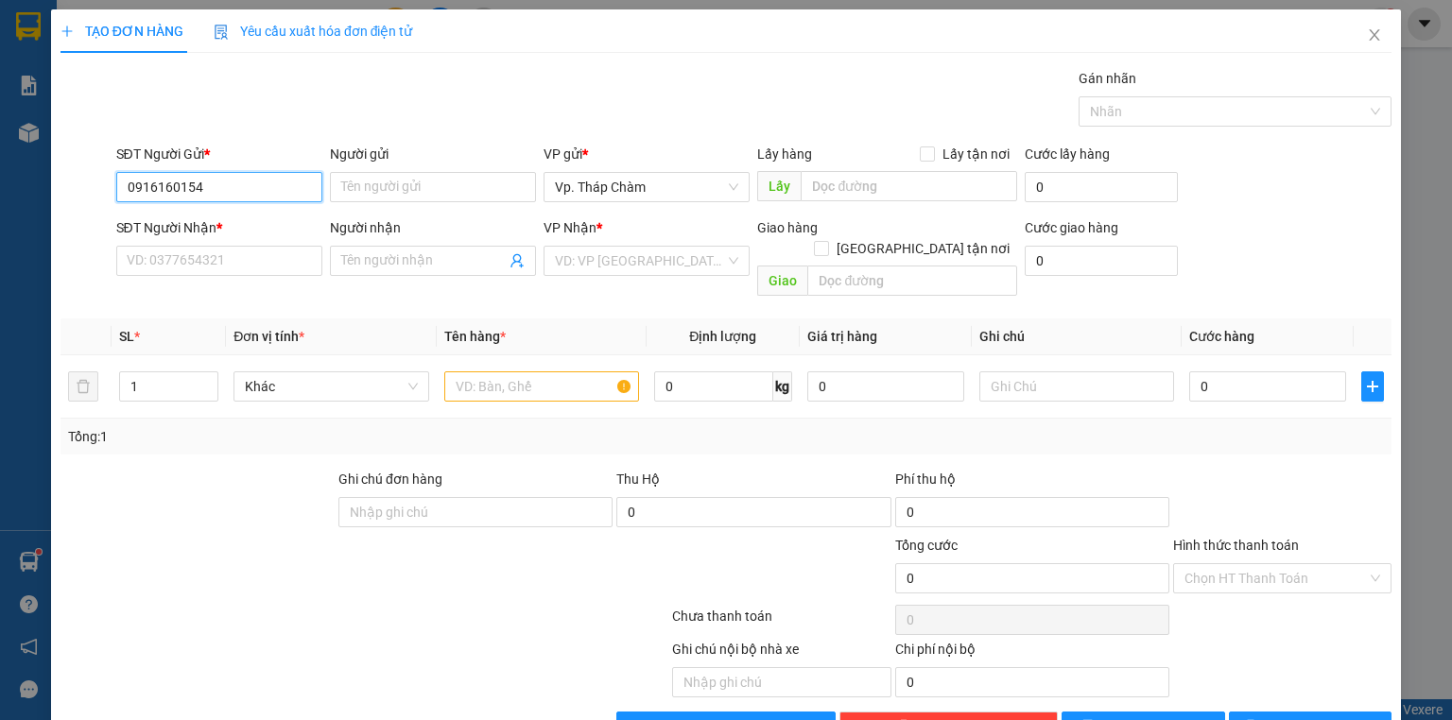
drag, startPoint x: 205, startPoint y: 180, endPoint x: 194, endPoint y: 182, distance: 11.5
click at [194, 182] on input "0916160154" at bounding box center [219, 187] width 206 height 30
click at [265, 188] on input "0916160154" at bounding box center [219, 187] width 206 height 30
click at [165, 191] on input "0916160154" at bounding box center [219, 187] width 206 height 30
click at [220, 223] on div "0916140154 - THI" at bounding box center [218, 224] width 182 height 21
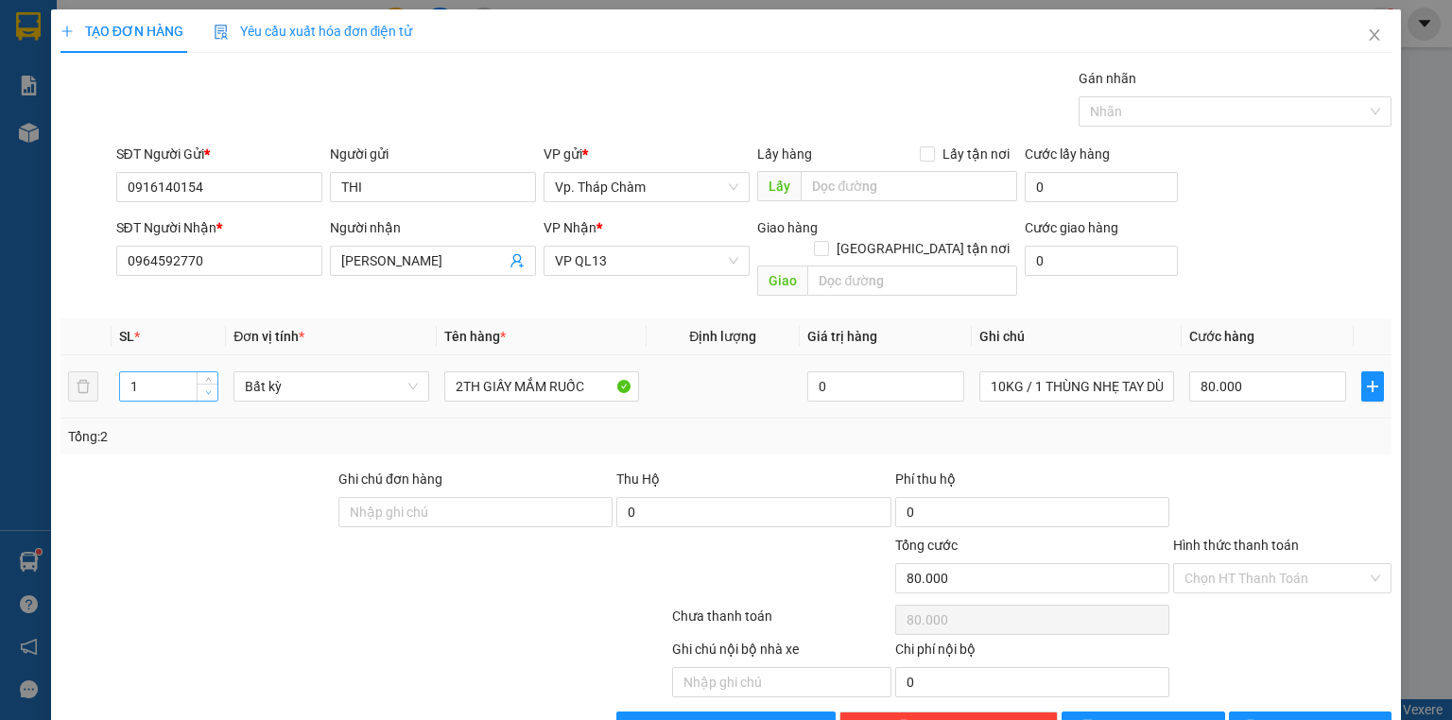
click at [208, 390] on icon "down" at bounding box center [208, 393] width 7 height 7
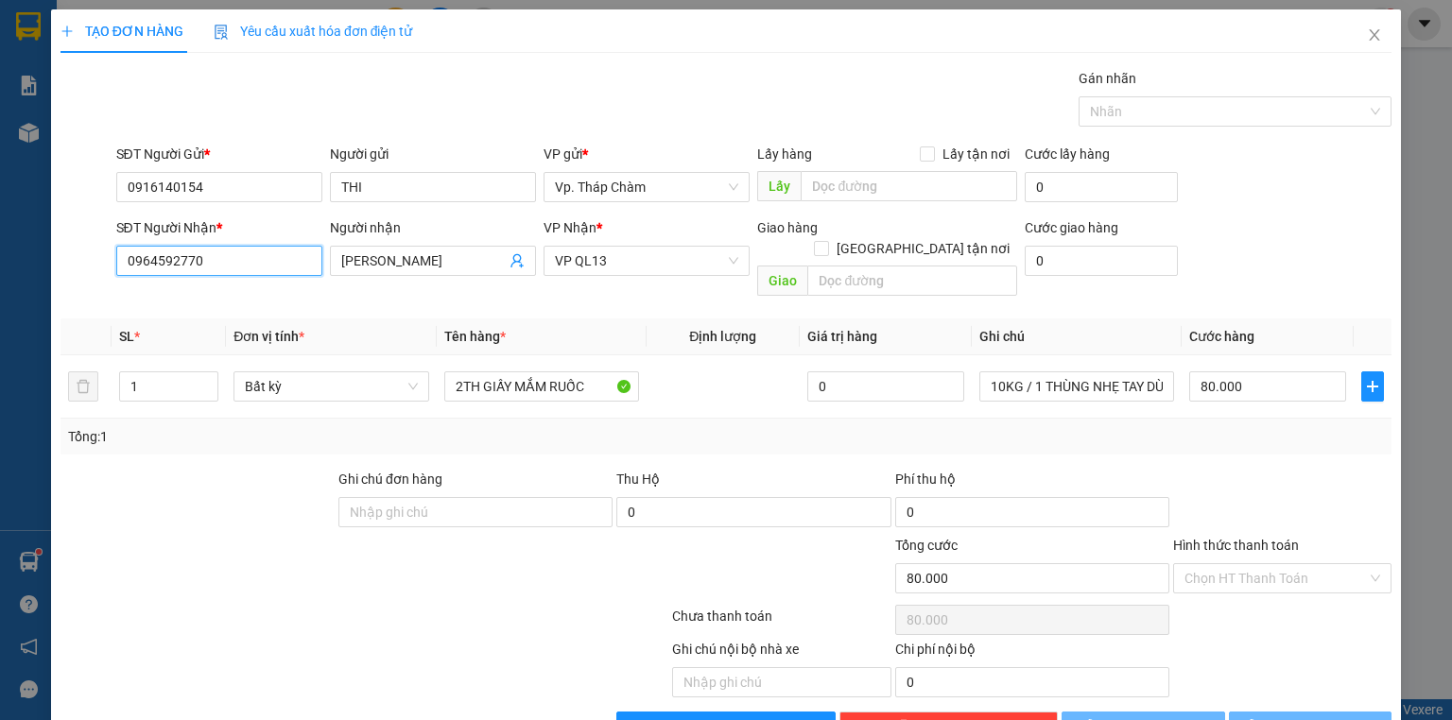
drag, startPoint x: 256, startPoint y: 270, endPoint x: 26, endPoint y: 270, distance: 230.7
click at [26, 270] on div "TẠO ĐƠN HÀNG Yêu cầu xuất hóa đơn điện tử Transit Pickup Surcharge Ids Transit …" at bounding box center [726, 360] width 1452 height 720
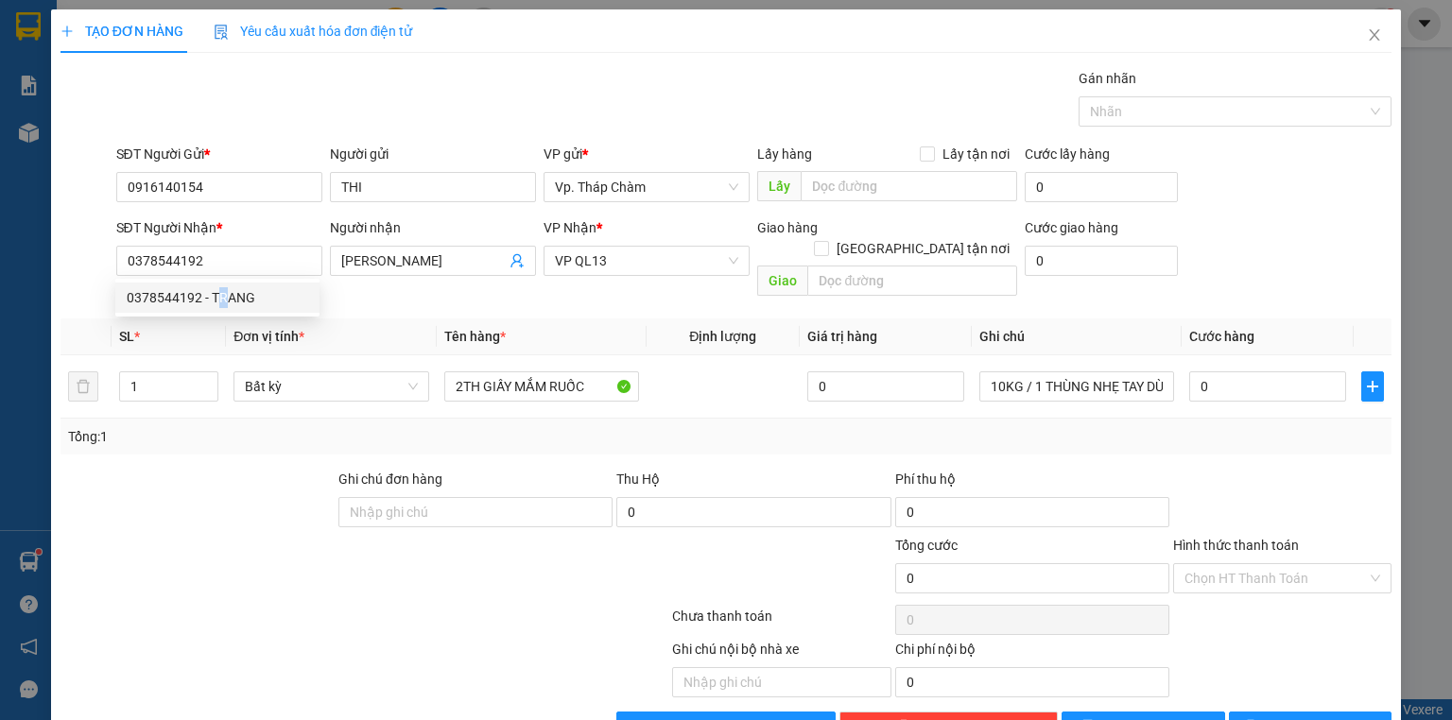
drag, startPoint x: 215, startPoint y: 314, endPoint x: 221, endPoint y: 299, distance: 16.5
click at [221, 299] on div "0378544192 0378544192 - TRANG" at bounding box center [217, 298] width 204 height 38
click at [221, 319] on th "SL *" at bounding box center [169, 337] width 114 height 37
click at [254, 269] on input "0378544192" at bounding box center [219, 261] width 206 height 30
click at [266, 287] on div "0378544192 - TRANG" at bounding box center [218, 297] width 182 height 21
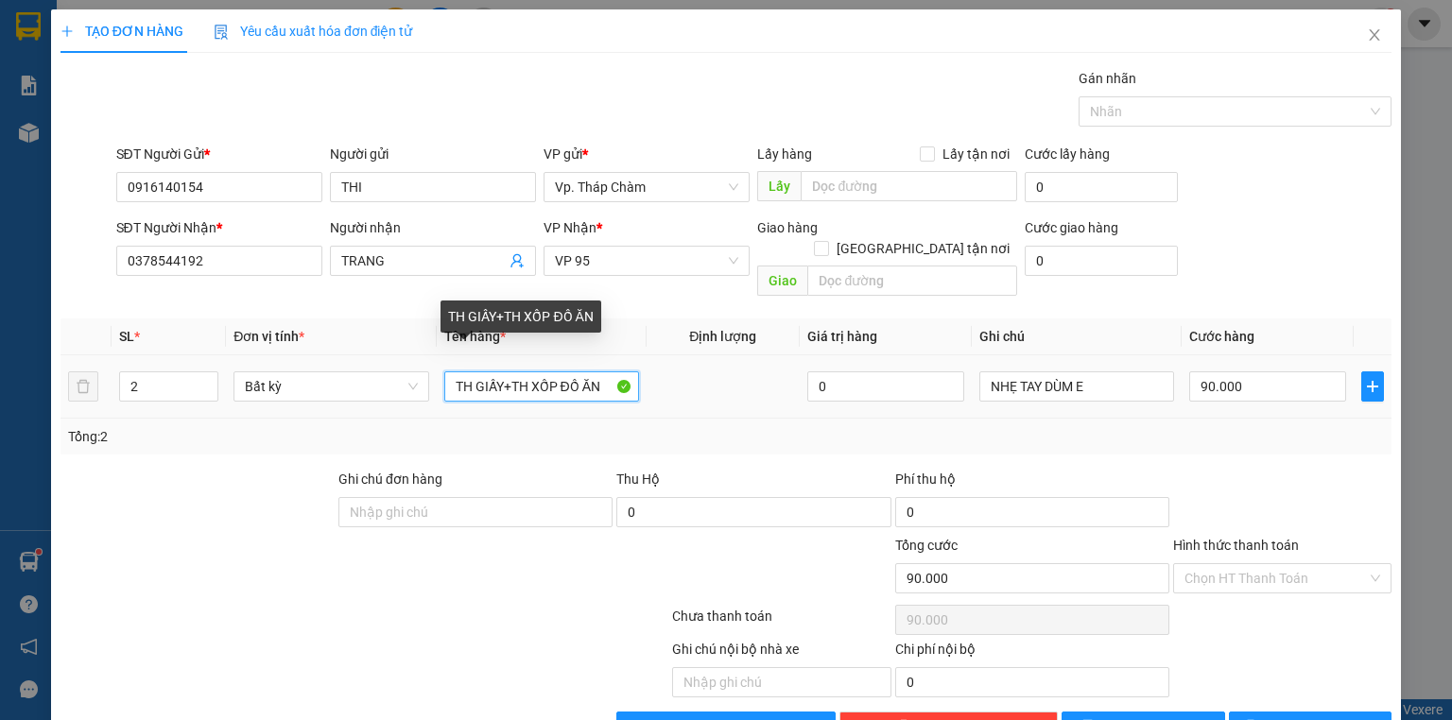
drag, startPoint x: 556, startPoint y: 362, endPoint x: 499, endPoint y: 354, distance: 57.4
click at [499, 372] on input "TH GIẤY+TH XỐP ĐỒ ĂN" at bounding box center [541, 387] width 195 height 30
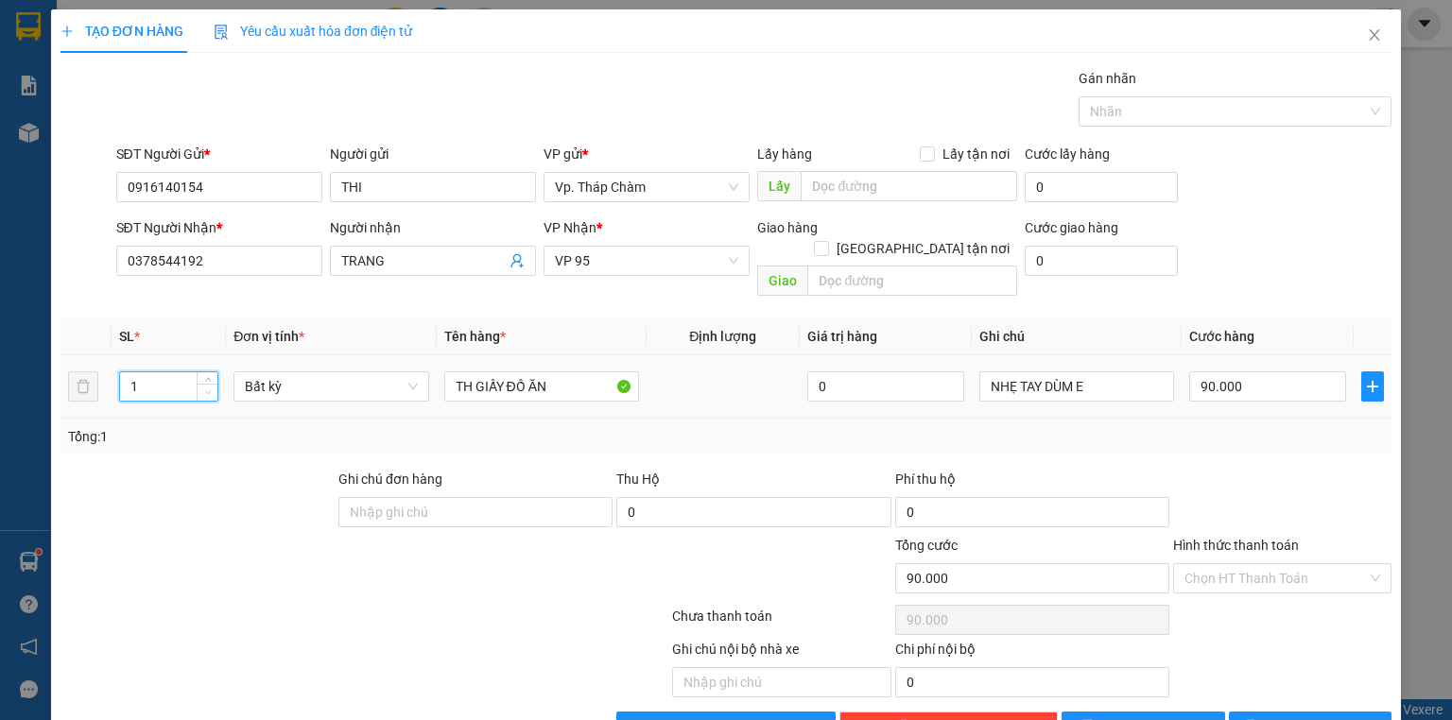
click at [207, 390] on icon "down" at bounding box center [208, 393] width 7 height 7
click at [1249, 374] on input "90.000" at bounding box center [1267, 387] width 157 height 30
click at [1284, 567] on input "Hình thức thanh toán" at bounding box center [1276, 578] width 182 height 28
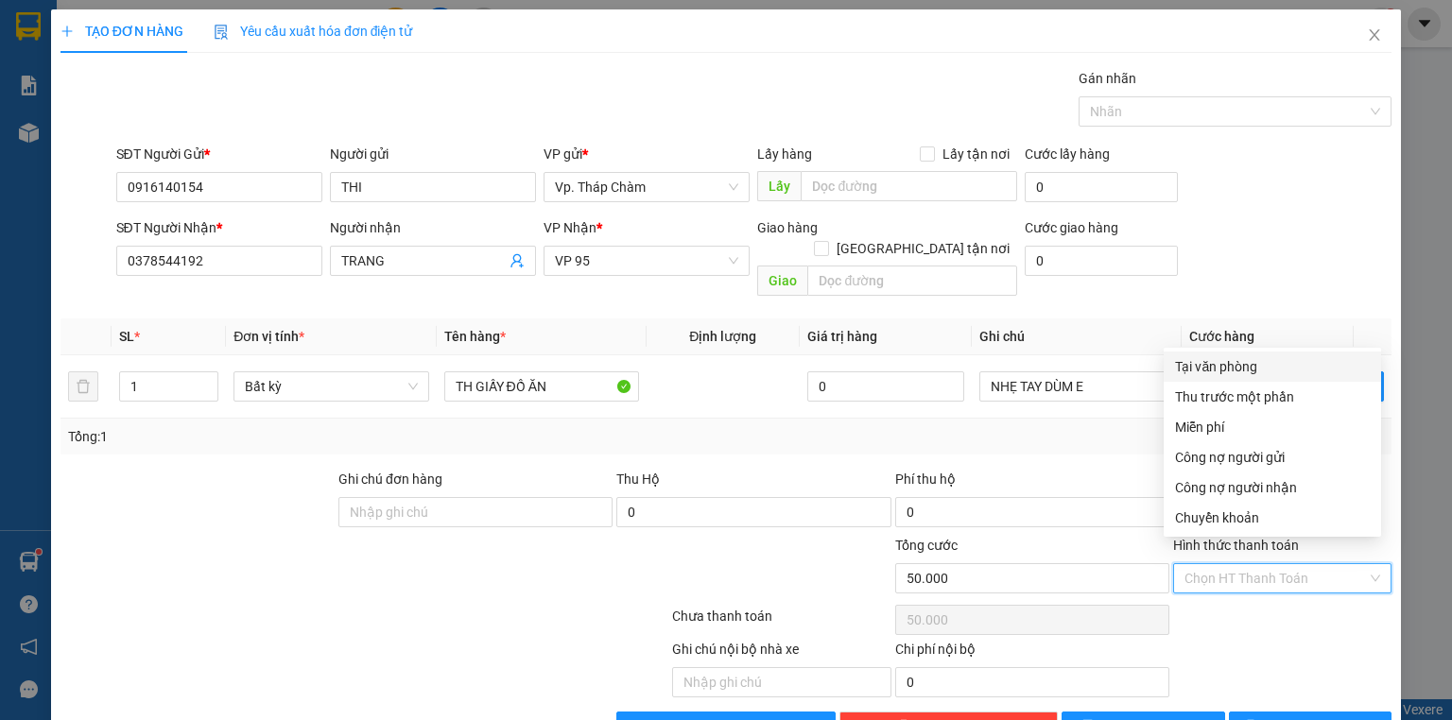
click at [1256, 359] on div "Tại văn phòng" at bounding box center [1272, 366] width 195 height 21
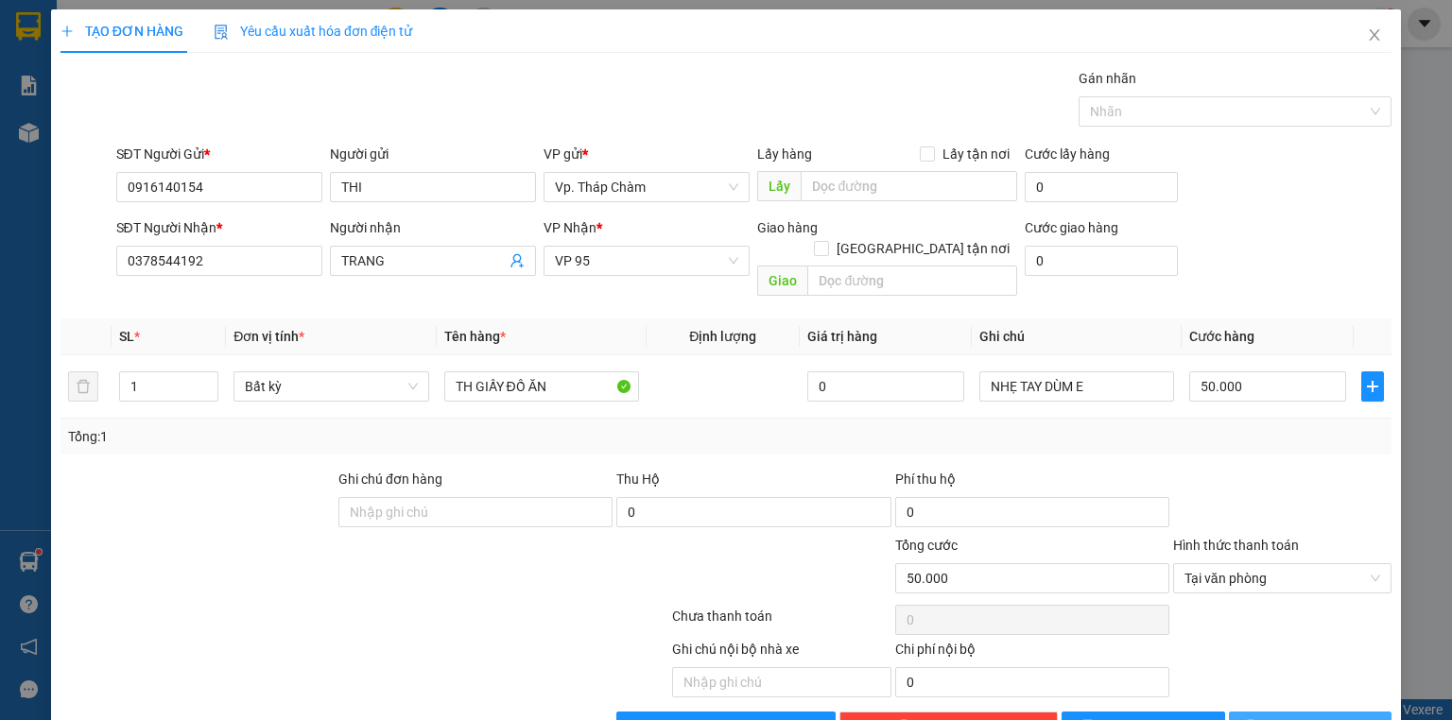
click at [1316, 717] on span "[PERSON_NAME] và In" at bounding box center [1331, 727] width 132 height 21
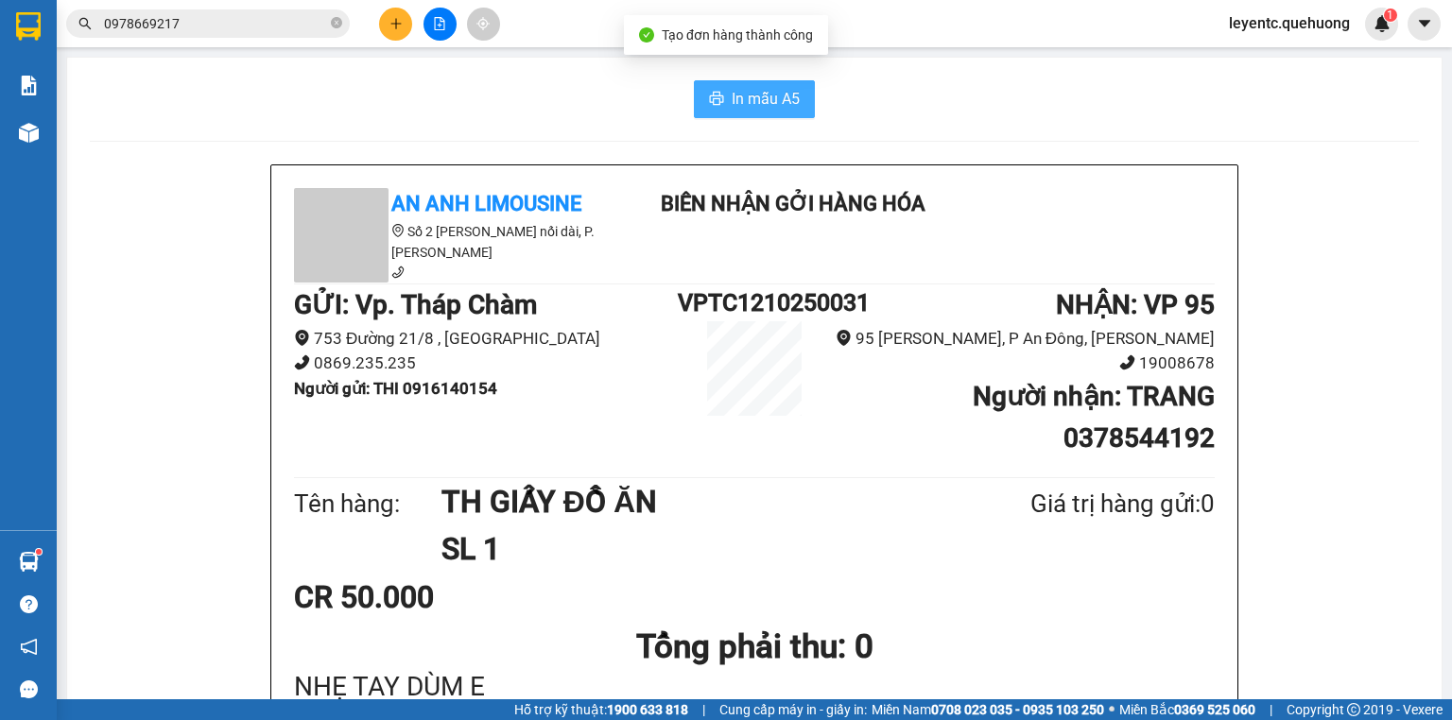
click at [738, 96] on span "In mẫu A5" at bounding box center [766, 99] width 68 height 24
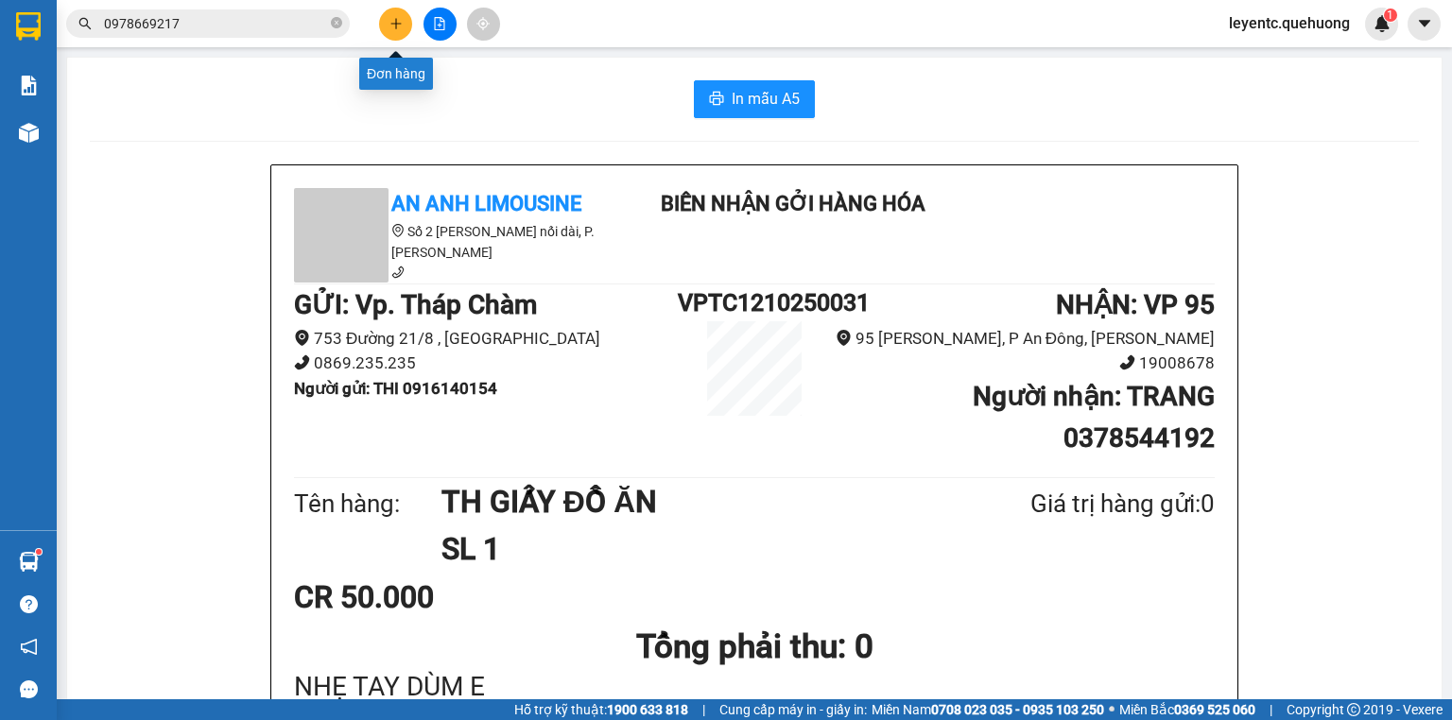
click at [397, 23] on icon "plus" at bounding box center [396, 23] width 13 height 13
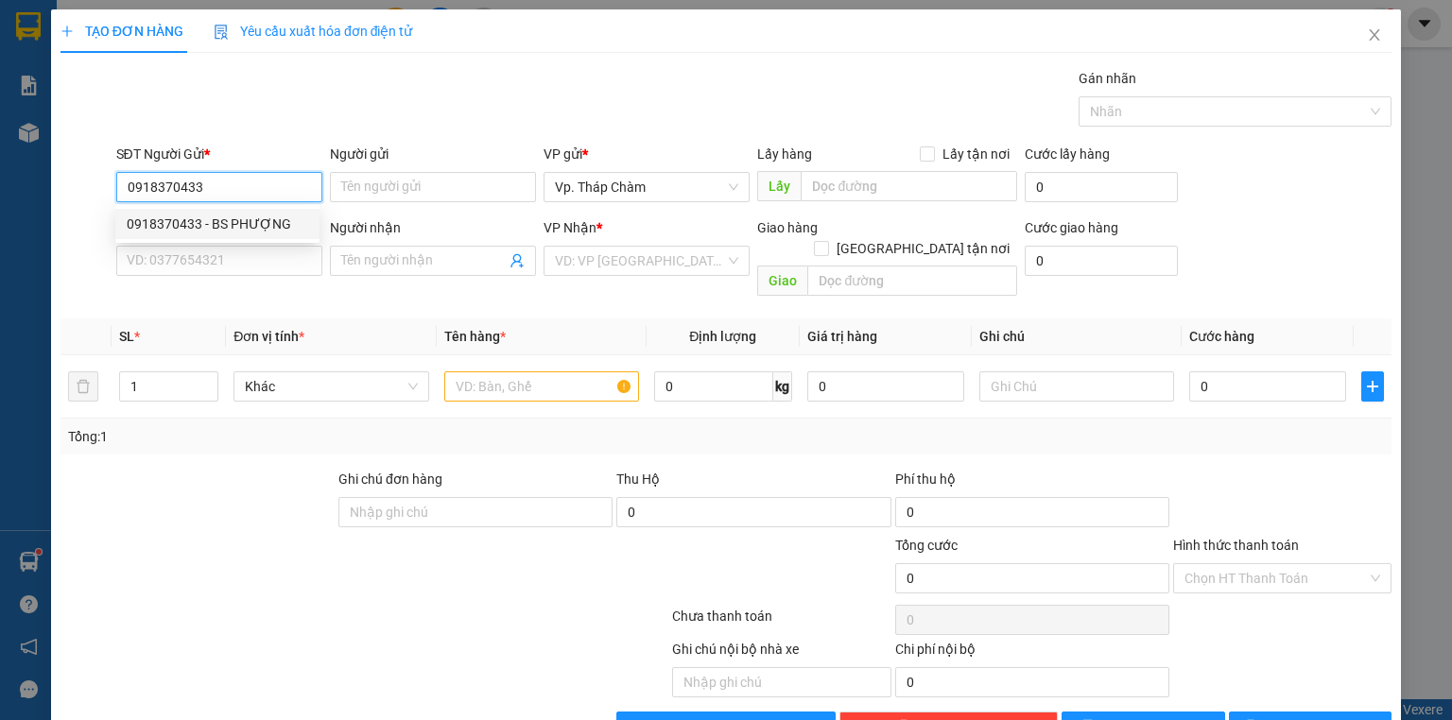
click at [251, 231] on div "0918370433 - BS PHƯỢNG" at bounding box center [218, 224] width 182 height 21
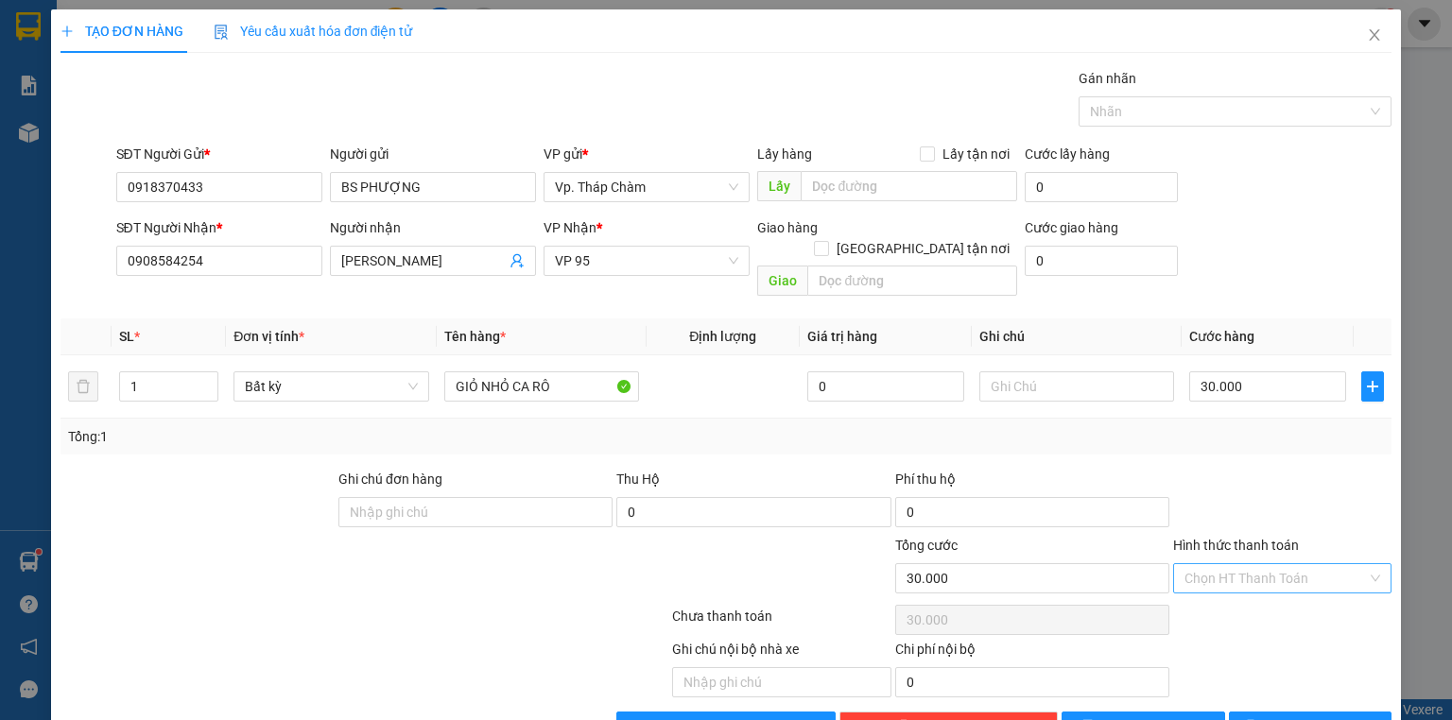
click at [1281, 564] on input "Hình thức thanh toán" at bounding box center [1276, 578] width 182 height 28
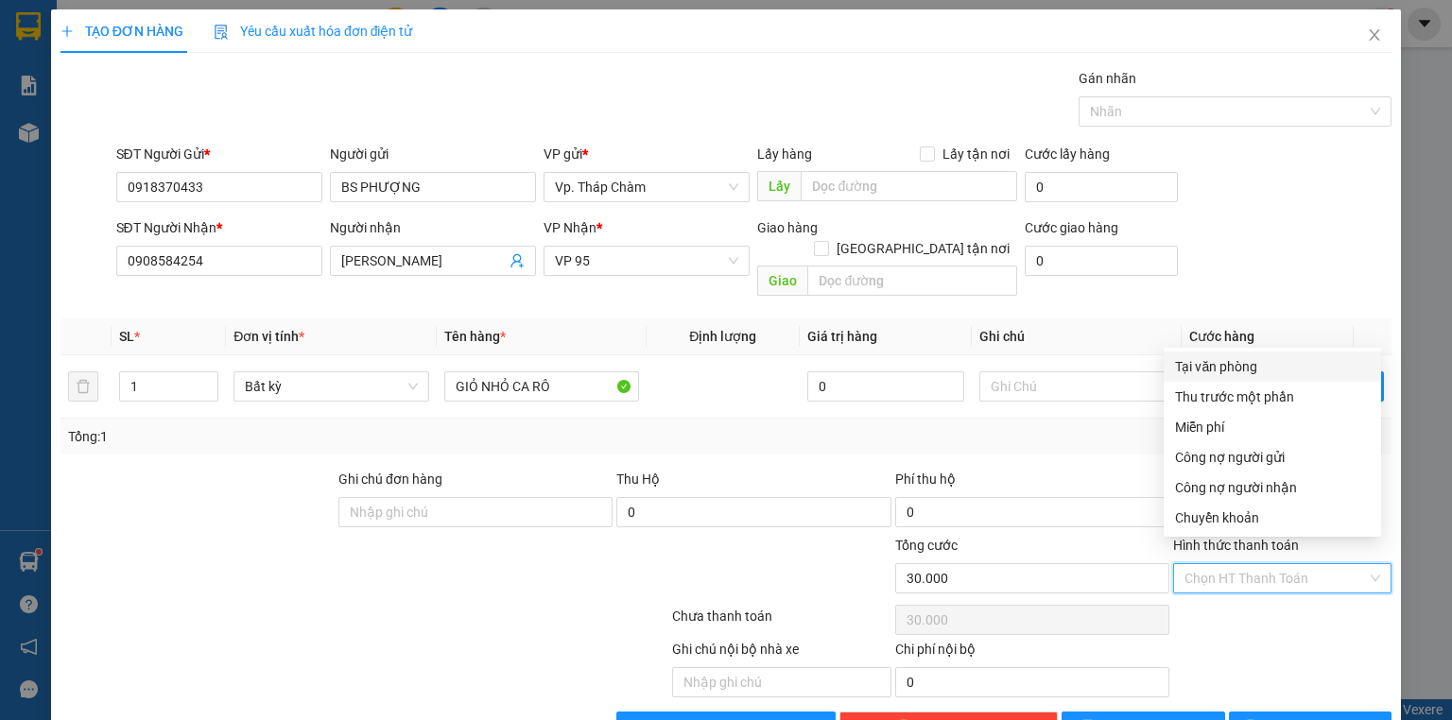
click at [1263, 363] on div "Tại văn phòng" at bounding box center [1272, 366] width 195 height 21
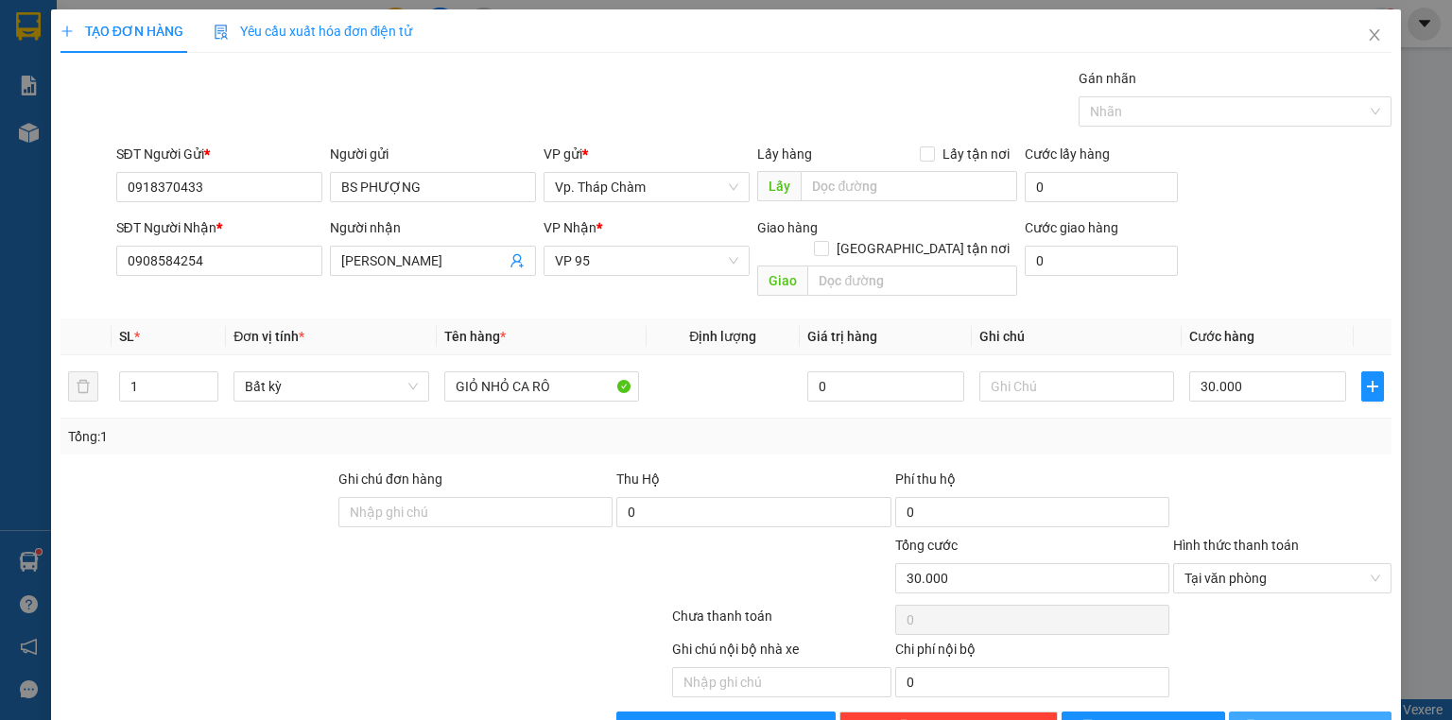
click at [1325, 717] on span "[PERSON_NAME] và In" at bounding box center [1331, 727] width 132 height 21
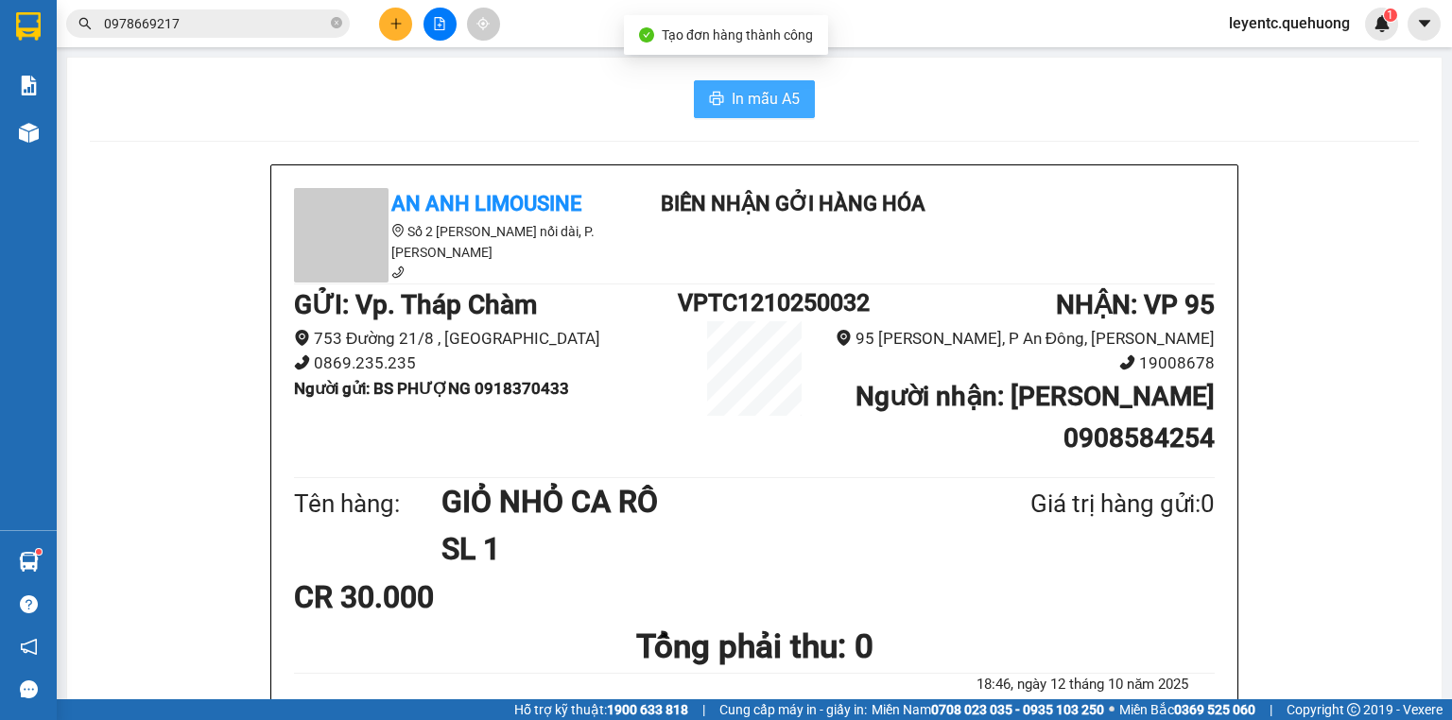
click at [709, 102] on icon "printer" at bounding box center [716, 98] width 15 height 15
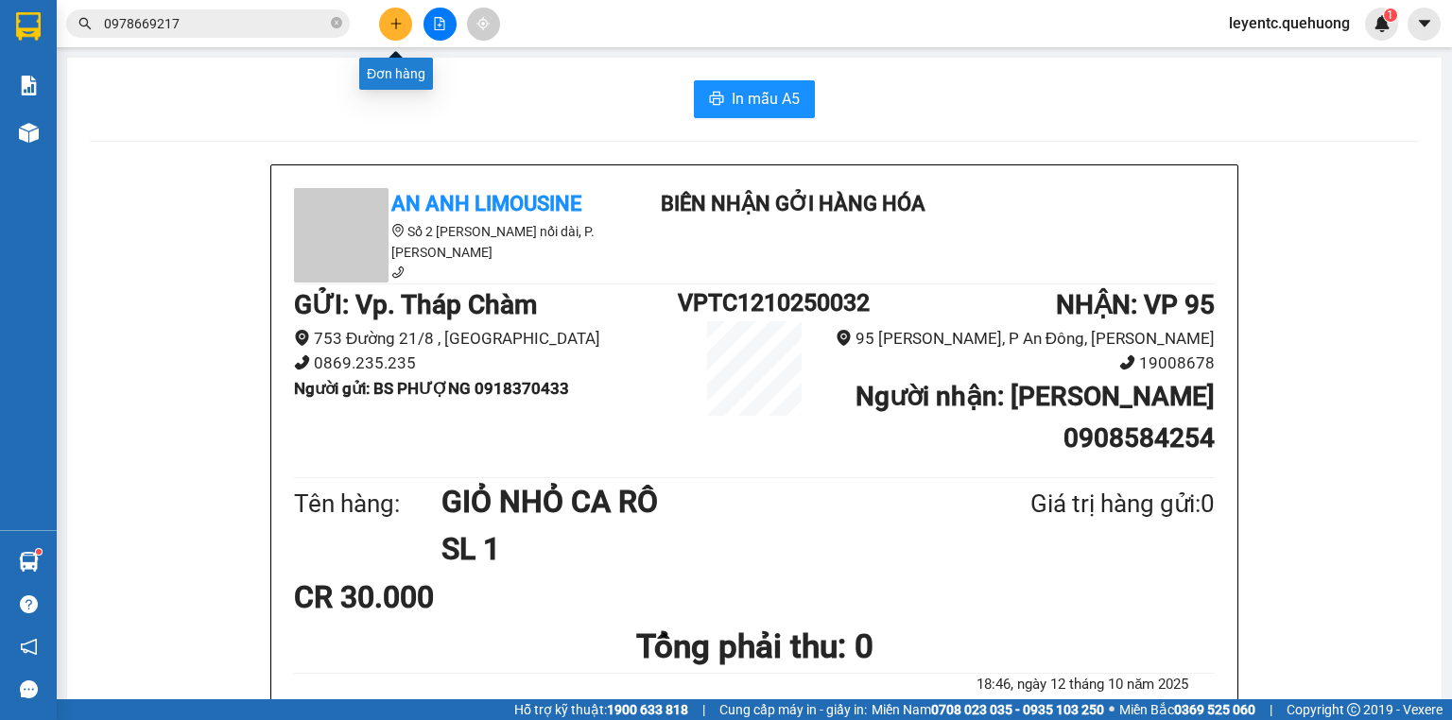
click at [391, 23] on icon "plus" at bounding box center [396, 23] width 13 height 13
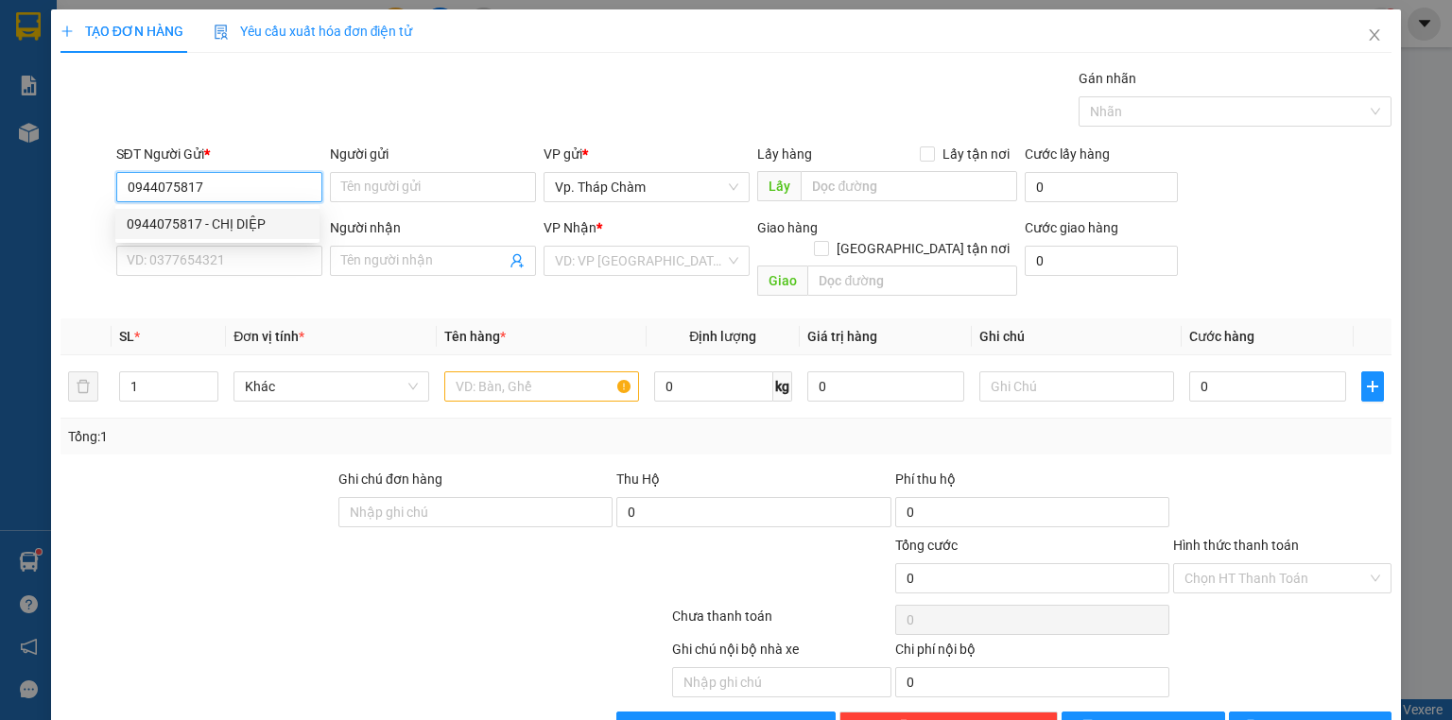
click at [288, 224] on div "0944075817 - CHỊ DIỆP" at bounding box center [218, 224] width 182 height 21
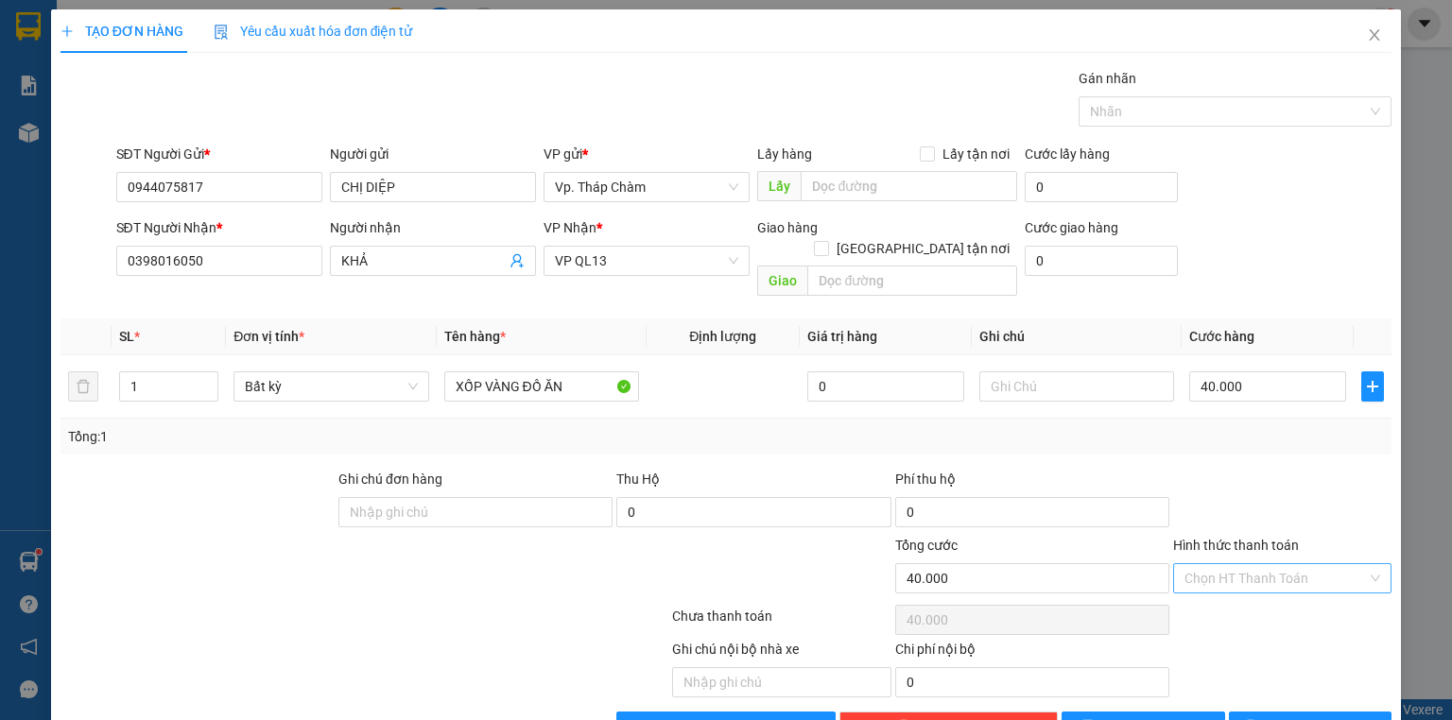
click at [1256, 564] on input "Hình thức thanh toán" at bounding box center [1276, 578] width 182 height 28
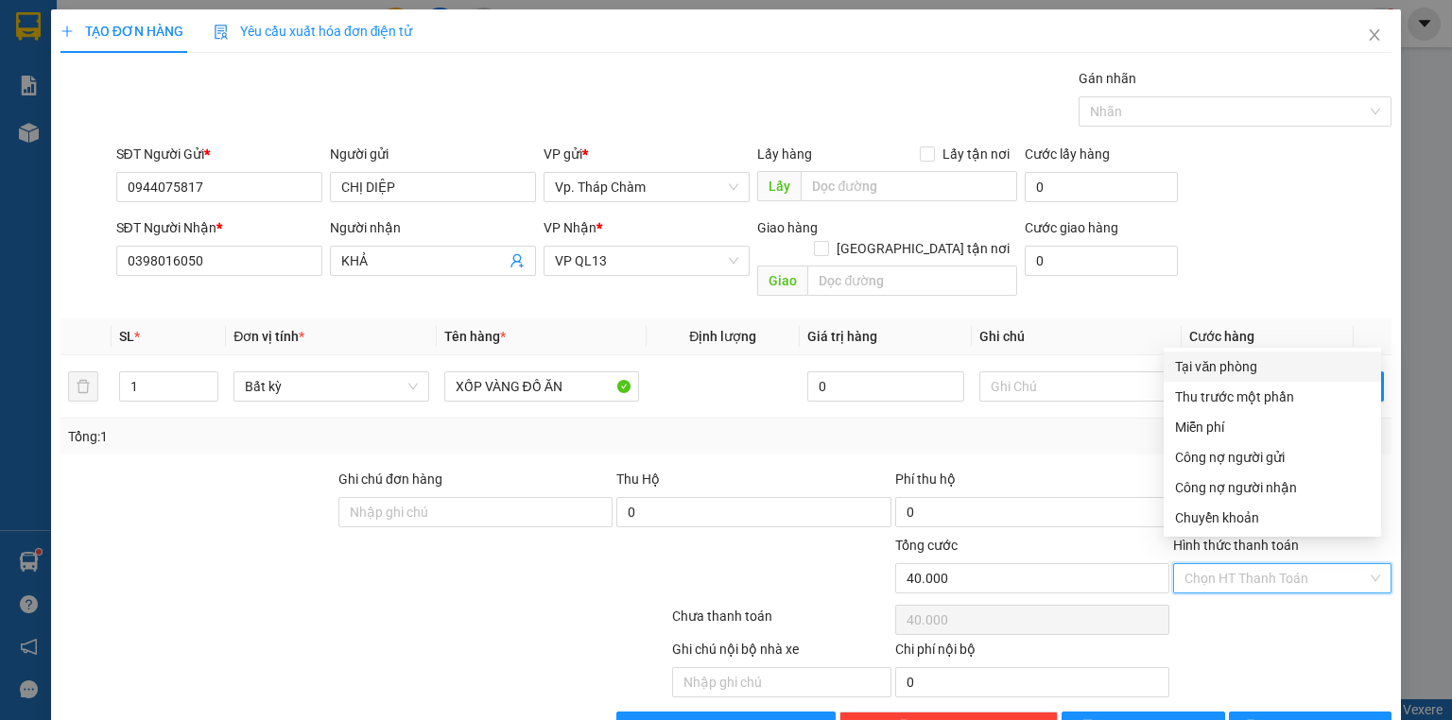
click at [1262, 363] on div "Tại văn phòng" at bounding box center [1272, 366] width 195 height 21
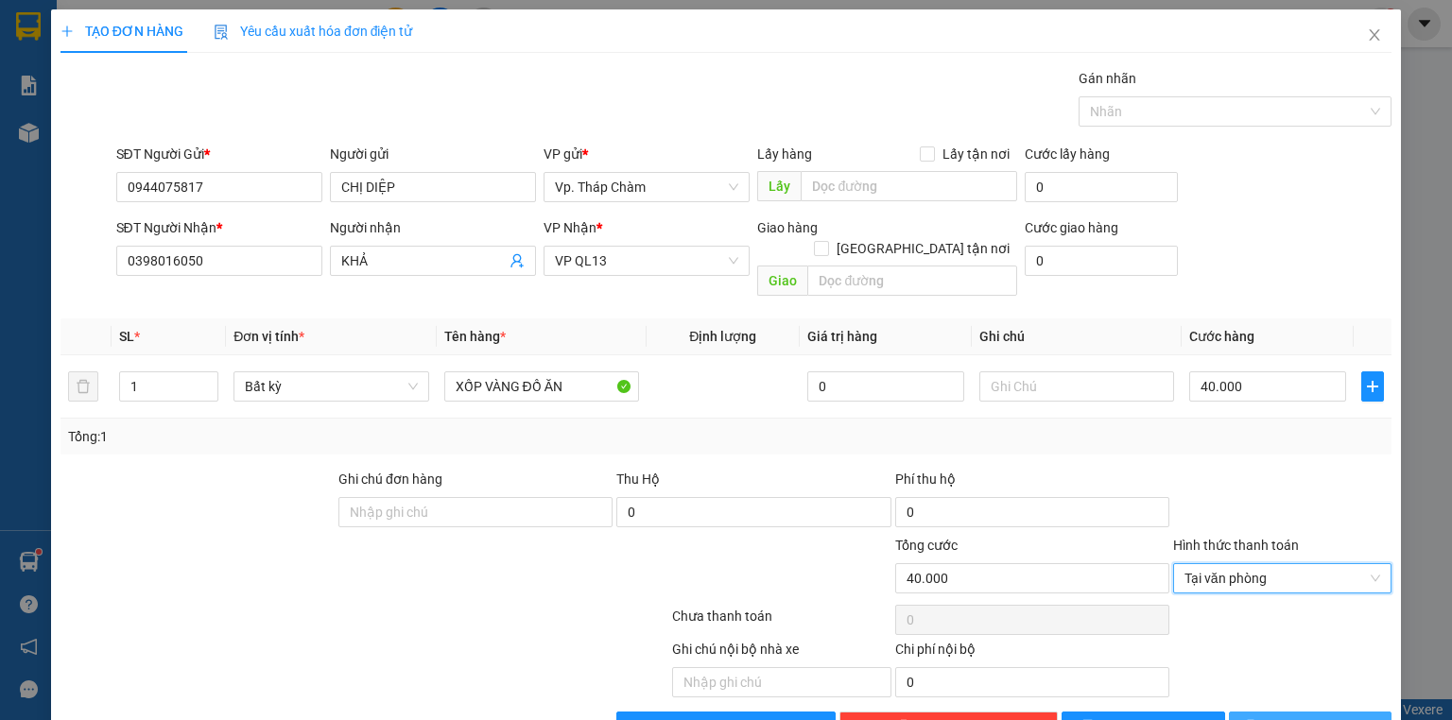
click at [1310, 717] on span "[PERSON_NAME] và In" at bounding box center [1331, 727] width 132 height 21
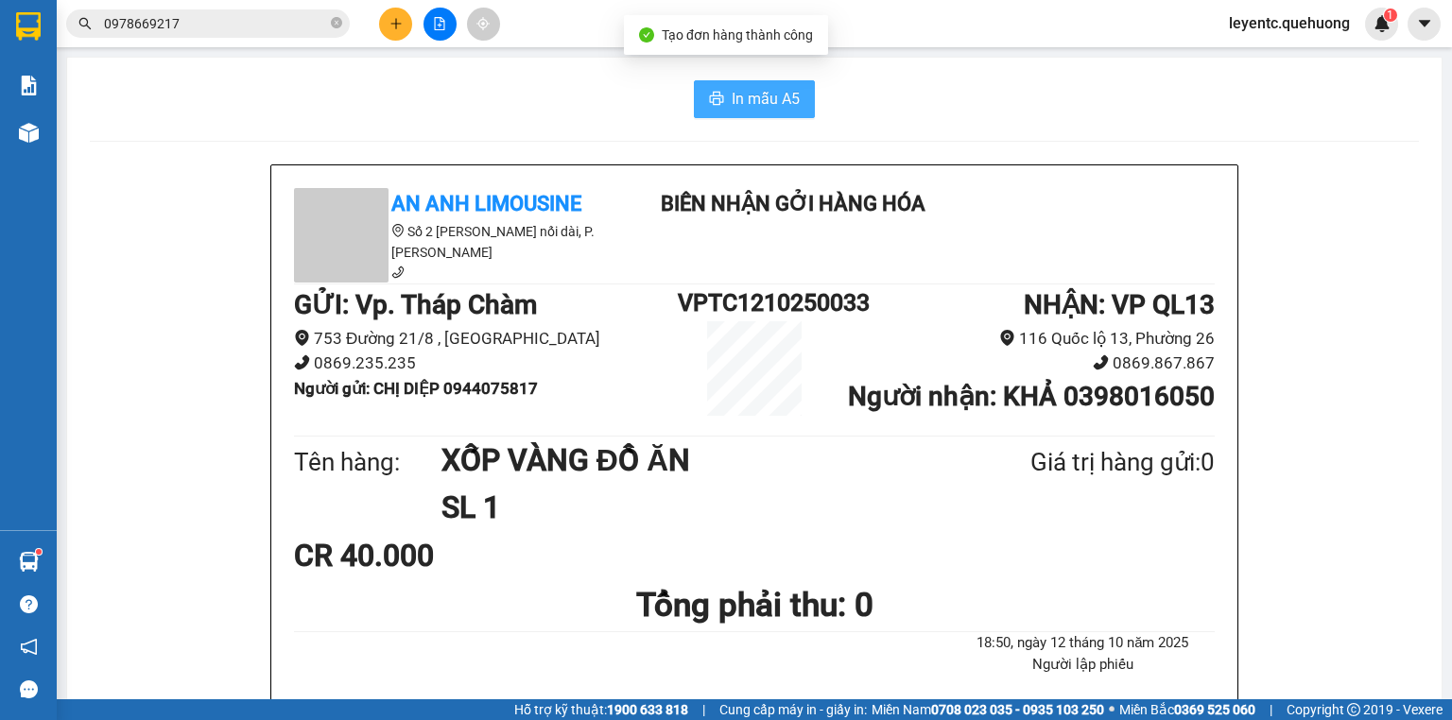
drag, startPoint x: 748, startPoint y: 91, endPoint x: 769, endPoint y: 79, distance: 23.7
click at [750, 92] on span "In mẫu A5" at bounding box center [766, 99] width 68 height 24
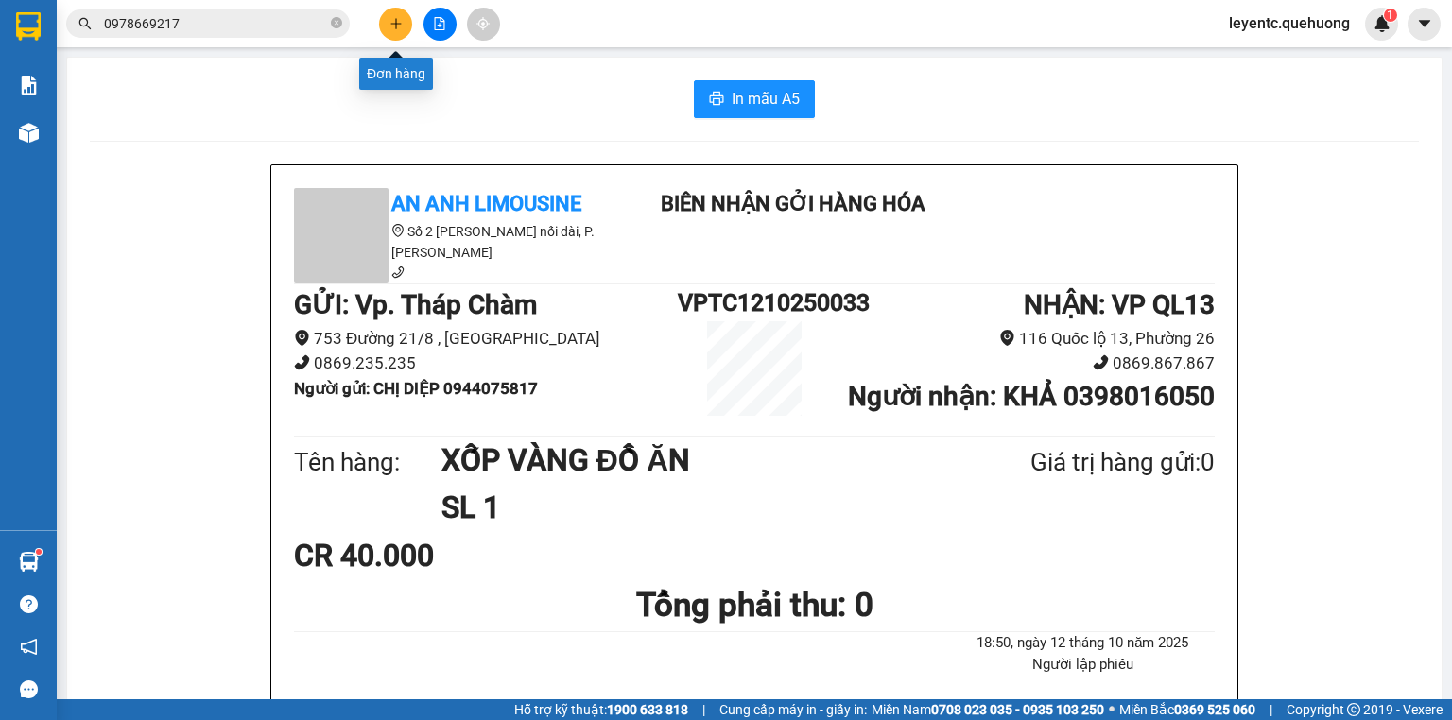
drag, startPoint x: 0, startPoint y: 0, endPoint x: 394, endPoint y: 14, distance: 394.5
click at [394, 14] on button at bounding box center [395, 24] width 33 height 33
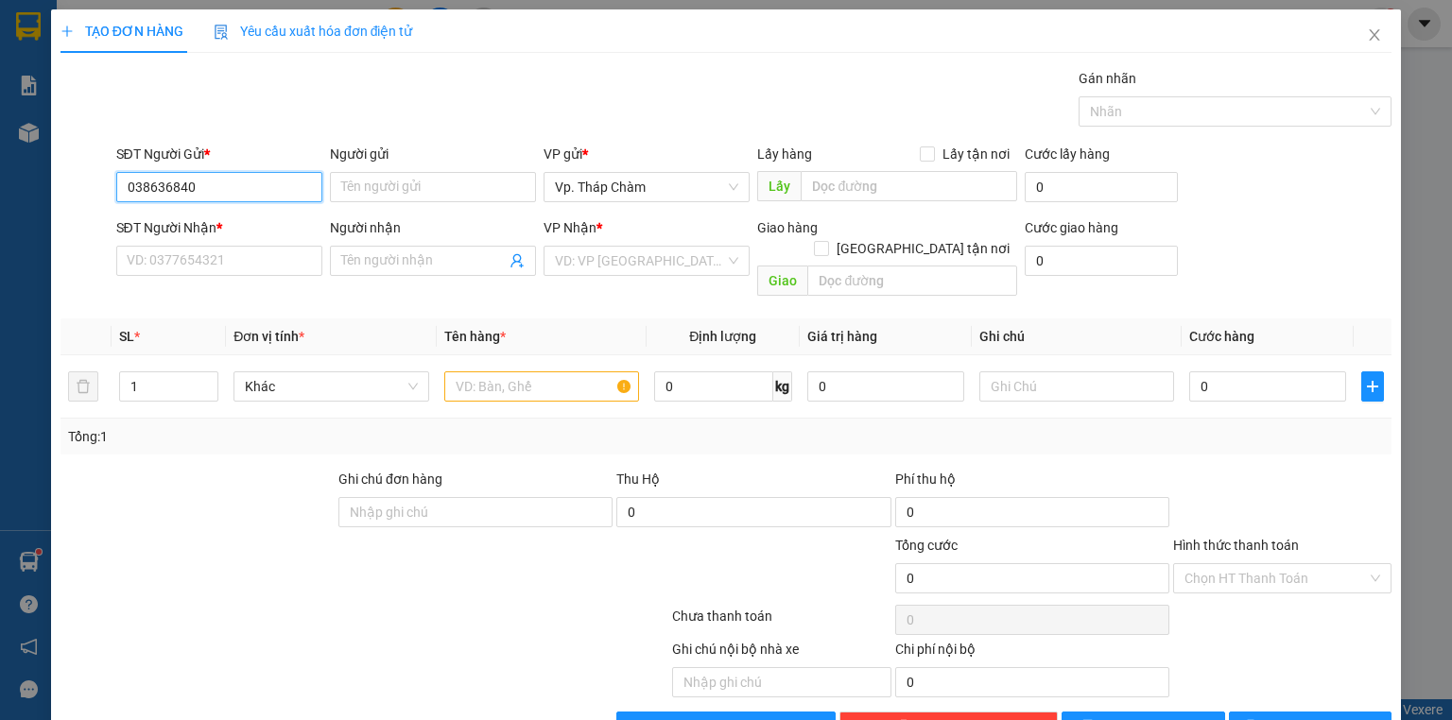
type input "0386368403"
click at [286, 222] on div "0386368403 - TRÚC" at bounding box center [218, 224] width 182 height 21
type input "TRÚC"
type input "0355135939"
type input "NHÂN"
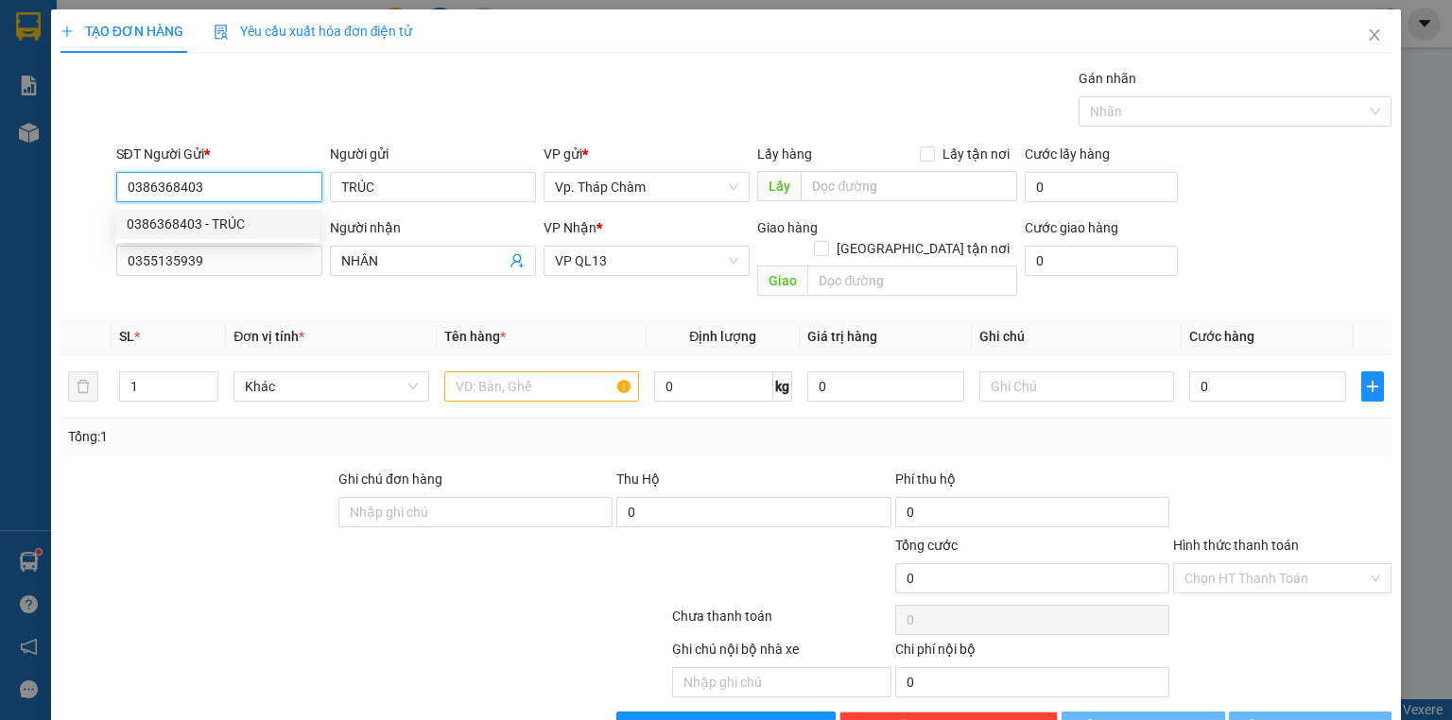
type input "60.000"
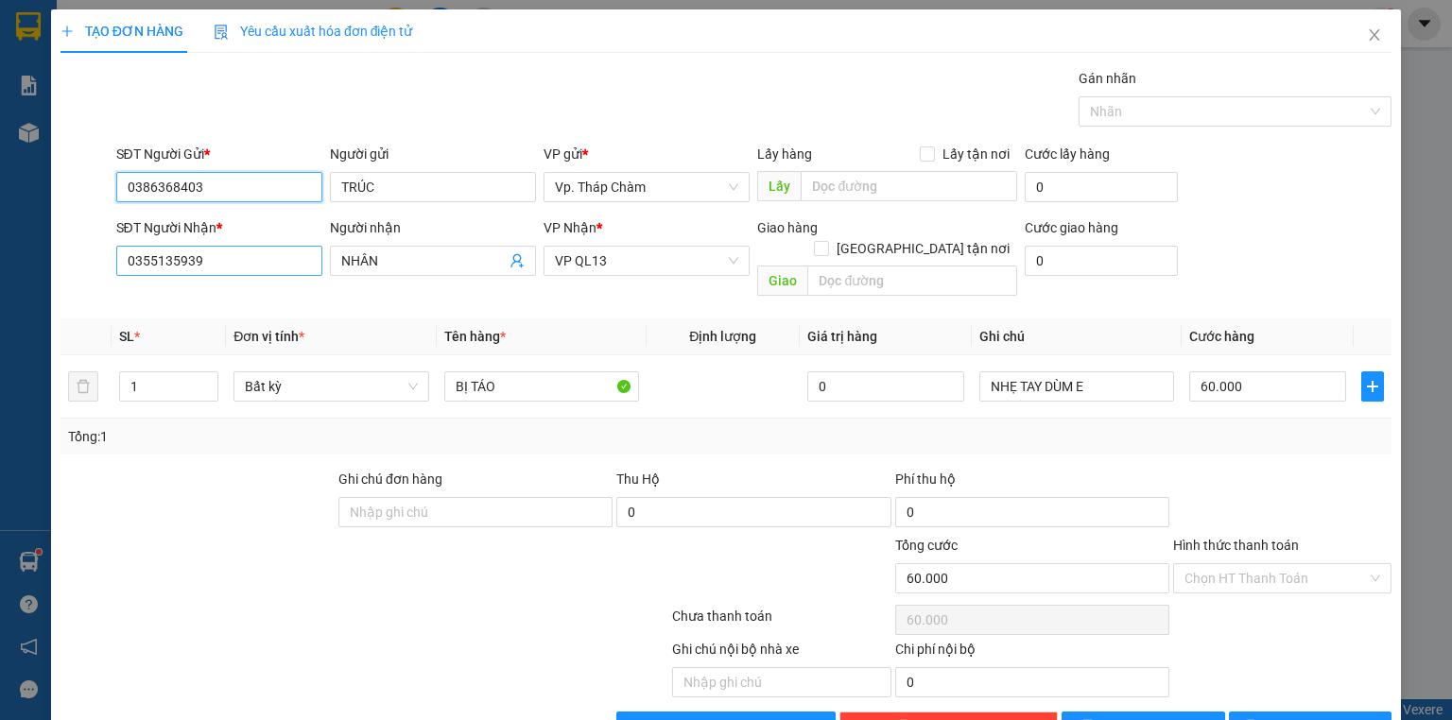
type input "0386368403"
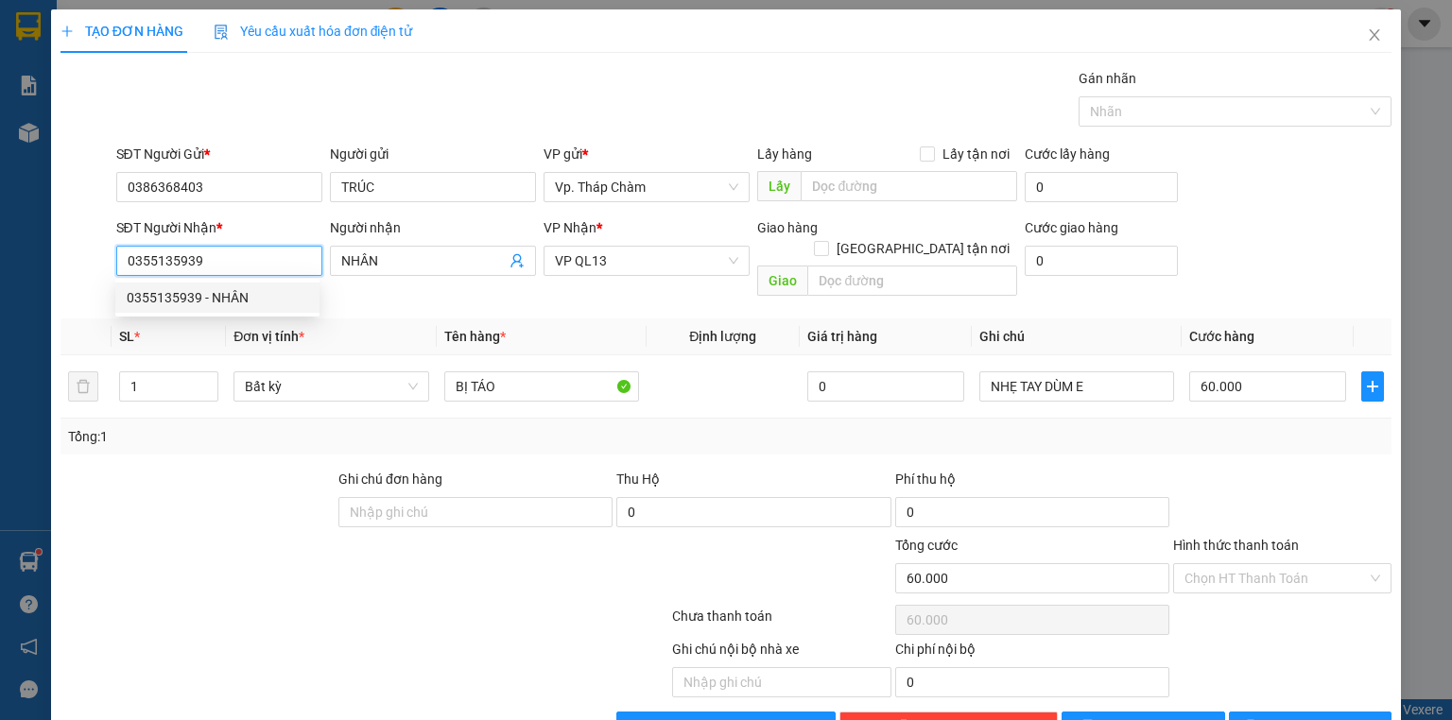
drag, startPoint x: 239, startPoint y: 268, endPoint x: 21, endPoint y: 238, distance: 220.4
click at [21, 238] on div "TẠO ĐƠN HÀNG Yêu cầu xuất hóa đơn điện tử Transit Pickup Surcharge Ids Transit …" at bounding box center [726, 360] width 1452 height 720
type input "0386368403"
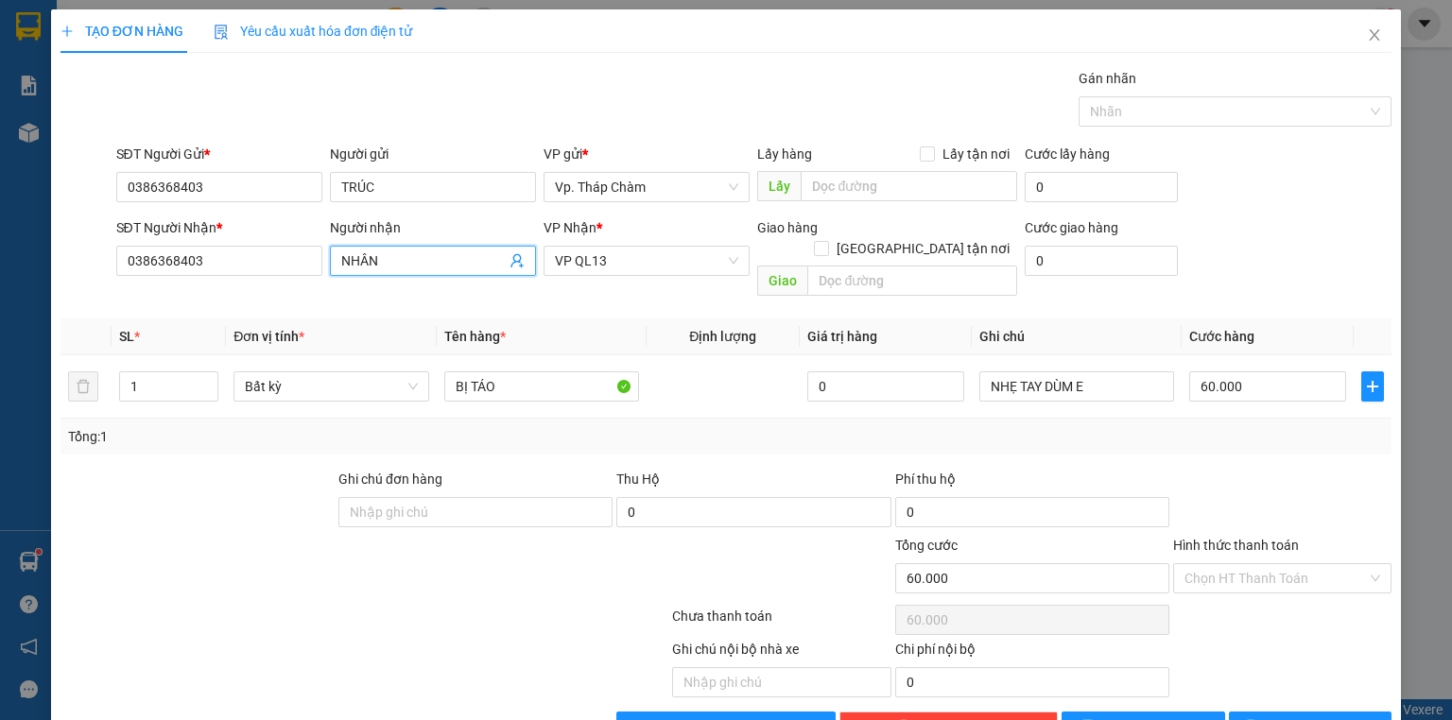
drag, startPoint x: 412, startPoint y: 269, endPoint x: 339, endPoint y: 264, distance: 74.0
click at [341, 264] on input "NHÂN" at bounding box center [423, 261] width 165 height 21
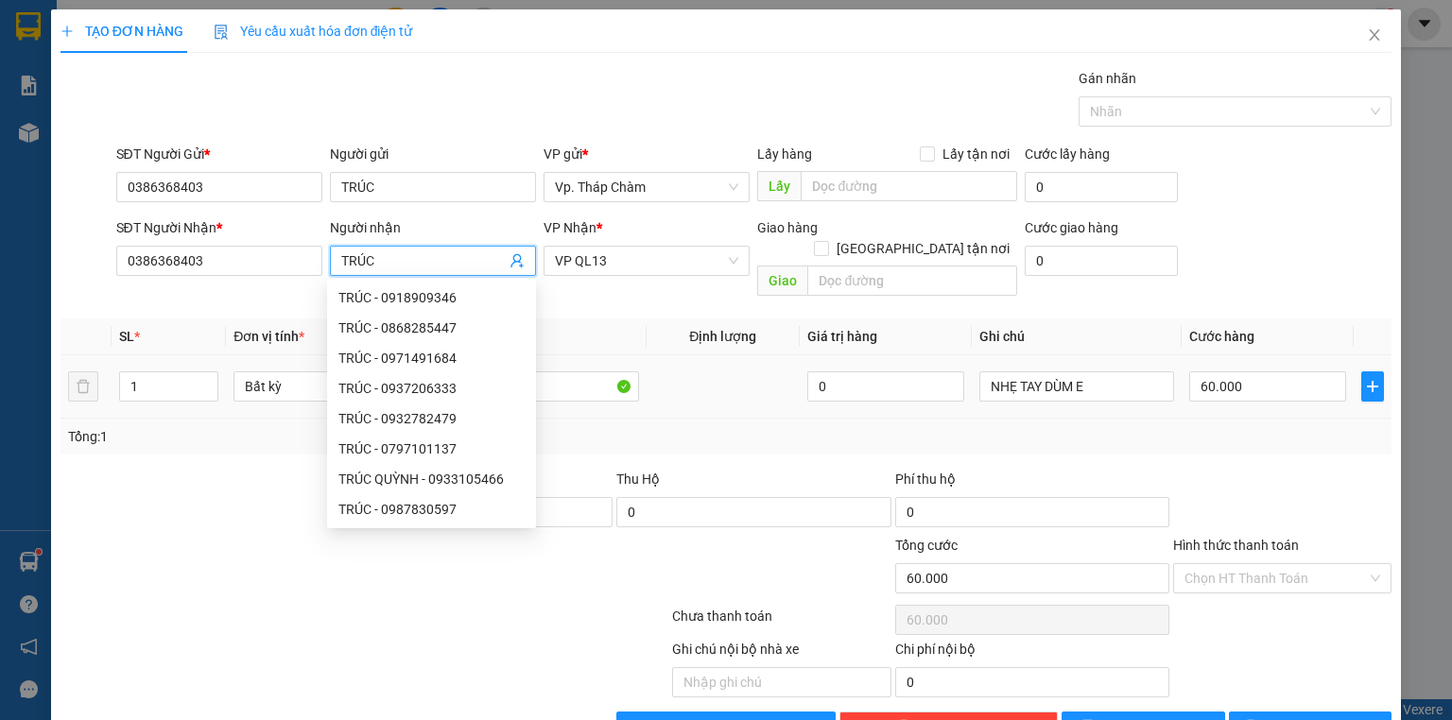
type input "TRÚC"
click at [663, 356] on td at bounding box center [723, 387] width 153 height 63
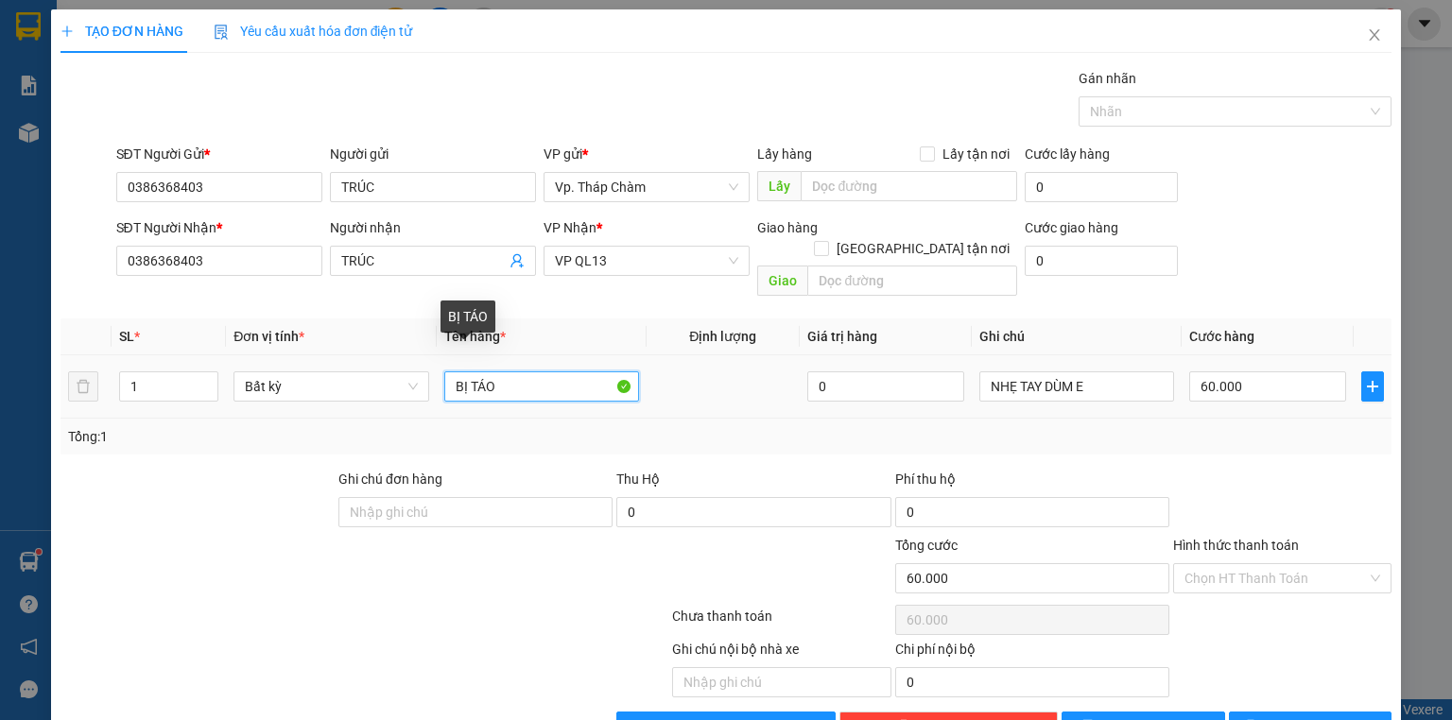
click at [560, 373] on input "BỊ TÁO" at bounding box center [541, 387] width 195 height 30
drag, startPoint x: 468, startPoint y: 360, endPoint x: 447, endPoint y: 367, distance: 21.8
click at [447, 372] on input "BỊ TÁO" at bounding box center [541, 387] width 195 height 30
type input "TH GIẤY TÁO"
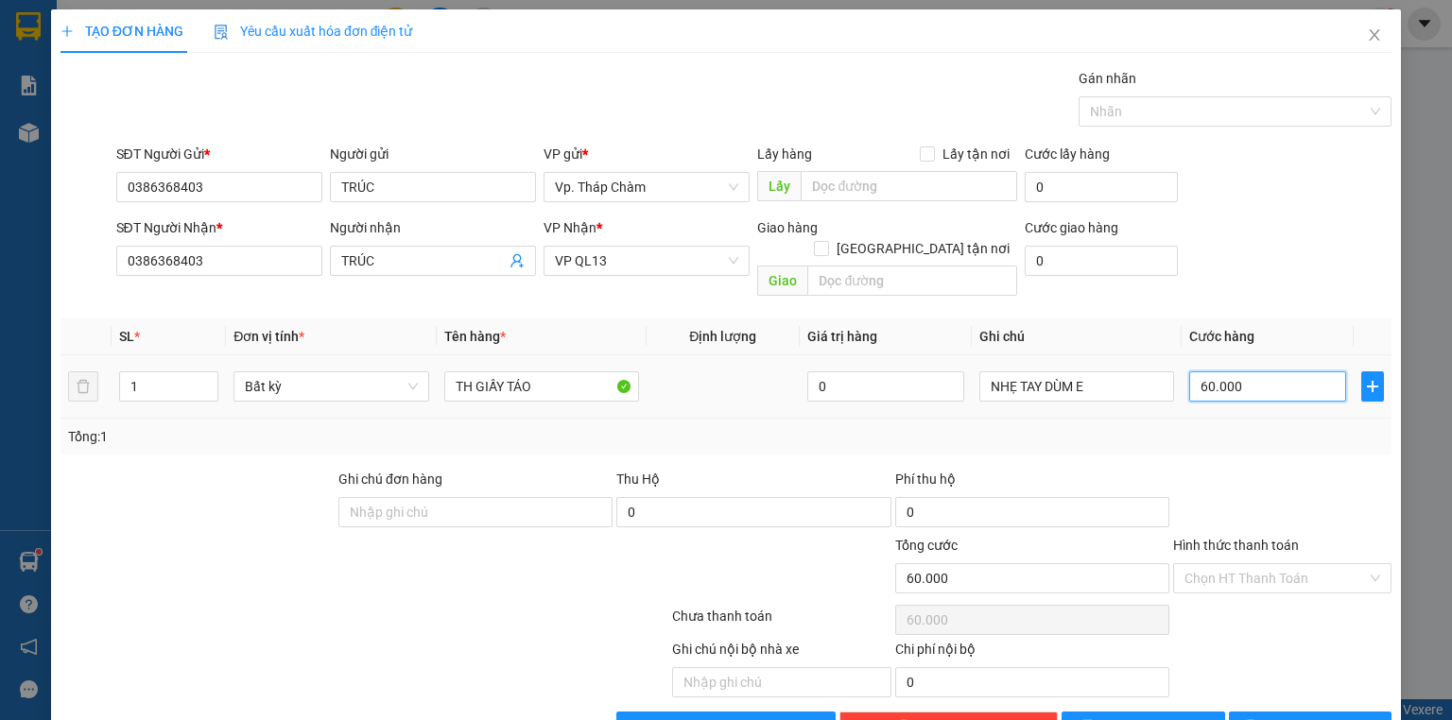
click at [1241, 372] on input "60.000" at bounding box center [1267, 387] width 157 height 30
type input "4"
type input "40"
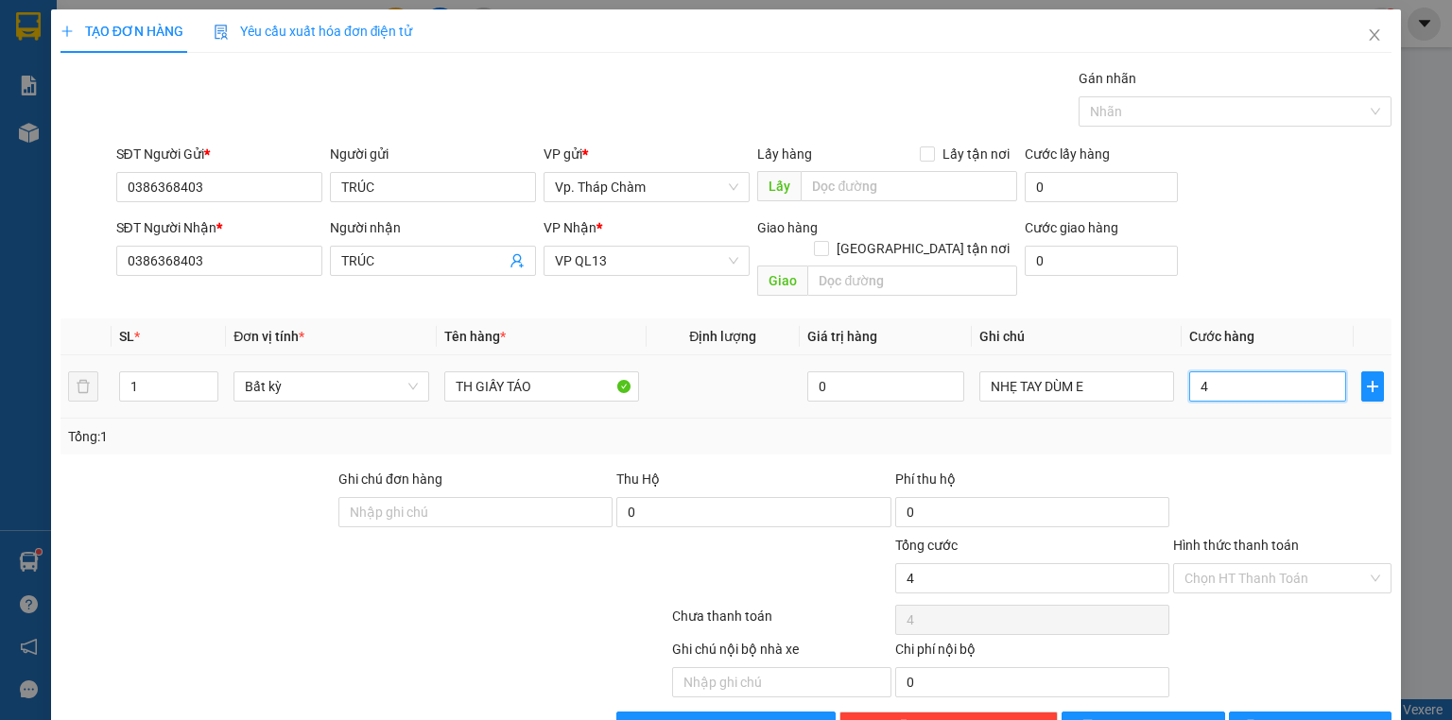
type input "40"
type input "40.000"
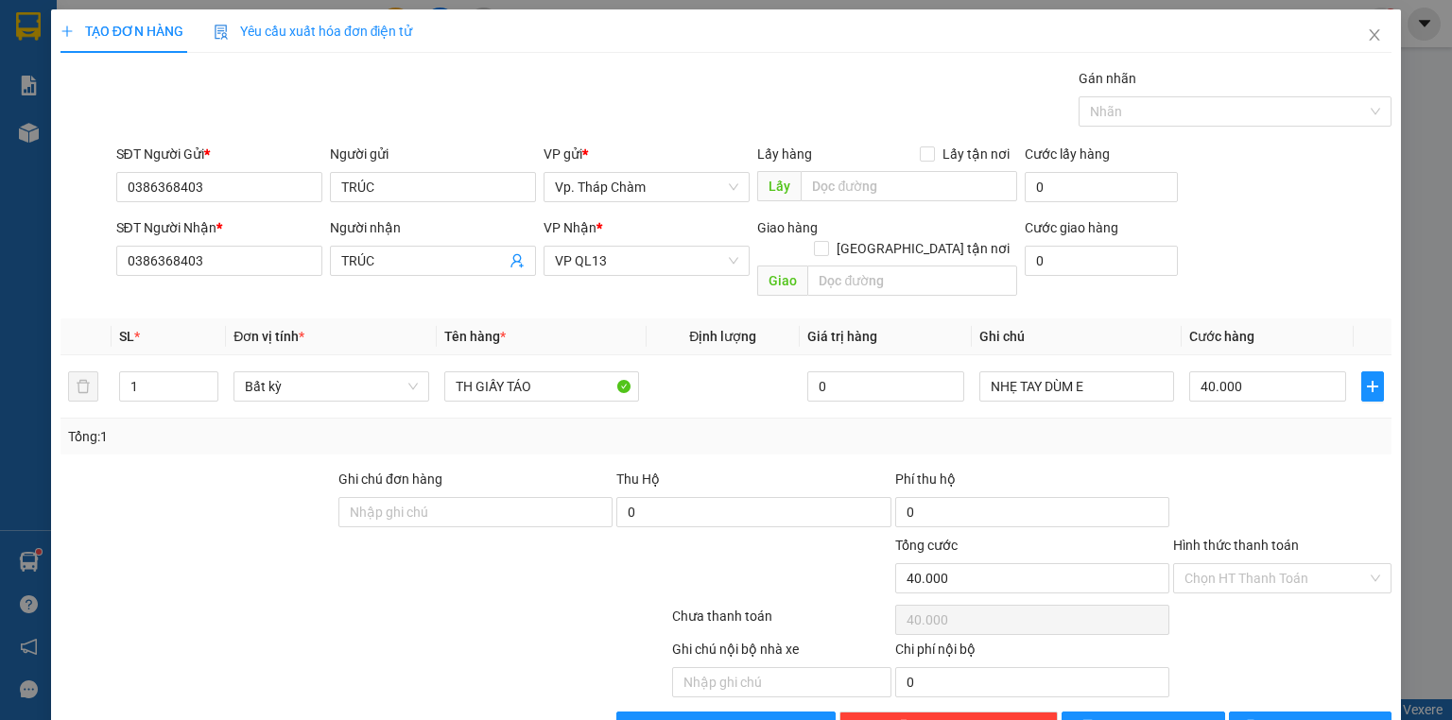
drag, startPoint x: 1253, startPoint y: 560, endPoint x: 1256, endPoint y: 532, distance: 27.6
click at [1253, 564] on input "Hình thức thanh toán" at bounding box center [1276, 578] width 182 height 28
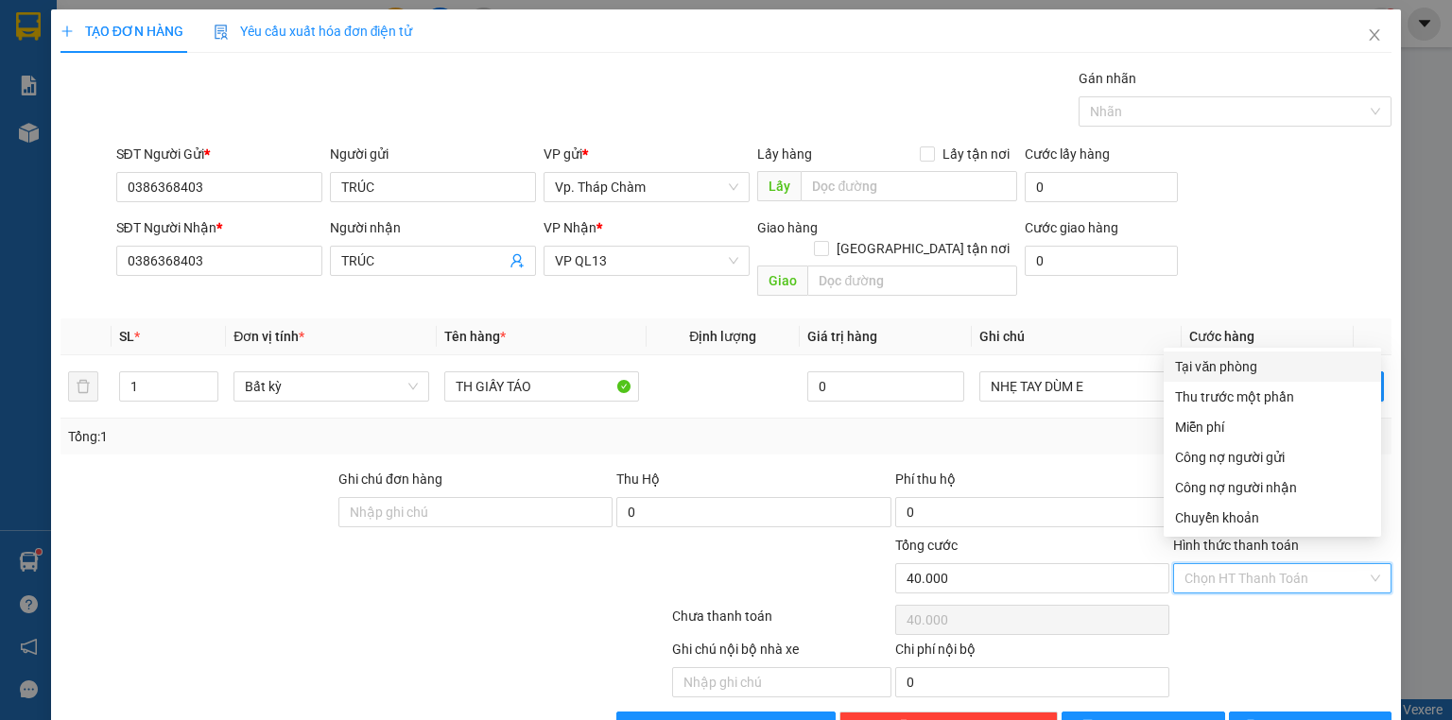
click at [1233, 363] on div "Tại văn phòng" at bounding box center [1272, 366] width 195 height 21
type input "0"
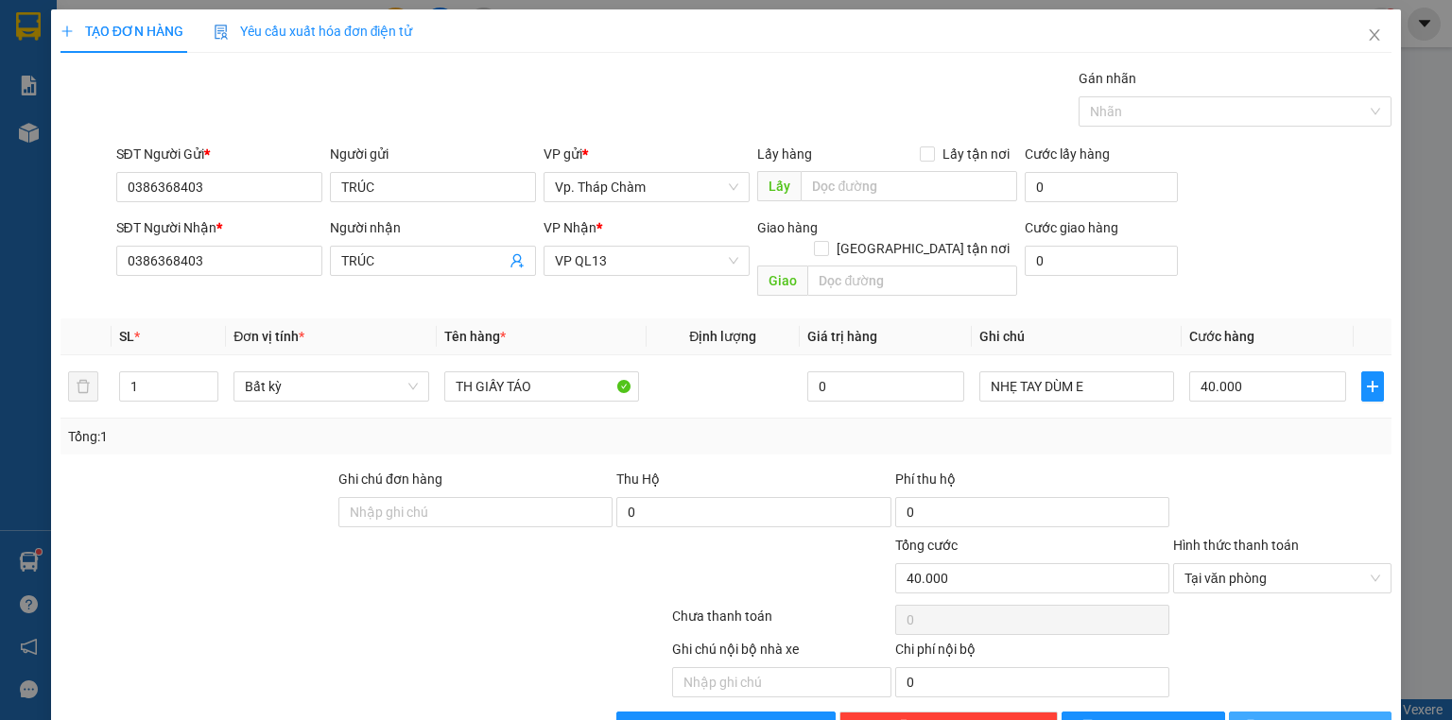
drag, startPoint x: 1305, startPoint y: 700, endPoint x: 1350, endPoint y: 700, distance: 45.4
click at [1305, 717] on span "[PERSON_NAME] và In" at bounding box center [1331, 727] width 132 height 21
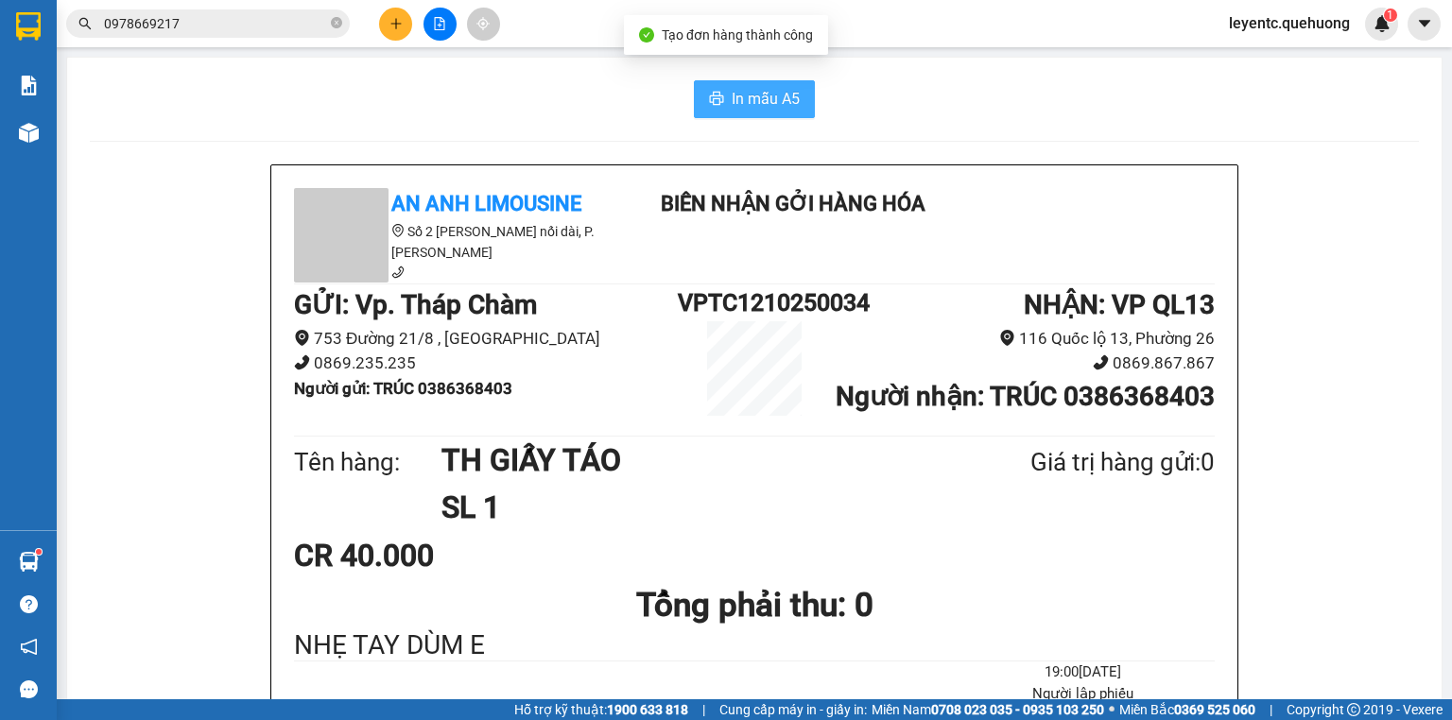
click at [751, 93] on span "In mẫu A5" at bounding box center [766, 99] width 68 height 24
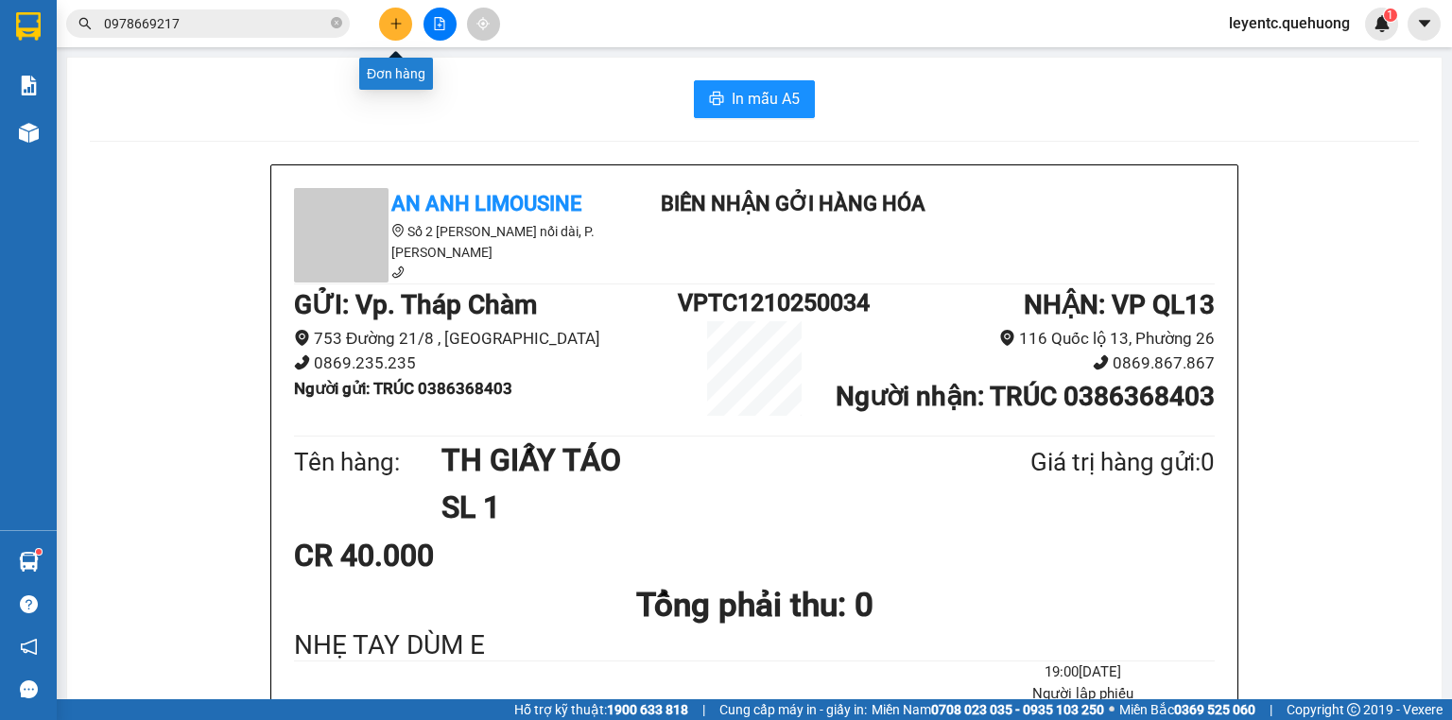
click at [388, 37] on button at bounding box center [395, 24] width 33 height 33
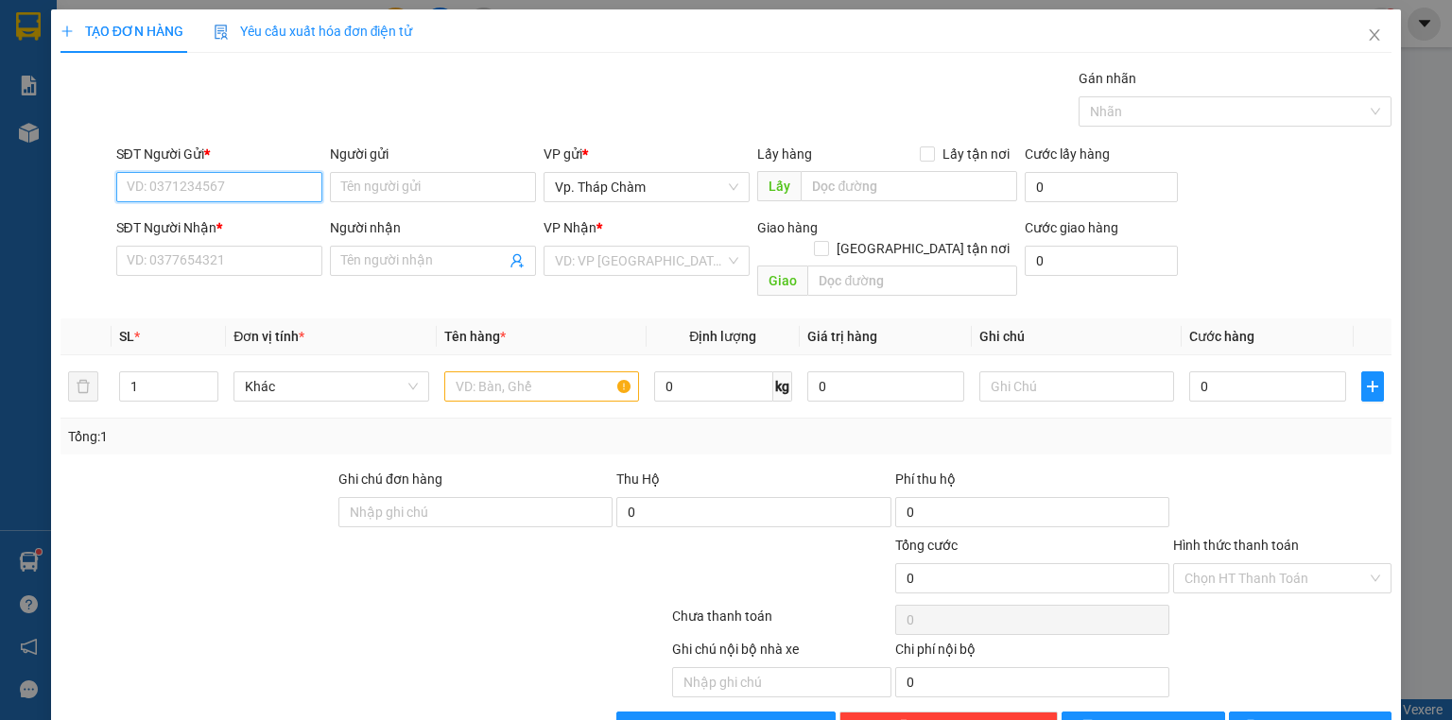
drag, startPoint x: 245, startPoint y: 182, endPoint x: 193, endPoint y: 185, distance: 52.1
click at [193, 185] on input "SĐT Người Gửi *" at bounding box center [219, 187] width 206 height 30
type input "0386368403"
click at [204, 233] on div "0386368403 - TRÚC" at bounding box center [218, 224] width 182 height 21
type input "TRÚC"
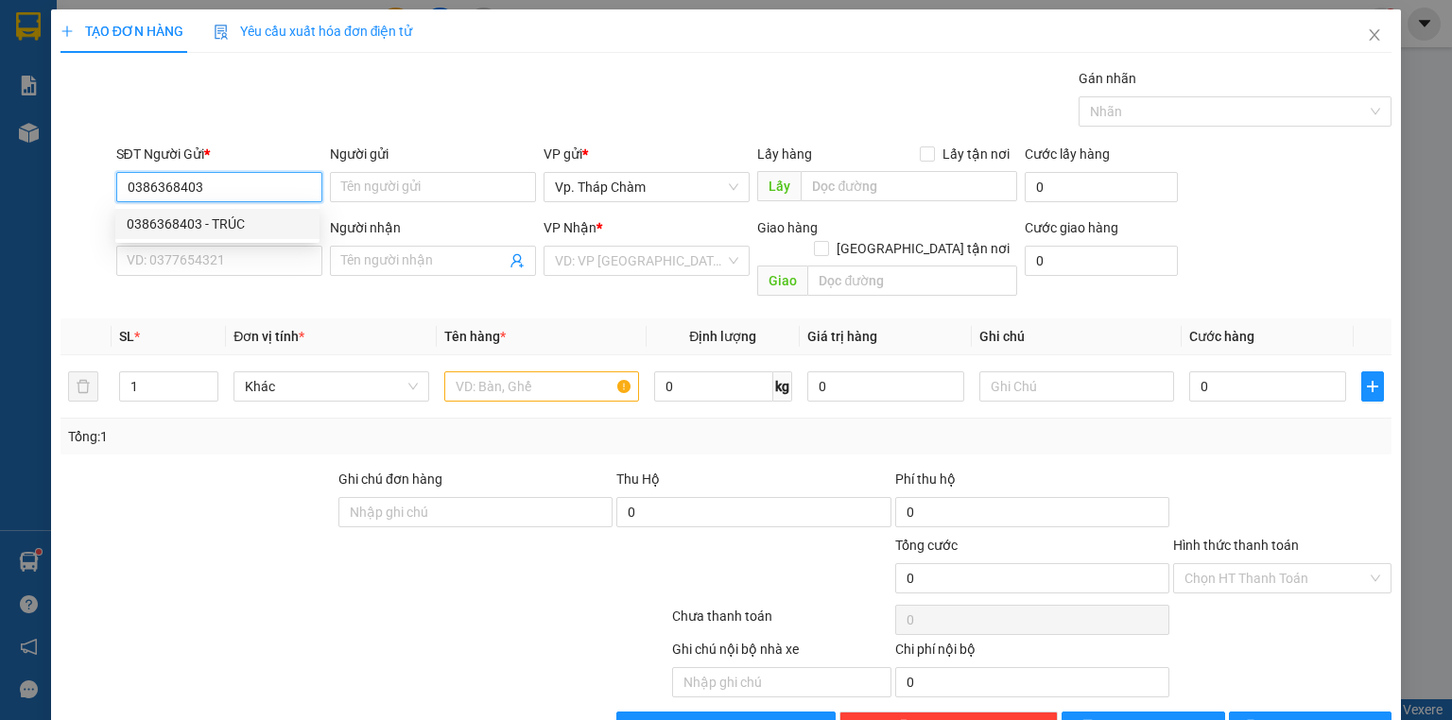
type input "0386368403"
type input "TRÚC"
type input "40.000"
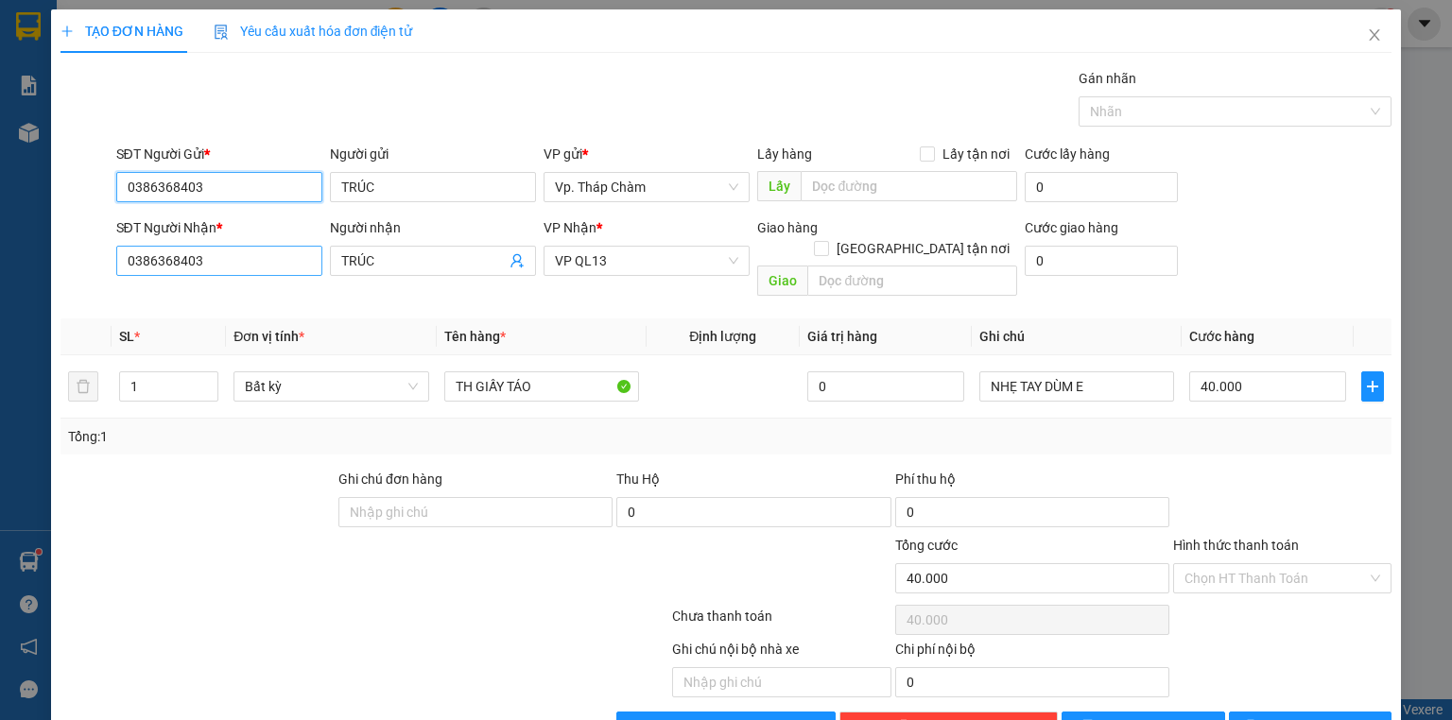
type input "0386368403"
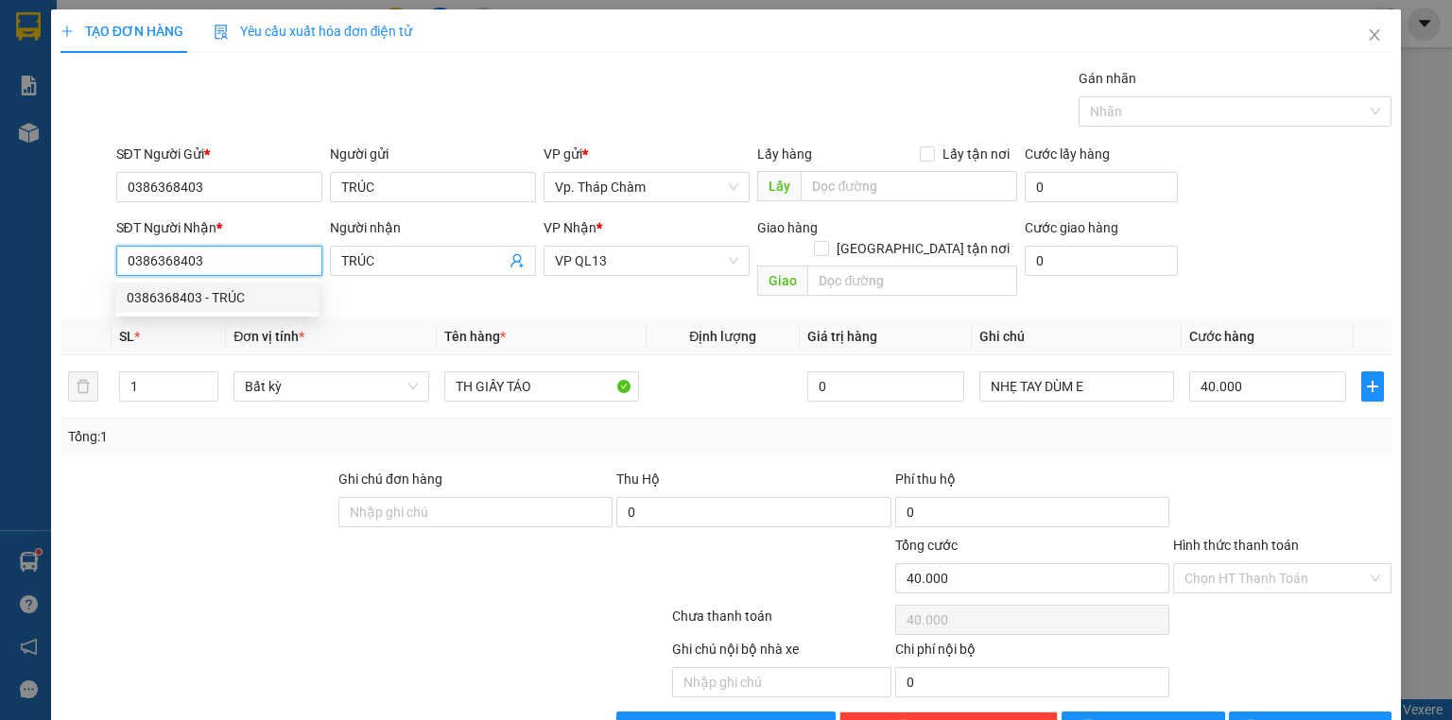
drag, startPoint x: 223, startPoint y: 269, endPoint x: 95, endPoint y: 264, distance: 127.7
click at [95, 264] on div "SĐT Người Nhận * 0386368403 Người nhận TRÚC VP Nhận * VP QL13 Giao hàng Giao tậ…" at bounding box center [726, 260] width 1335 height 87
type input "0908224991"
click at [146, 299] on div "0908224991 - CHI THỦY" at bounding box center [218, 297] width 182 height 21
type input "CHI THỦY"
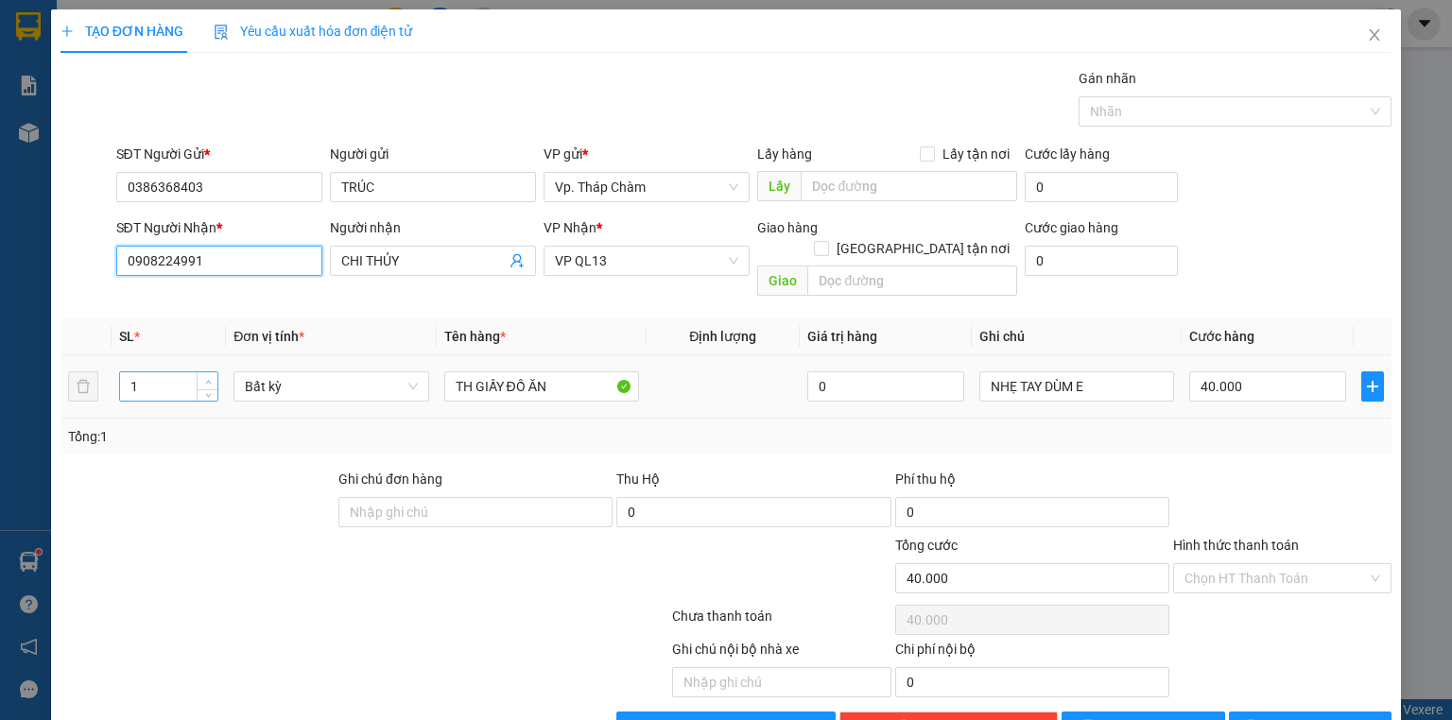
type input "0908224991"
click at [209, 379] on icon "up" at bounding box center [208, 382] width 7 height 7
type input "3"
click at [209, 379] on icon "up" at bounding box center [208, 382] width 7 height 7
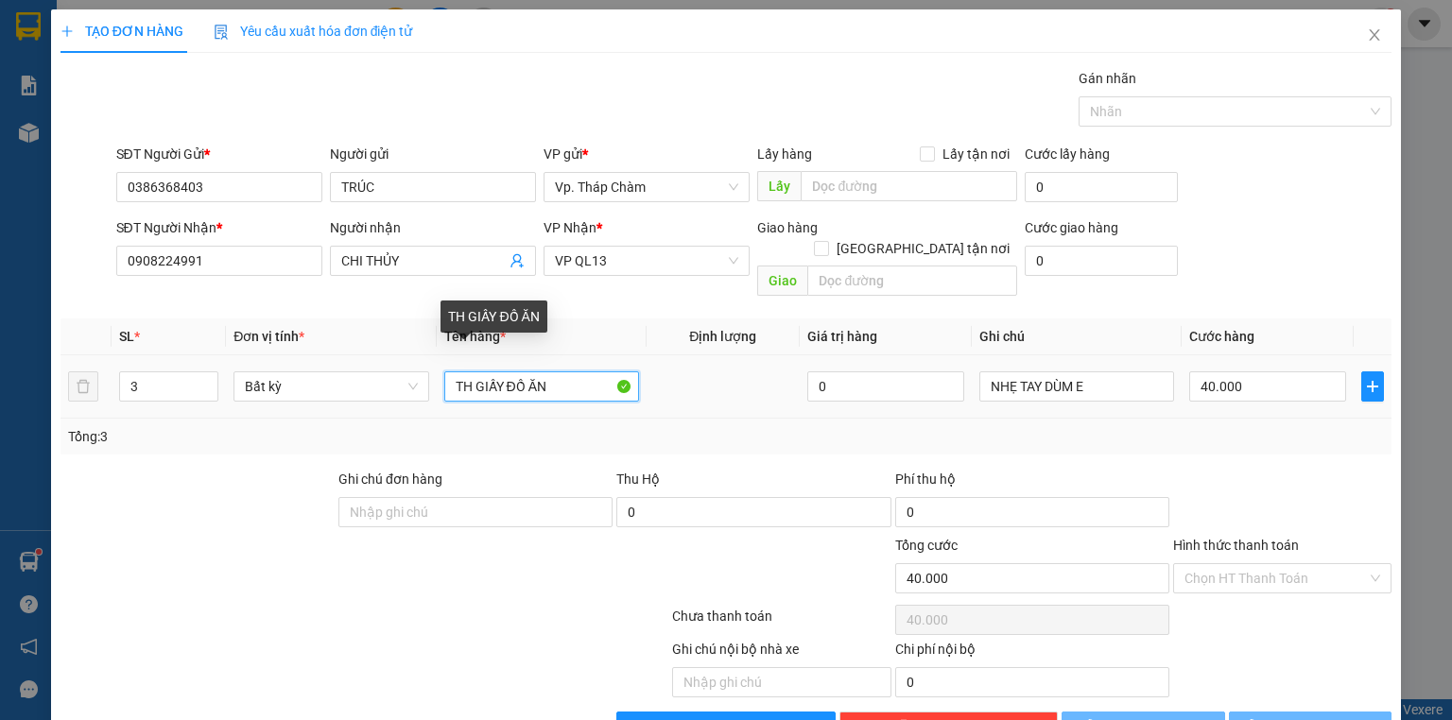
drag, startPoint x: 473, startPoint y: 378, endPoint x: 330, endPoint y: 382, distance: 142.8
click at [330, 382] on tr "3 Bất kỳ TH GIẤY ĐỒ ĂN 0 NHẸ TAY DÙM E 40.000" at bounding box center [726, 387] width 1331 height 63
type input "0"
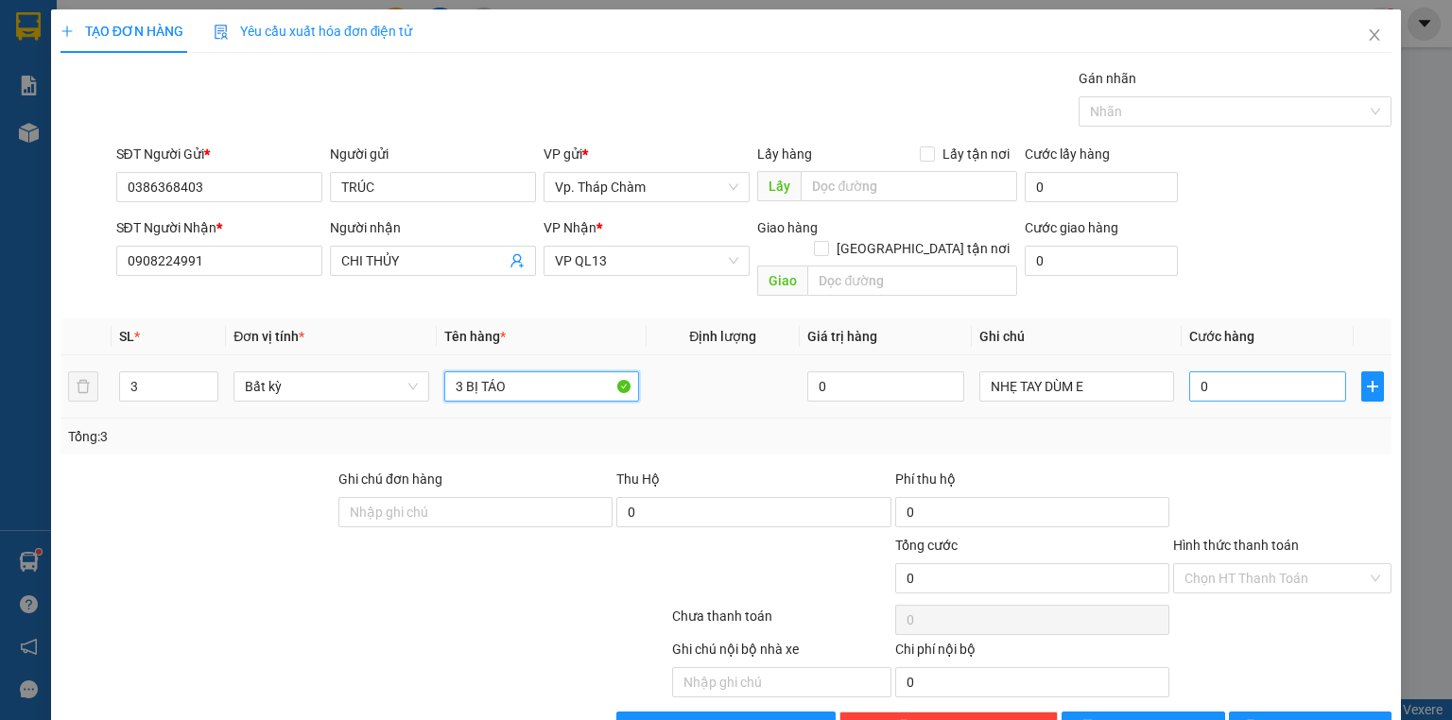
type input "3 BỊ TÁO"
click at [1189, 372] on input "0" at bounding box center [1267, 387] width 157 height 30
type input "1"
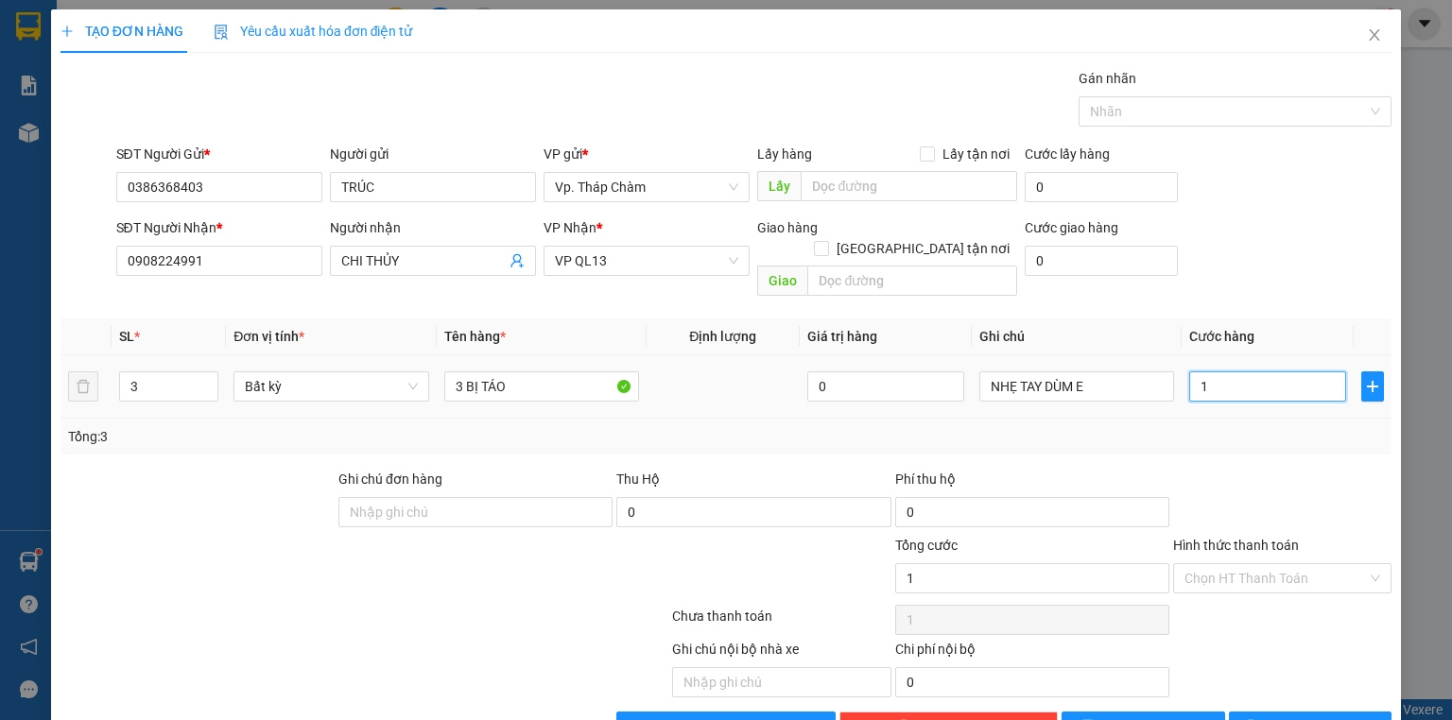
type input "12"
type input "120"
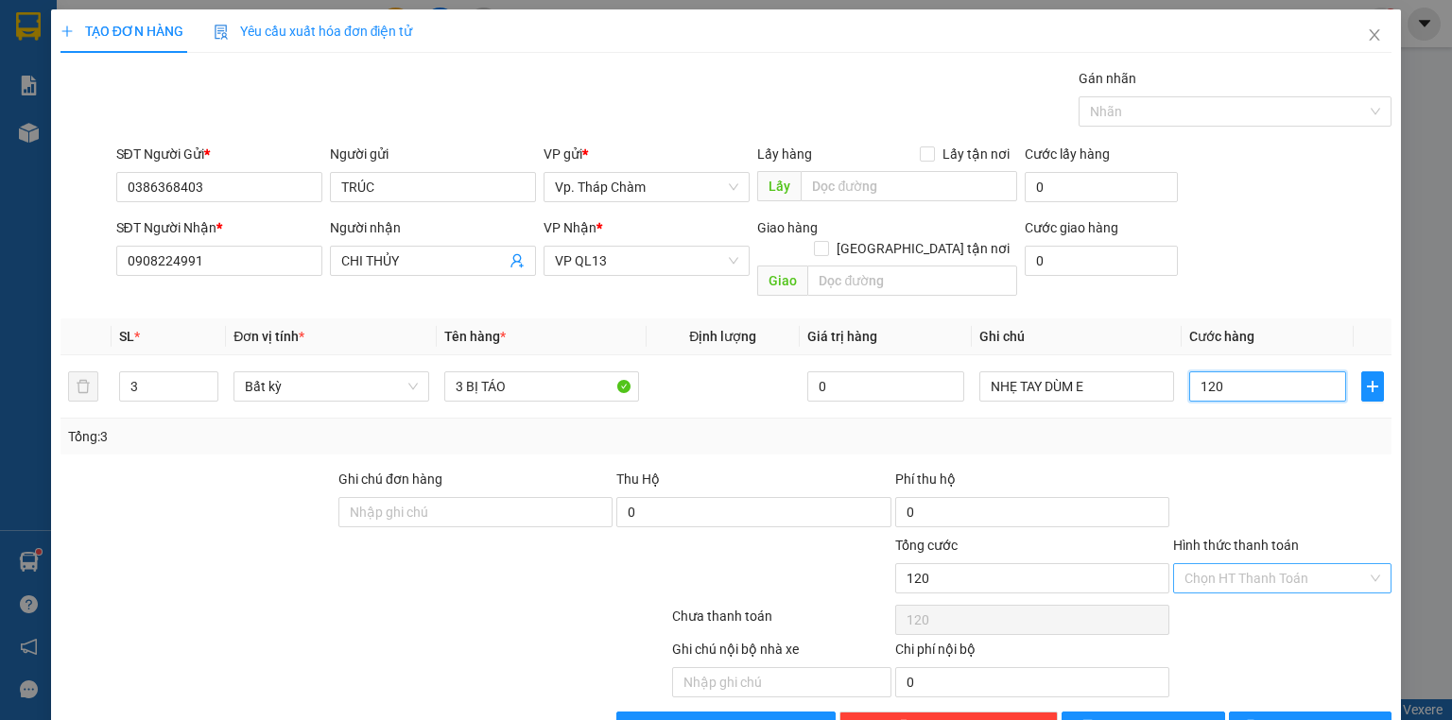
type input "120"
type input "120.000"
click at [1252, 564] on input "Hình thức thanh toán" at bounding box center [1276, 578] width 182 height 28
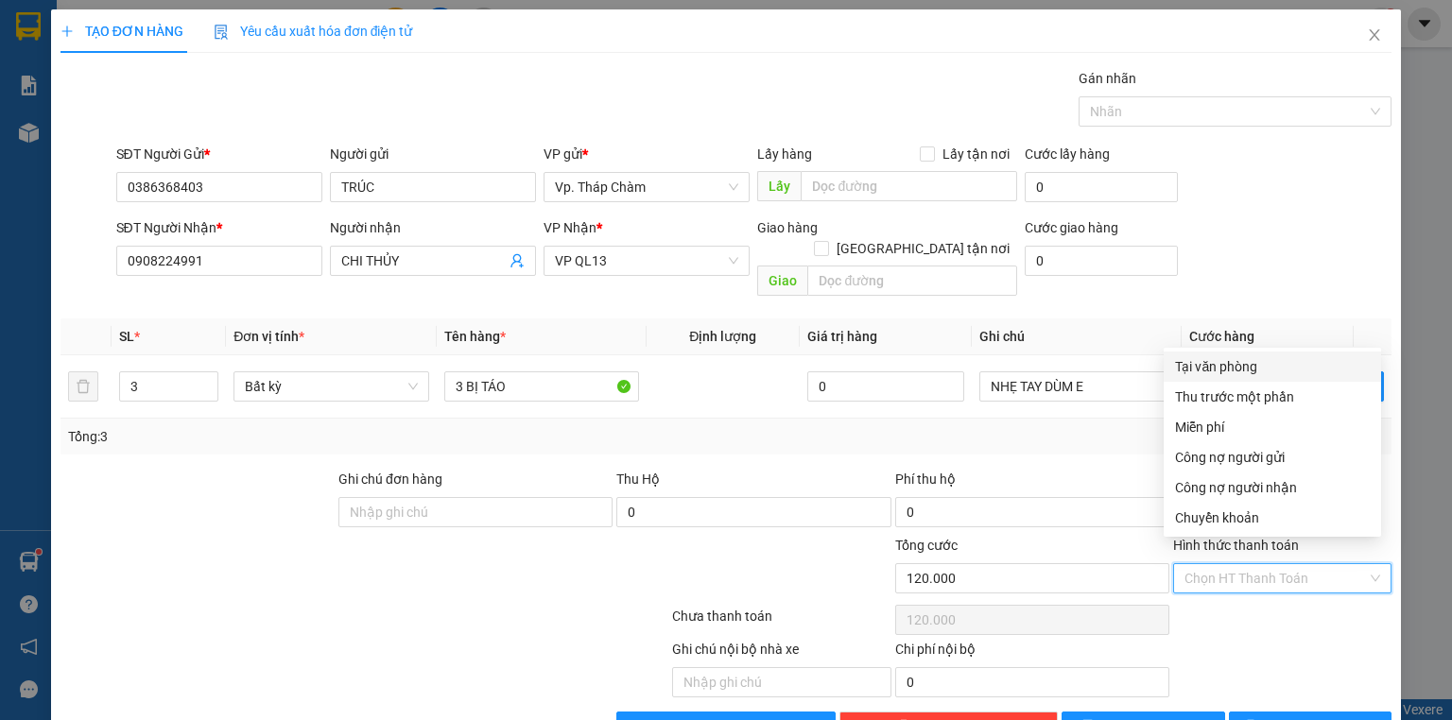
click at [1238, 363] on div "Tại văn phòng" at bounding box center [1272, 366] width 195 height 21
type input "0"
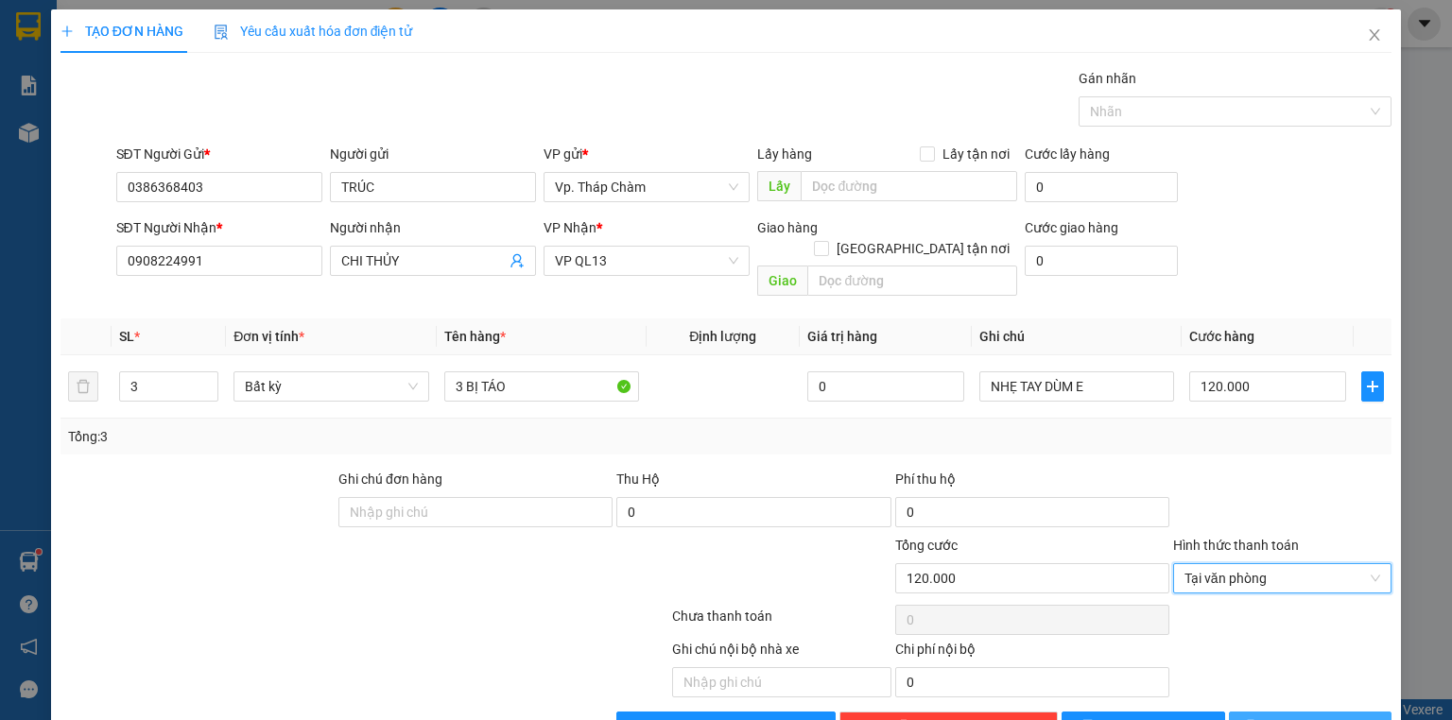
click at [1283, 717] on span "[PERSON_NAME] và In" at bounding box center [1331, 727] width 132 height 21
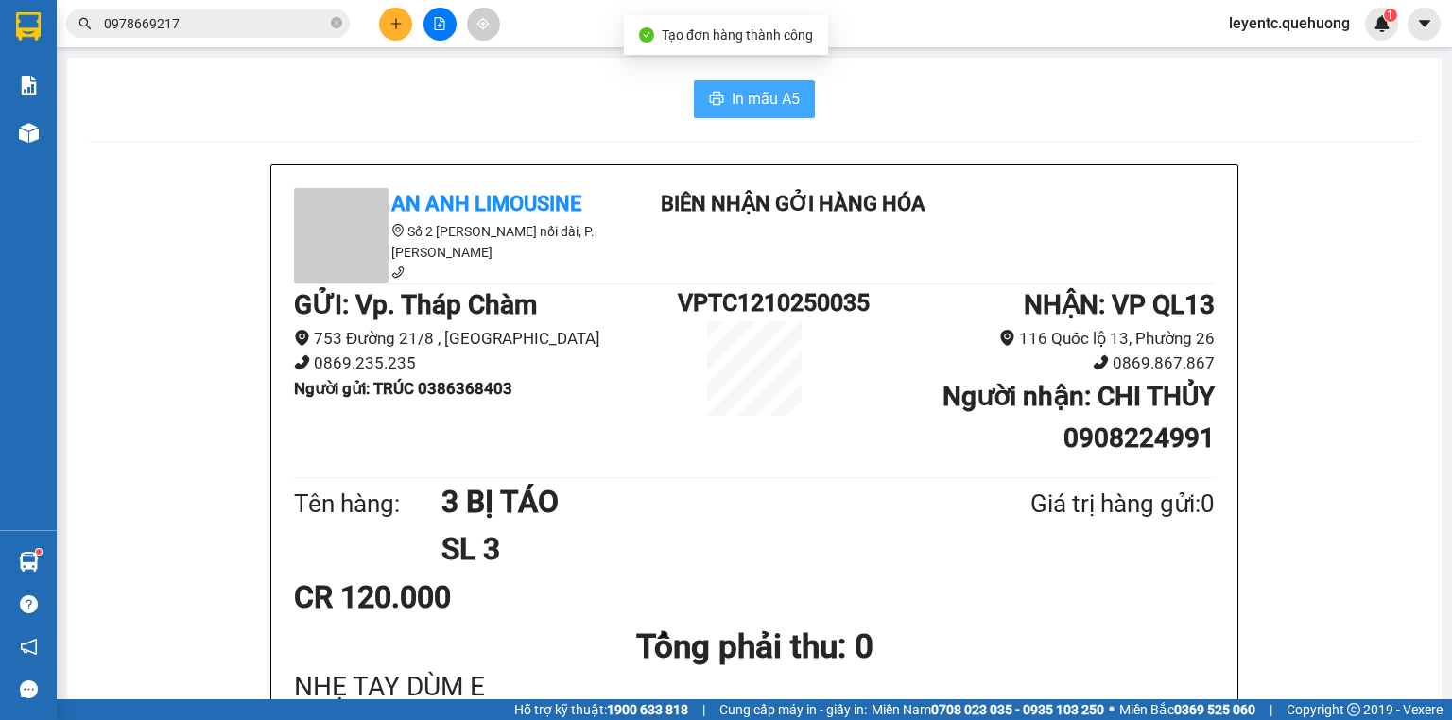
drag, startPoint x: 770, startPoint y: 102, endPoint x: 803, endPoint y: 95, distance: 33.7
click at [770, 99] on span "In mẫu A5" at bounding box center [766, 99] width 68 height 24
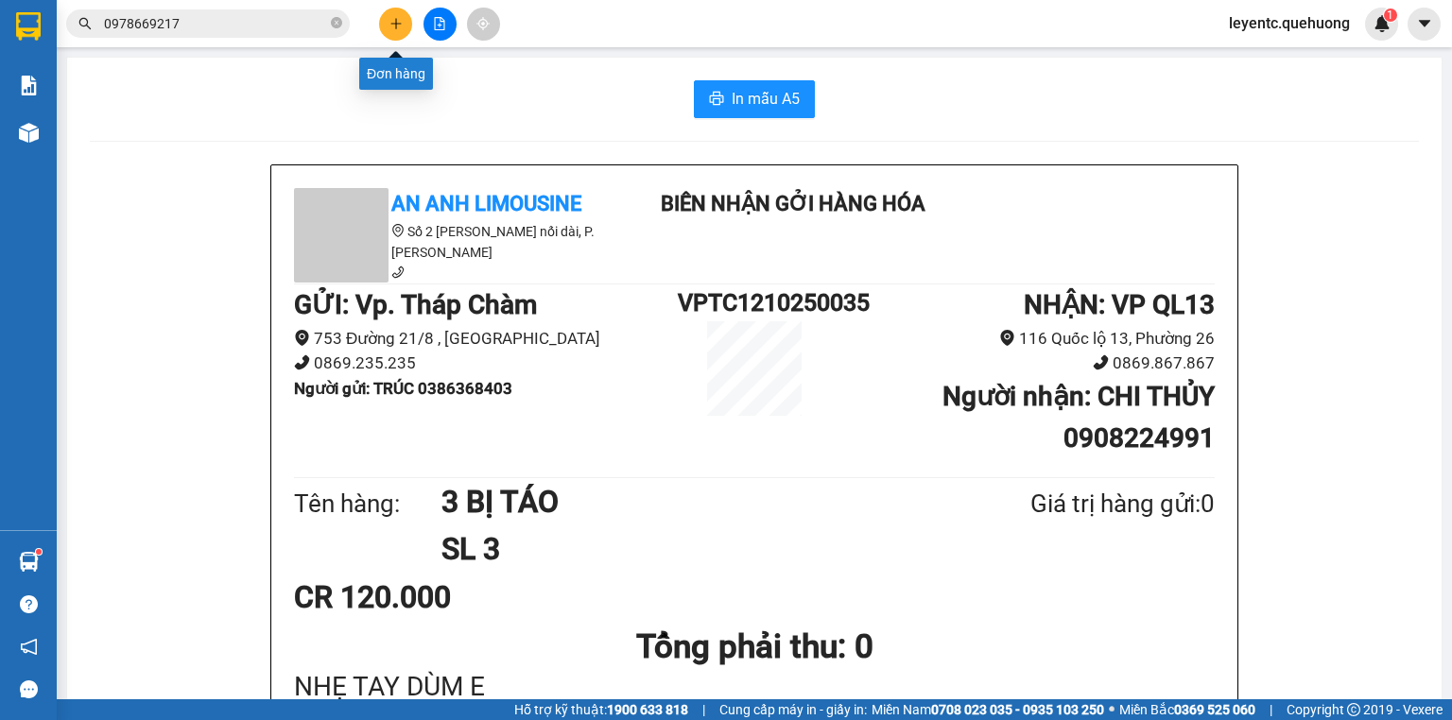
click at [396, 20] on icon "plus" at bounding box center [395, 23] width 1 height 10
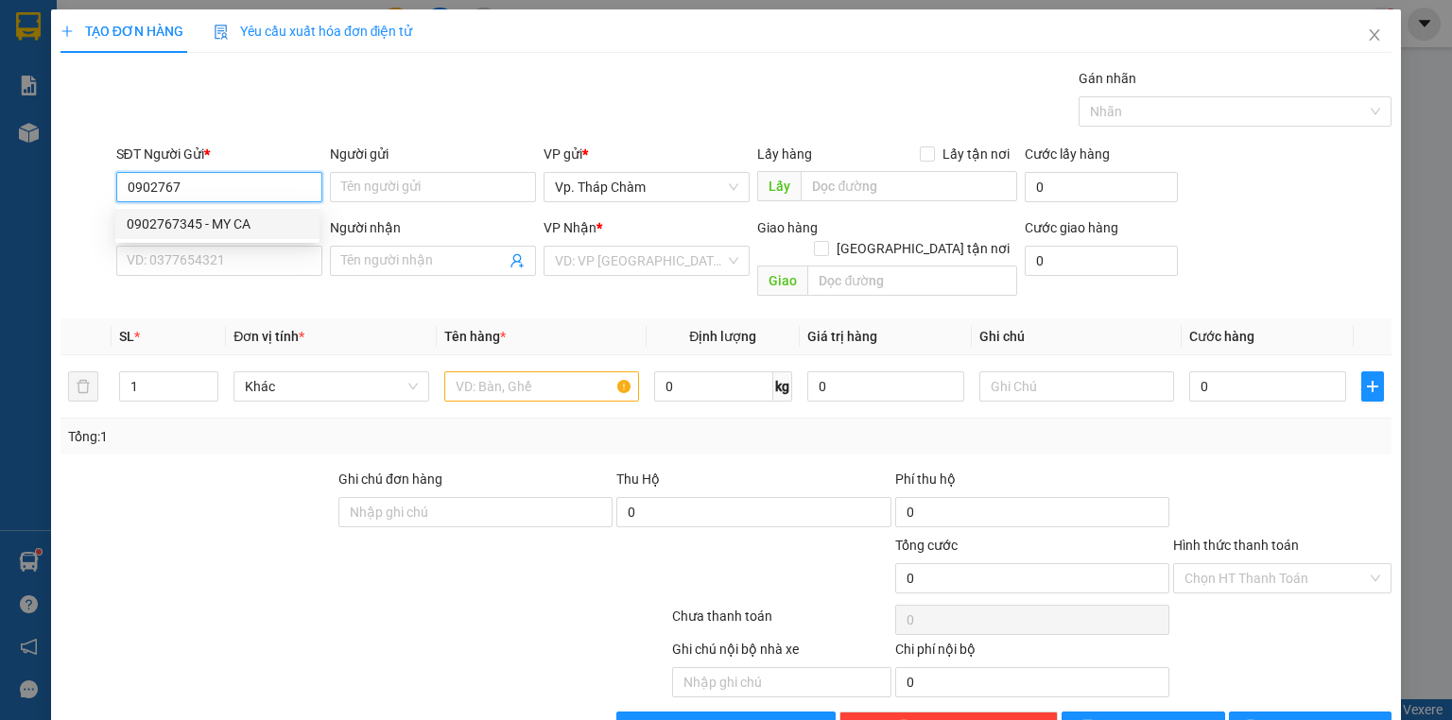
click at [238, 218] on div "0902767345 - MY CA" at bounding box center [218, 224] width 182 height 21
type input "0902767345"
type input "MY CA"
type input "0909876436"
type input "A HUỲNH"
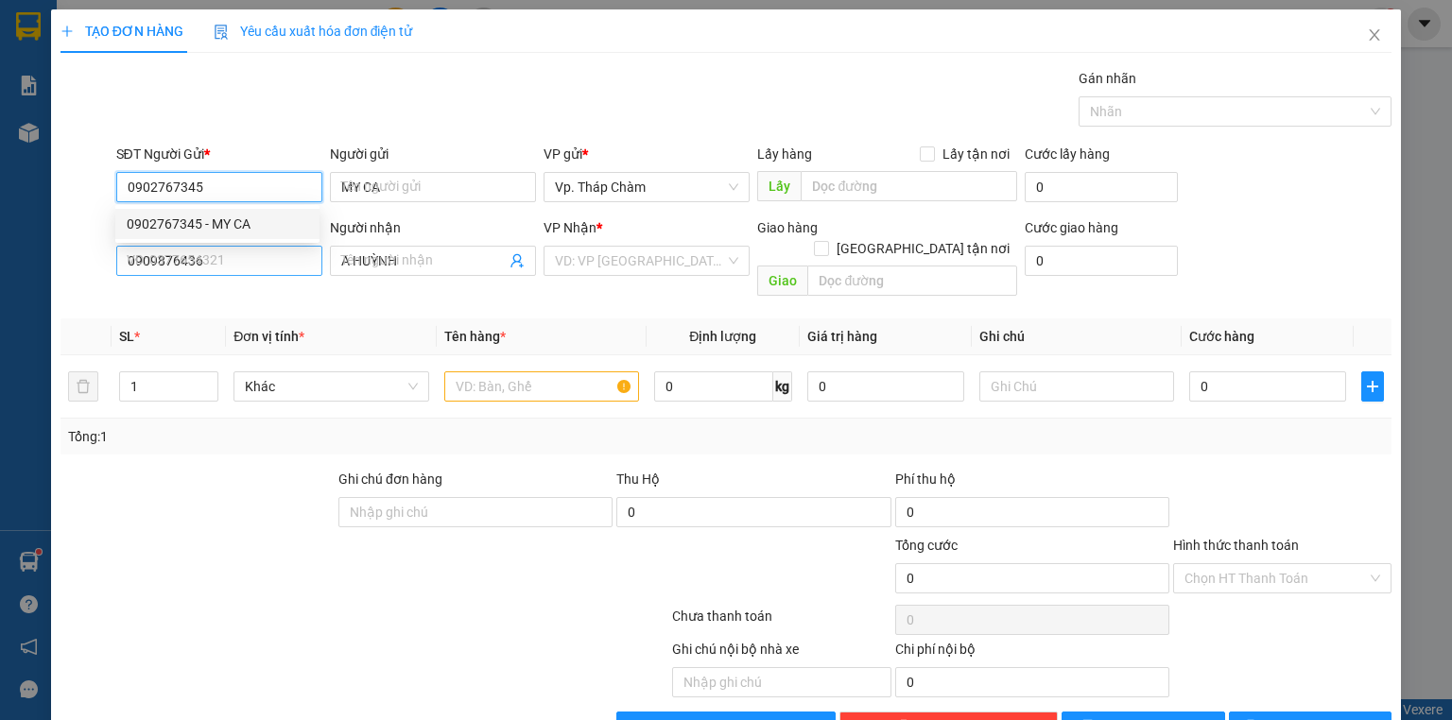
type input "30.000"
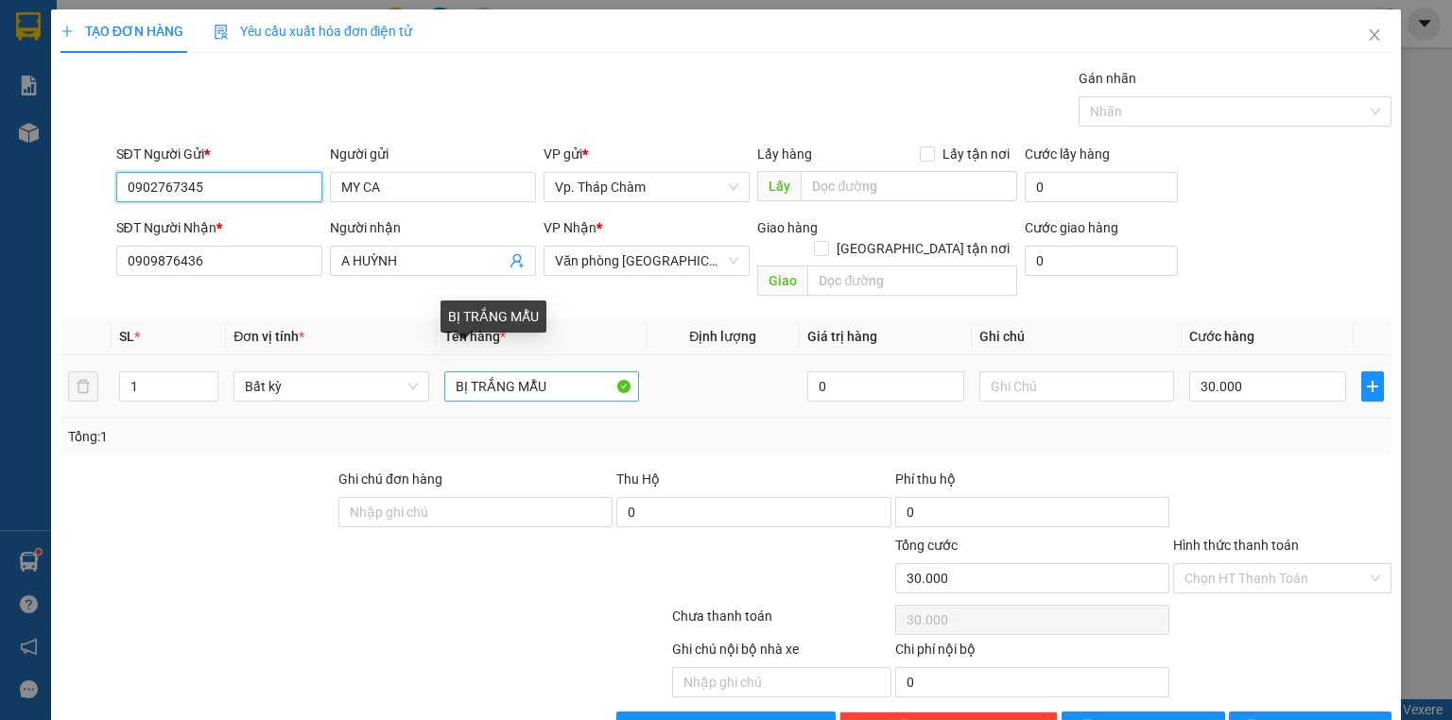
type input "0902767345"
drag, startPoint x: 512, startPoint y: 359, endPoint x: 468, endPoint y: 355, distance: 43.8
click at [468, 372] on input "BỊ TRẮNG MẪU" at bounding box center [541, 387] width 195 height 30
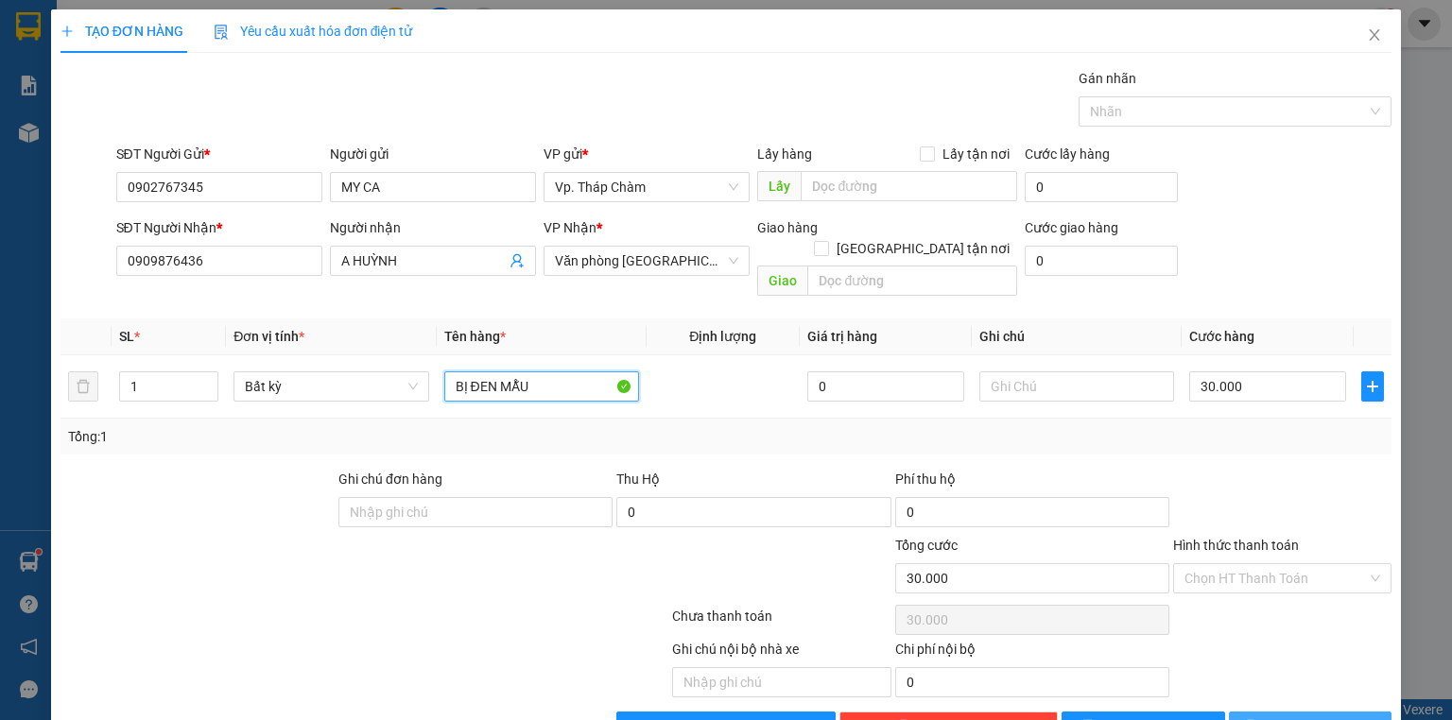
type input "BỊ ĐEN MẪU"
click at [1282, 712] on button "[PERSON_NAME] và In" at bounding box center [1311, 727] width 164 height 30
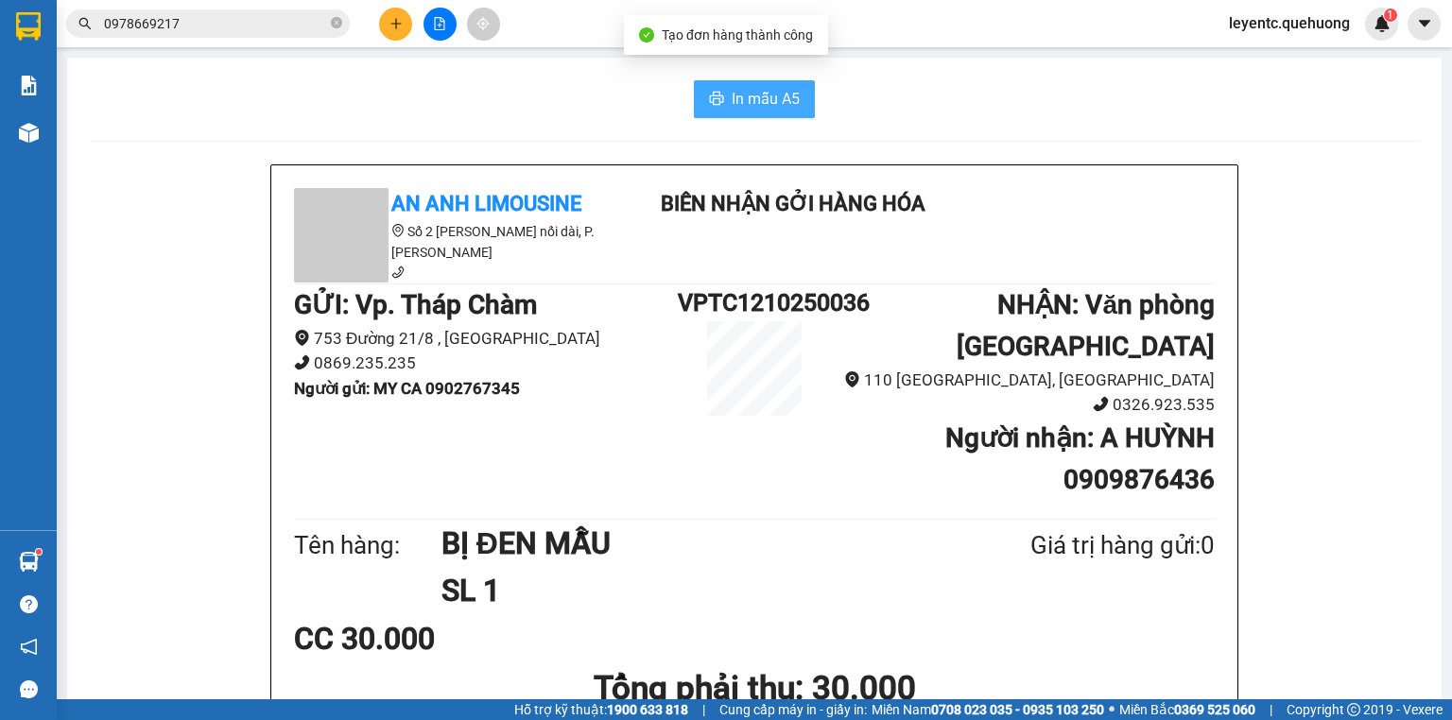
click at [710, 83] on button "In mẫu A5" at bounding box center [754, 99] width 121 height 38
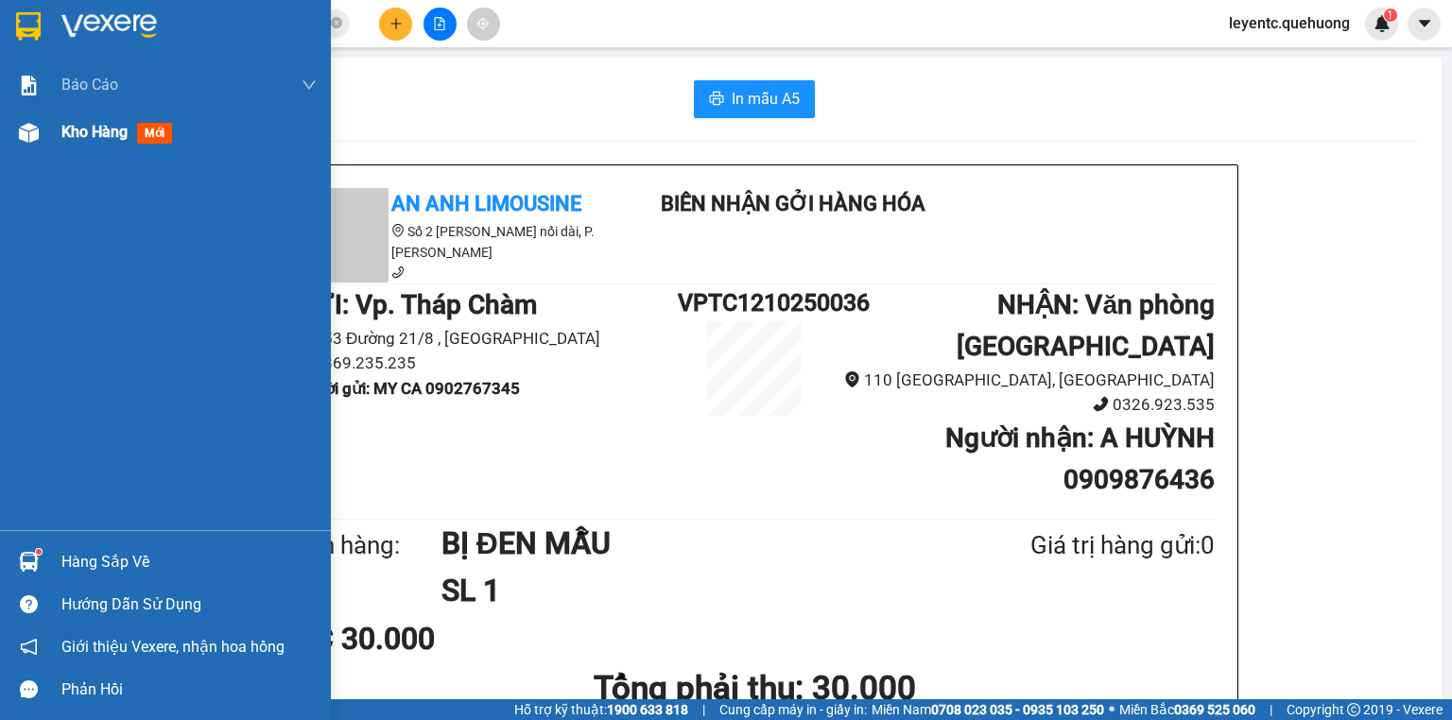
click at [75, 130] on span "Kho hàng" at bounding box center [94, 132] width 66 height 18
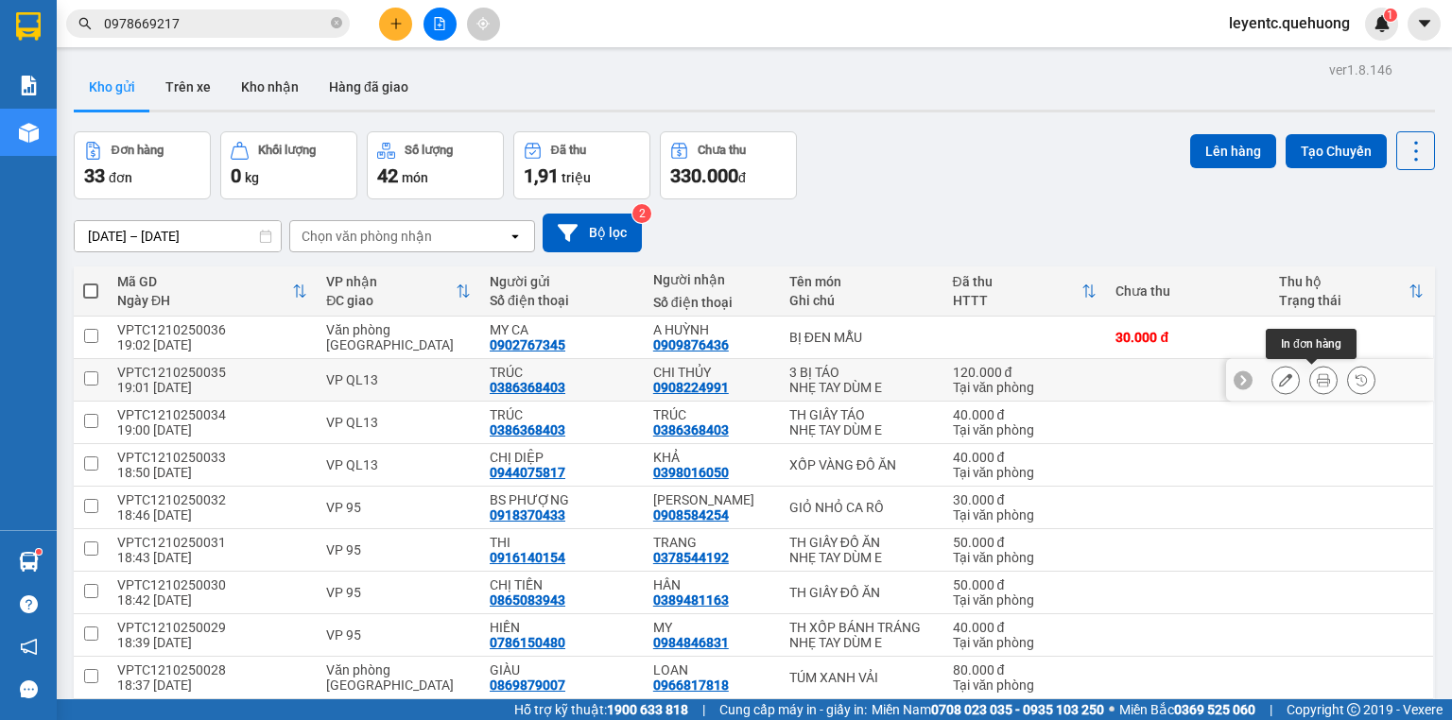
click at [1317, 383] on icon at bounding box center [1323, 379] width 13 height 13
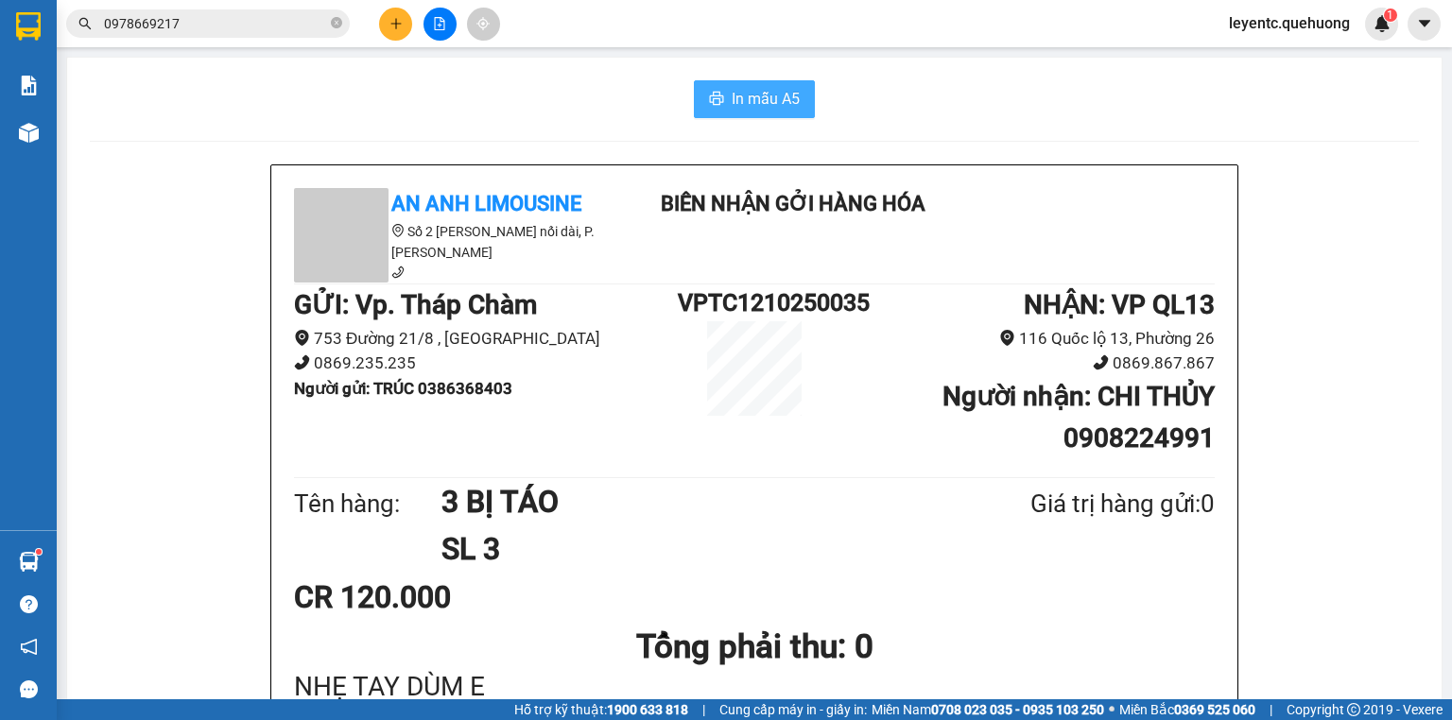
click at [785, 88] on span "In mẫu A5" at bounding box center [766, 99] width 68 height 24
click at [435, 30] on button at bounding box center [440, 24] width 33 height 33
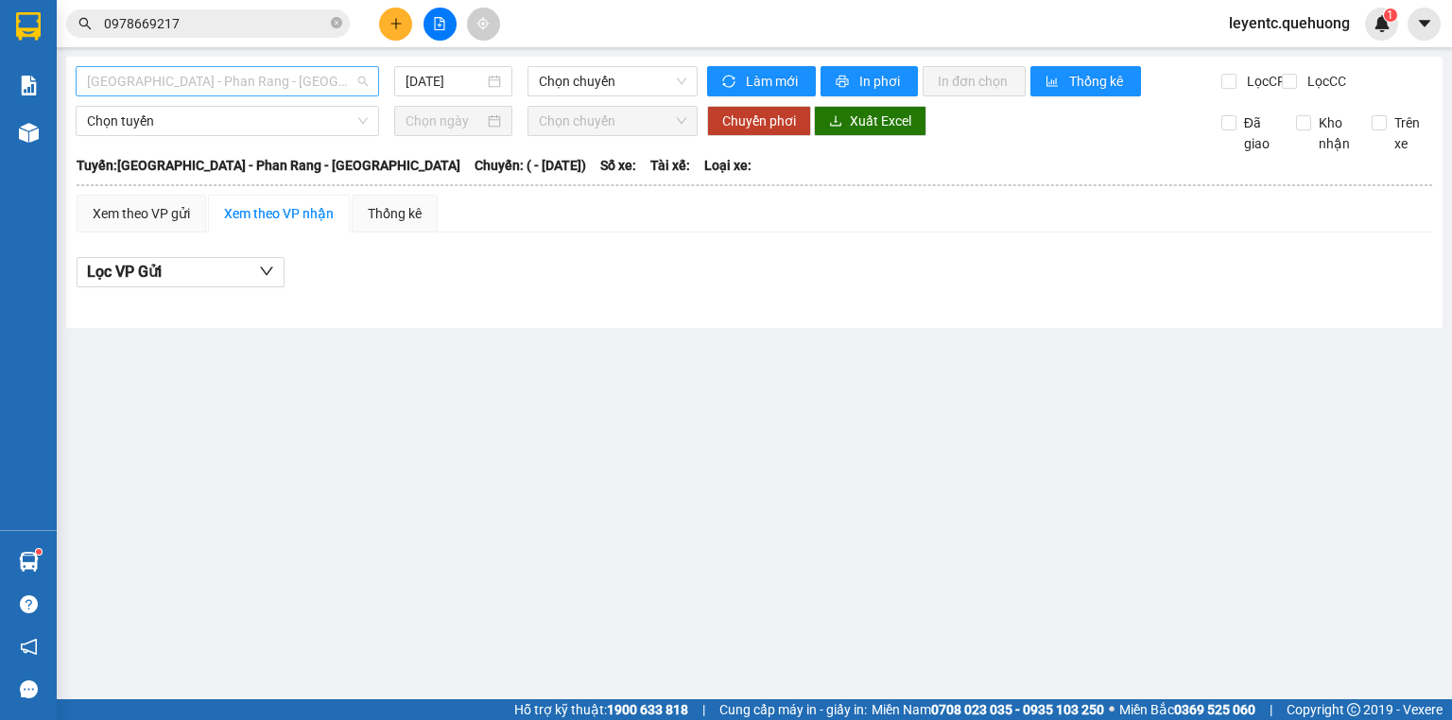
click at [288, 88] on span "Sài Gòn - Phan Rang - Ninh Sơn" at bounding box center [227, 81] width 281 height 28
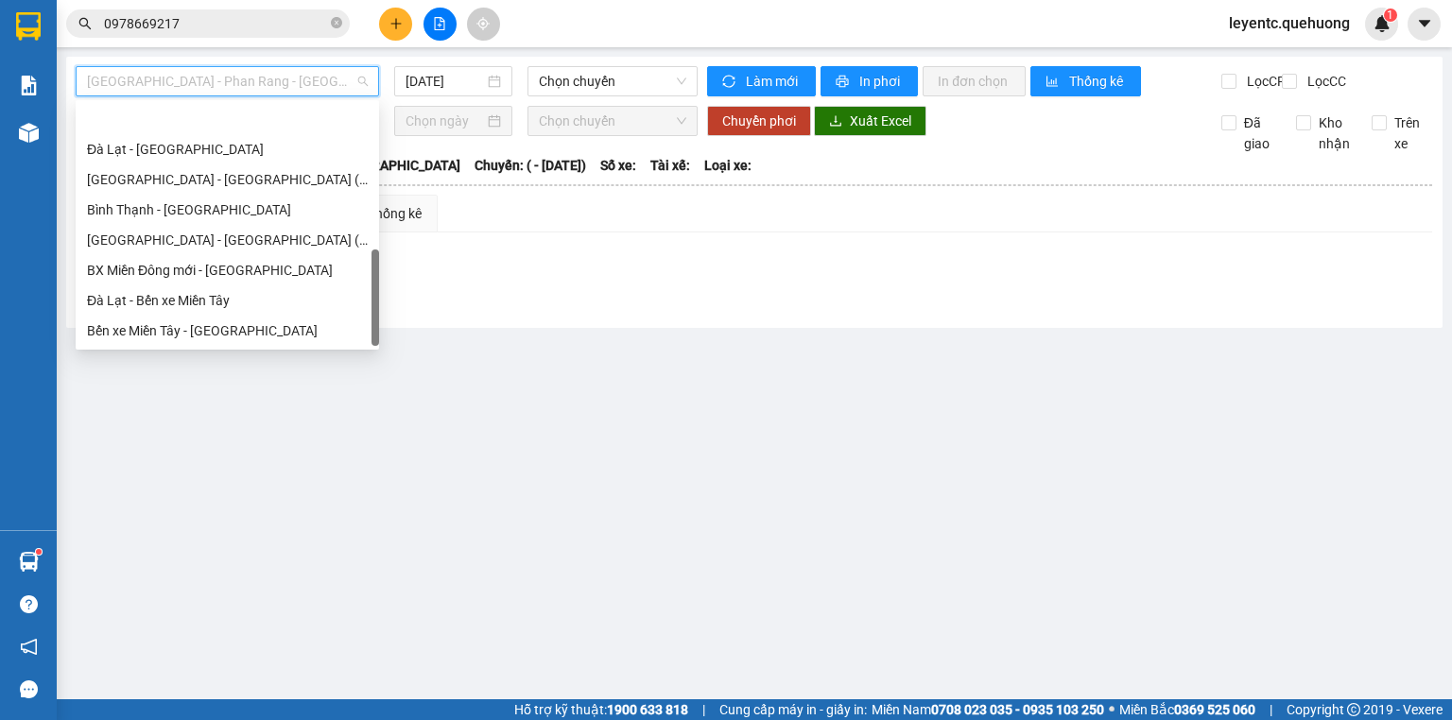
scroll to position [514, 0]
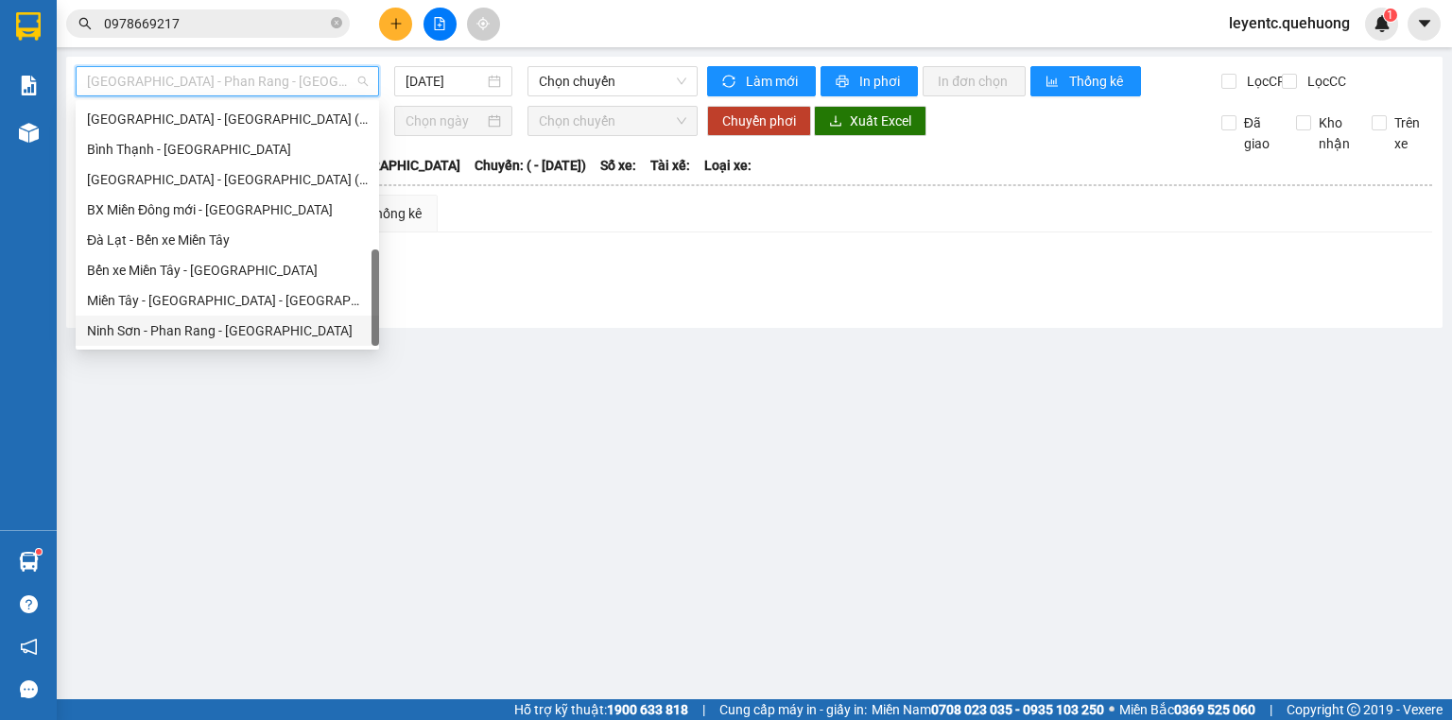
click at [217, 333] on div "Ninh Sơn - Phan Rang - Miền Tây" at bounding box center [227, 331] width 281 height 21
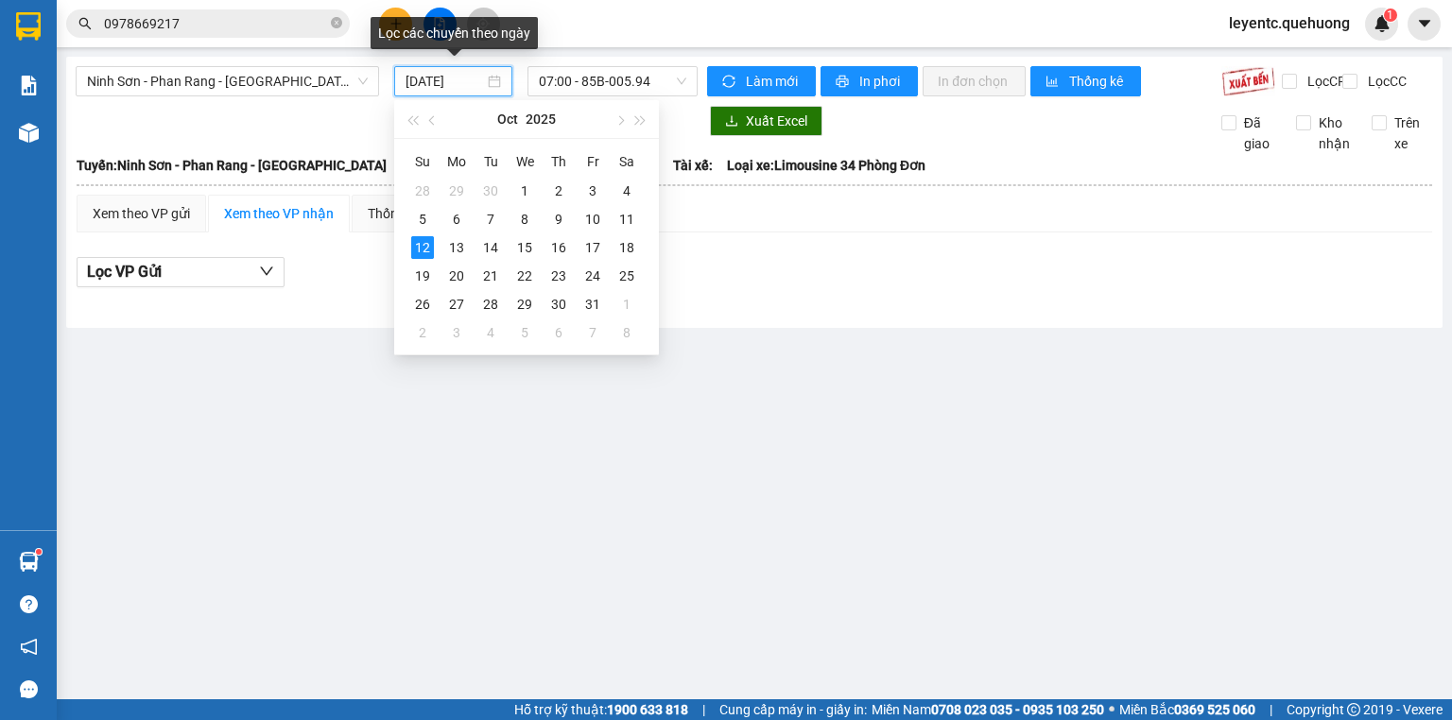
click at [458, 78] on input "12/10/2025" at bounding box center [445, 81] width 78 height 21
type input "12/10/2025"
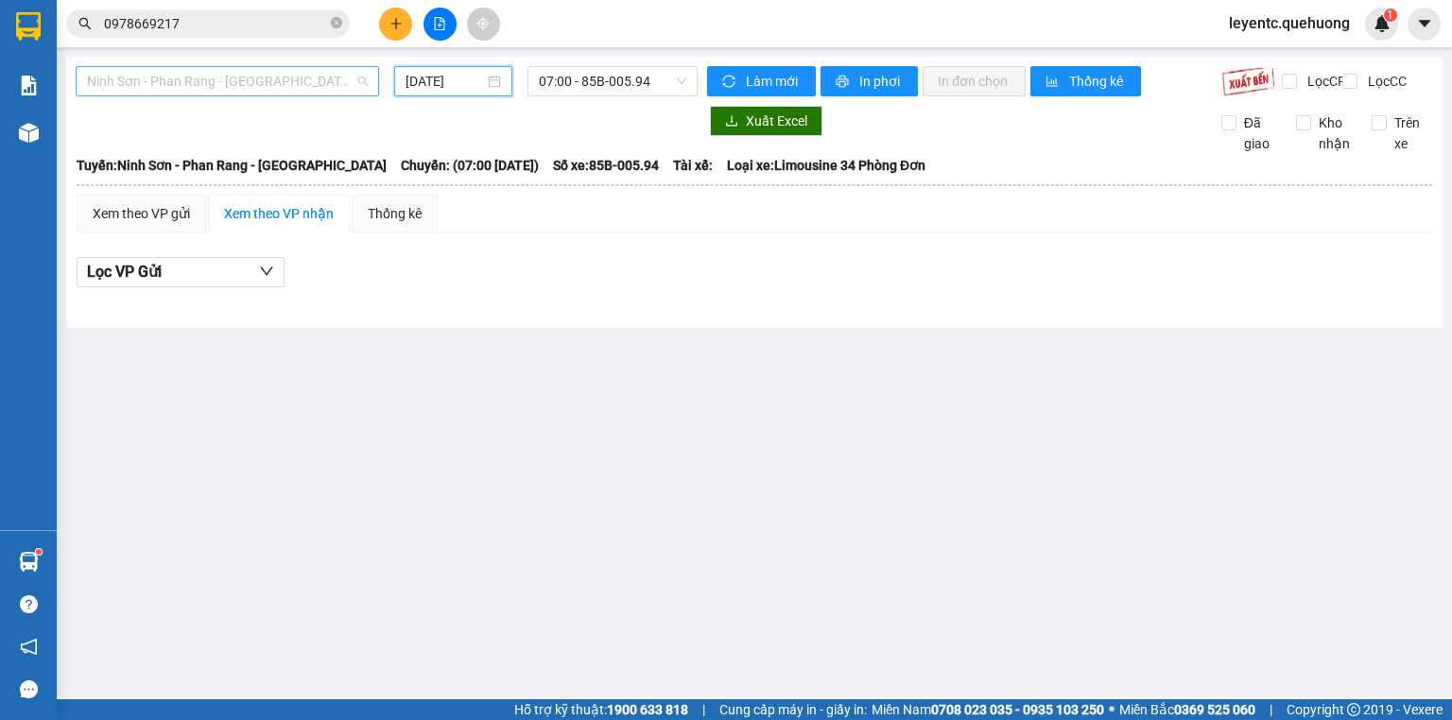
click at [347, 78] on span "Ninh Sơn - Phan Rang - Miền Tây" at bounding box center [227, 81] width 281 height 28
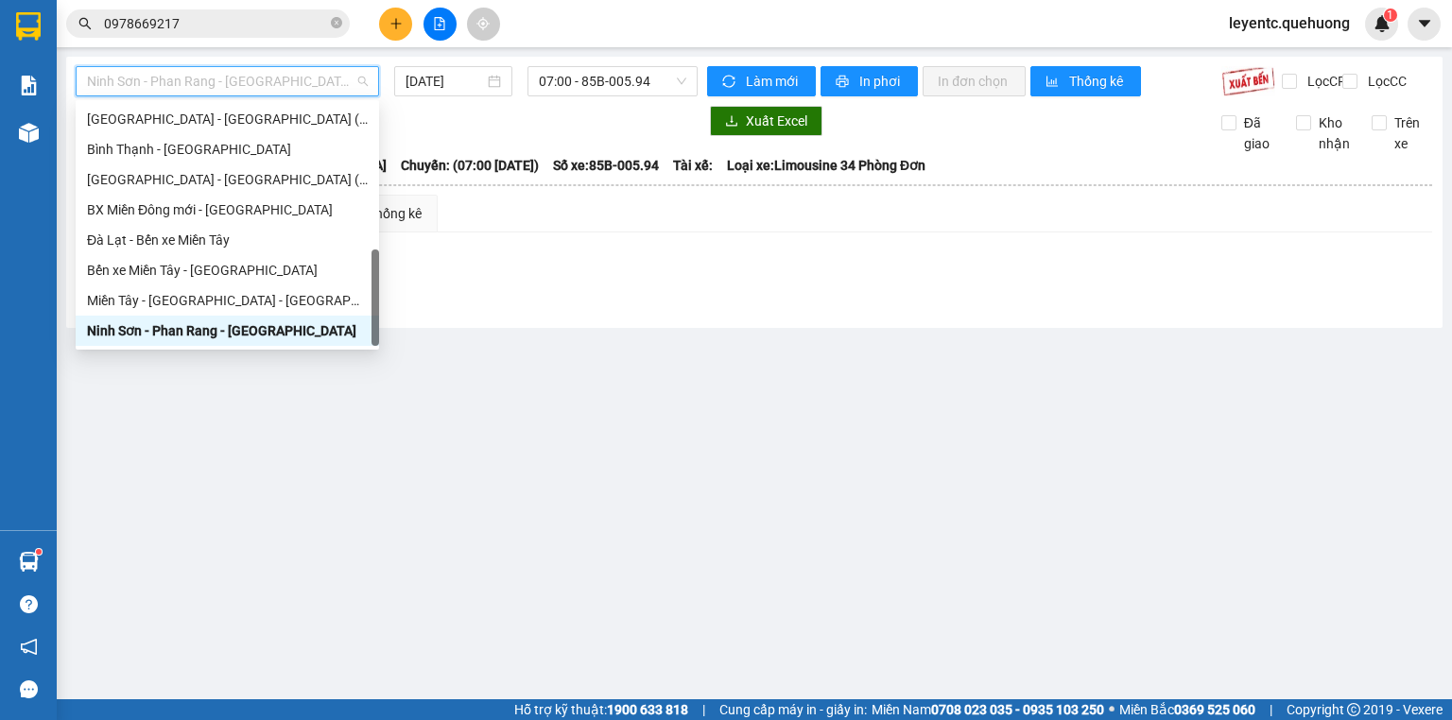
click at [255, 316] on div "Ninh Sơn - Phan Rang - Miền Tây" at bounding box center [228, 331] width 304 height 30
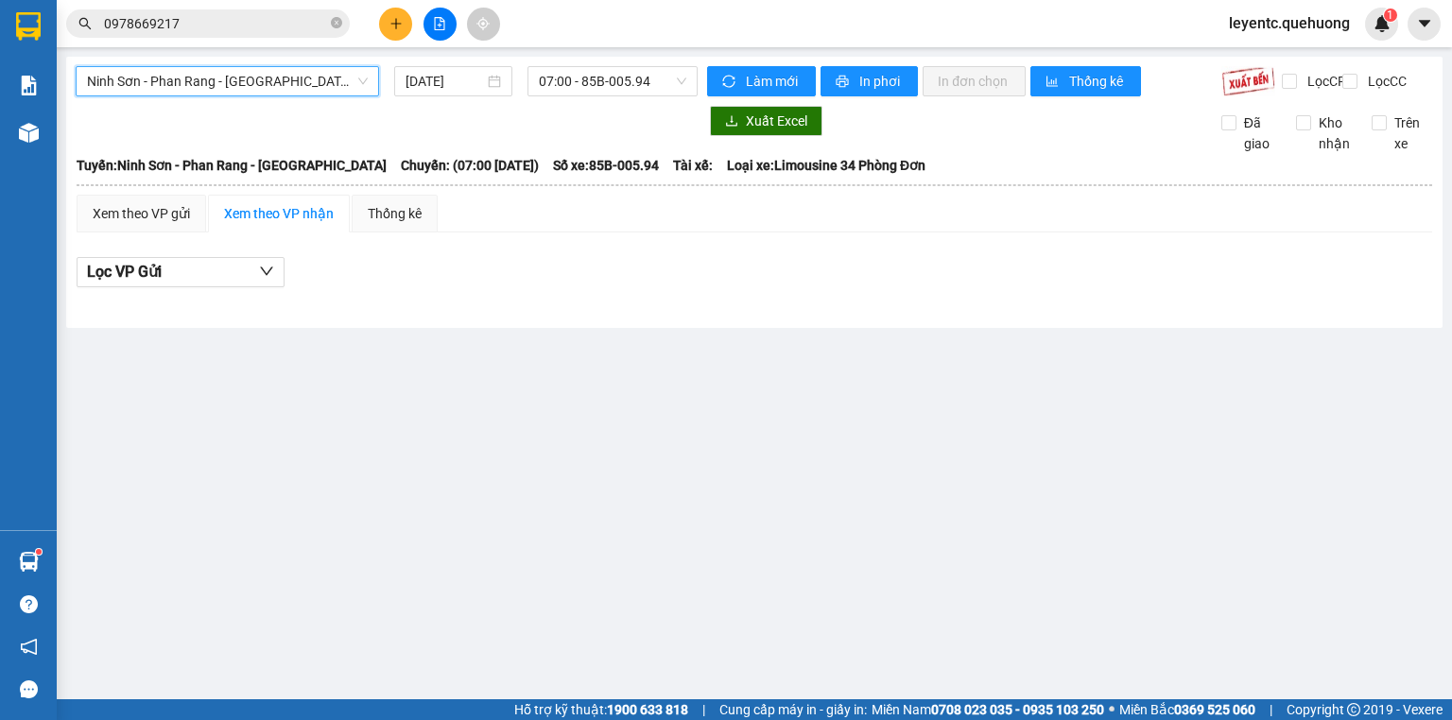
click at [330, 87] on span "Ninh Sơn - Phan Rang - Miền Tây" at bounding box center [227, 81] width 281 height 28
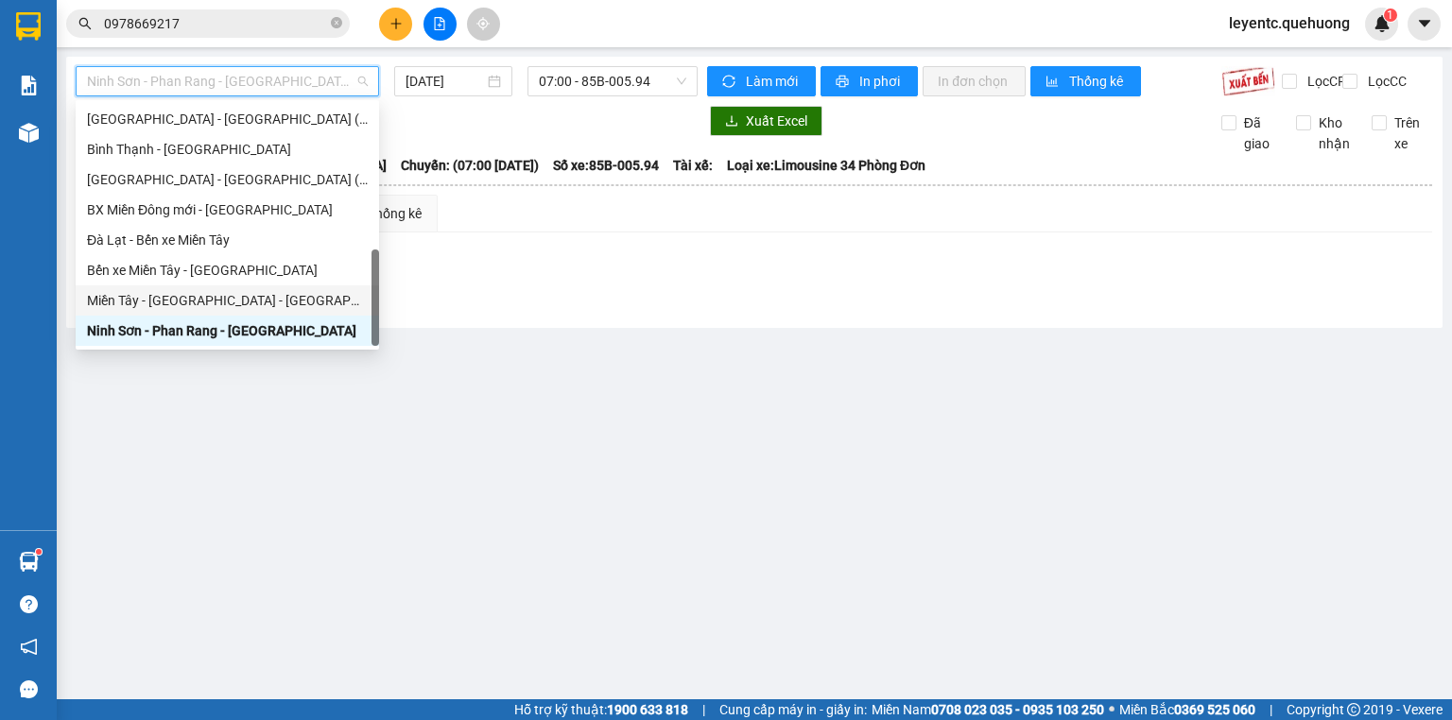
click at [260, 310] on div "Miền Tây - Phan Rang - Ninh Sơn" at bounding box center [227, 300] width 281 height 21
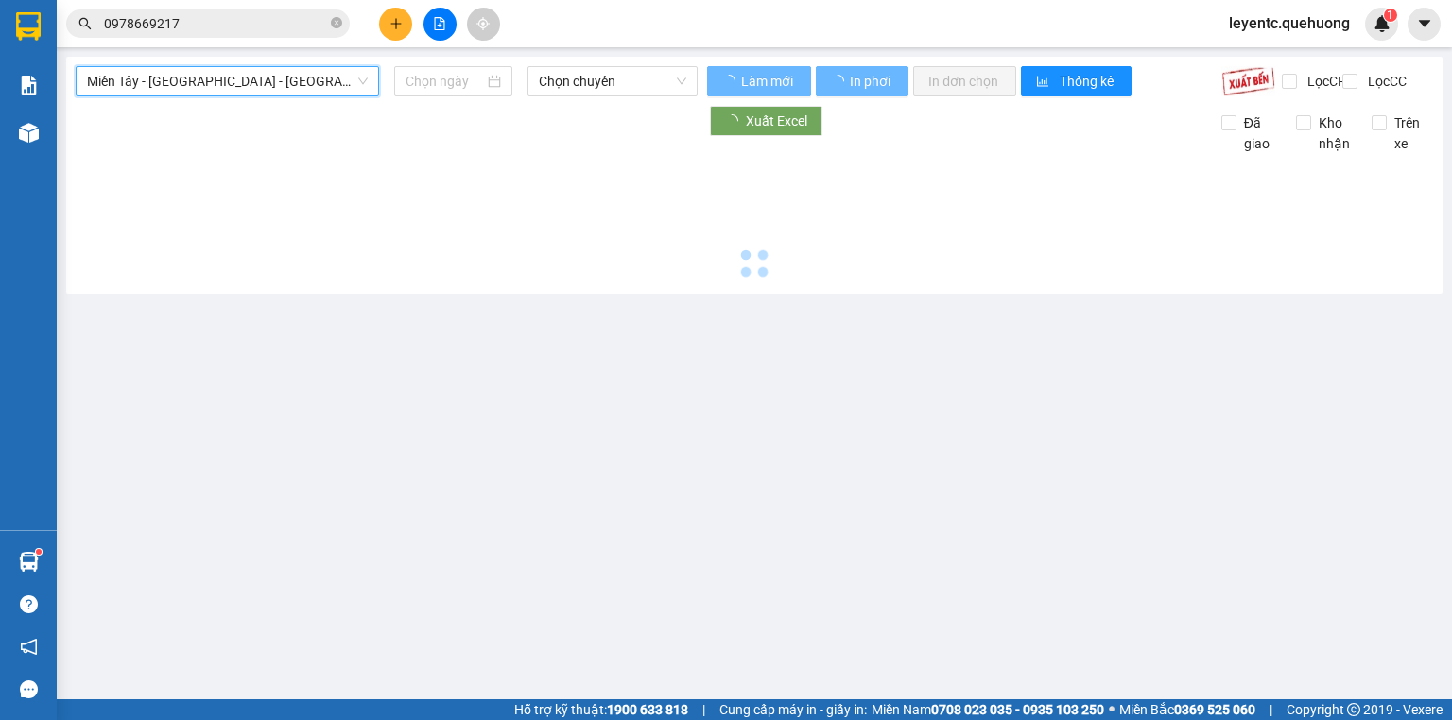
type input "12/10/2025"
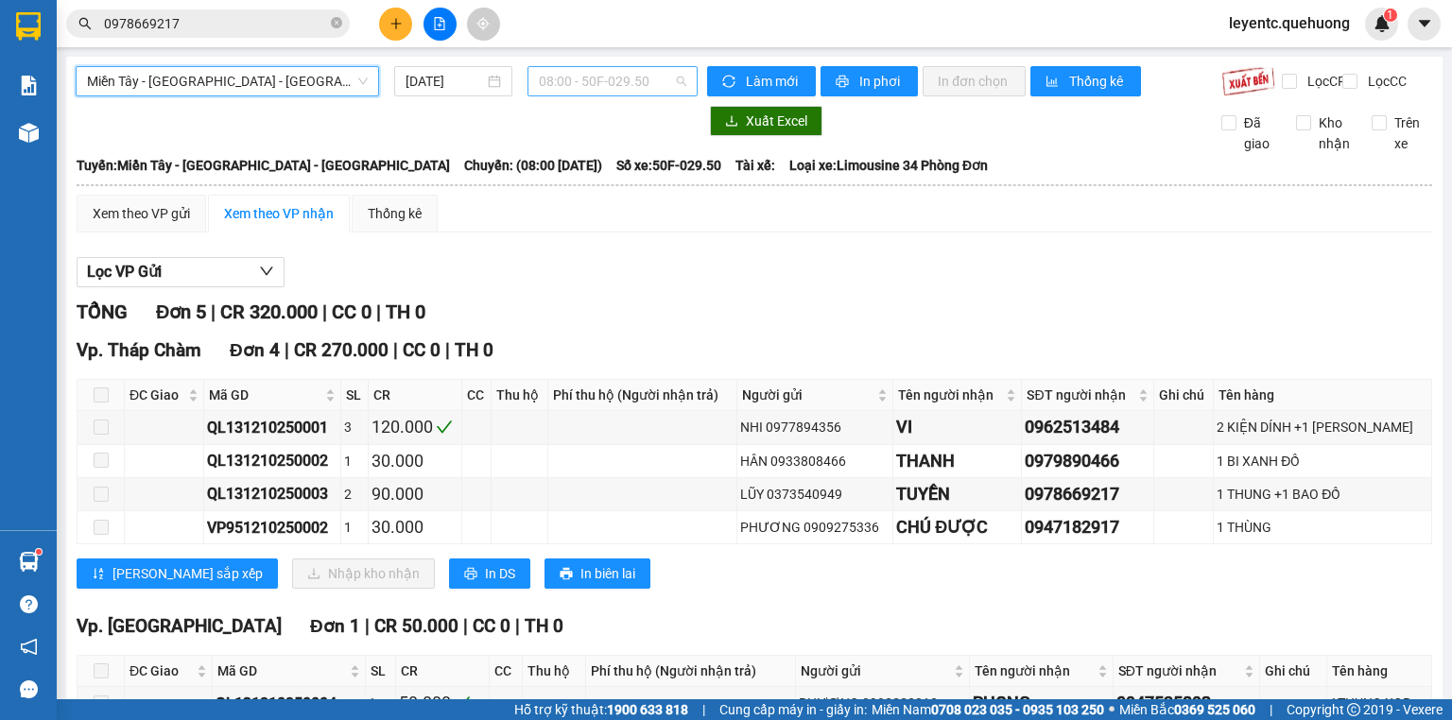
click at [610, 69] on span "08:00 - 50F-029.50" at bounding box center [613, 81] width 148 height 28
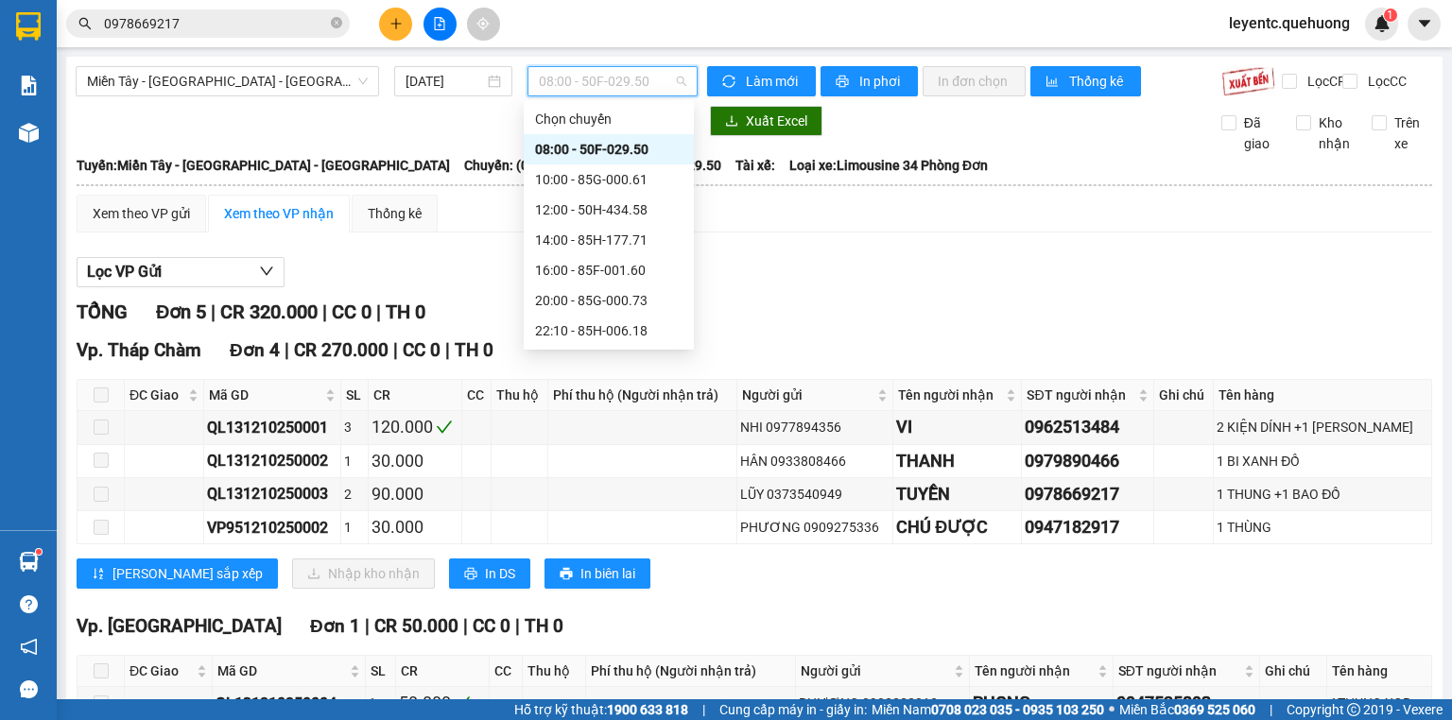
click at [602, 155] on div "08:00 - 50F-029.50" at bounding box center [609, 149] width 148 height 21
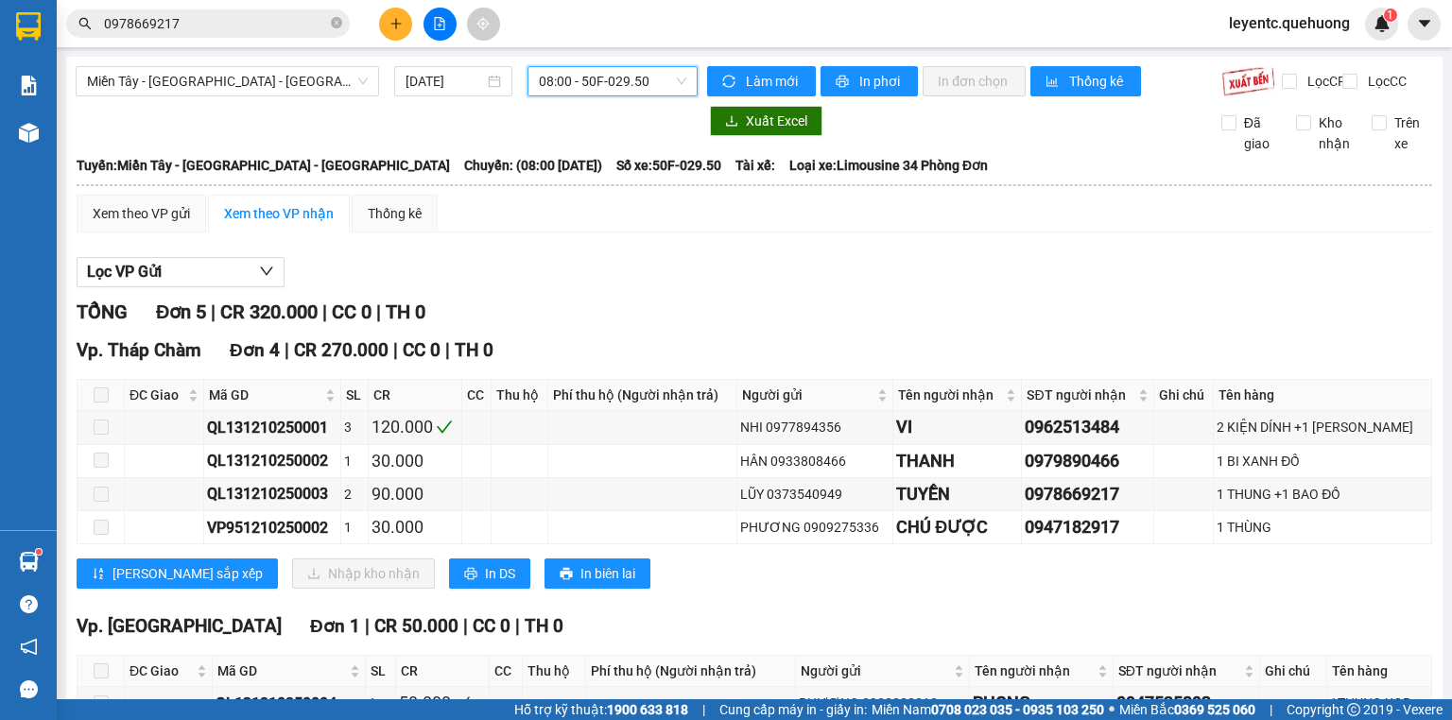
click at [677, 68] on span "08:00 - 50F-029.50" at bounding box center [613, 81] width 148 height 28
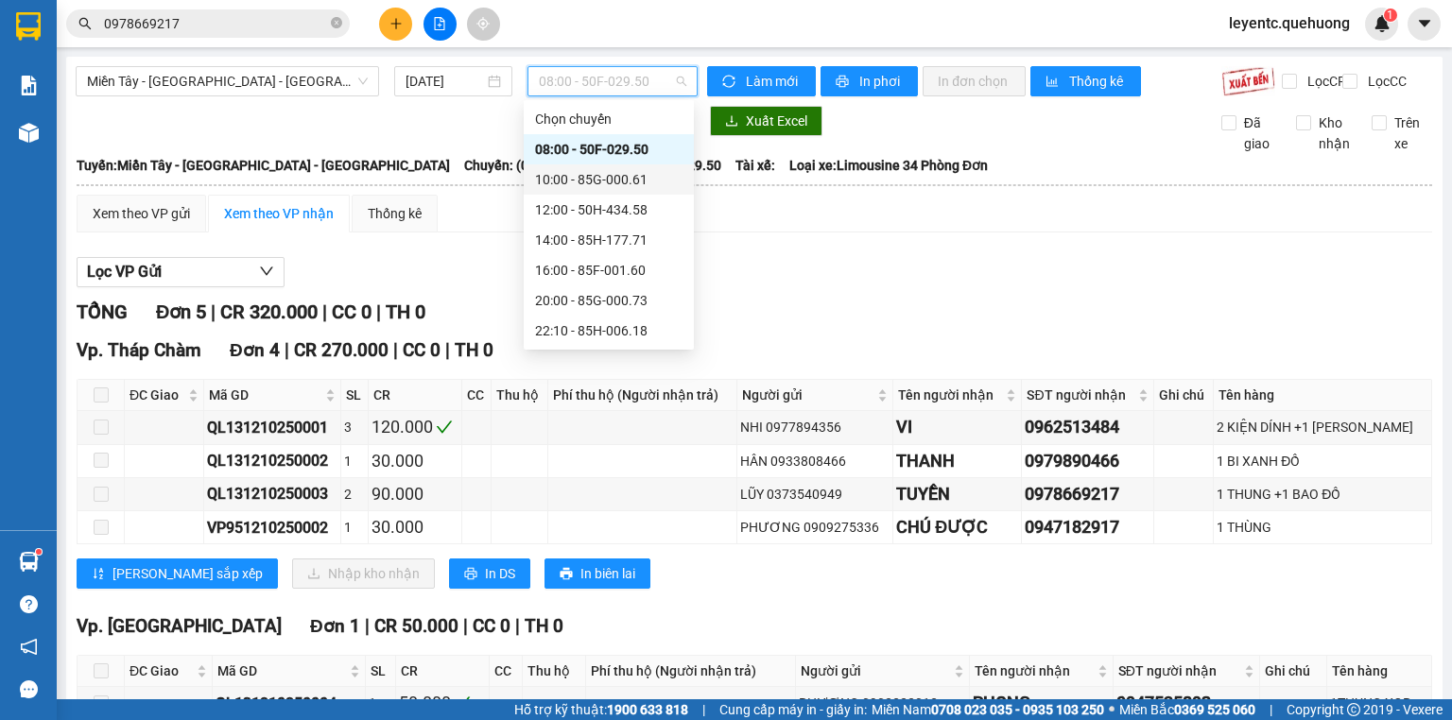
click at [625, 183] on div "10:00 - 85G-000.61" at bounding box center [609, 179] width 148 height 21
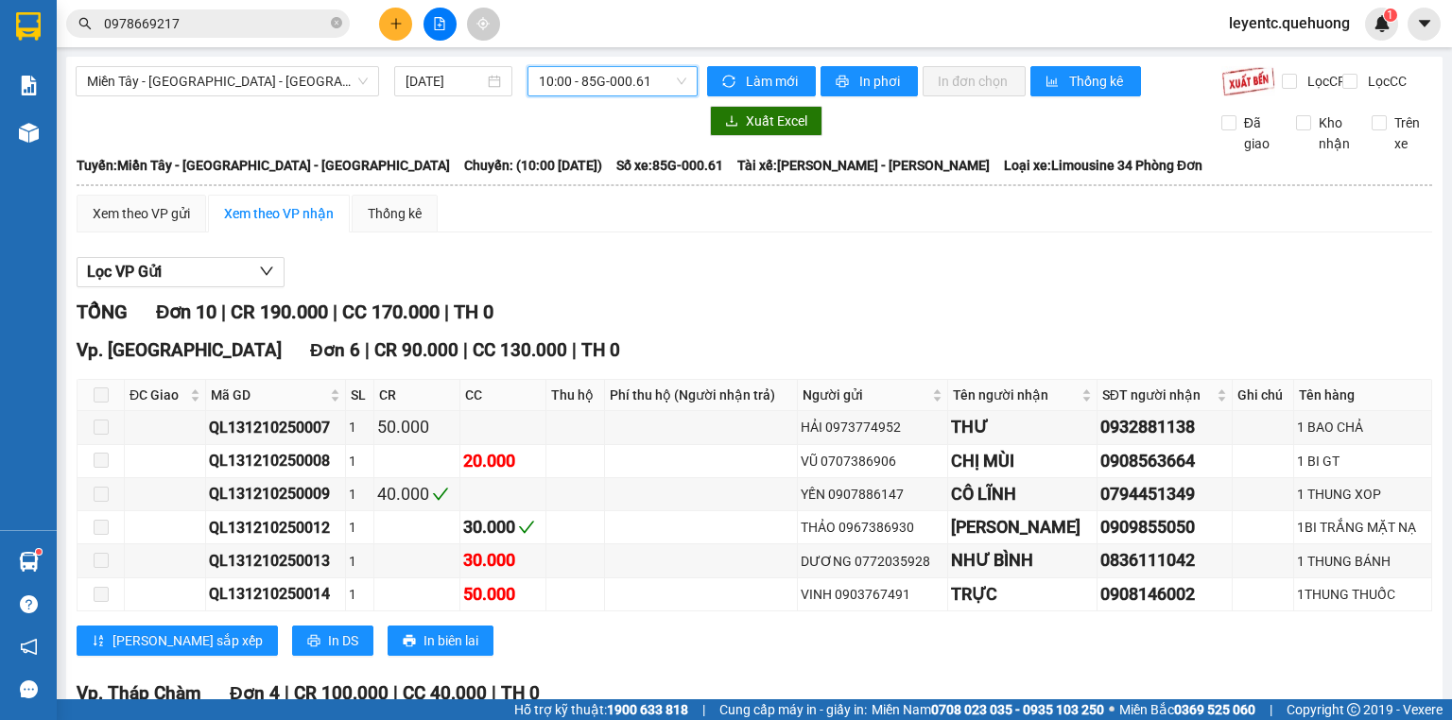
scroll to position [297, 0]
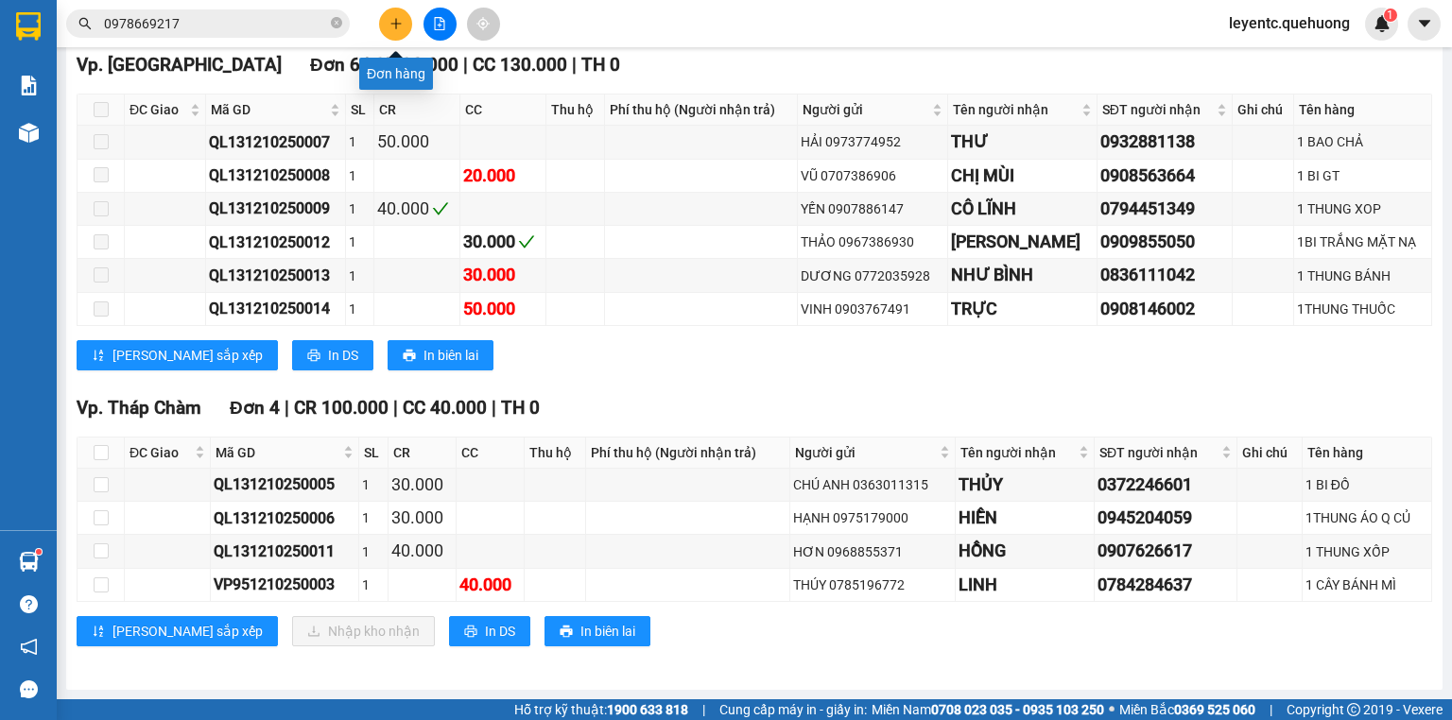
click at [392, 23] on icon "plus" at bounding box center [396, 23] width 10 height 1
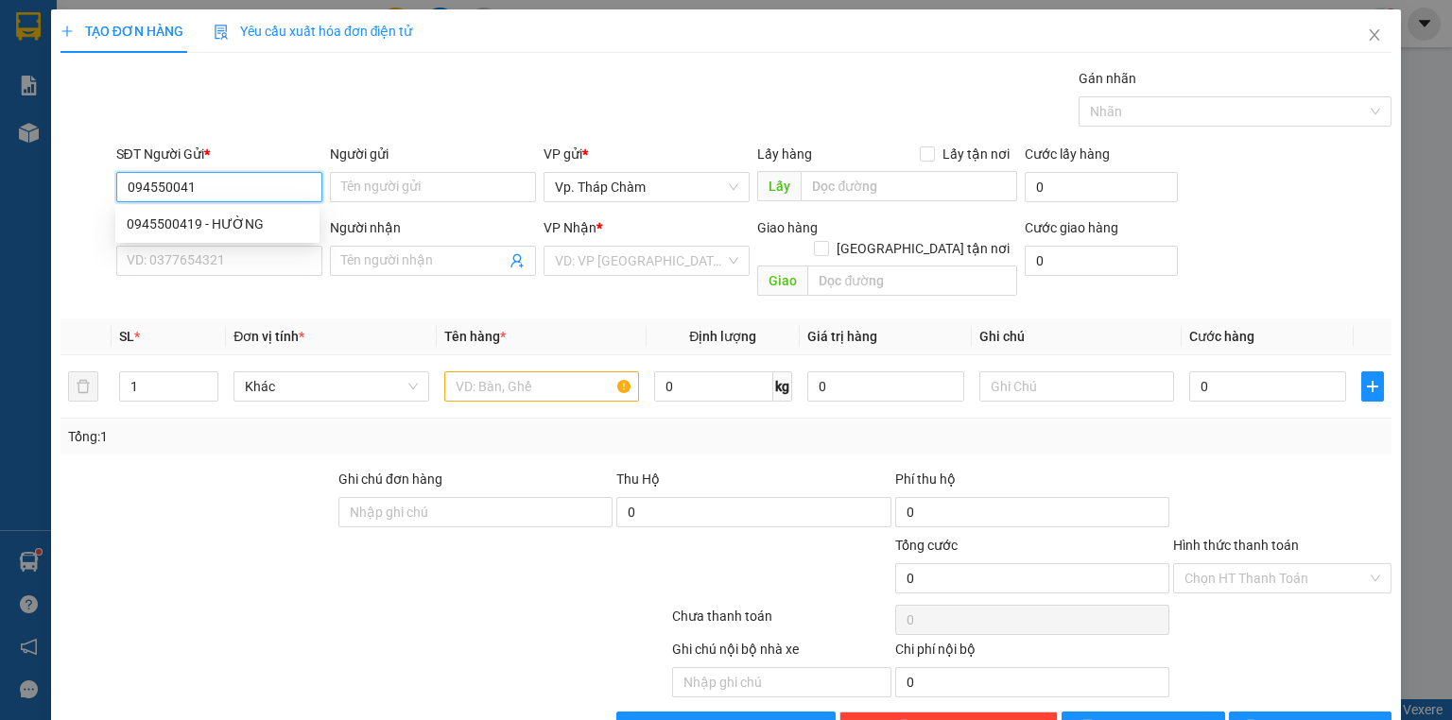
type input "0945500419"
drag, startPoint x: 209, startPoint y: 231, endPoint x: 302, endPoint y: 216, distance: 93.9
click at [211, 231] on div "0945500419 - HƯỜNG" at bounding box center [218, 224] width 182 height 21
type input "HƯỜNG"
type input "0902440980"
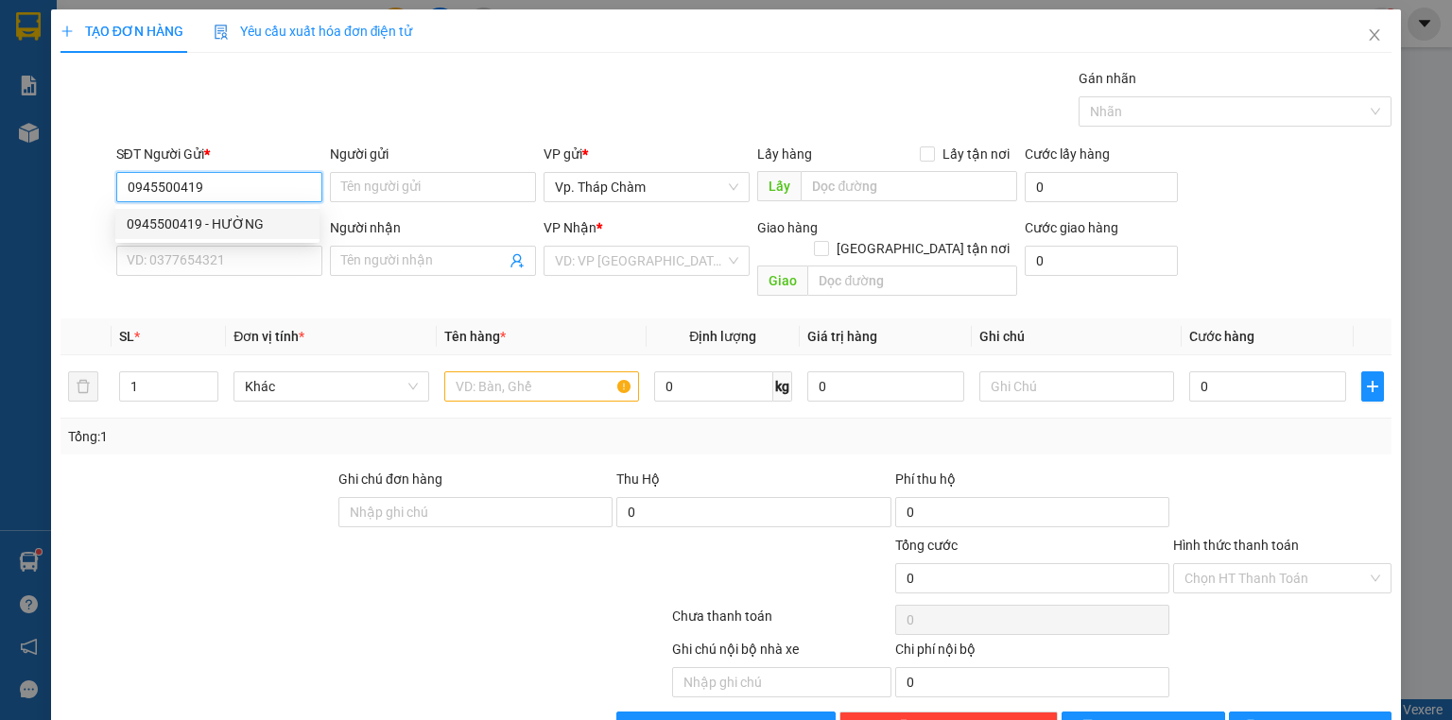
type input "QUỐC"
type input "60.000"
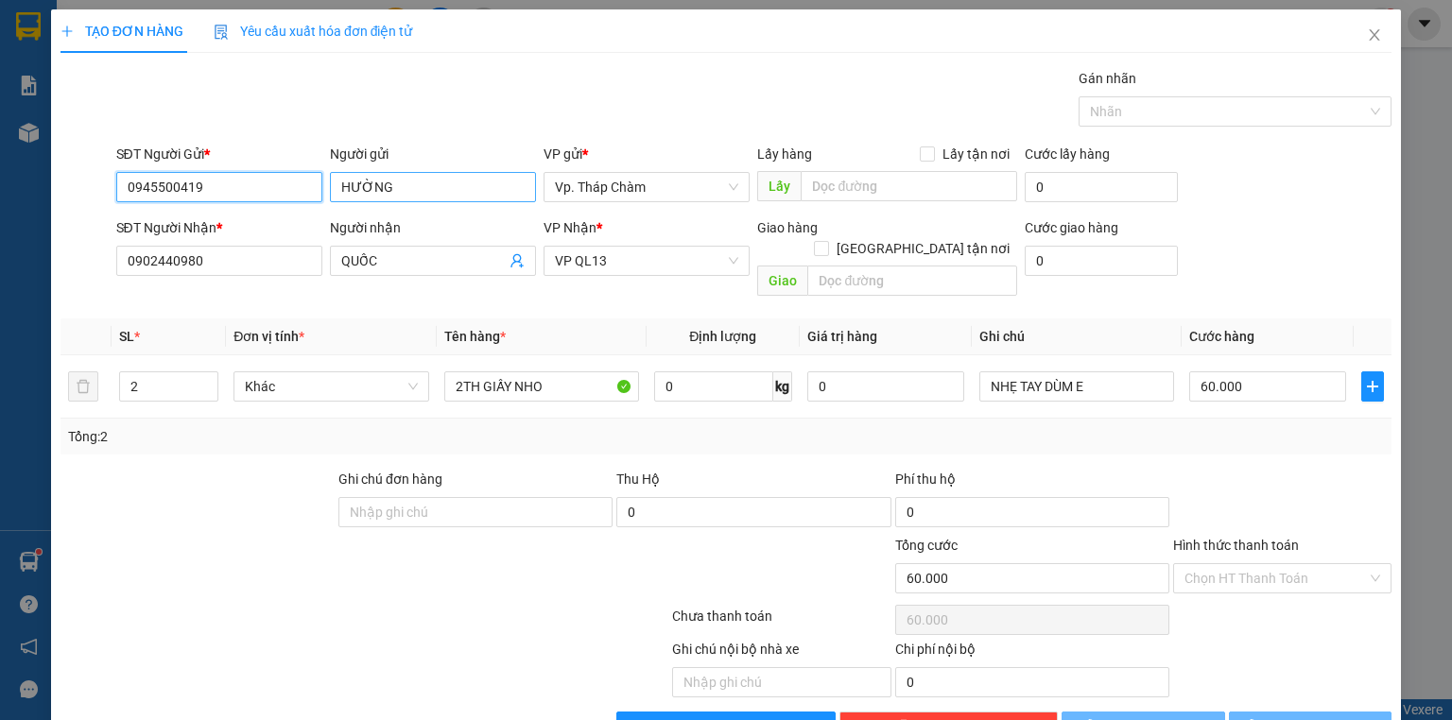
type input "0945500419"
drag, startPoint x: 432, startPoint y: 185, endPoint x: 329, endPoint y: 194, distance: 103.4
click at [330, 194] on input "HƯỜNG" at bounding box center [433, 187] width 206 height 30
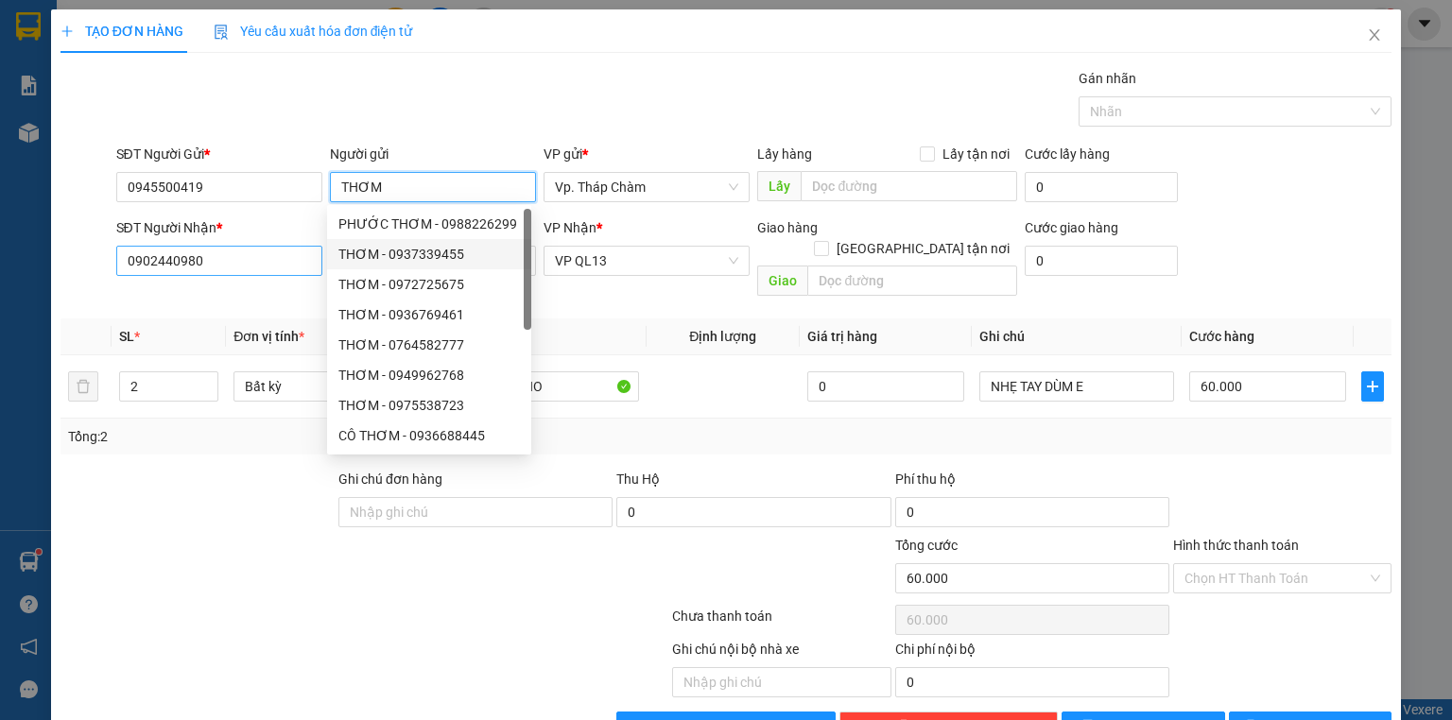
type input "THƠM"
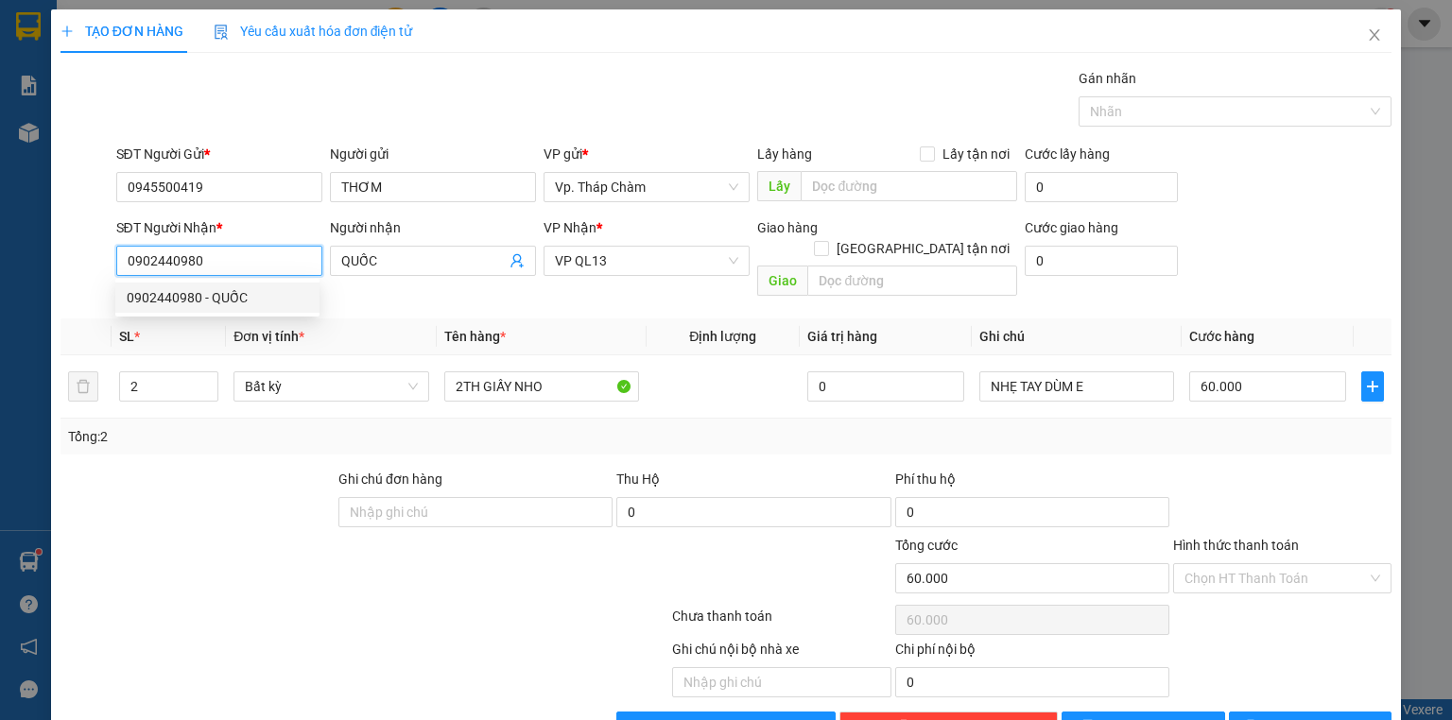
drag, startPoint x: 219, startPoint y: 268, endPoint x: 119, endPoint y: 242, distance: 103.4
click at [119, 242] on div "SĐT Người Nhận * 0902440980" at bounding box center [219, 250] width 206 height 66
type input "0347074495"
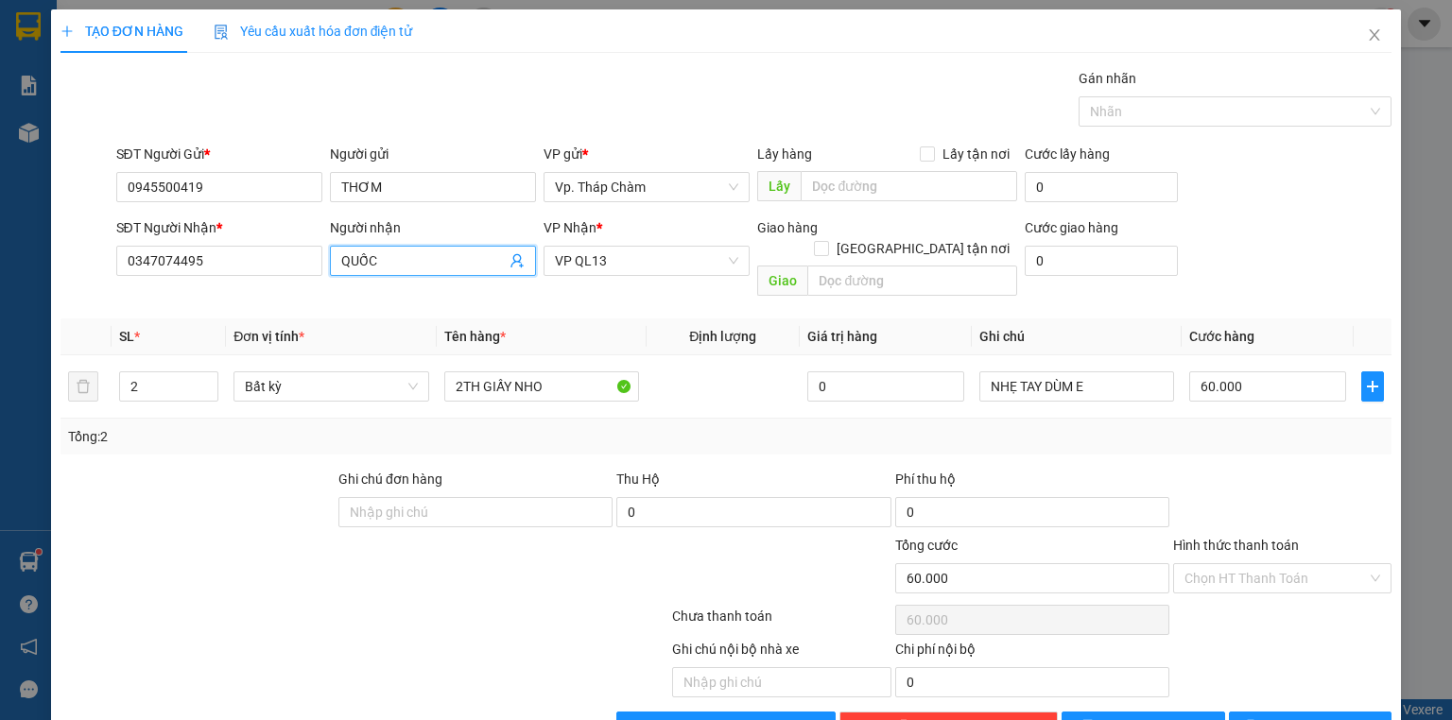
drag, startPoint x: 423, startPoint y: 256, endPoint x: 332, endPoint y: 262, distance: 90.9
click at [332, 262] on span "QUỐC" at bounding box center [433, 261] width 206 height 30
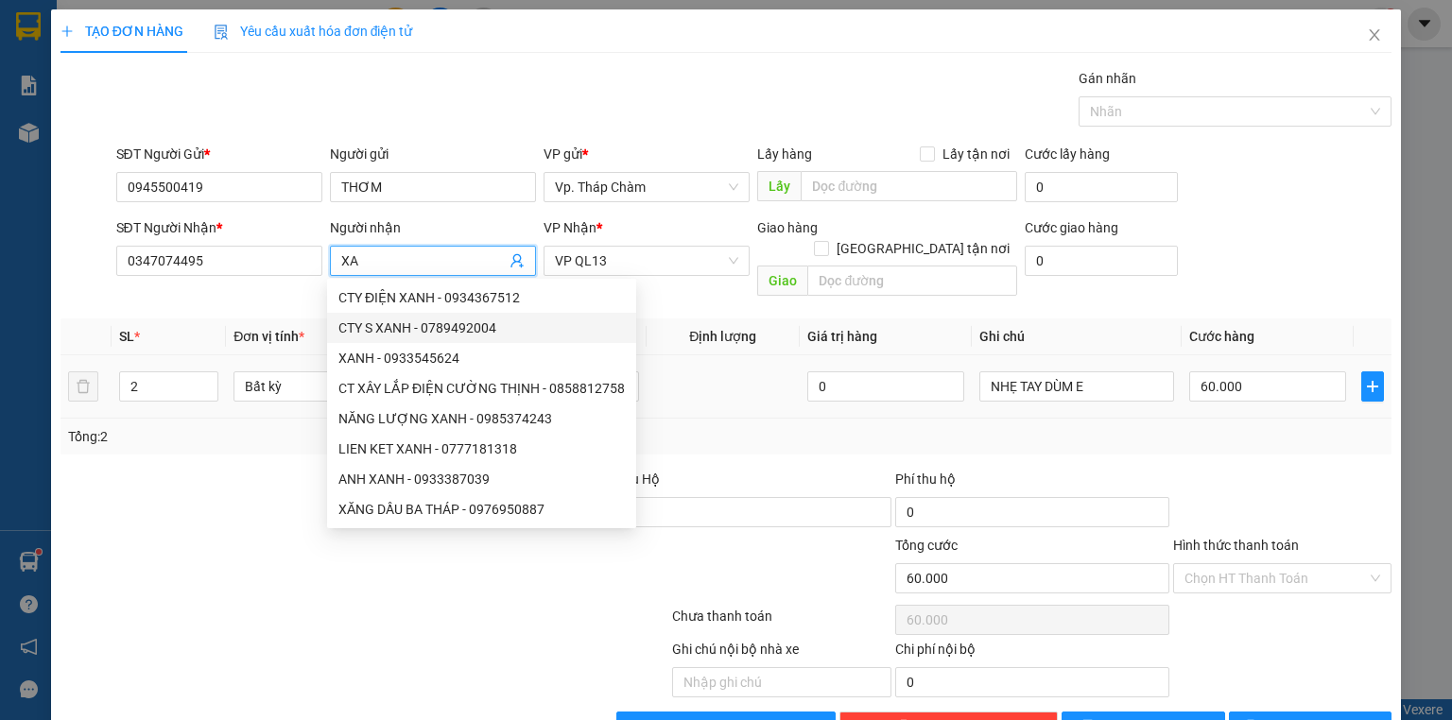
type input "XA"
click at [700, 366] on td at bounding box center [723, 387] width 153 height 63
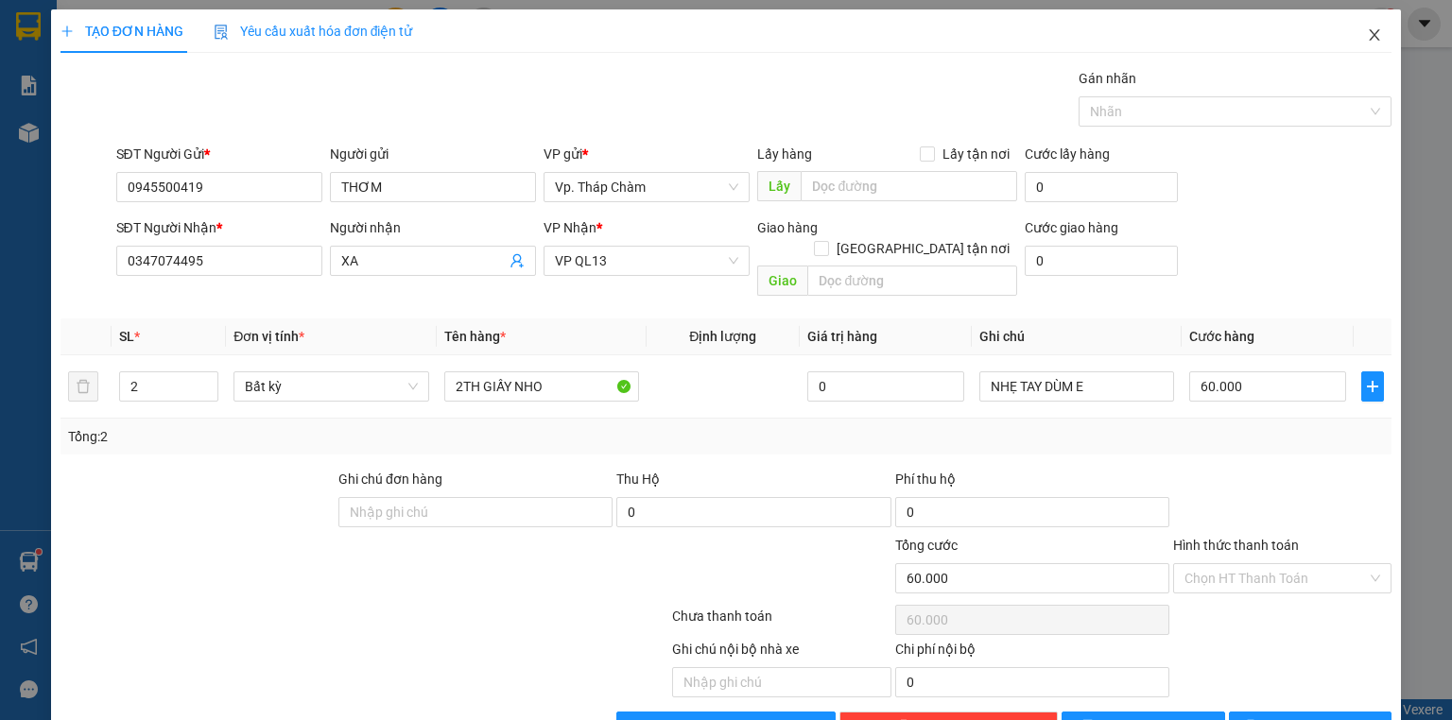
click at [1370, 32] on icon "close" at bounding box center [1375, 34] width 10 height 11
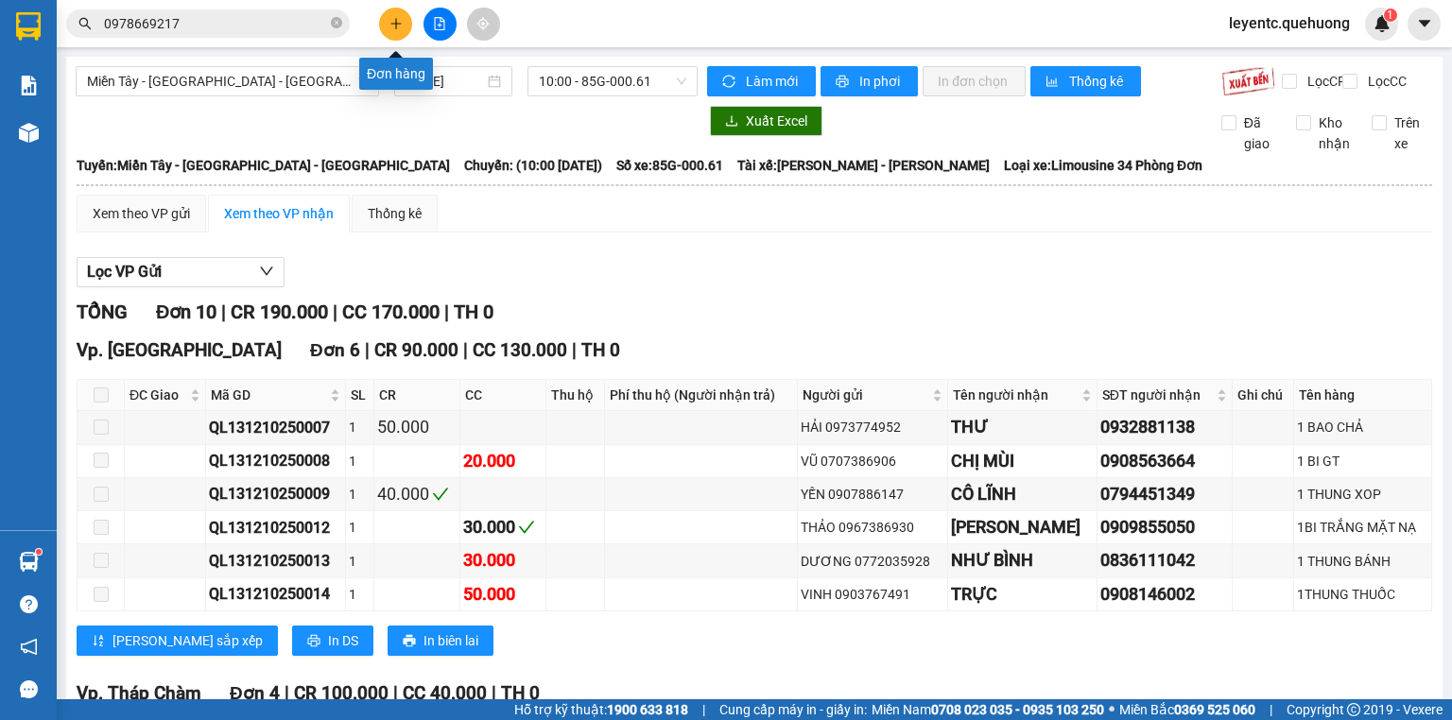
click at [392, 30] on button at bounding box center [395, 24] width 33 height 33
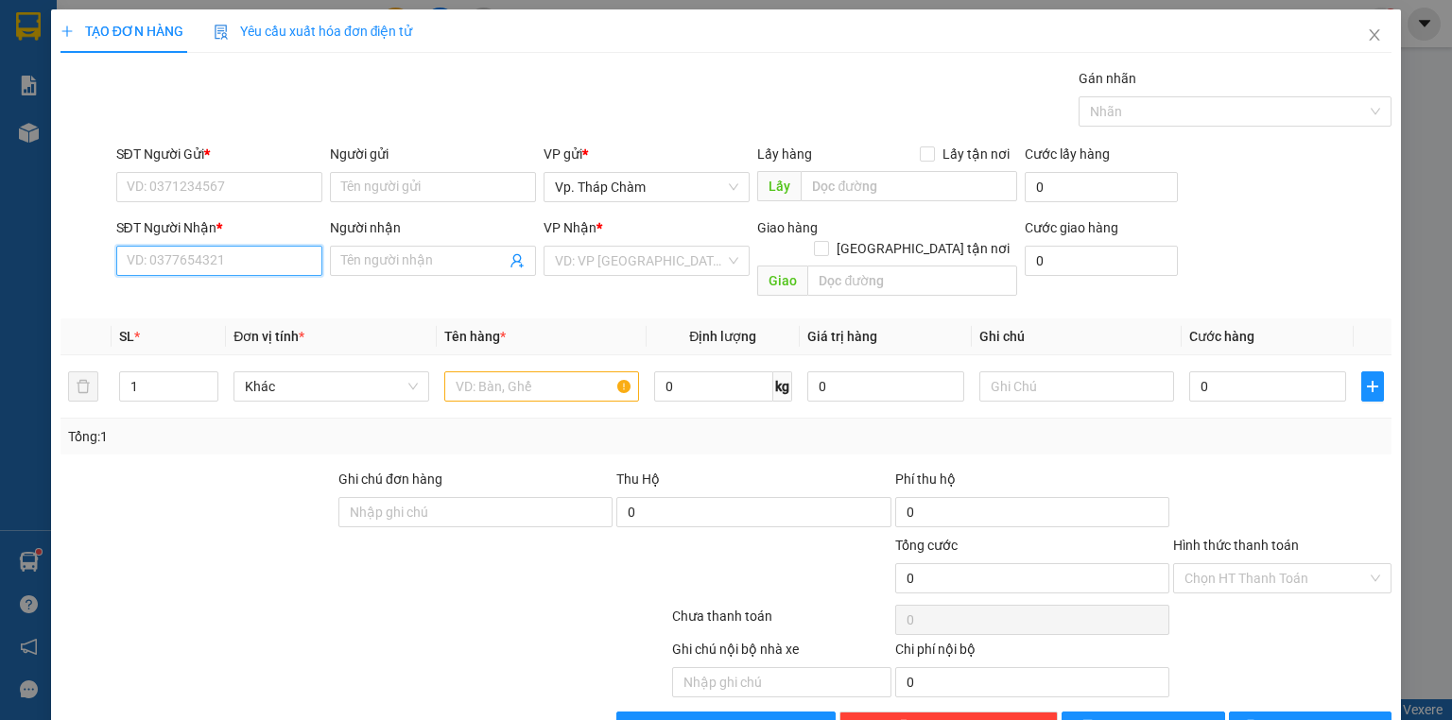
click at [193, 269] on input "SĐT Người Nhận *" at bounding box center [219, 261] width 206 height 30
click at [218, 299] on div "0903350721 - NHIỄU" at bounding box center [218, 297] width 182 height 21
type input "0903350721"
type input "NHIỄU"
type input "120.000"
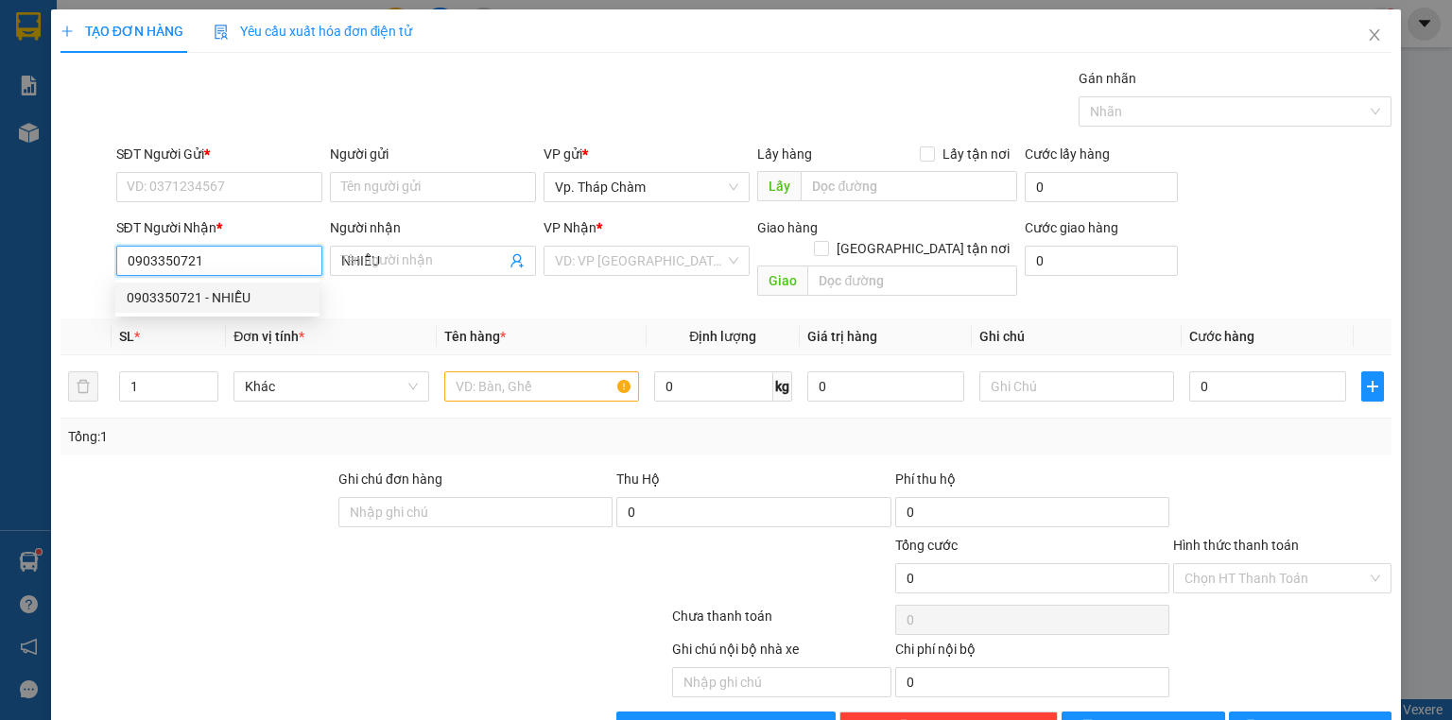
type input "120.000"
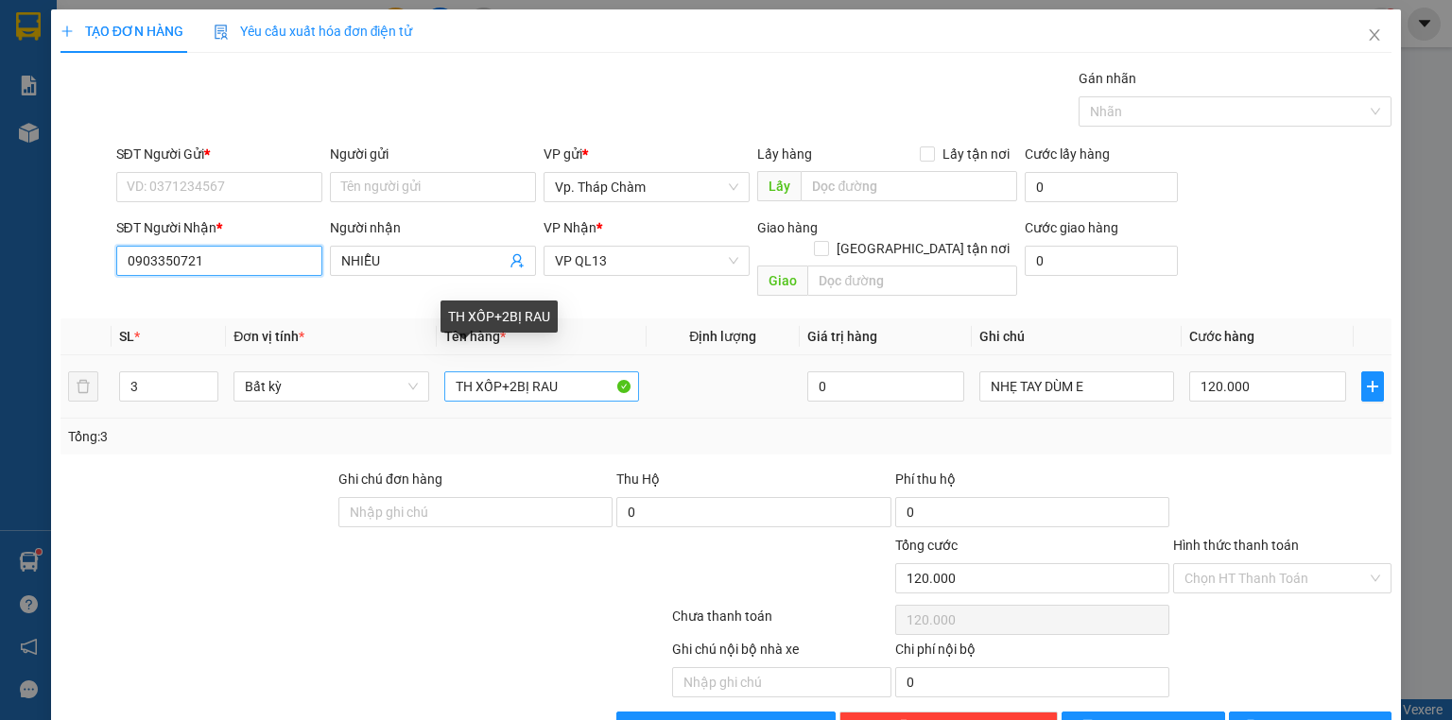
type input "0903350721"
click at [514, 372] on input "TH XỐP+2BỊ RAU" at bounding box center [541, 387] width 195 height 30
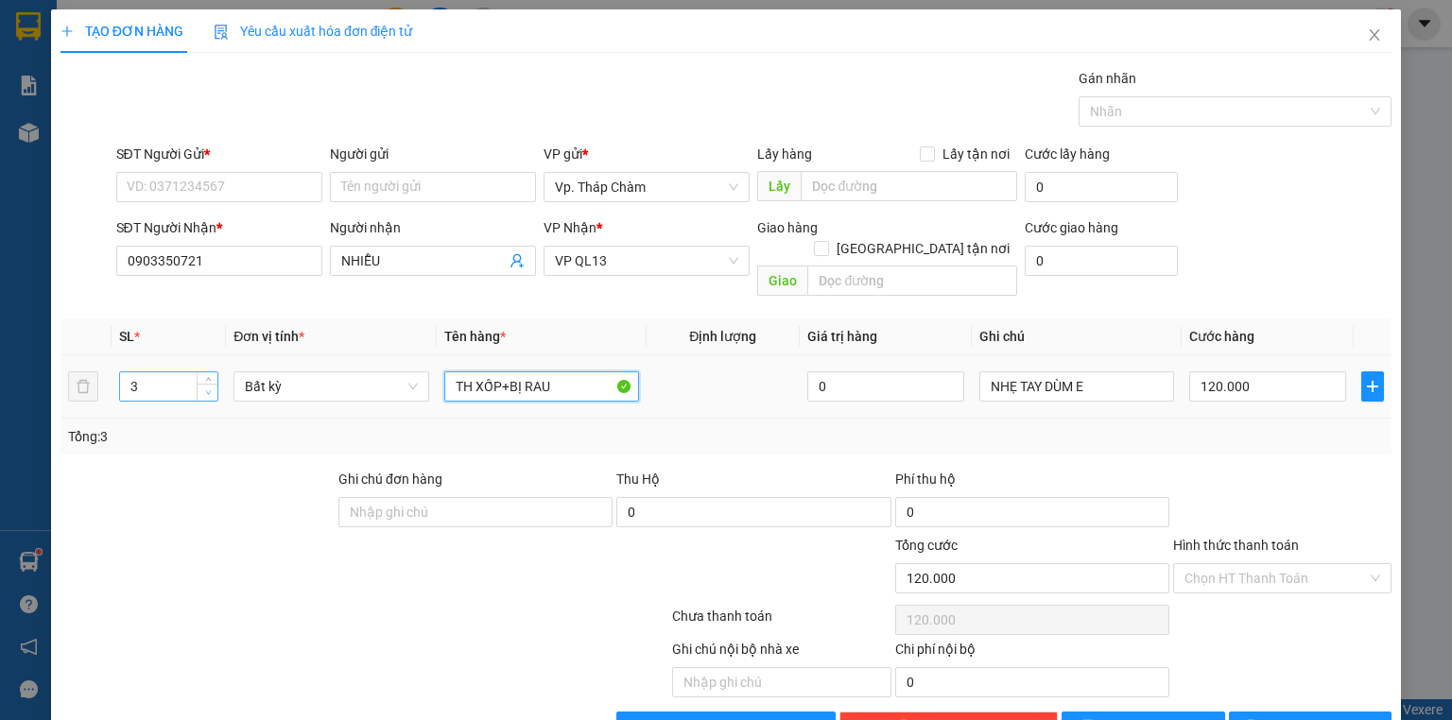
type input "TH XỐP+BỊ RAU"
type input "2"
click at [205, 390] on icon "down" at bounding box center [208, 393] width 7 height 7
click at [556, 372] on input "TH XỐP+BỊ RAU" at bounding box center [541, 387] width 195 height 30
type input "0"
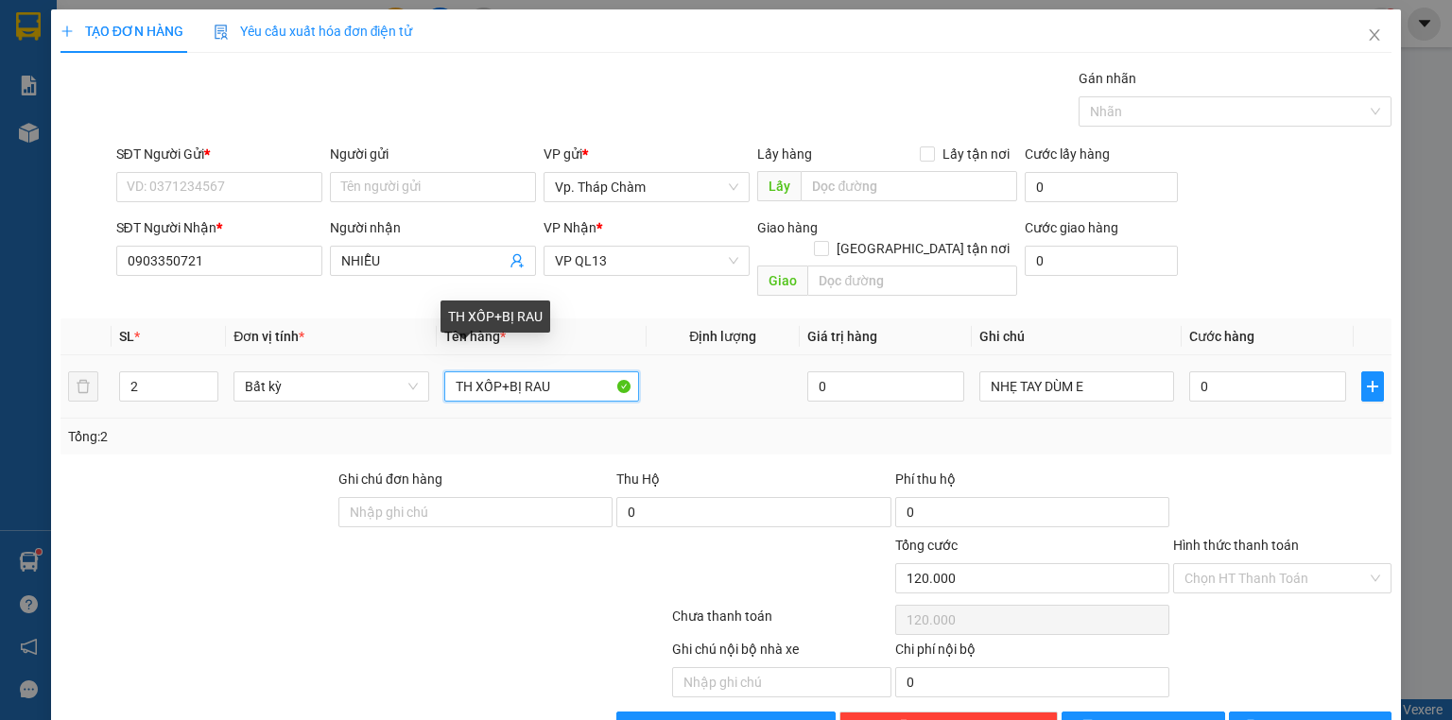
type input "0"
type input "TH XỐP+BỊ HÀNH"
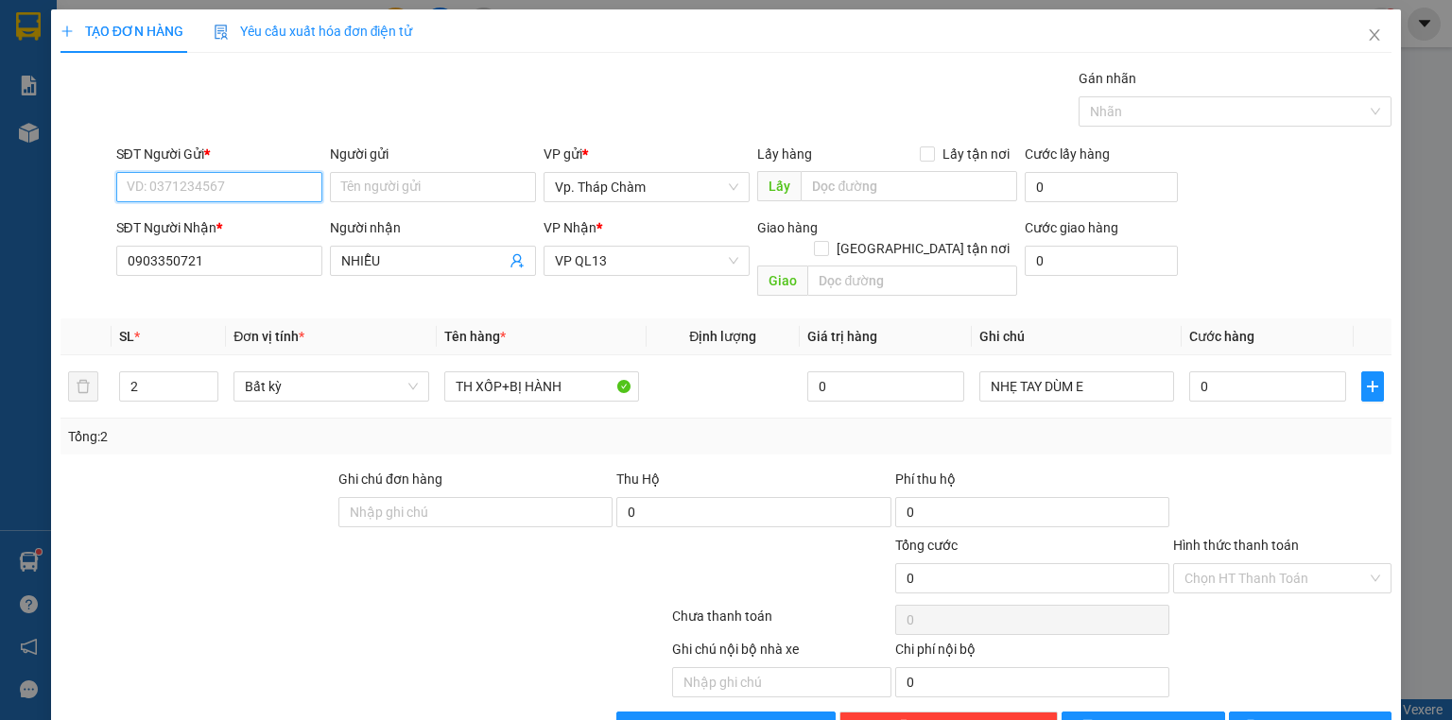
click at [237, 183] on input "SĐT Người Gửi *" at bounding box center [219, 187] width 206 height 30
click at [230, 223] on div "0325976687 - HẰNG" at bounding box center [218, 224] width 182 height 21
type input "0325976687"
type input "HẰNG"
type input "120.000"
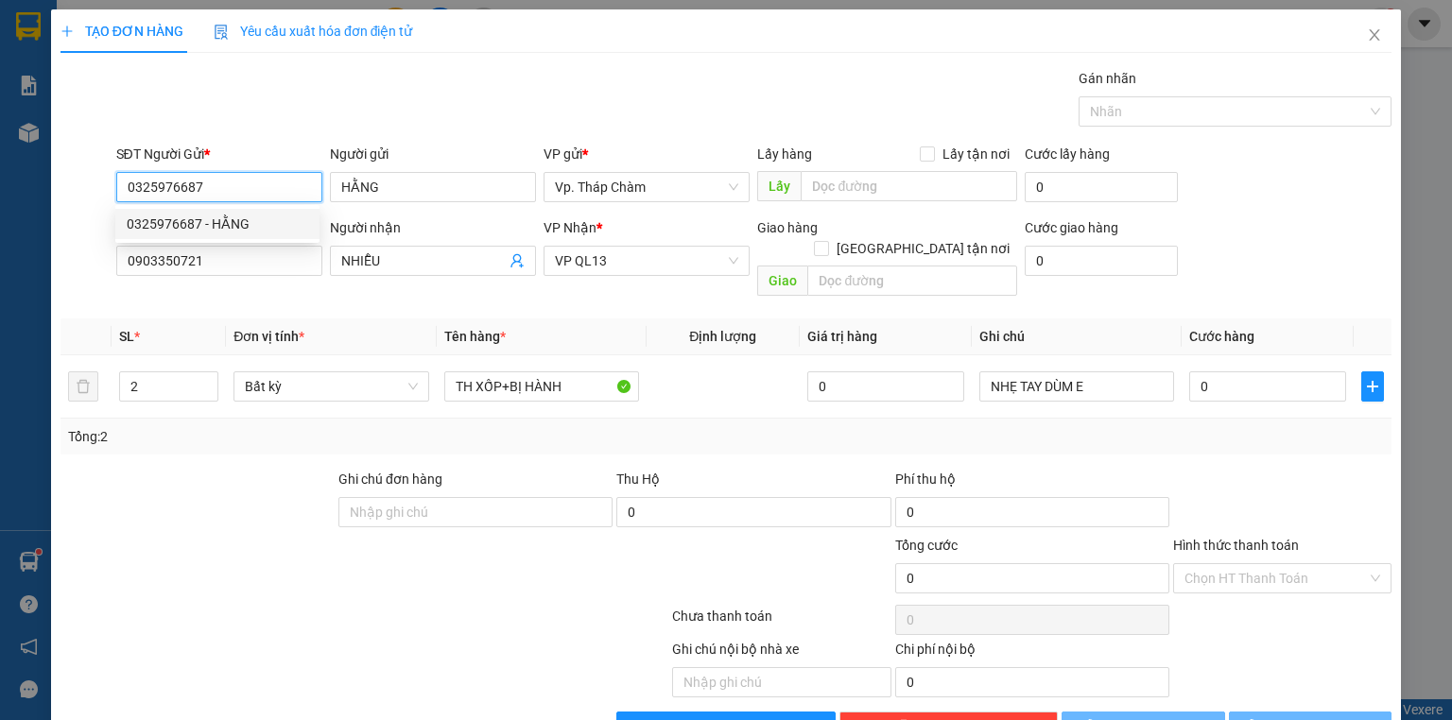
type input "120.000"
type input "3"
type input "TH XỐP+2BỊ RAU"
type input "120.000"
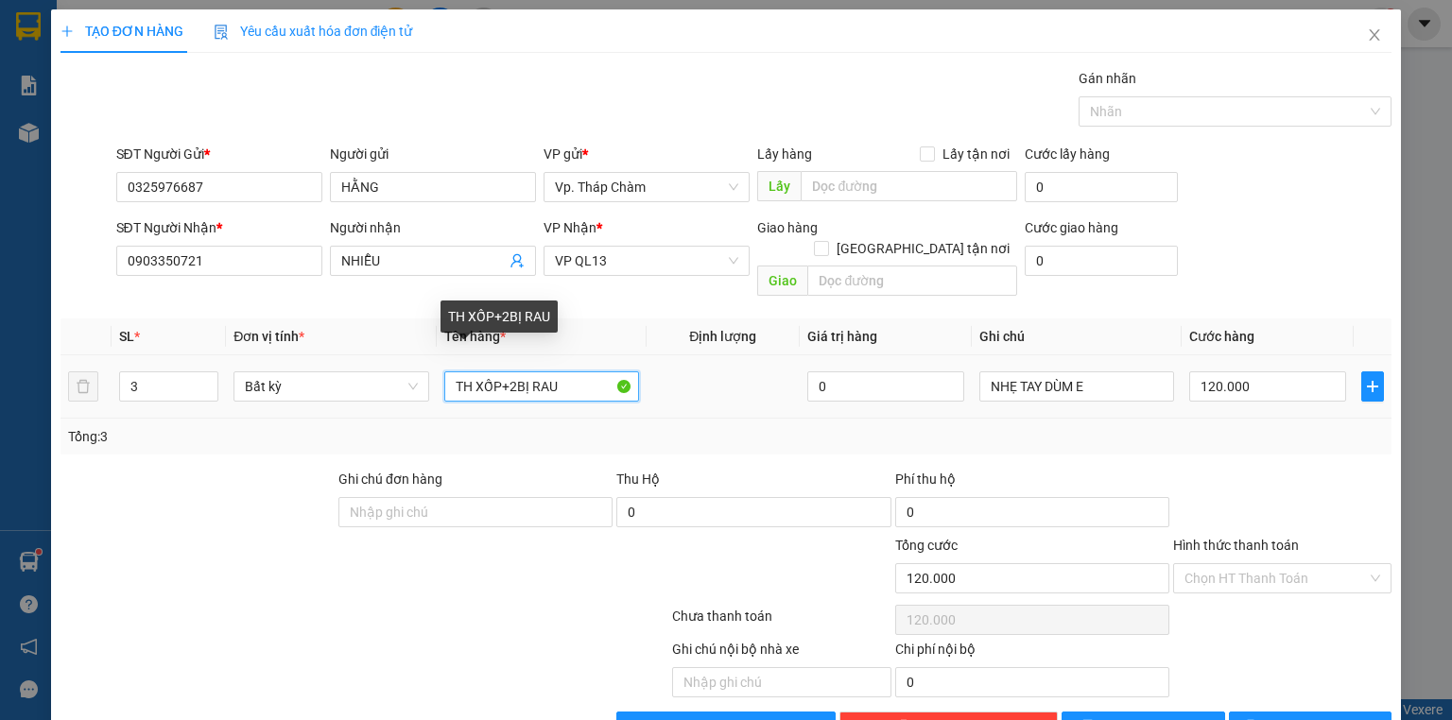
click at [514, 372] on input "TH XỐP+2BỊ RAU" at bounding box center [541, 387] width 195 height 30
type input "TH XỐP+BỊ RAU"
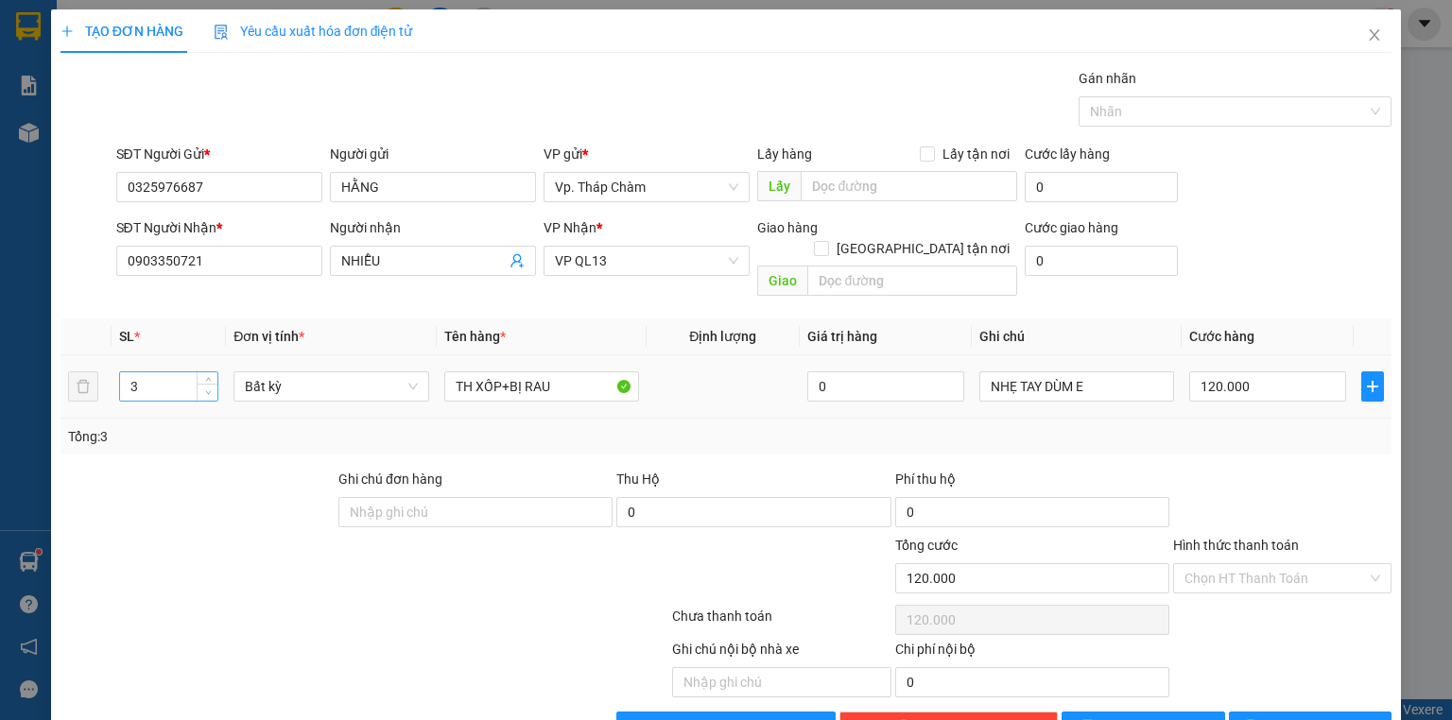
type input "2"
click at [206, 391] on icon "down" at bounding box center [208, 393] width 6 height 4
click at [556, 372] on input "TH XỐP+BỊ RAU" at bounding box center [541, 387] width 195 height 30
type input "0"
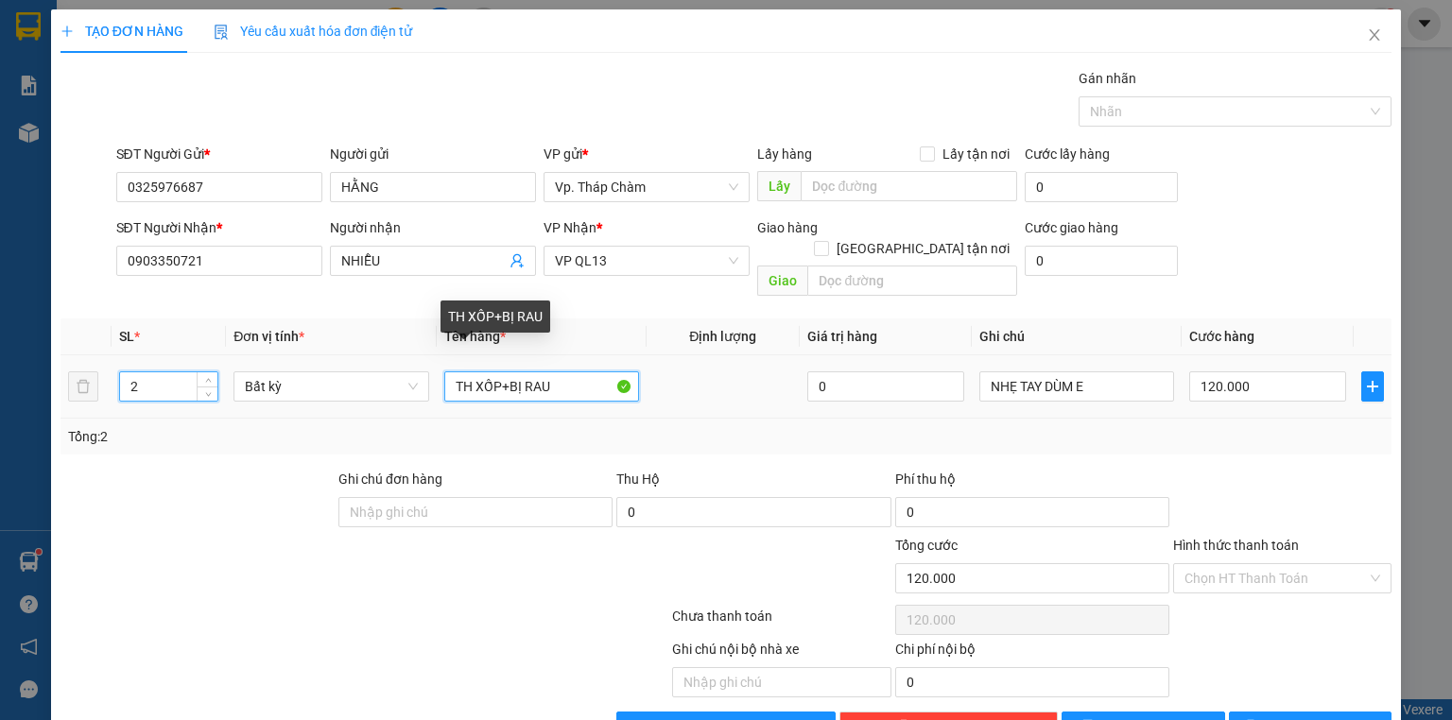
type input "0"
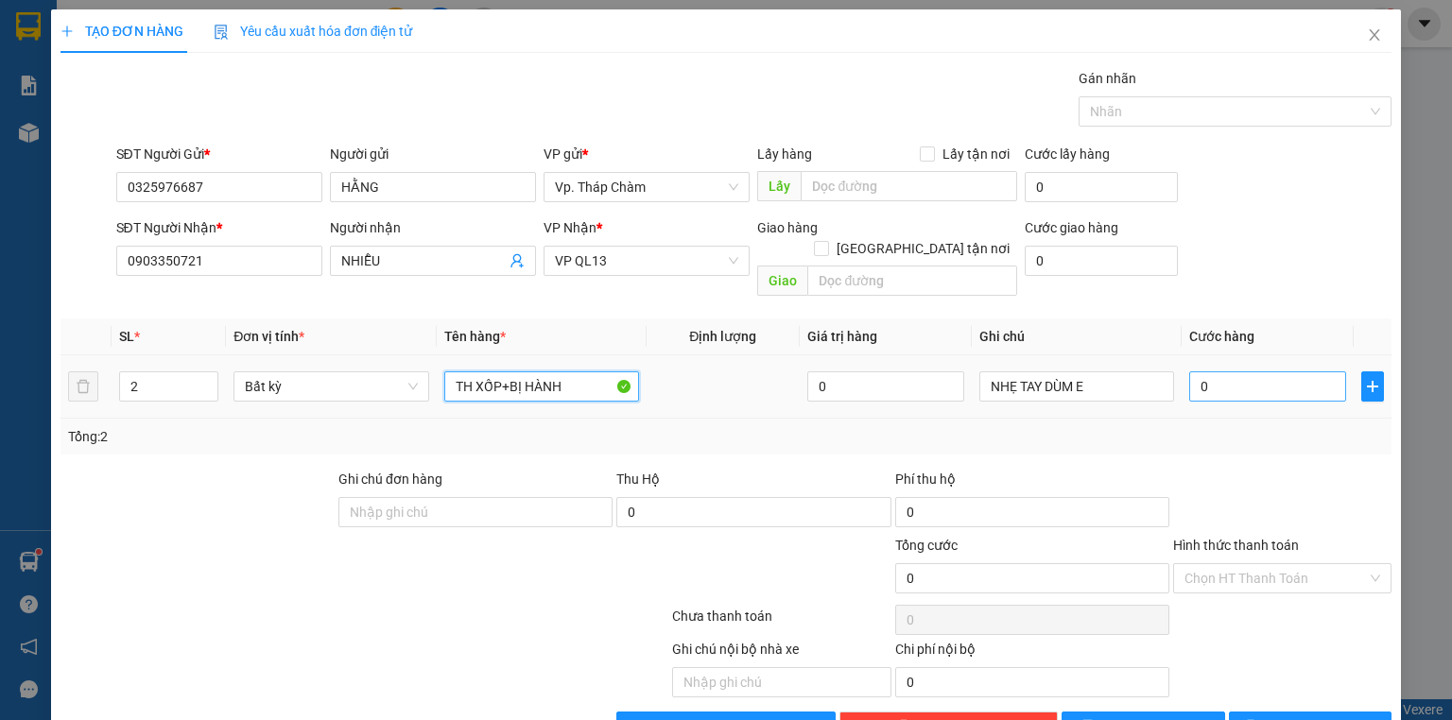
type input "TH XỐP+BỊ HÀNH"
click at [1241, 372] on input "0" at bounding box center [1267, 387] width 157 height 30
type input "1"
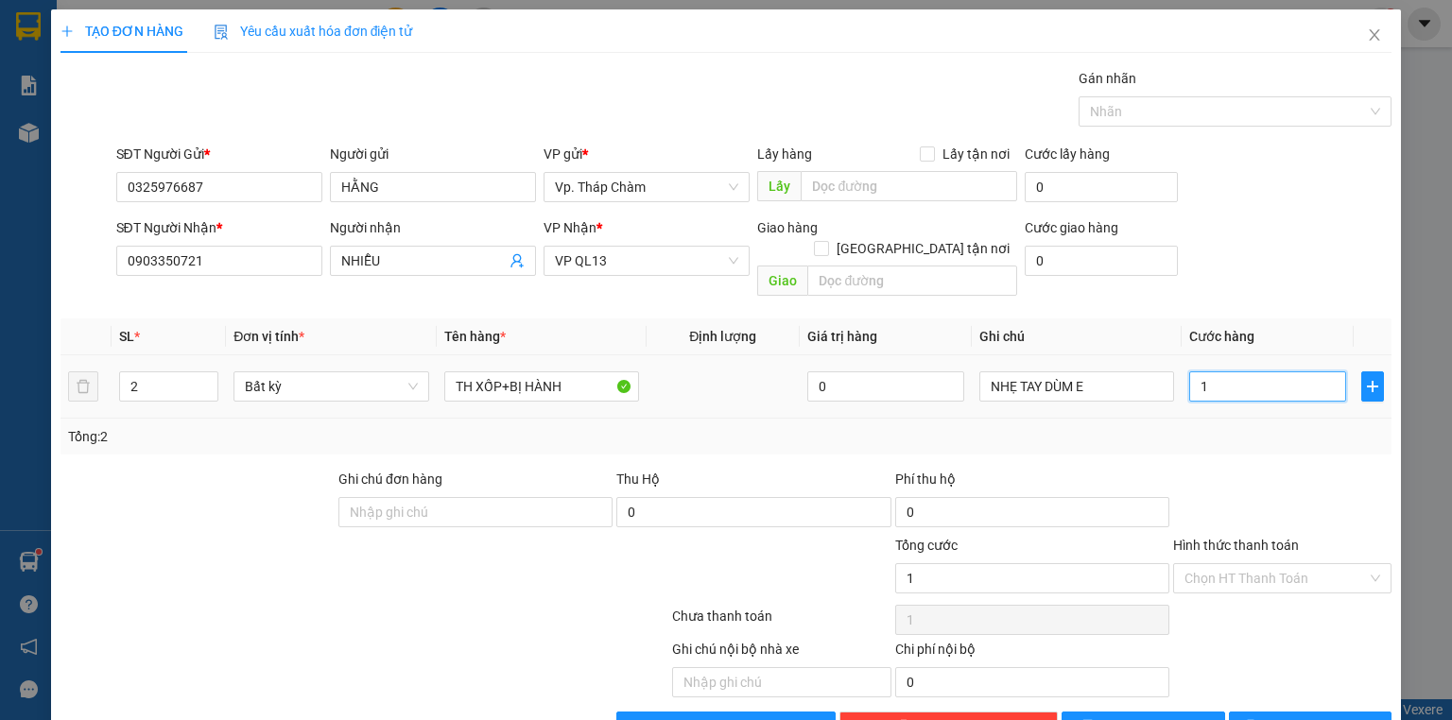
type input "10"
type input "100"
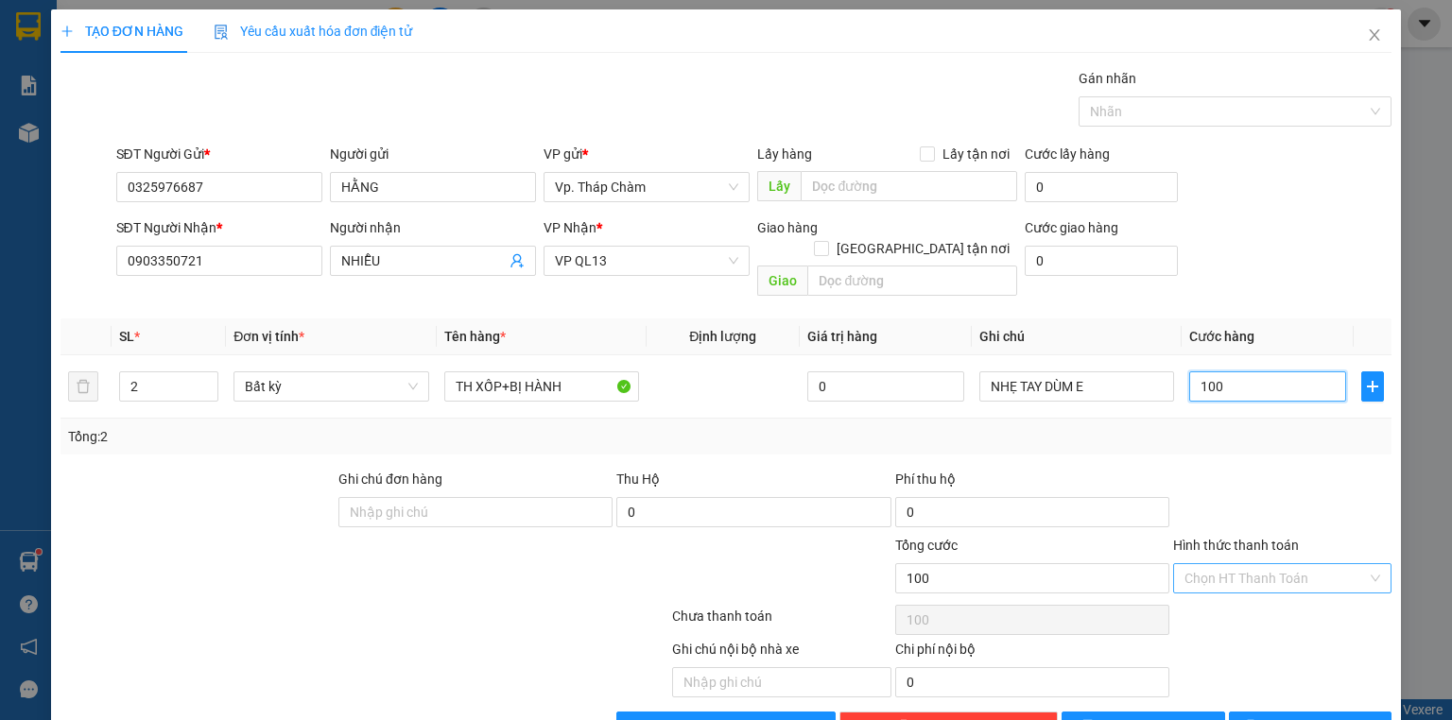
type input "100"
type input "100.000"
click at [1276, 564] on input "Hình thức thanh toán" at bounding box center [1276, 578] width 182 height 28
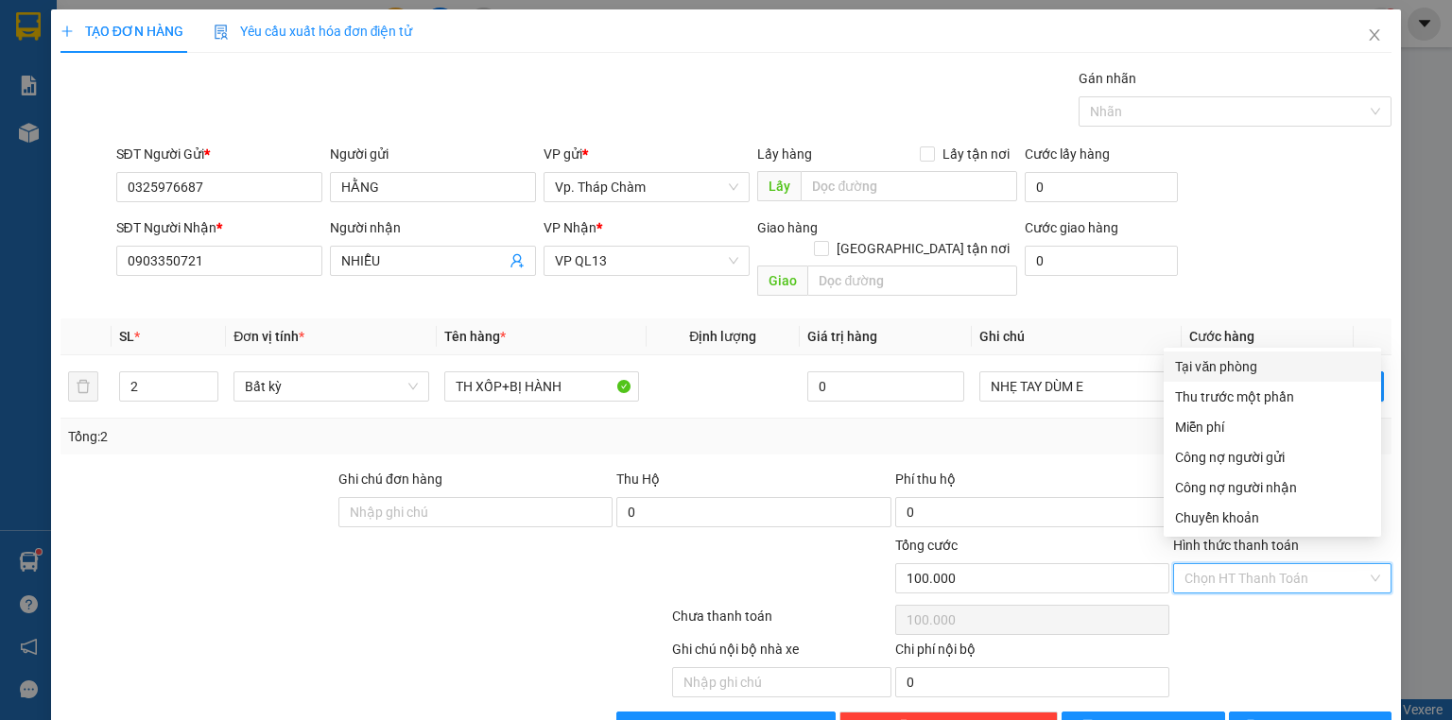
click at [1222, 359] on div "Tại văn phòng" at bounding box center [1272, 366] width 195 height 21
type input "0"
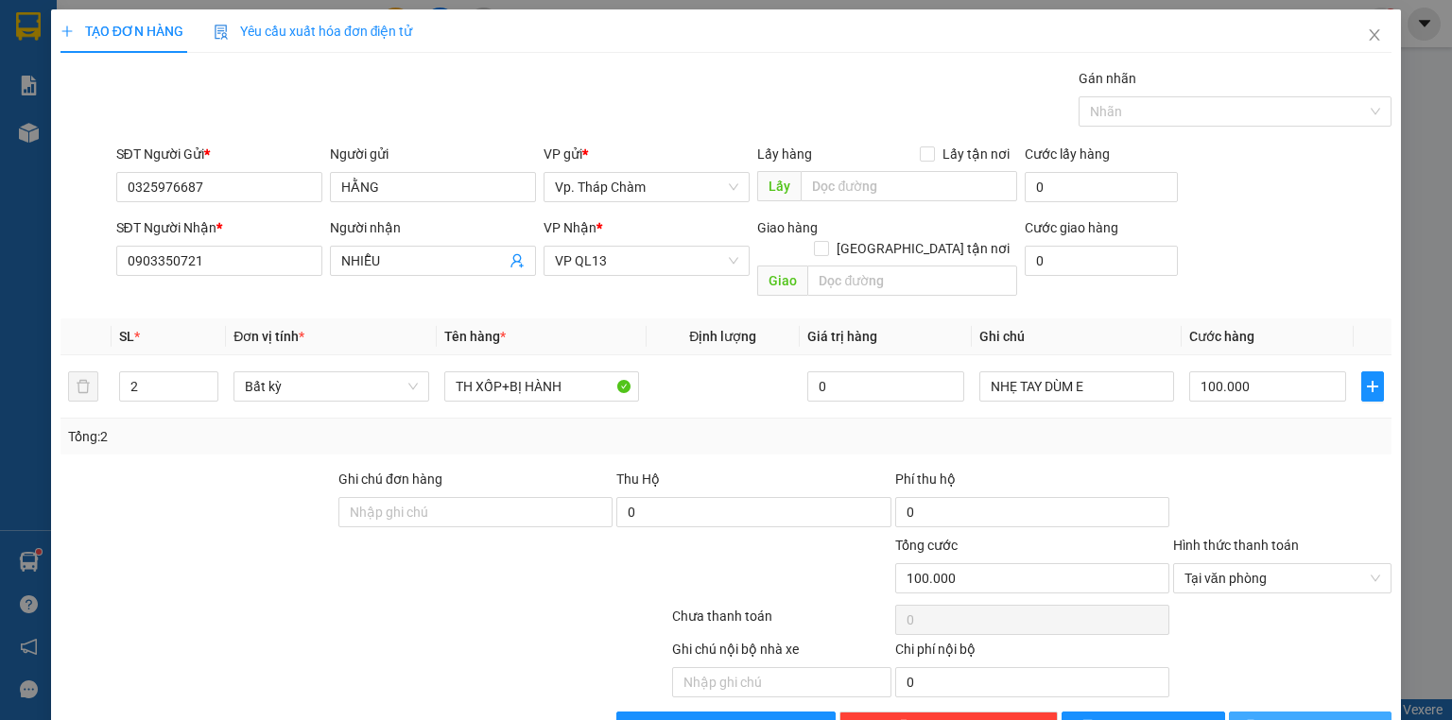
drag, startPoint x: 1290, startPoint y: 700, endPoint x: 1312, endPoint y: 711, distance: 25.4
click at [1291, 717] on span "[PERSON_NAME] và In" at bounding box center [1331, 727] width 132 height 21
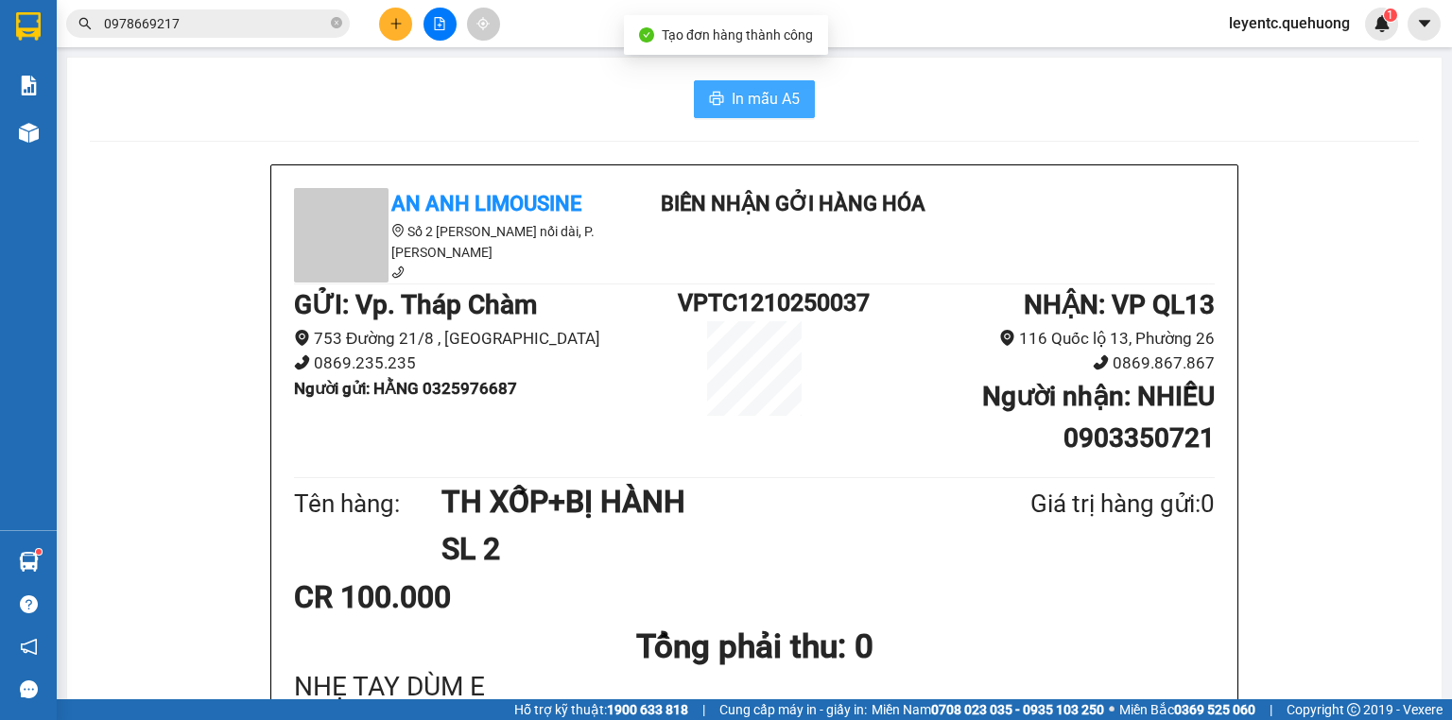
click at [725, 102] on button "In mẫu A5" at bounding box center [754, 99] width 121 height 38
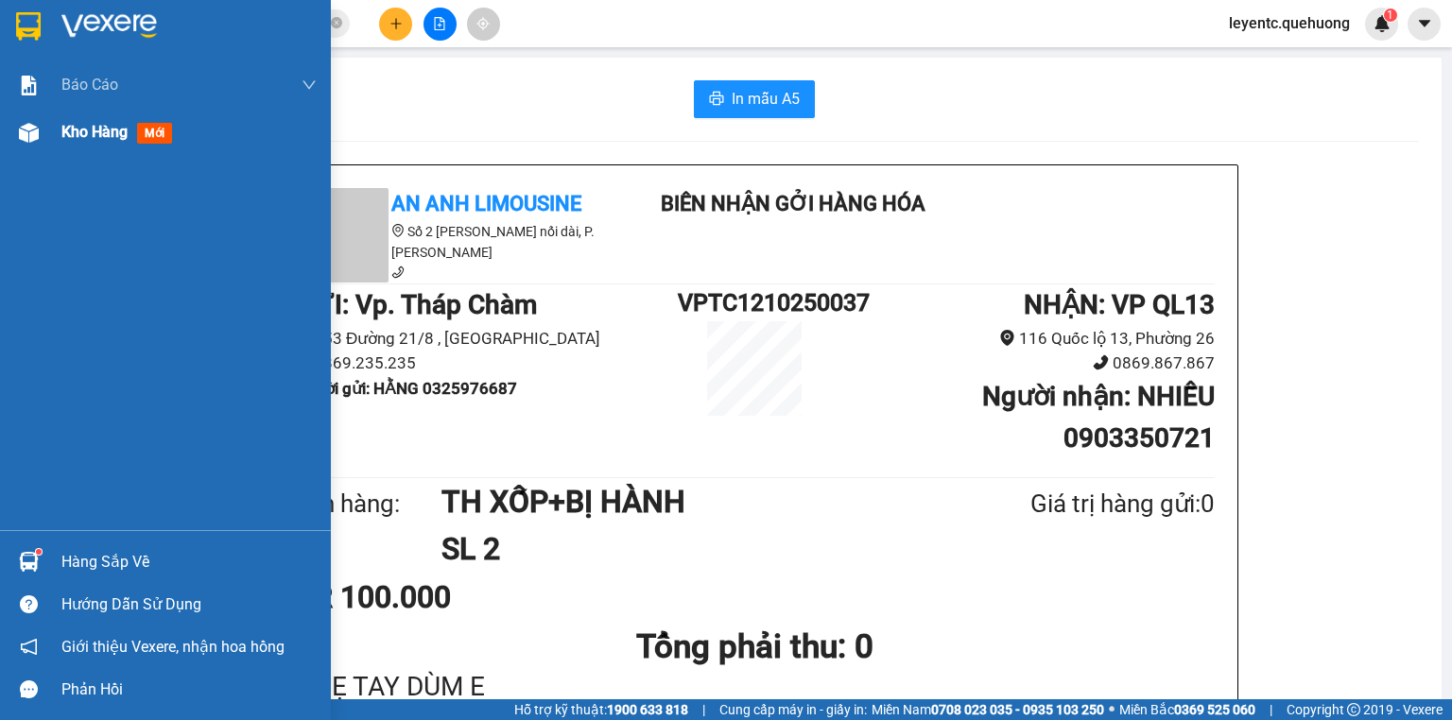
click at [98, 136] on span "Kho hàng" at bounding box center [94, 132] width 66 height 18
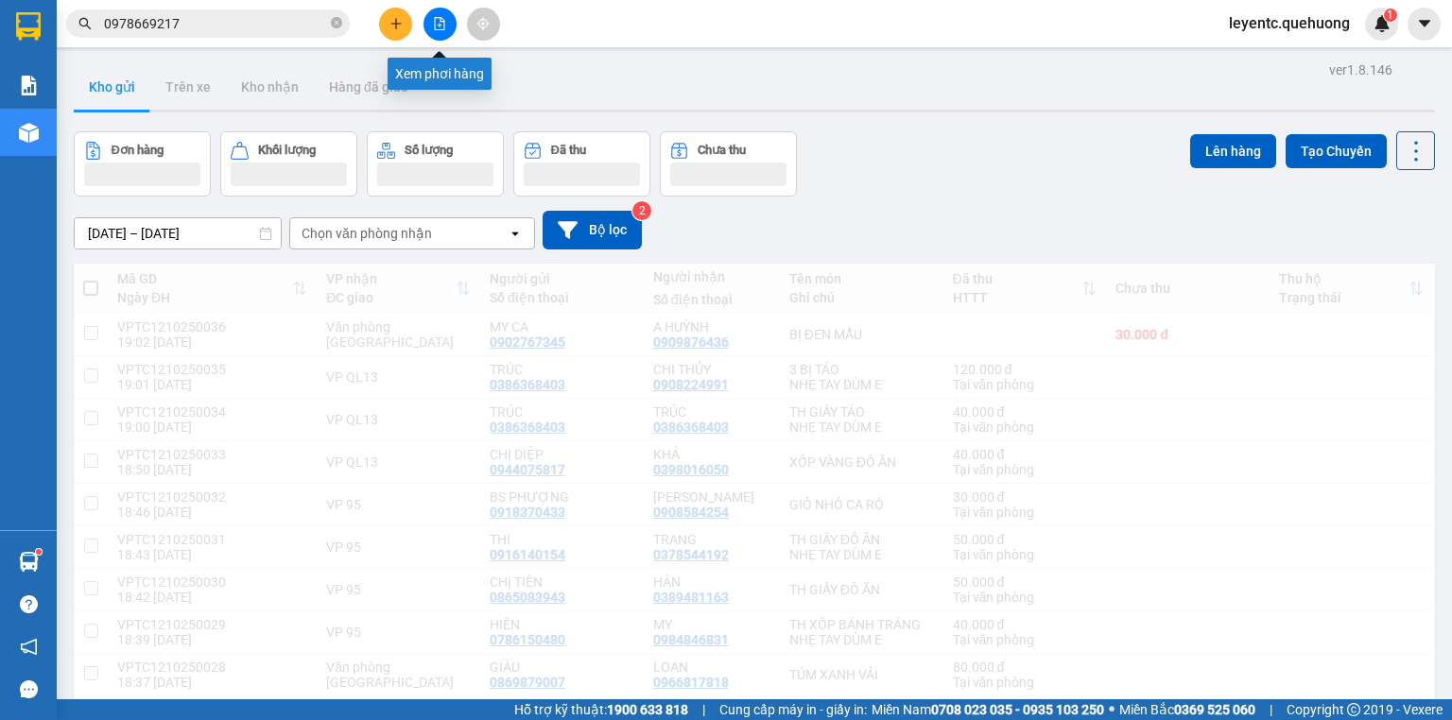
click at [439, 21] on icon "file-add" at bounding box center [439, 23] width 13 height 13
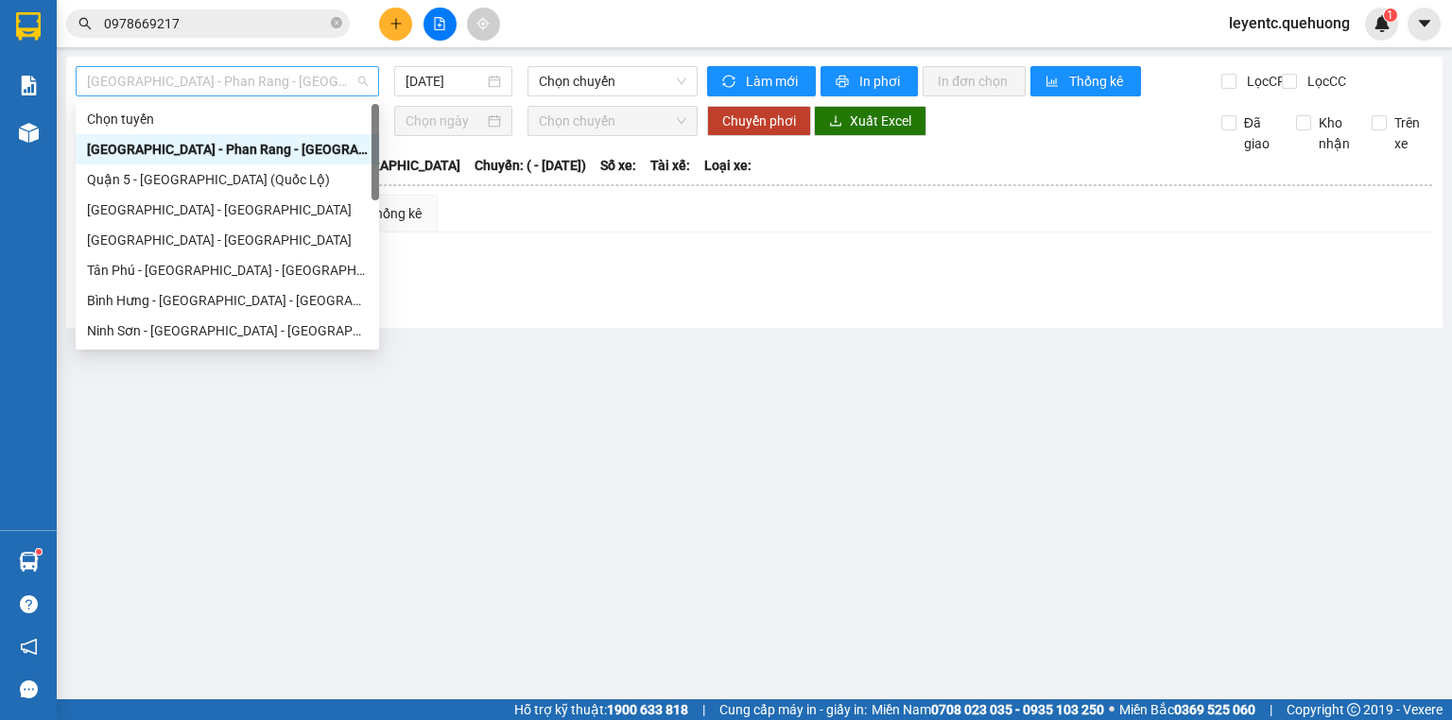
click at [217, 80] on span "Sài Gòn - Phan Rang - Ninh Sơn" at bounding box center [227, 81] width 281 height 28
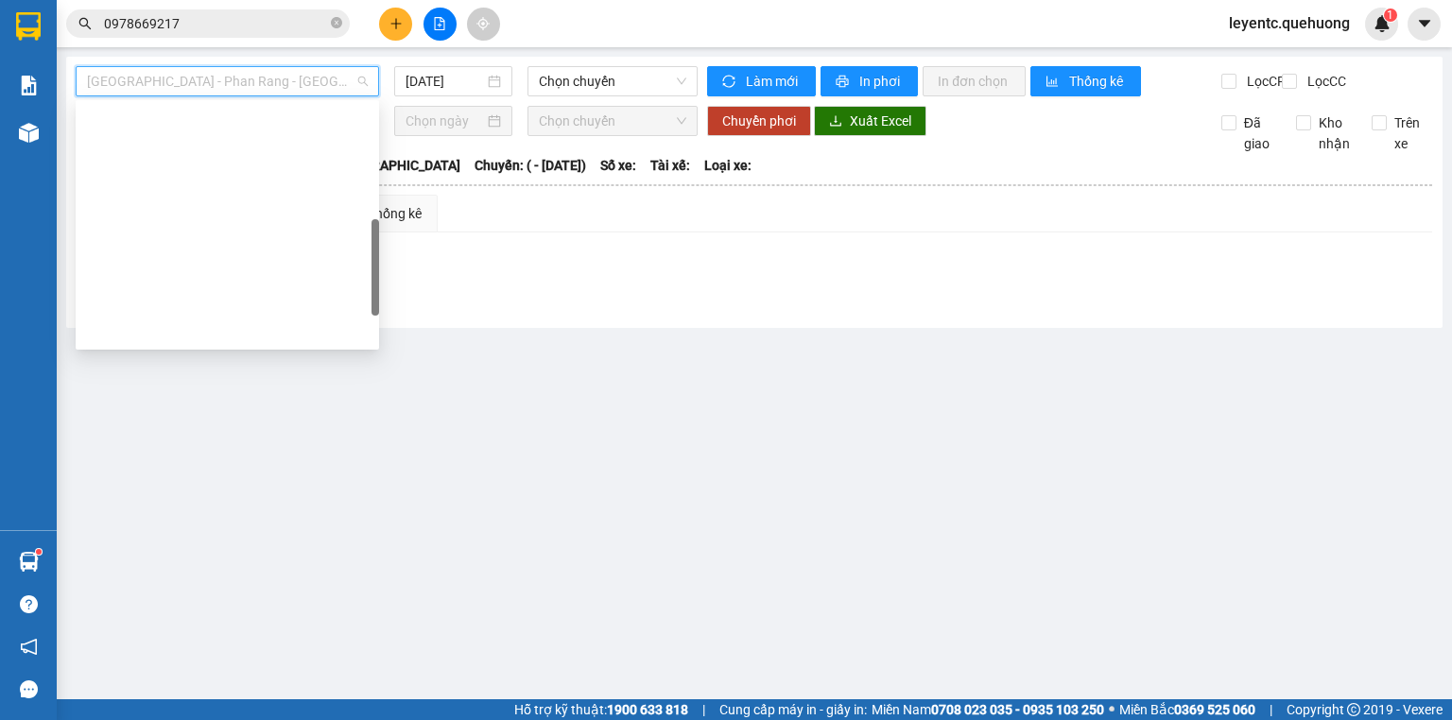
scroll to position [514, 0]
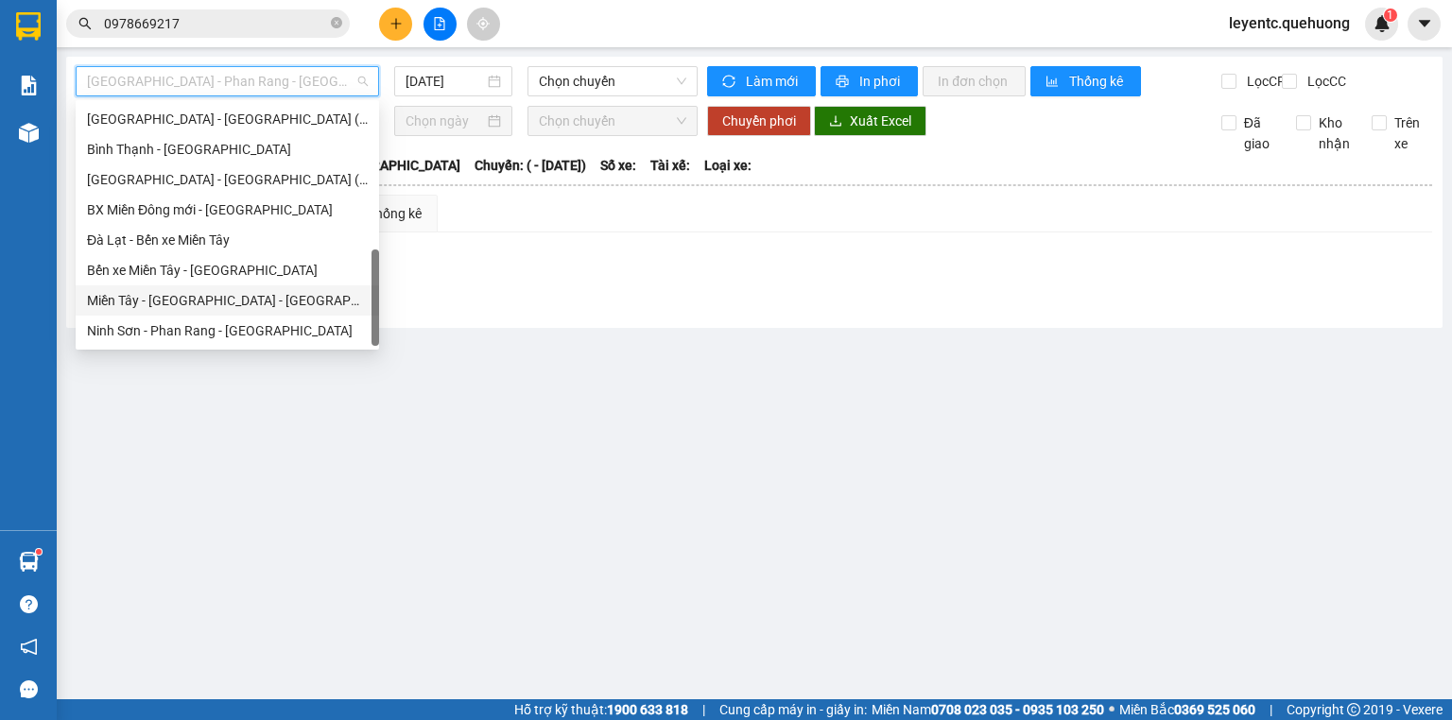
click at [218, 304] on div "Miền Tây - Phan Rang - Ninh Sơn" at bounding box center [227, 300] width 281 height 21
type input "12/10/2025"
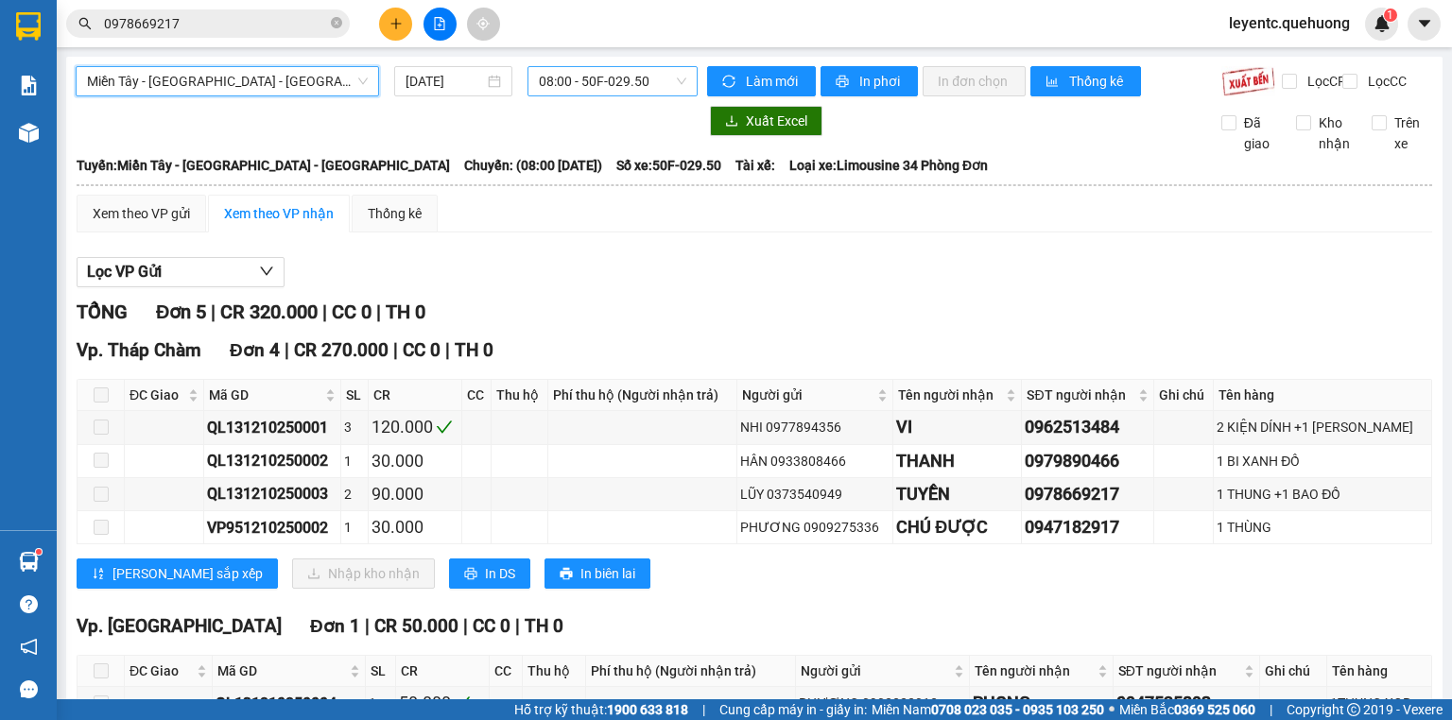
click at [584, 90] on span "08:00 - 50F-029.50" at bounding box center [613, 81] width 148 height 28
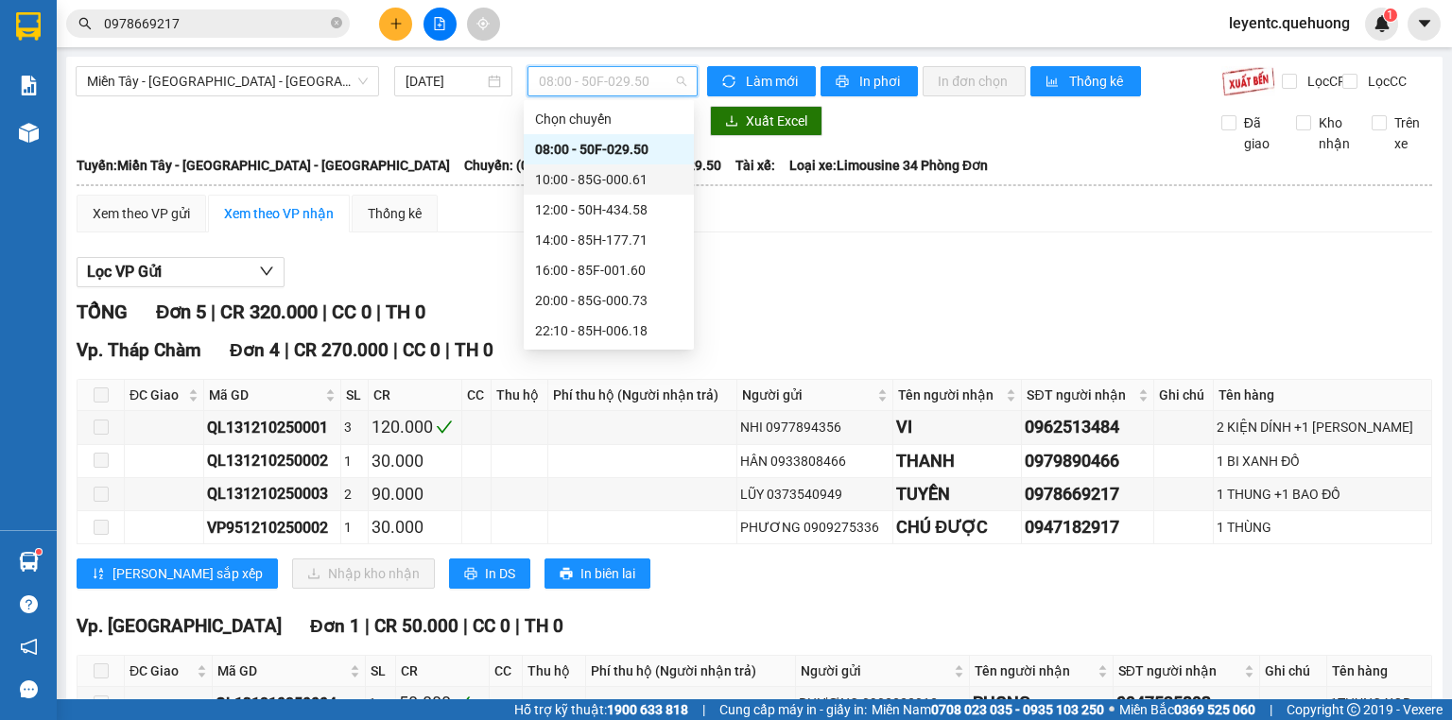
click at [588, 182] on div "10:00 - 85G-000.61" at bounding box center [609, 179] width 148 height 21
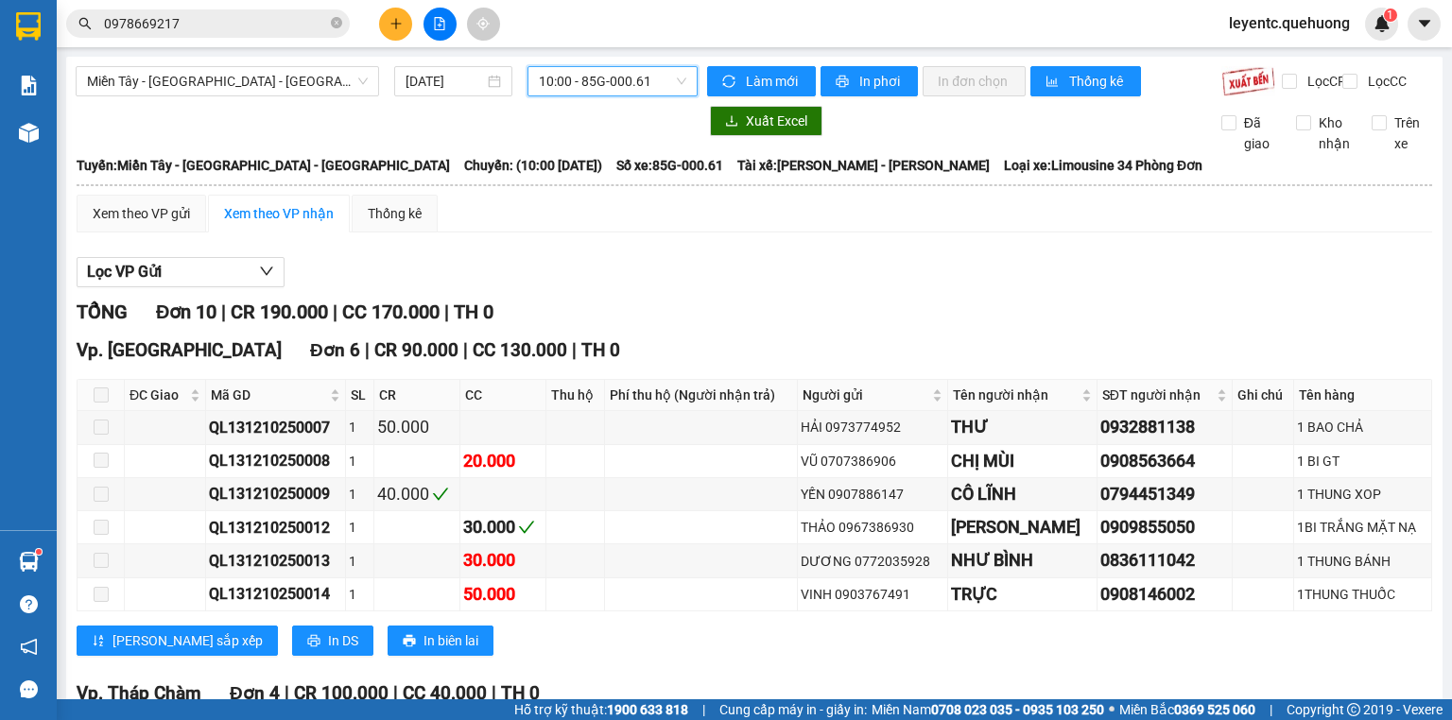
scroll to position [297, 0]
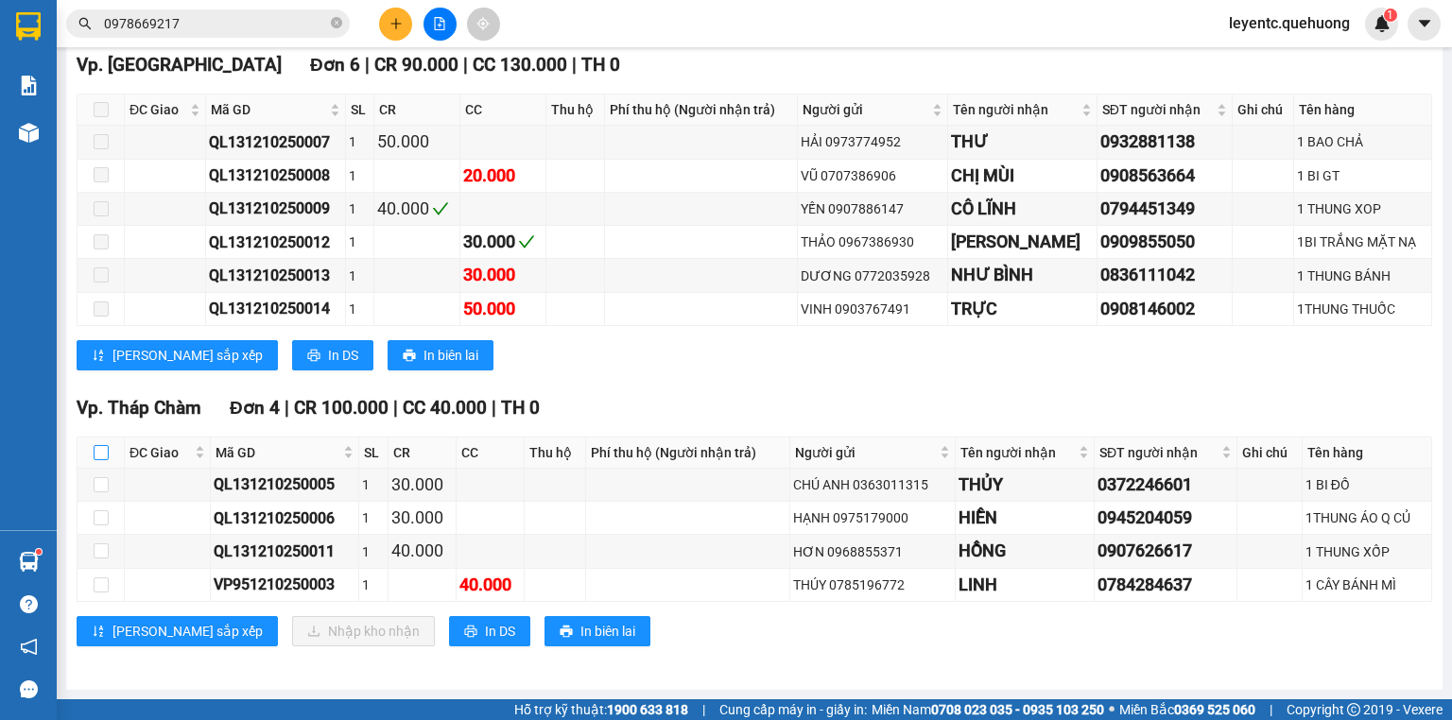
click at [96, 451] on input "checkbox" at bounding box center [101, 452] width 15 height 15
checkbox input "true"
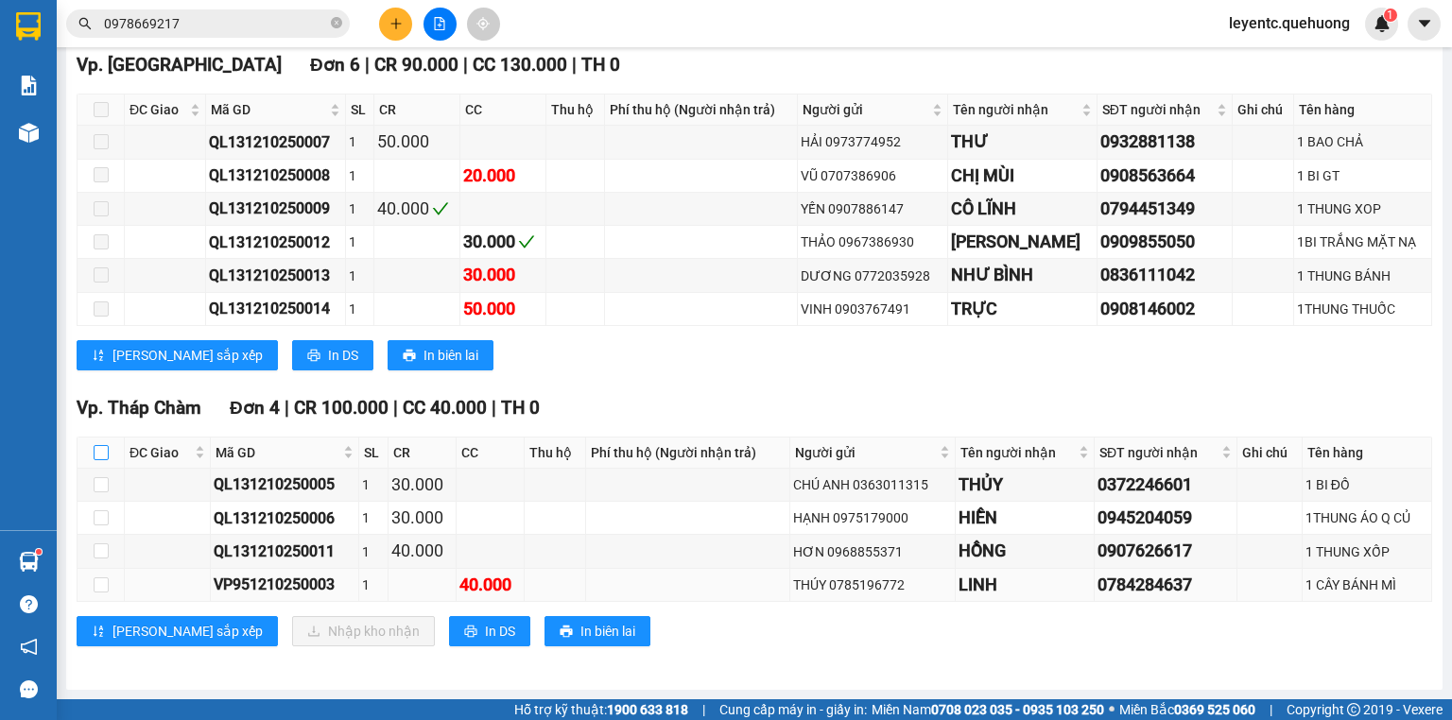
checkbox input "true"
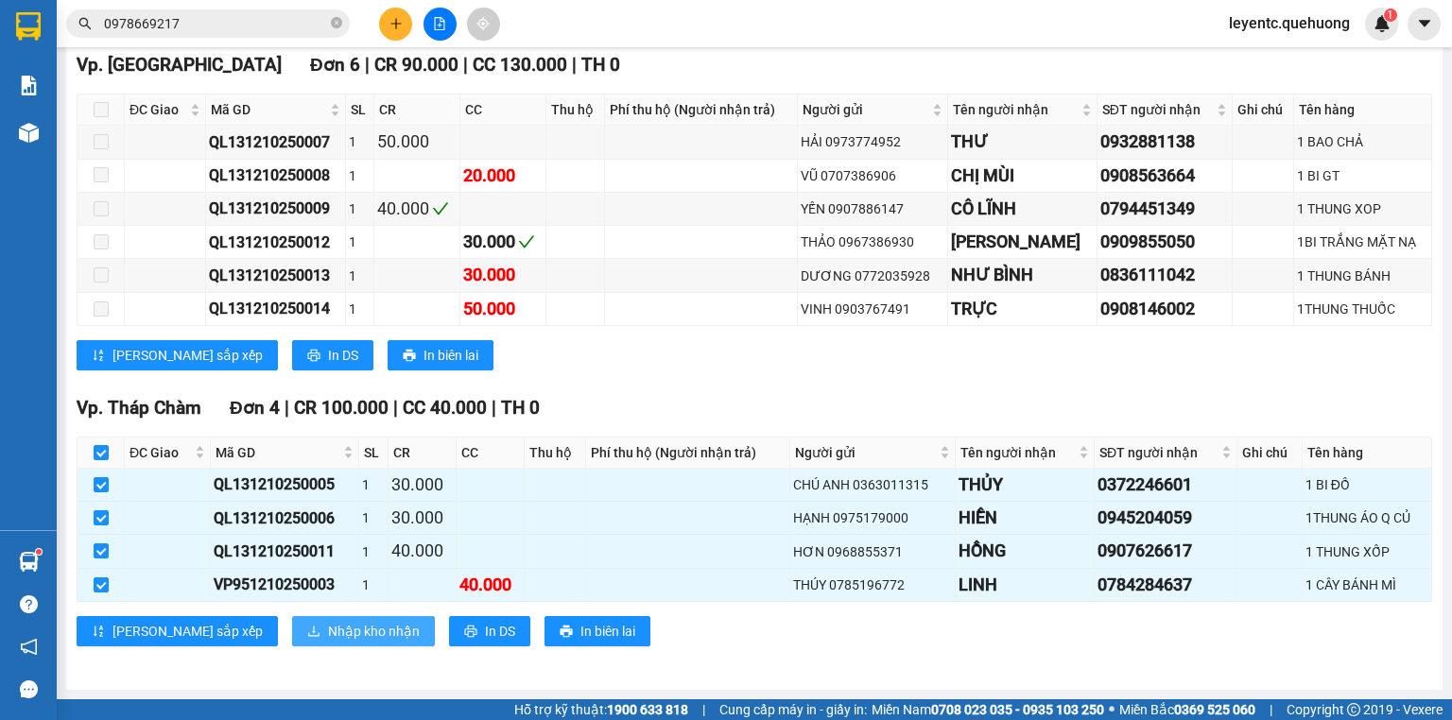
click at [328, 637] on span "Nhập kho nhận" at bounding box center [374, 631] width 92 height 21
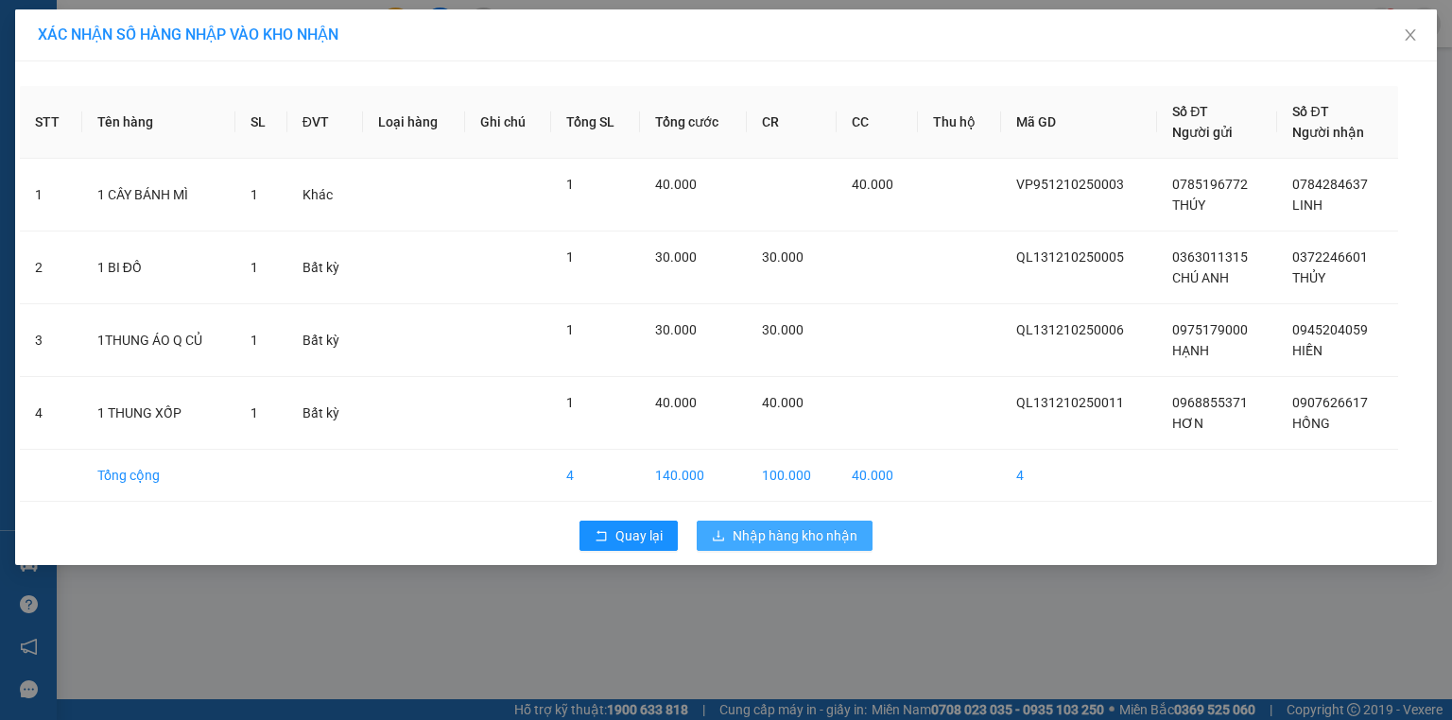
click at [787, 533] on span "Nhập hàng kho nhận" at bounding box center [795, 536] width 125 height 21
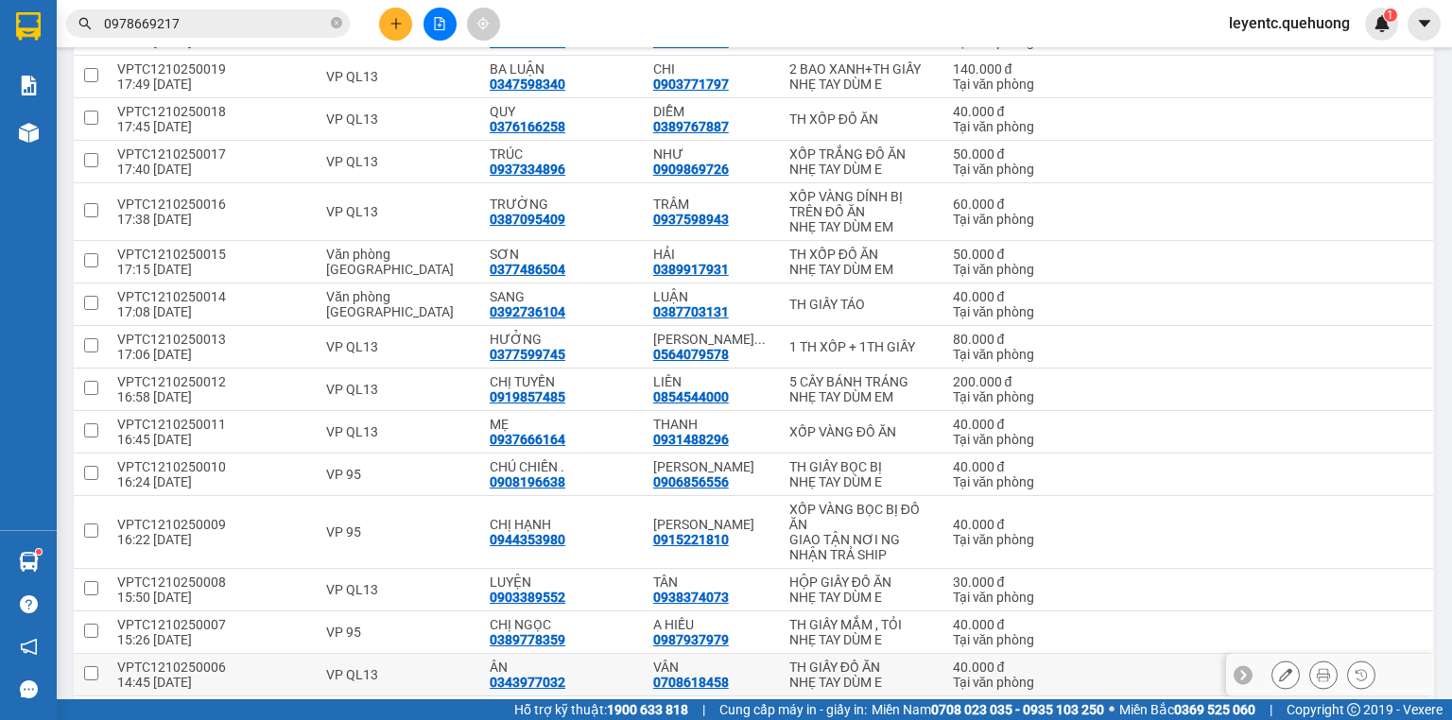
scroll to position [981, 0]
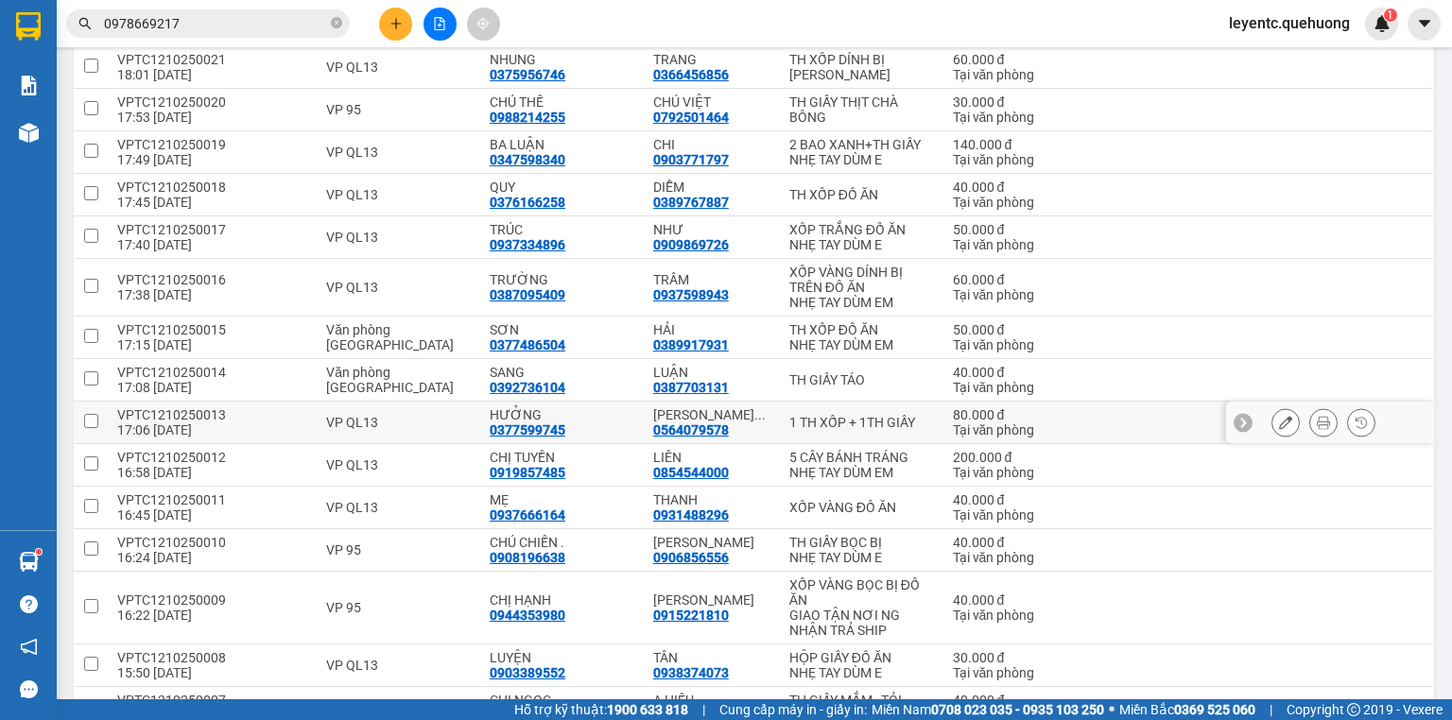
click at [1317, 416] on icon at bounding box center [1323, 422] width 13 height 13
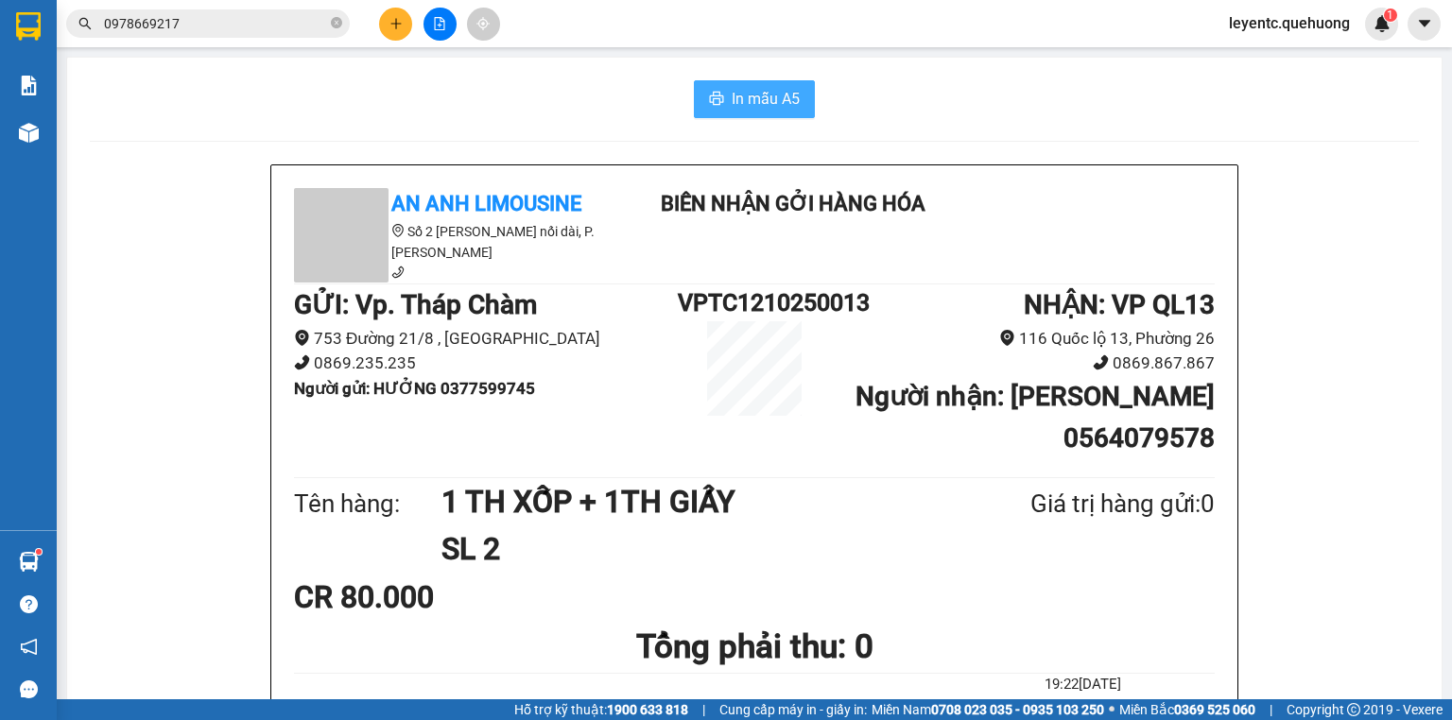
click at [771, 107] on span "In mẫu A5" at bounding box center [766, 99] width 68 height 24
click at [771, 102] on span "In mẫu A5" at bounding box center [766, 99] width 68 height 24
drag, startPoint x: 401, startPoint y: 34, endPoint x: 393, endPoint y: 19, distance: 16.9
click at [393, 19] on button at bounding box center [395, 24] width 33 height 33
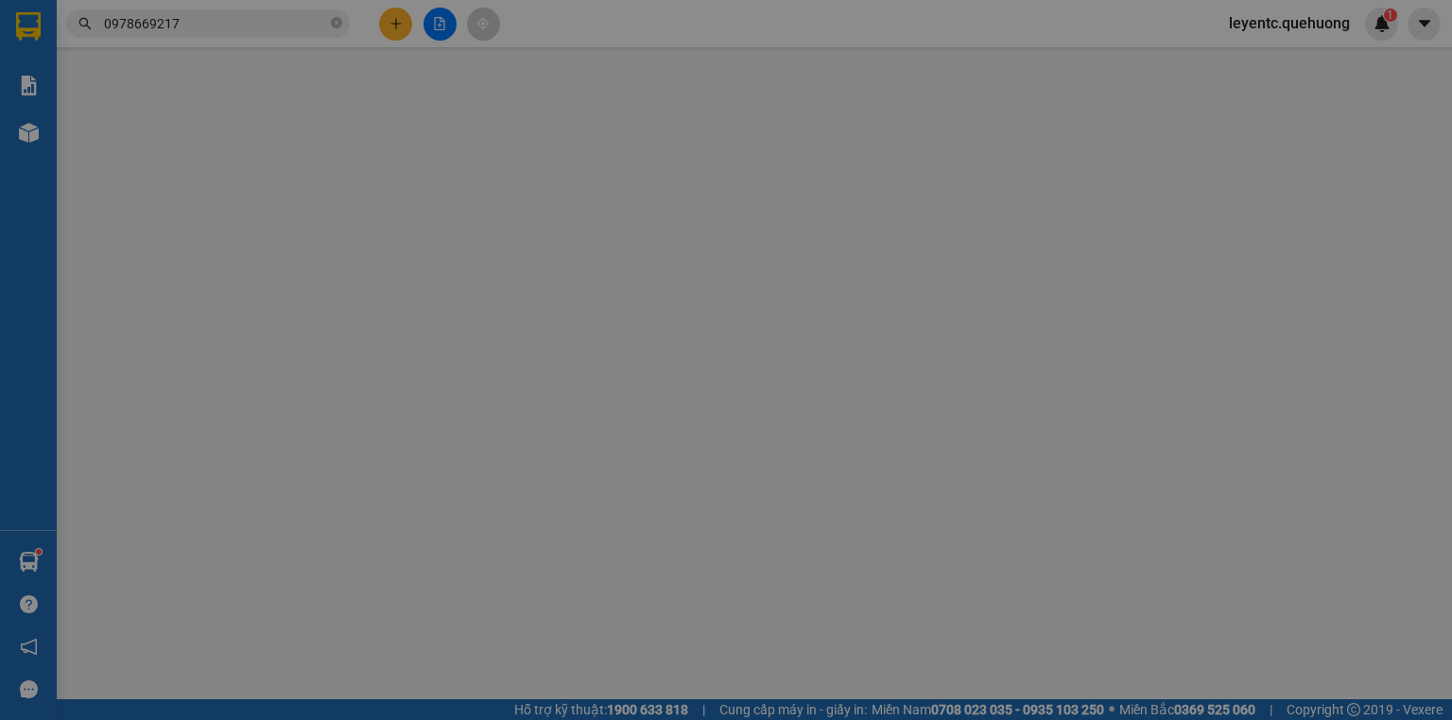
click at [393, 19] on div "Yêu cầu xuất hóa đơn điện tử" at bounding box center [314, 30] width 200 height 43
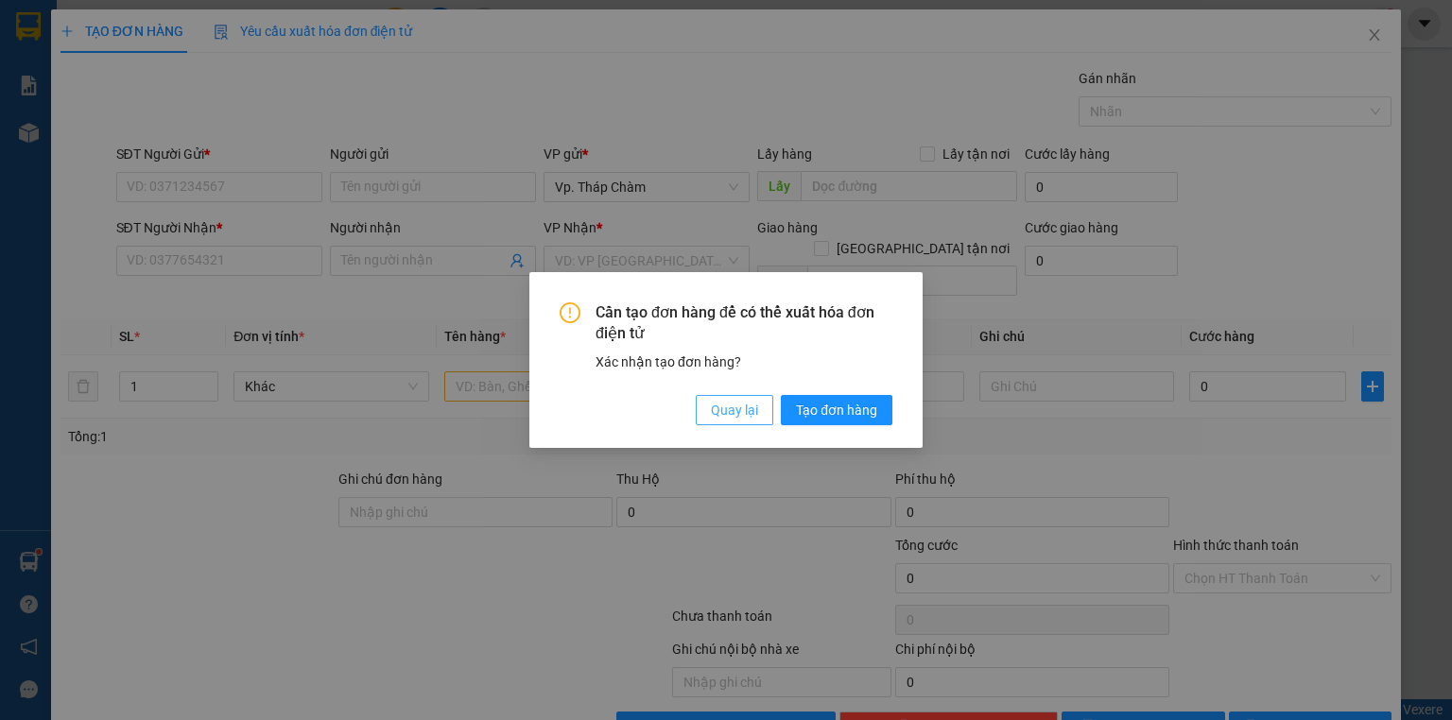
drag, startPoint x: 733, startPoint y: 395, endPoint x: 730, endPoint y: 406, distance: 10.8
click at [730, 406] on button "Quay lại" at bounding box center [735, 410] width 78 height 30
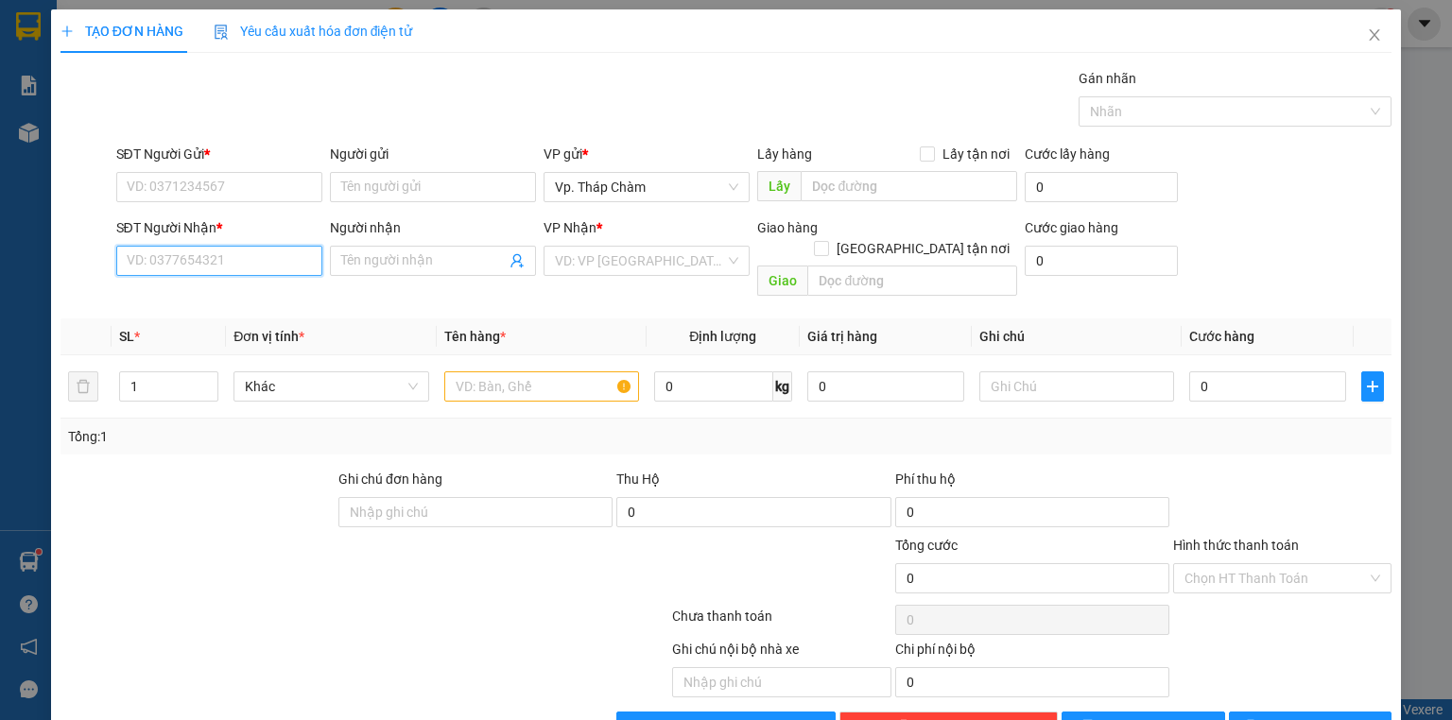
click at [244, 265] on input "SĐT Người Nhận *" at bounding box center [219, 261] width 206 height 30
type input "0919224151"
click at [237, 291] on div "0919224151 - HIỀN" at bounding box center [218, 297] width 182 height 21
type input "HIỀN"
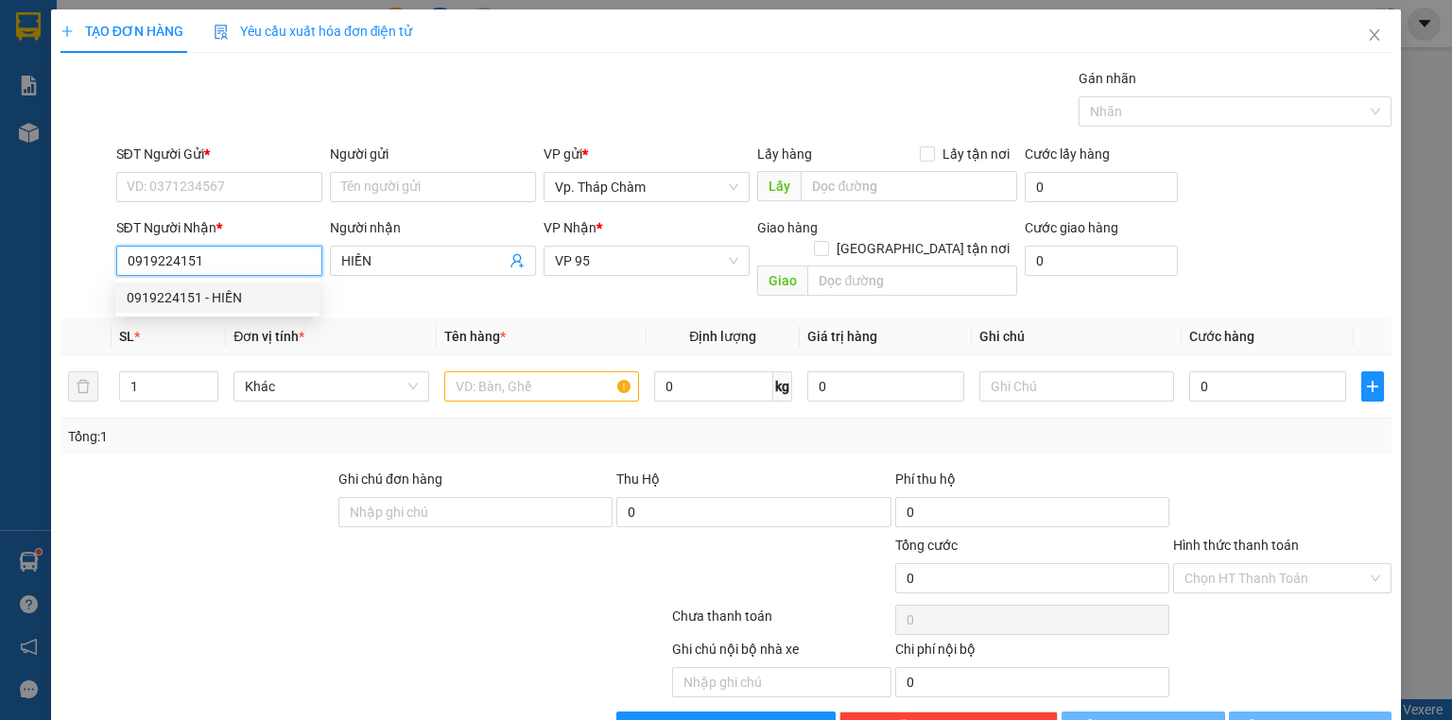
type input "40.000"
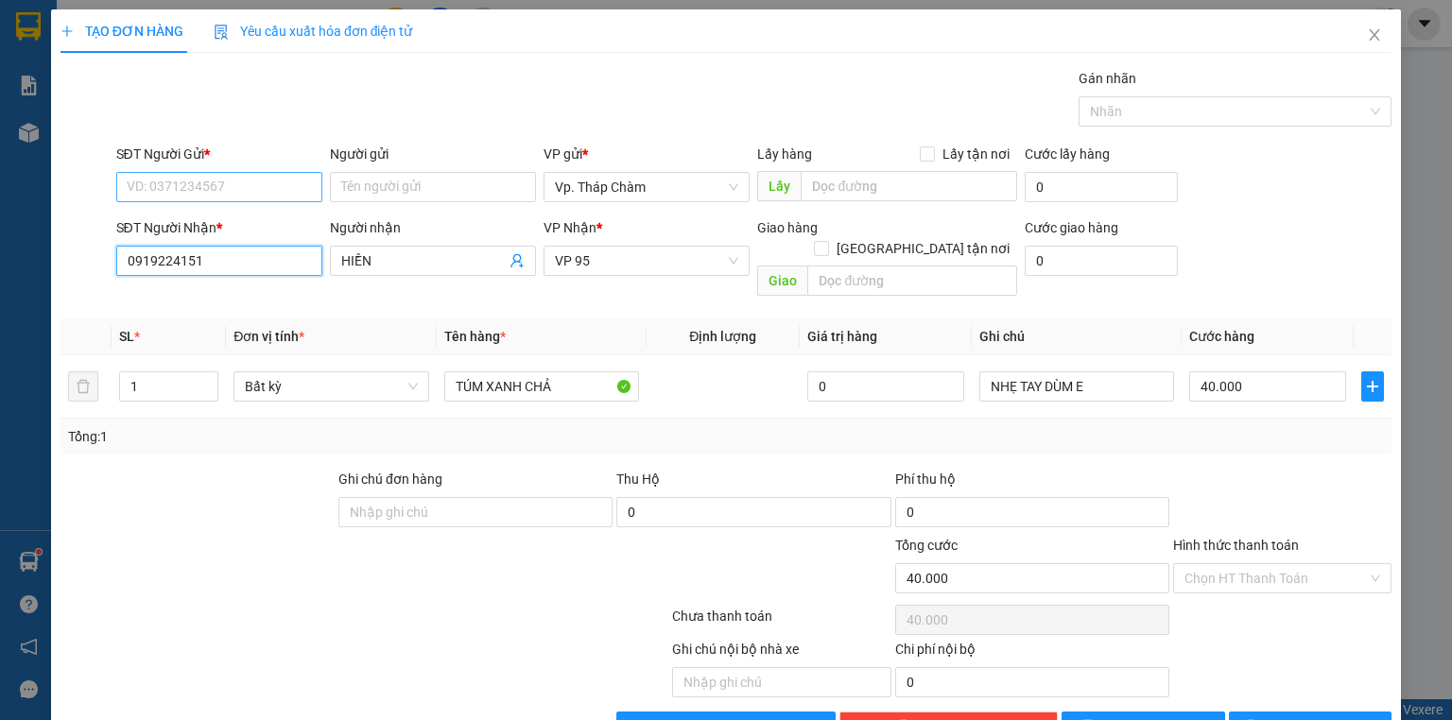
type input "0919224151"
click at [252, 189] on input "SĐT Người Gửi *" at bounding box center [219, 187] width 206 height 30
click at [259, 217] on div "0889120506 - HOÀNG" at bounding box center [218, 224] width 182 height 21
type input "0889120506"
type input "HOÀNG"
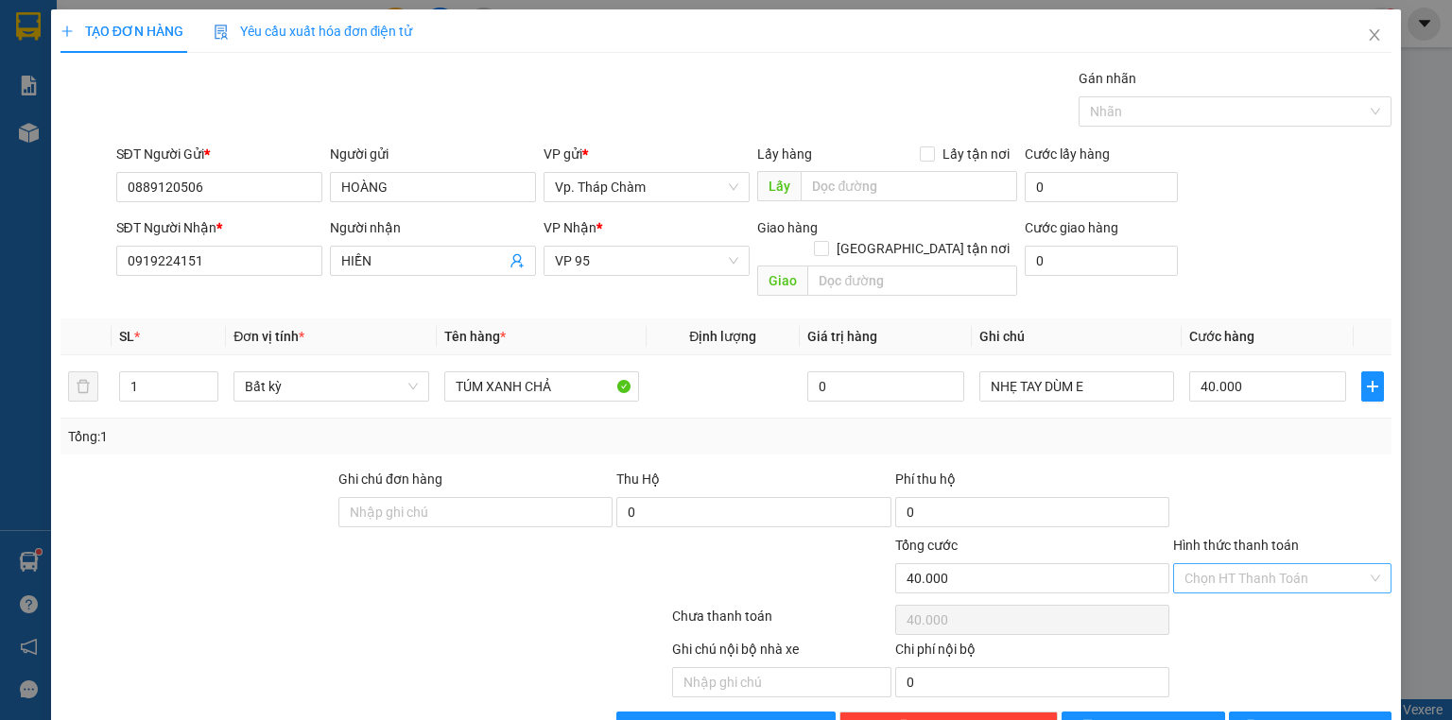
click at [1335, 564] on input "Hình thức thanh toán" at bounding box center [1276, 578] width 182 height 28
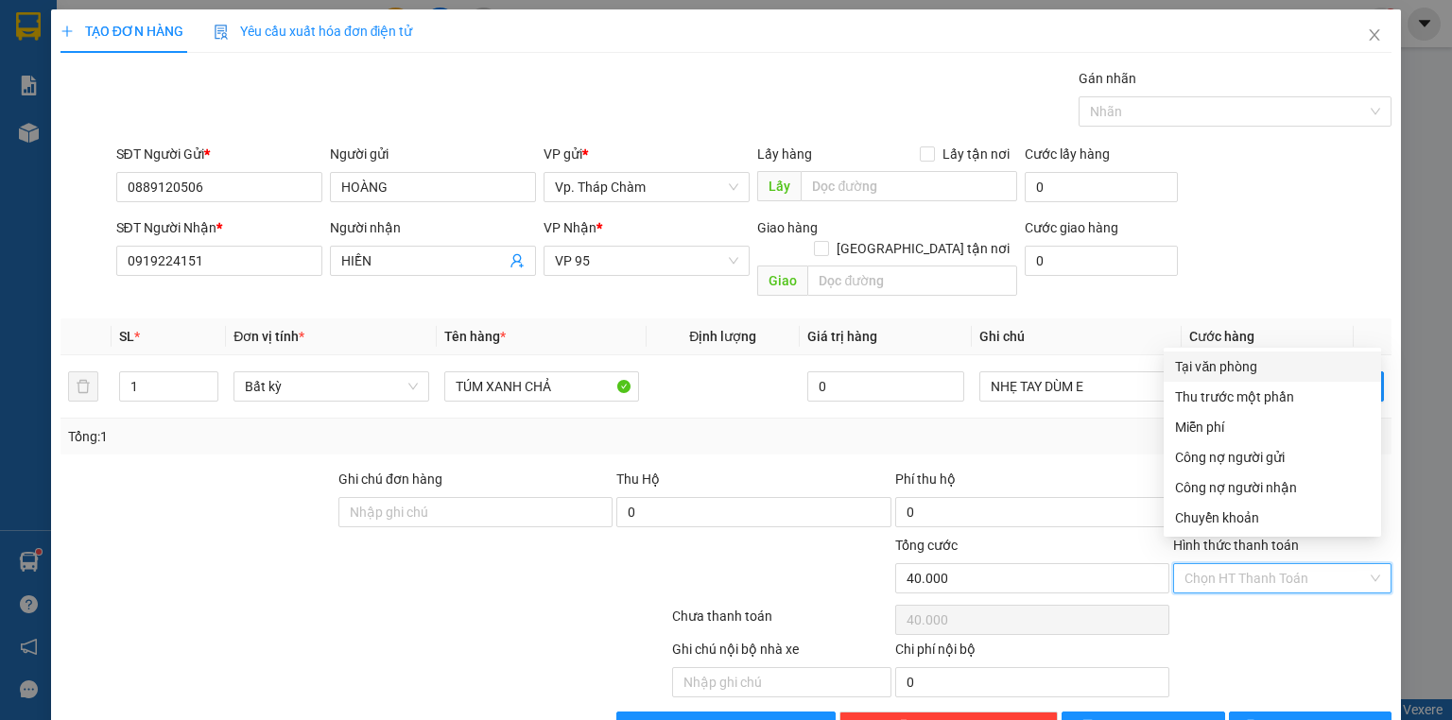
click at [1259, 356] on div "Tại văn phòng" at bounding box center [1272, 366] width 195 height 21
type input "0"
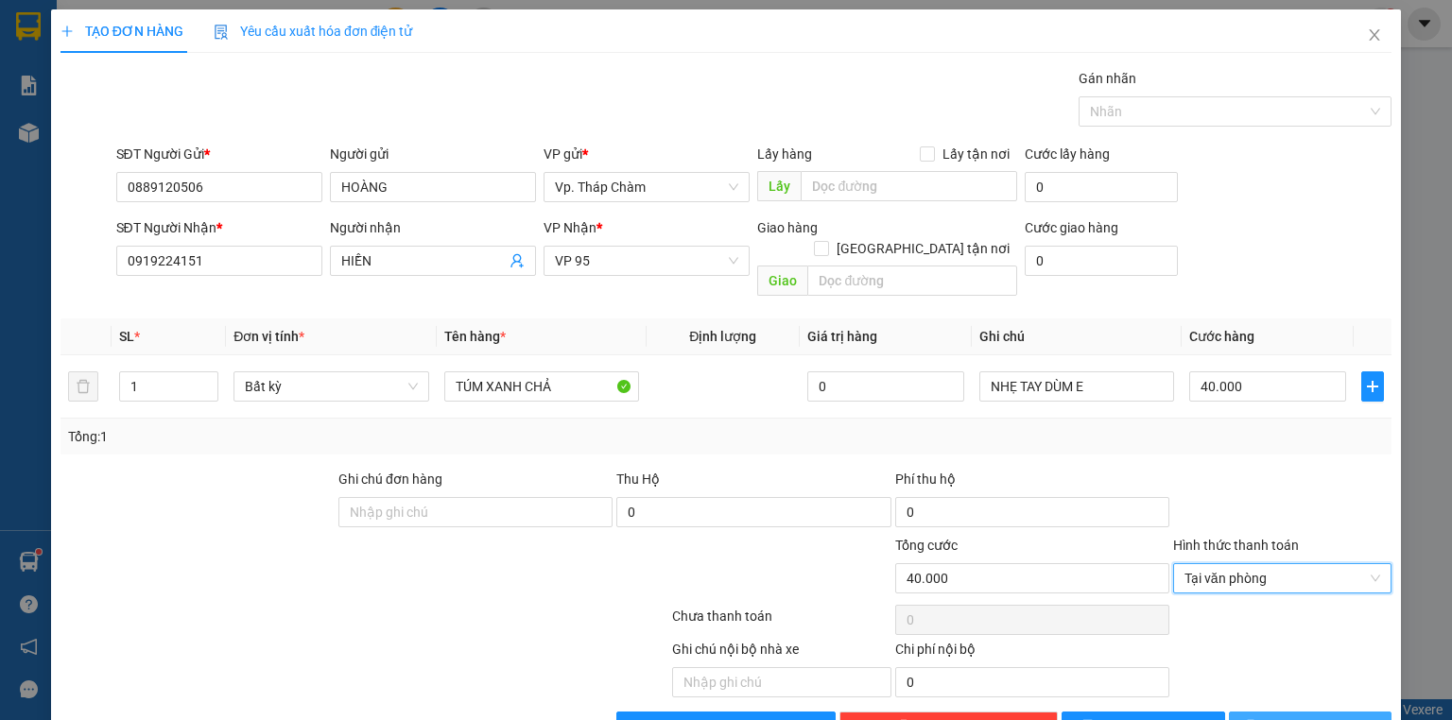
click at [1278, 712] on button "[PERSON_NAME] và In" at bounding box center [1311, 727] width 164 height 30
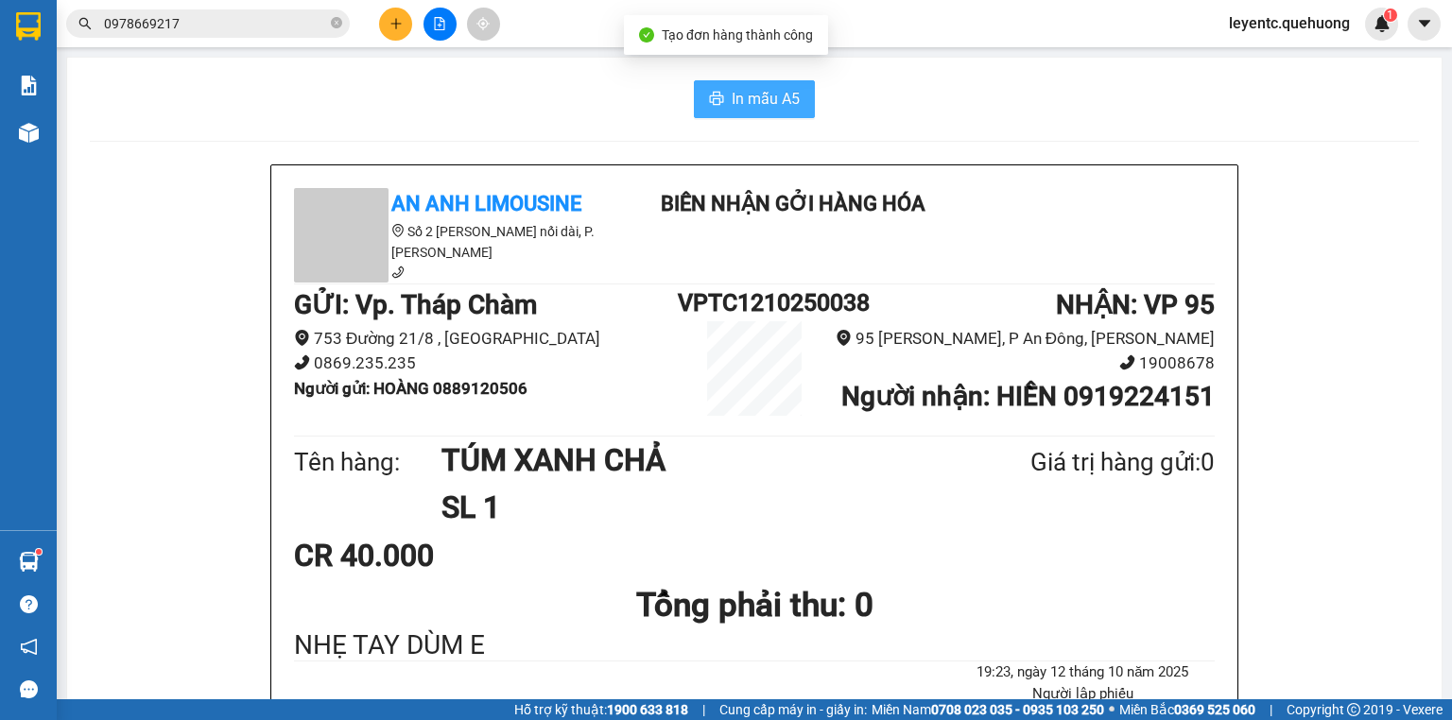
click at [732, 94] on span "In mẫu A5" at bounding box center [766, 99] width 68 height 24
click at [386, 20] on button at bounding box center [395, 24] width 33 height 33
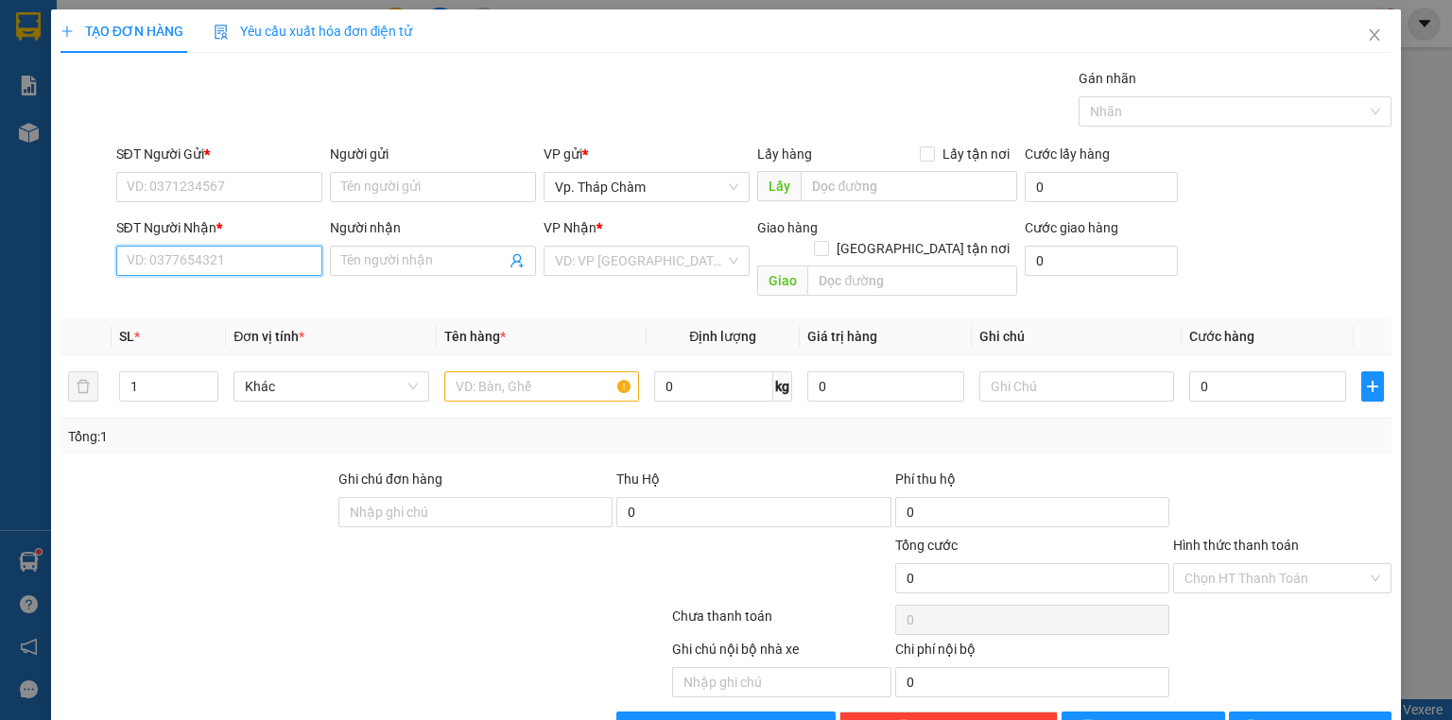
click at [257, 261] on input "SĐT Người Nhận *" at bounding box center [219, 261] width 206 height 30
type input "4"
drag, startPoint x: 270, startPoint y: 300, endPoint x: 257, endPoint y: 281, distance: 23.1
click at [265, 298] on div "0908105545 - A NGUYỆN" at bounding box center [218, 297] width 182 height 21
type input "0908105545"
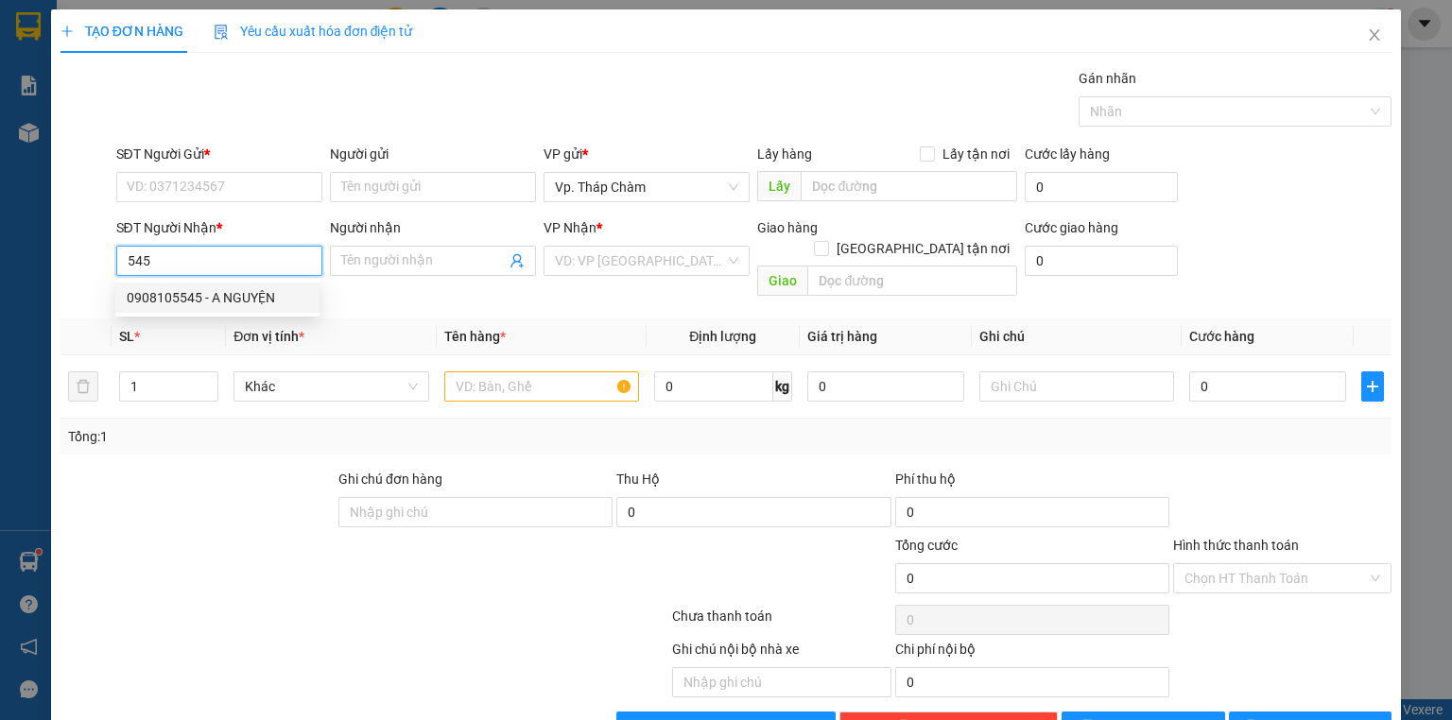
type input "A NGUYỆN"
type input "50.000"
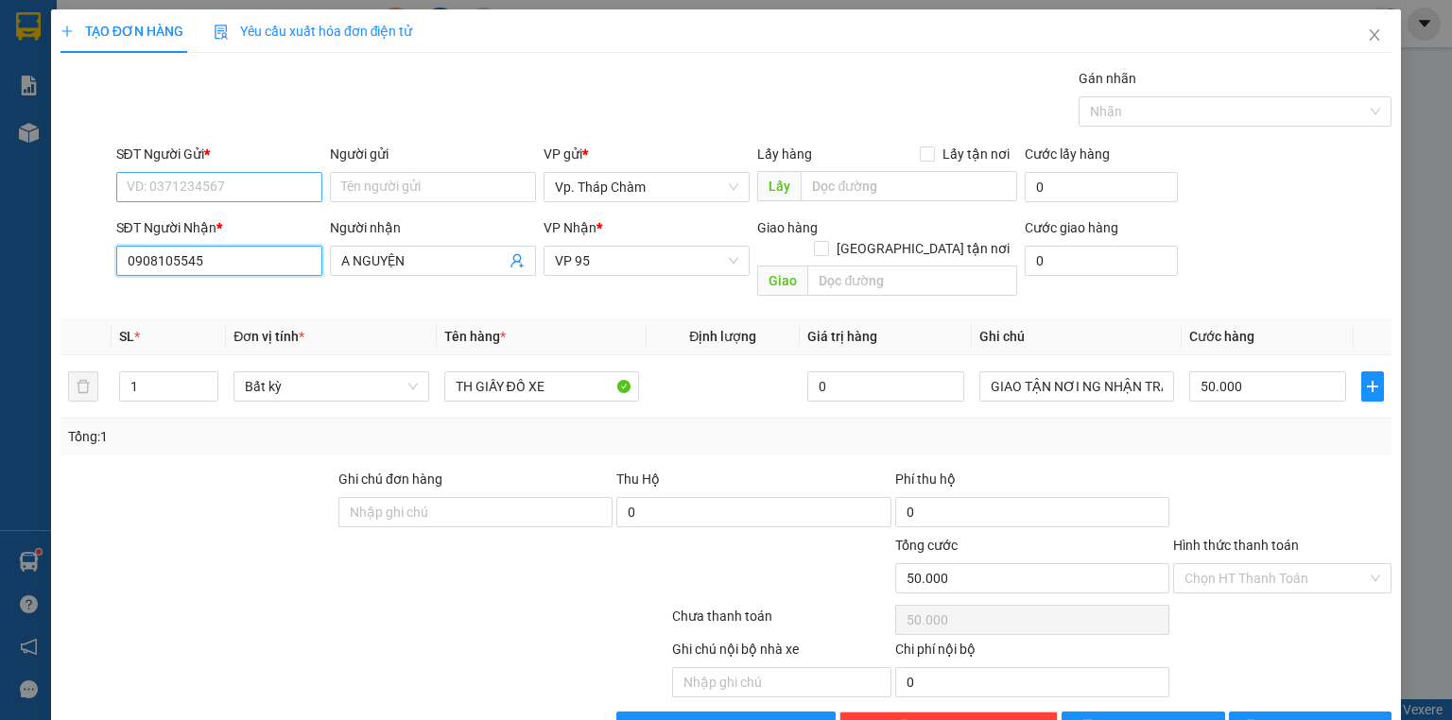
type input "0908105545"
click at [226, 180] on input "SĐT Người Gửi *" at bounding box center [219, 187] width 206 height 30
click at [281, 220] on div "0977207527 - A VỮNG" at bounding box center [218, 224] width 182 height 21
type input "0977207527"
type input "A VỮNG"
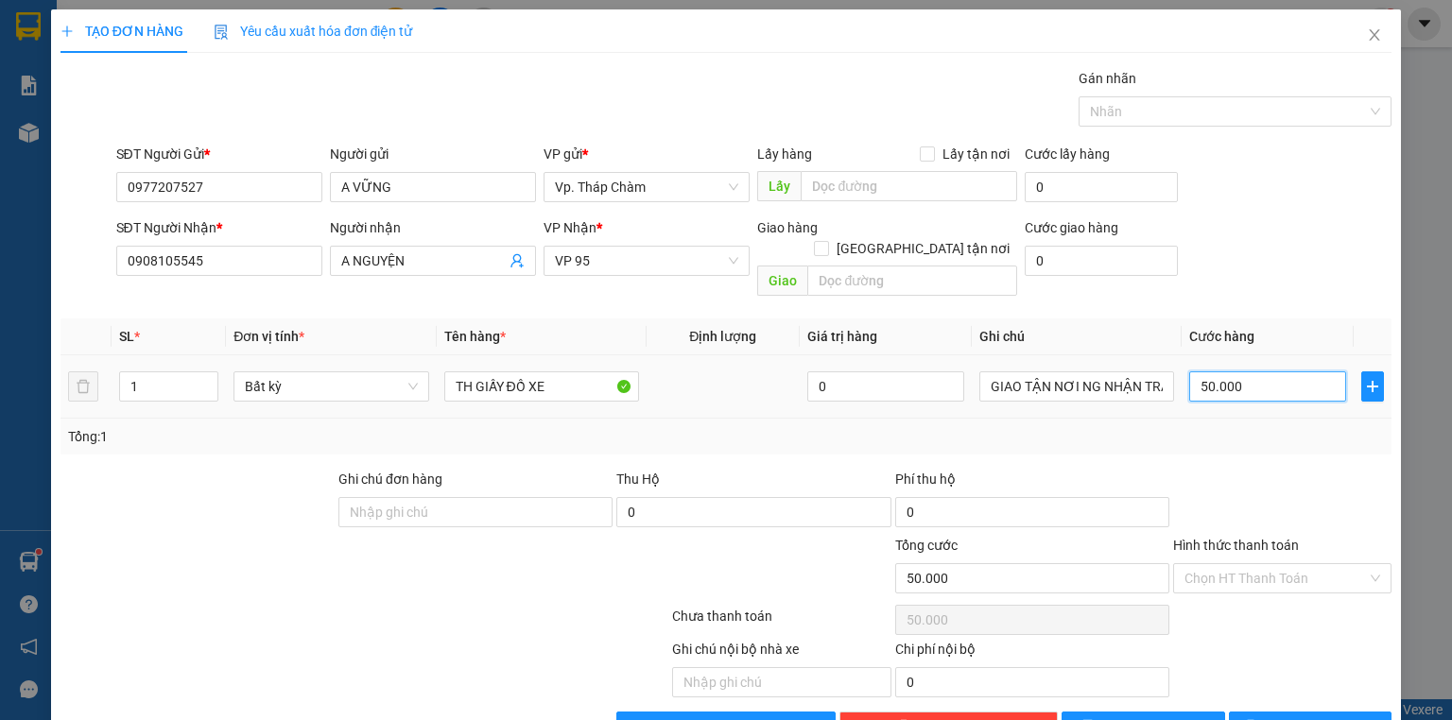
click at [1252, 372] on input "50.000" at bounding box center [1267, 387] width 157 height 30
type input "3"
type input "30"
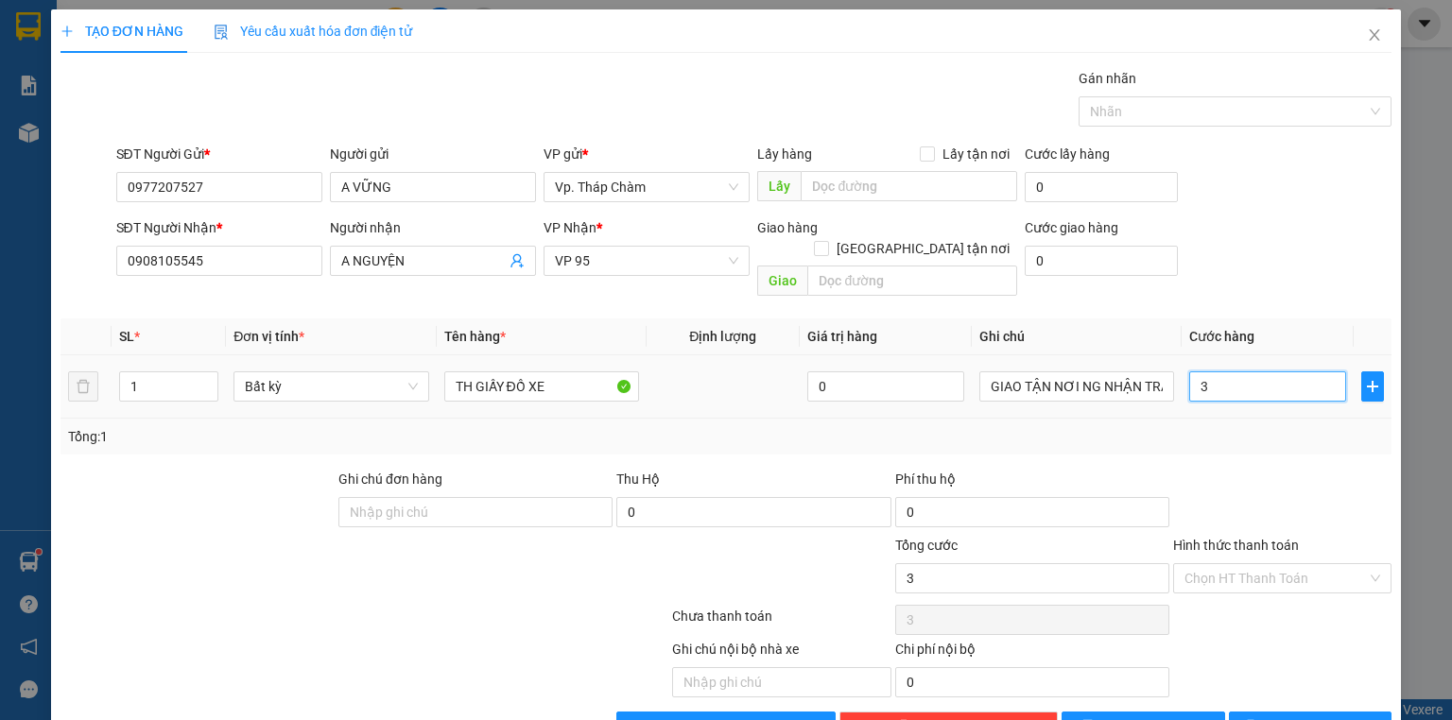
type input "30"
type input "30.000"
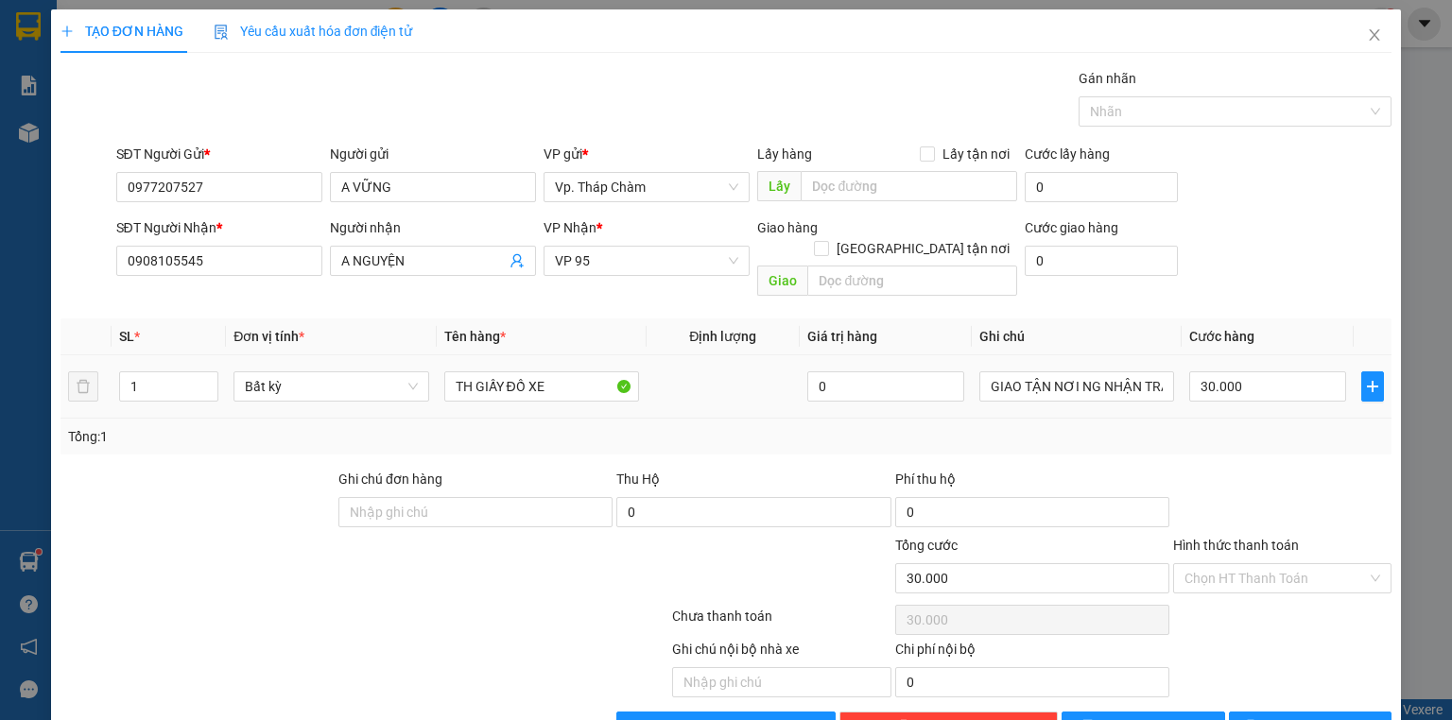
click at [472, 368] on div "TH GIẤY ĐỒ XE" at bounding box center [541, 387] width 195 height 38
click at [474, 372] on input "TH GIẤY ĐỒ XE" at bounding box center [541, 387] width 195 height 30
type input "HỘP GIẤY ĐỒ XE"
drag, startPoint x: 1305, startPoint y: 562, endPoint x: 1302, endPoint y: 541, distance: 21.0
click at [1305, 564] on input "Hình thức thanh toán" at bounding box center [1276, 578] width 182 height 28
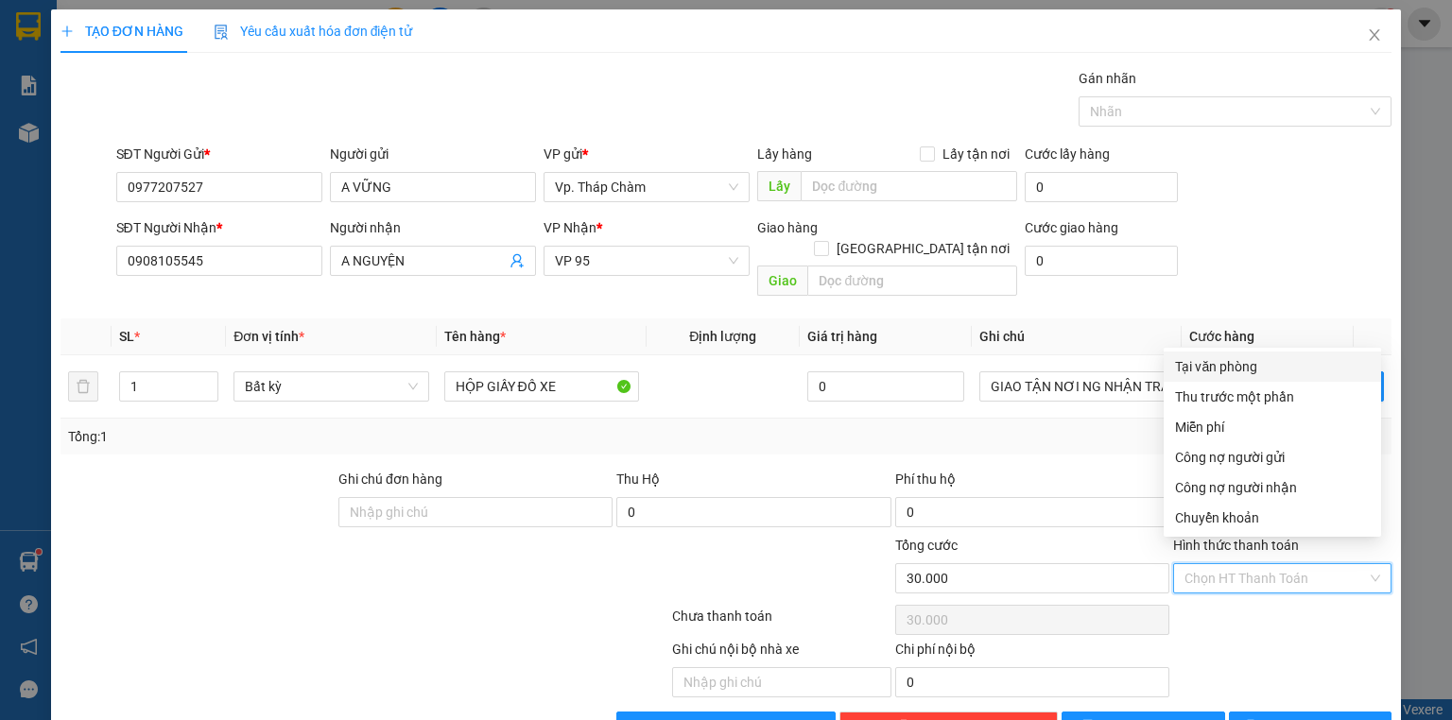
click at [1245, 368] on div "Tại văn phòng" at bounding box center [1272, 366] width 195 height 21
type input "0"
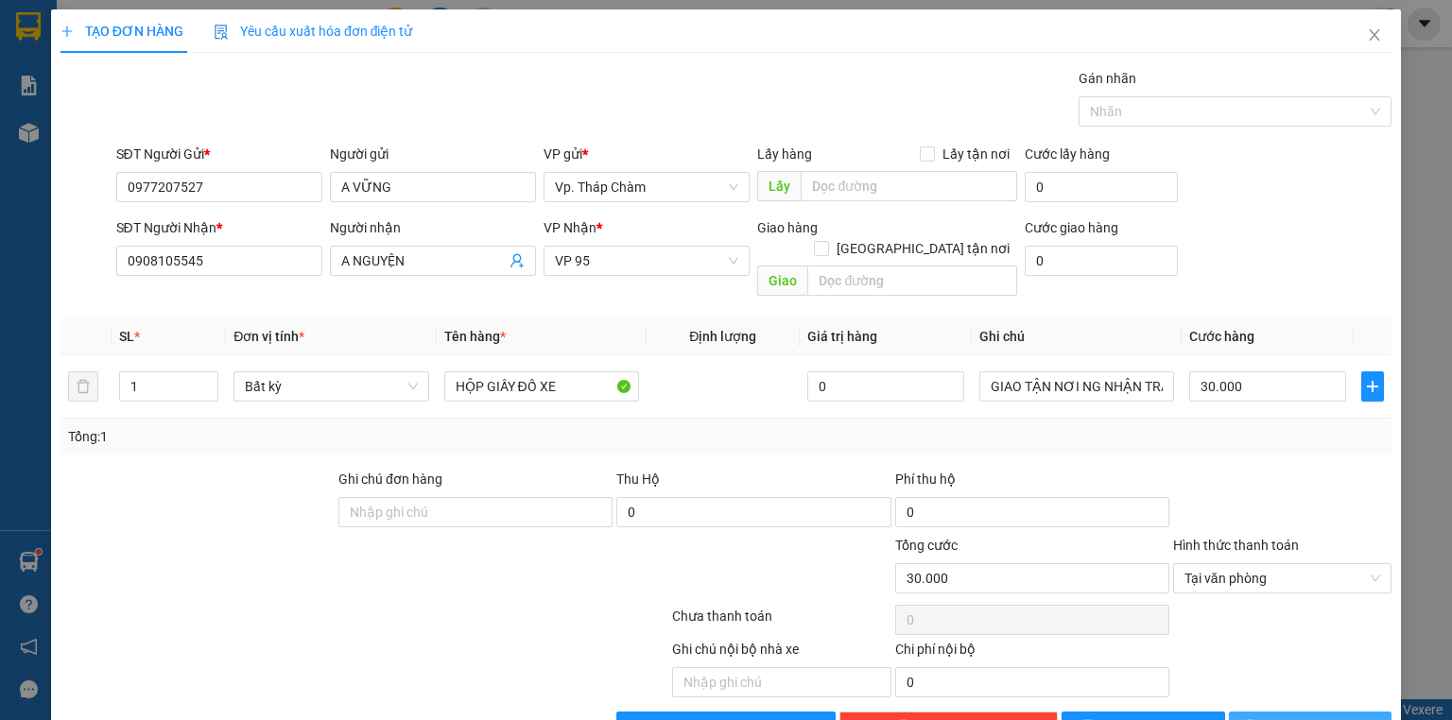
click at [1288, 717] on span "[PERSON_NAME] và In" at bounding box center [1331, 727] width 132 height 21
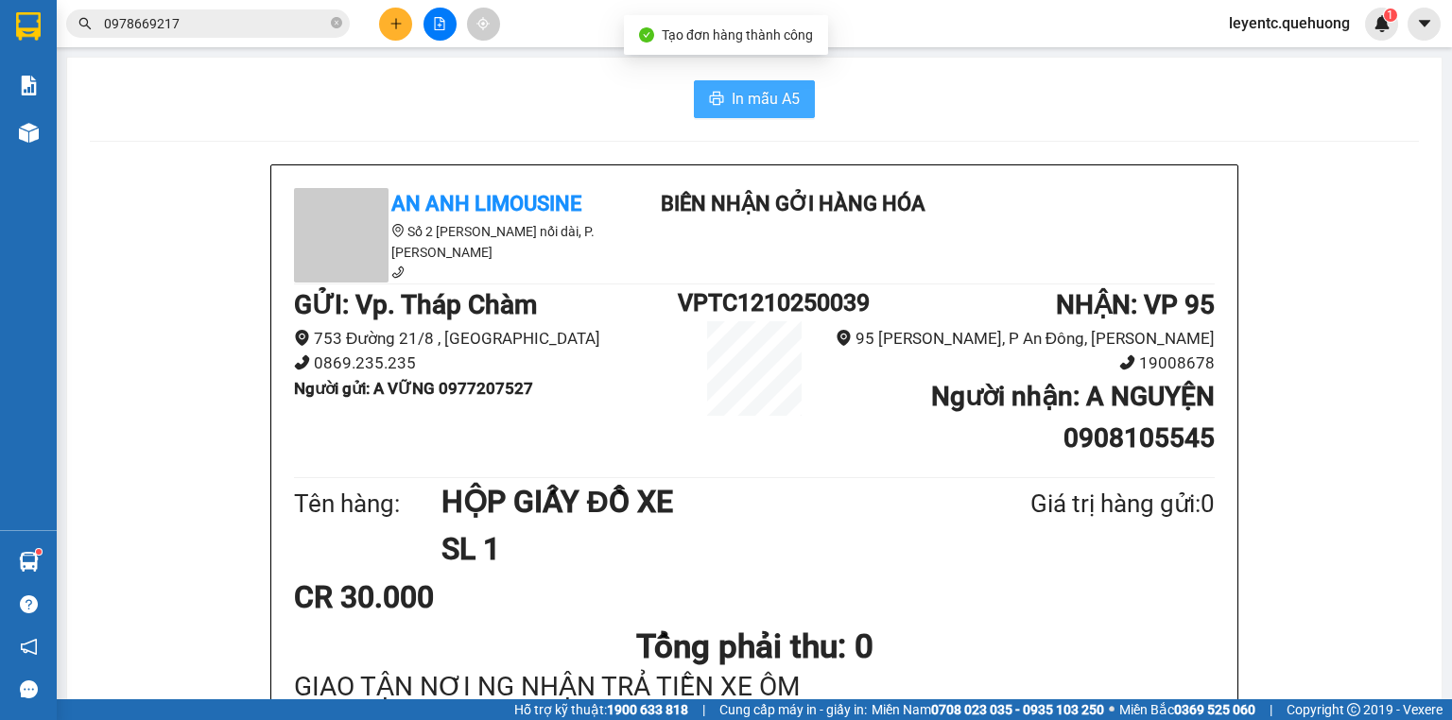
click at [790, 95] on span "In mẫu A5" at bounding box center [766, 99] width 68 height 24
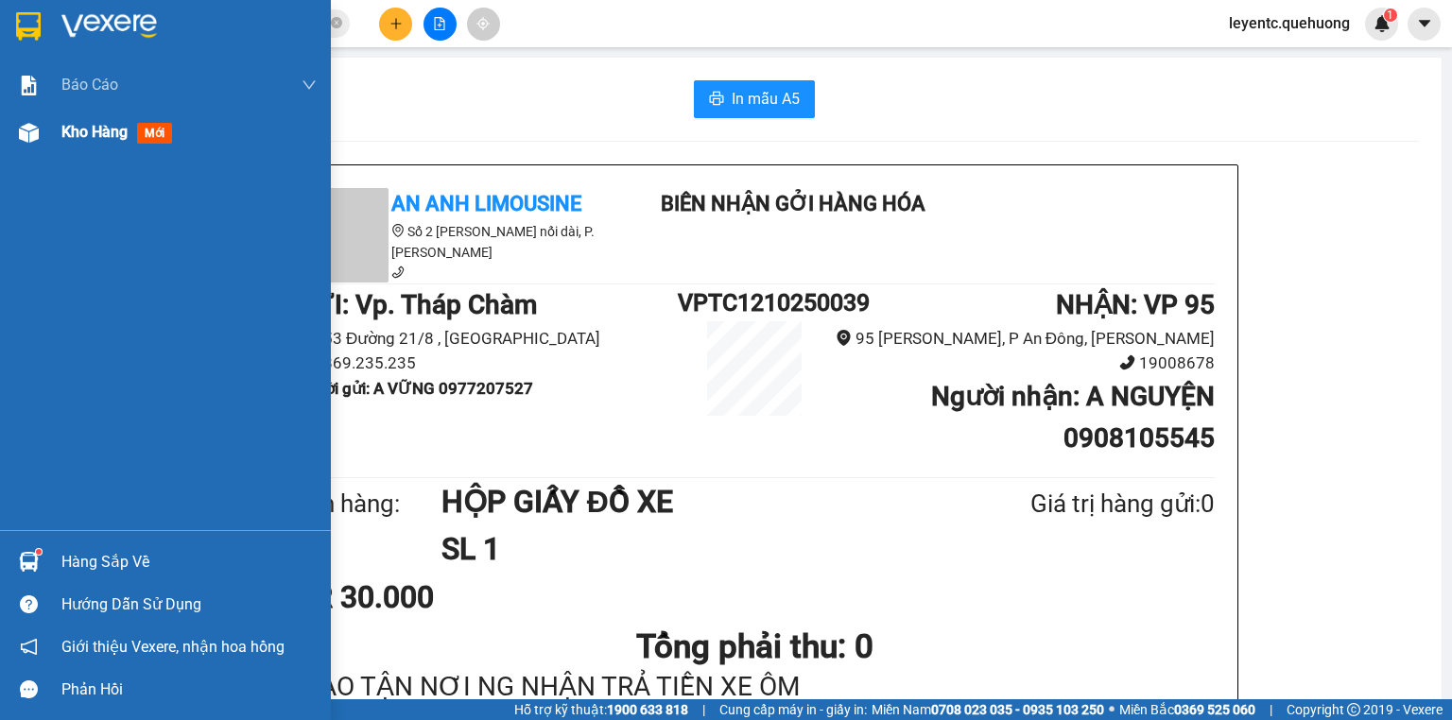
click at [73, 131] on span "Kho hàng" at bounding box center [94, 132] width 66 height 18
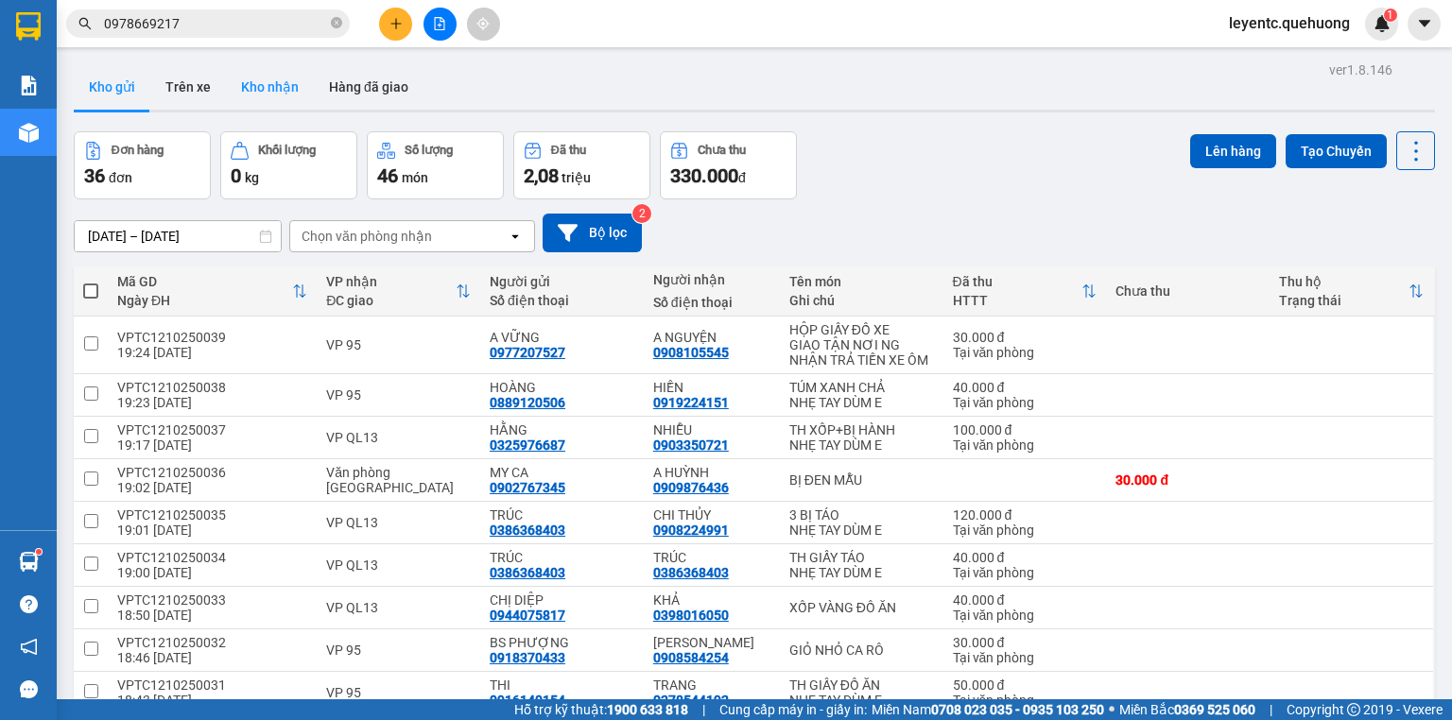
click at [255, 79] on button "Kho nhận" at bounding box center [270, 86] width 88 height 45
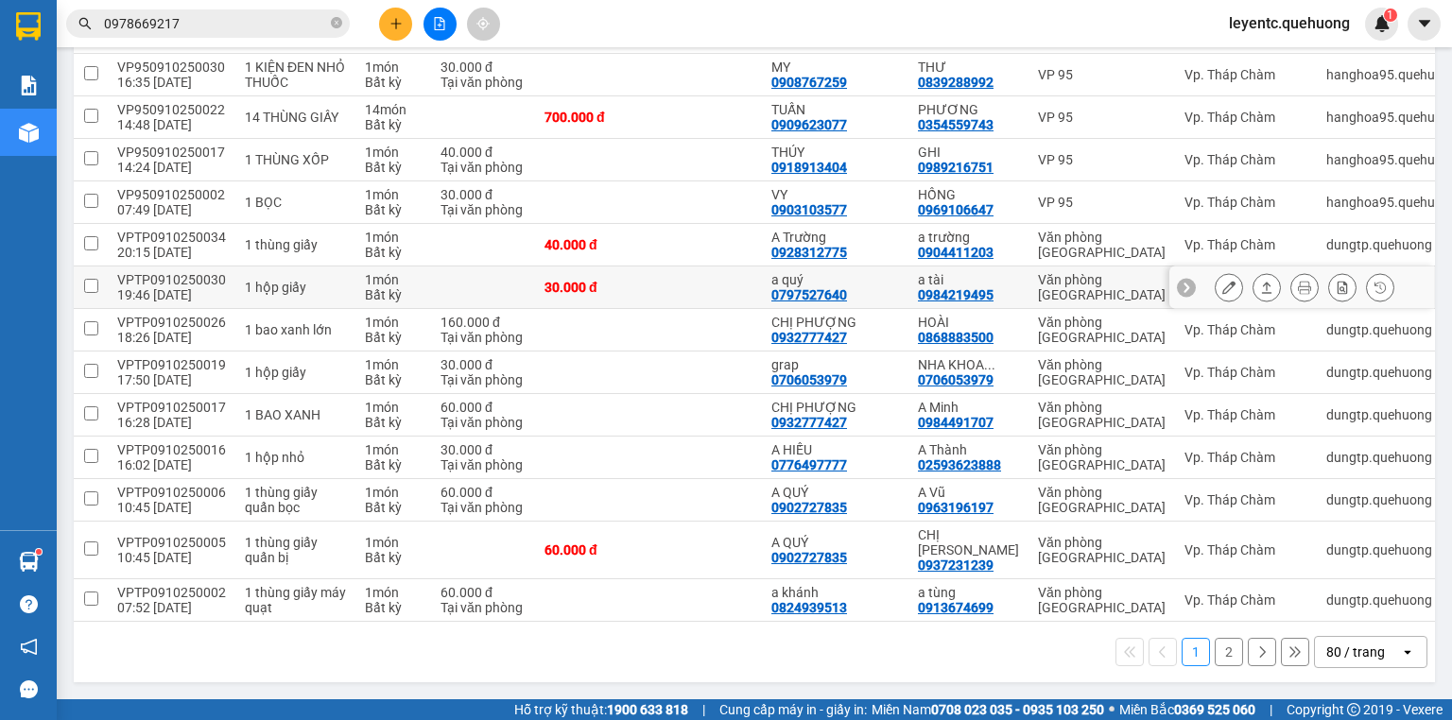
scroll to position [3324, 0]
click at [1342, 649] on div "80 / trang" at bounding box center [1356, 652] width 59 height 19
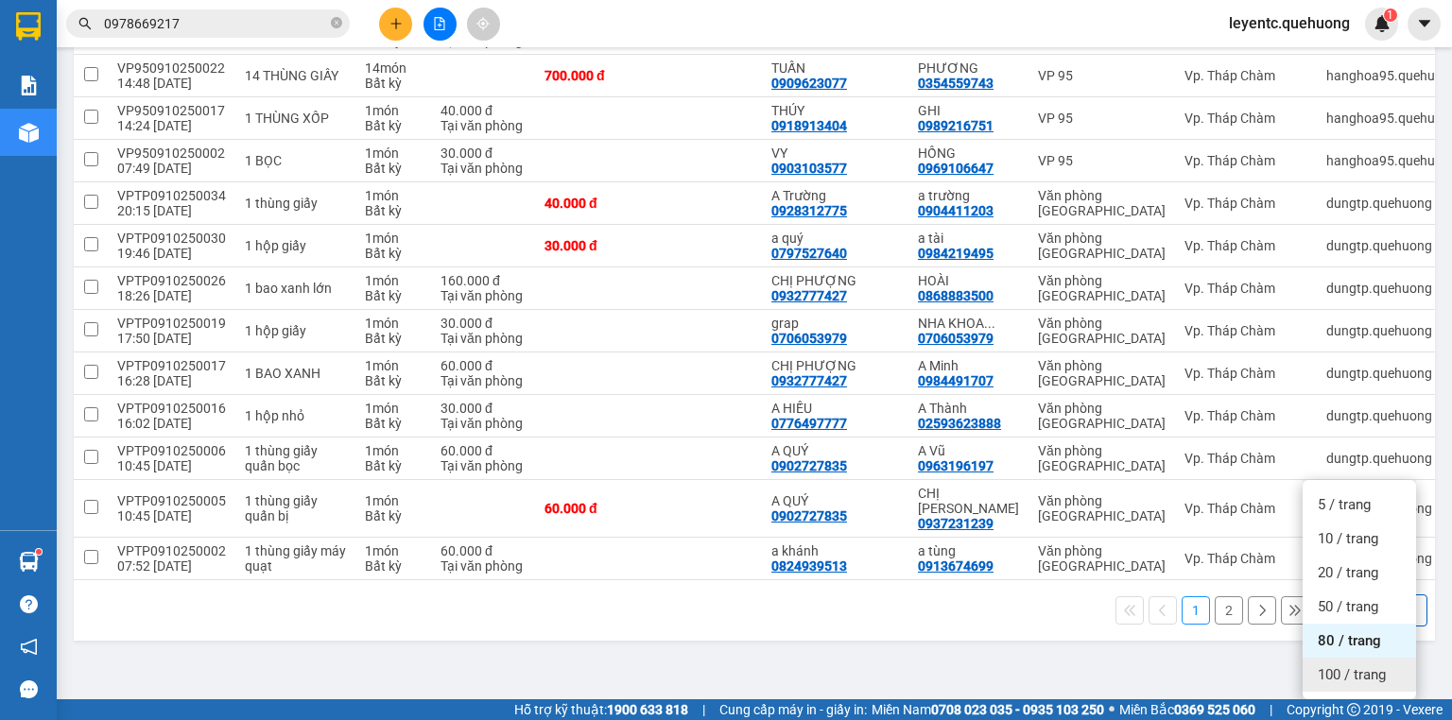
click at [1349, 666] on span "100 / trang" at bounding box center [1352, 675] width 68 height 19
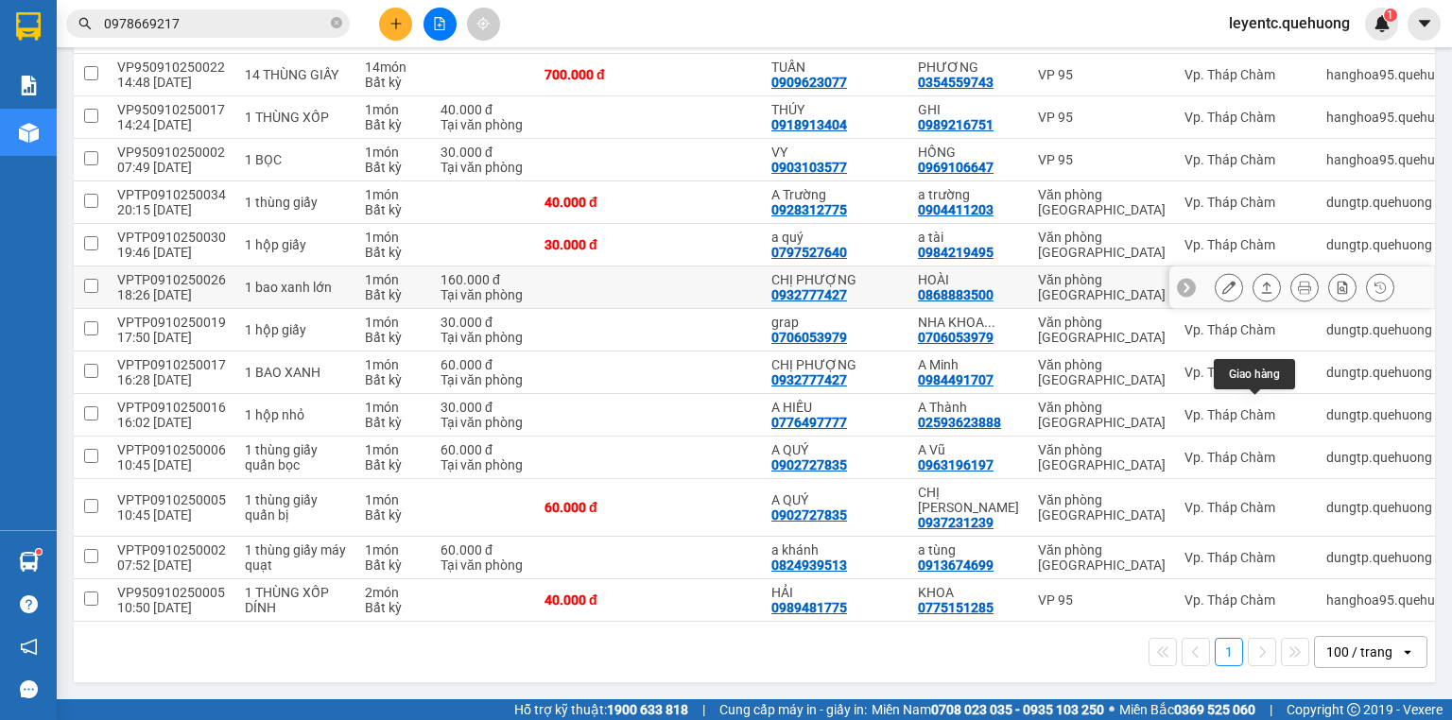
click at [1262, 304] on button at bounding box center [1267, 287] width 26 height 33
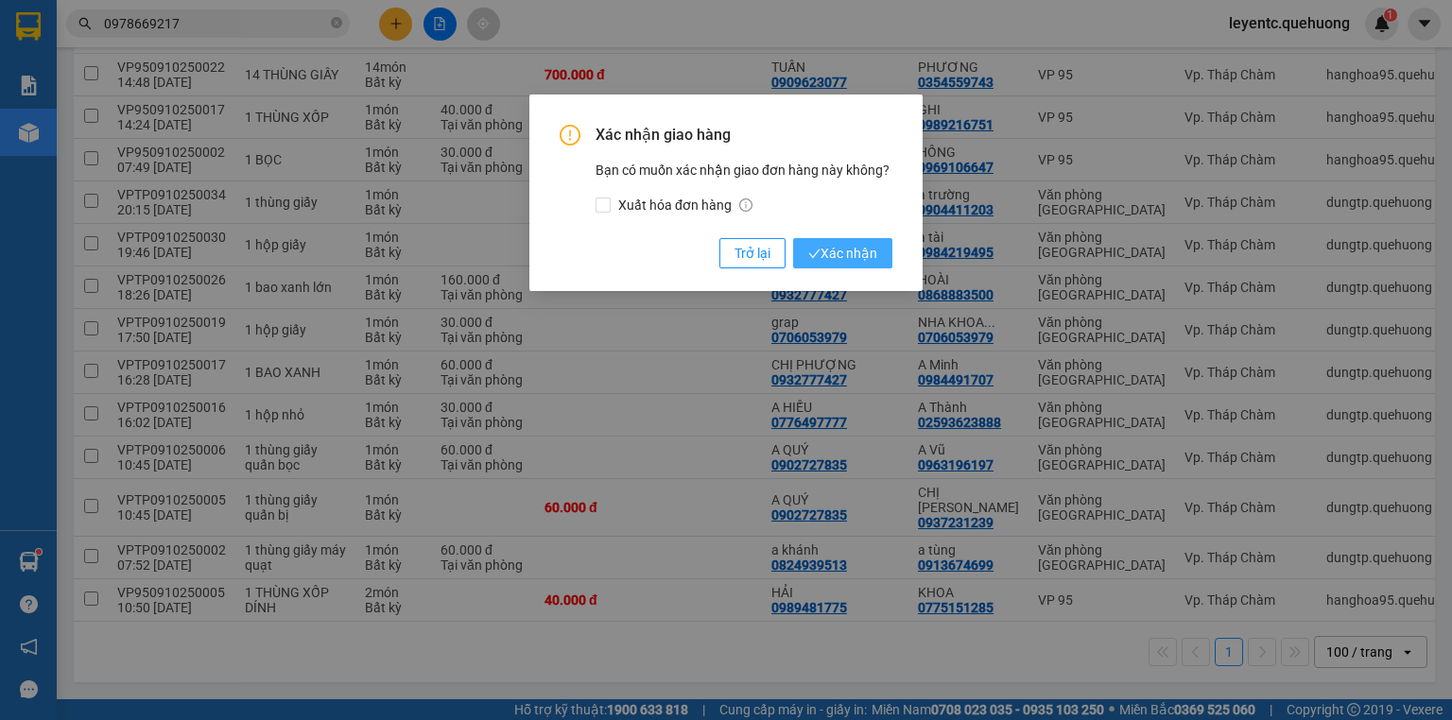
click at [859, 246] on span "Xác nhận" at bounding box center [842, 253] width 69 height 21
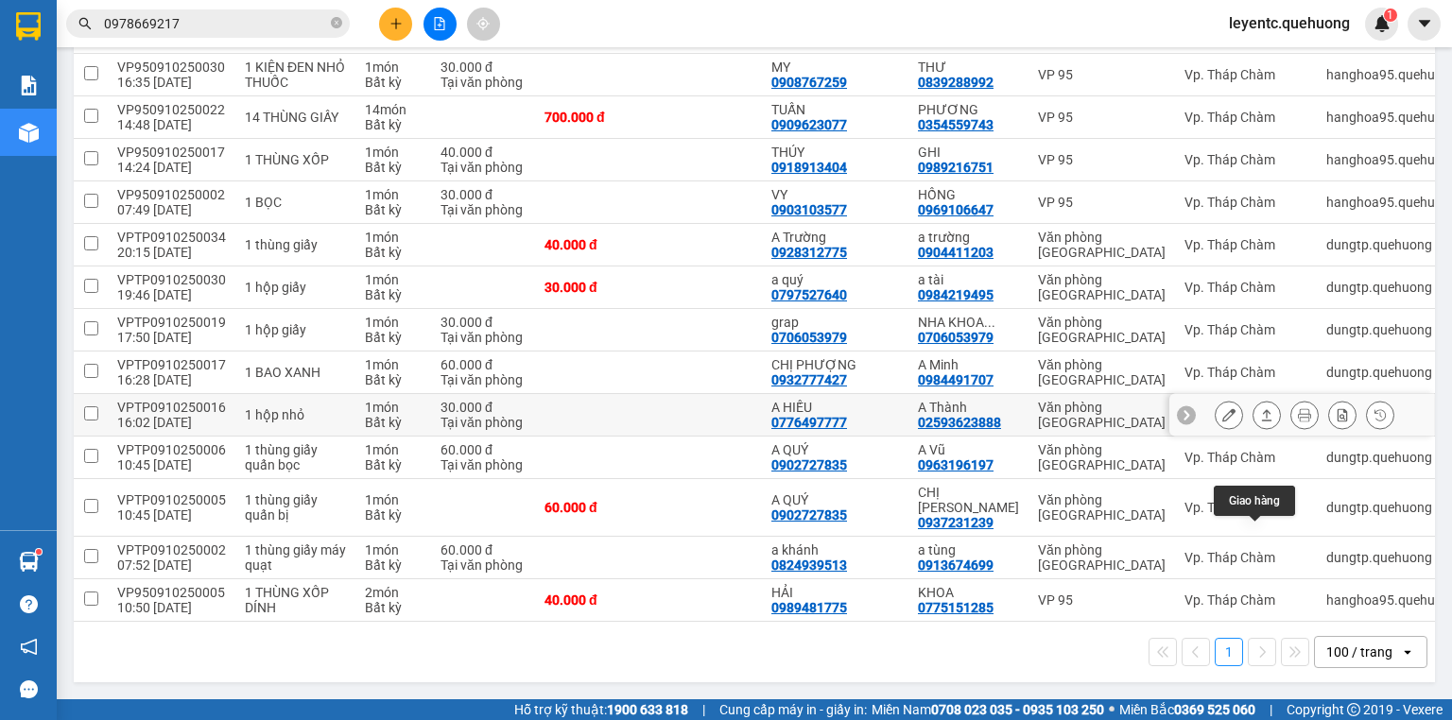
click at [1260, 422] on icon at bounding box center [1266, 414] width 13 height 13
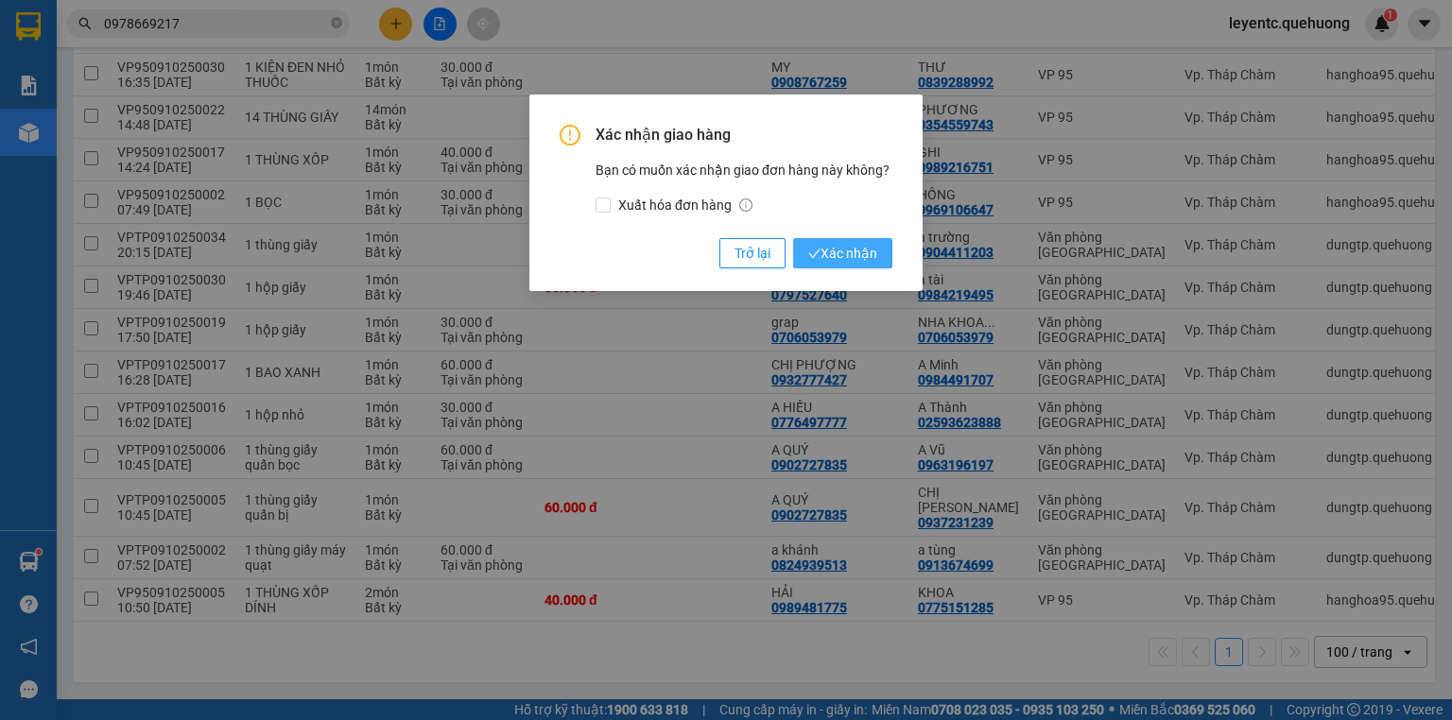
click at [848, 253] on span "Xác nhận" at bounding box center [842, 253] width 69 height 21
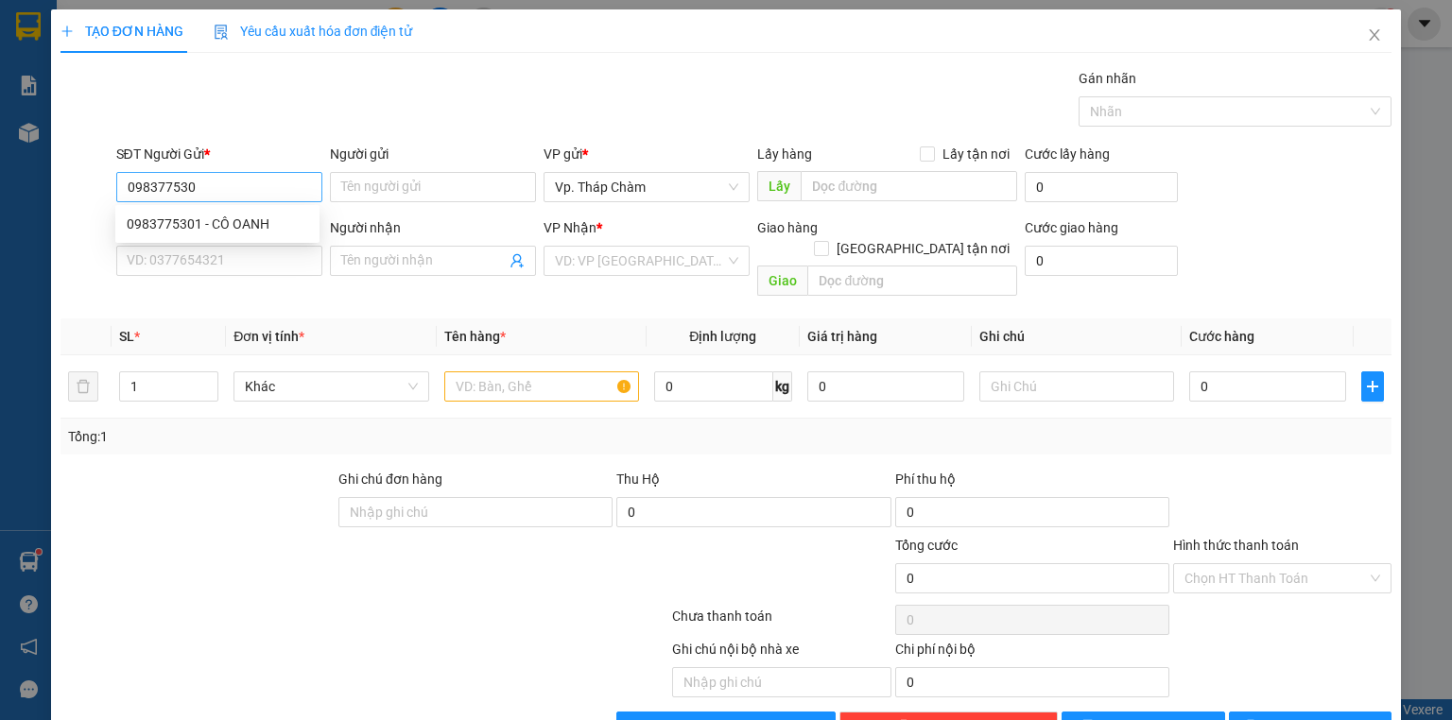
type input "0983775301"
click at [241, 227] on div "0983775301 - CÔ OANH" at bounding box center [218, 224] width 182 height 21
type input "CÔ OANH"
type input "0372637094"
type input "NHI"
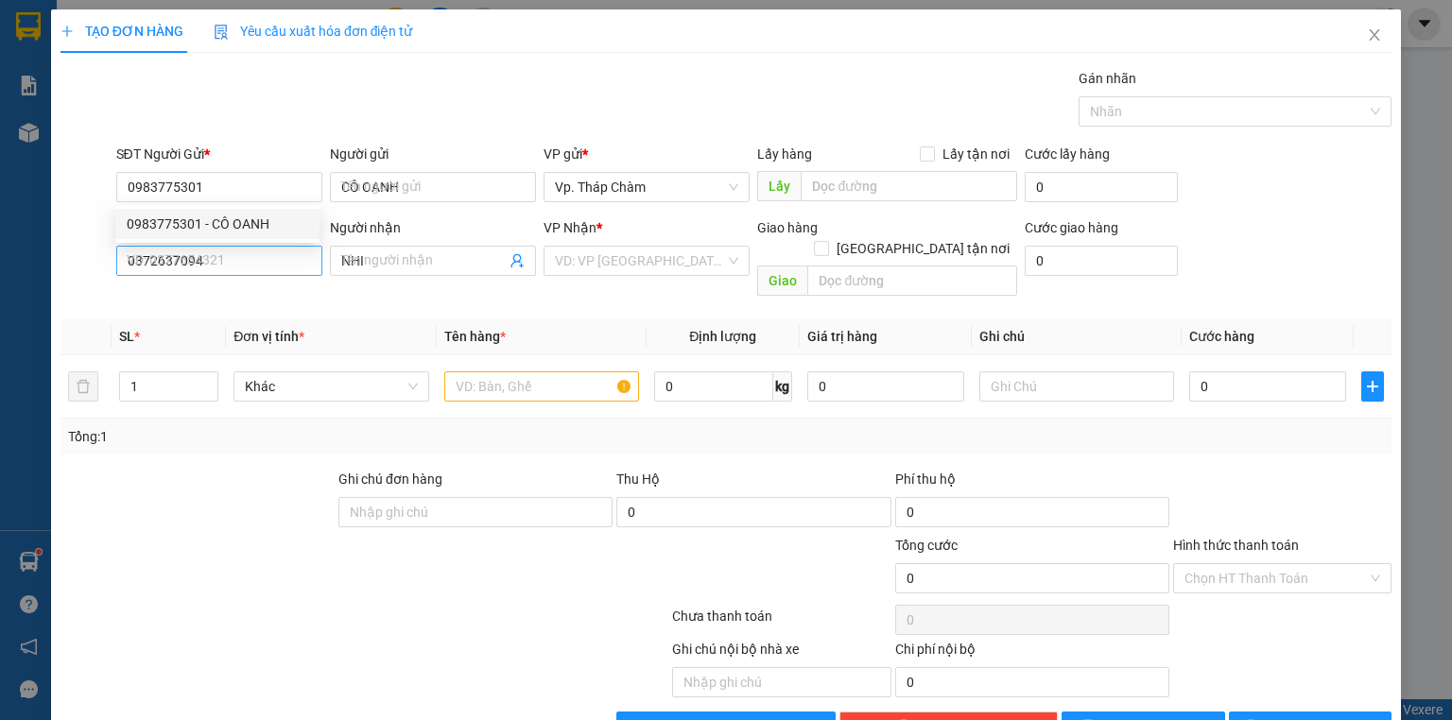
type input "70.000"
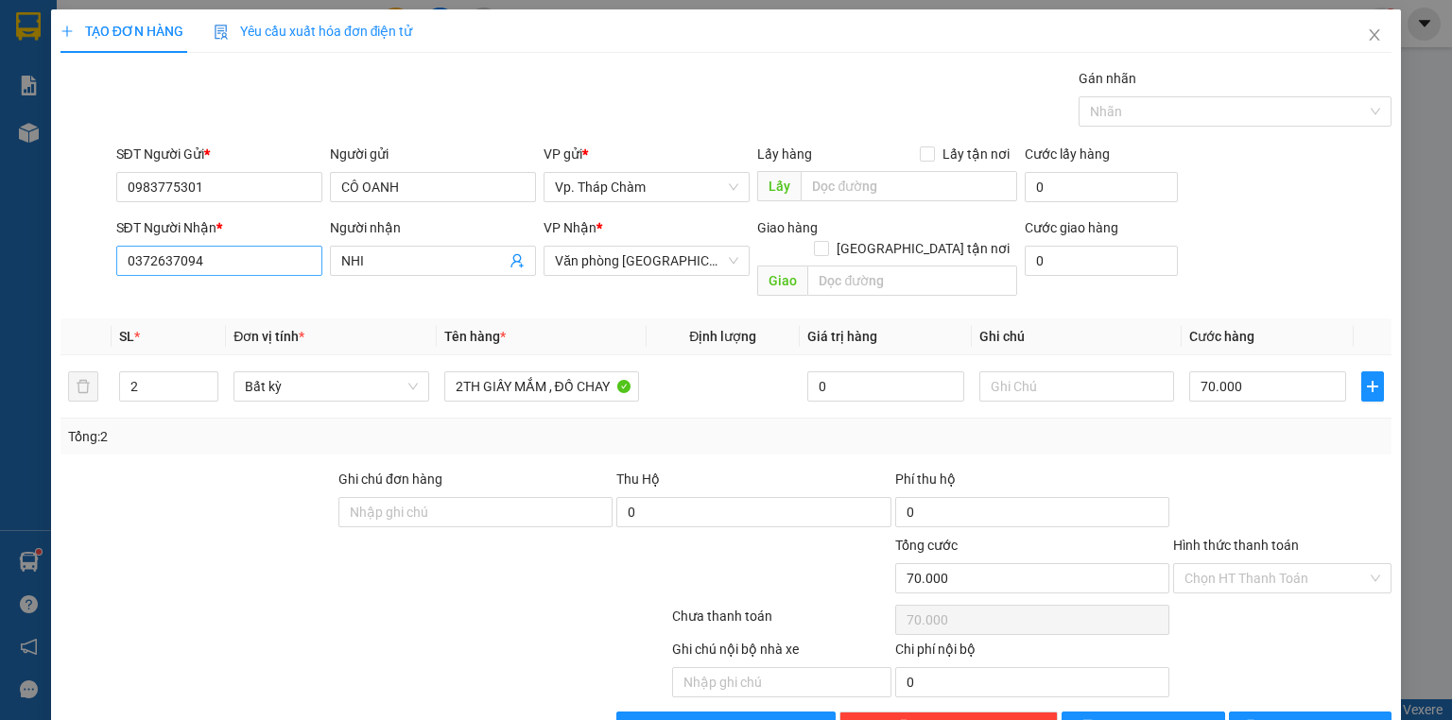
type input "0983775301"
drag, startPoint x: 280, startPoint y: 256, endPoint x: 102, endPoint y: 293, distance: 181.5
click at [102, 291] on div "Transit Pickup Surcharge Ids Transit Deliver Surcharge Ids Transit Deliver Surc…" at bounding box center [726, 405] width 1331 height 674
type input "0909222993"
click at [212, 295] on div "0909222993 - MẪN" at bounding box center [218, 297] width 182 height 21
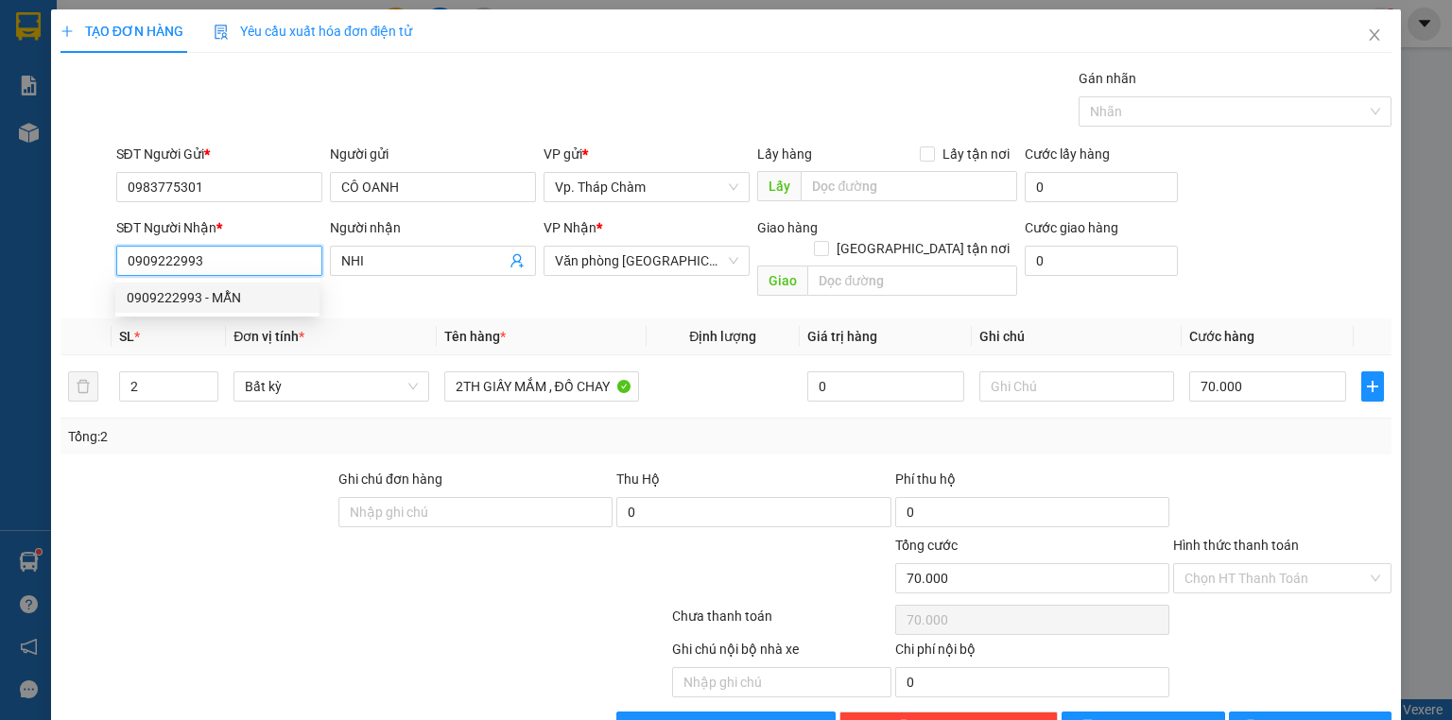
type input "MẪN"
type input "20.000"
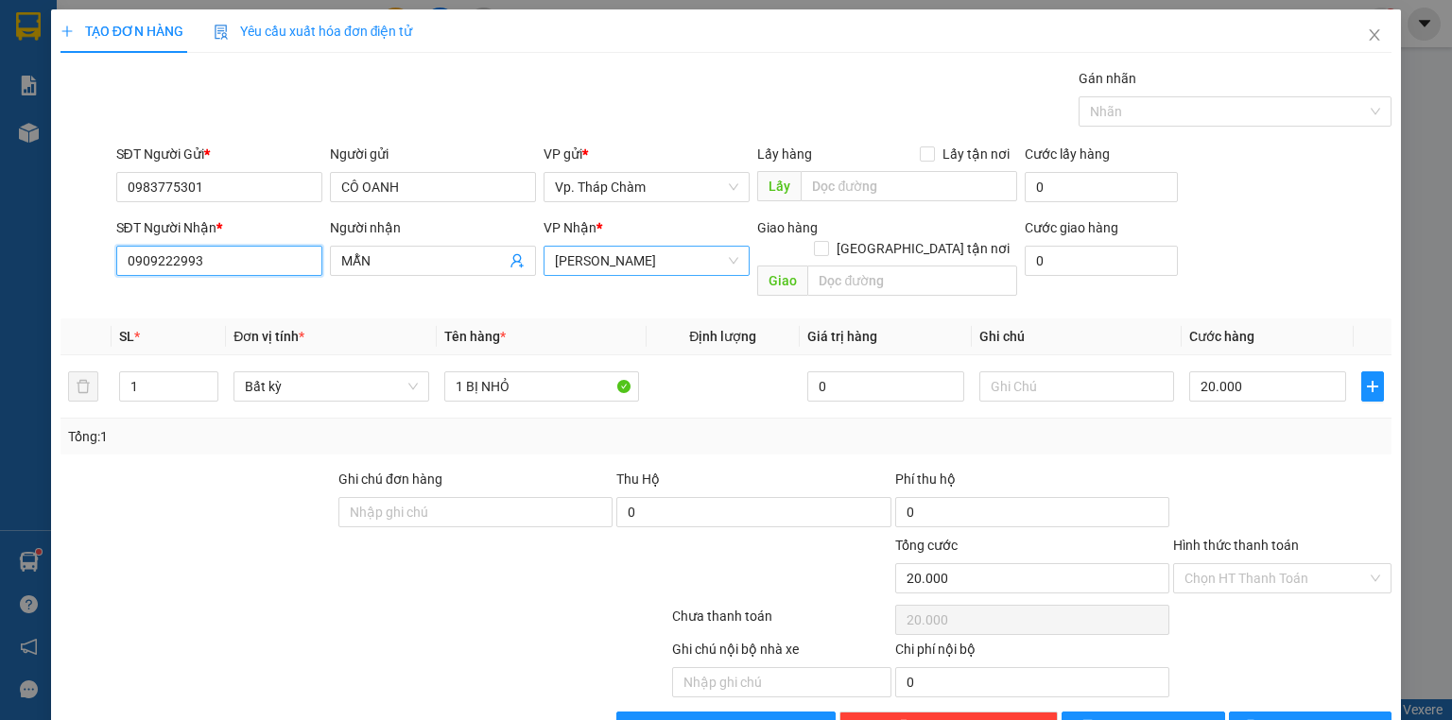
click at [689, 266] on span "[PERSON_NAME]" at bounding box center [646, 261] width 183 height 28
type input "0909222993"
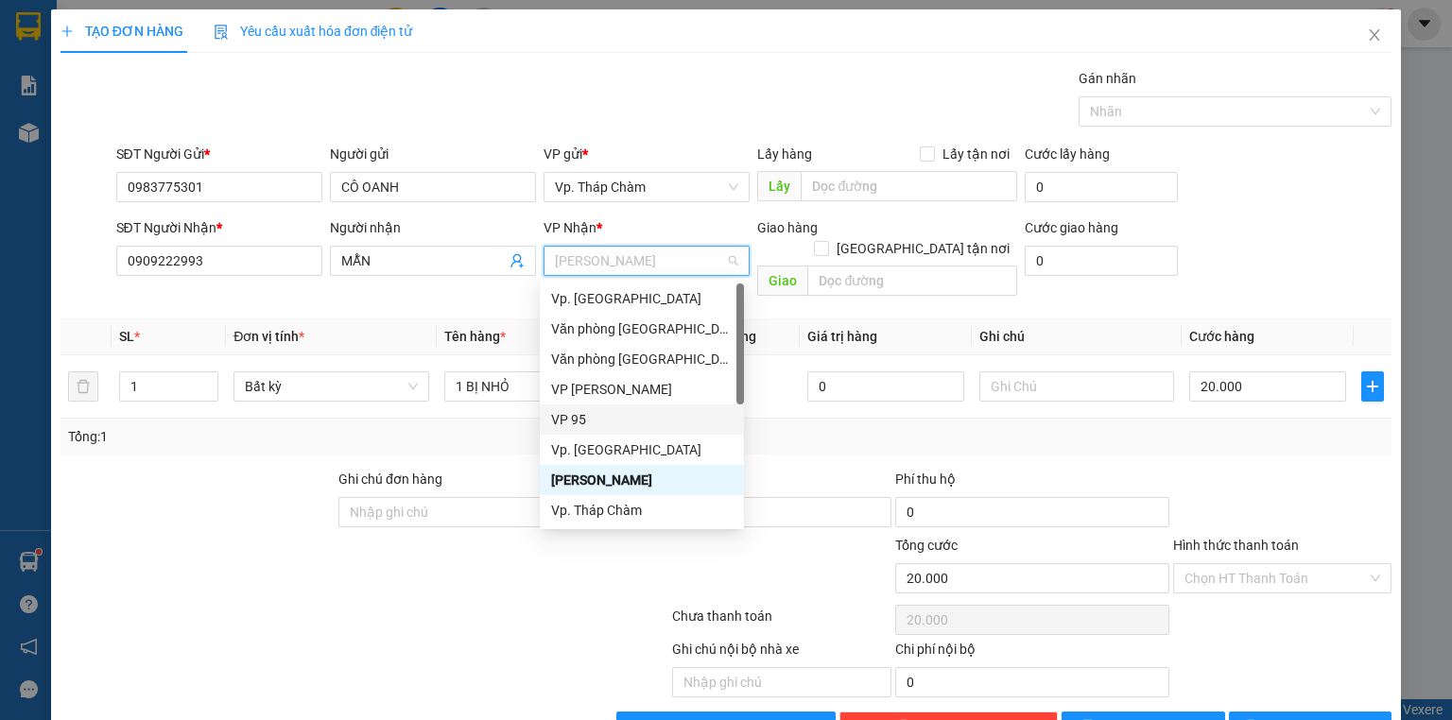
click at [650, 428] on div "VP 95" at bounding box center [642, 419] width 182 height 21
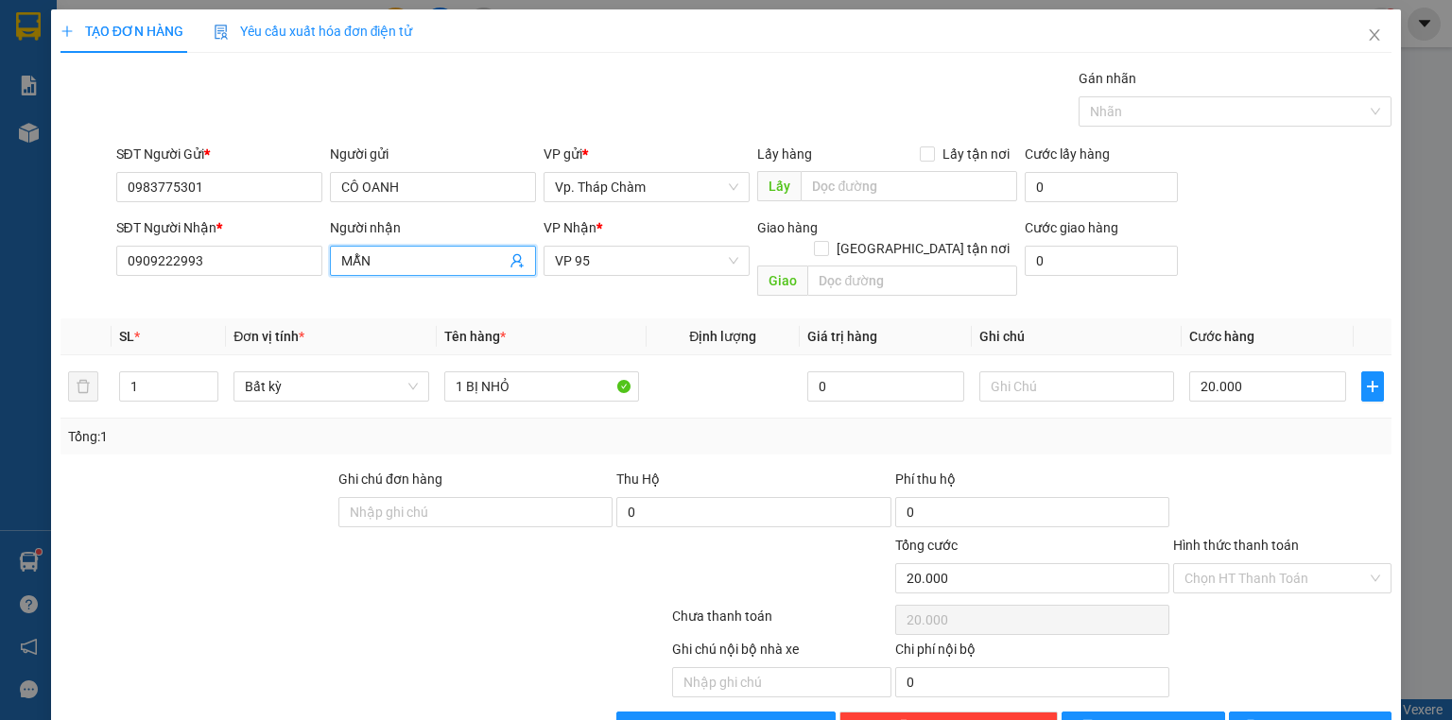
click at [332, 261] on span "MẪN" at bounding box center [433, 261] width 206 height 30
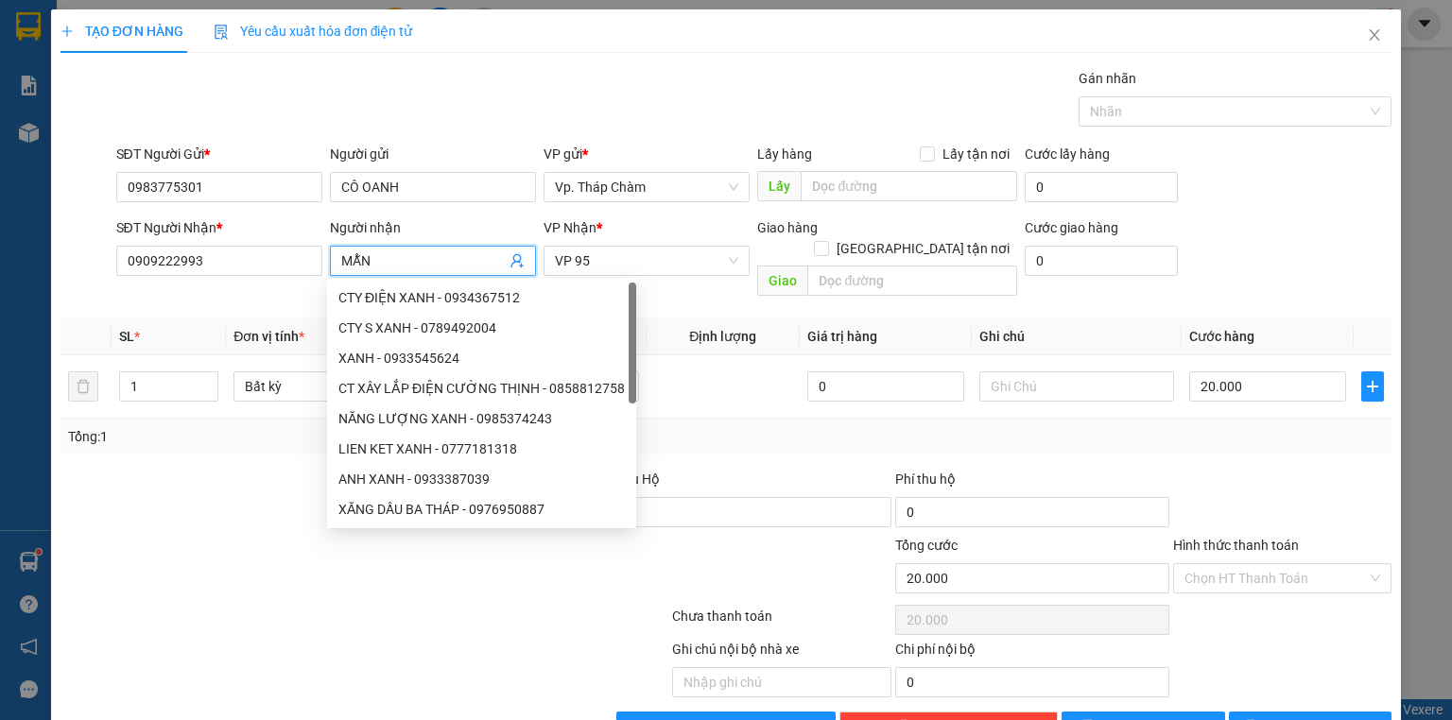
click at [341, 252] on input "MẪN" at bounding box center [423, 261] width 165 height 21
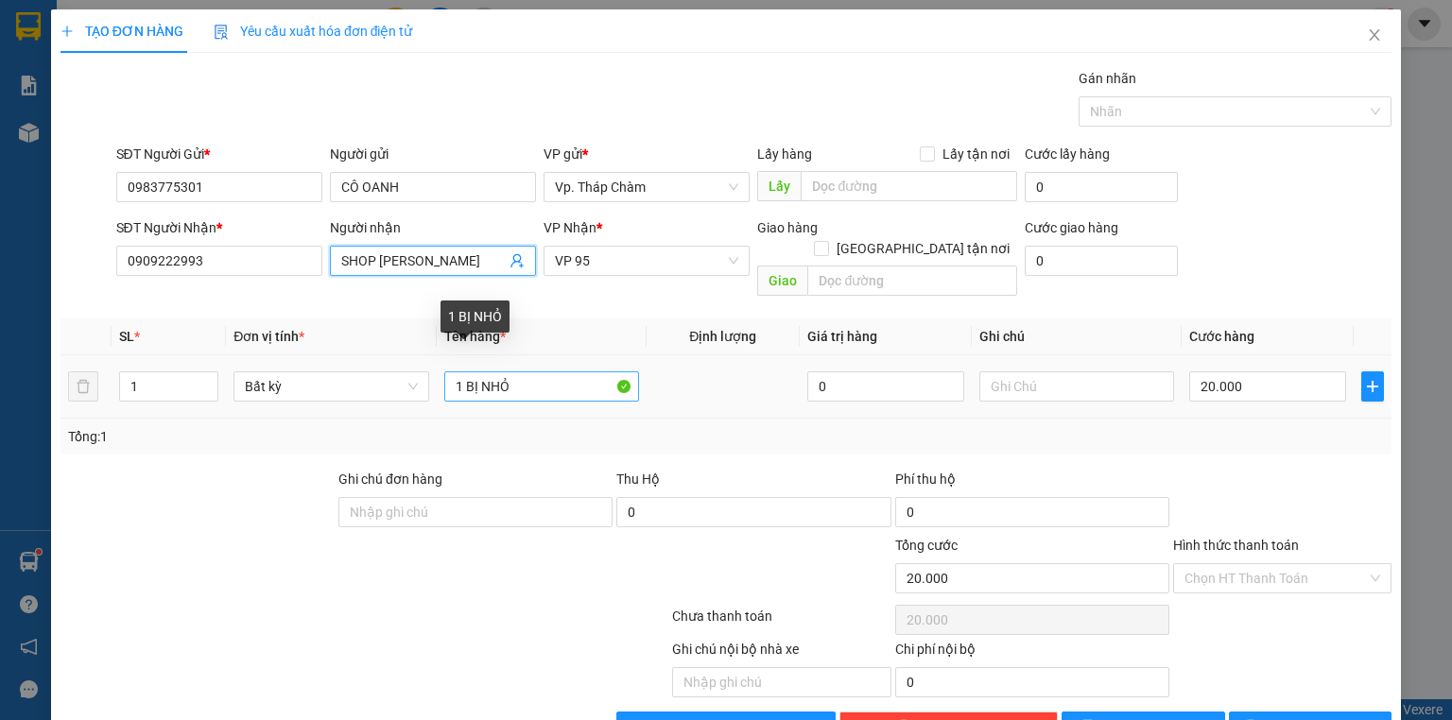
type input "SHOP [PERSON_NAME]"
drag, startPoint x: 546, startPoint y: 373, endPoint x: 428, endPoint y: 376, distance: 117.3
click at [428, 376] on tr "1 Bất kỳ 1 BỊ NHỎ 0 20.000" at bounding box center [726, 387] width 1331 height 63
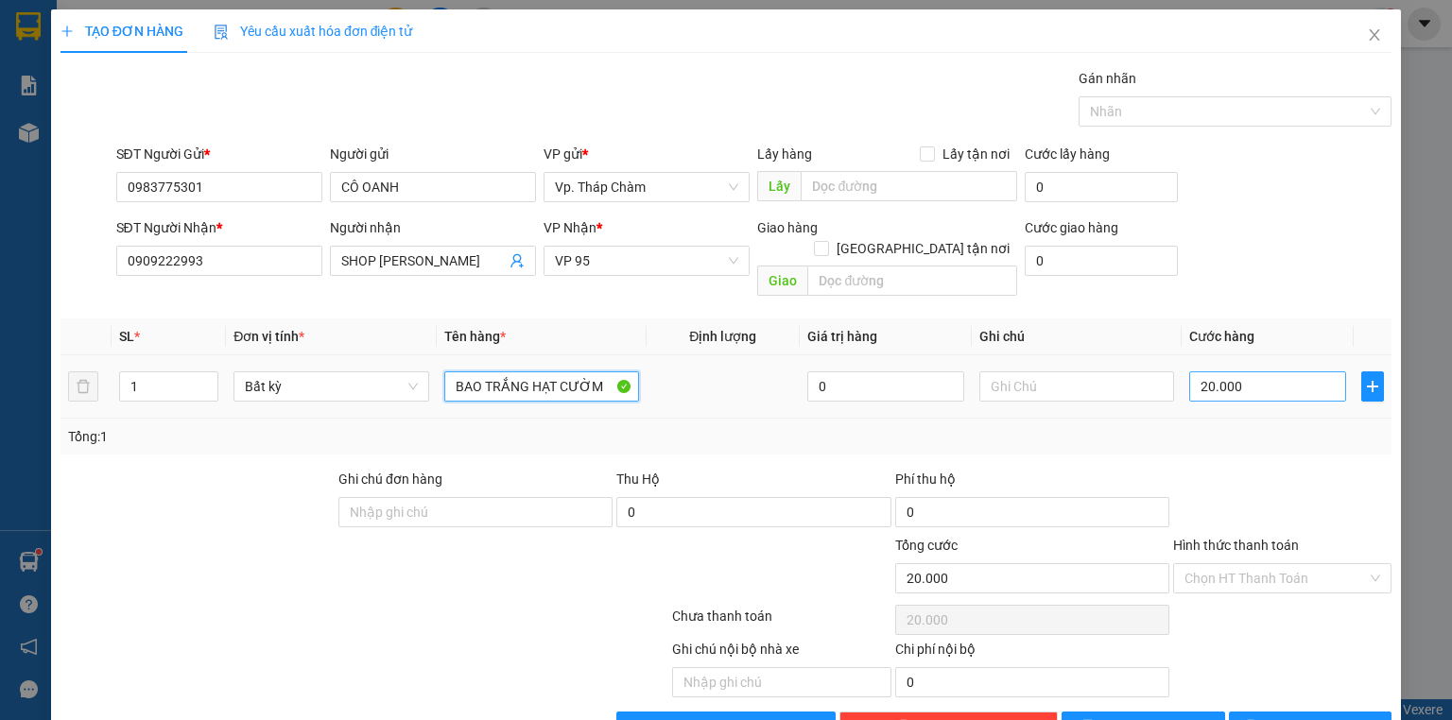
type input "BAO TRẮNG HẠT CƯỜM"
click at [1301, 372] on input "20.000" at bounding box center [1267, 387] width 157 height 30
type input "5"
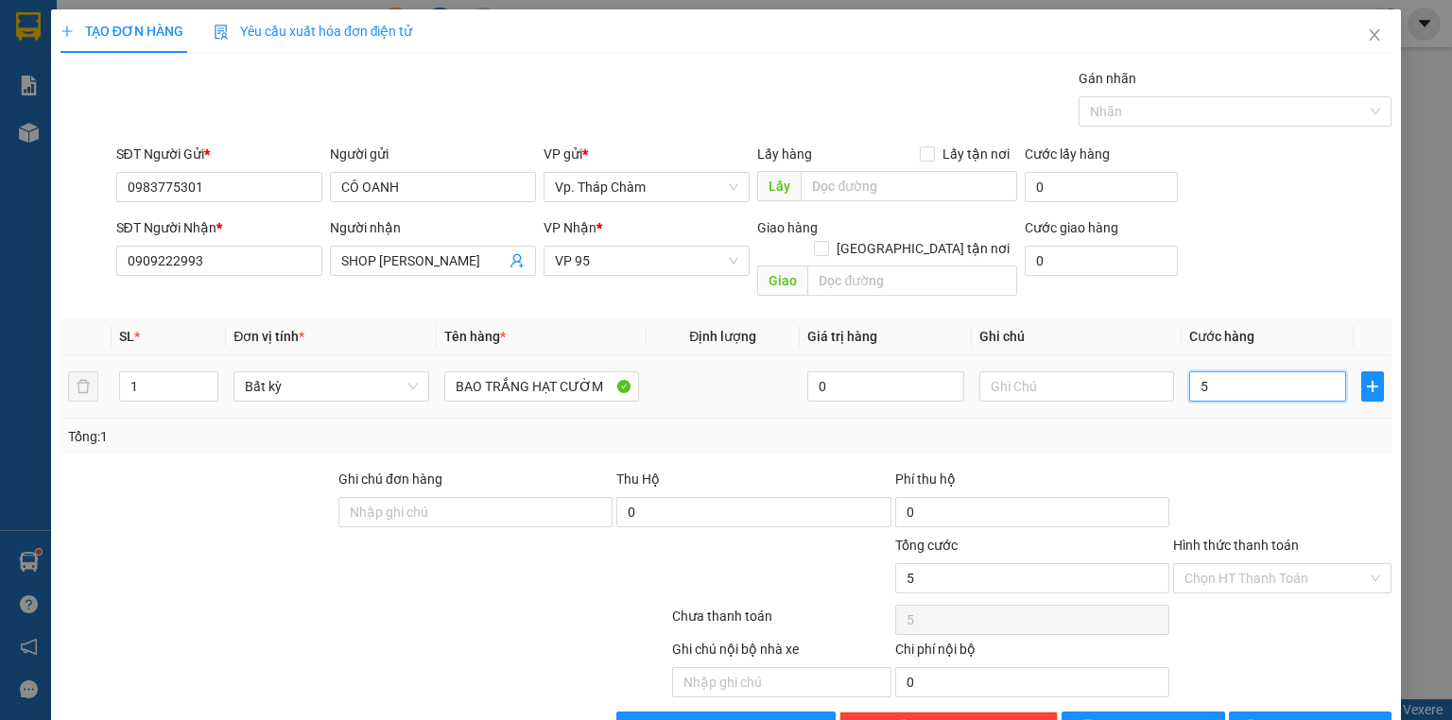
type input "50"
type input "50.000"
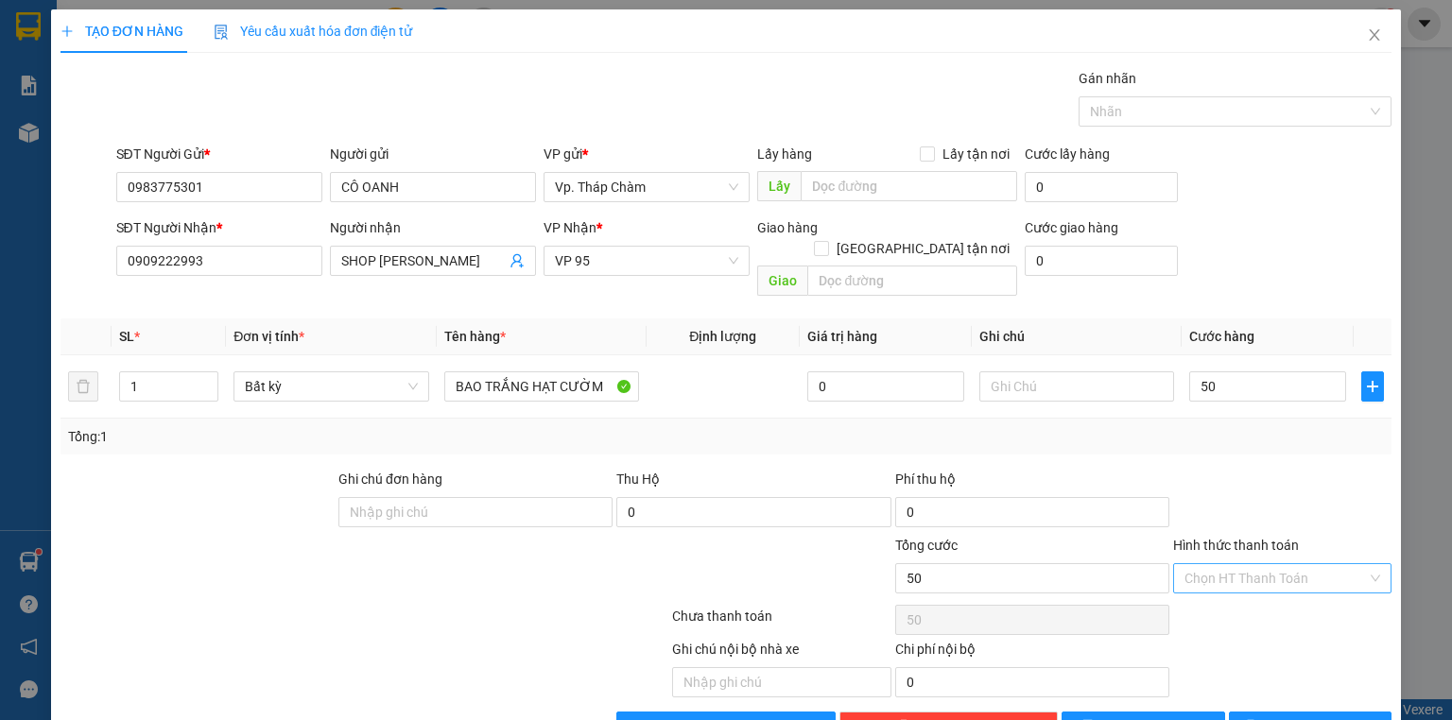
type input "50.000"
click at [1207, 564] on input "Hình thức thanh toán" at bounding box center [1276, 578] width 182 height 28
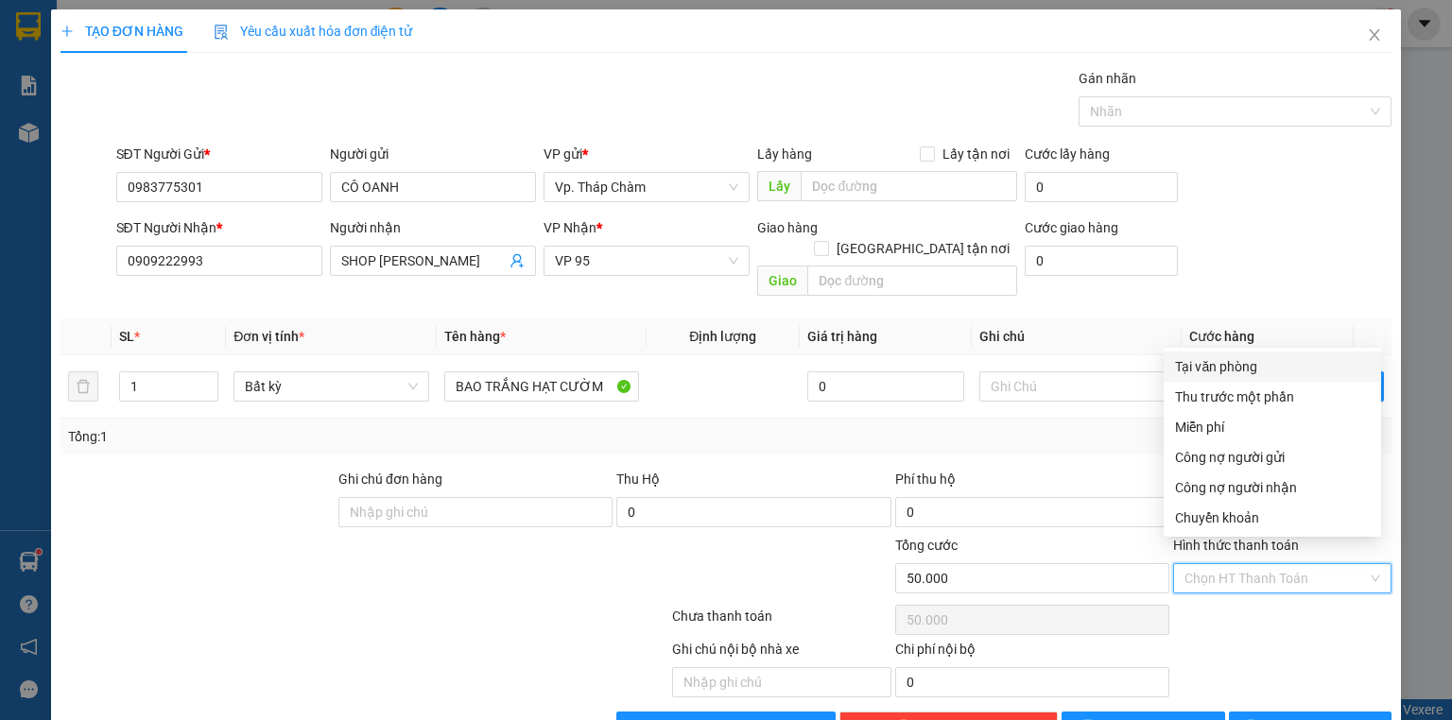
click at [1203, 358] on div "Tại văn phòng" at bounding box center [1272, 366] width 195 height 21
type input "0"
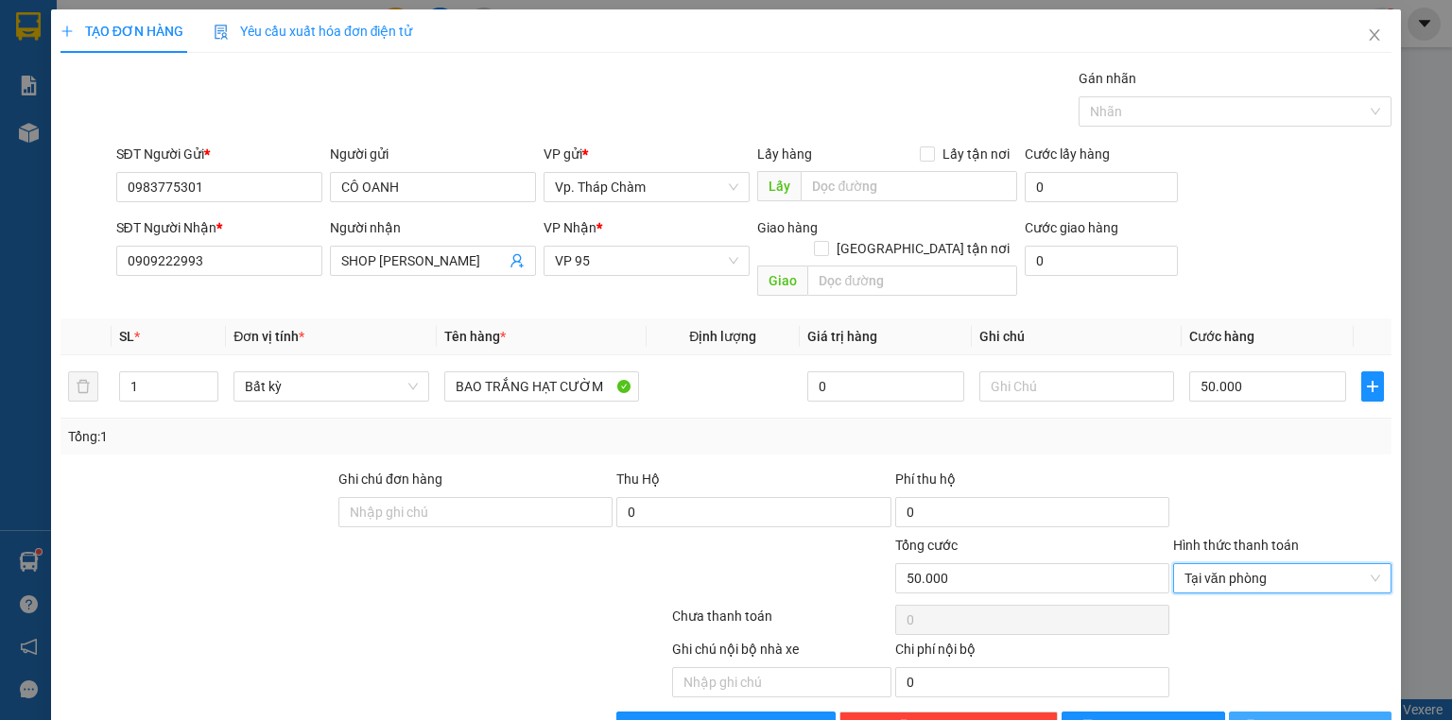
click at [1258, 712] on button "[PERSON_NAME] và In" at bounding box center [1311, 727] width 164 height 30
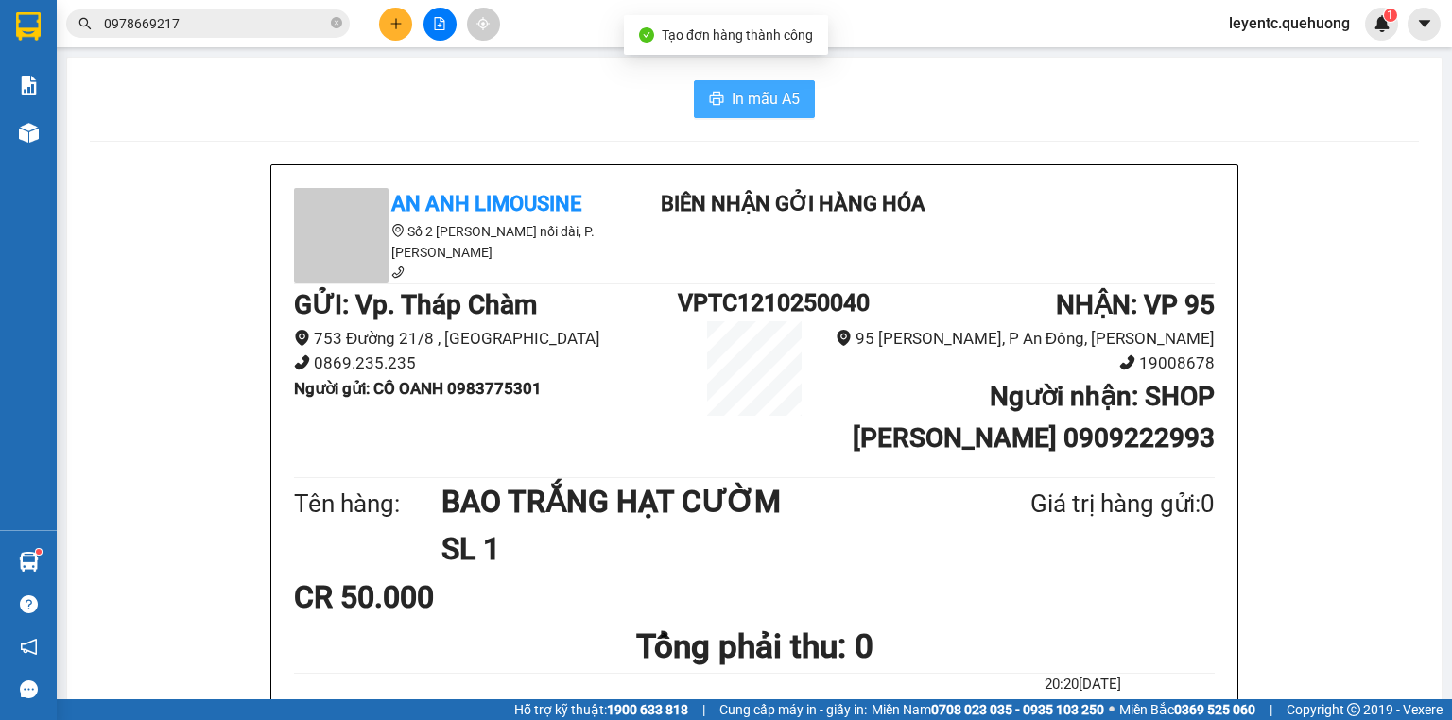
click at [725, 98] on button "In mẫu A5" at bounding box center [754, 99] width 121 height 38
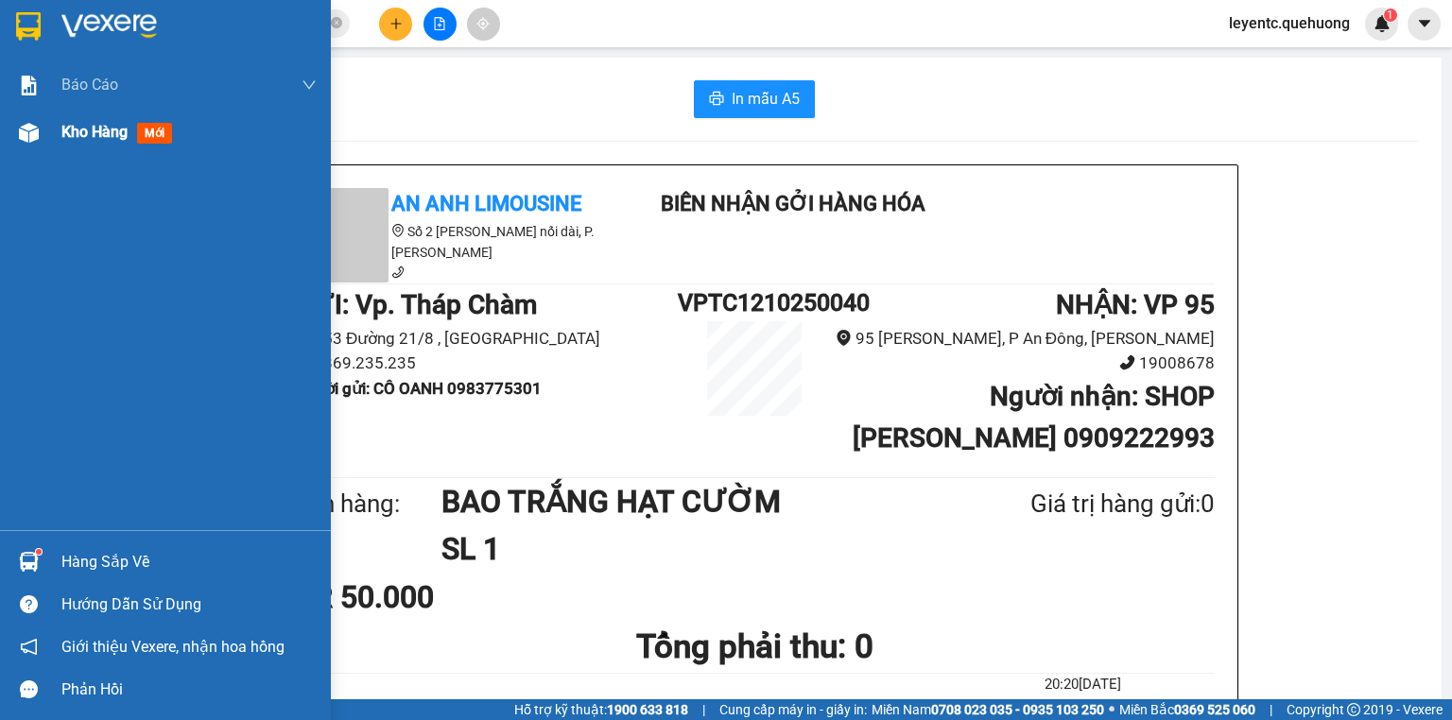
click at [98, 141] on span "Kho hàng" at bounding box center [94, 132] width 66 height 18
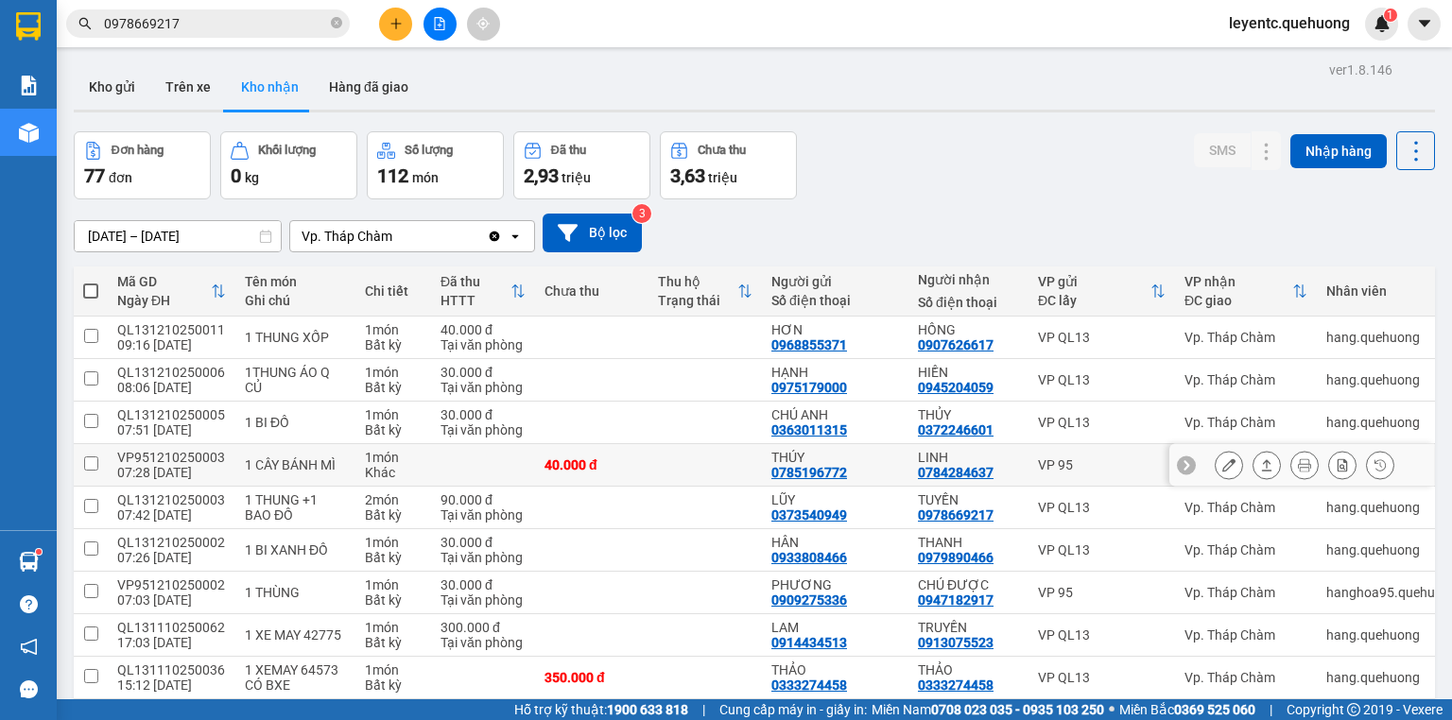
scroll to position [454, 0]
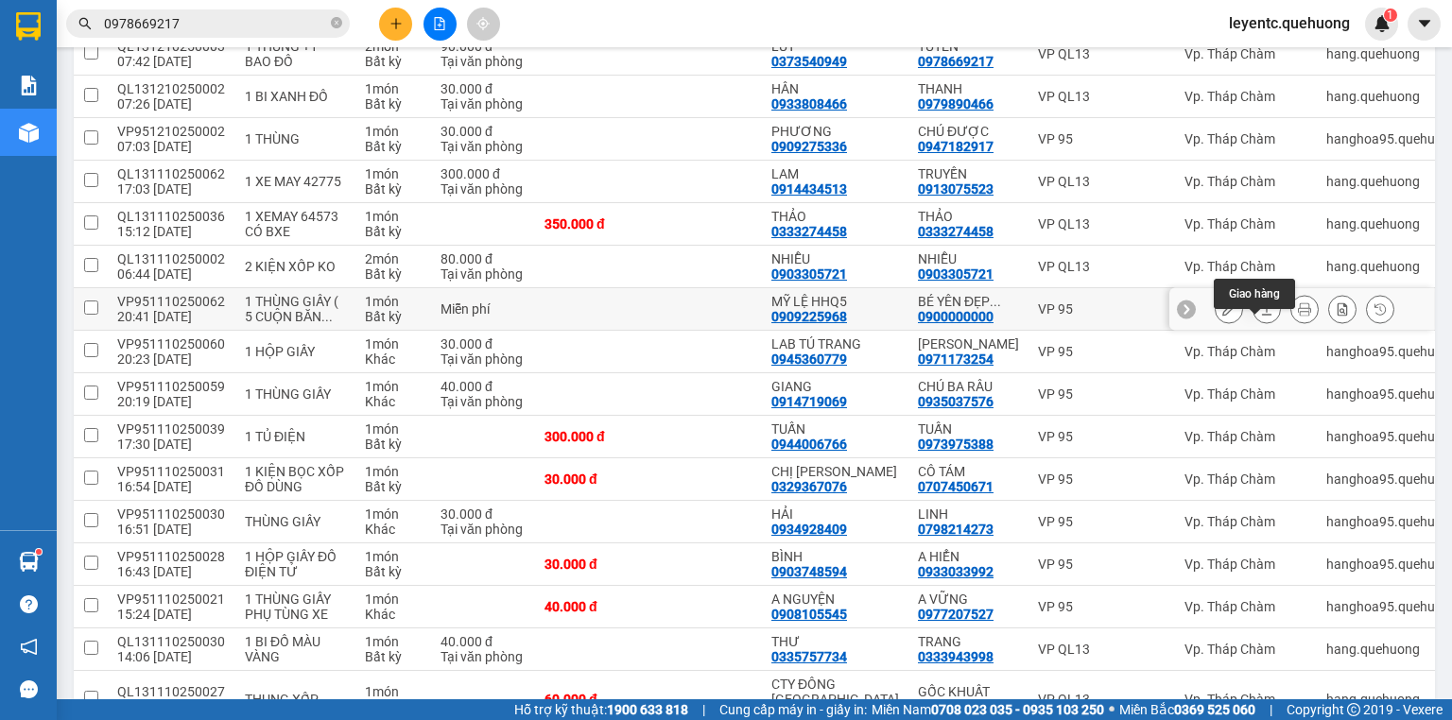
click at [1263, 326] on button at bounding box center [1267, 309] width 26 height 33
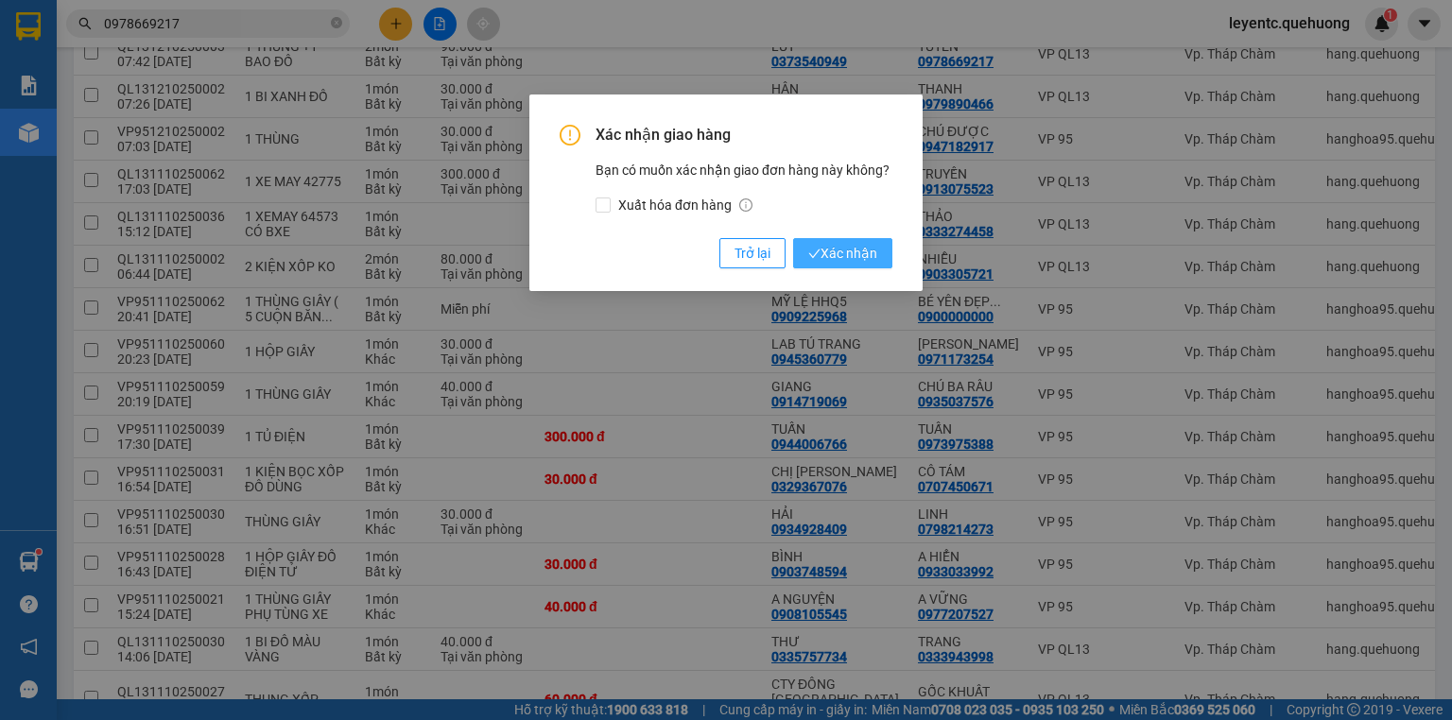
click at [828, 252] on span "Xác nhận" at bounding box center [842, 253] width 69 height 21
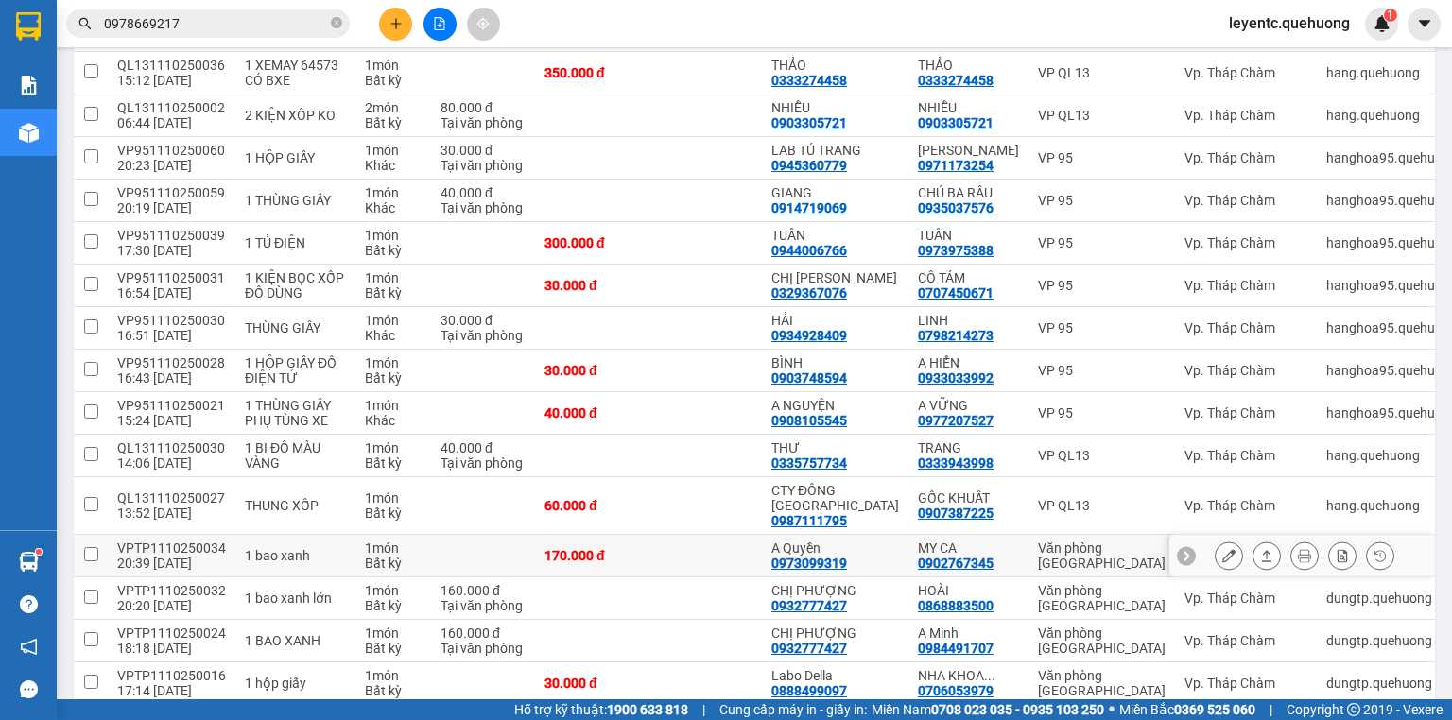
scroll to position [681, 0]
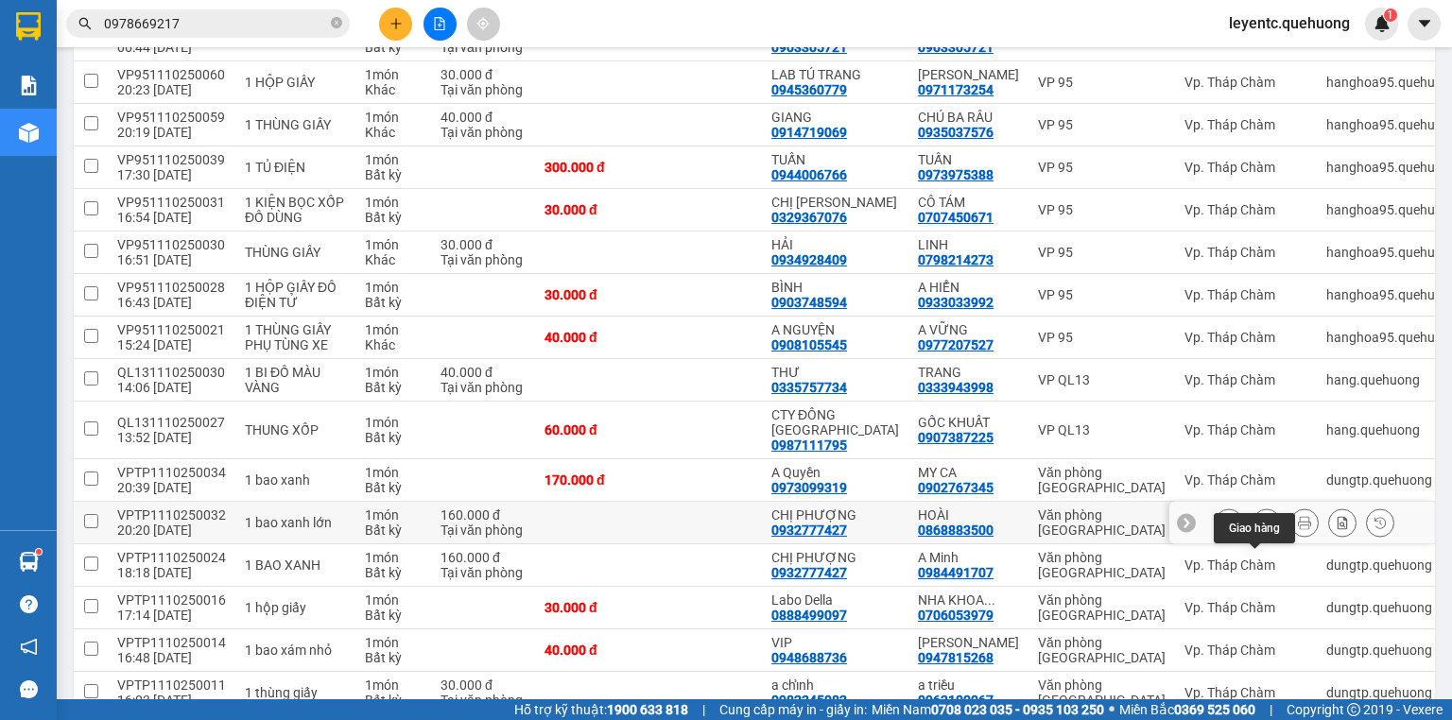
click at [1260, 529] on icon at bounding box center [1266, 522] width 13 height 13
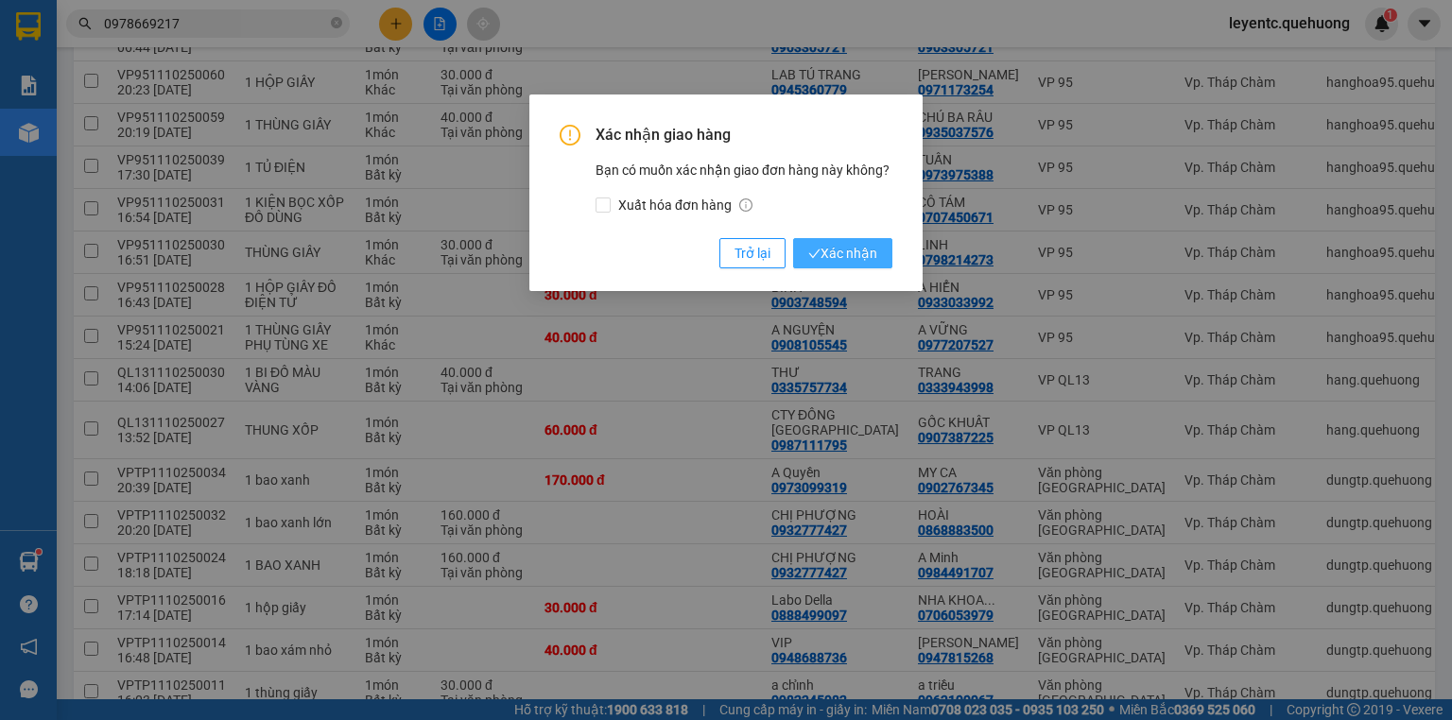
click at [839, 253] on span "Xác nhận" at bounding box center [842, 253] width 69 height 21
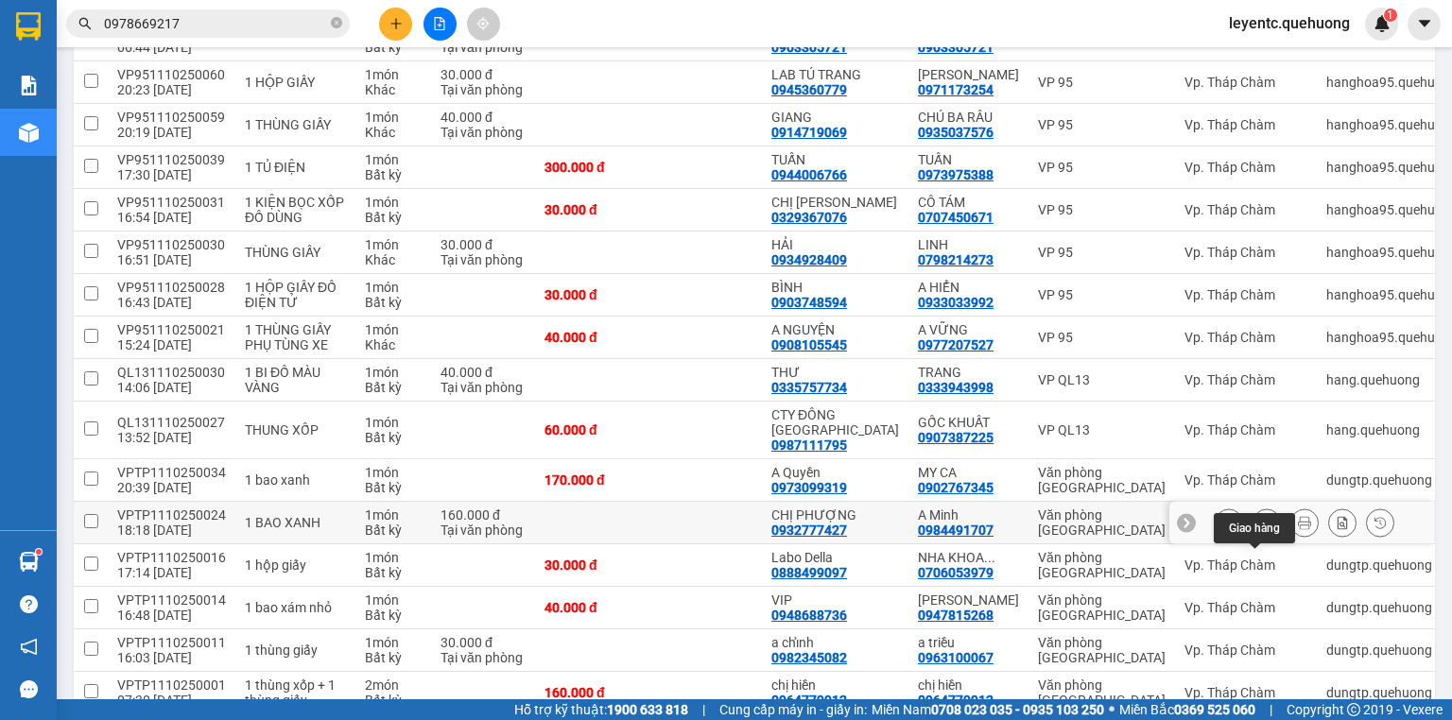
click at [1260, 529] on icon at bounding box center [1266, 522] width 13 height 13
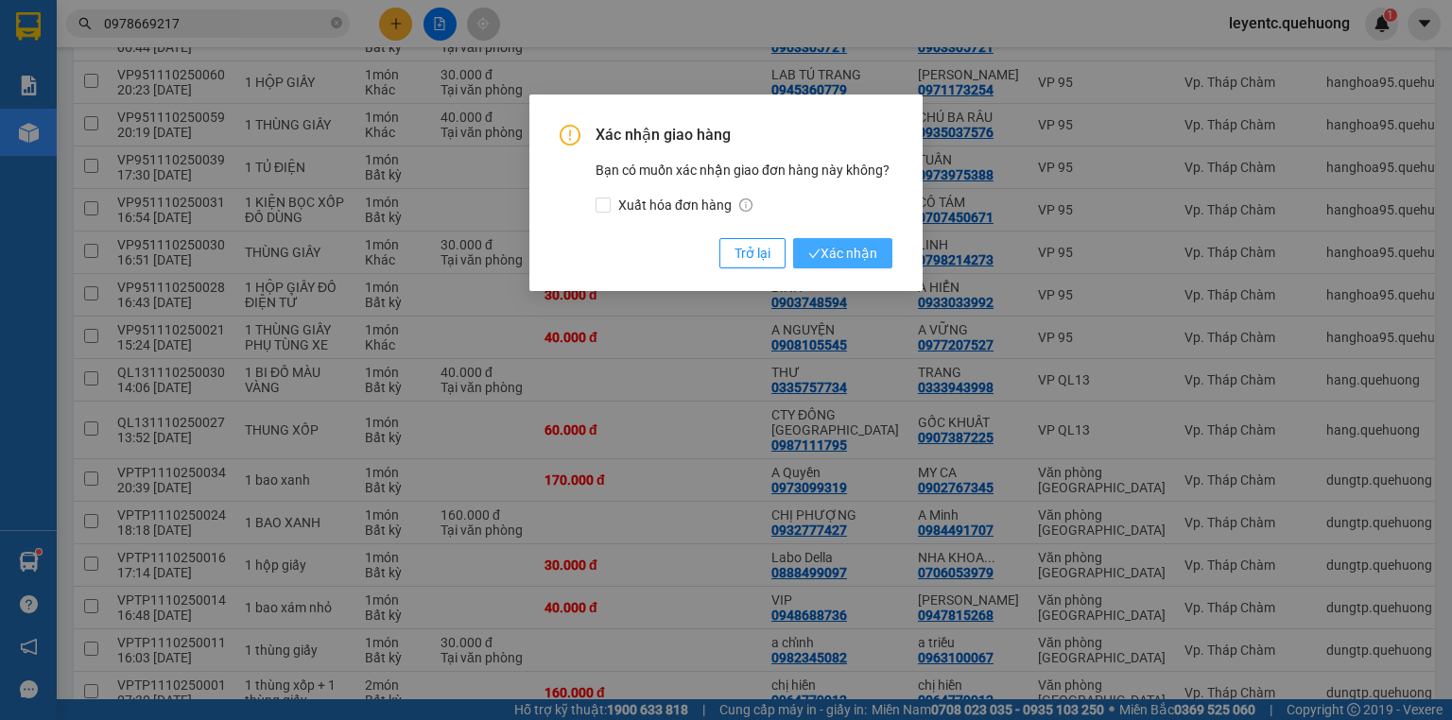
click at [840, 242] on button "Xác nhận" at bounding box center [842, 253] width 99 height 30
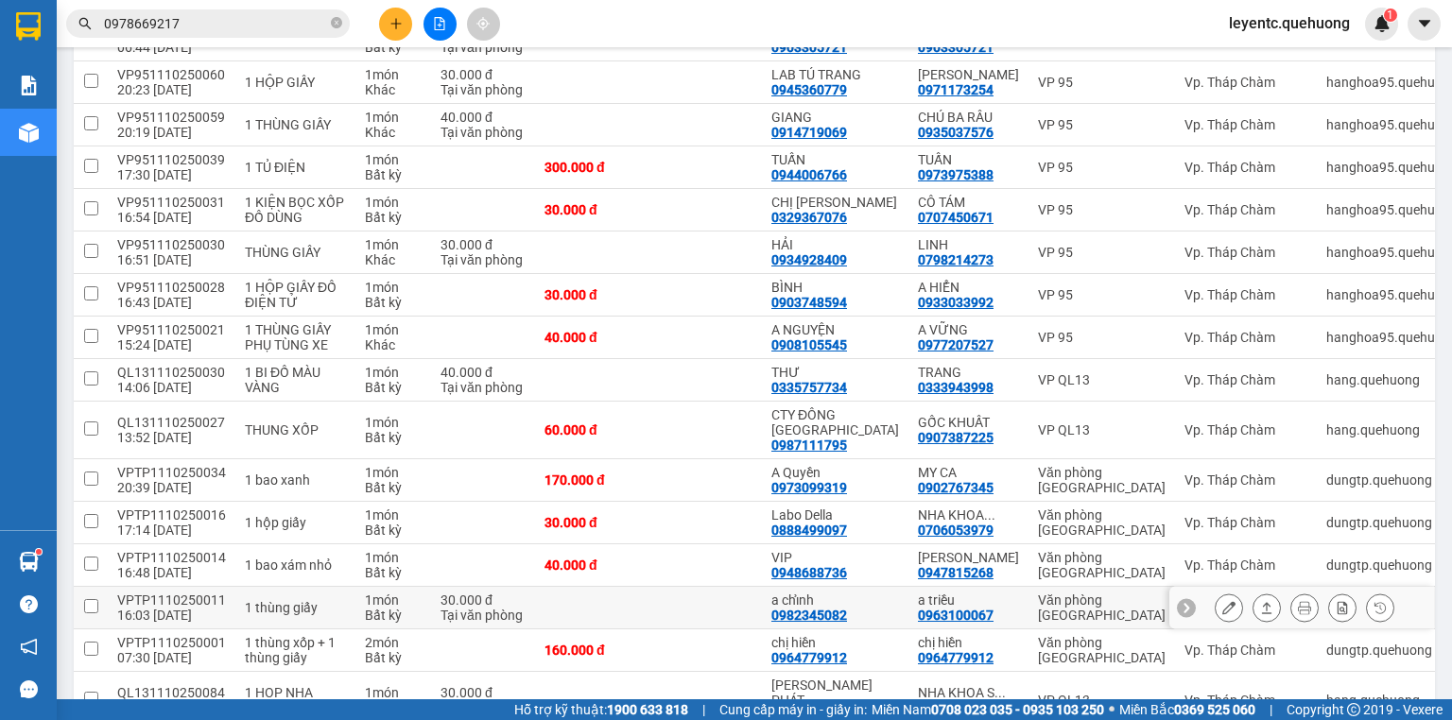
scroll to position [756, 0]
